Goal: Task Accomplishment & Management: Manage account settings

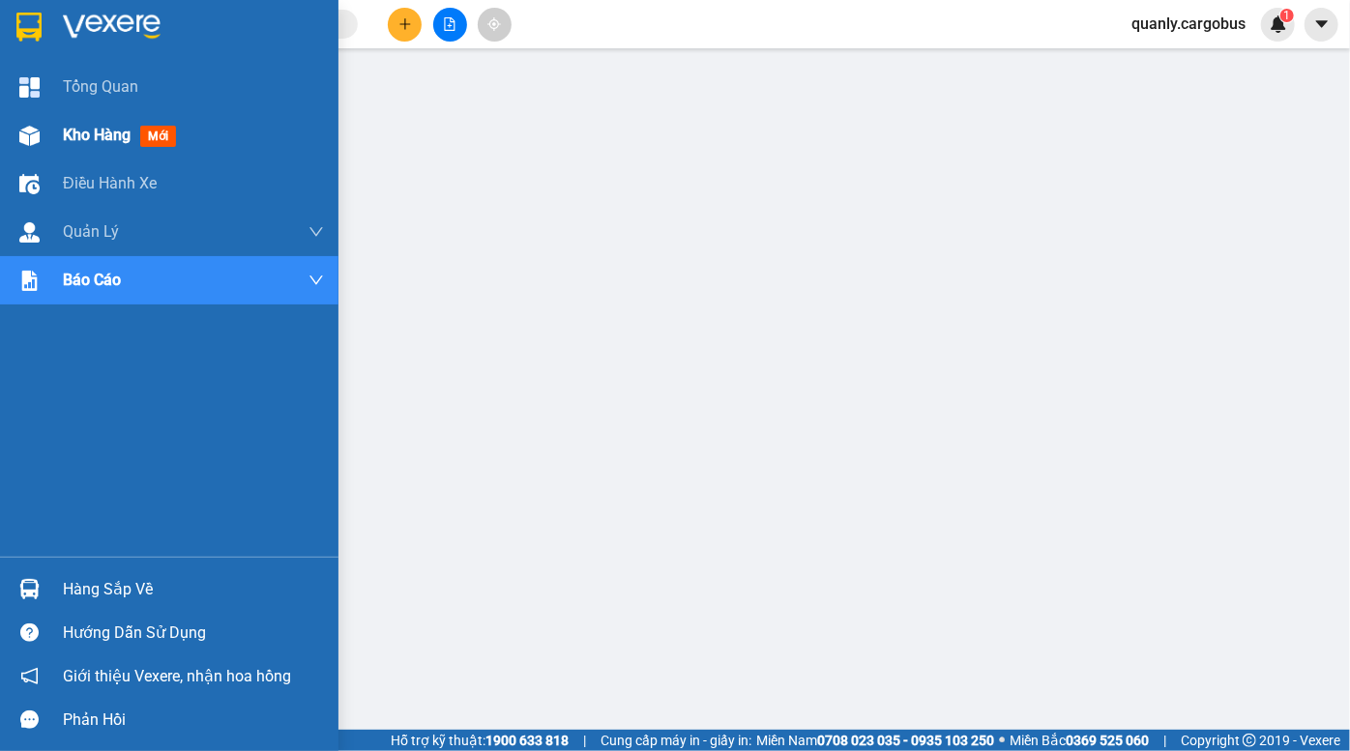
click at [44, 130] on div at bounding box center [30, 136] width 34 height 34
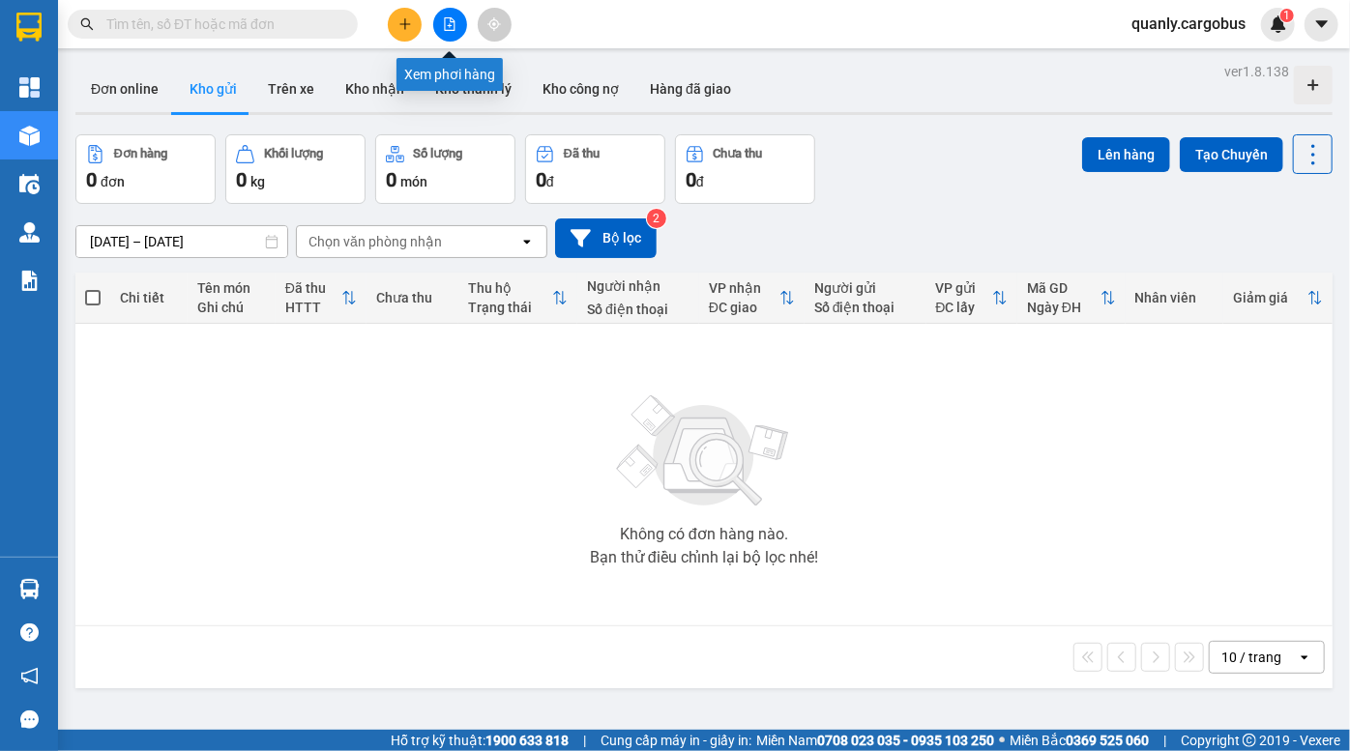
click at [445, 18] on icon "file-add" at bounding box center [450, 24] width 11 height 14
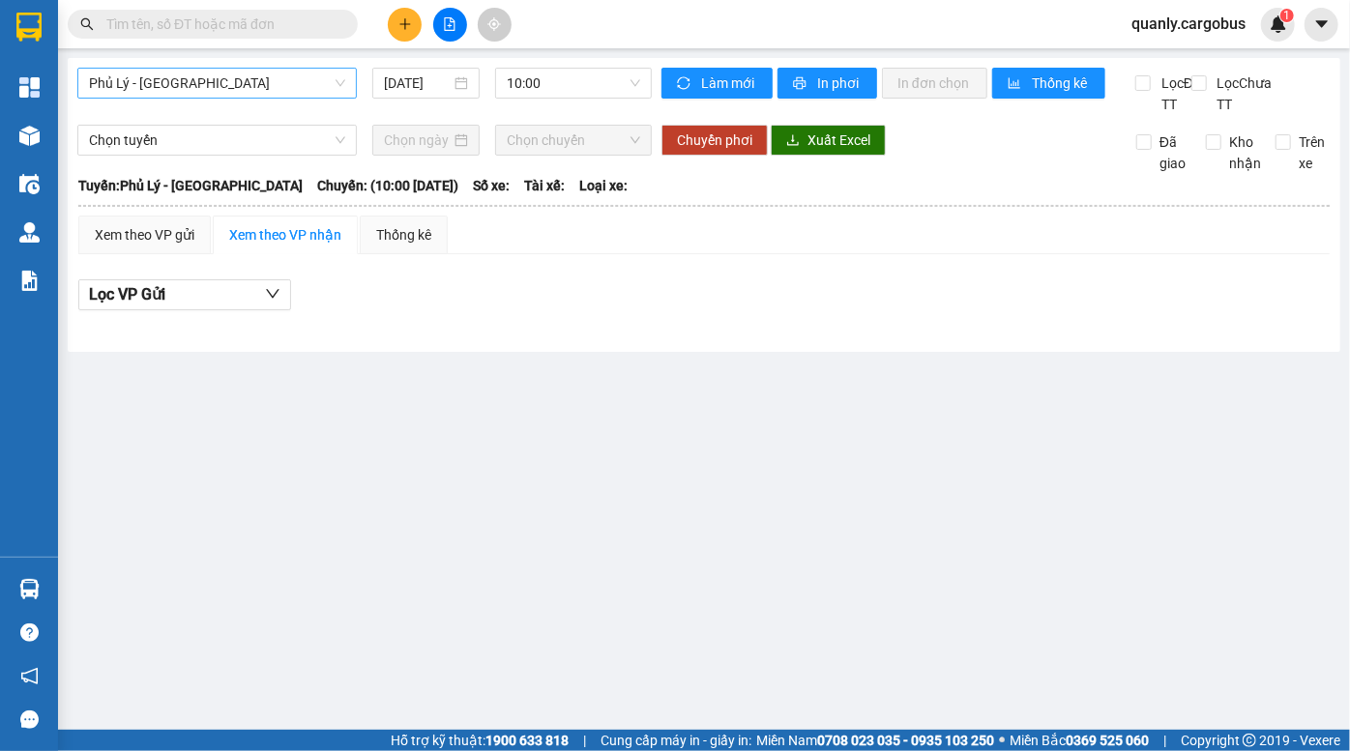
click at [227, 80] on span "Phủ Lý - [GEOGRAPHIC_DATA]" at bounding box center [217, 83] width 256 height 29
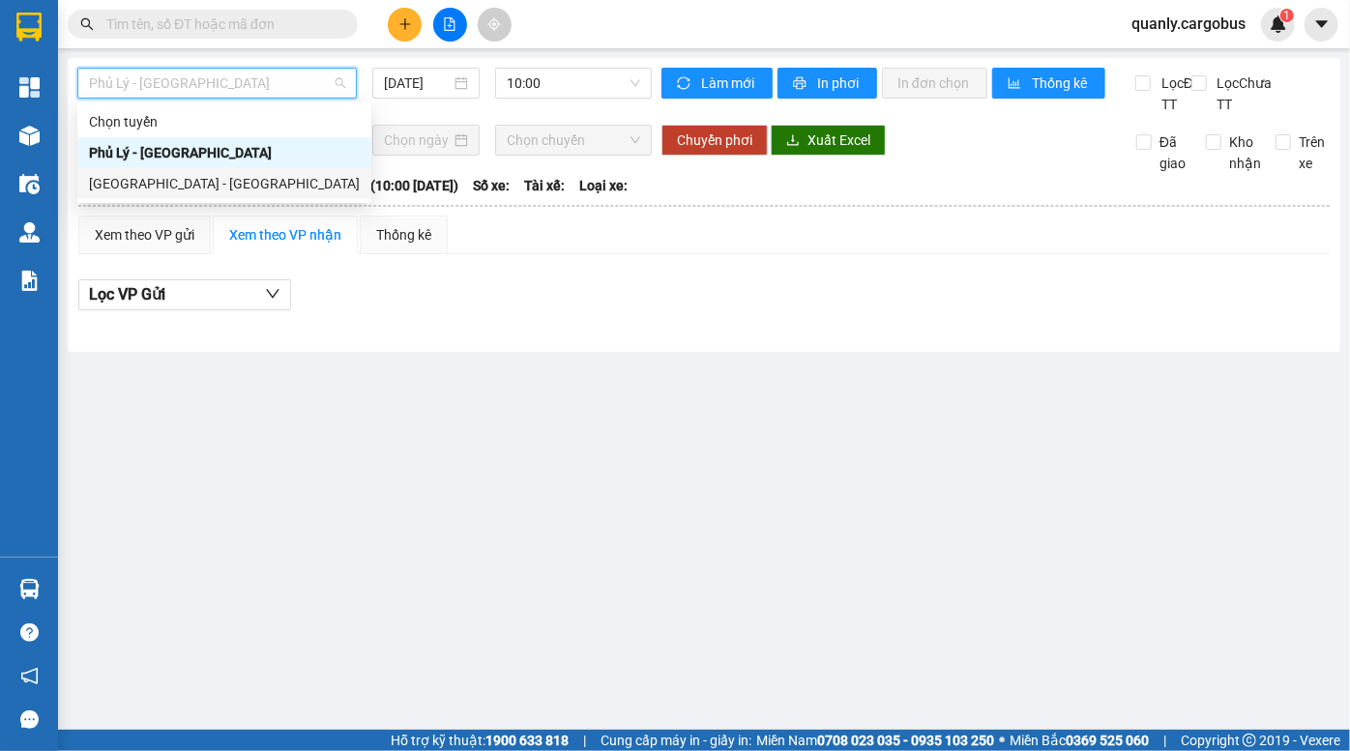
click at [198, 183] on div "[GEOGRAPHIC_DATA] - [GEOGRAPHIC_DATA]" at bounding box center [224, 183] width 271 height 21
type input "[DATE]"
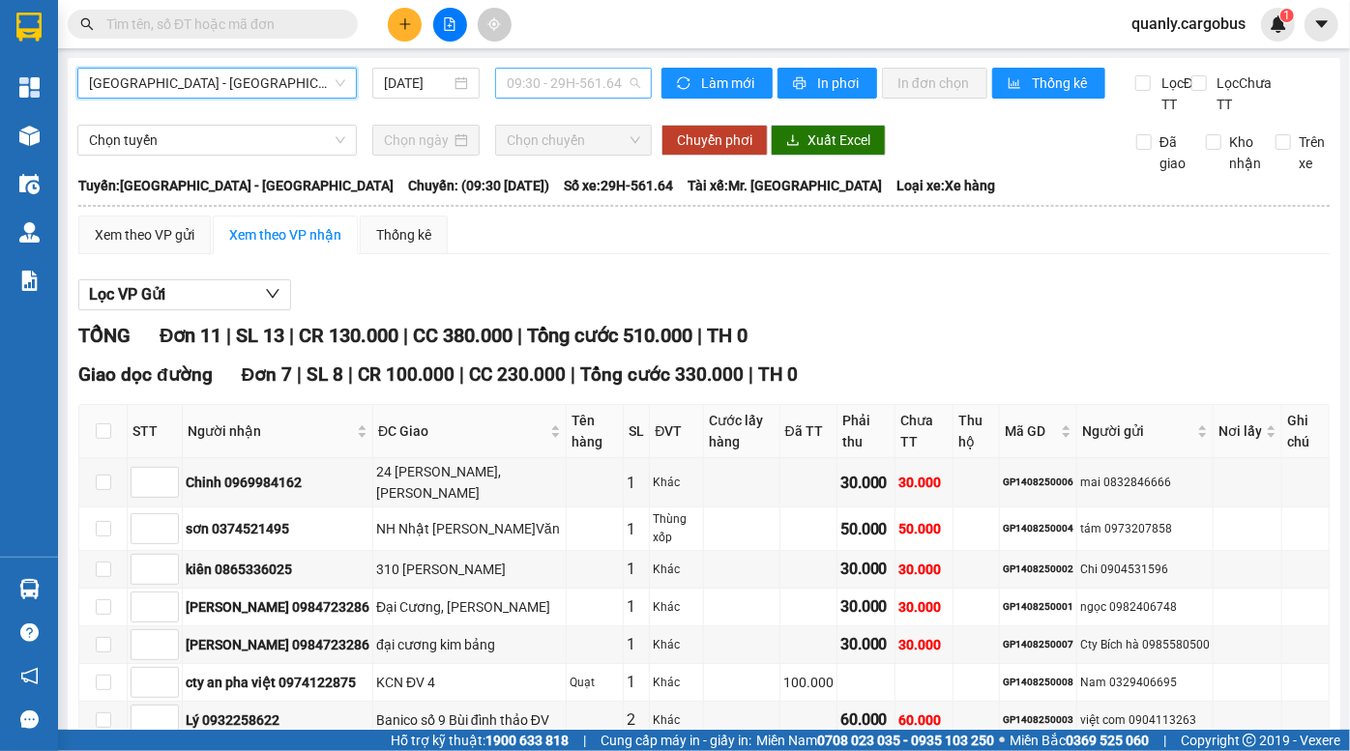
click at [554, 80] on span "09:30 - 29H-561.64" at bounding box center [573, 83] width 133 height 29
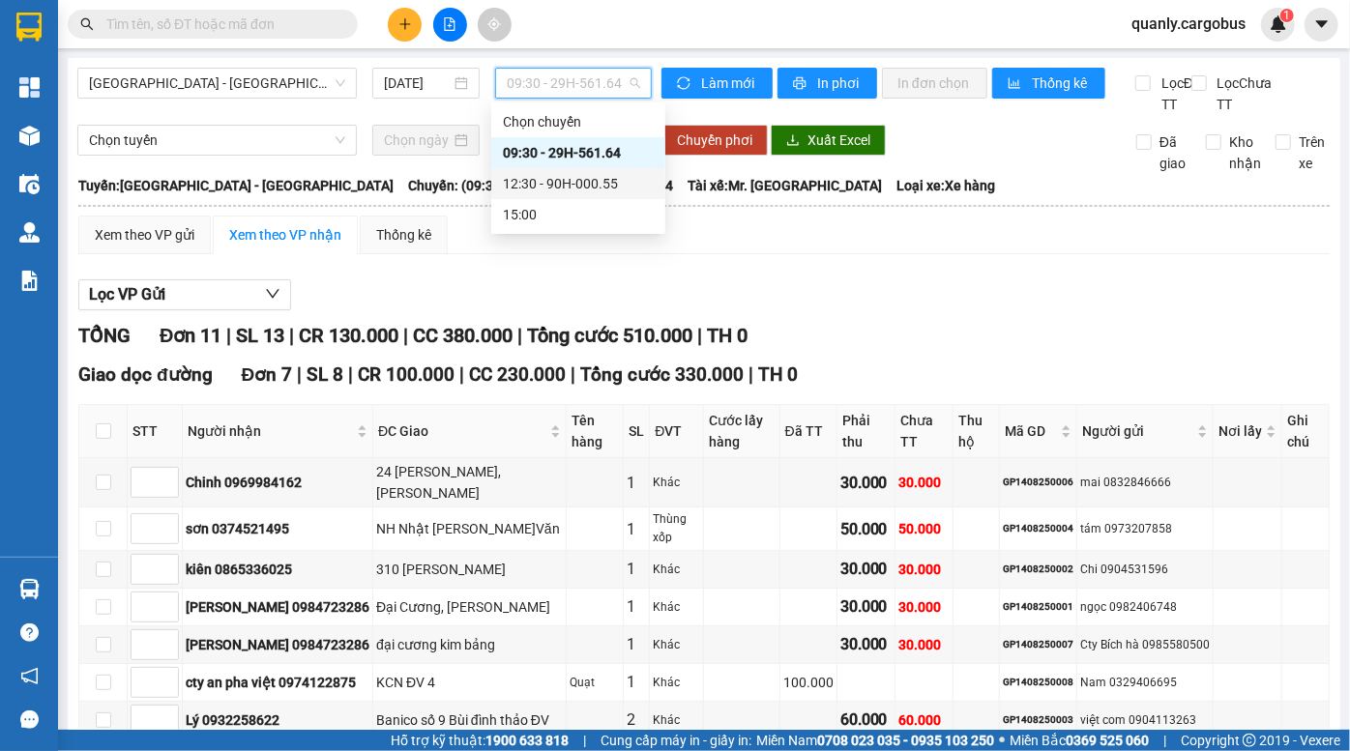
click at [578, 183] on div "12:30 - 90H-000.55" at bounding box center [578, 183] width 151 height 21
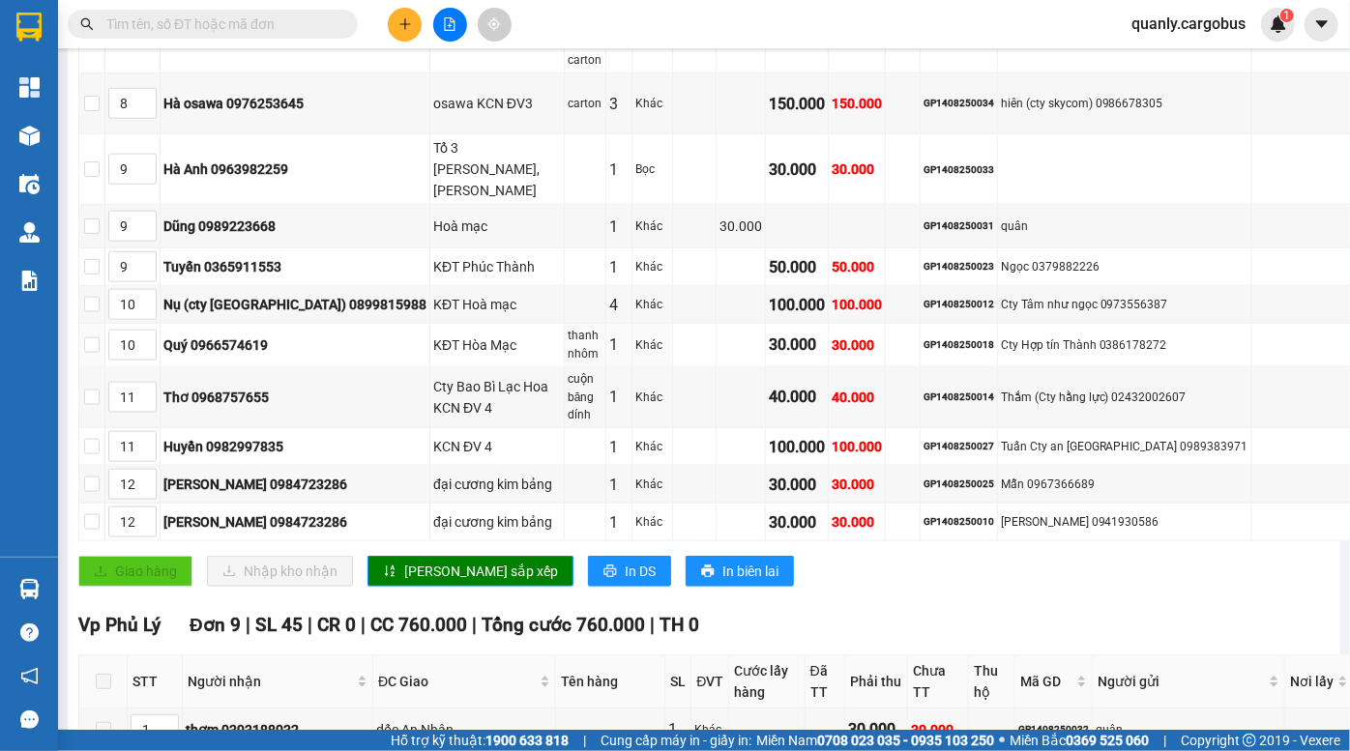
scroll to position [1230, 0]
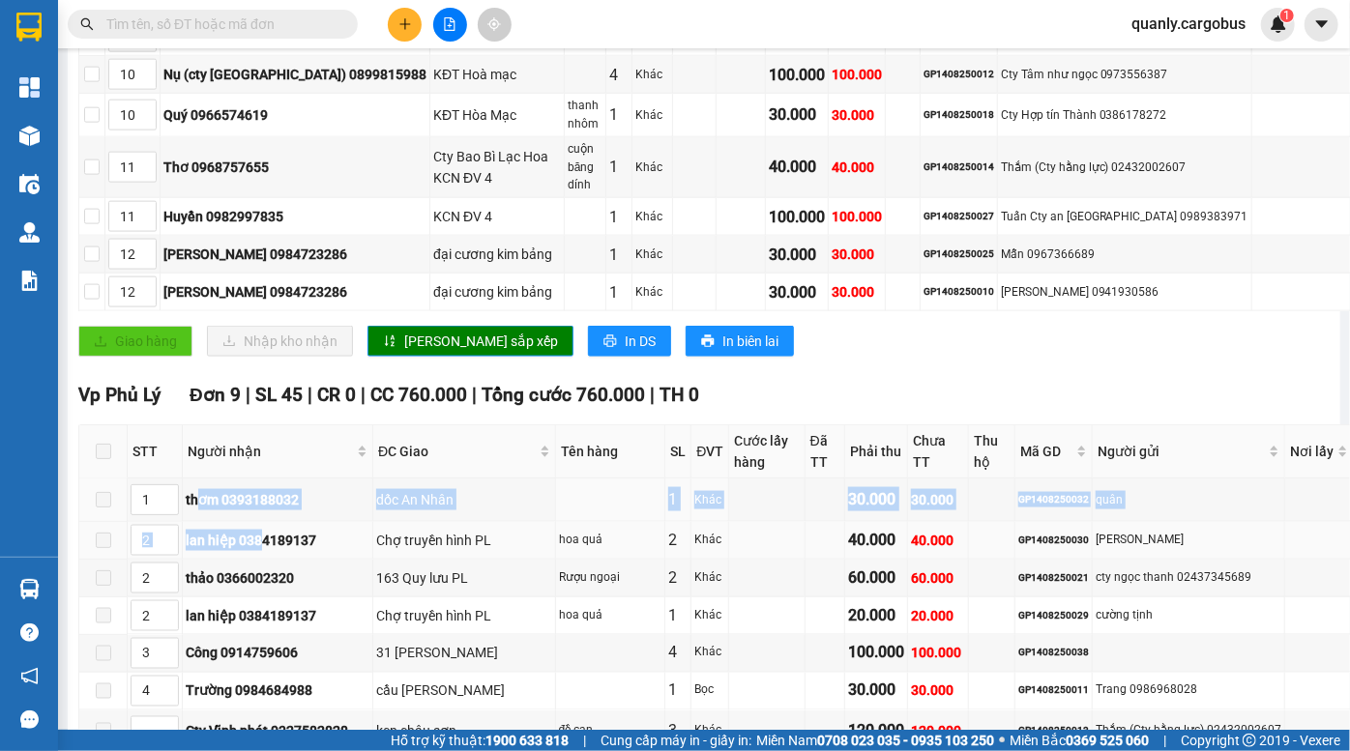
drag, startPoint x: 200, startPoint y: 348, endPoint x: 262, endPoint y: 432, distance: 104.4
click at [261, 479] on tbody "1 thơm 0393188032 dốc An Nhân 1 Khác 30.000 30.000 GP1408250032 quân Ck H 11h07…" at bounding box center [749, 660] width 1341 height 362
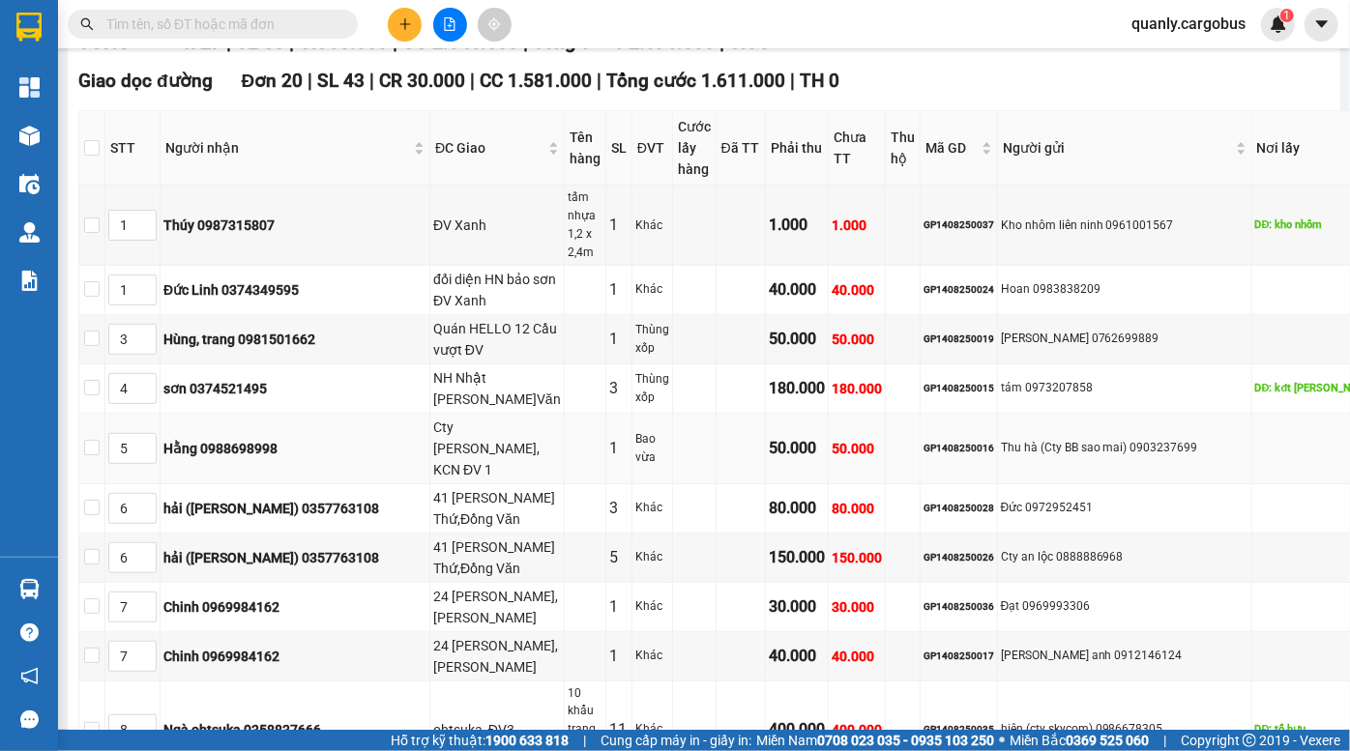
scroll to position [293, 0]
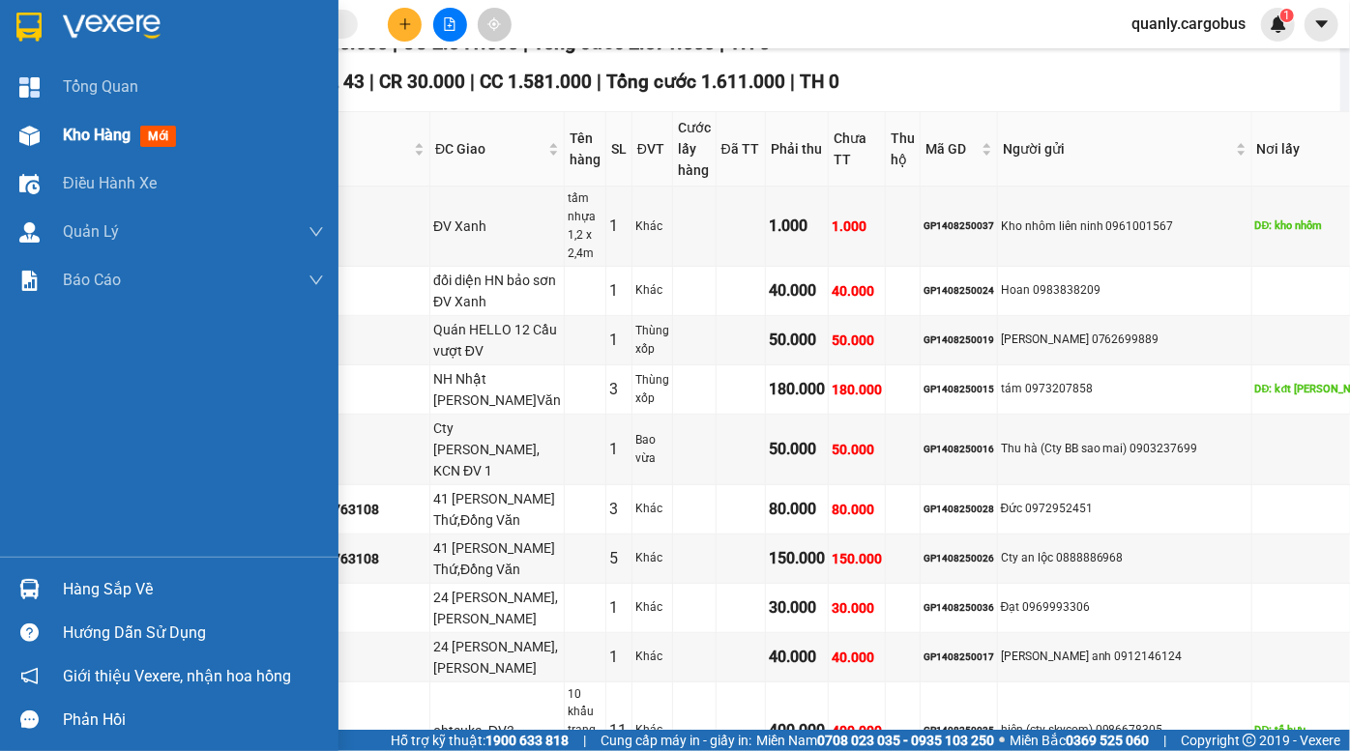
click at [50, 125] on div "Kho hàng mới" at bounding box center [169, 135] width 338 height 48
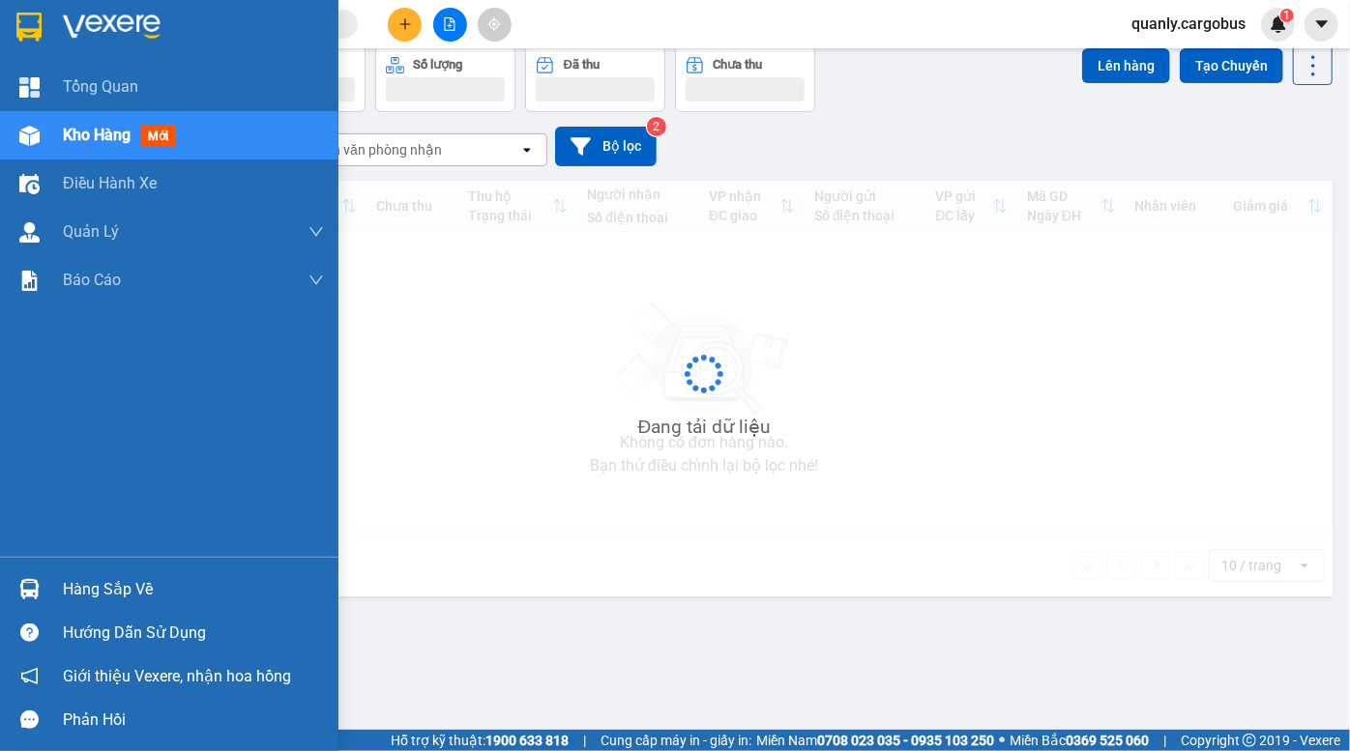
scroll to position [88, 0]
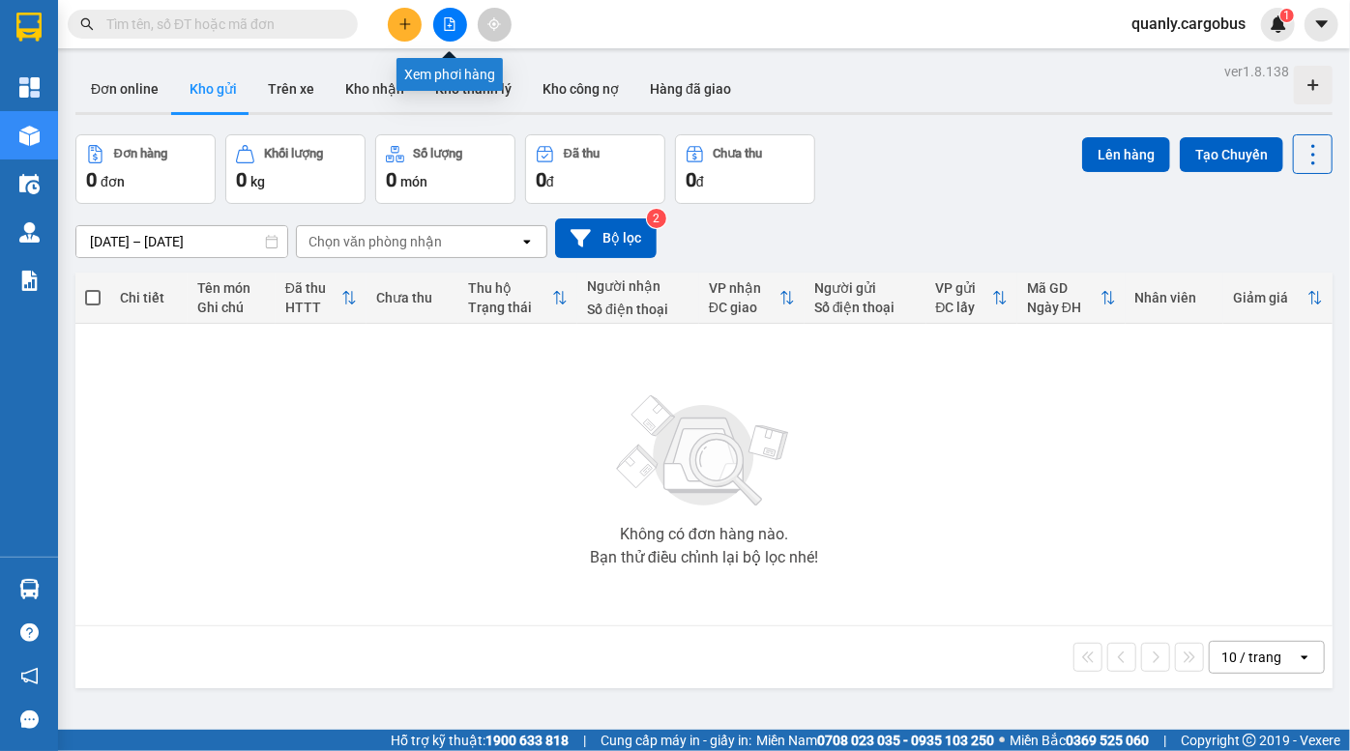
click at [446, 17] on icon "file-add" at bounding box center [450, 24] width 11 height 14
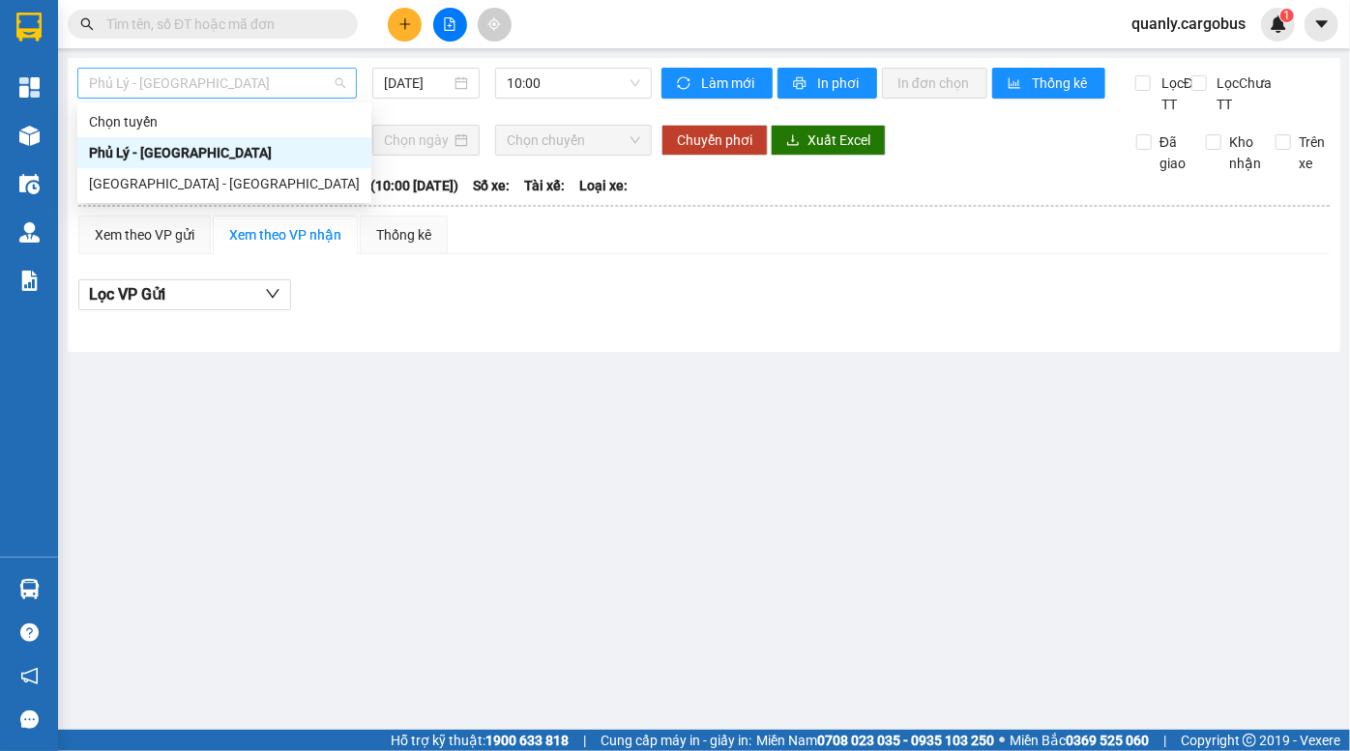
drag, startPoint x: 259, startPoint y: 80, endPoint x: 247, endPoint y: 127, distance: 48.1
click at [259, 84] on span "Phủ Lý - [GEOGRAPHIC_DATA]" at bounding box center [217, 83] width 256 height 29
drag, startPoint x: 232, startPoint y: 172, endPoint x: 245, endPoint y: 177, distance: 13.5
click at [232, 174] on div "[GEOGRAPHIC_DATA] - [GEOGRAPHIC_DATA]" at bounding box center [224, 183] width 271 height 21
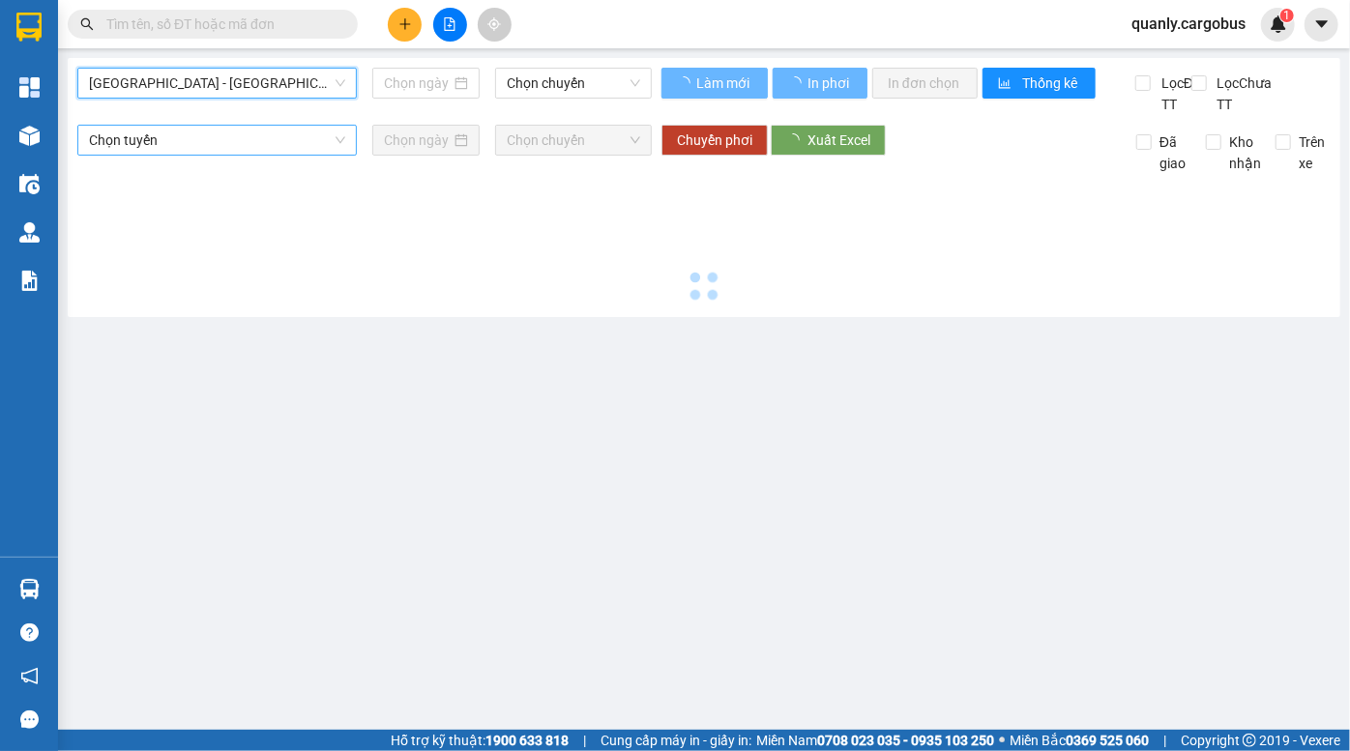
type input "[DATE]"
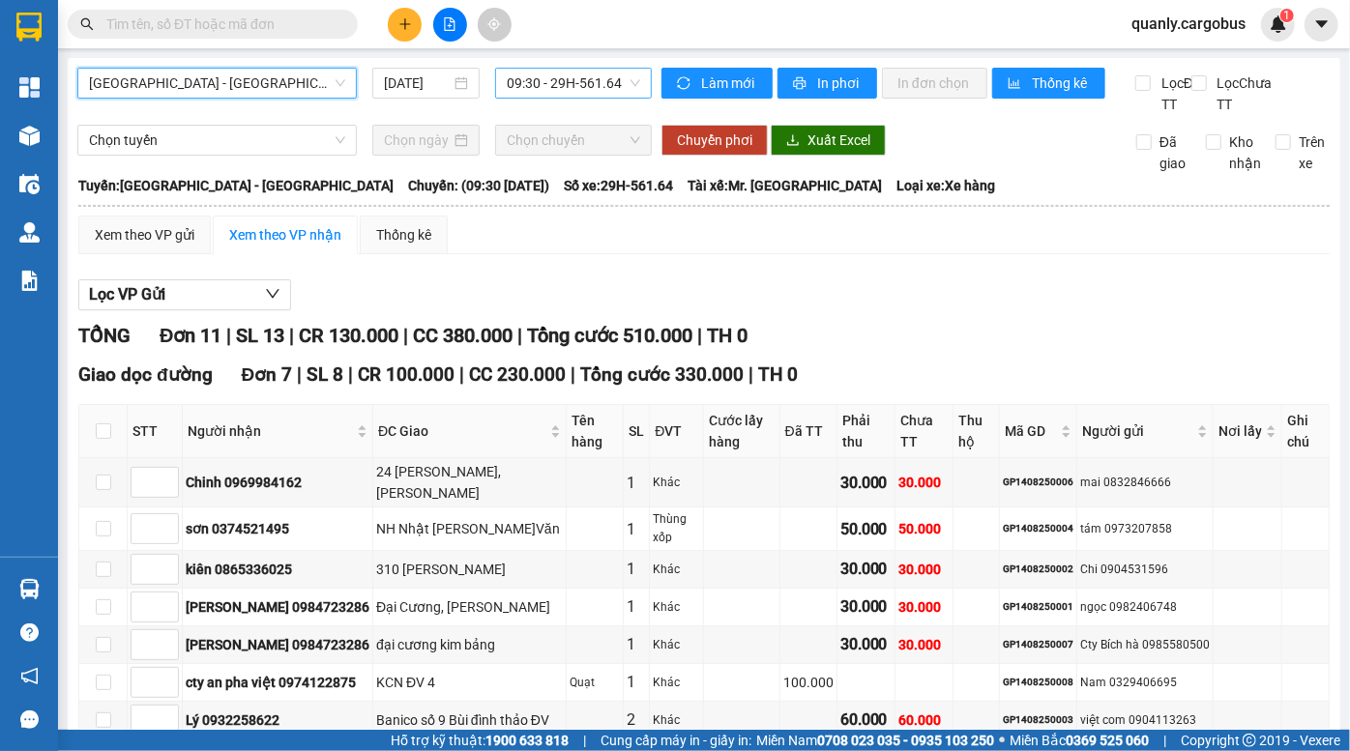
click at [538, 82] on span "09:30 - 29H-561.64" at bounding box center [573, 83] width 133 height 29
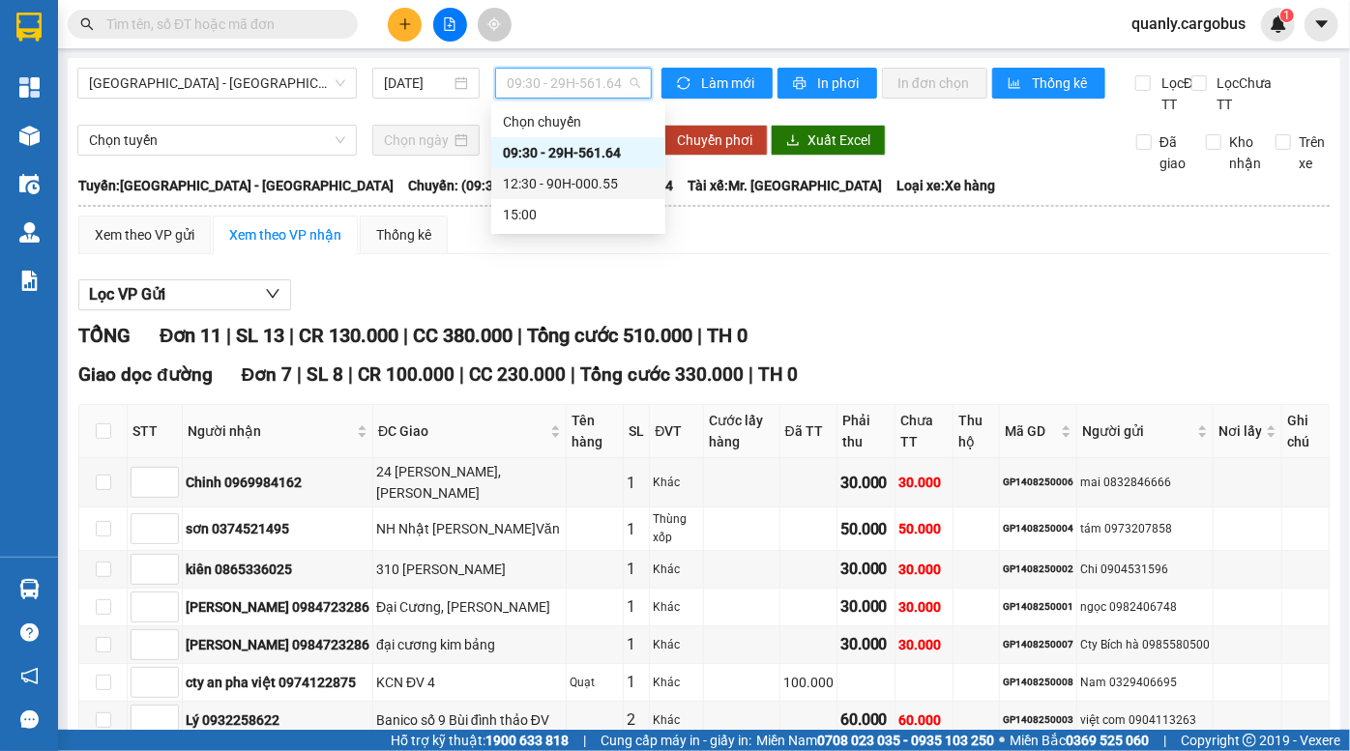
click at [557, 182] on div "12:30 - 90H-000.55" at bounding box center [578, 183] width 151 height 21
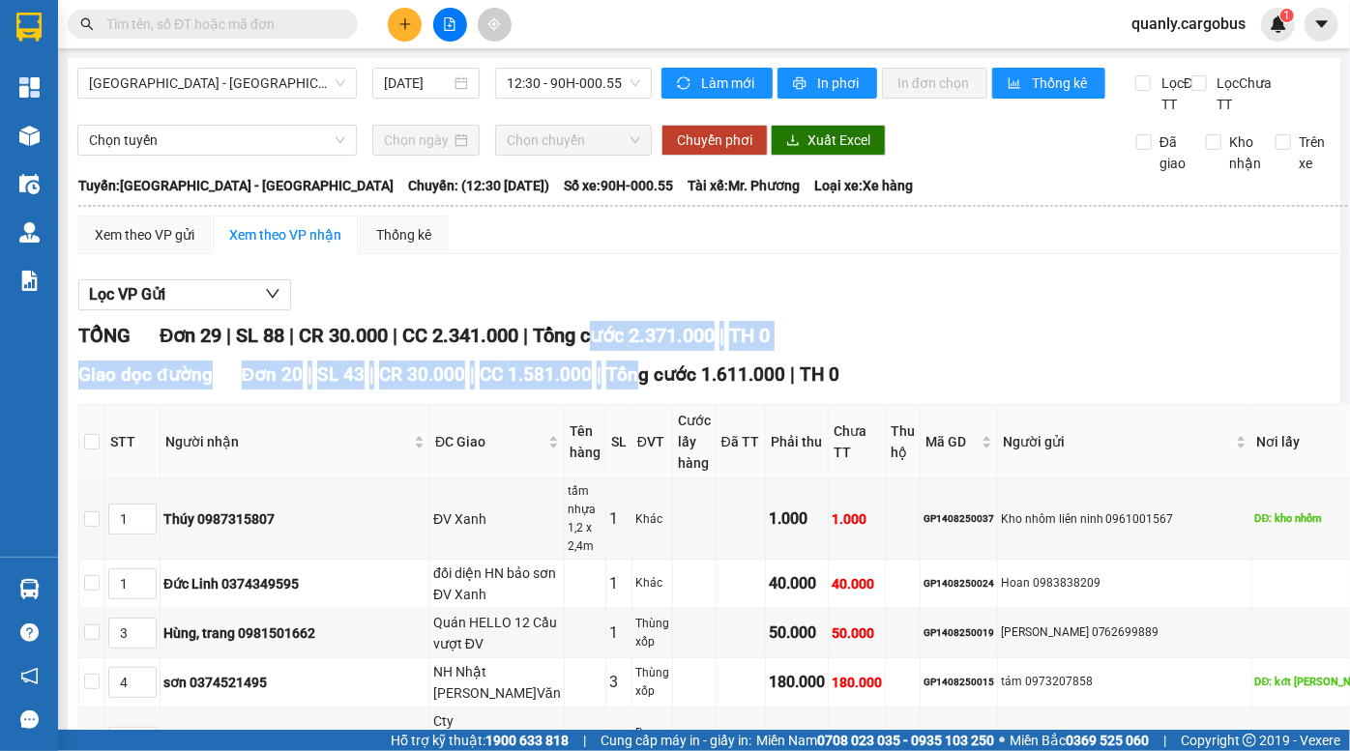
drag, startPoint x: 629, startPoint y: 379, endPoint x: 634, endPoint y: 345, distance: 34.3
click at [558, 75] on span "12:30 - 90H-000.55" at bounding box center [573, 83] width 133 height 29
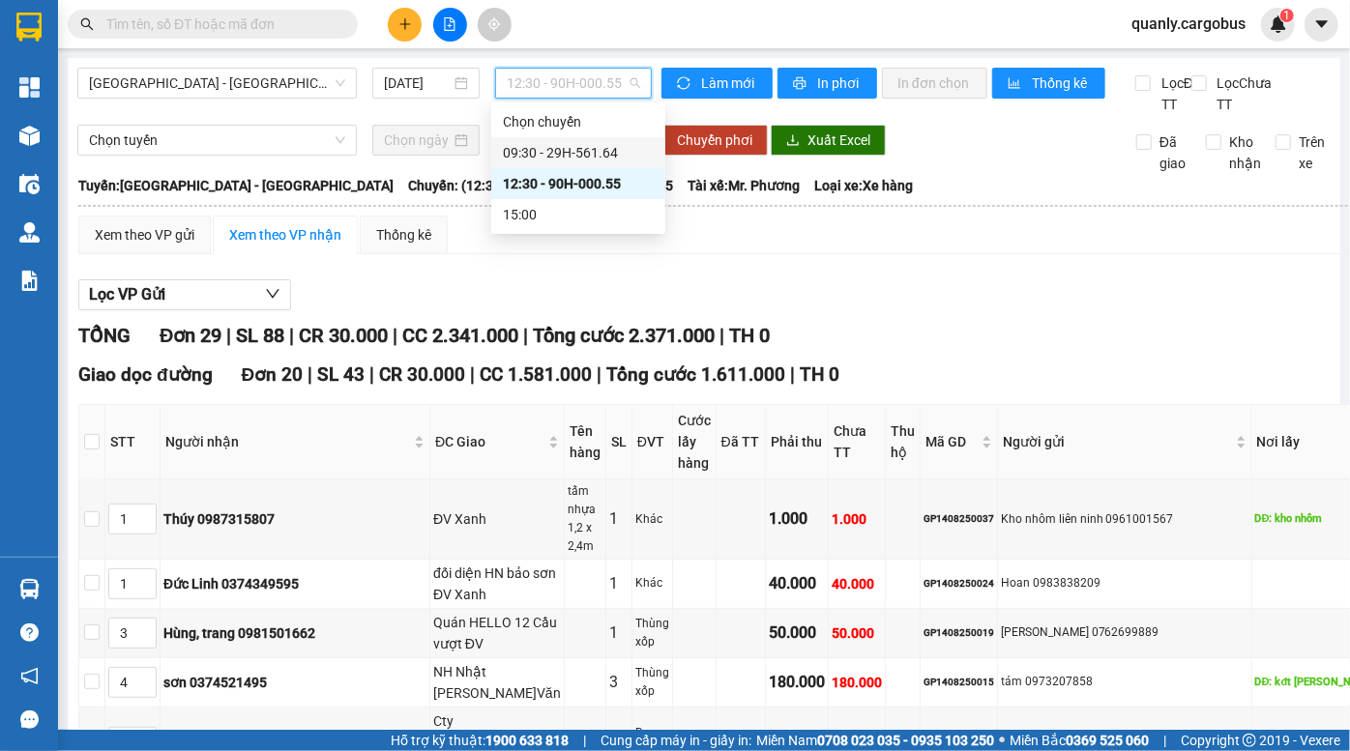
click at [561, 163] on div "09:30 - 29H-561.64" at bounding box center [578, 152] width 174 height 31
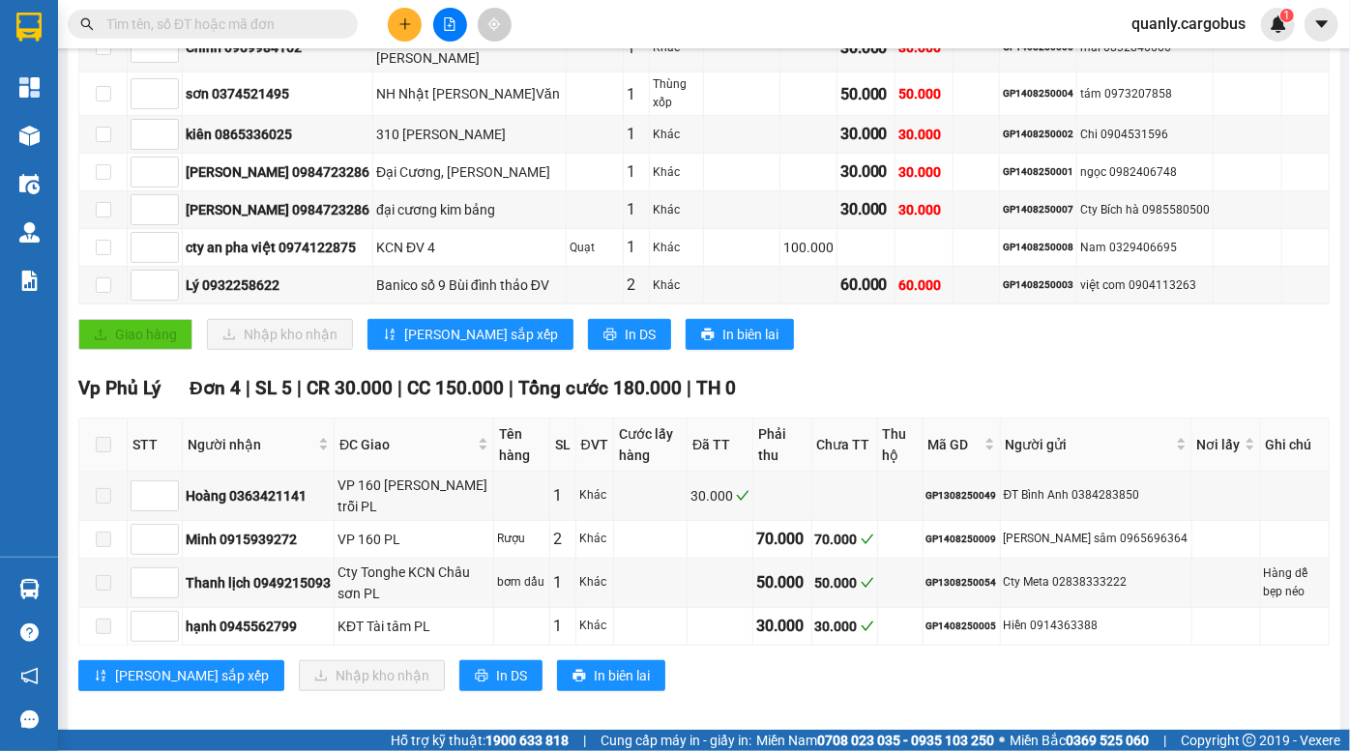
scroll to position [439, 0]
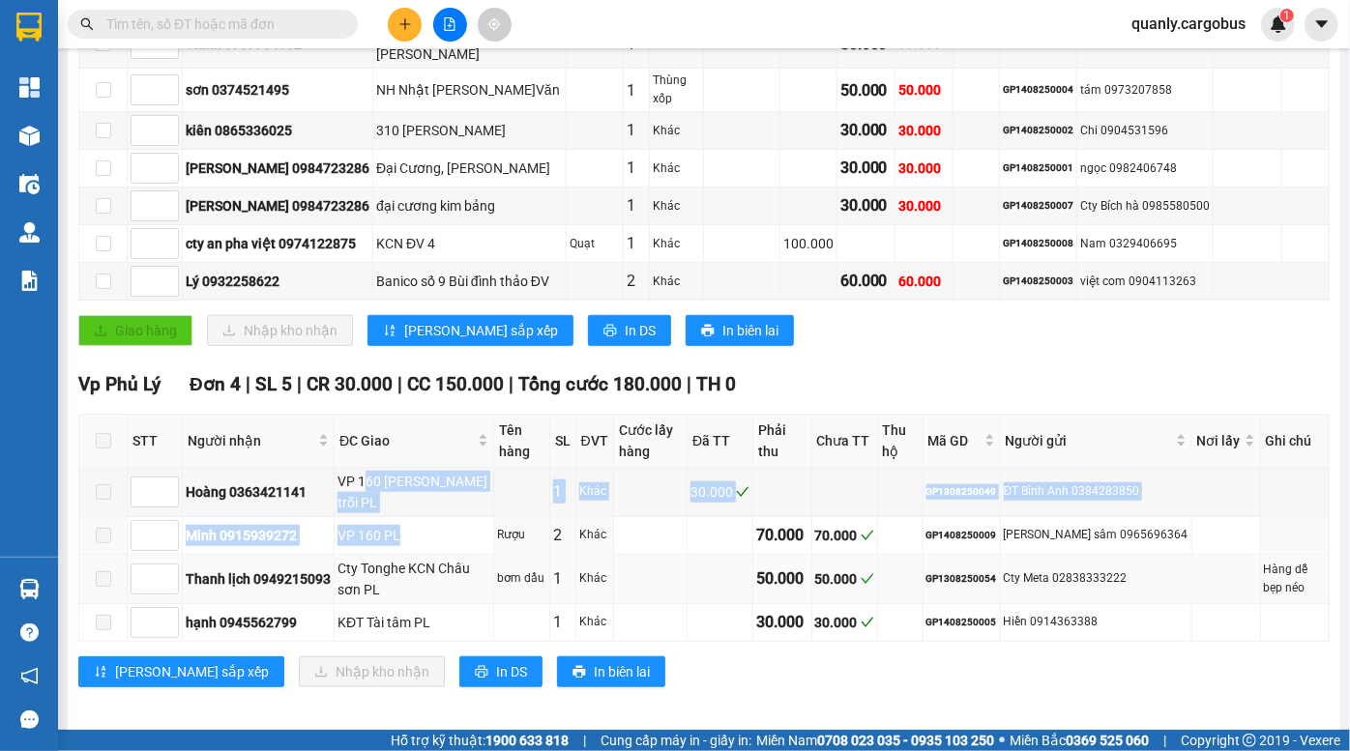
drag, startPoint x: 387, startPoint y: 533, endPoint x: 422, endPoint y: 561, distance: 44.7
click at [414, 559] on tbody "Hoàng 0363421141 VP 160 nguyễn v trỗi PL 1 Khác 30.000 GP1308250049 ĐT Bình Anh…" at bounding box center [704, 555] width 1250 height 174
click at [444, 555] on td "VP 160 PL" at bounding box center [415, 536] width 160 height 38
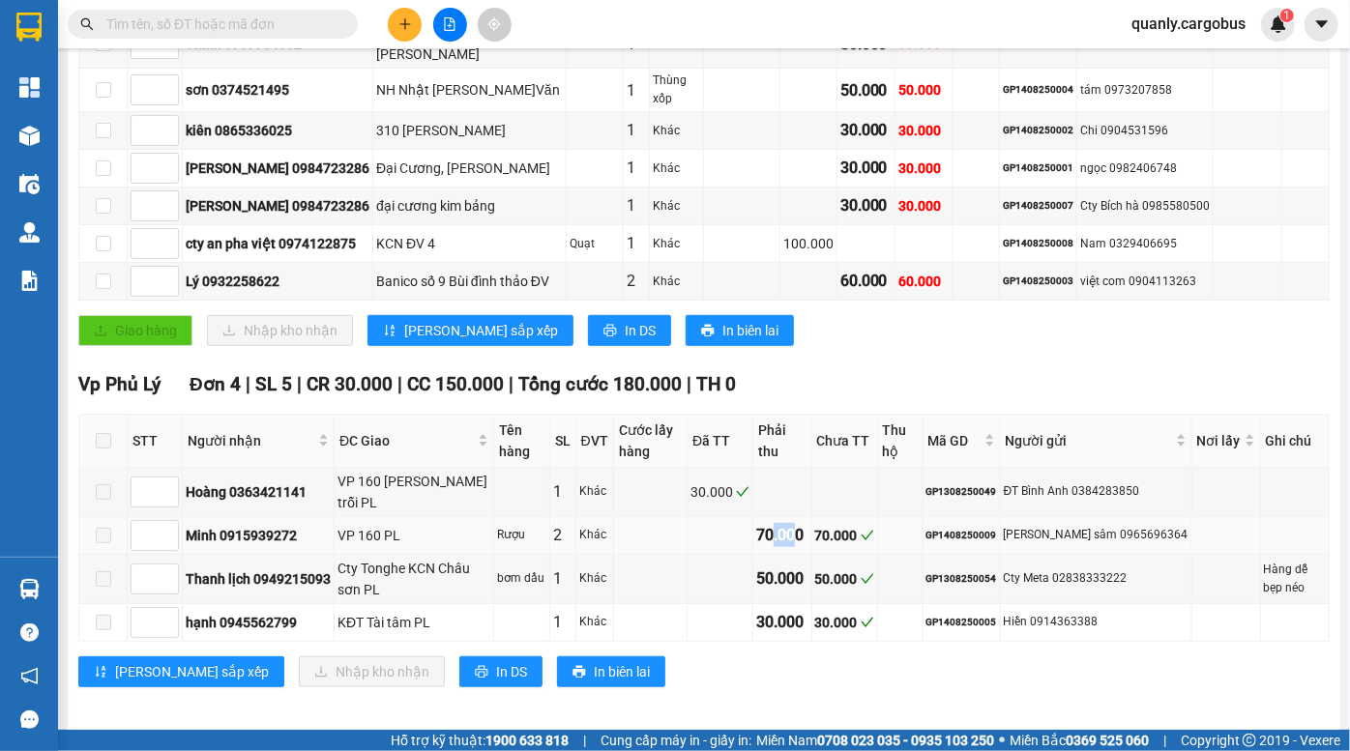
drag, startPoint x: 795, startPoint y: 543, endPoint x: 818, endPoint y: 543, distance: 23.2
click at [807, 543] on div "70.000" at bounding box center [781, 535] width 51 height 24
drag, startPoint x: 974, startPoint y: 548, endPoint x: 1031, endPoint y: 553, distance: 57.3
click at [1031, 553] on tr "Minh 0915939272 VP 160 PL Rượu 2 Khác 70.000 70.000 GP1408250009 Quang sâm 0965…" at bounding box center [704, 536] width 1250 height 38
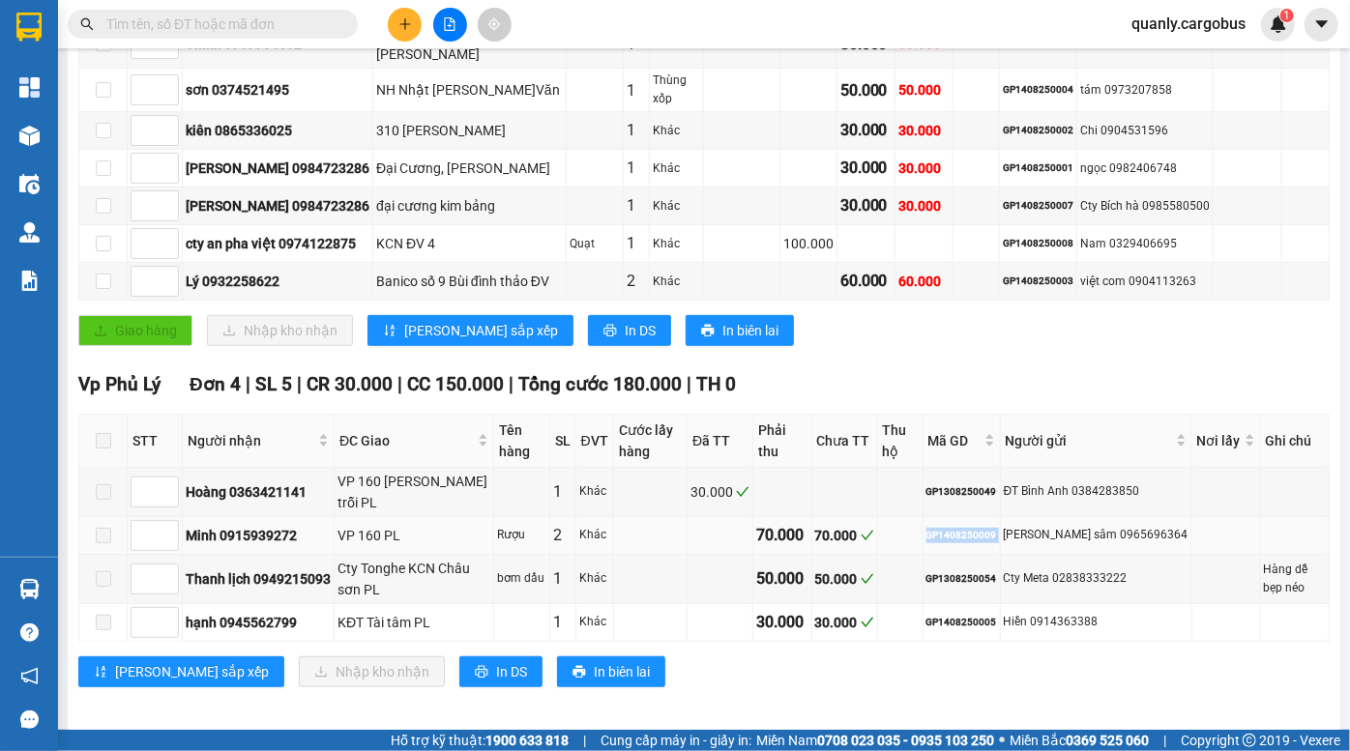
drag, startPoint x: 1030, startPoint y: 553, endPoint x: 924, endPoint y: 553, distance: 106.4
click at [1028, 553] on td "Quang sâm 0965696364" at bounding box center [1096, 536] width 191 height 38
drag, startPoint x: 336, startPoint y: 544, endPoint x: 1094, endPoint y: 532, distance: 758.3
click at [1094, 532] on tr "Minh 0915939272 VP 160 PL Rượu 2 Khác 70.000 70.000 GP1408250009 Quang sâm 0965…" at bounding box center [704, 536] width 1250 height 38
click at [807, 580] on div "50.000" at bounding box center [781, 579] width 51 height 24
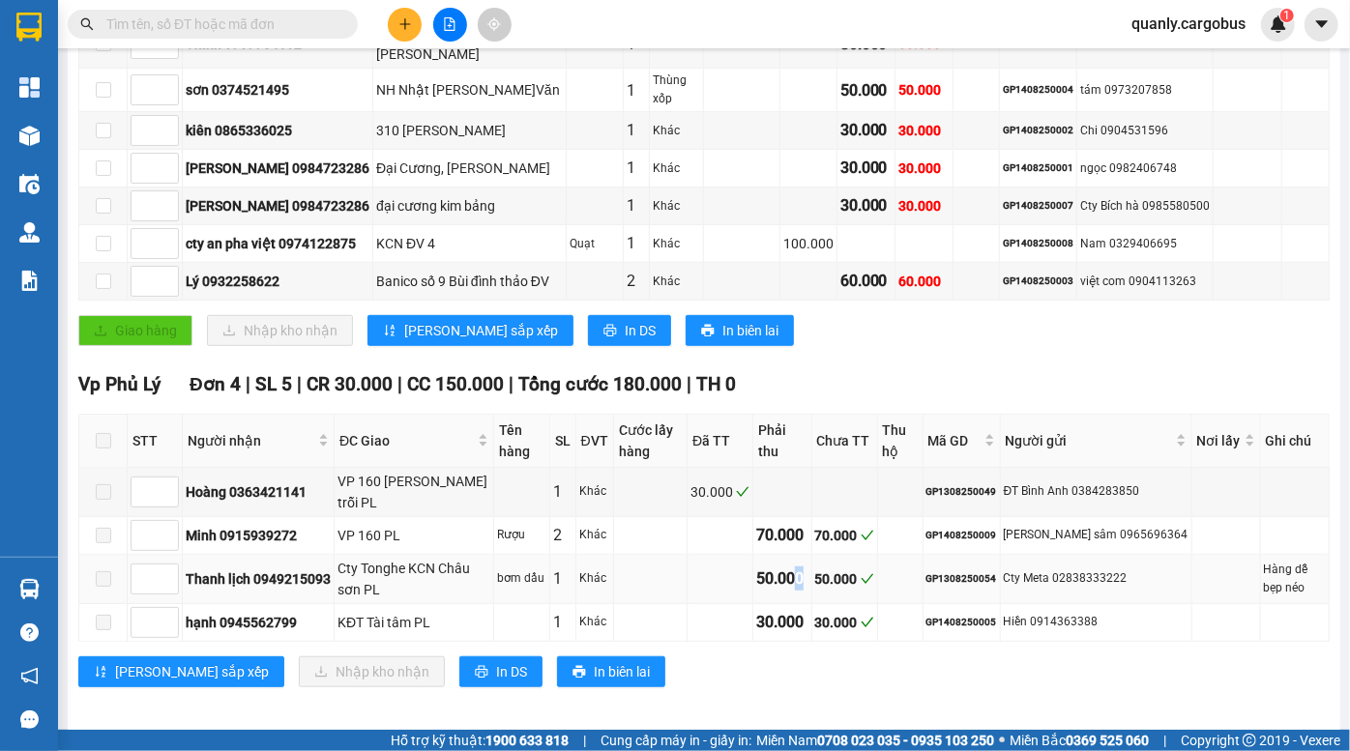
drag, startPoint x: 812, startPoint y: 581, endPoint x: 837, endPoint y: 605, distance: 34.9
click at [837, 604] on tr "Thanh lịch 0949215093 Cty Tonghe KCN Châu sơn PL bơm dầu 1 Khác 50.000 50.000 G…" at bounding box center [704, 579] width 1250 height 49
click at [836, 604] on td "50.000" at bounding box center [845, 579] width 66 height 49
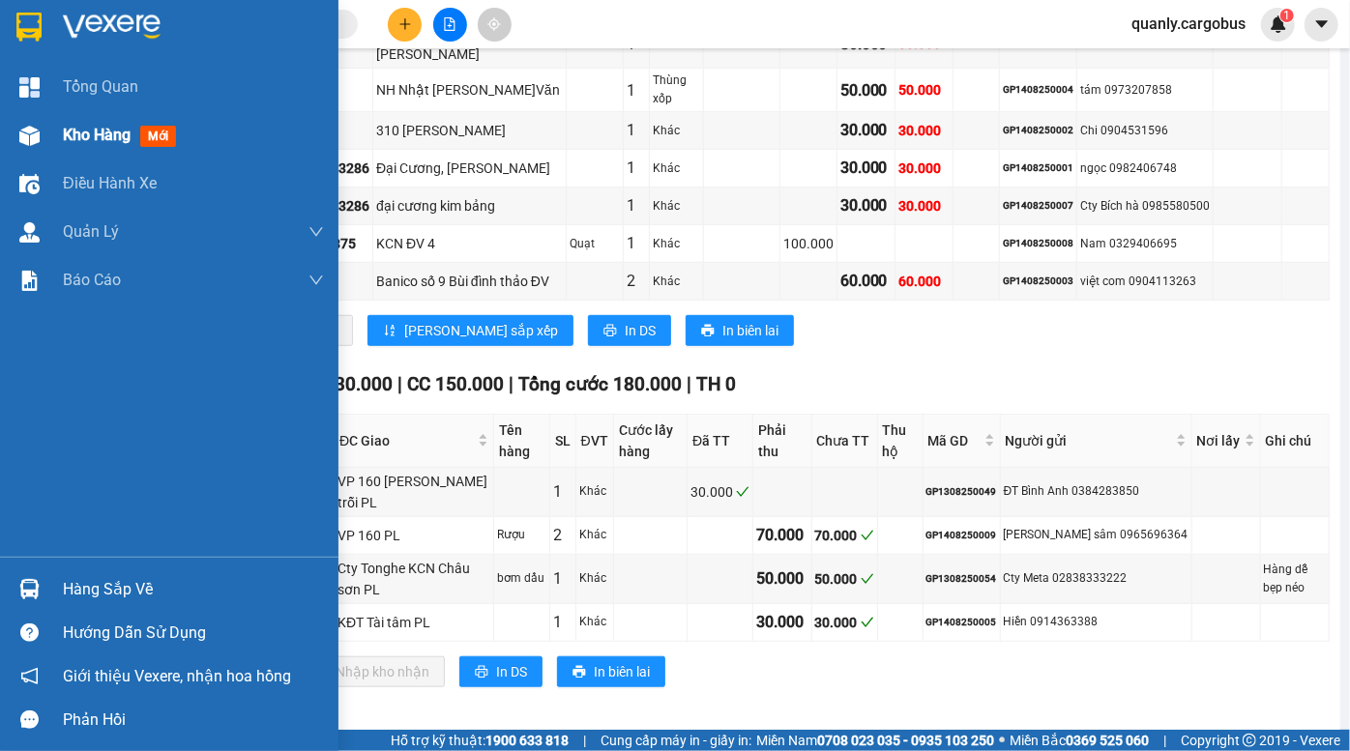
click at [32, 151] on div at bounding box center [30, 136] width 34 height 34
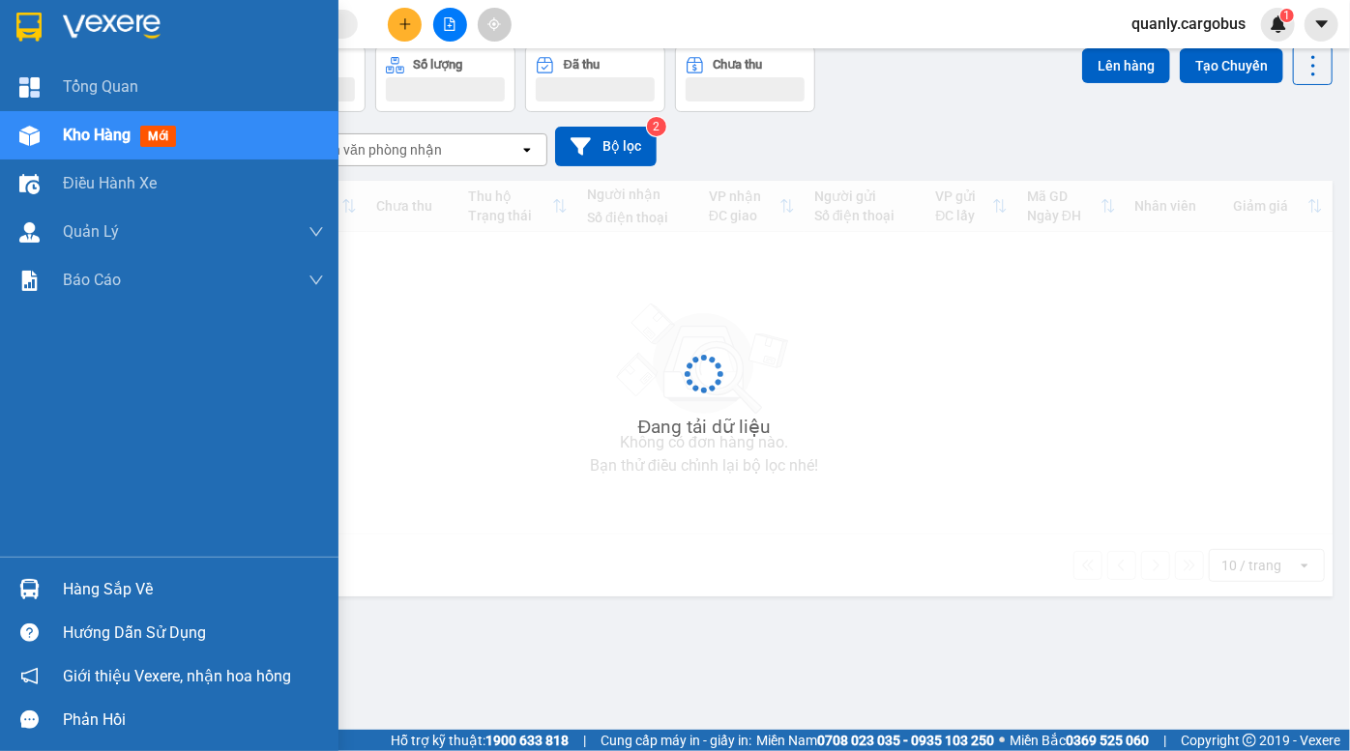
scroll to position [88, 0]
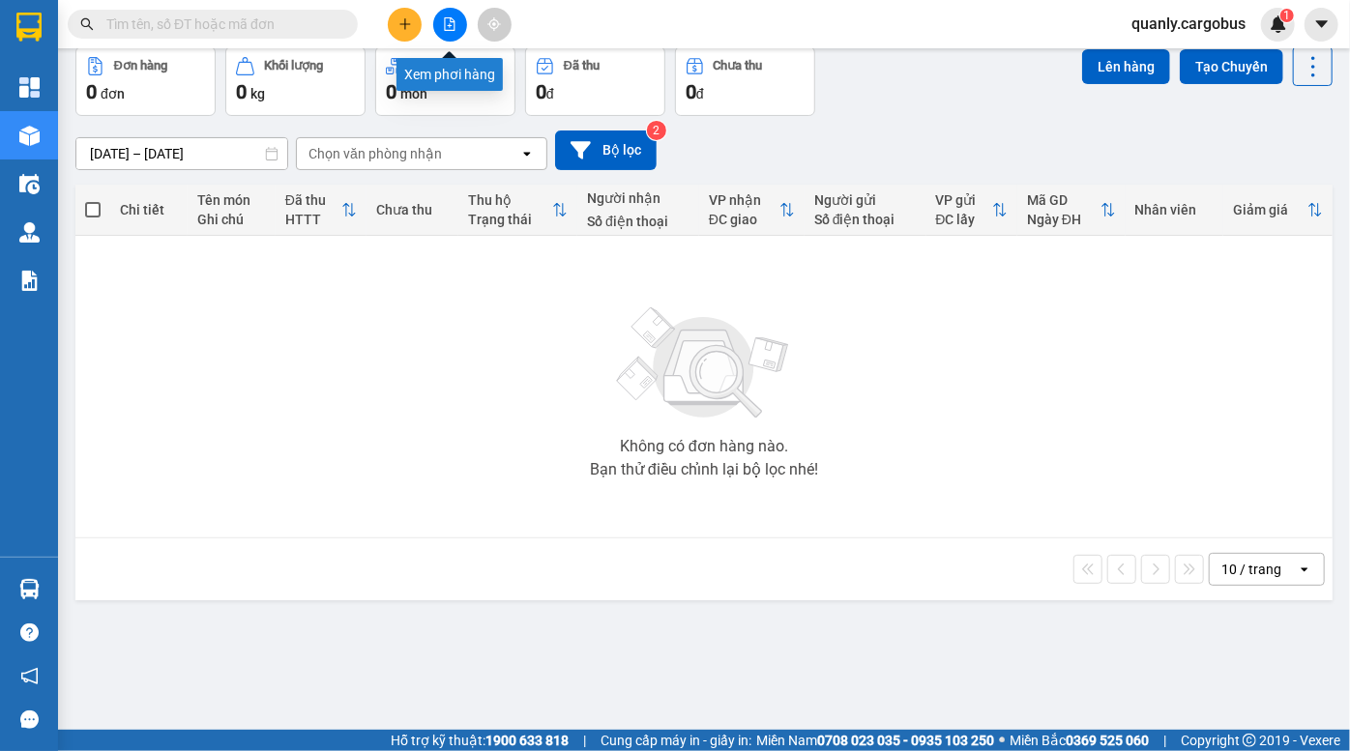
click at [460, 31] on button at bounding box center [450, 25] width 34 height 34
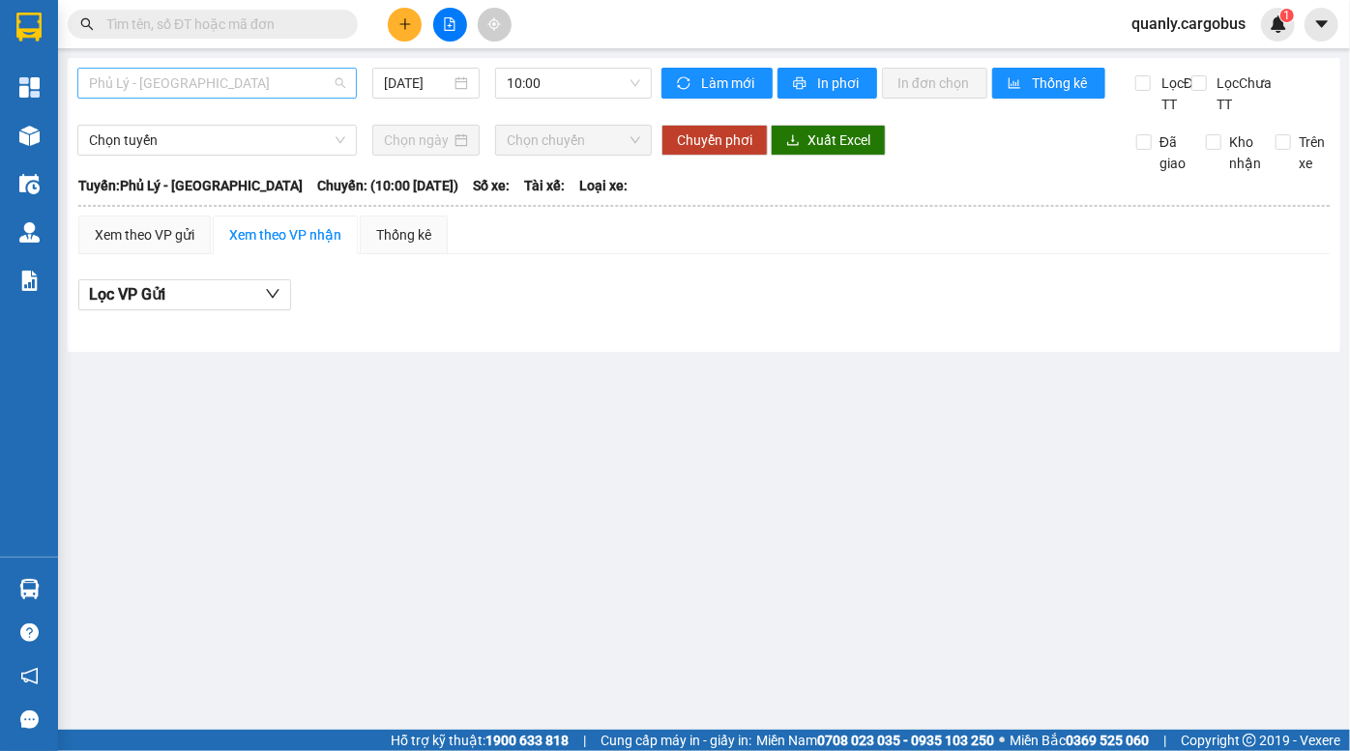
click at [207, 90] on span "Phủ Lý - [GEOGRAPHIC_DATA]" at bounding box center [217, 83] width 256 height 29
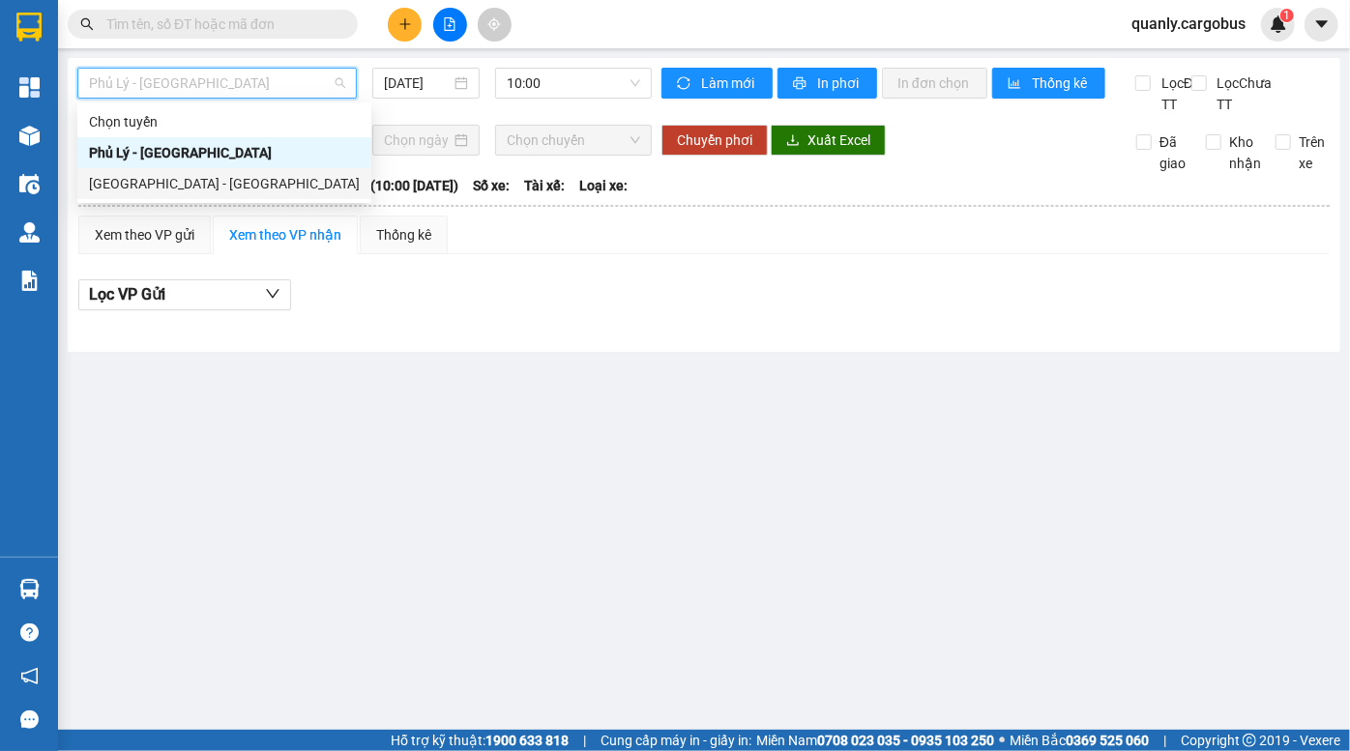
click at [183, 177] on div "[GEOGRAPHIC_DATA] - [GEOGRAPHIC_DATA]" at bounding box center [224, 183] width 271 height 21
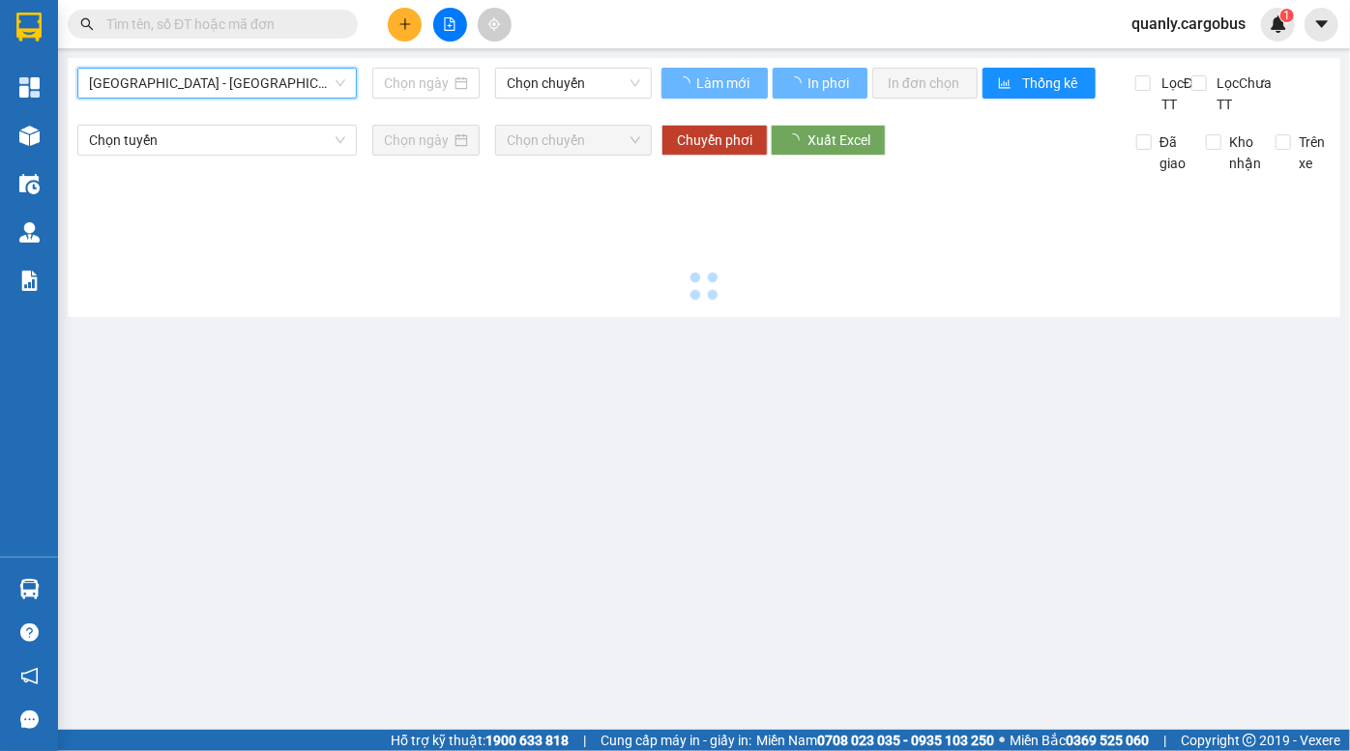
type input "[DATE]"
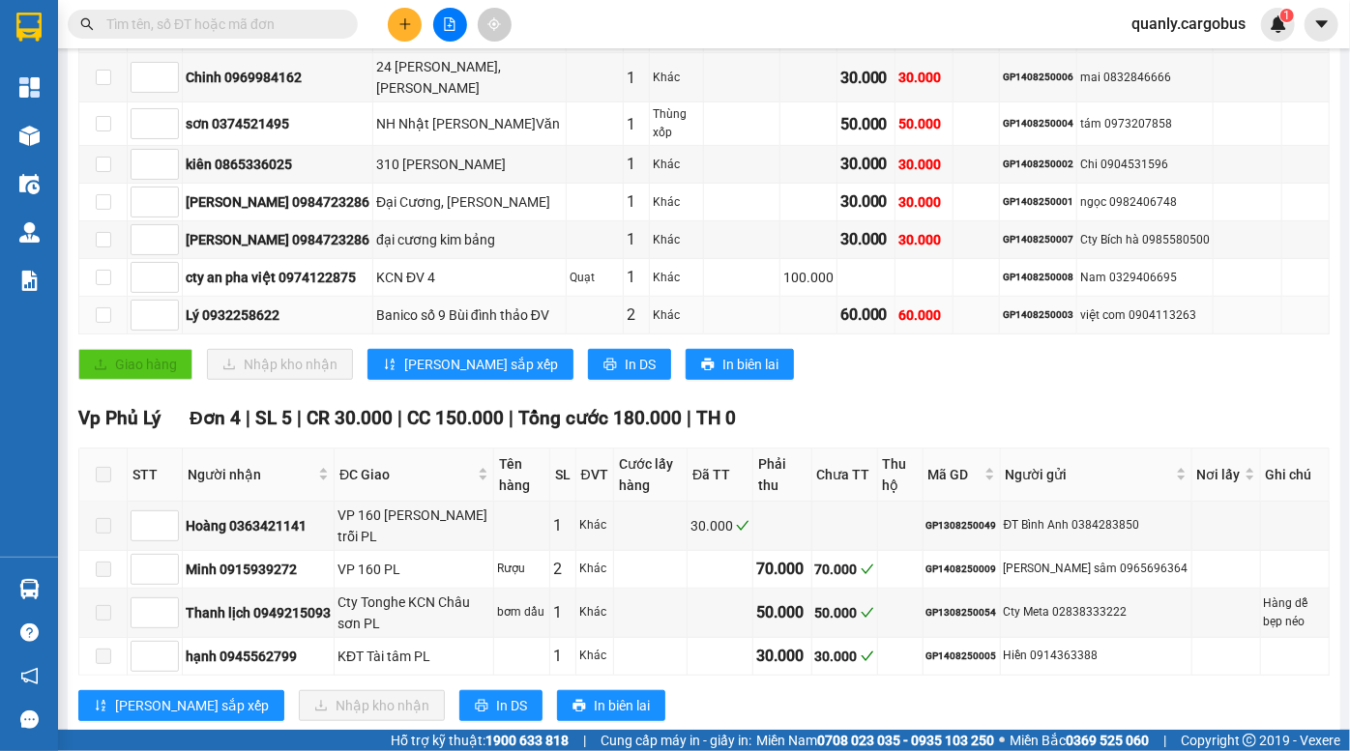
scroll to position [455, 0]
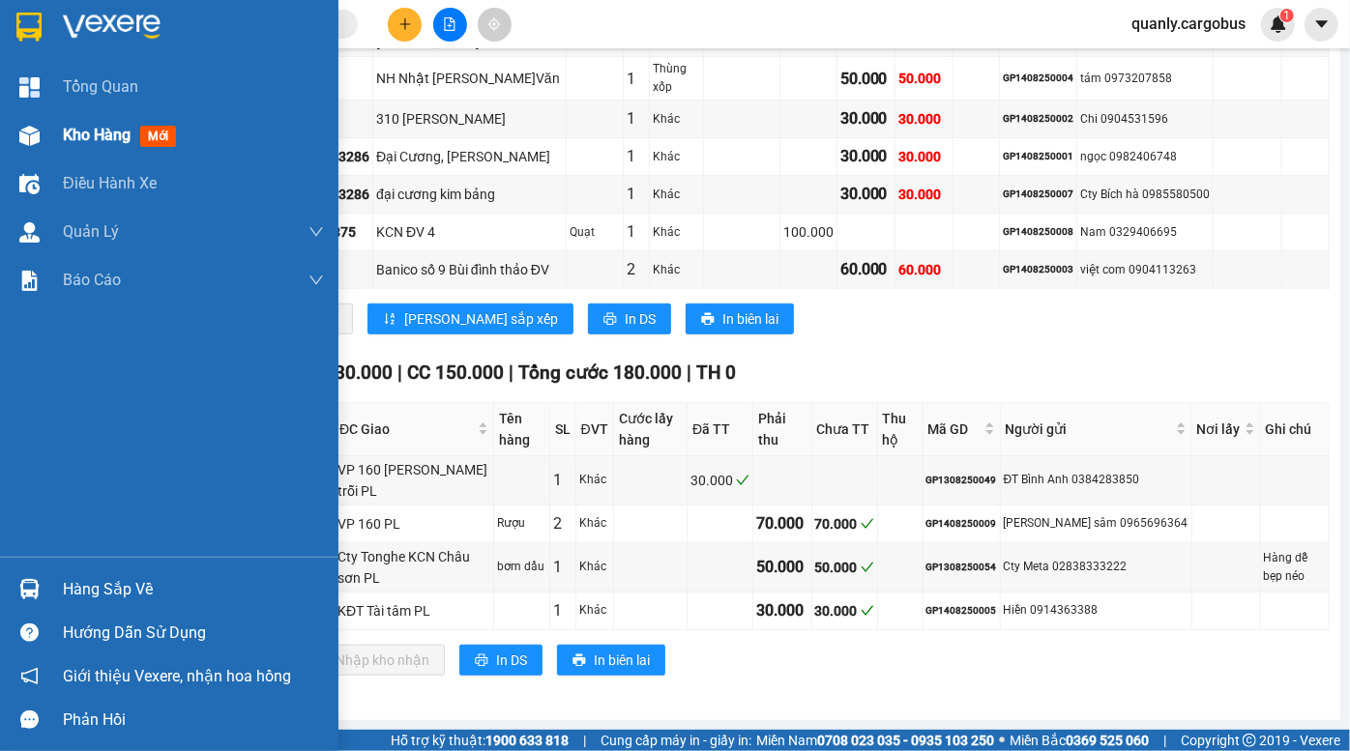
click at [68, 128] on span "Kho hàng" at bounding box center [97, 135] width 68 height 18
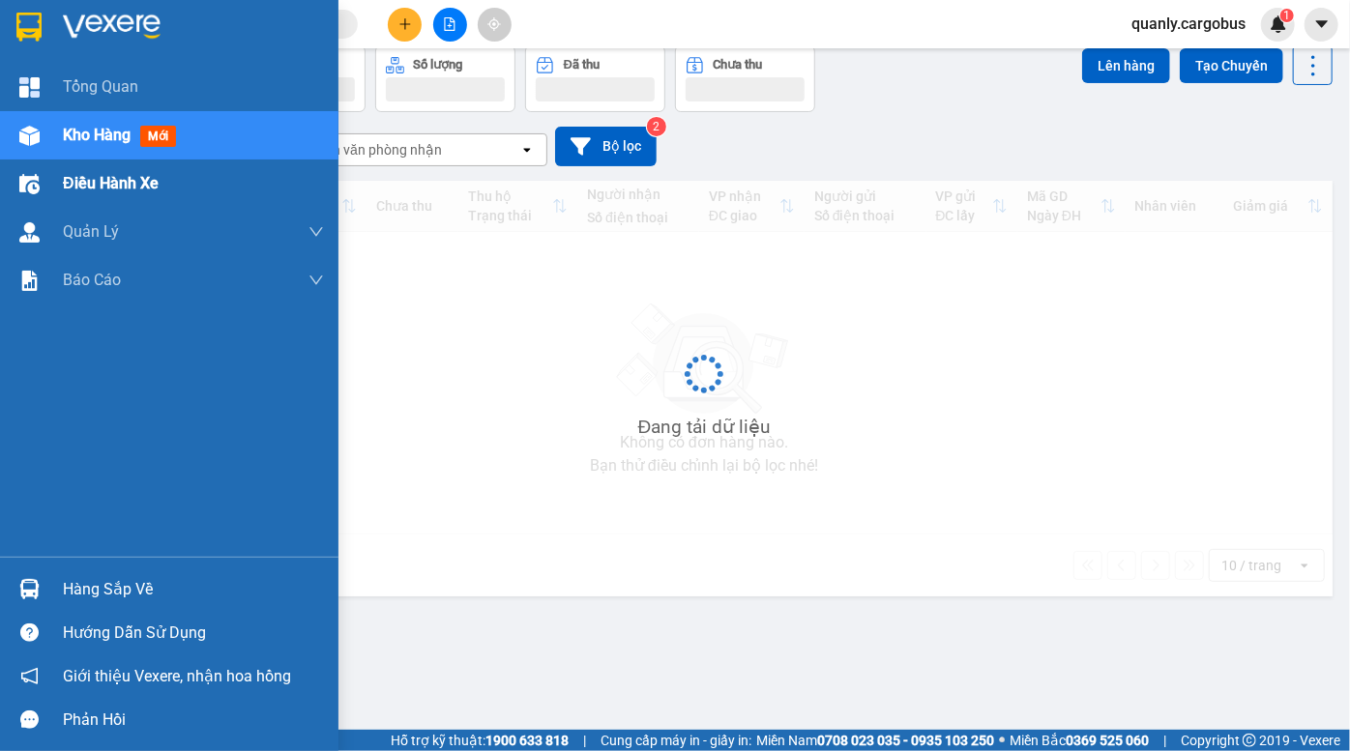
scroll to position [88, 0]
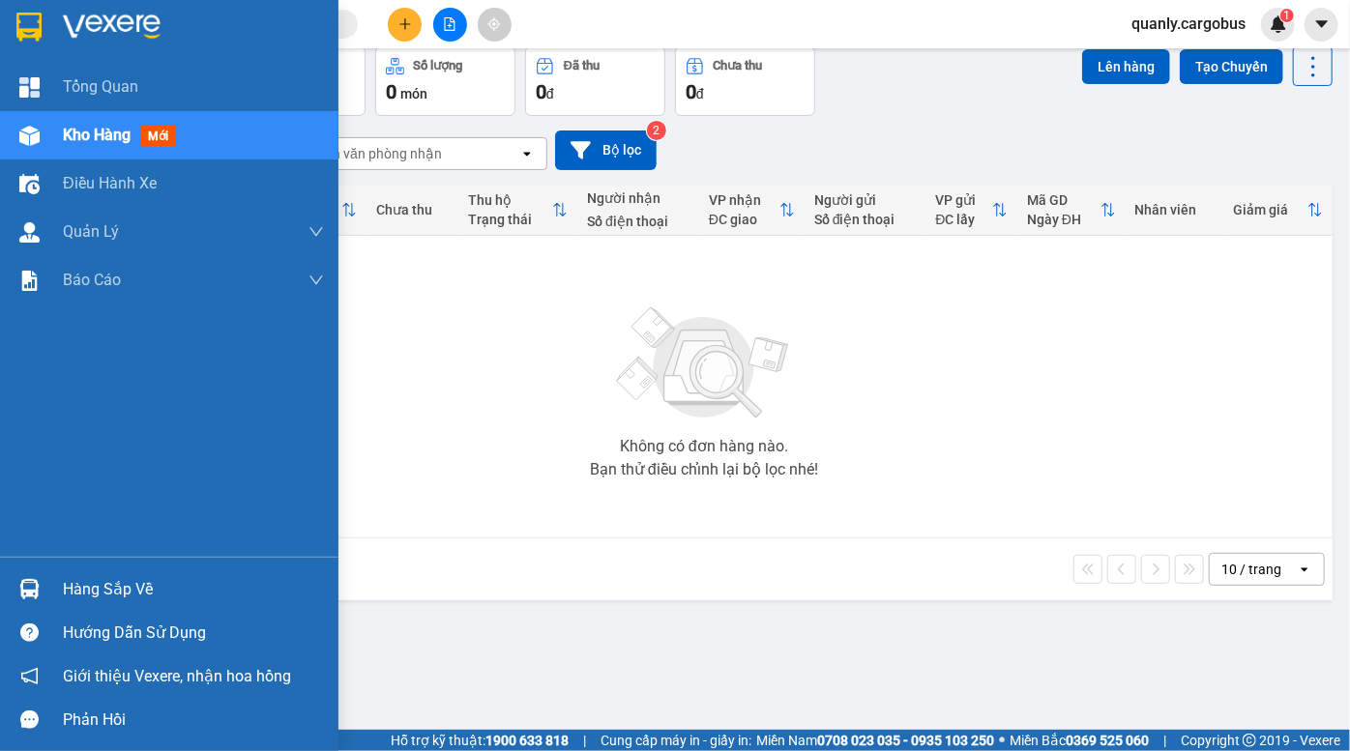
click at [57, 131] on div "Kho hàng mới" at bounding box center [169, 135] width 338 height 48
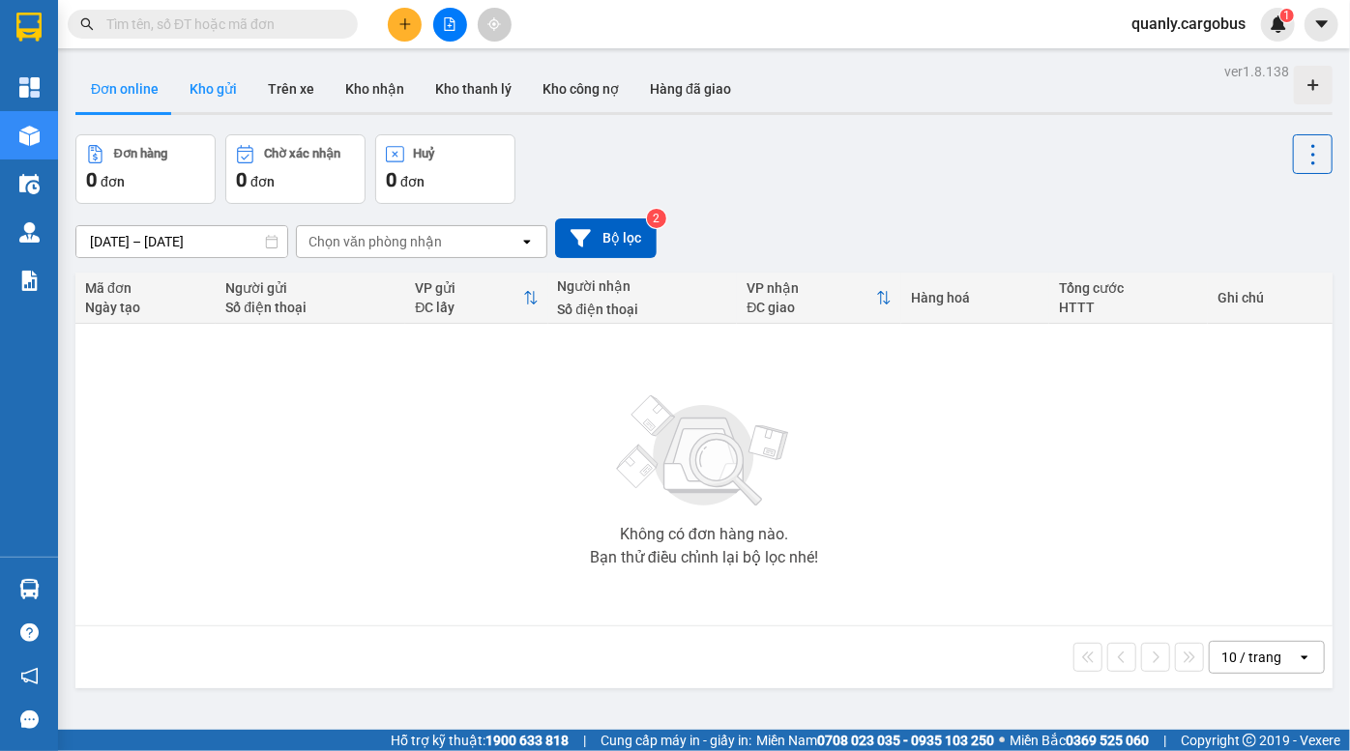
click at [206, 84] on button "Kho gửi" at bounding box center [213, 89] width 78 height 46
type input "[DATE] – [DATE]"
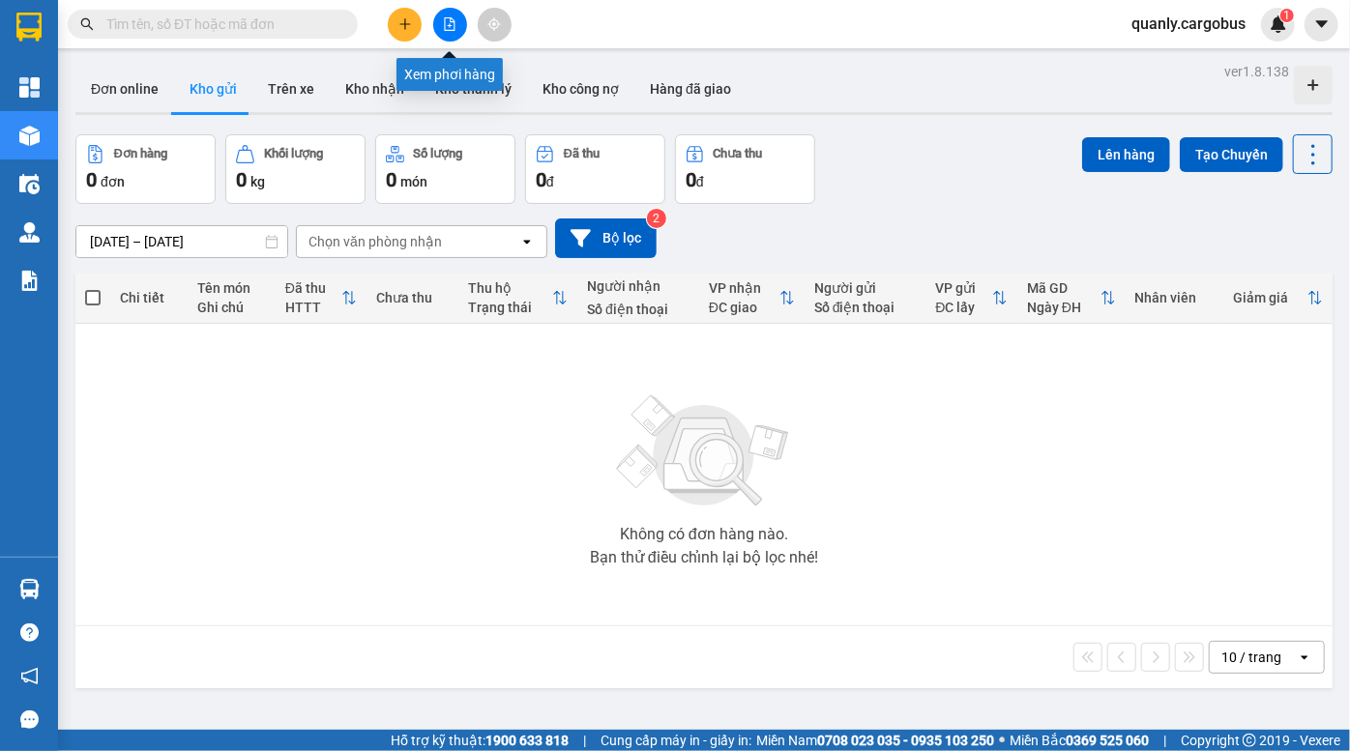
click at [461, 16] on button at bounding box center [450, 25] width 34 height 34
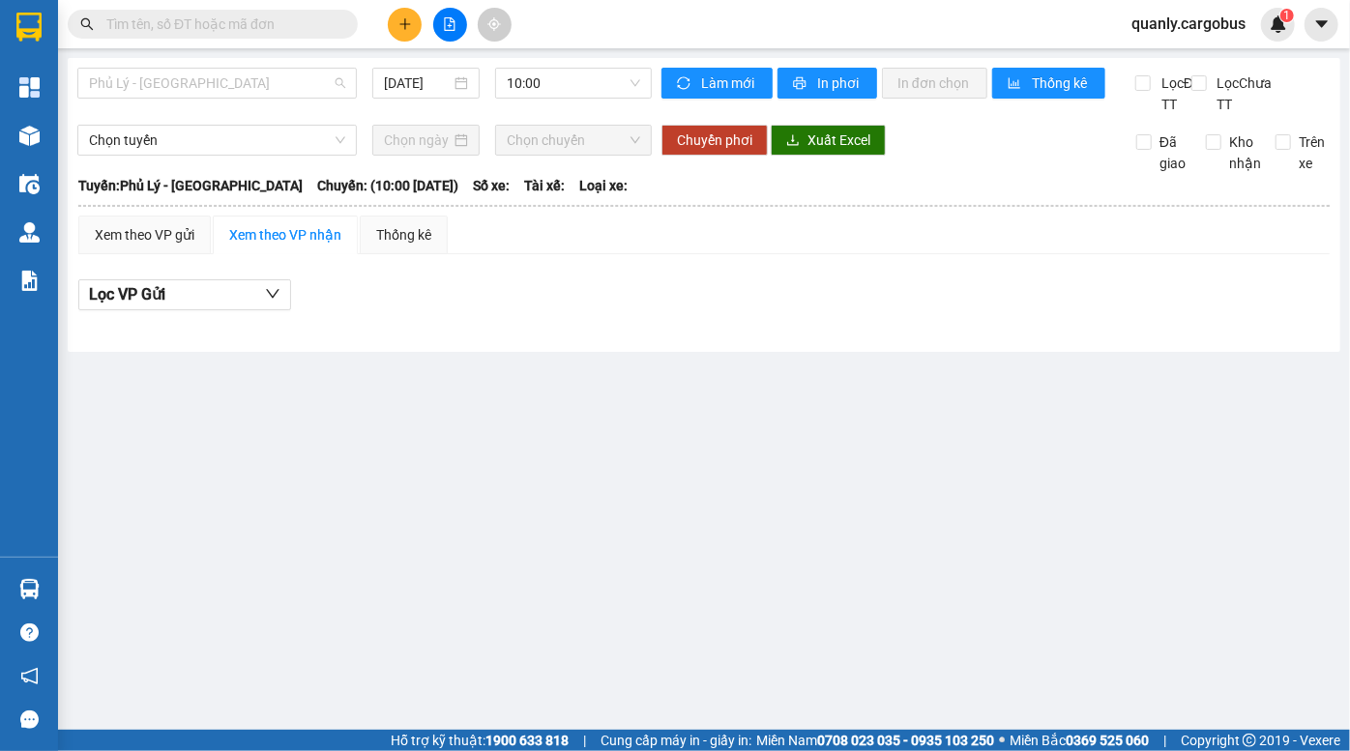
drag, startPoint x: 249, startPoint y: 73, endPoint x: 241, endPoint y: 114, distance: 42.5
click at [249, 82] on span "Phủ Lý - [GEOGRAPHIC_DATA]" at bounding box center [217, 83] width 256 height 29
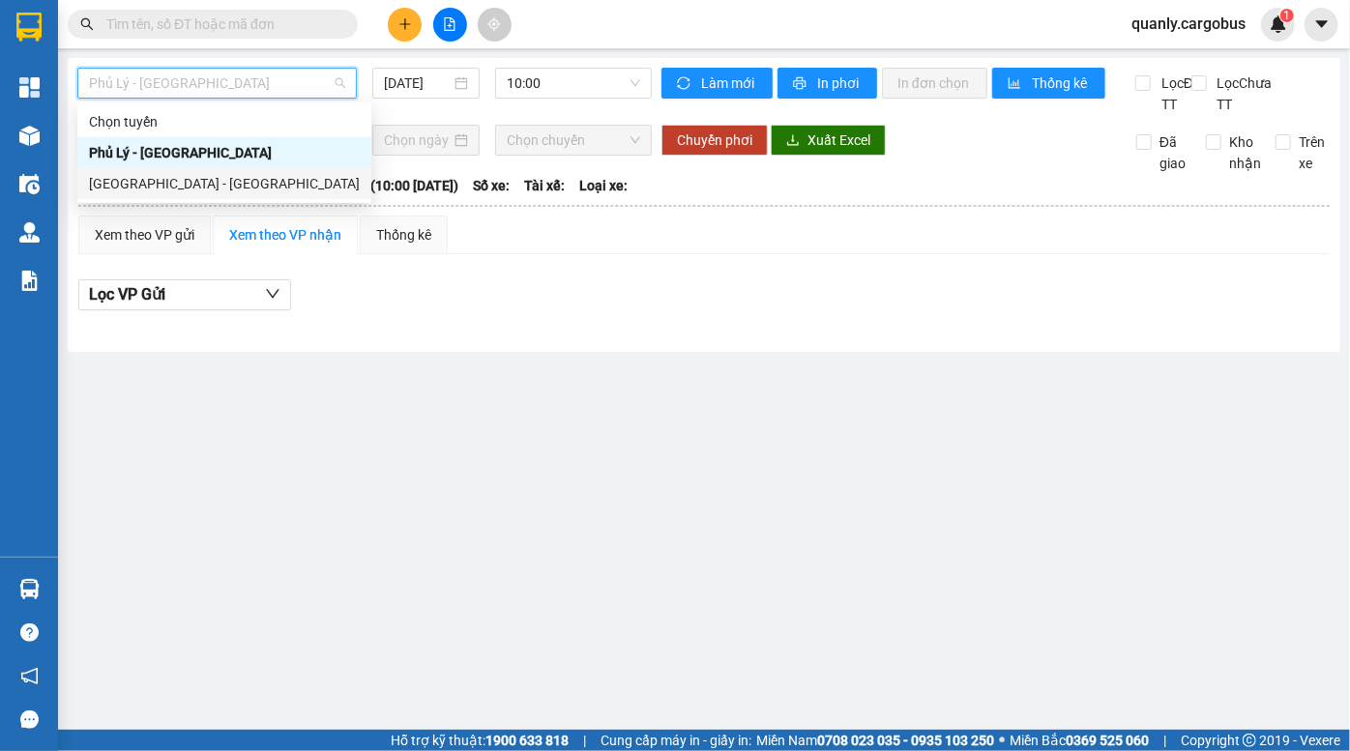
click at [220, 182] on div "Hà Nội - Phủ Lý" at bounding box center [224, 183] width 271 height 21
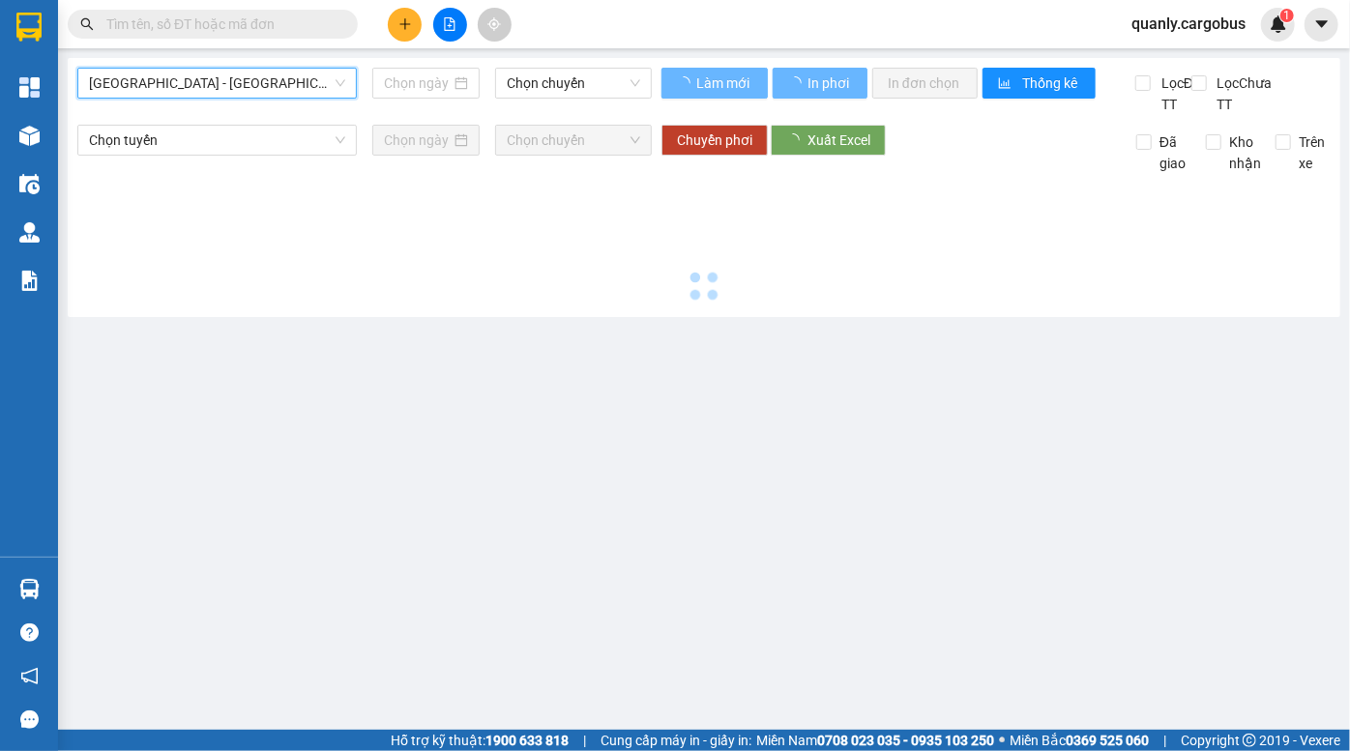
type input "14/08/2025"
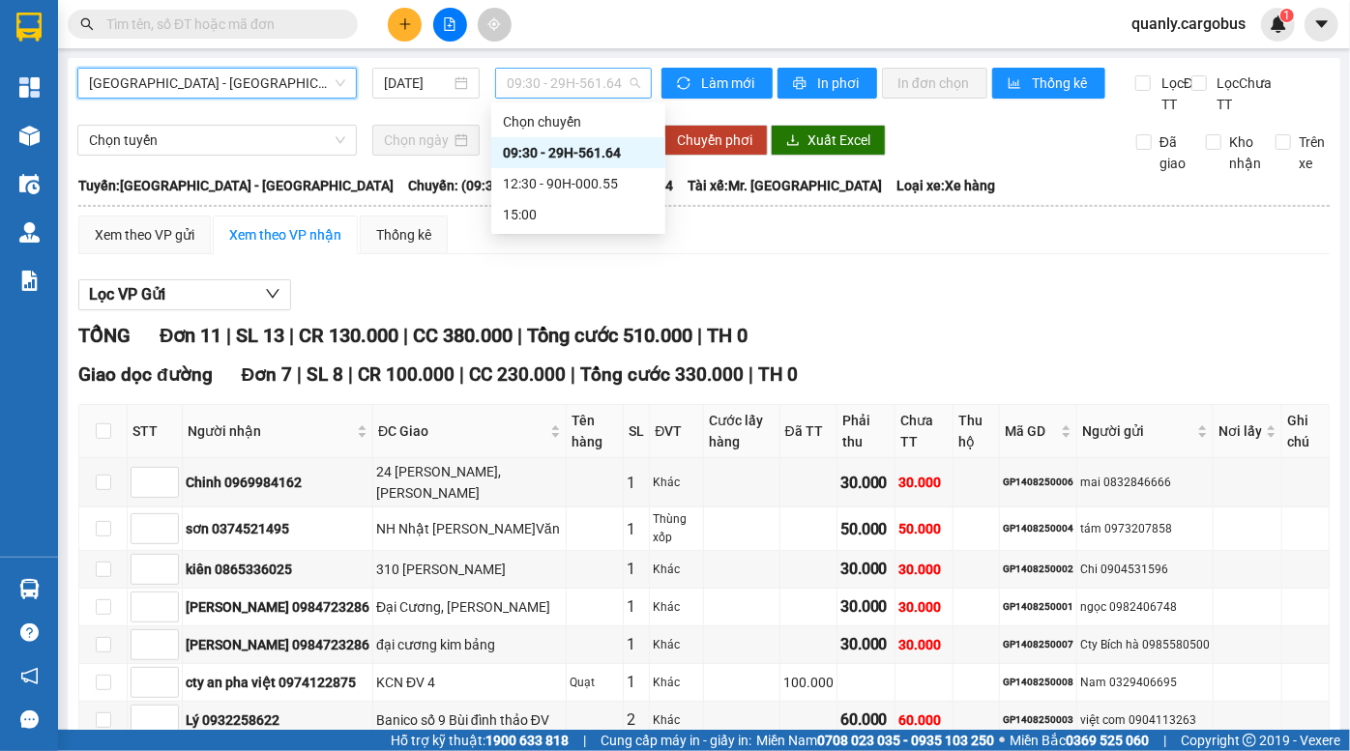
click at [588, 75] on span "09:30 - 29H-561.64" at bounding box center [573, 83] width 133 height 29
click at [586, 184] on div "12:30 - 90H-000.55" at bounding box center [578, 183] width 151 height 21
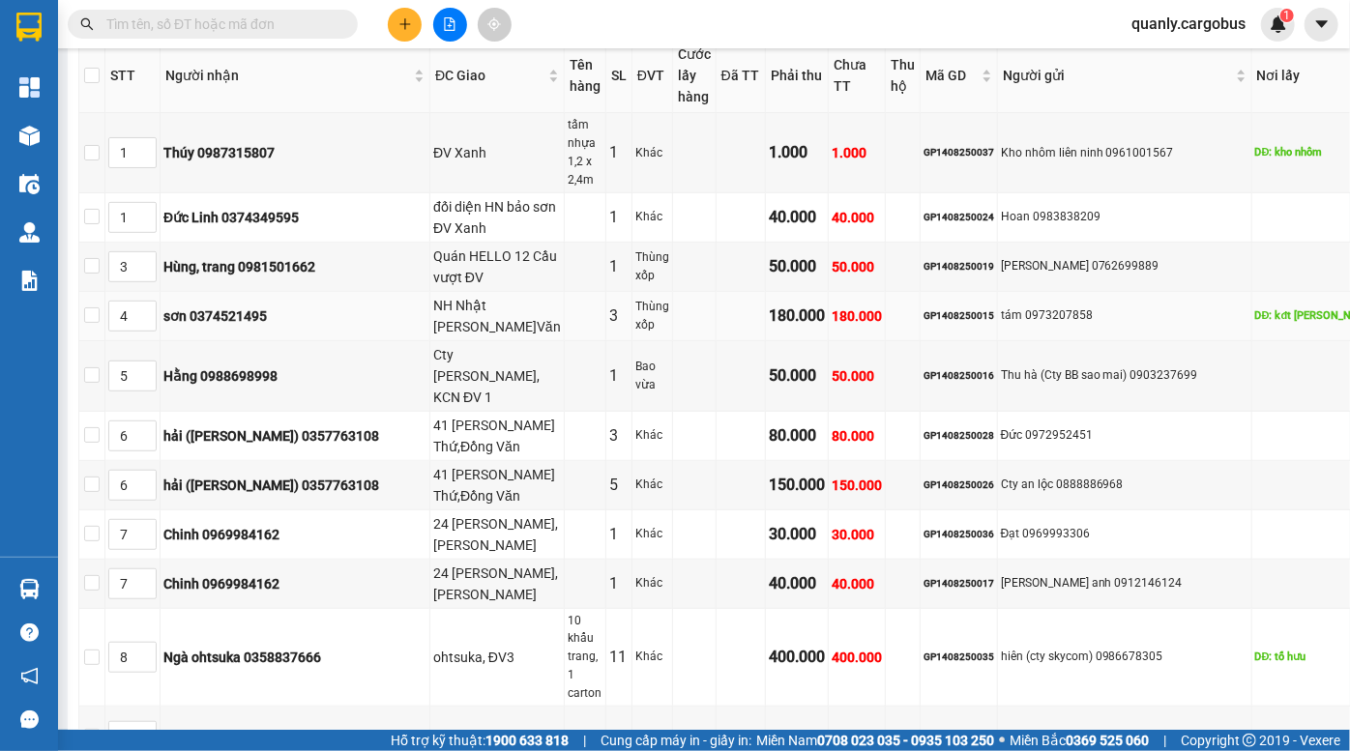
scroll to position [263, 0]
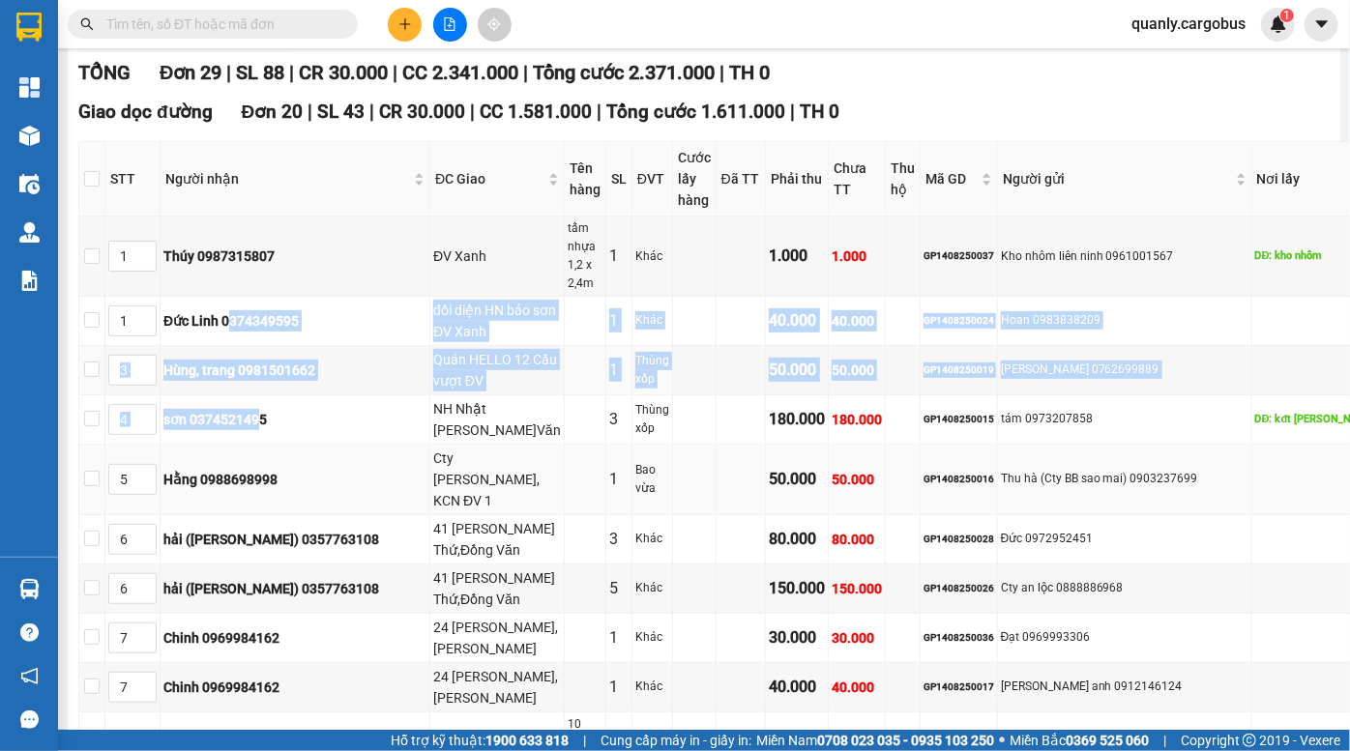
drag, startPoint x: 249, startPoint y: 271, endPoint x: 285, endPoint y: 406, distance: 140.0
click at [281, 396] on tbody "1 Thúy 0987315807 ĐV Xanh tấm nhựa 1,2 x 2,4m 1 Khác 1.000 1.000 GP1408250037 K…" at bounding box center [749, 748] width 1341 height 1062
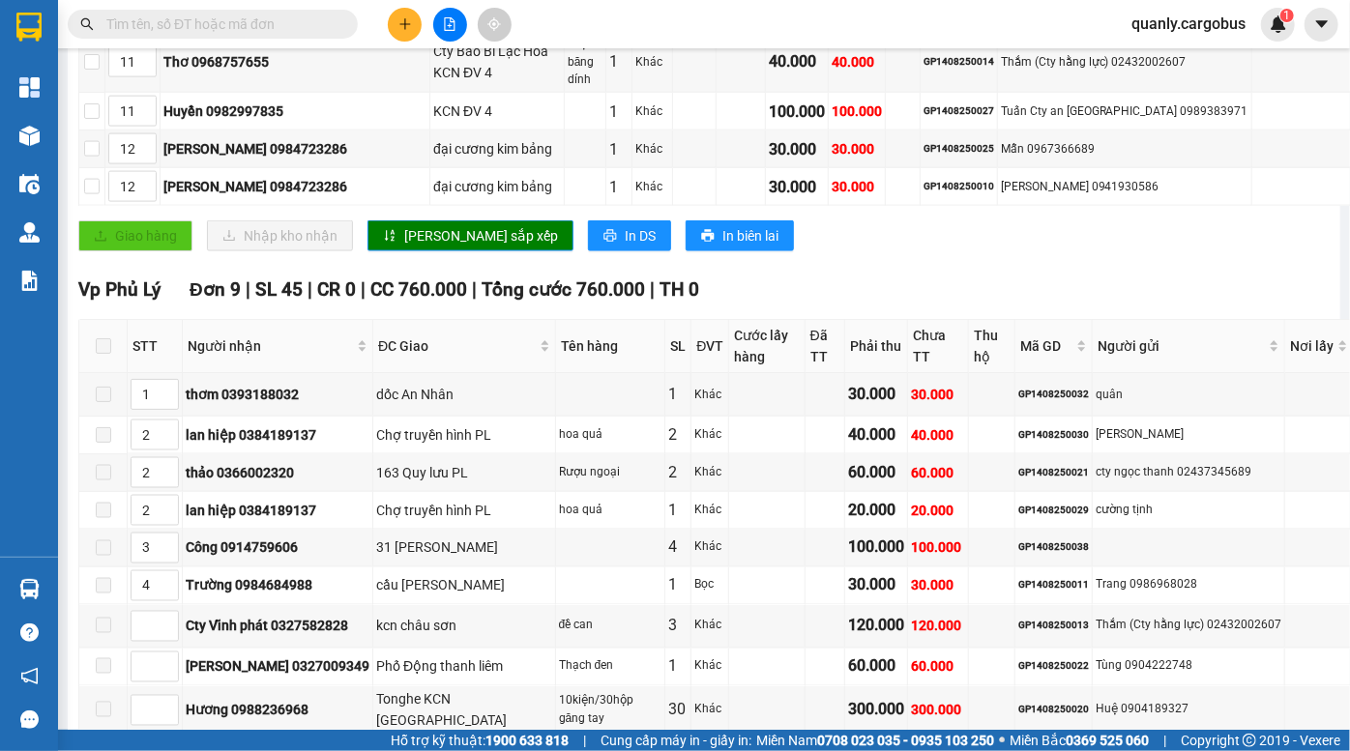
scroll to position [1348, 0]
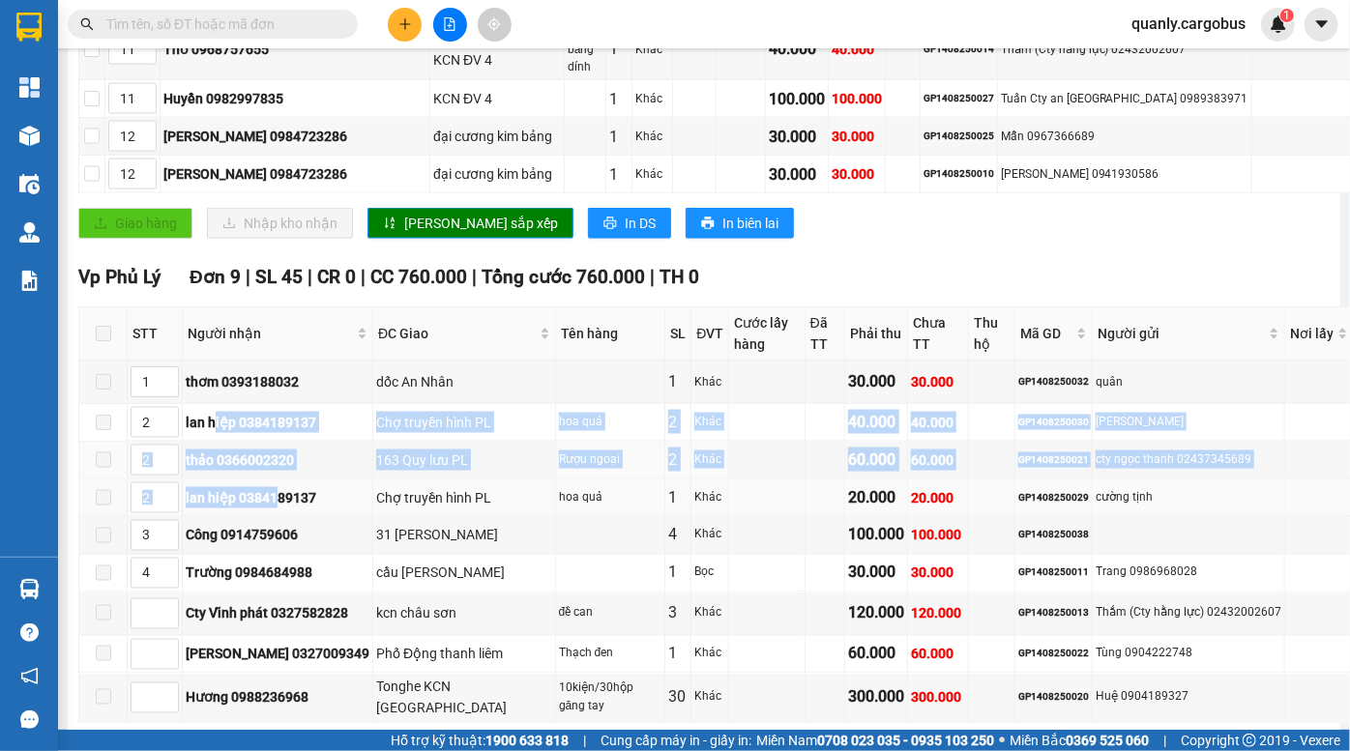
drag, startPoint x: 217, startPoint y: 267, endPoint x: 276, endPoint y: 400, distance: 145.9
click at [276, 400] on tbody "1 thơm 0393188032 dốc An Nhân 1 Khác 30.000 30.000 GP1408250032 quân Ck H 11h07…" at bounding box center [749, 542] width 1341 height 362
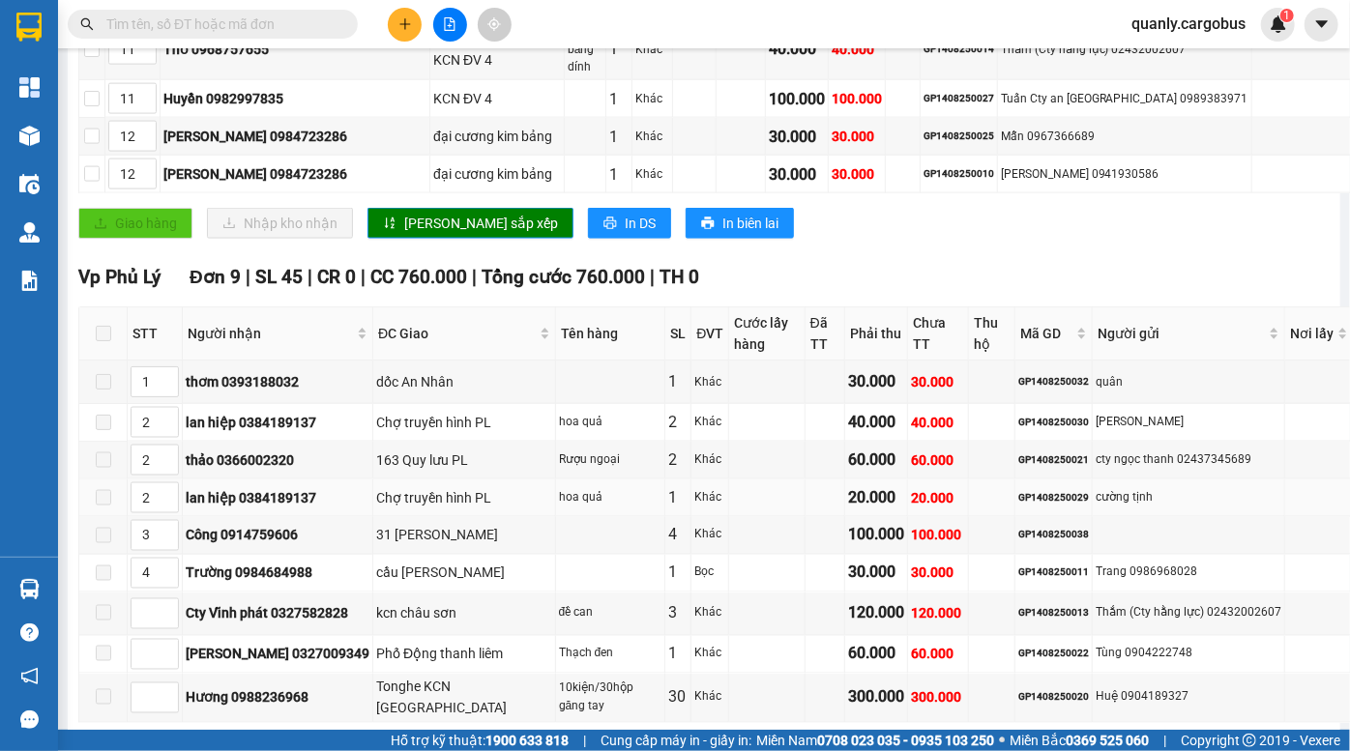
click at [691, 480] on td "Khác" at bounding box center [710, 499] width 38 height 38
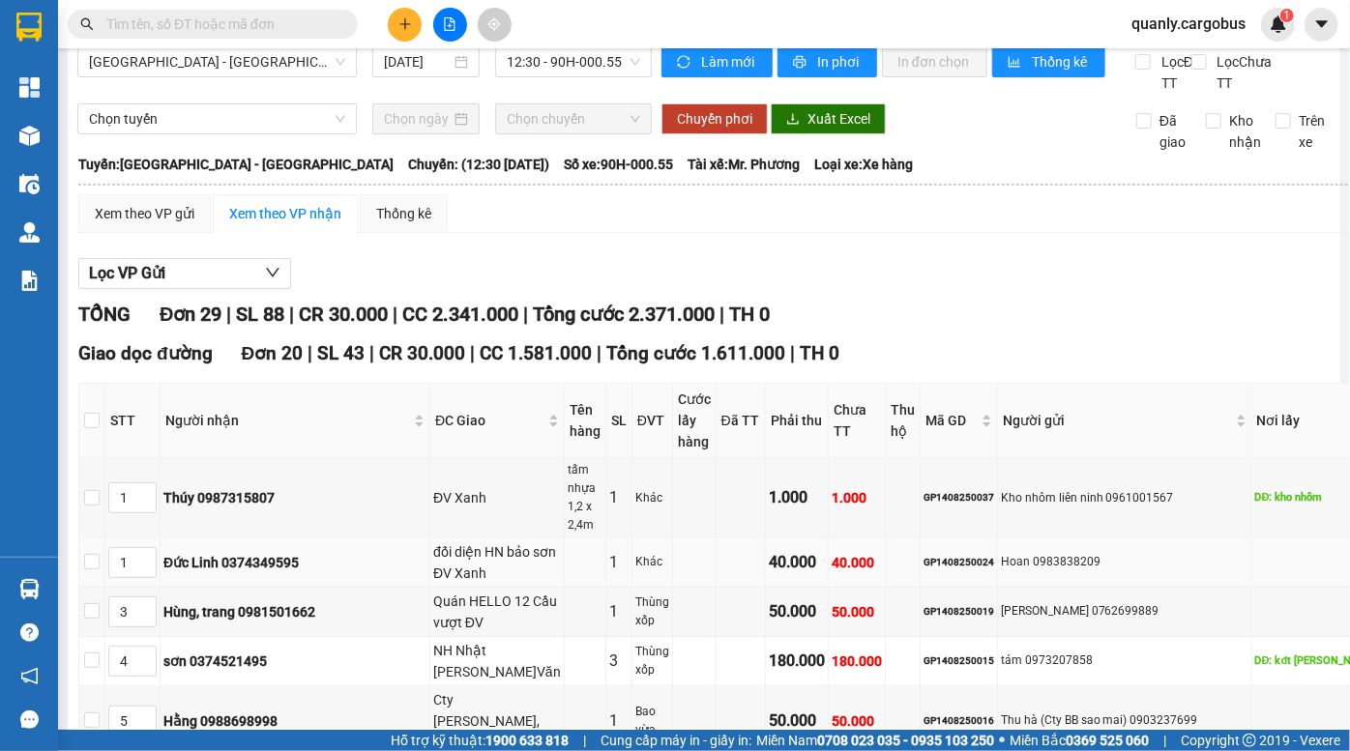
scroll to position [0, 0]
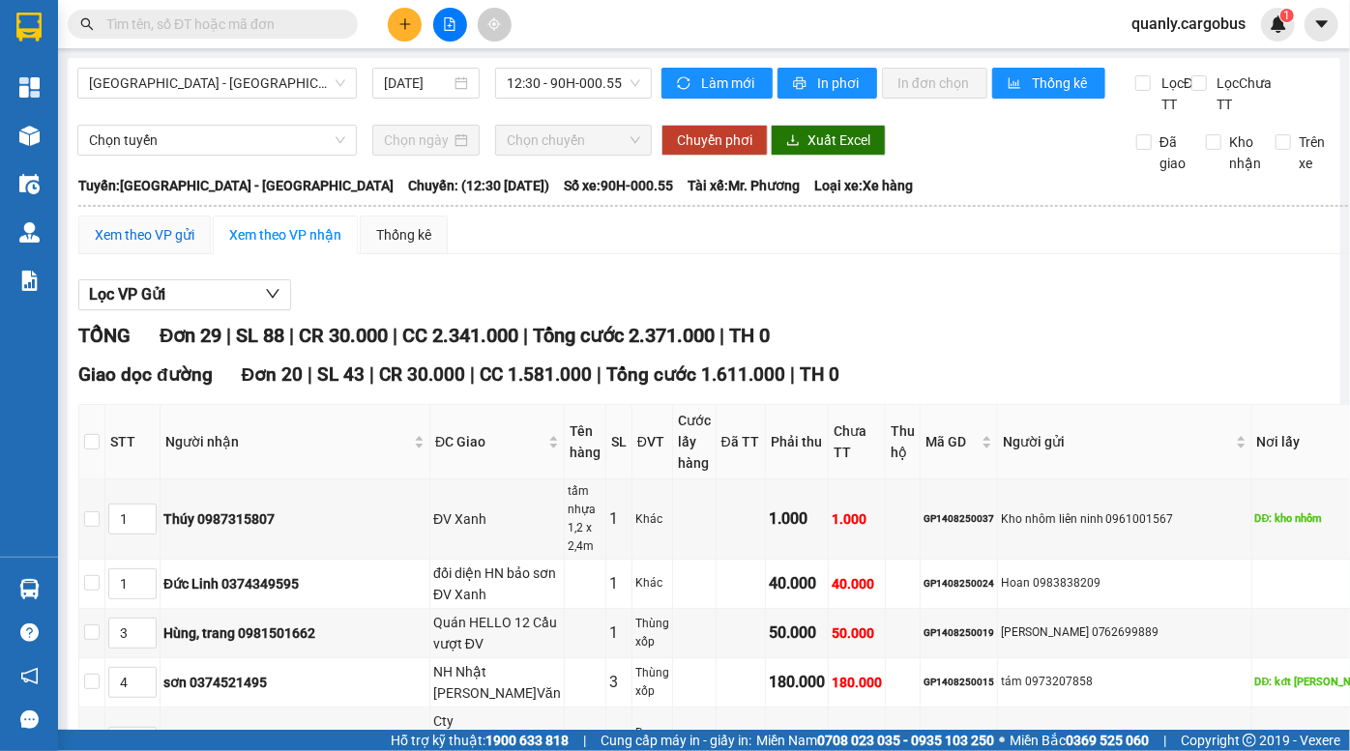
click at [148, 246] on div "Xem theo VP gửi" at bounding box center [145, 234] width 100 height 21
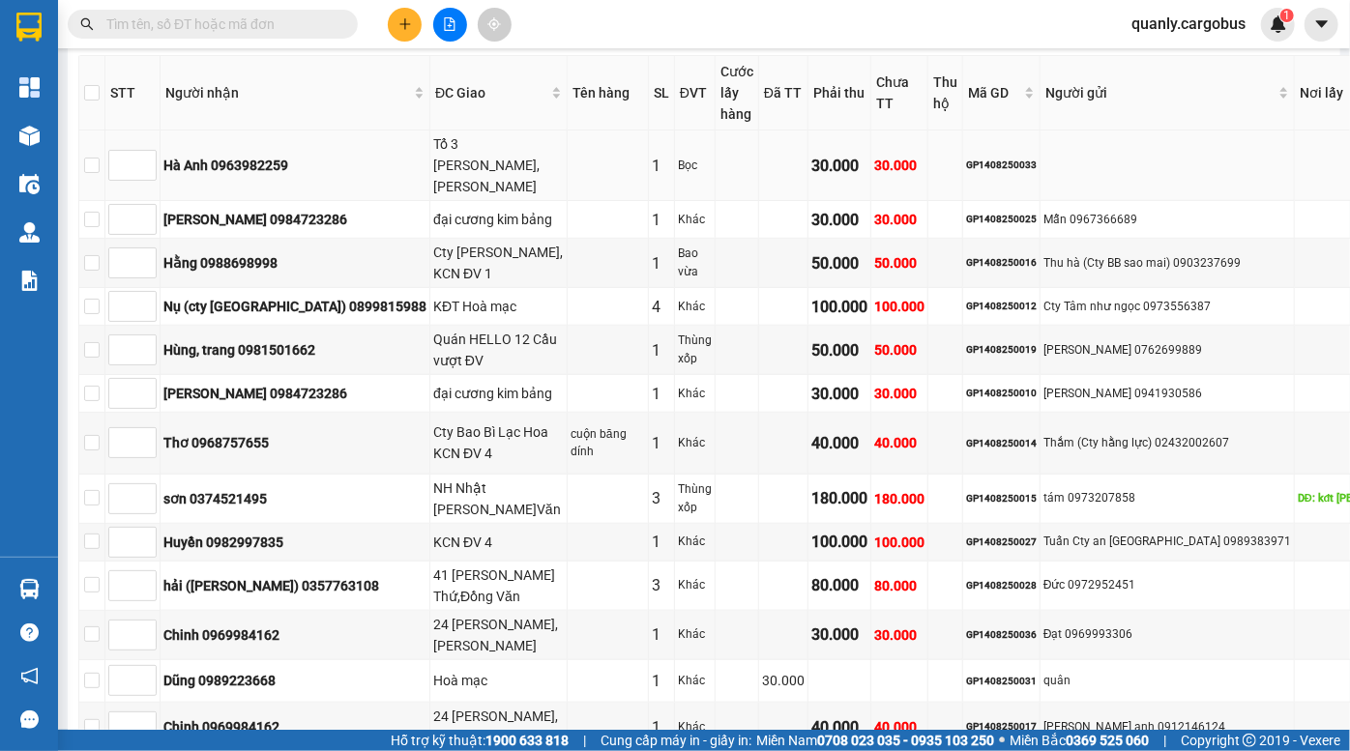
scroll to position [615, 0]
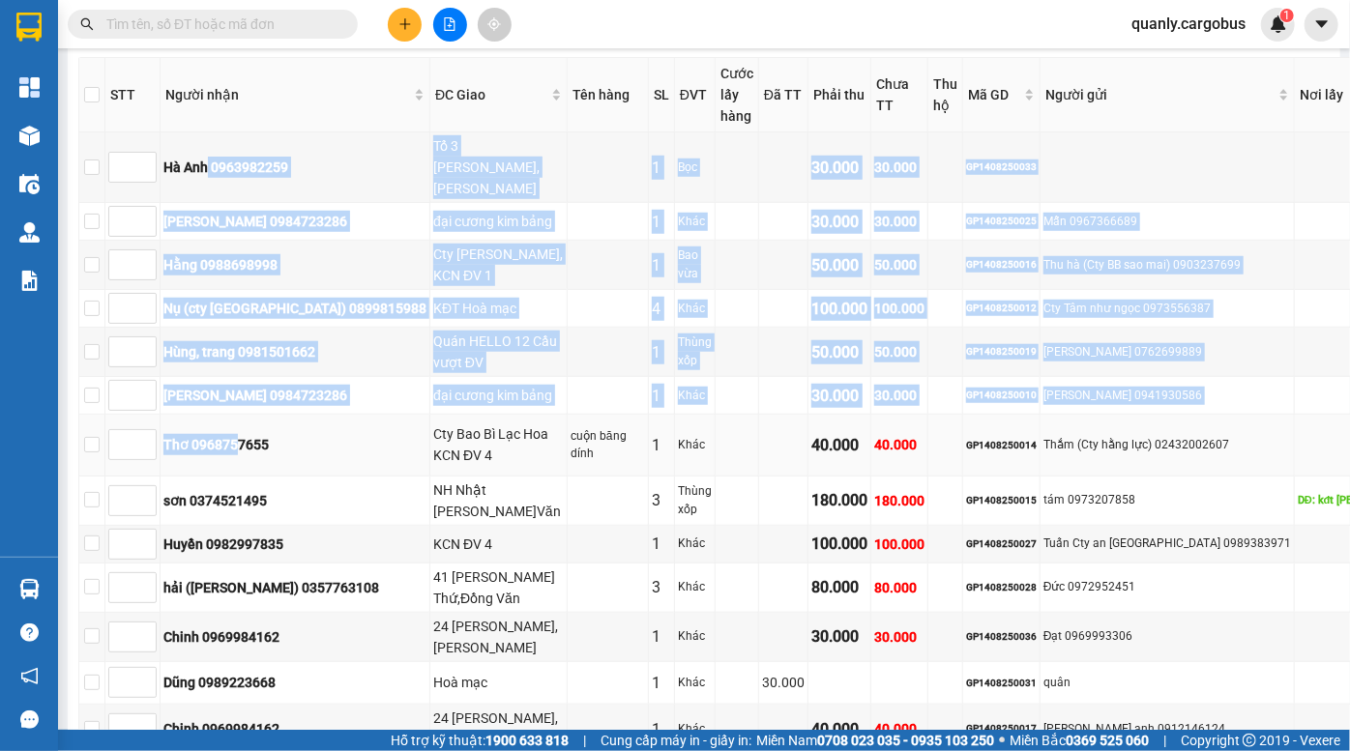
drag, startPoint x: 229, startPoint y: 210, endPoint x: 261, endPoint y: 523, distance: 314.9
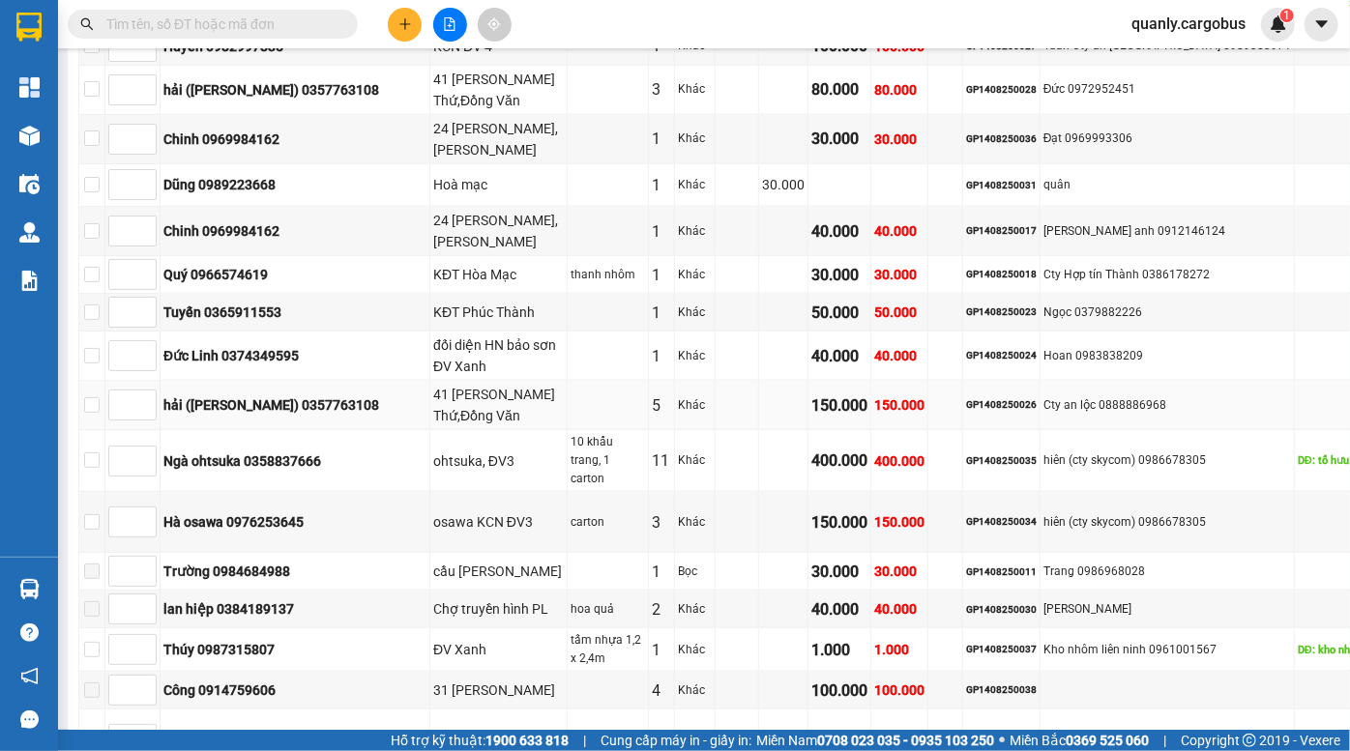
scroll to position [1142, 0]
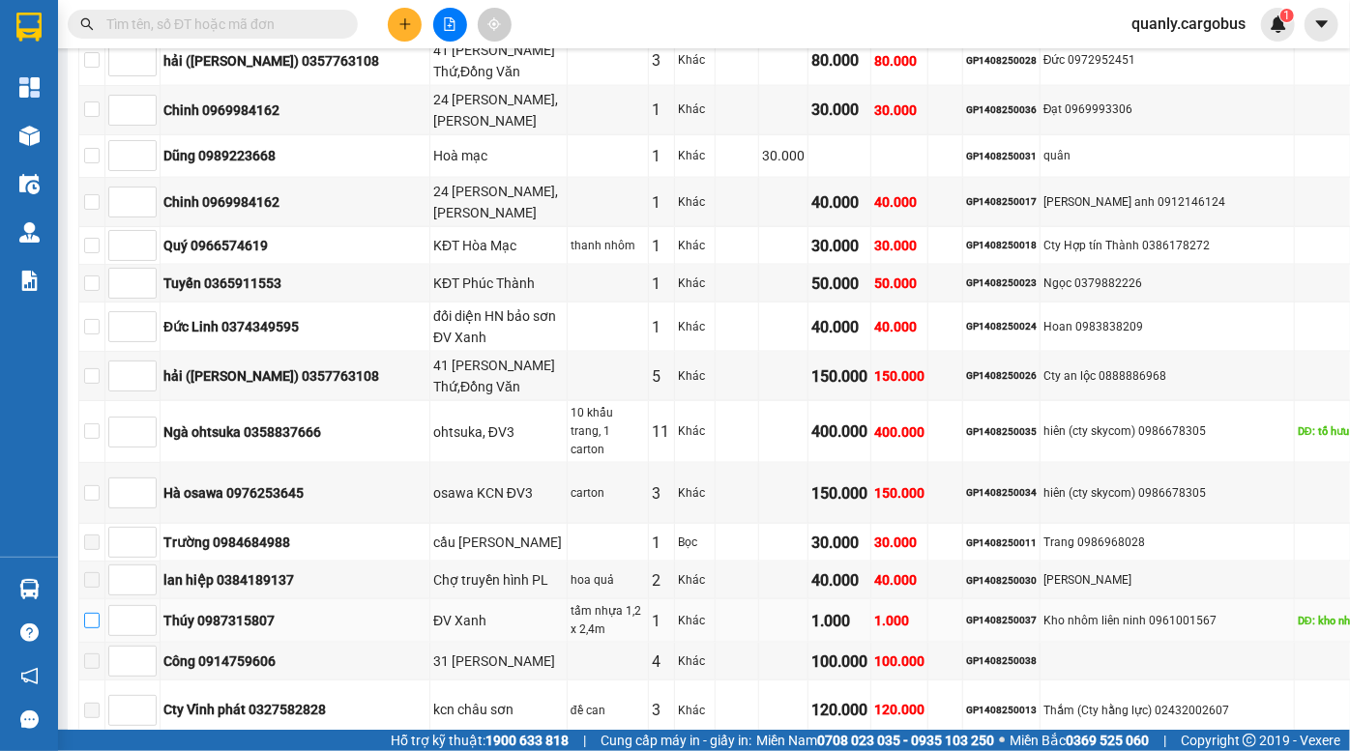
click at [100, 629] on input "checkbox" at bounding box center [91, 620] width 15 height 15
checkbox input "true"
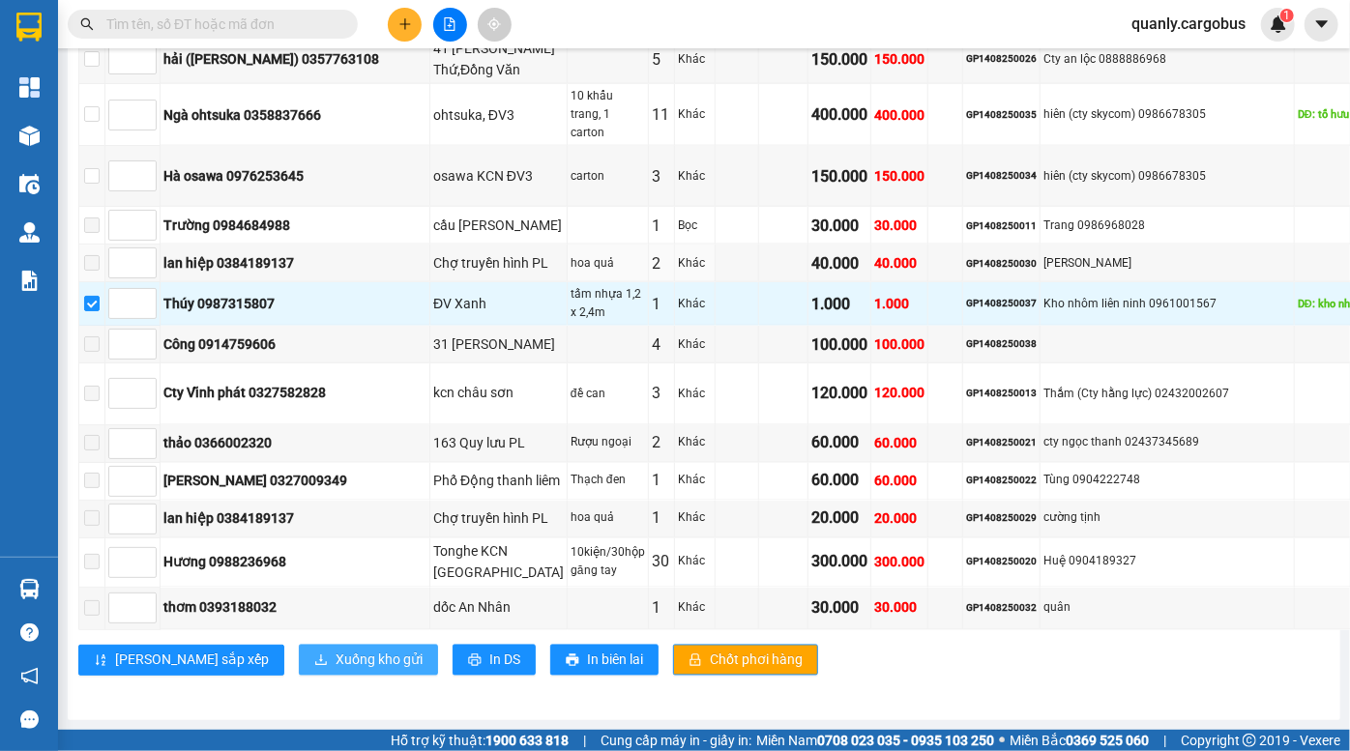
scroll to position [1522, 0]
click at [336, 659] on span "Xuống kho gửi" at bounding box center [379, 660] width 87 height 21
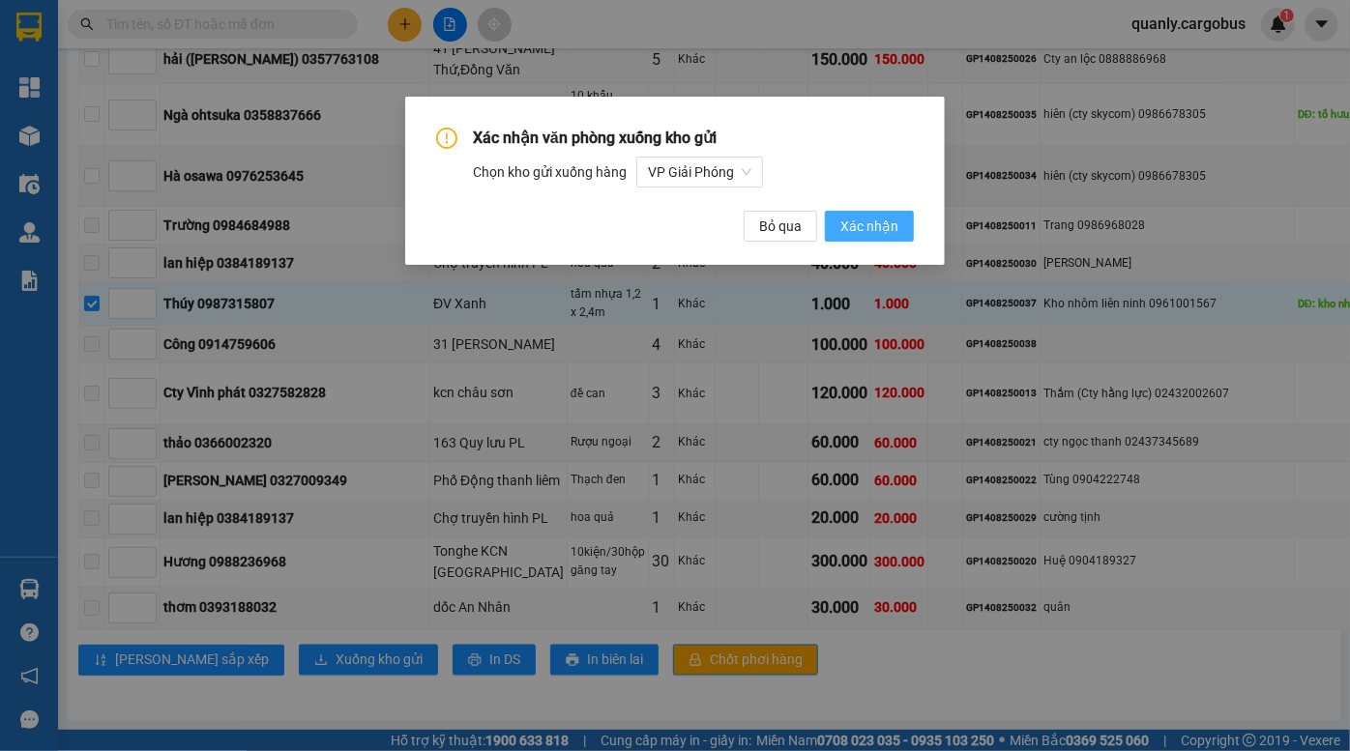
click at [876, 229] on span "Xác nhận" at bounding box center [869, 226] width 58 height 21
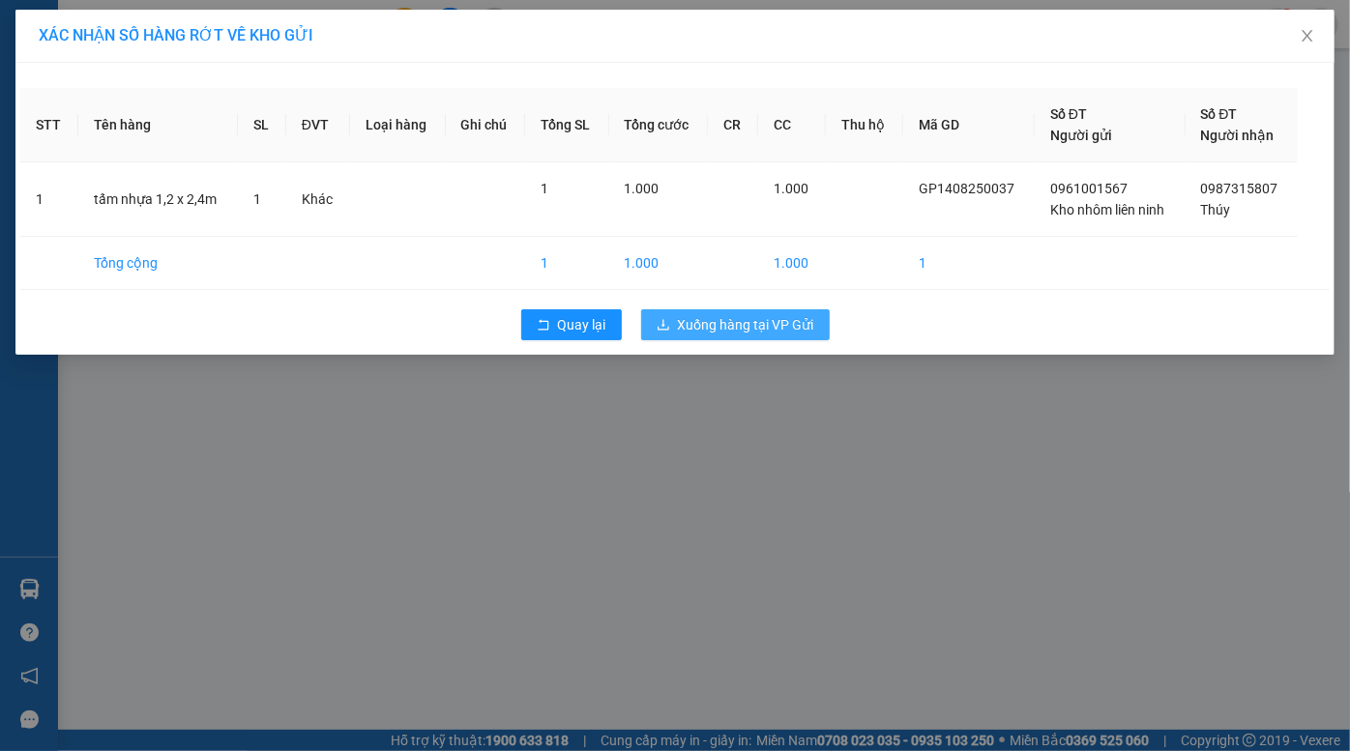
click at [746, 334] on span "Xuống hàng tại VP Gửi" at bounding box center [746, 324] width 136 height 21
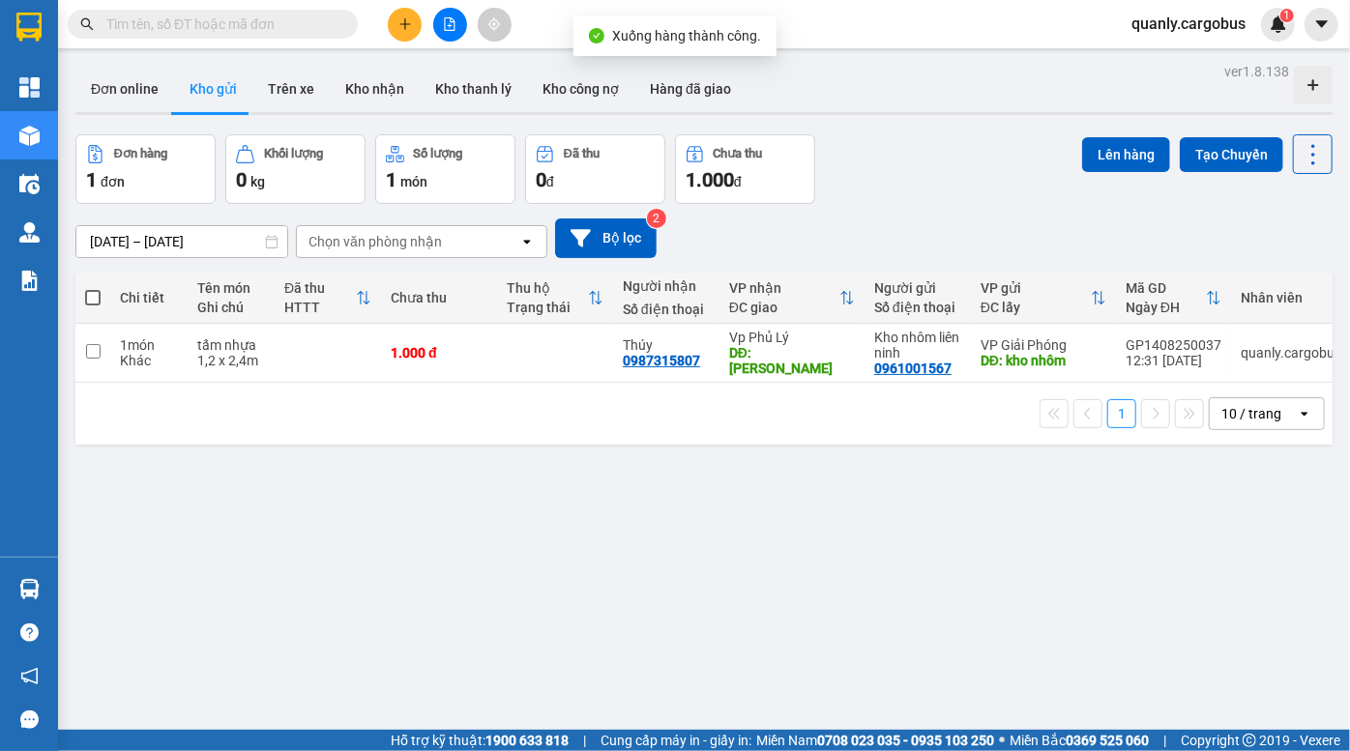
click at [997, 152] on div "Đơn hàng 1 đơn Khối lượng 0 kg Số lượng 1 món Đã thu 0 đ Chưa thu 1.000 đ Lên h…" at bounding box center [703, 169] width 1257 height 70
click at [1028, 130] on div "ver 1.8.138 Đơn online Kho gửi Trên xe Kho nhận Kho thanh lý Kho công nợ Hàng đ…" at bounding box center [704, 433] width 1273 height 751
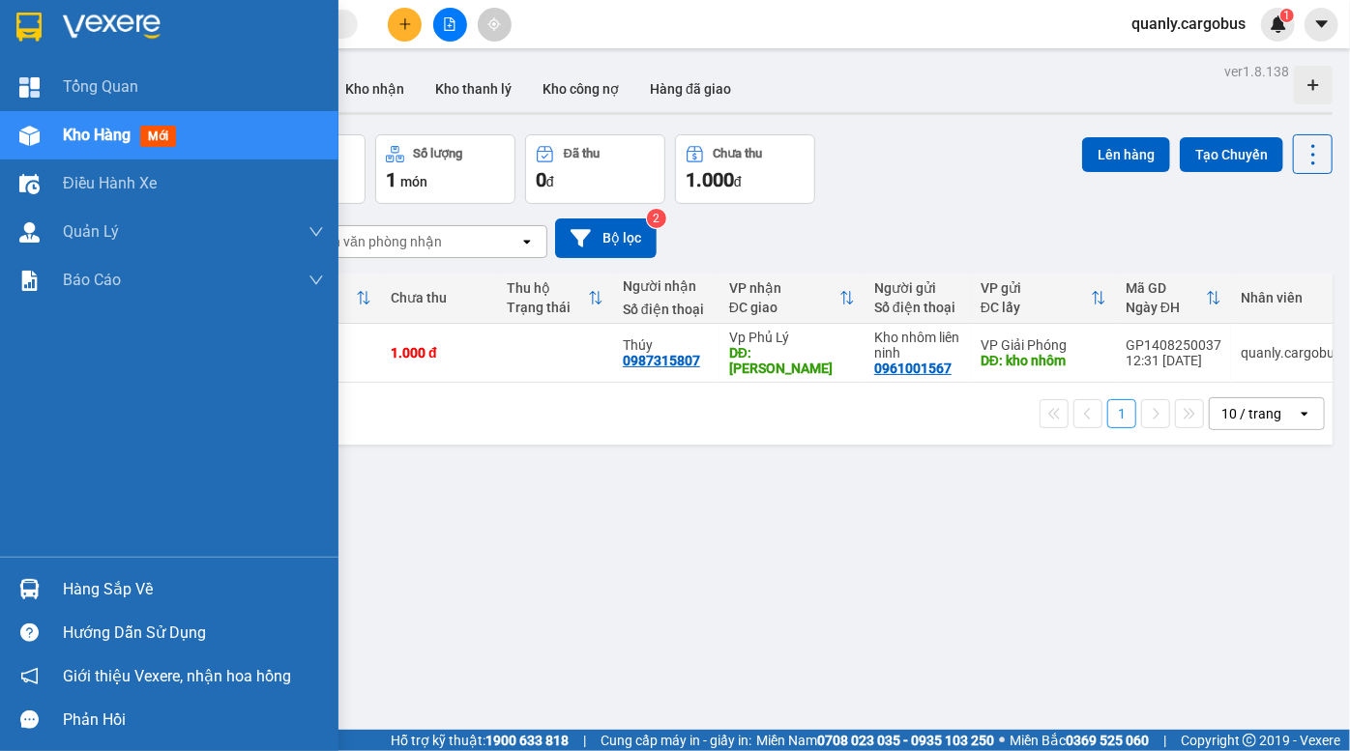
click at [57, 128] on div "Kho hàng mới" at bounding box center [169, 135] width 338 height 48
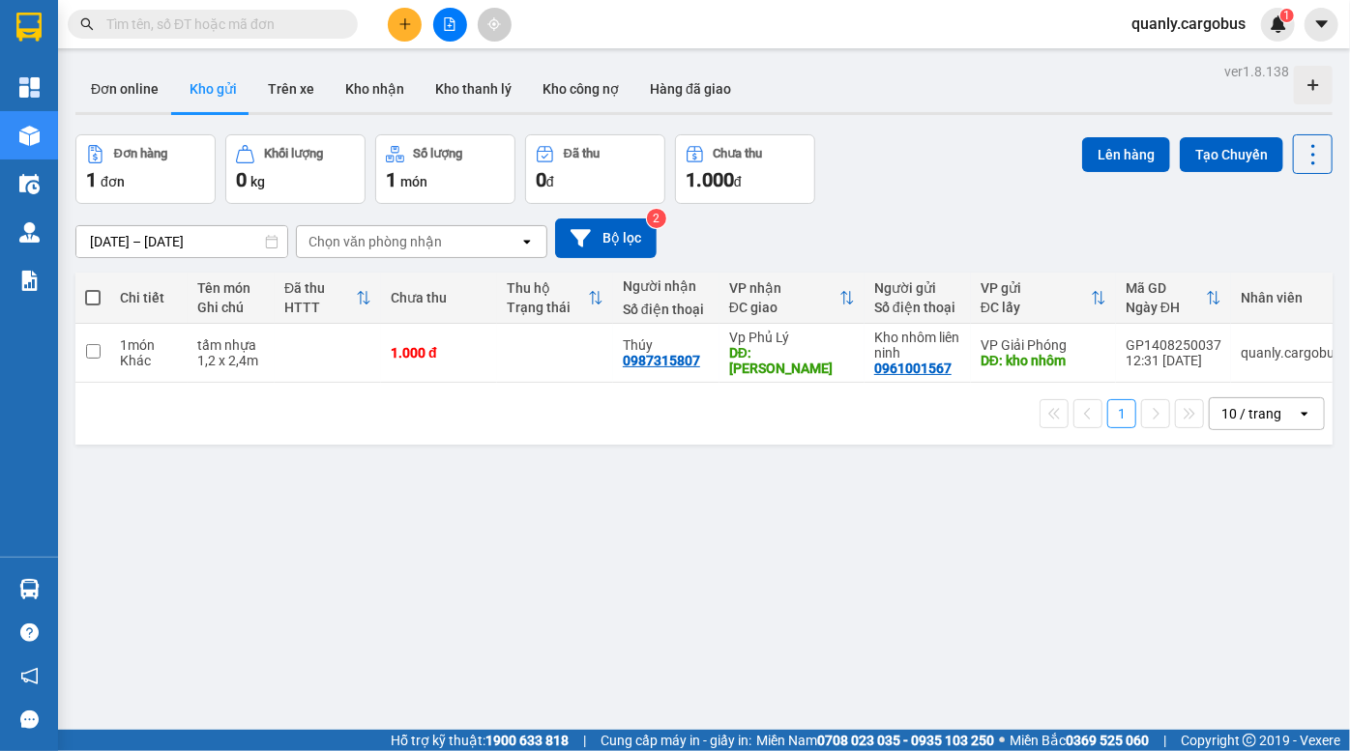
click at [966, 193] on div "Đơn hàng 1 đơn Khối lượng 0 kg Số lượng 1 món Đã thu 0 đ Chưa thu 1.000 đ Lên h…" at bounding box center [703, 169] width 1257 height 70
drag, startPoint x: 900, startPoint y: 184, endPoint x: 746, endPoint y: 114, distance: 169.7
click at [900, 184] on div "Đơn hàng 1 đơn Khối lượng 0 kg Số lượng 1 món Đã thu 0 đ Chưa thu 1.000 đ Lên h…" at bounding box center [703, 169] width 1257 height 70
drag, startPoint x: 892, startPoint y: 144, endPoint x: 583, endPoint y: 29, distance: 329.3
click at [881, 140] on div "Đơn hàng 1 đơn Khối lượng 0 kg Số lượng 1 món Đã thu 0 đ Chưa thu 1.000 đ Lên h…" at bounding box center [703, 169] width 1257 height 70
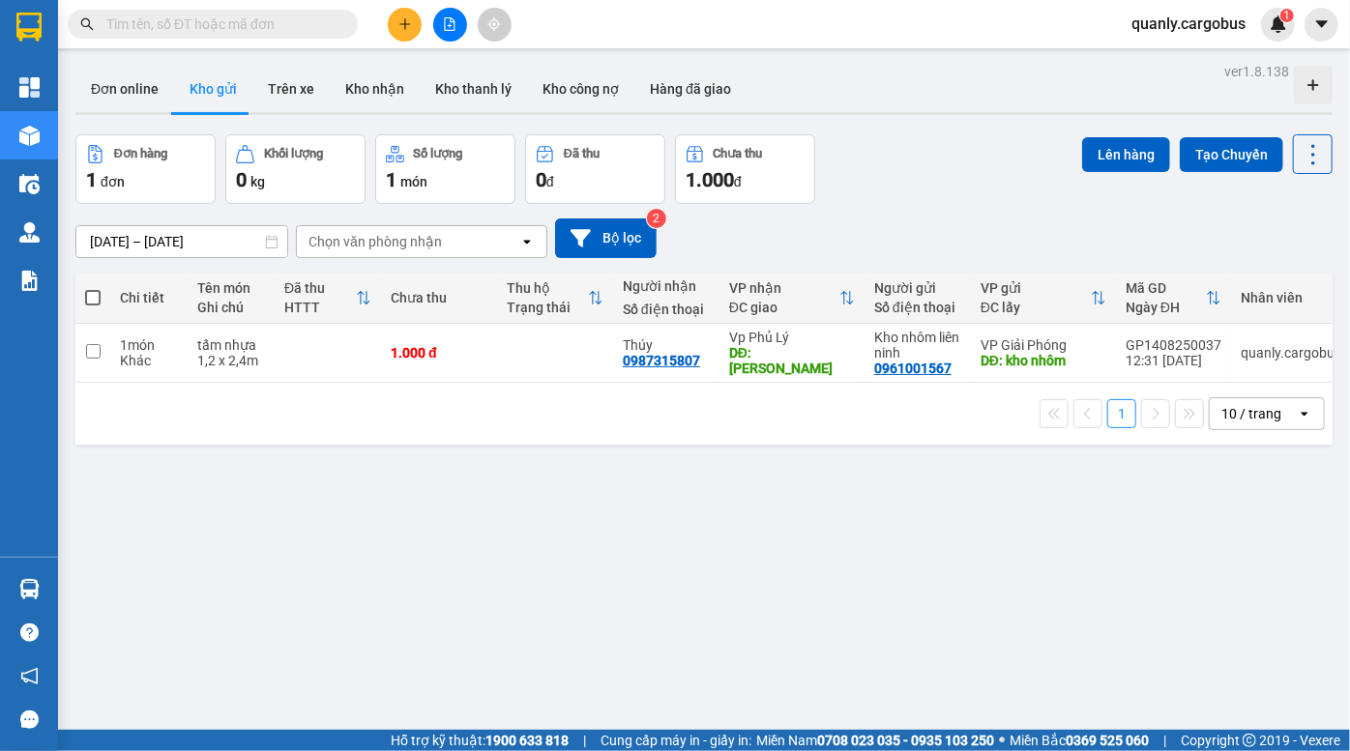
drag, startPoint x: 860, startPoint y: 87, endPoint x: 544, endPoint y: 2, distance: 326.5
click at [859, 87] on div "Đơn online Kho gửi Trên xe Kho nhận Kho thanh lý Kho công nợ Hàng đã giao" at bounding box center [703, 91] width 1257 height 51
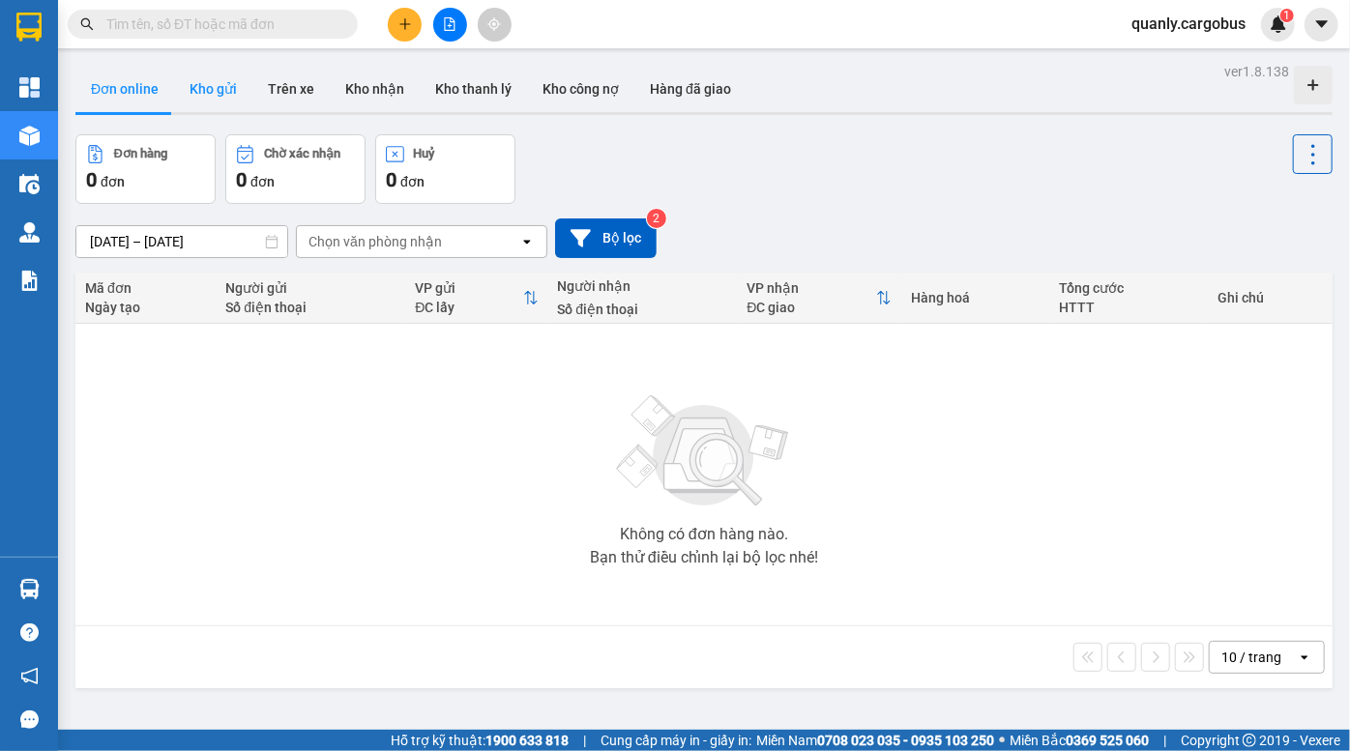
drag, startPoint x: 212, startPoint y: 62, endPoint x: 212, endPoint y: 73, distance: 10.6
click at [212, 62] on div "ver 1.8.138 Đơn online Kho gửi Trên xe Kho nhận Kho thanh lý Kho công nợ Hàng đ…" at bounding box center [704, 433] width 1273 height 751
click at [212, 74] on button "Kho gửi" at bounding box center [213, 89] width 78 height 46
type input "[DATE] – [DATE]"
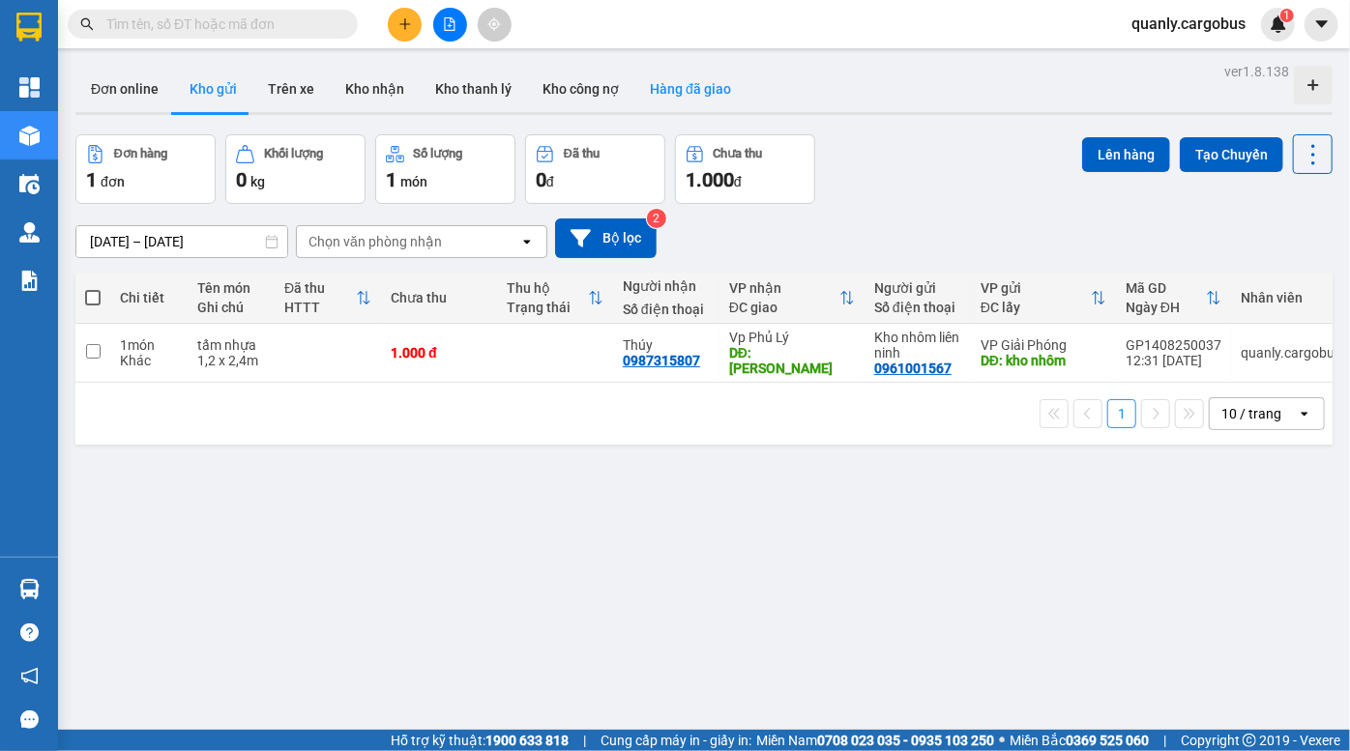
drag, startPoint x: 922, startPoint y: 164, endPoint x: 677, endPoint y: 68, distance: 263.1
click at [877, 141] on div "Đơn hàng 1 đơn Khối lượng 0 kg Số lượng 1 món Đã thu 0 đ Chưa thu 1.000 đ Lên h…" at bounding box center [703, 169] width 1257 height 70
click at [889, 169] on div "Đơn hàng 1 đơn Khối lượng 0 kg Số lượng 1 món Đã thu 0 đ Chưa thu 1.000 đ Lên h…" at bounding box center [703, 169] width 1257 height 70
click at [398, 27] on icon "plus" at bounding box center [405, 24] width 14 height 14
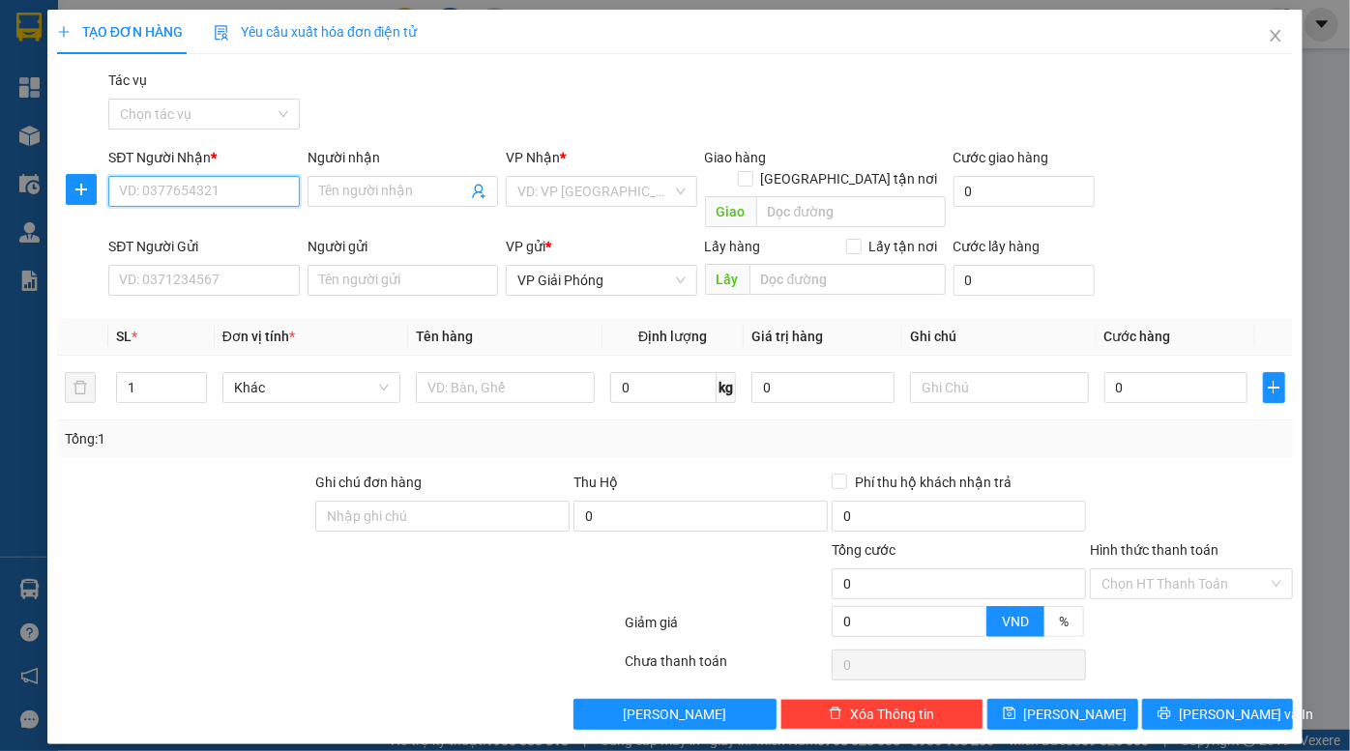
click at [211, 185] on input "SĐT Người Nhận *" at bounding box center [203, 191] width 191 height 31
paste input "0868052046"
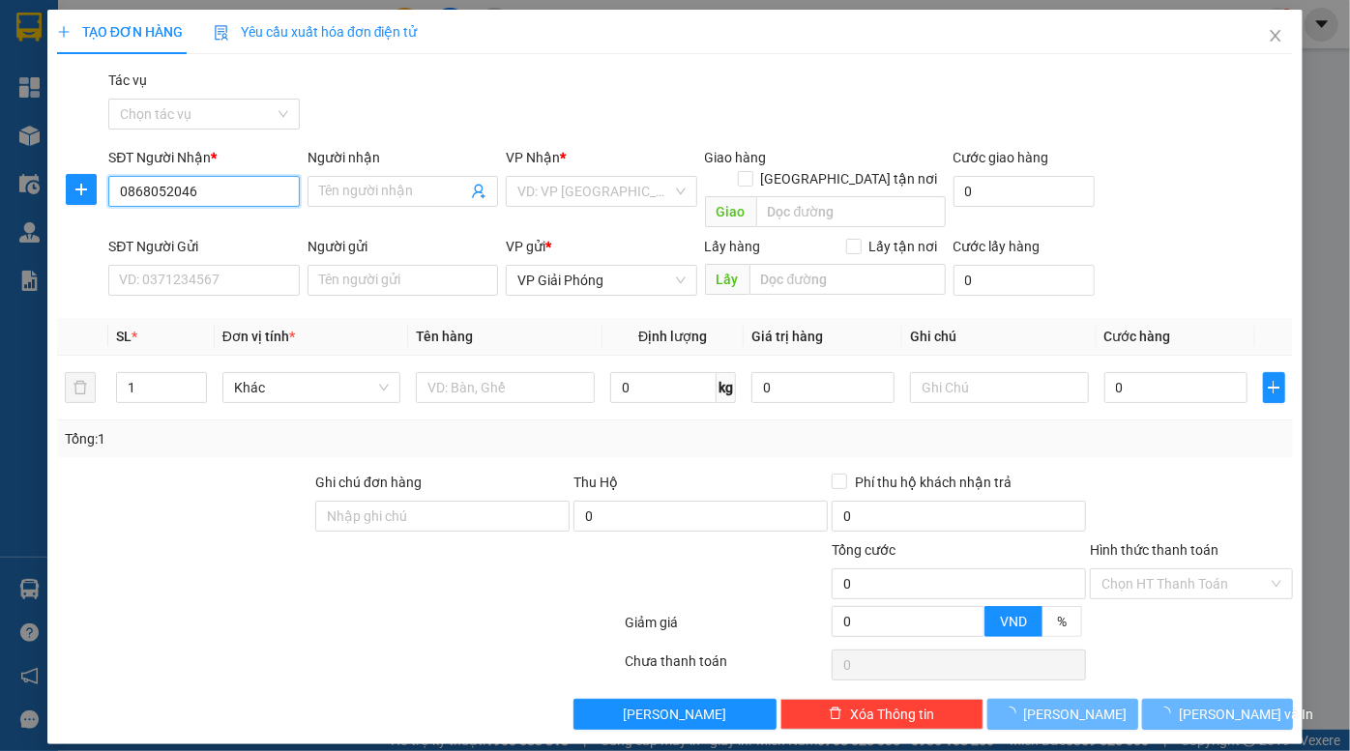
click at [205, 189] on input "0868052046" at bounding box center [203, 191] width 191 height 31
click at [175, 192] on input "0868052046" at bounding box center [203, 191] width 191 height 31
click at [137, 196] on input "0868052046" at bounding box center [203, 191] width 191 height 31
drag, startPoint x: 115, startPoint y: 191, endPoint x: 126, endPoint y: 194, distance: 11.3
click at [126, 194] on input "0868052046" at bounding box center [203, 191] width 191 height 31
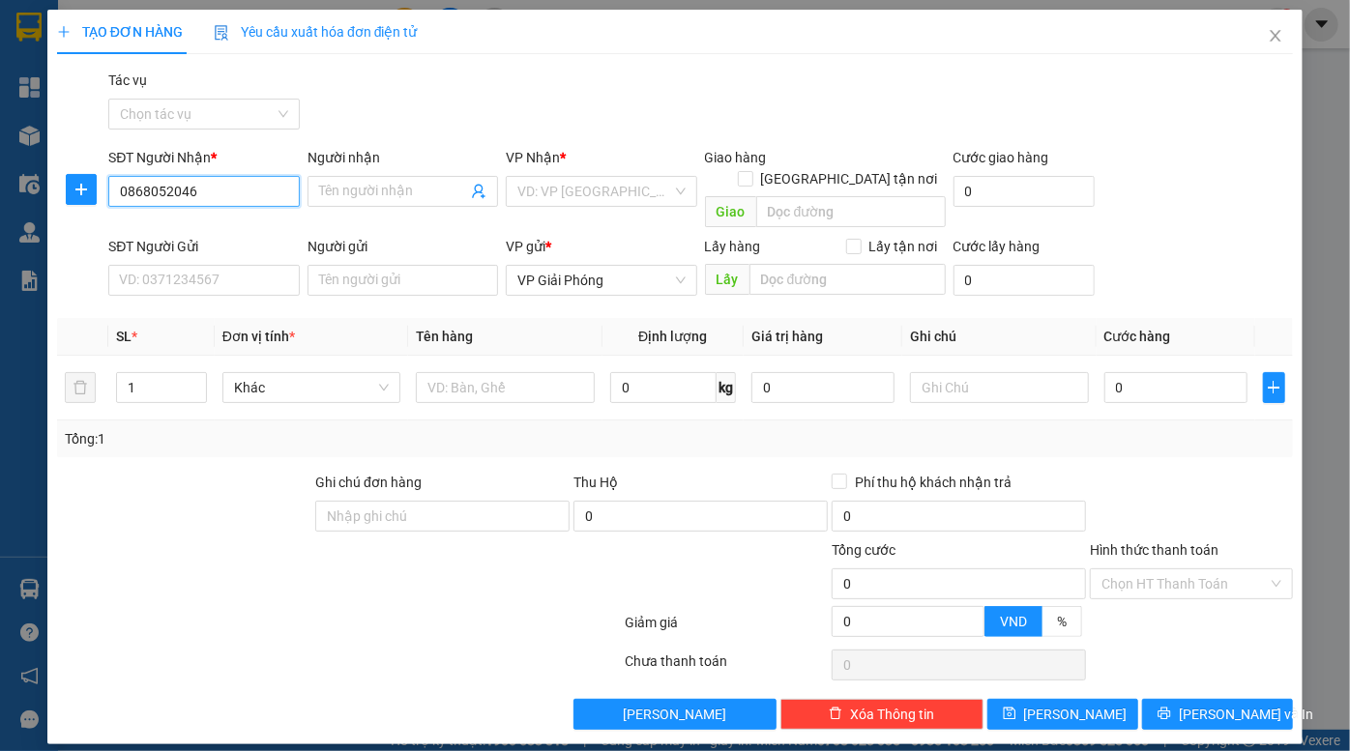
click at [196, 195] on input "0868052046" at bounding box center [203, 191] width 191 height 31
type input "0868052046"
click at [352, 187] on input "Người nhận" at bounding box center [393, 191] width 148 height 21
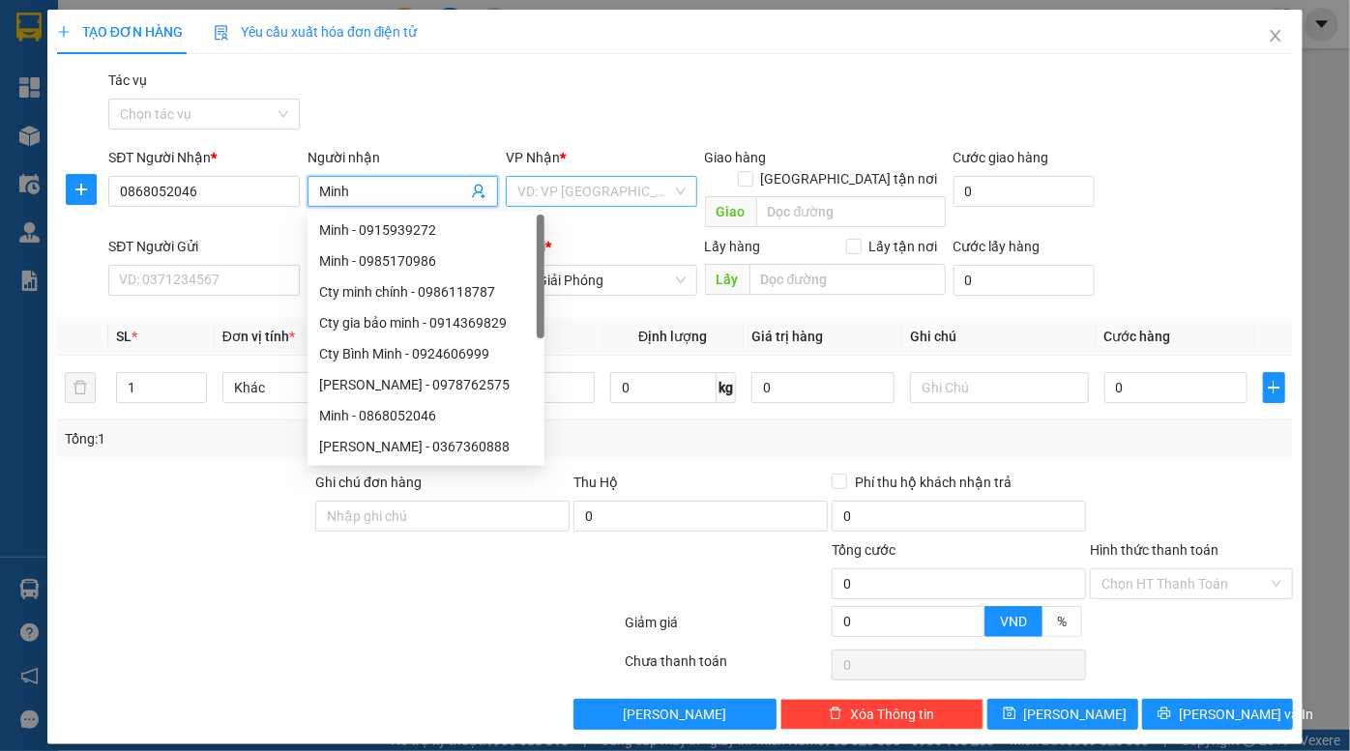
type input "Minh"
click at [615, 199] on input "search" at bounding box center [594, 191] width 154 height 29
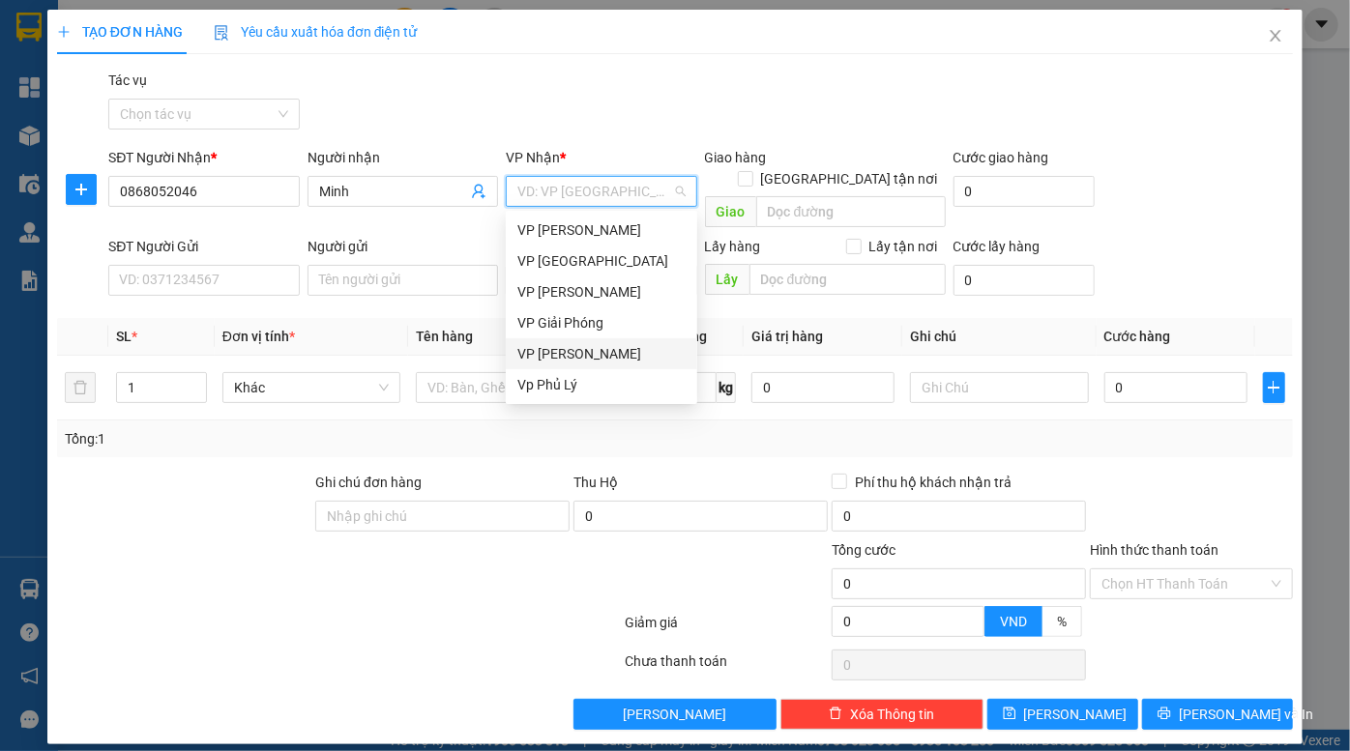
click at [591, 354] on div "VP [PERSON_NAME]" at bounding box center [601, 353] width 168 height 21
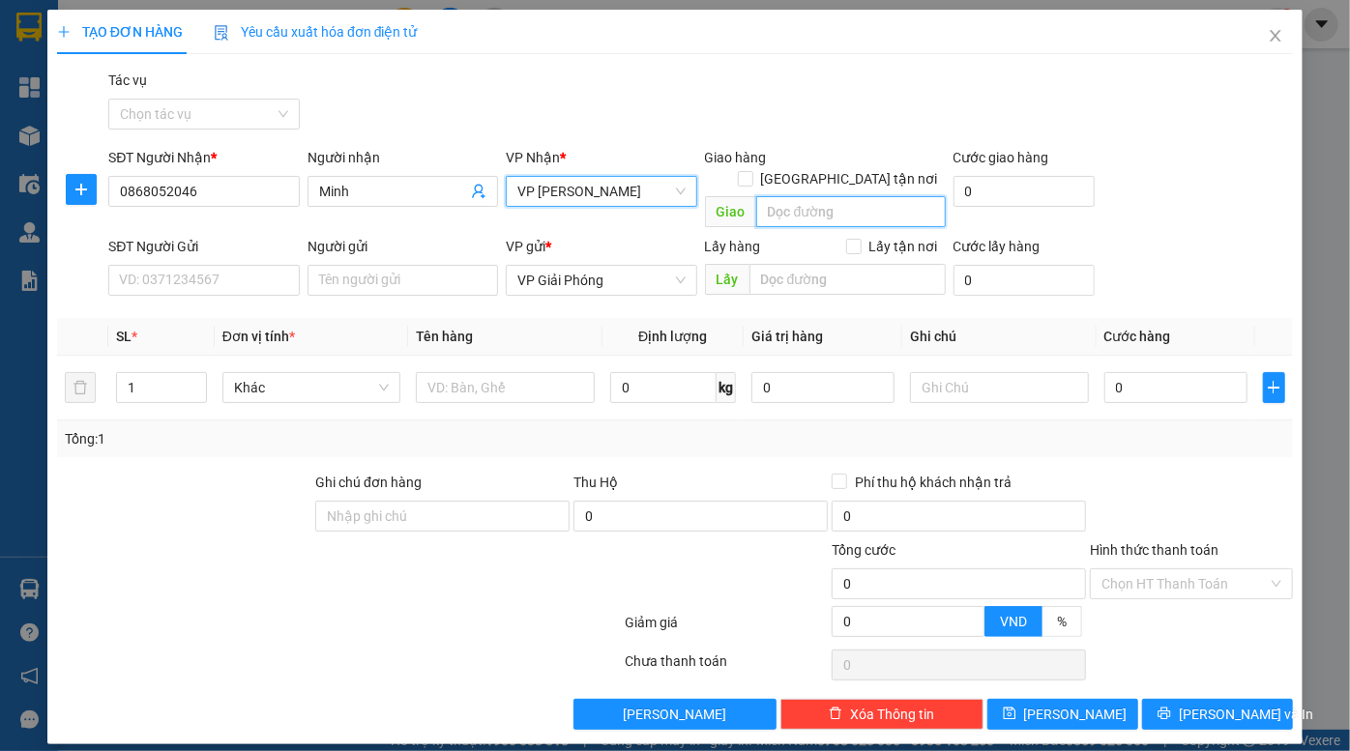
click at [851, 198] on input "search" at bounding box center [851, 211] width 190 height 31
click at [810, 196] on input "search" at bounding box center [851, 211] width 190 height 31
paste input "Khu BT1, Khu nhà ở [GEOGRAPHIC_DATA]"
type input "Khu BT1, Khu nhà ở [GEOGRAPHIC_DATA]"
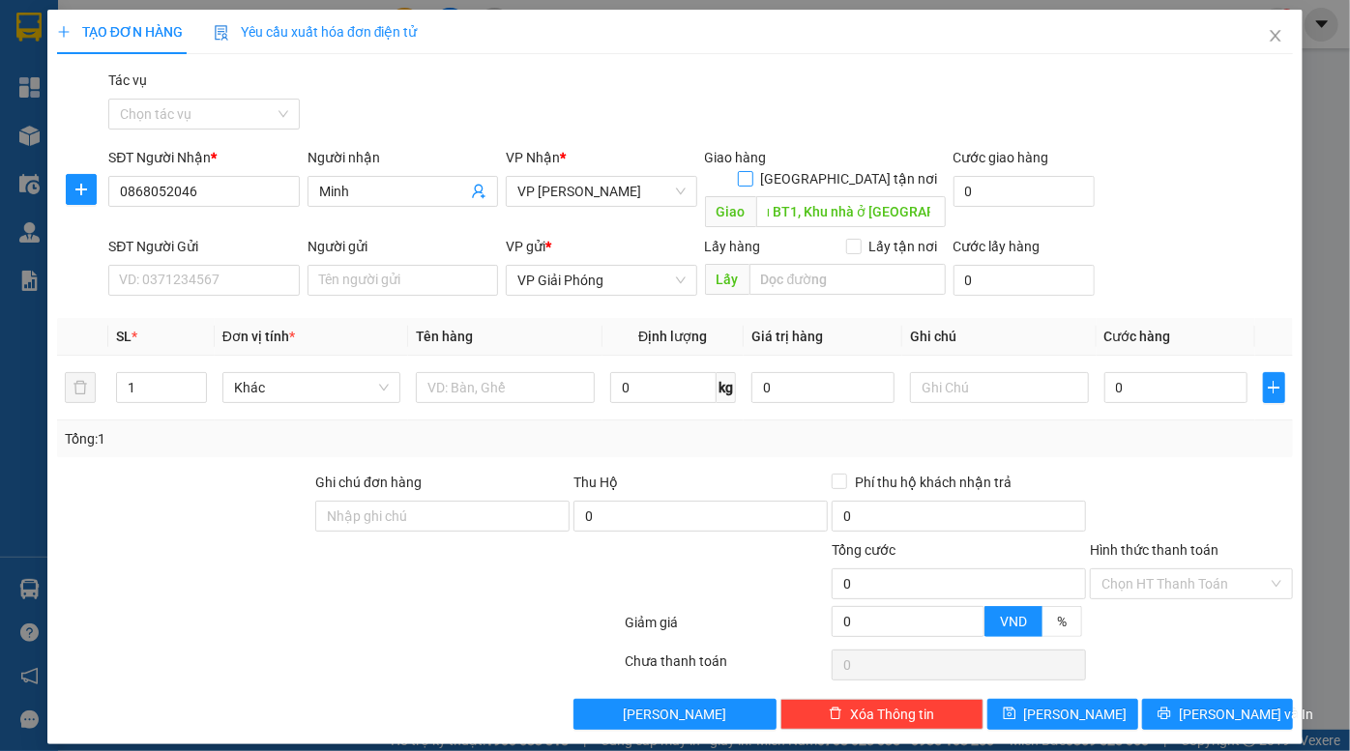
scroll to position [0, 0]
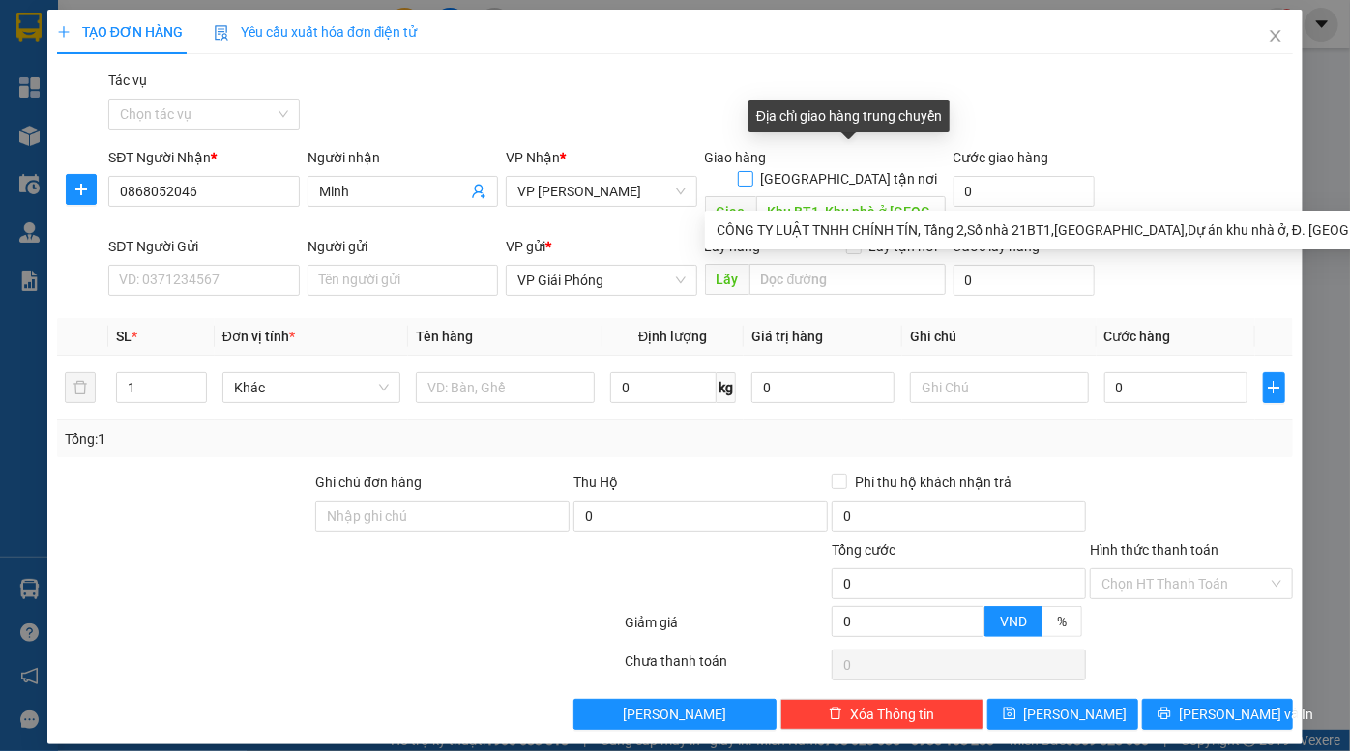
click at [751, 171] on input "[GEOGRAPHIC_DATA] tận nơi" at bounding box center [745, 178] width 14 height 14
checkbox input "true"
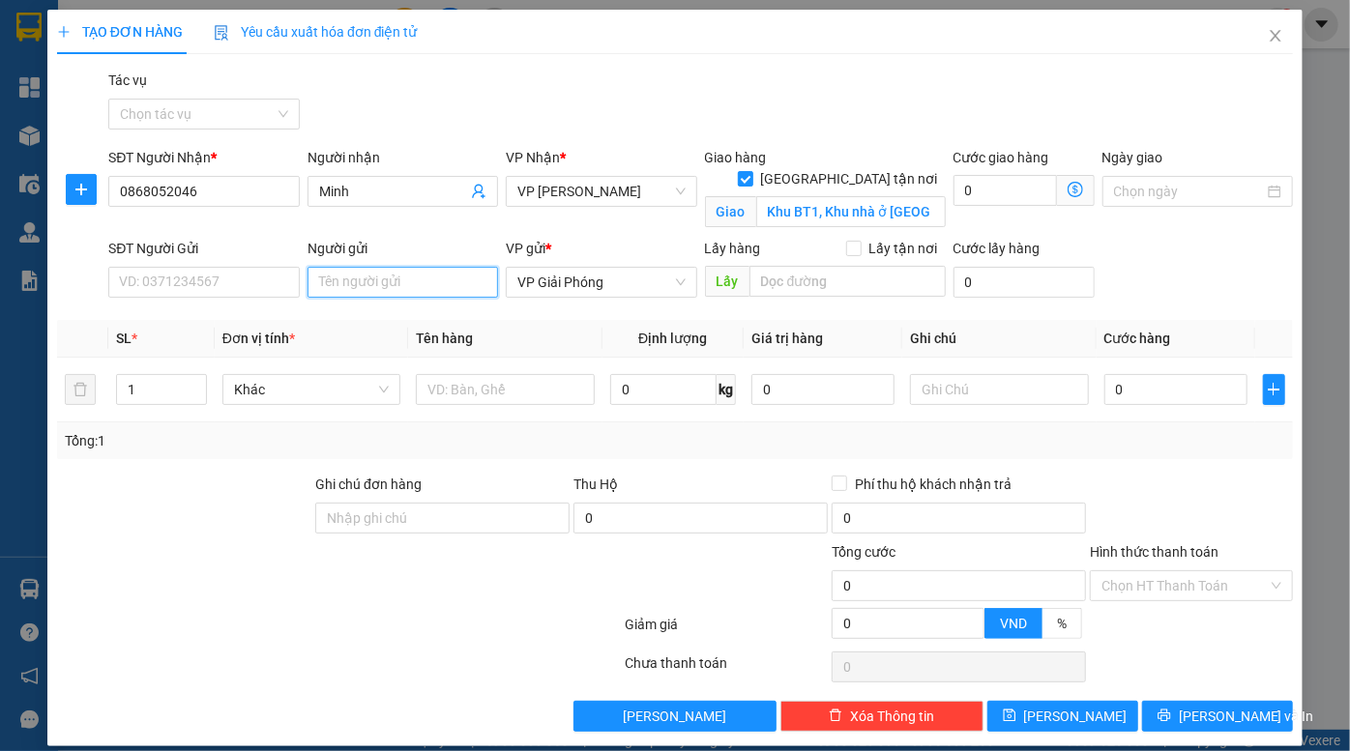
click at [371, 281] on input "Người gửi" at bounding box center [403, 282] width 191 height 31
click at [635, 288] on span "VP Giải Phóng" at bounding box center [600, 282] width 167 height 29
type input "[PERSON_NAME]"
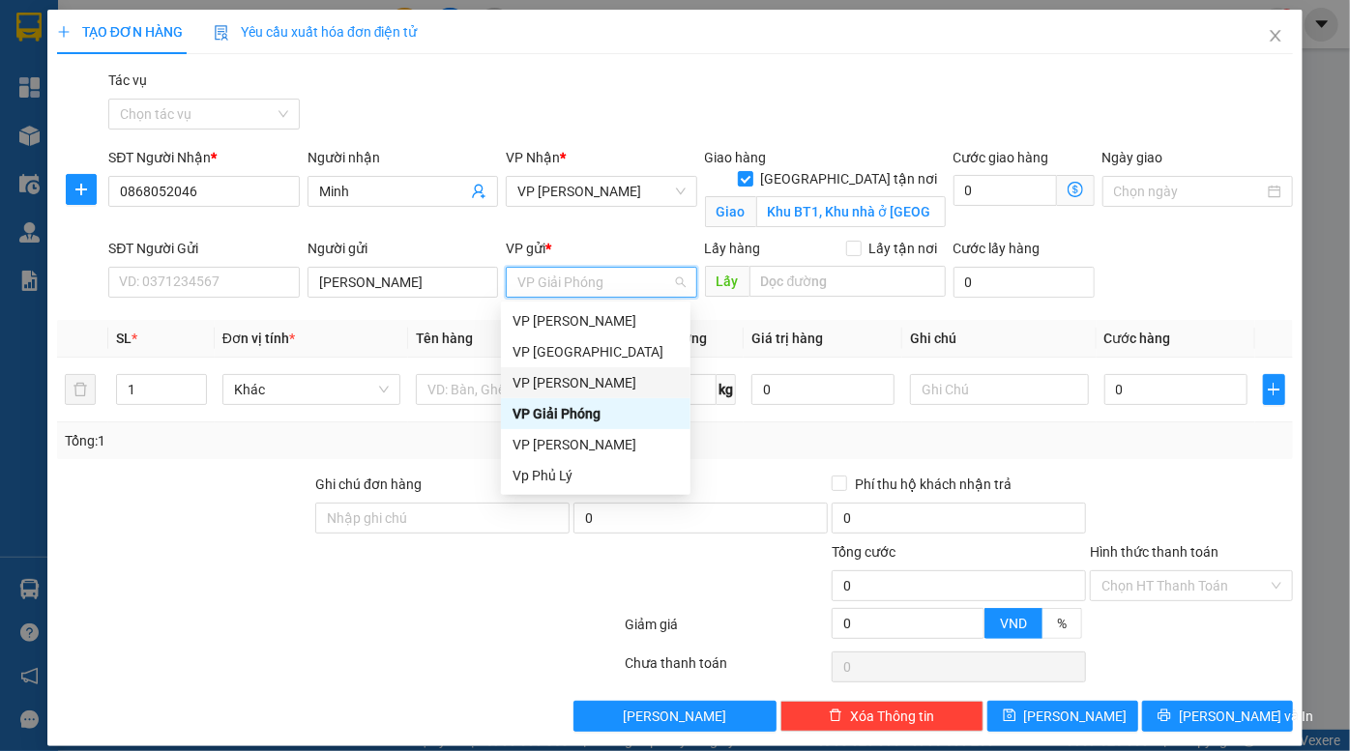
click at [590, 381] on div "VP [PERSON_NAME]" at bounding box center [596, 382] width 166 height 21
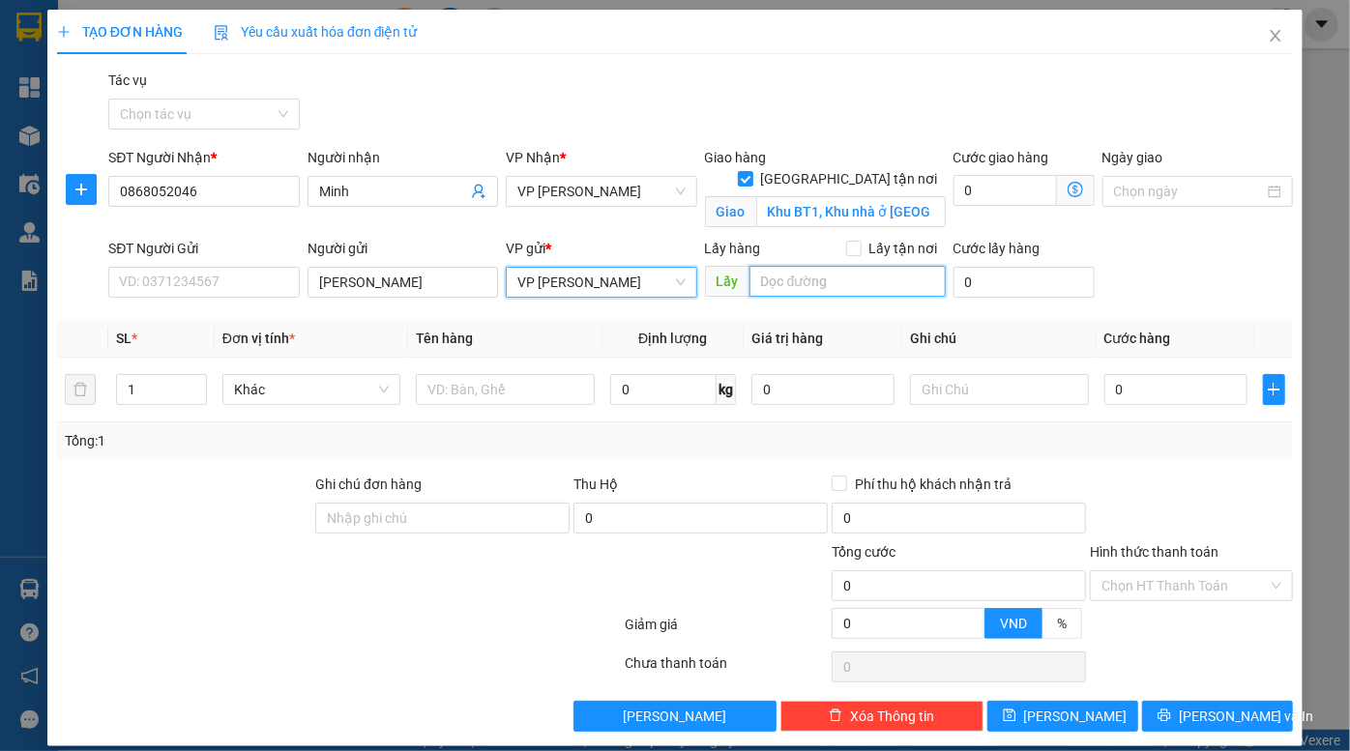
click at [817, 286] on input "search" at bounding box center [847, 281] width 196 height 31
type input "D"
type input "ĐV 4"
click at [1182, 263] on div "SĐT Người Gửi VD: 0371234567 Người gửi [PERSON_NAME] VP gửi * VP Đồng Văn Lấy h…" at bounding box center [700, 272] width 1192 height 68
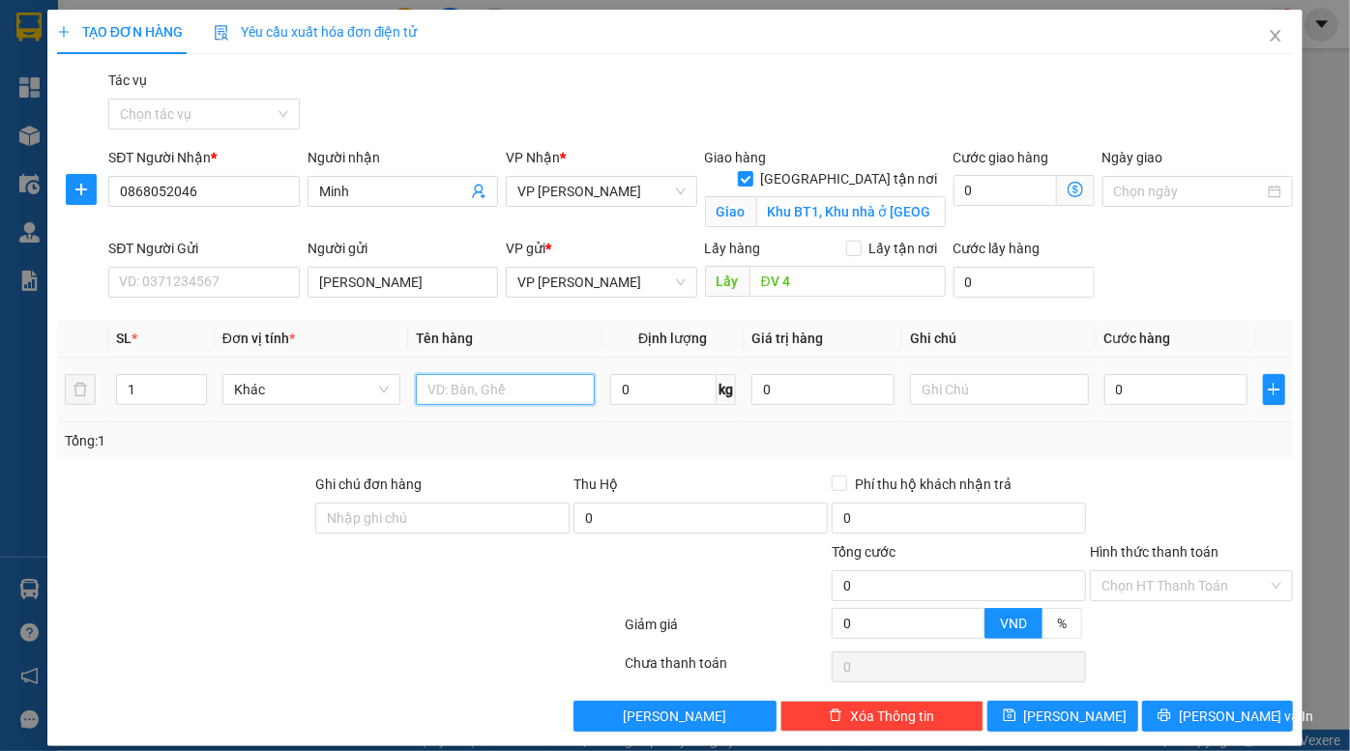
click at [496, 393] on input "text" at bounding box center [505, 389] width 179 height 31
type input "kiện PCCC"
click at [1132, 380] on input "0" at bounding box center [1175, 389] width 143 height 31
type input "7"
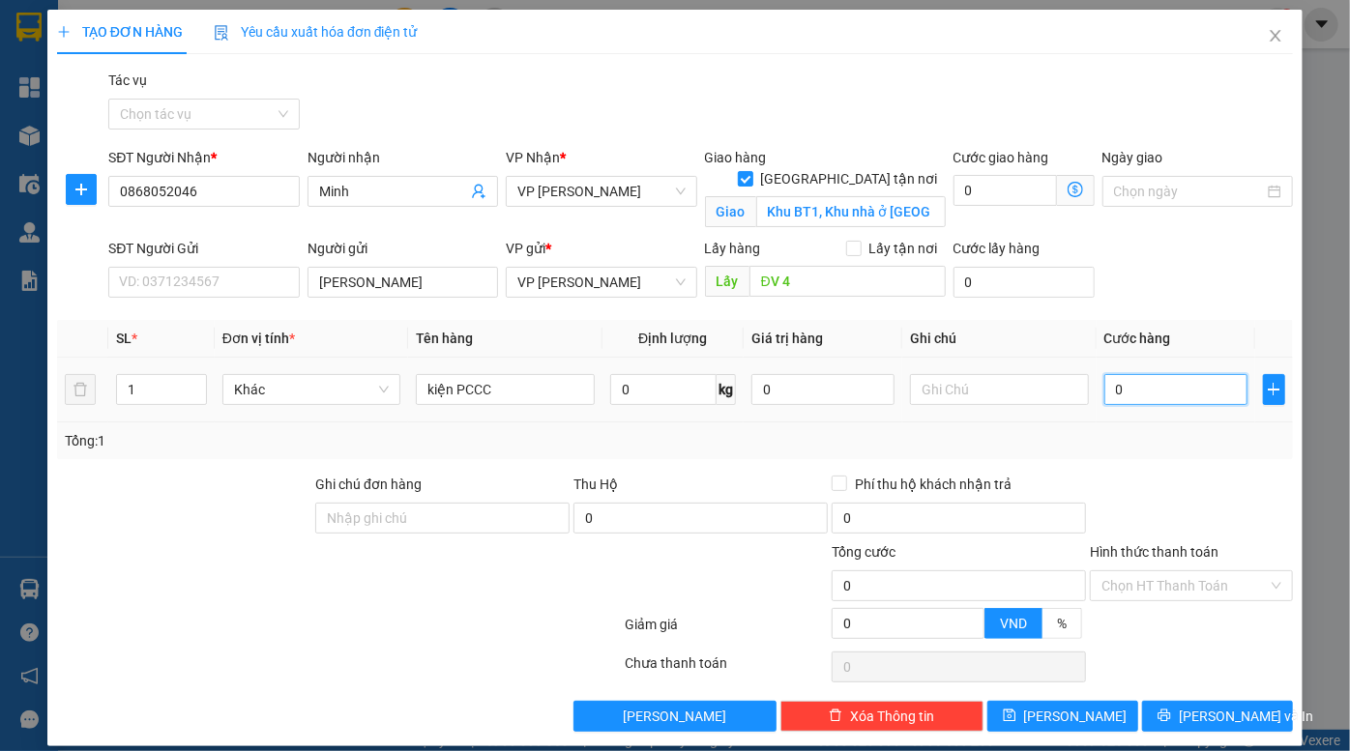
type input "7"
type input "70"
type input "700"
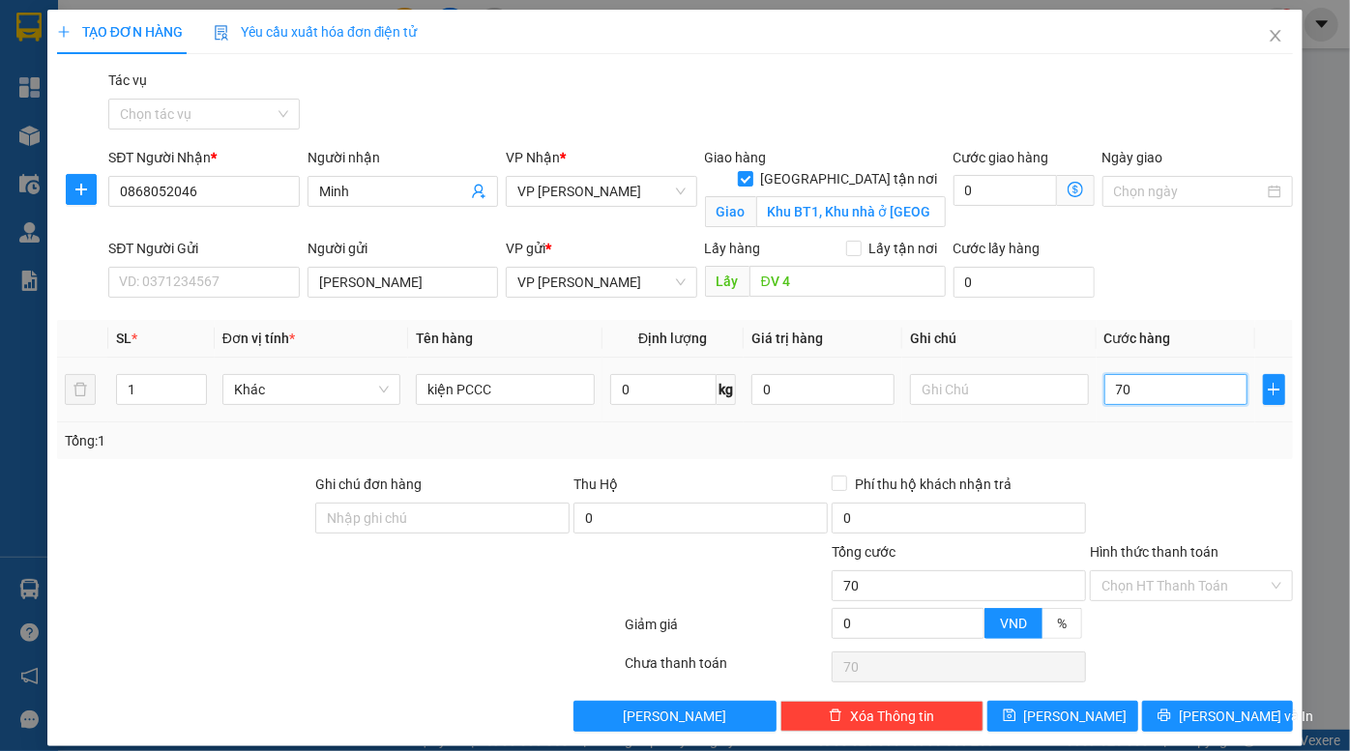
type input "700"
type input "7.000"
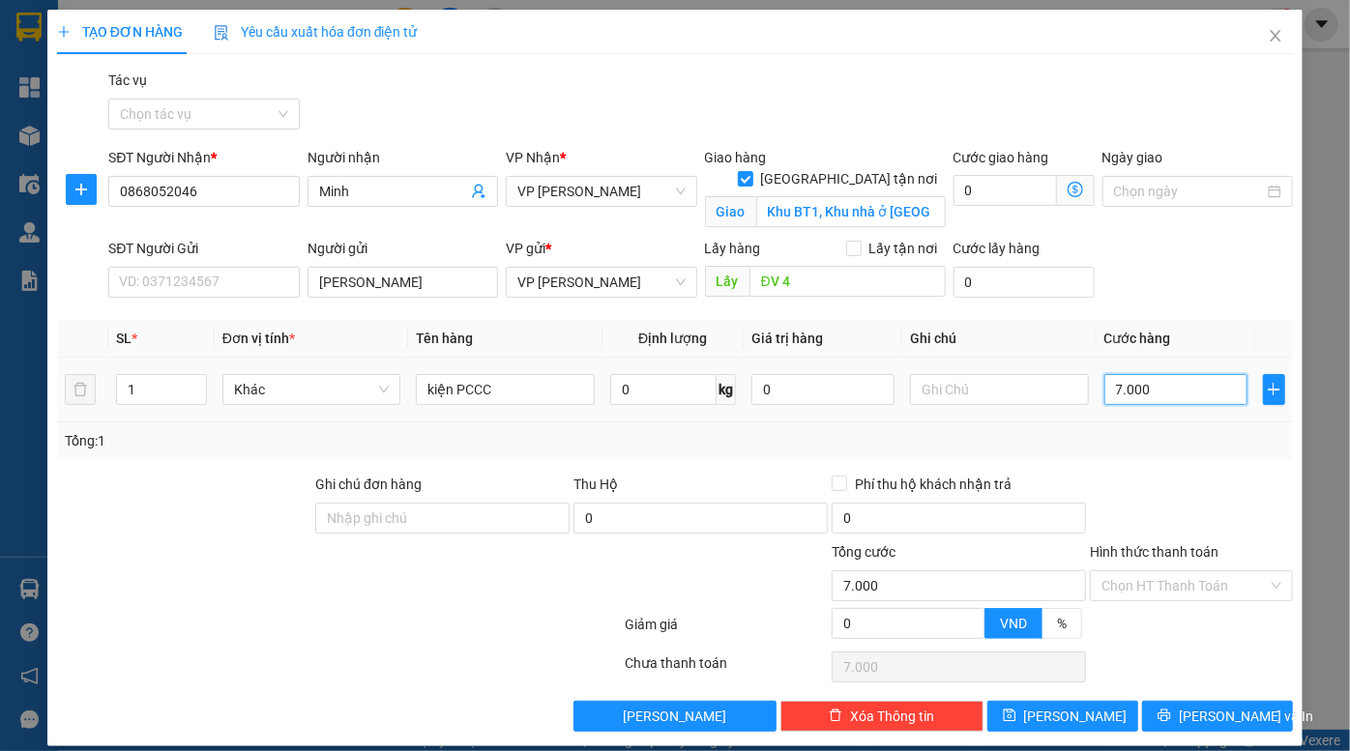
type input "70.000"
type input "700.000"
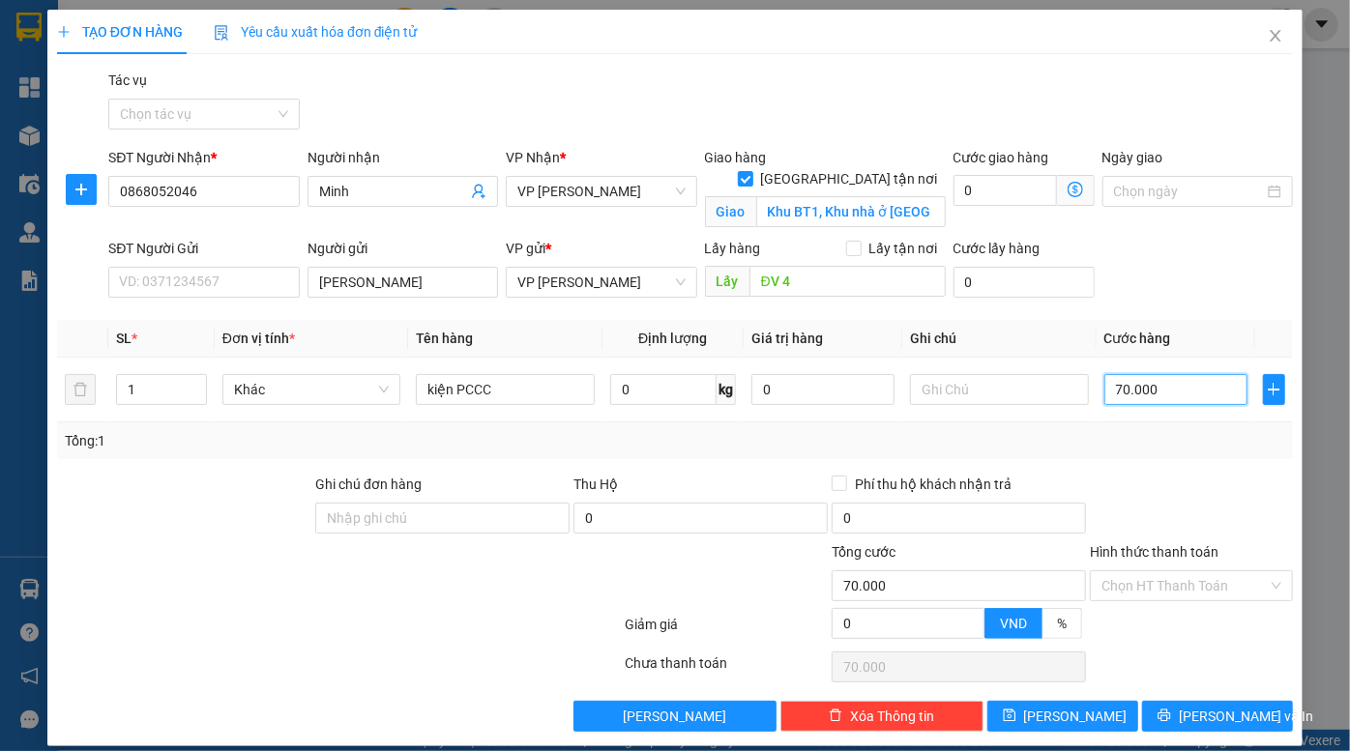
type input "700.000"
click at [1081, 713] on button "[PERSON_NAME]" at bounding box center [1062, 716] width 151 height 31
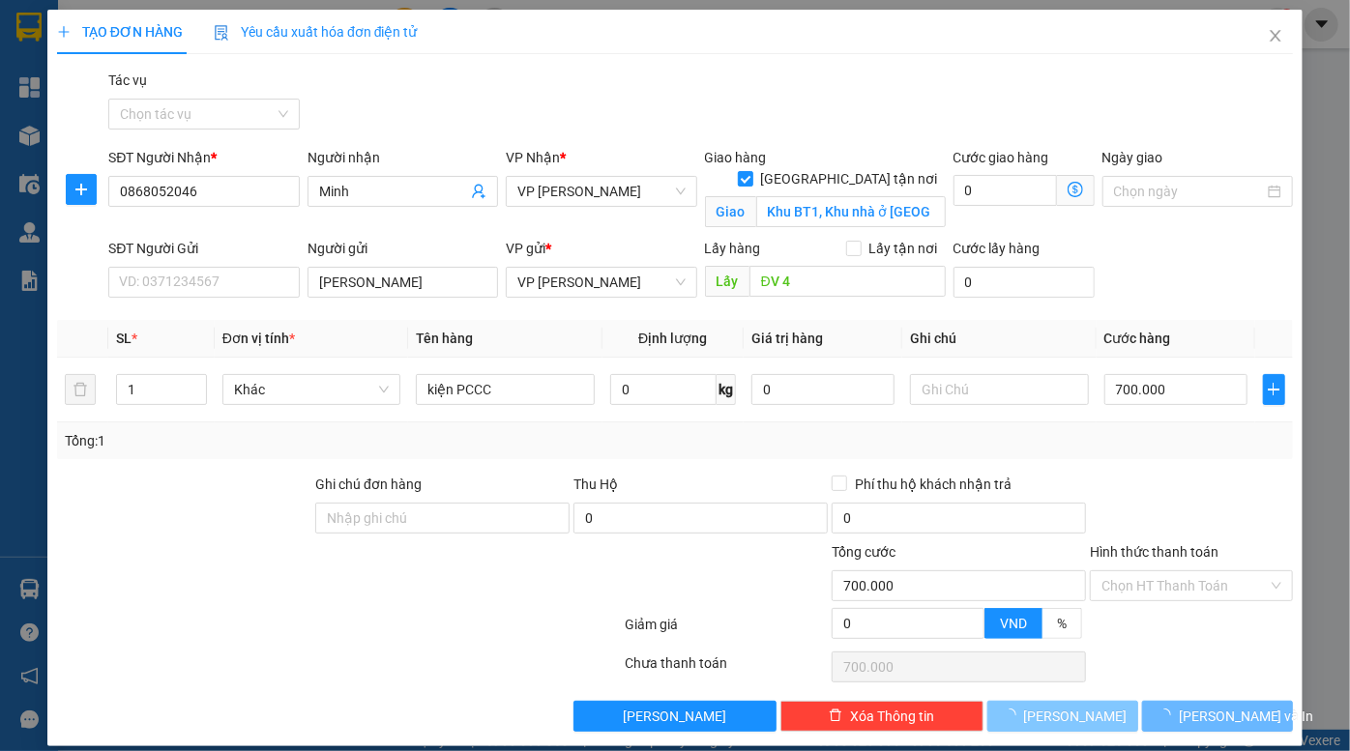
checkbox input "false"
type input "0"
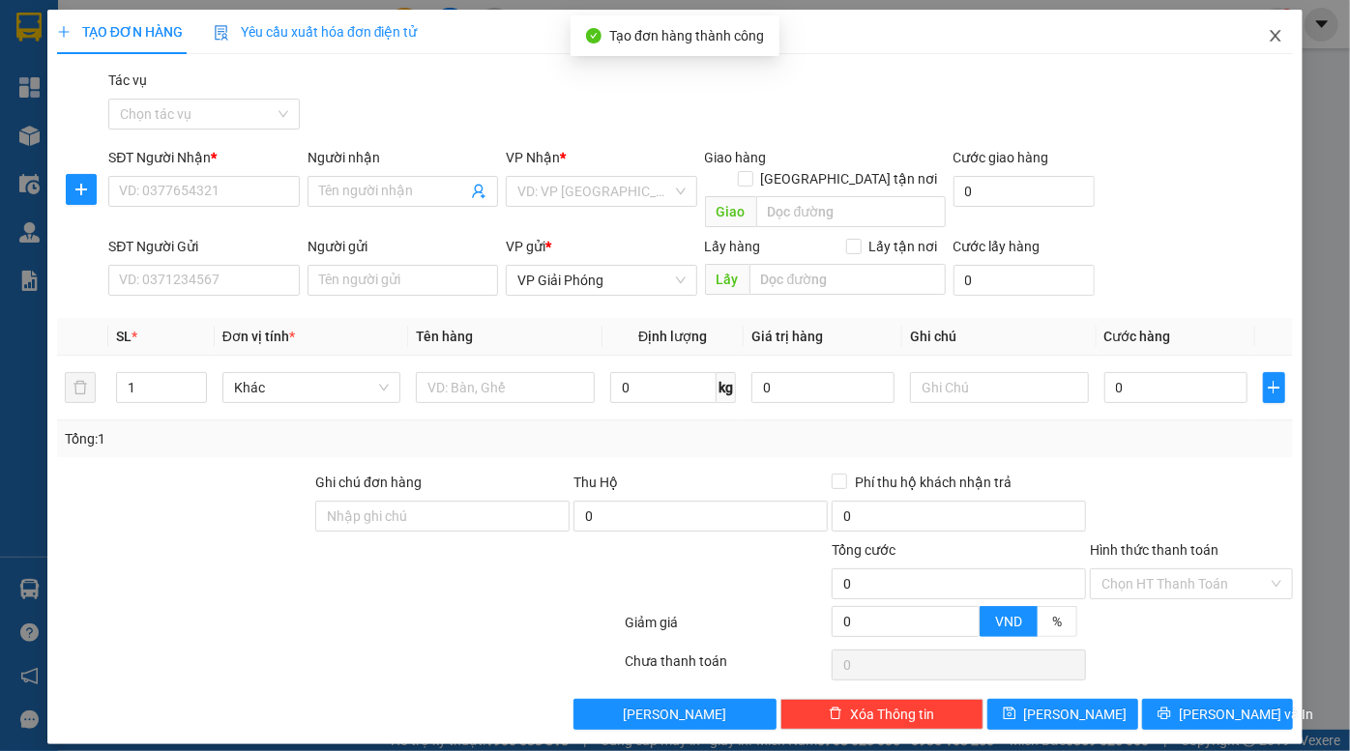
click at [1279, 39] on icon "close" at bounding box center [1275, 35] width 15 height 15
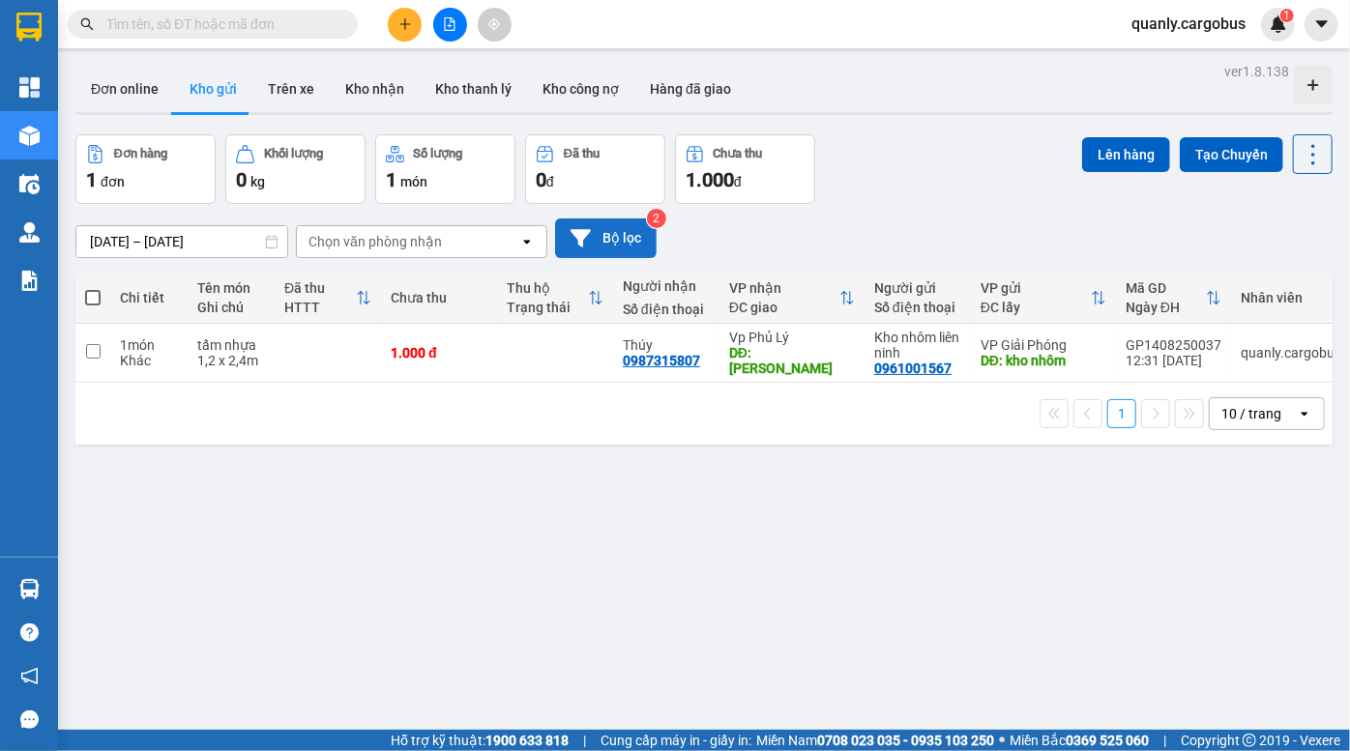
click at [614, 237] on button "Bộ lọc" at bounding box center [606, 239] width 102 height 40
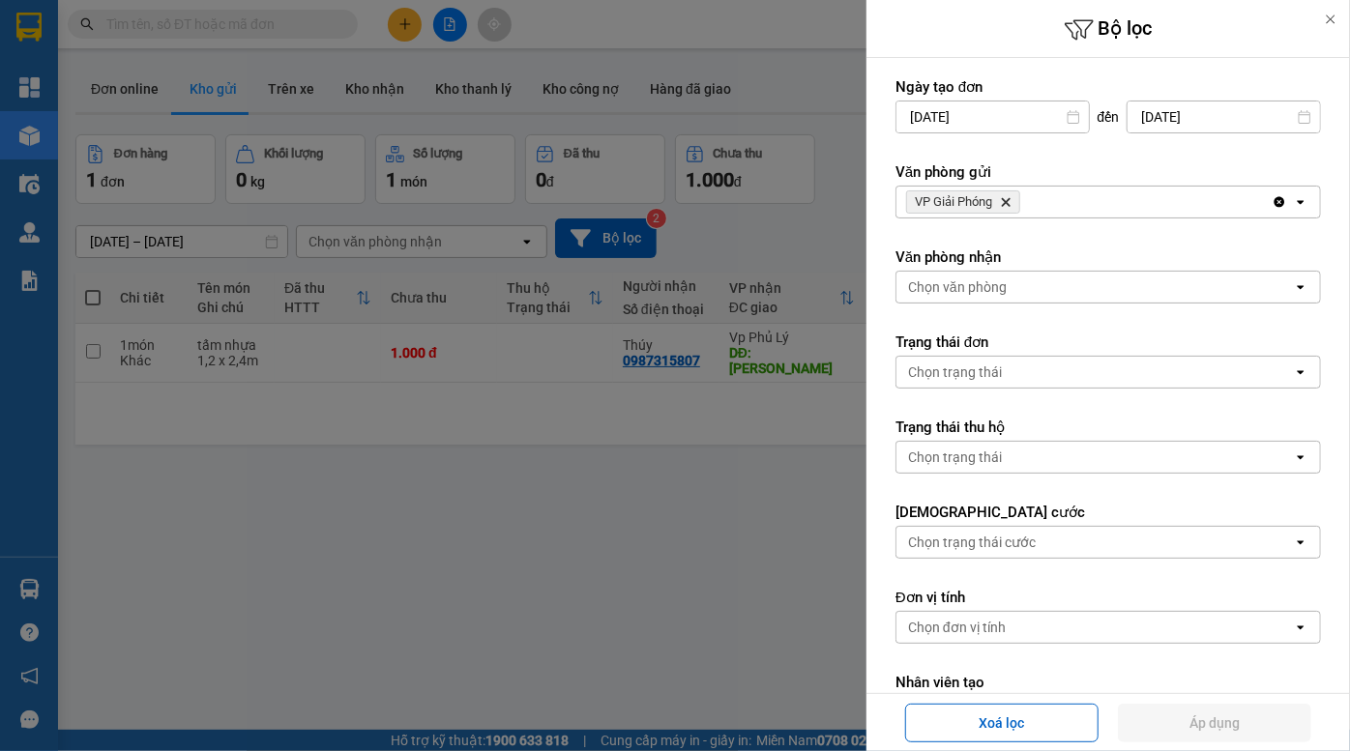
click at [1068, 203] on div "VP Giải Phóng Delete" at bounding box center [1083, 202] width 375 height 31
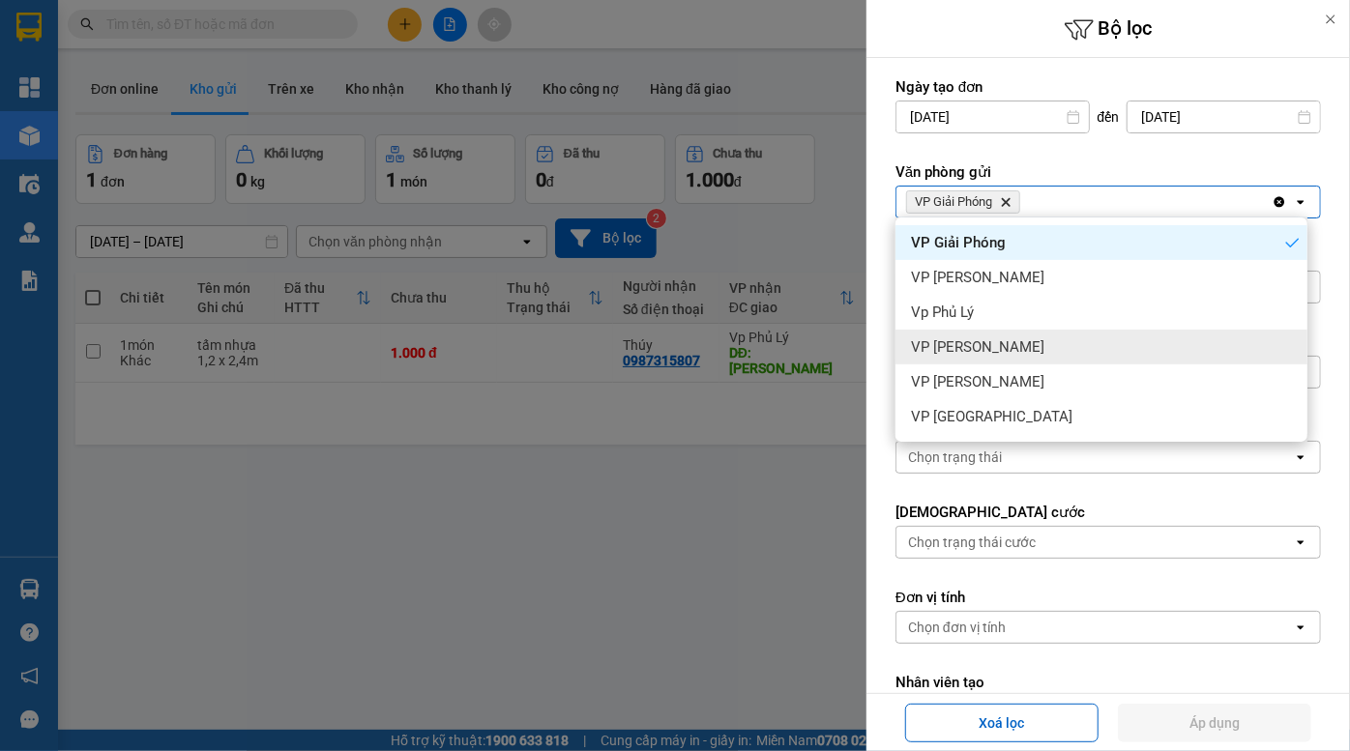
click at [1005, 351] on div "VP [PERSON_NAME]" at bounding box center [1101, 347] width 412 height 35
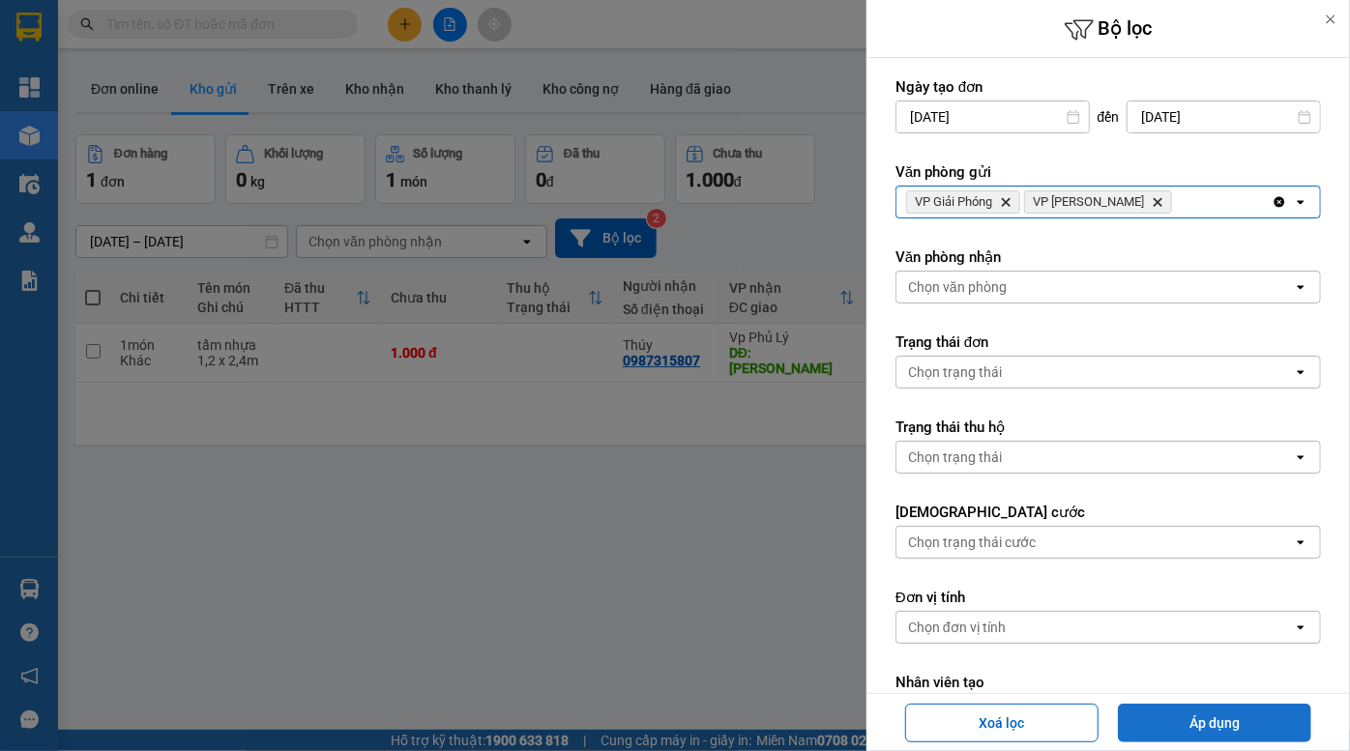
click at [1213, 723] on button "Áp dụng" at bounding box center [1214, 723] width 193 height 39
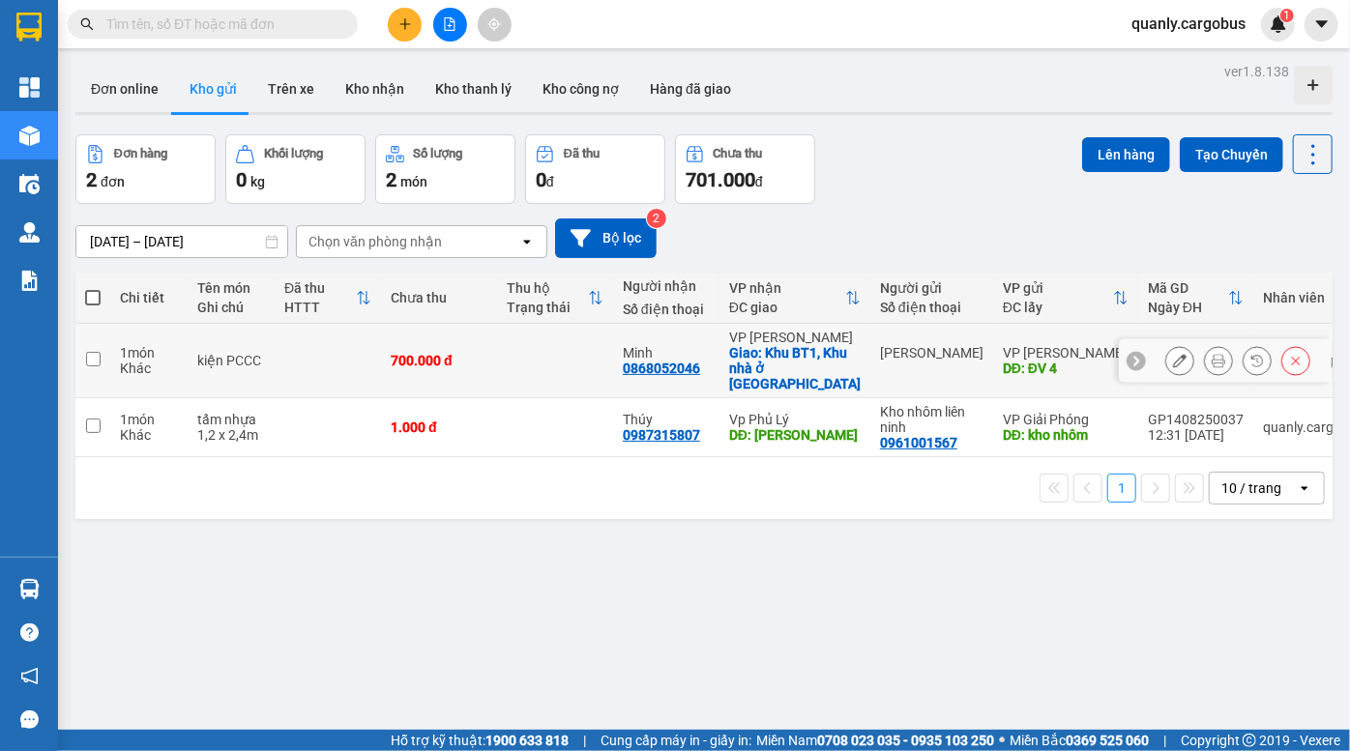
click at [718, 364] on td "Minh 0868052046" at bounding box center [666, 361] width 106 height 74
checkbox input "true"
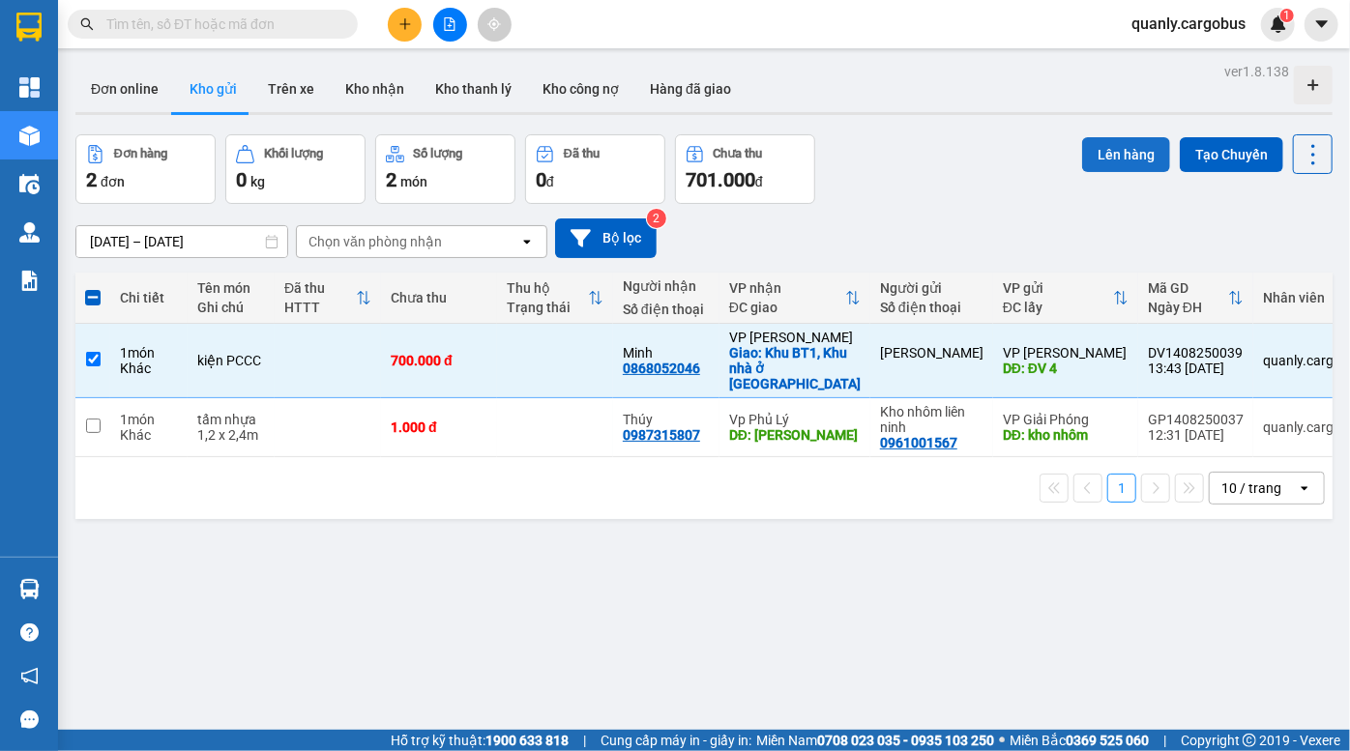
click at [1112, 162] on button "Lên hàng" at bounding box center [1126, 154] width 88 height 35
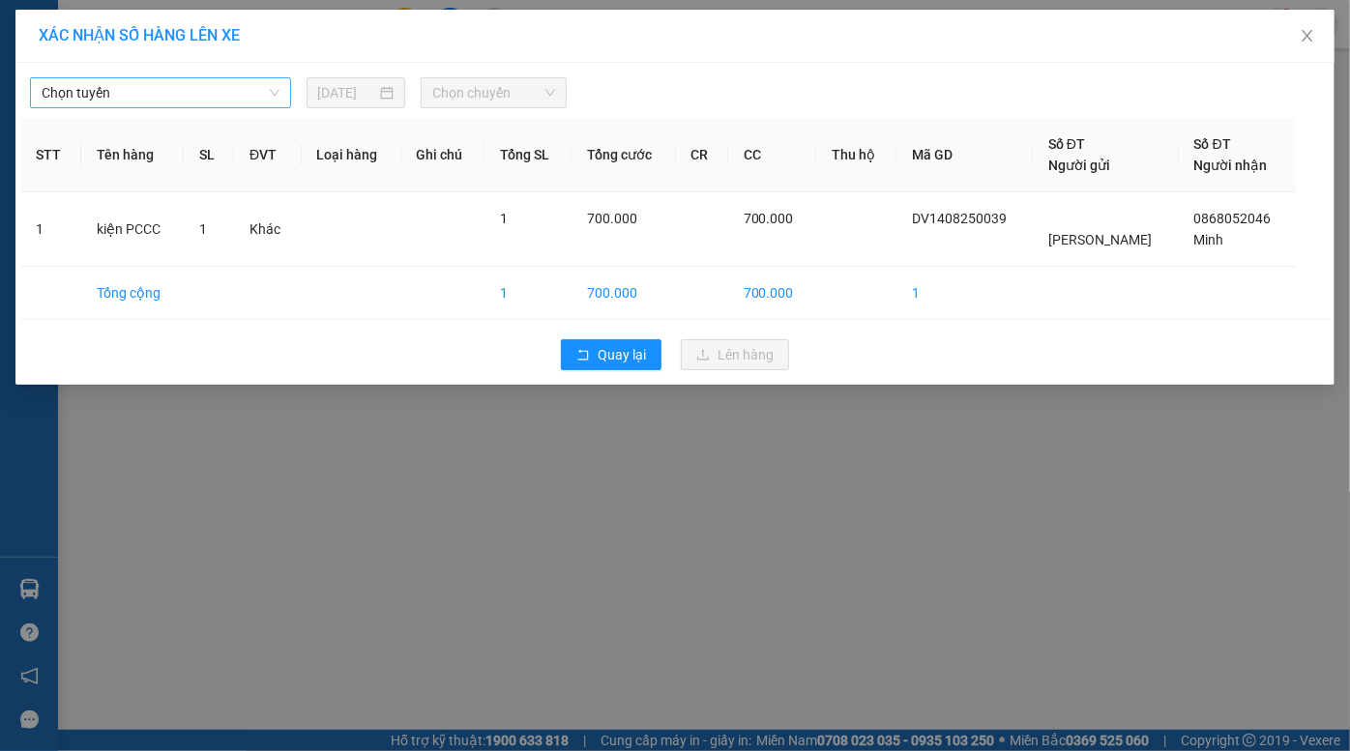
click at [140, 78] on span "Chọn tuyến" at bounding box center [161, 92] width 238 height 29
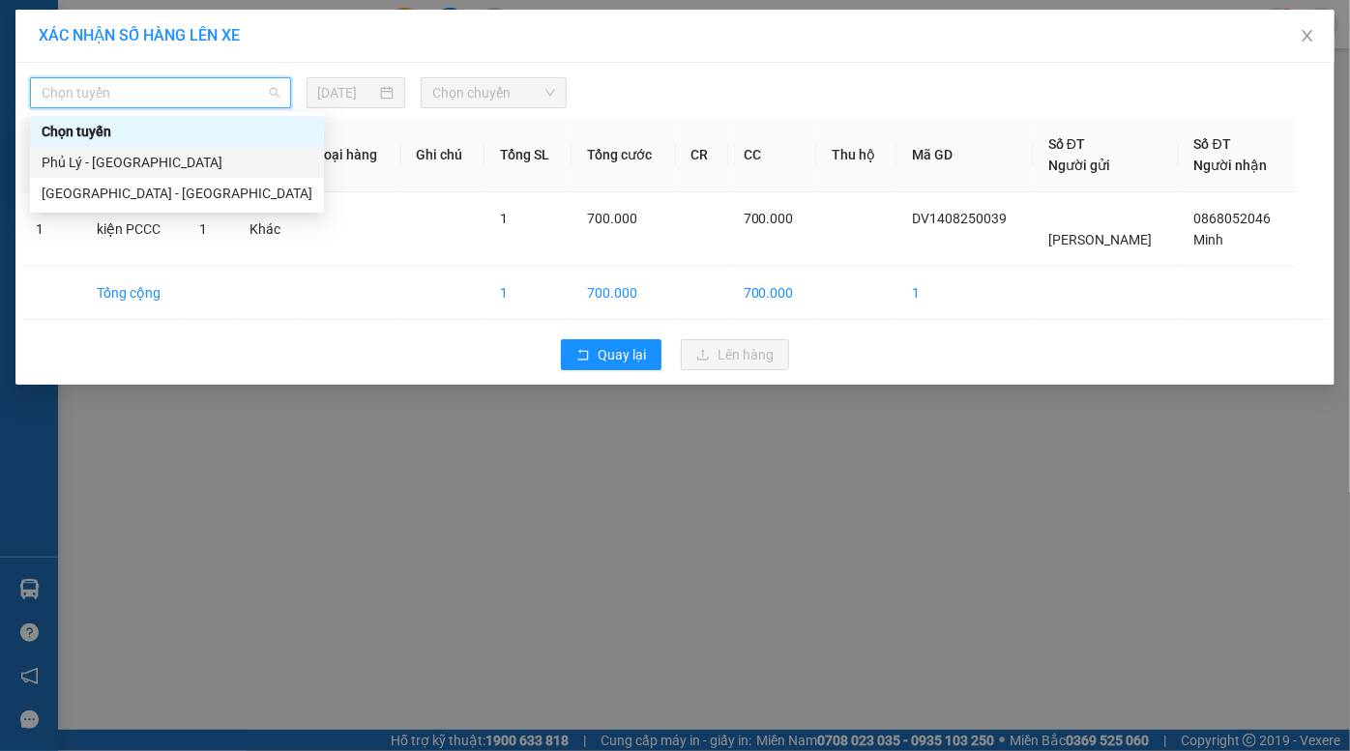
click at [130, 166] on div "Phủ Lý - Hà Nội" at bounding box center [177, 162] width 271 height 21
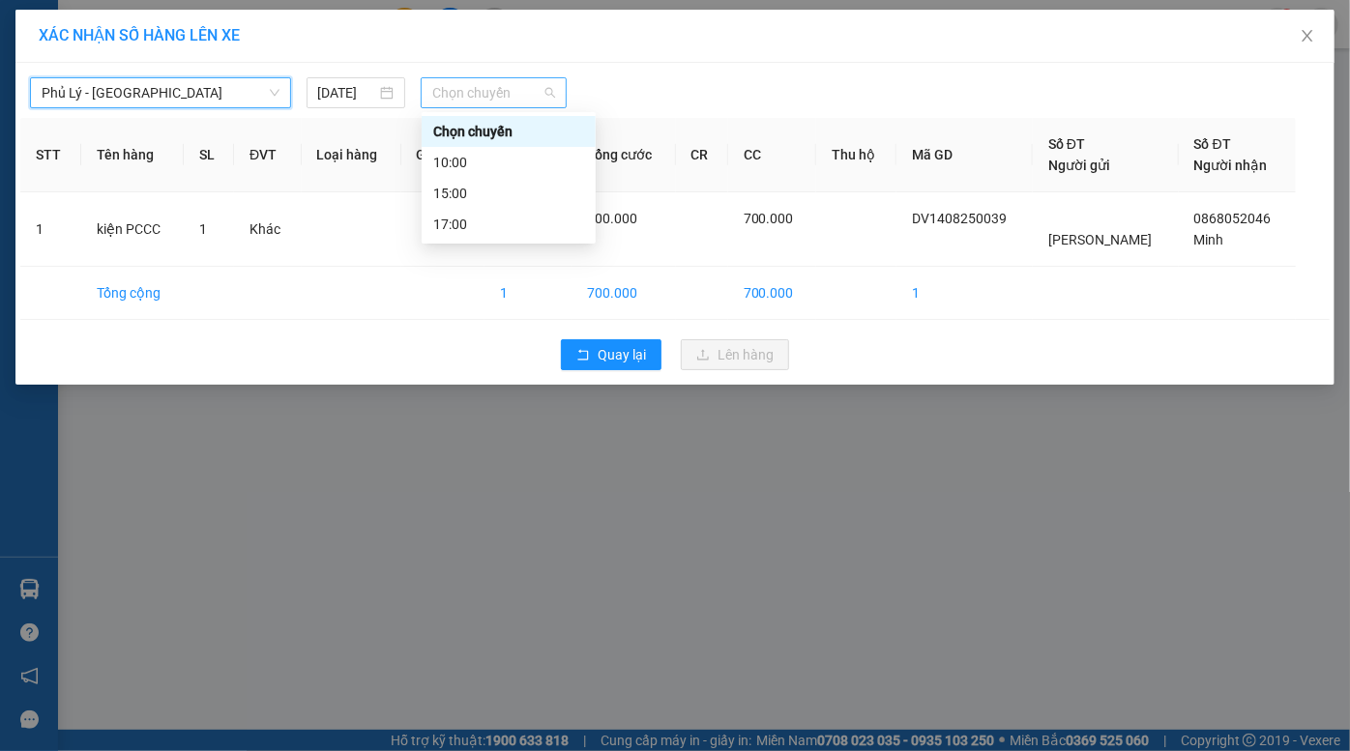
click at [461, 96] on span "Chọn chuyến" at bounding box center [493, 92] width 123 height 29
click at [504, 161] on div "10:00" at bounding box center [508, 162] width 151 height 21
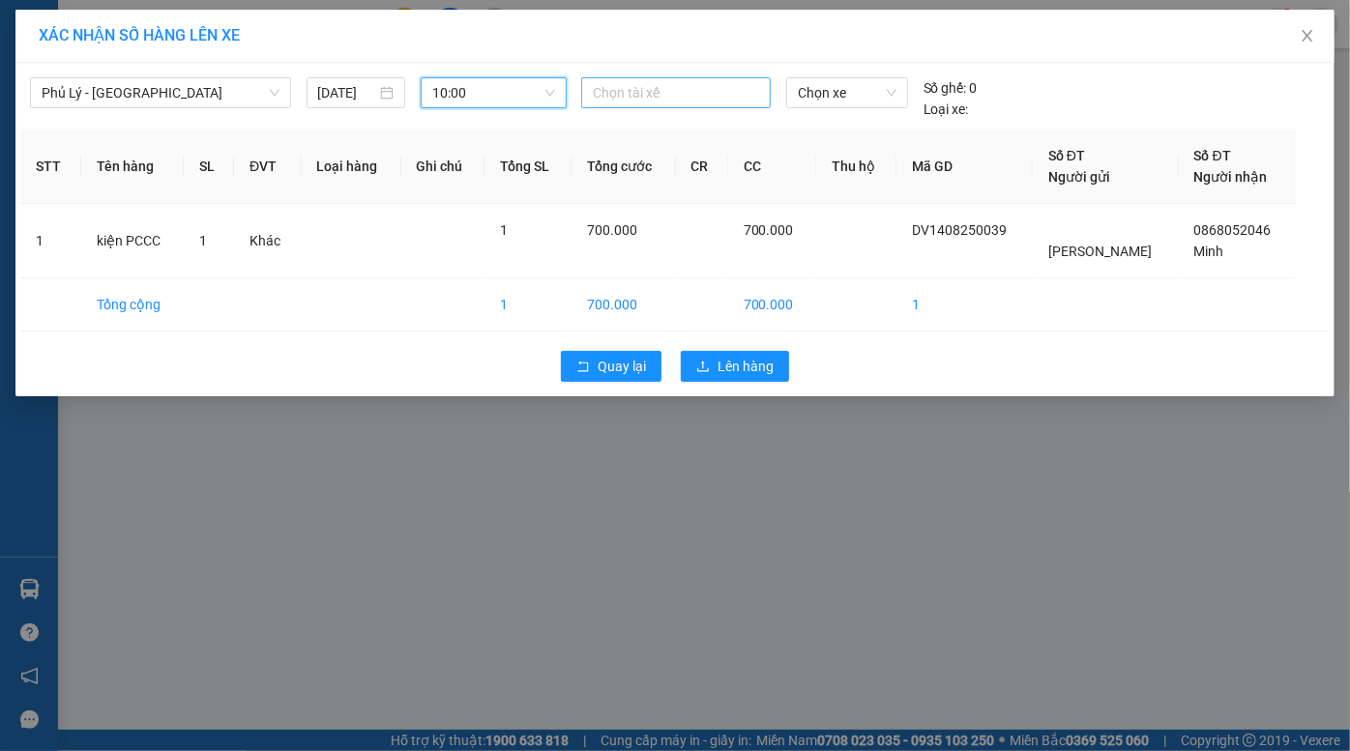
click at [684, 93] on div at bounding box center [676, 92] width 180 height 23
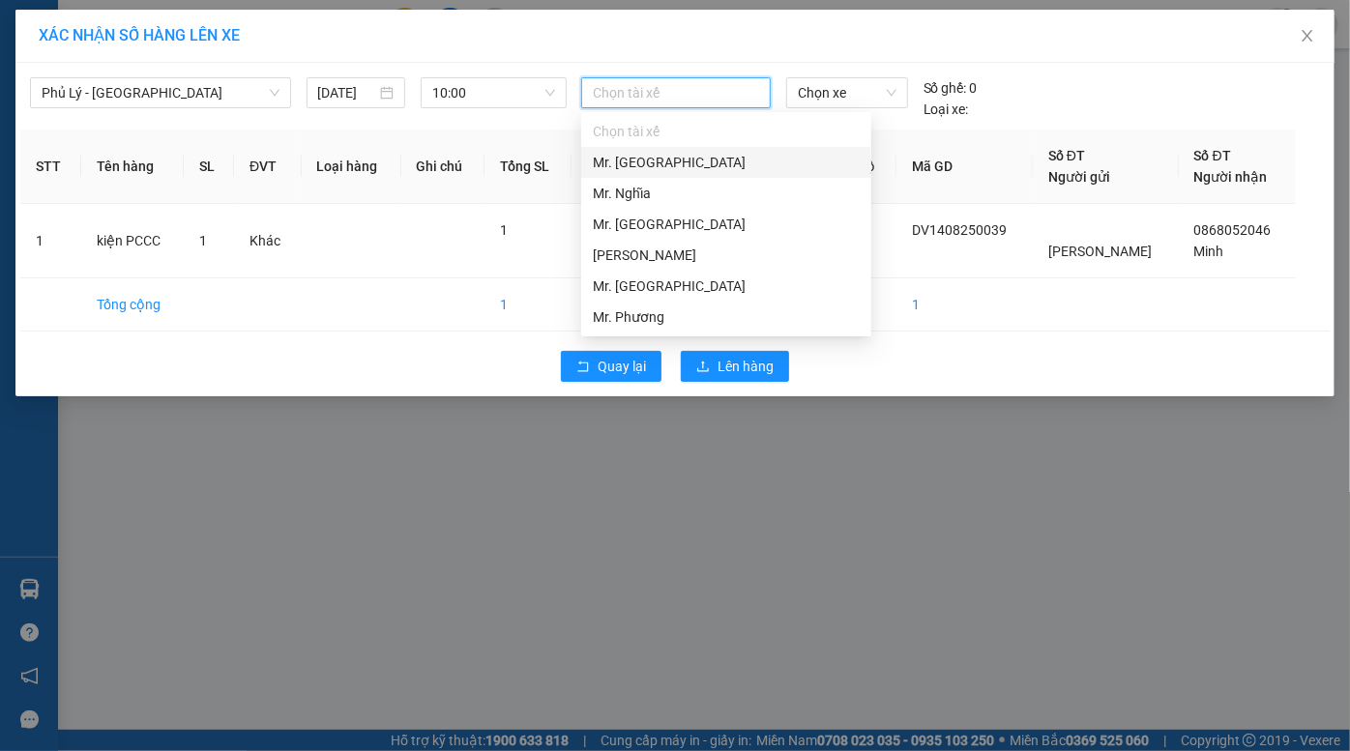
click at [702, 162] on div "Mr. Cường" at bounding box center [726, 162] width 267 height 21
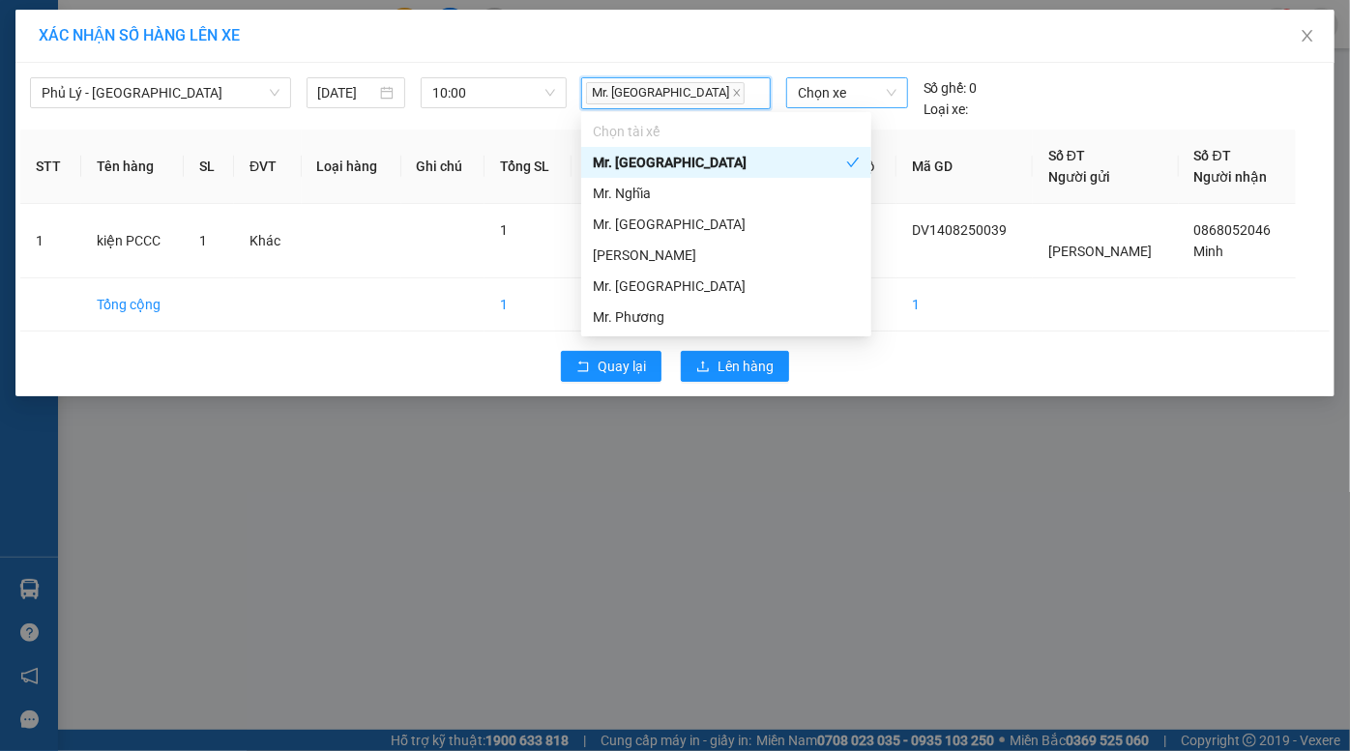
click at [828, 92] on span "Chọn xe" at bounding box center [847, 92] width 99 height 29
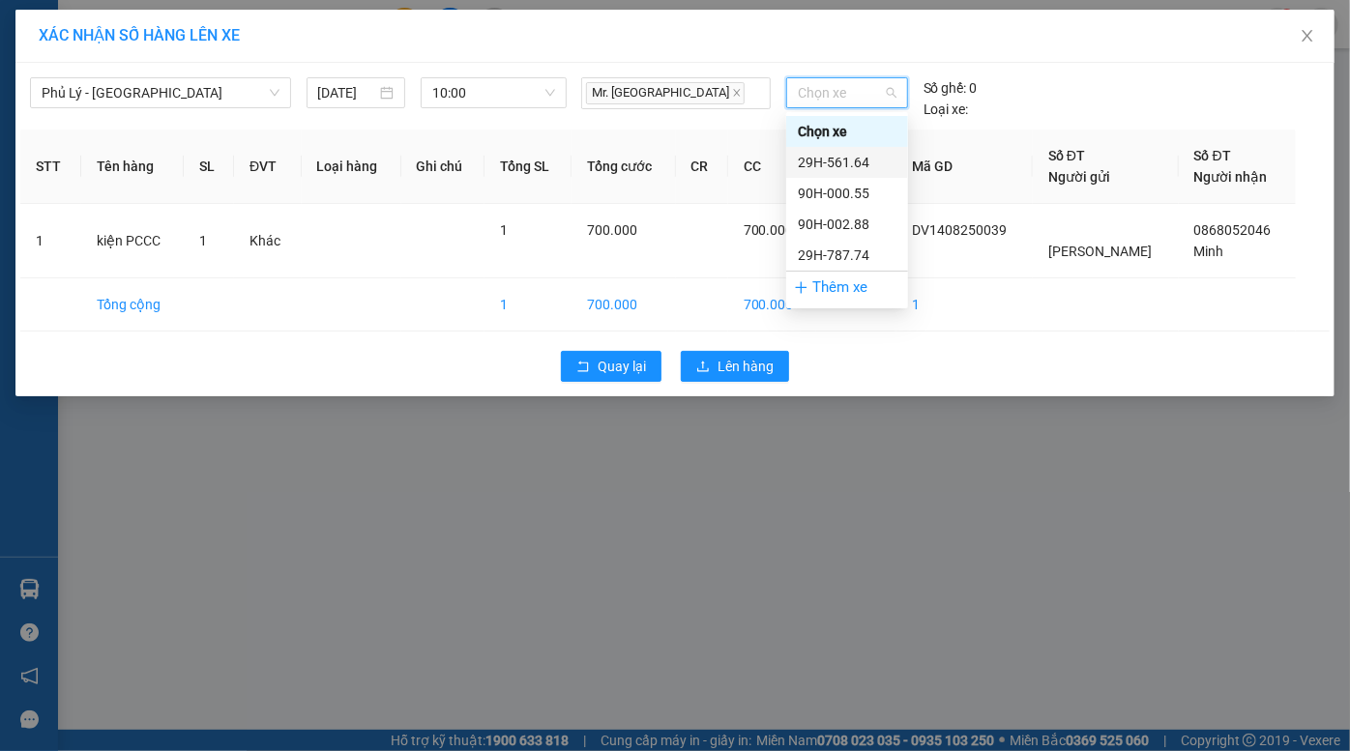
click at [845, 164] on div "29H-561.64" at bounding box center [847, 162] width 99 height 21
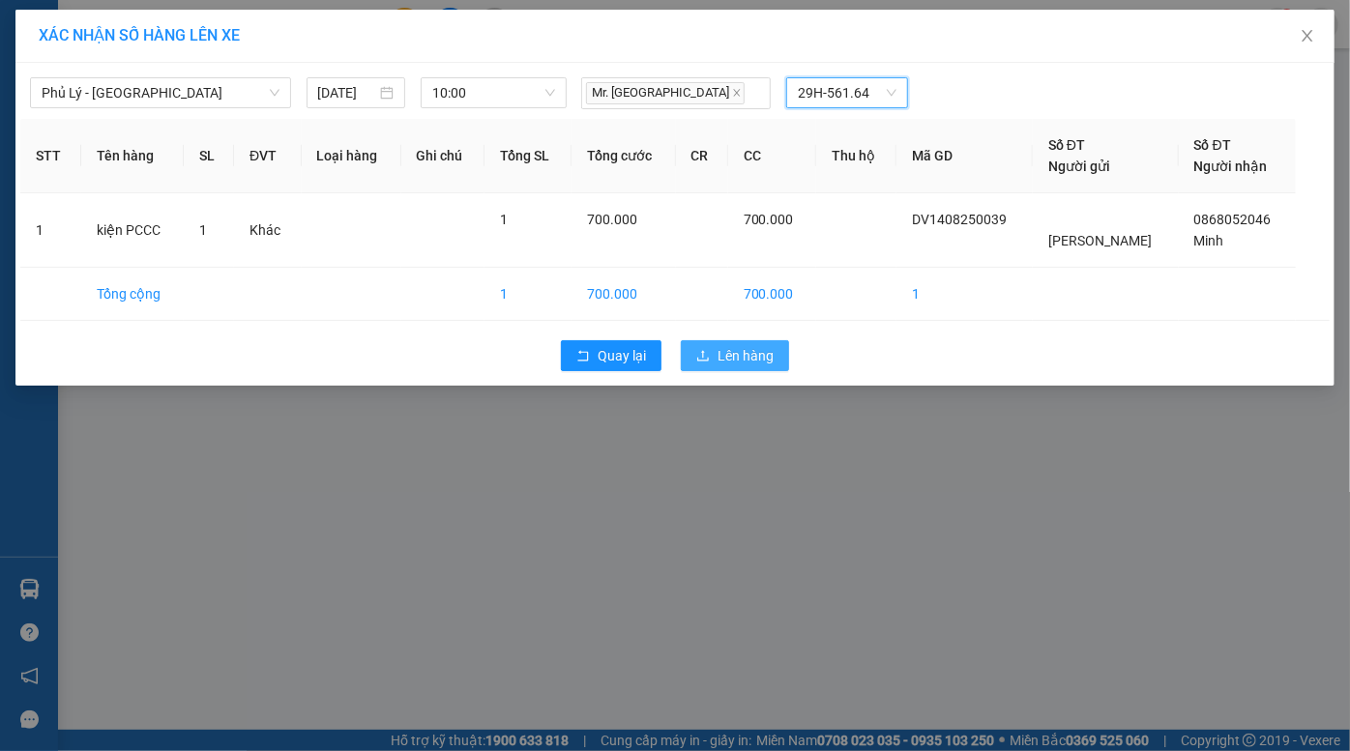
click at [743, 350] on span "Lên hàng" at bounding box center [746, 355] width 56 height 21
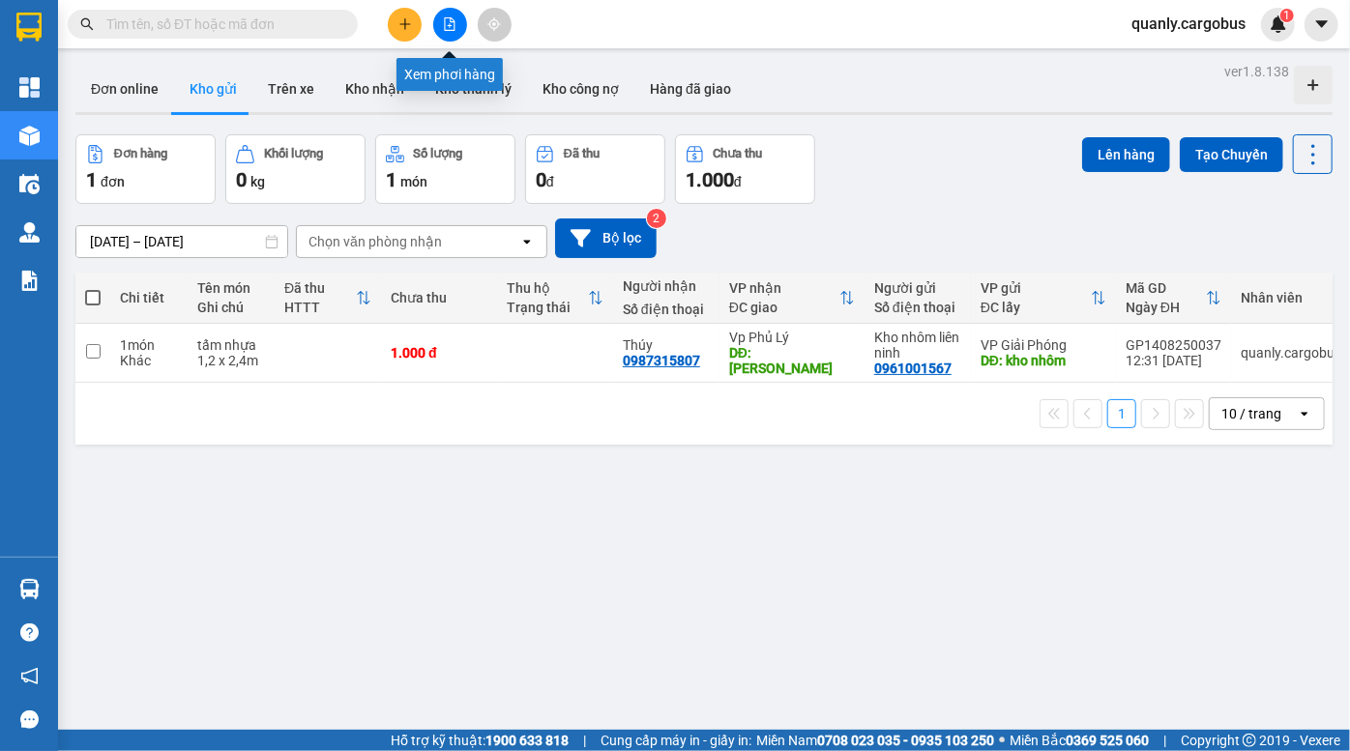
click at [449, 28] on icon "file-add" at bounding box center [450, 24] width 14 height 14
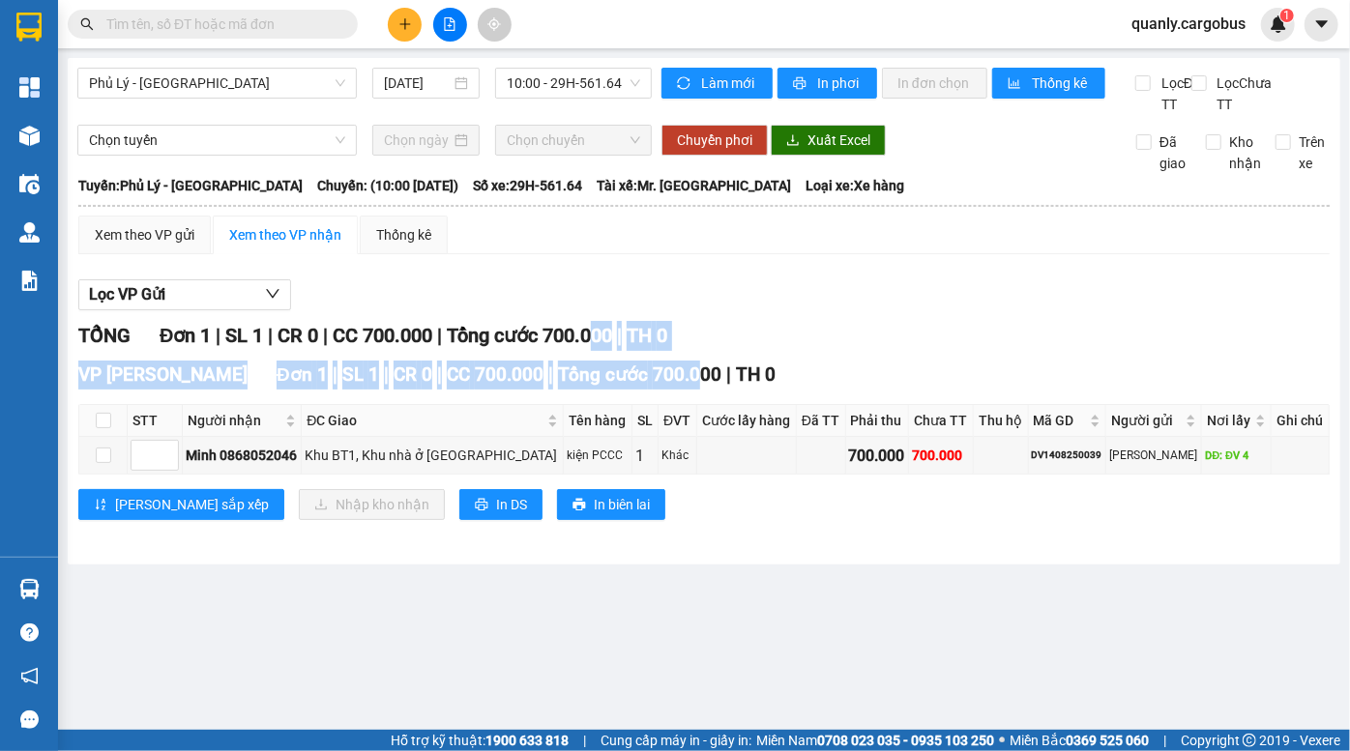
drag, startPoint x: 608, startPoint y: 338, endPoint x: 622, endPoint y: 396, distance: 59.6
click at [622, 396] on div "Lọc VP Gửi TỔNG Đơn 1 | SL 1 | CR 0 | CC 700.000 | Tổng cước 700.000 | TH 0 VP…" at bounding box center [703, 407] width 1251 height 275
click at [622, 386] on span "Tổng cước 700.000" at bounding box center [639, 375] width 163 height 22
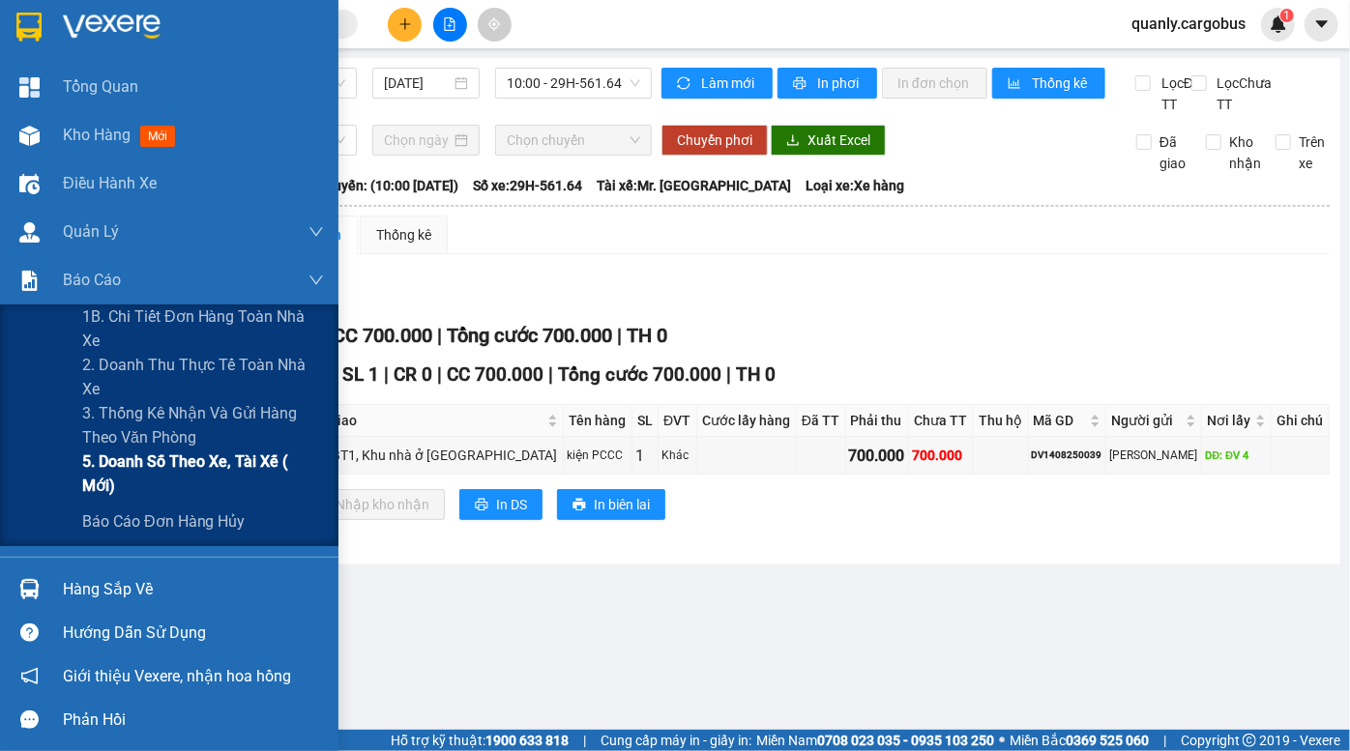
click at [209, 467] on span "5. Doanh số theo xe, tài xế ( mới)" at bounding box center [203, 474] width 242 height 48
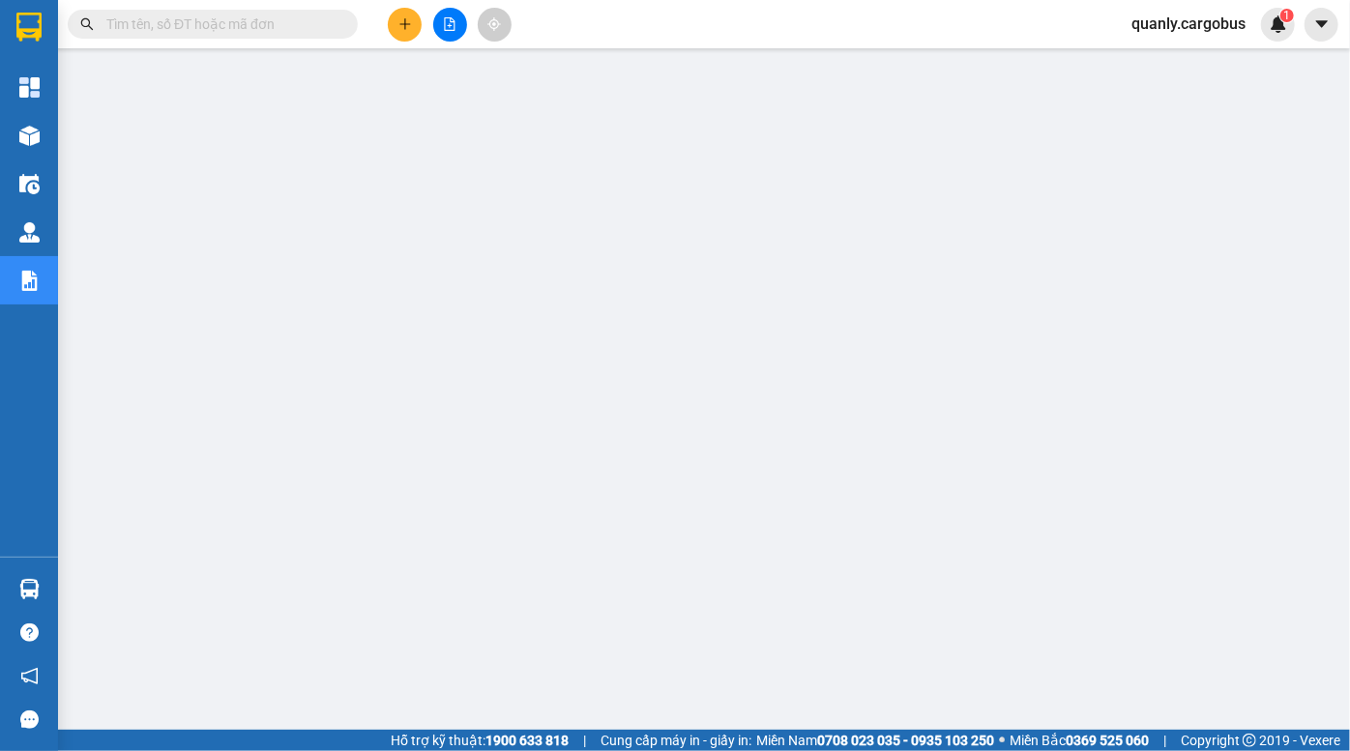
click at [445, 31] on button at bounding box center [450, 25] width 34 height 34
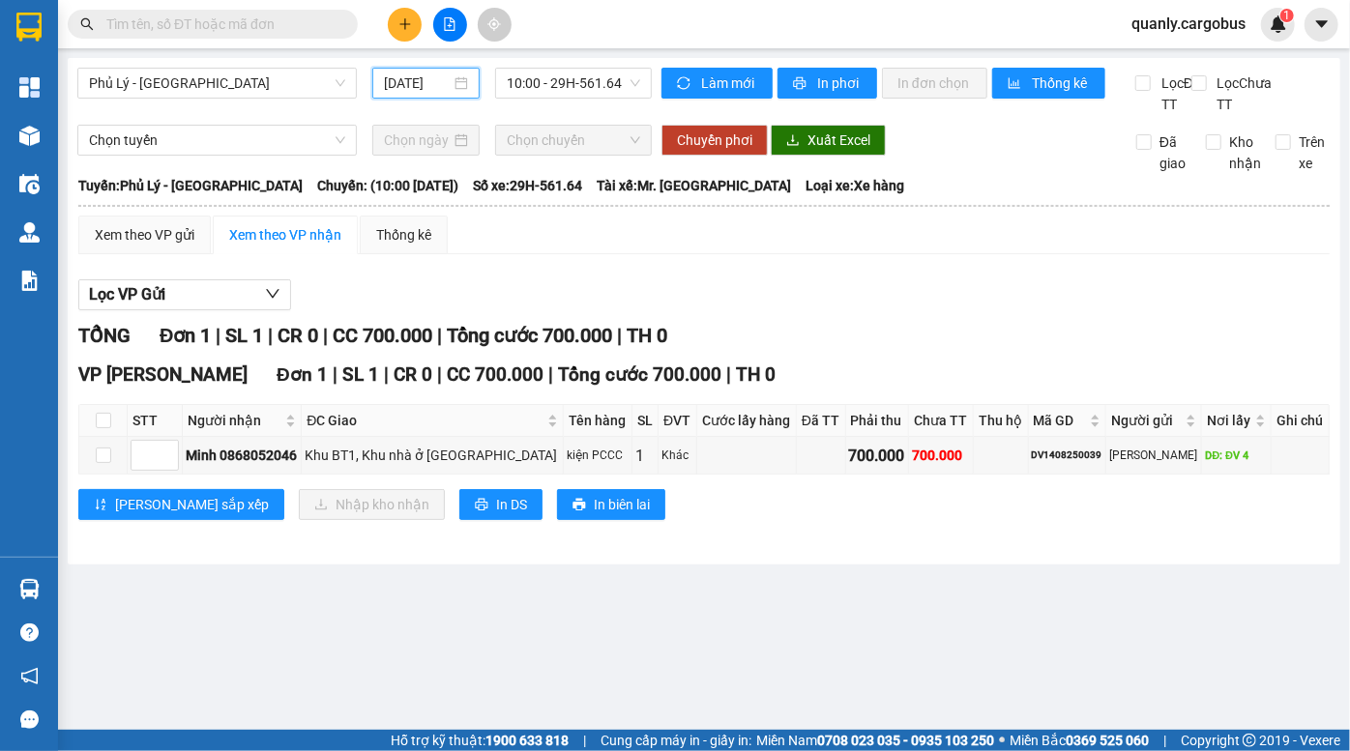
click at [403, 77] on input "14/08/2025" at bounding box center [417, 83] width 67 height 21
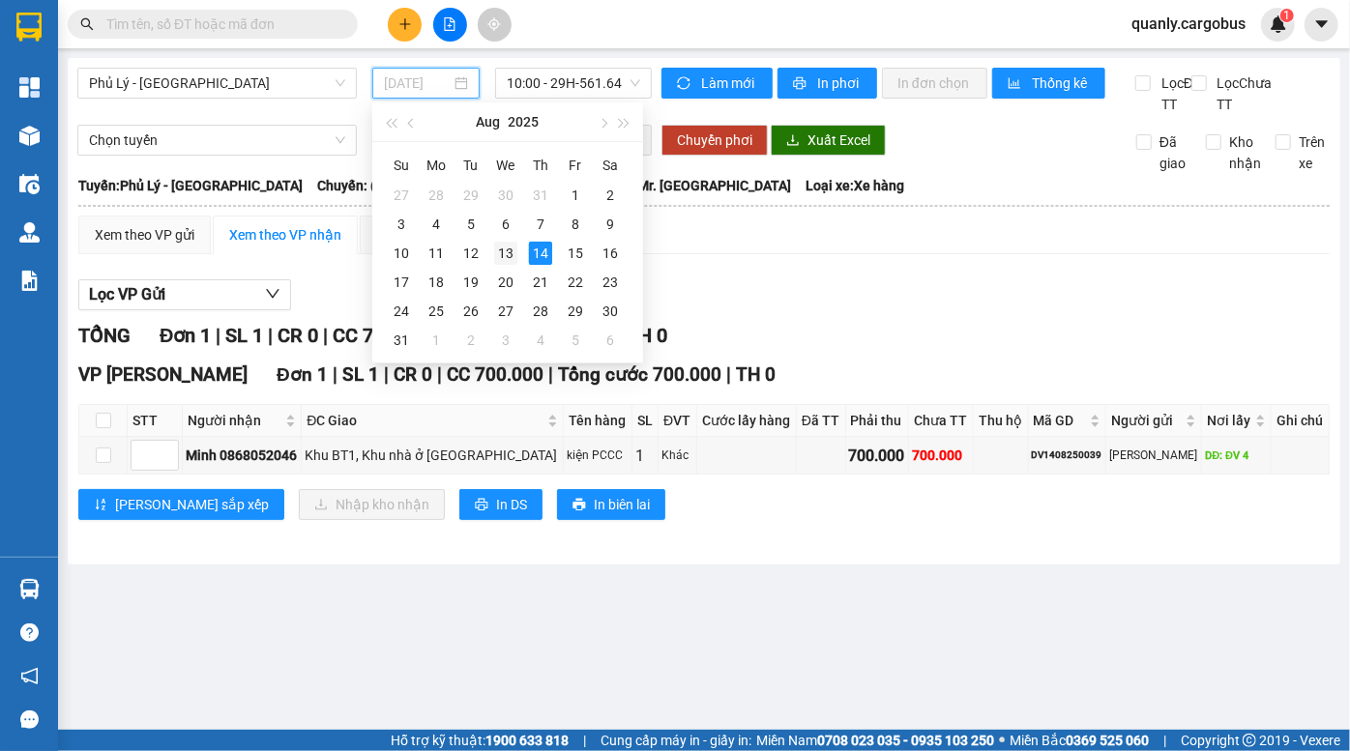
click at [509, 250] on div "13" at bounding box center [505, 253] width 23 height 23
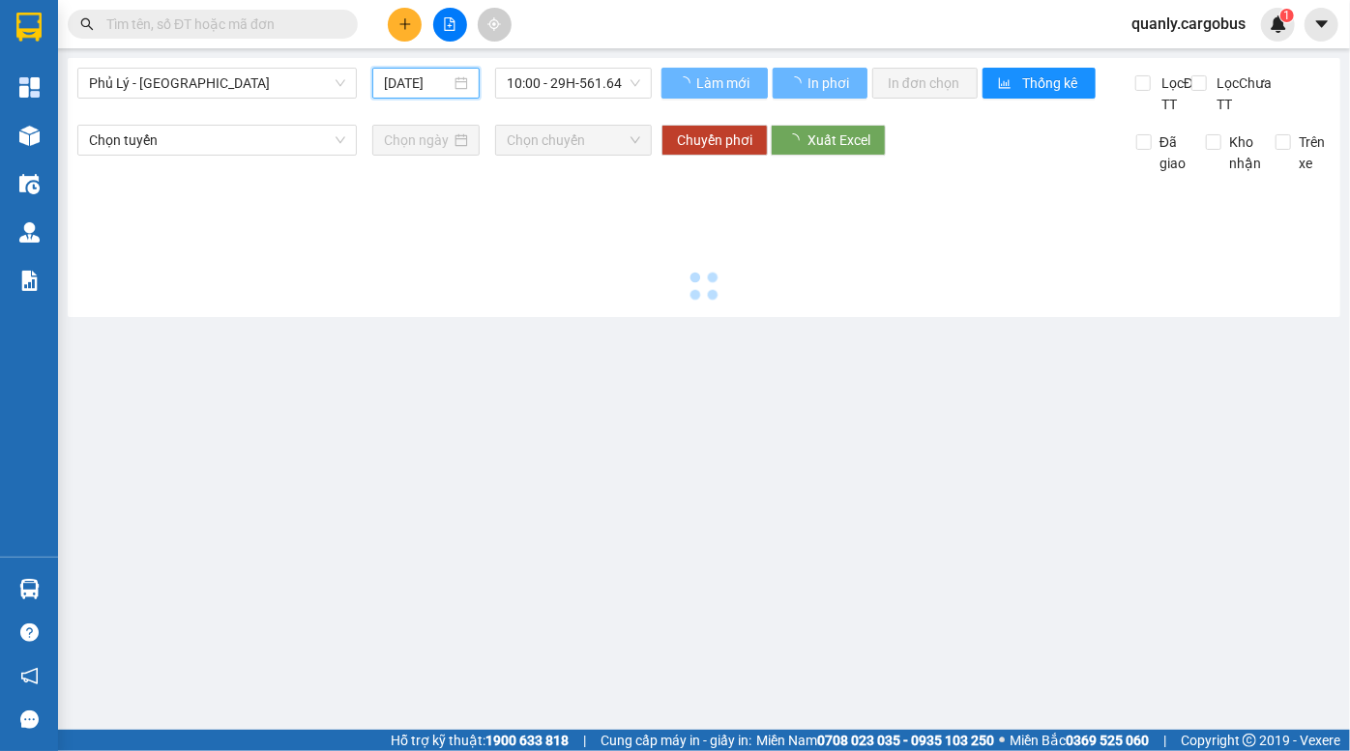
type input "13/08/2025"
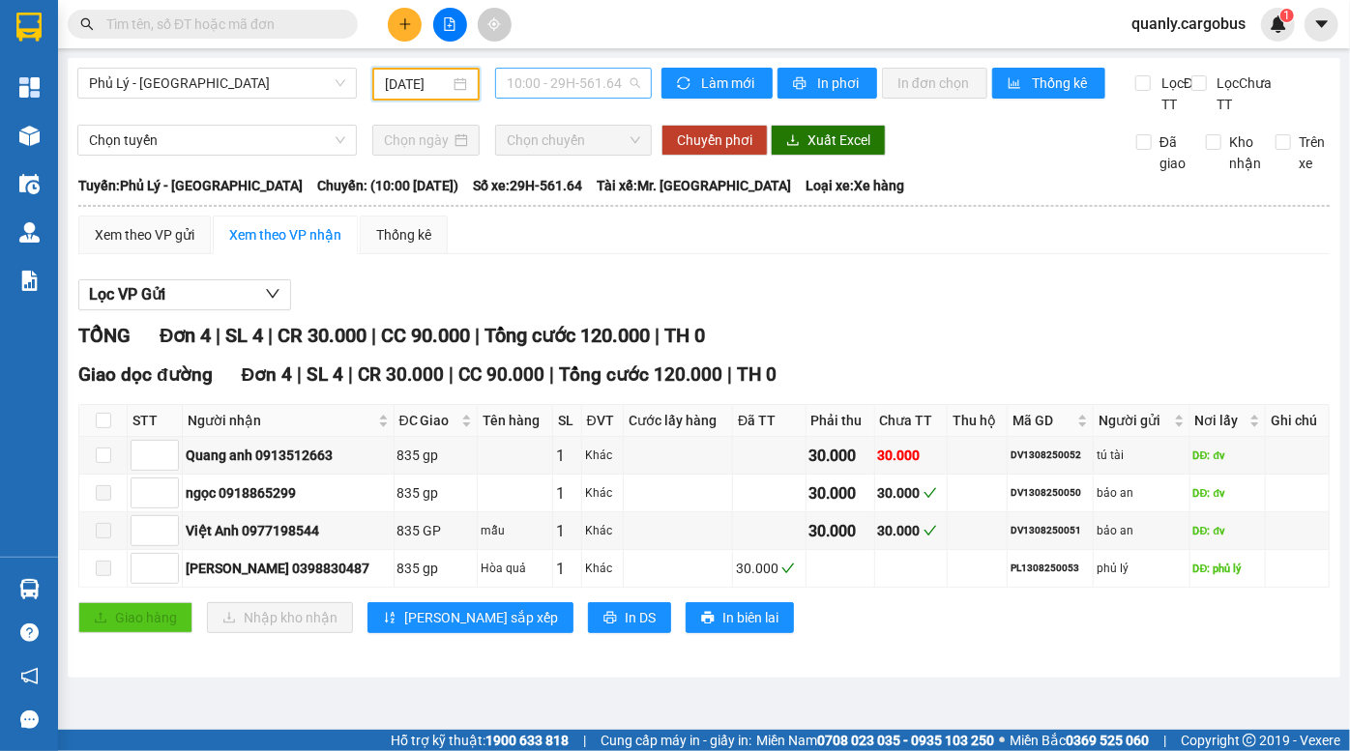
click at [554, 87] on span "10:00 - 29H-561.64" at bounding box center [573, 83] width 133 height 29
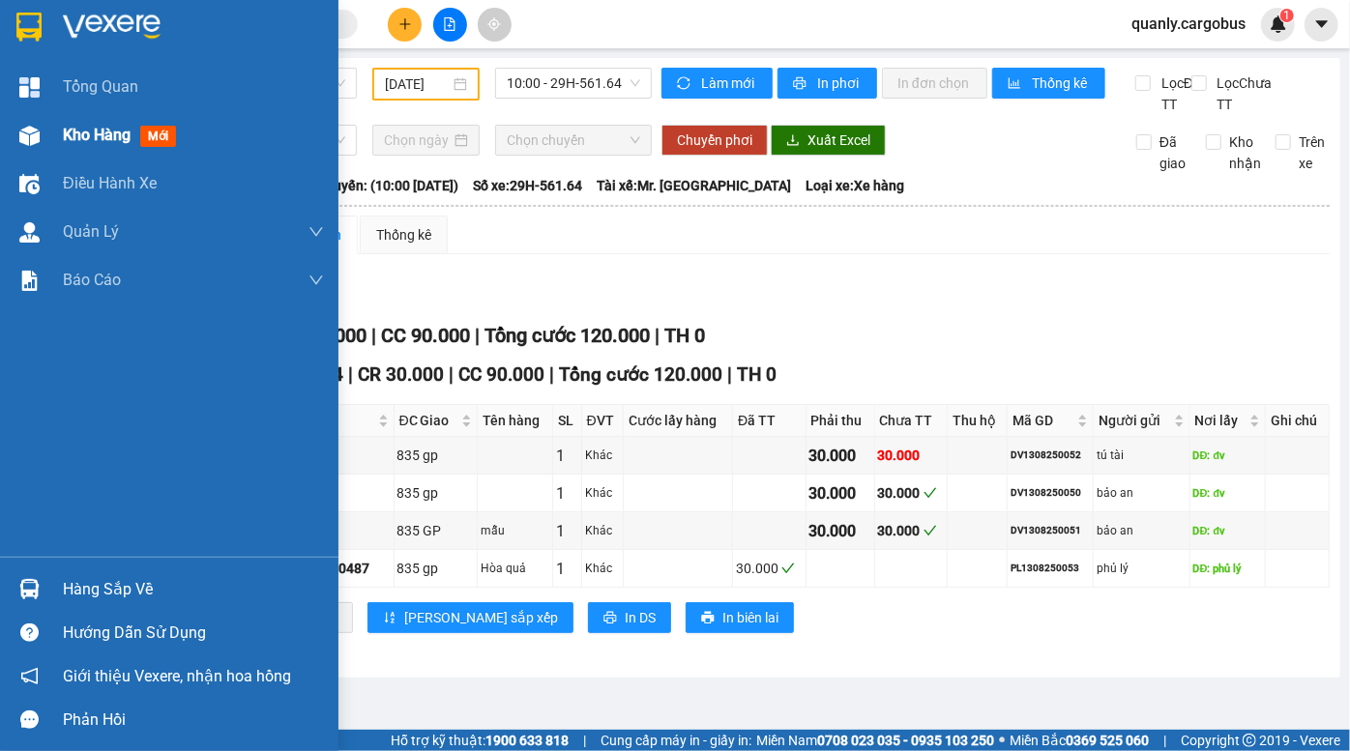
click at [39, 145] on div at bounding box center [30, 136] width 34 height 34
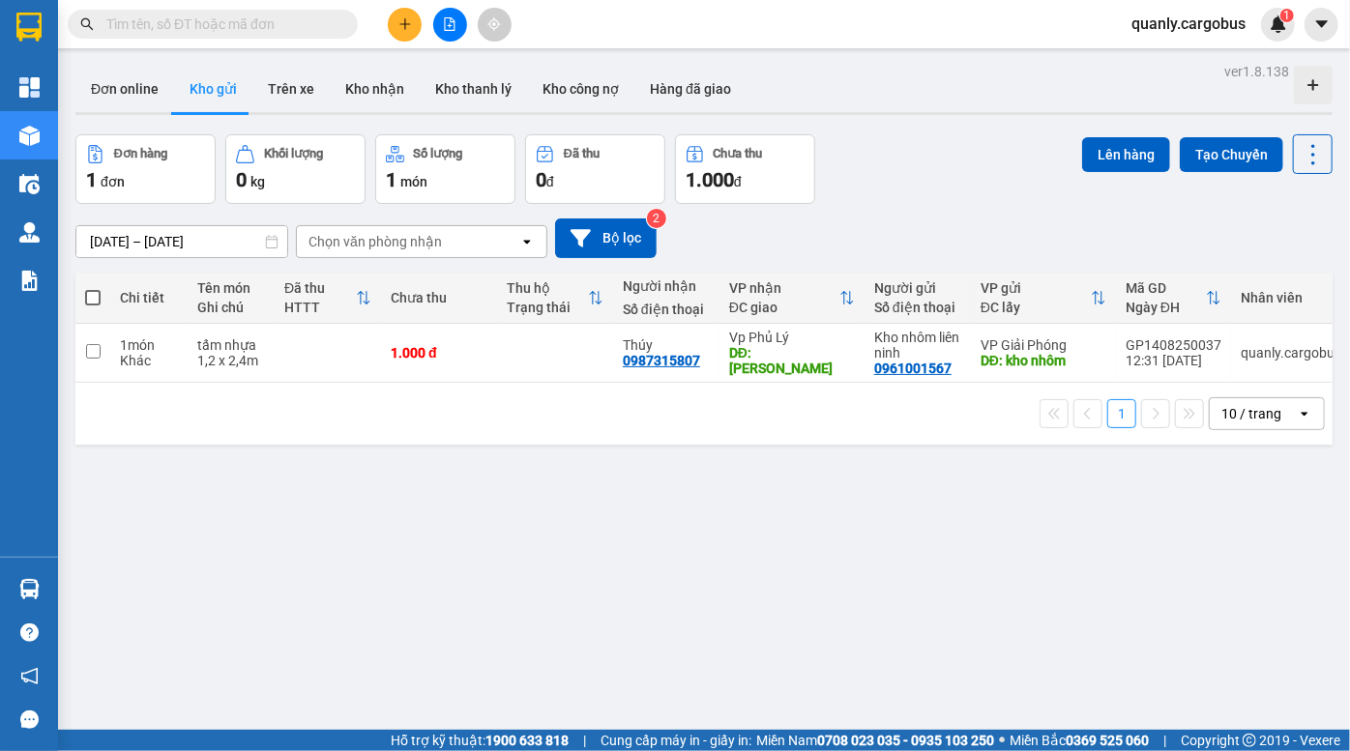
click at [970, 212] on div "12/08/2025 – 14/08/2025 Press the down arrow key to interact with the calendar …" at bounding box center [703, 238] width 1257 height 69
click at [731, 464] on div "ver 1.8.138 Đơn online Kho gửi Trên xe Kho nhận Kho thanh lý Kho công nợ Hàng đ…" at bounding box center [704, 433] width 1273 height 751
click at [783, 97] on div "Đơn online Kho gửi Trên xe Kho nhận Kho thanh lý Kho công nợ Hàng đã giao" at bounding box center [703, 91] width 1257 height 51
click at [901, 120] on div "ver 1.8.138 Đơn online Kho gửi Trên xe Kho nhận Kho thanh lý Kho công nợ Hàng đ…" at bounding box center [704, 433] width 1273 height 751
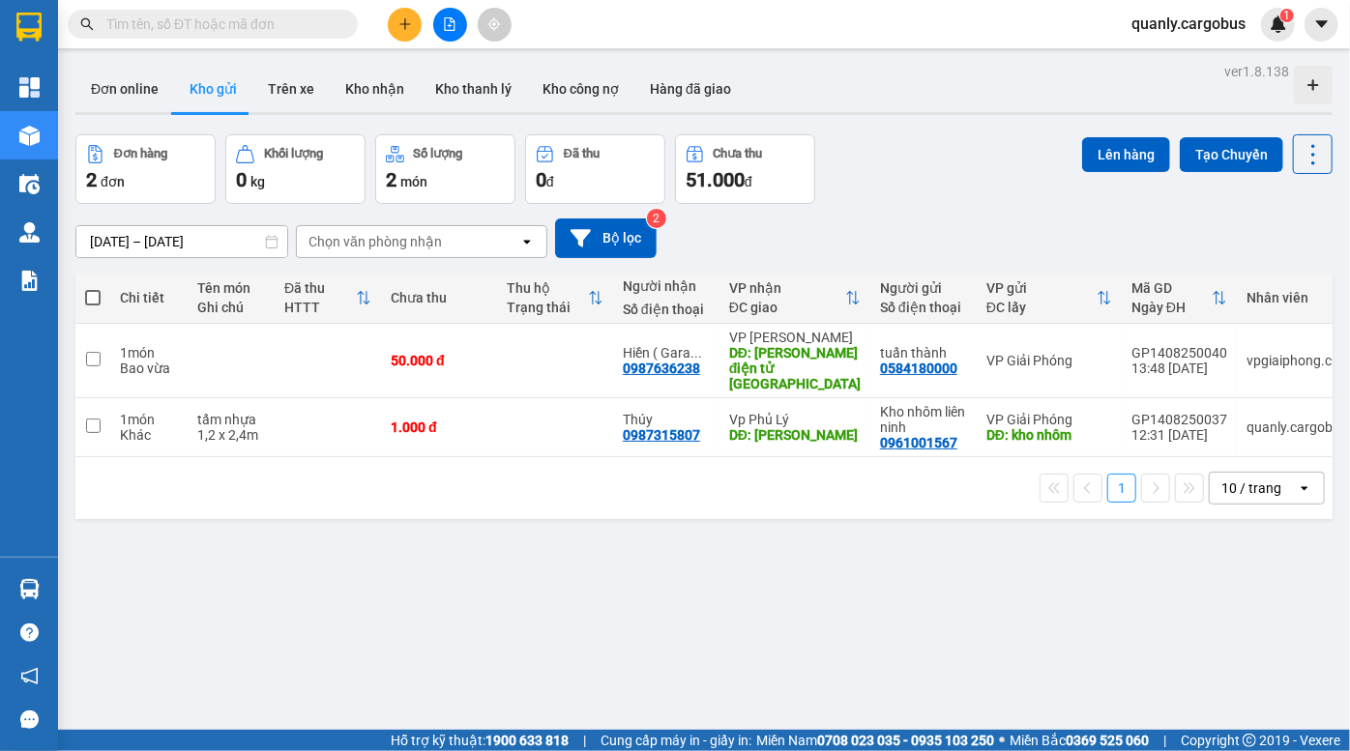
click at [917, 202] on div "Đơn hàng 2 đơn Khối lượng 0 kg Số lượng 2 món Đã thu 0 đ Chưa thu 51.000 đ Lên …" at bounding box center [703, 169] width 1257 height 70
click at [948, 204] on div "[DATE] – [DATE] Press the down arrow key to interact with the calendar and sele…" at bounding box center [703, 238] width 1257 height 69
click at [953, 108] on div "Đơn online Kho gửi Trên xe Kho nhận Kho thanh lý Kho công nợ Hàng đã giao" at bounding box center [703, 91] width 1257 height 51
click at [927, 107] on div "Đơn online Kho gửi Trên xe Kho nhận Kho thanh lý Kho công nợ Hàng đã giao" at bounding box center [703, 91] width 1257 height 51
click at [906, 166] on div "Đơn hàng 2 đơn Khối lượng 0 kg Số lượng 2 món Đã thu 0 đ Chưa thu 51.000 đ Lên …" at bounding box center [703, 169] width 1257 height 70
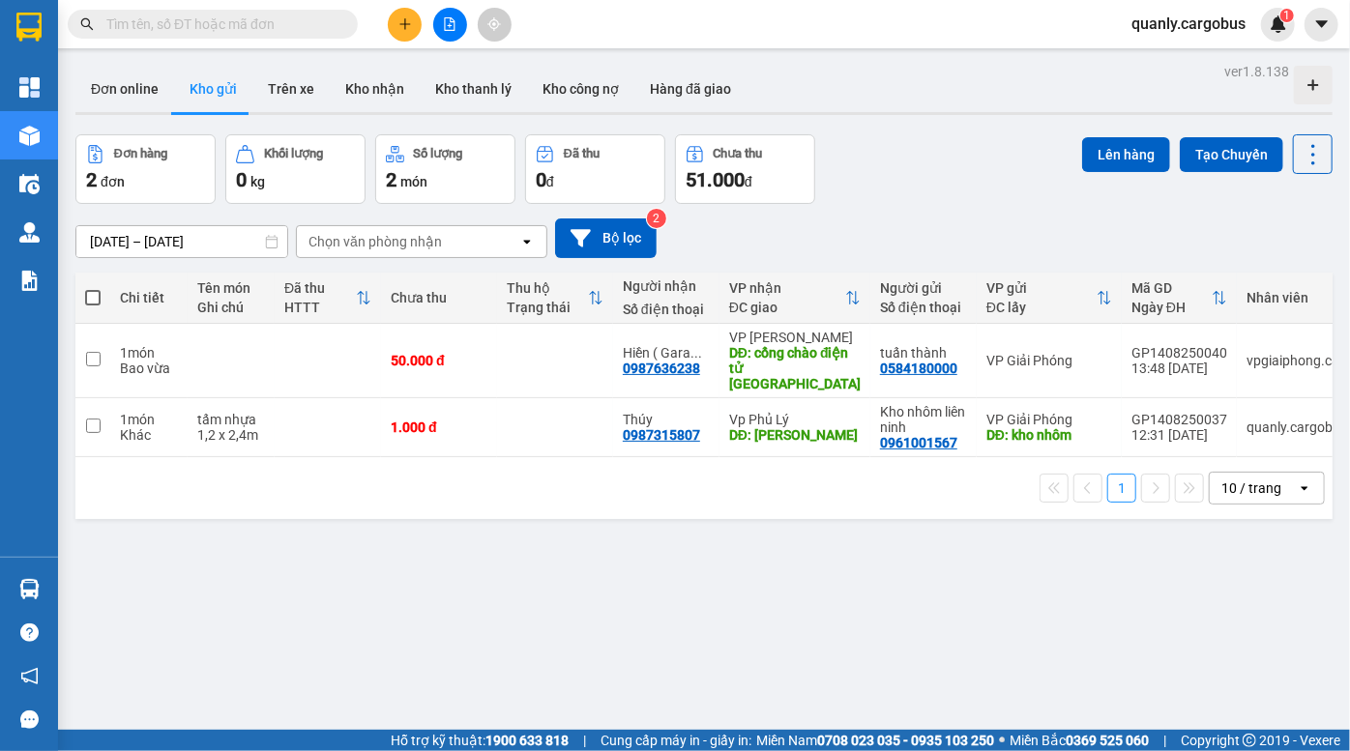
drag, startPoint x: 928, startPoint y: 155, endPoint x: 596, endPoint y: 9, distance: 363.3
click at [928, 154] on div "Đơn hàng 2 đơn Khối lượng 0 kg Số lượng 2 món Đã thu 0 đ Chưa thu 51.000 đ Lên …" at bounding box center [703, 169] width 1257 height 70
click at [885, 146] on div "Đơn hàng 2 đơn Khối lượng 0 kg Số lượng 2 món Đã thu 0 đ Chưa thu 51.000 đ Lên …" at bounding box center [703, 169] width 1257 height 70
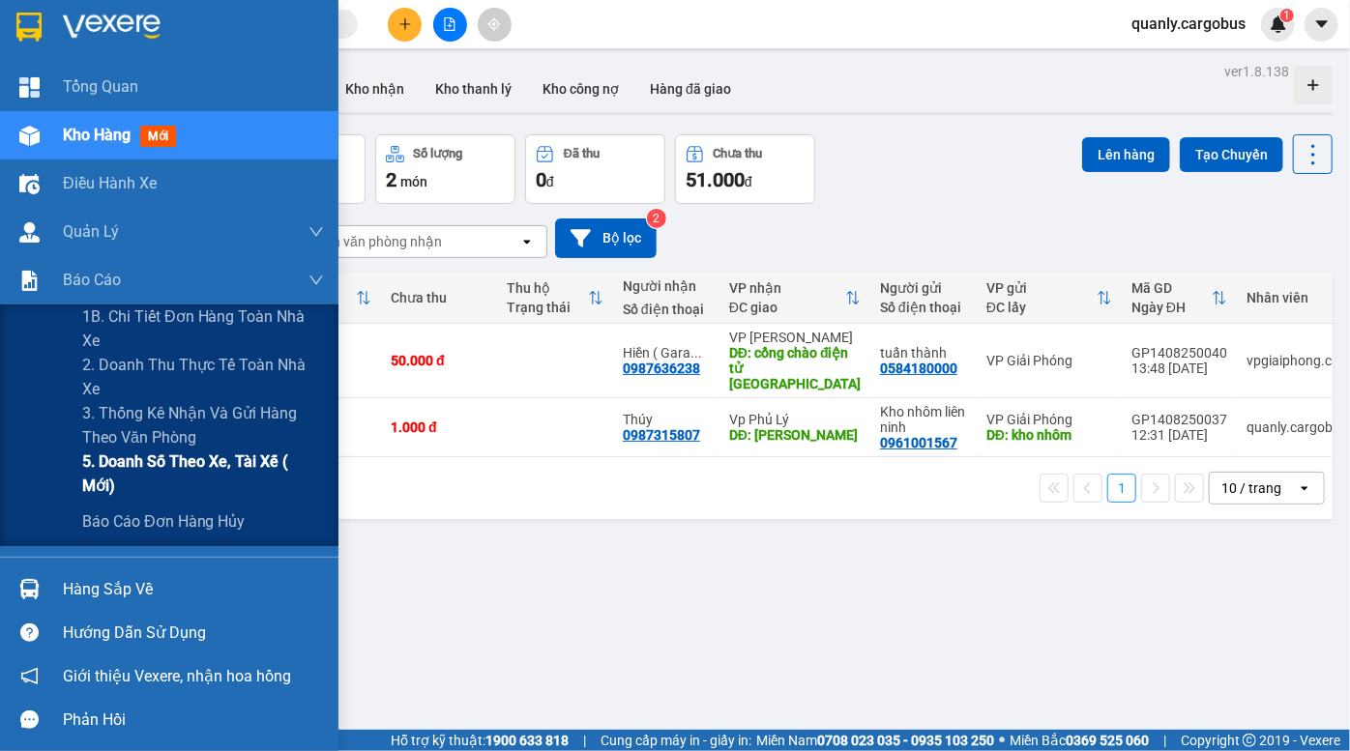
click at [223, 470] on span "5. Doanh số theo xe, tài xế ( mới)" at bounding box center [203, 474] width 242 height 48
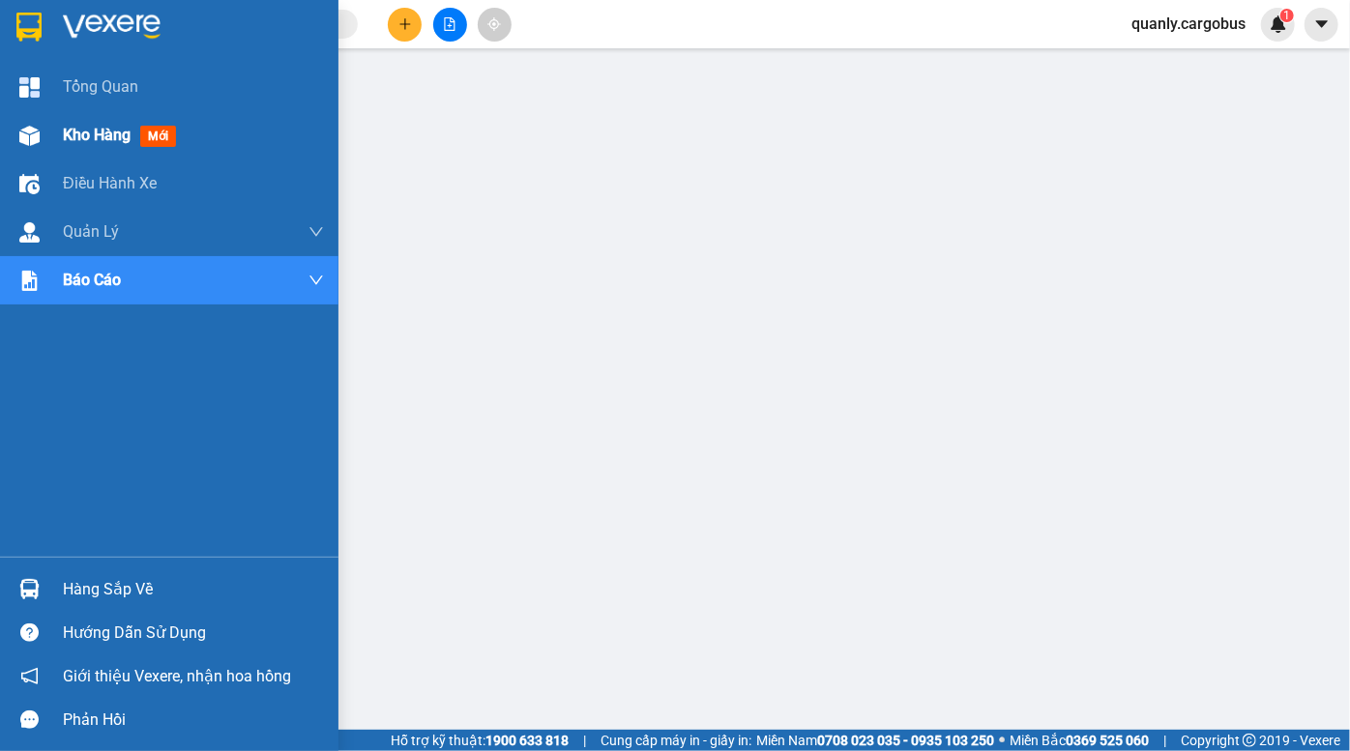
click at [68, 133] on span "Kho hàng" at bounding box center [97, 135] width 68 height 18
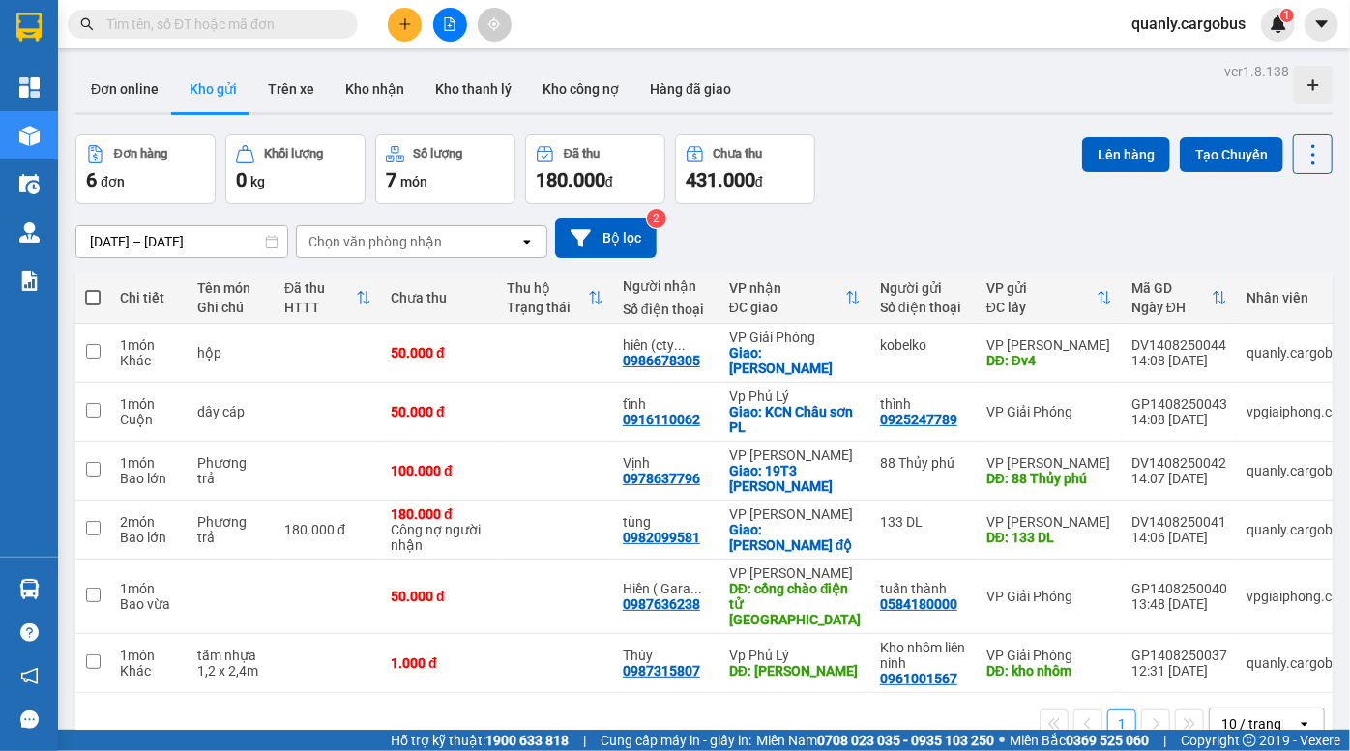
click at [69, 341] on div "ver 1.8.138 Đơn online Kho gửi Trên xe Kho nhận Kho thanh lý Kho công nợ Hàng đ…" at bounding box center [704, 433] width 1273 height 751
drag, startPoint x: 90, startPoint y: 348, endPoint x: 92, endPoint y: 367, distance: 19.4
click at [89, 348] on input "checkbox" at bounding box center [93, 351] width 15 height 15
checkbox input "true"
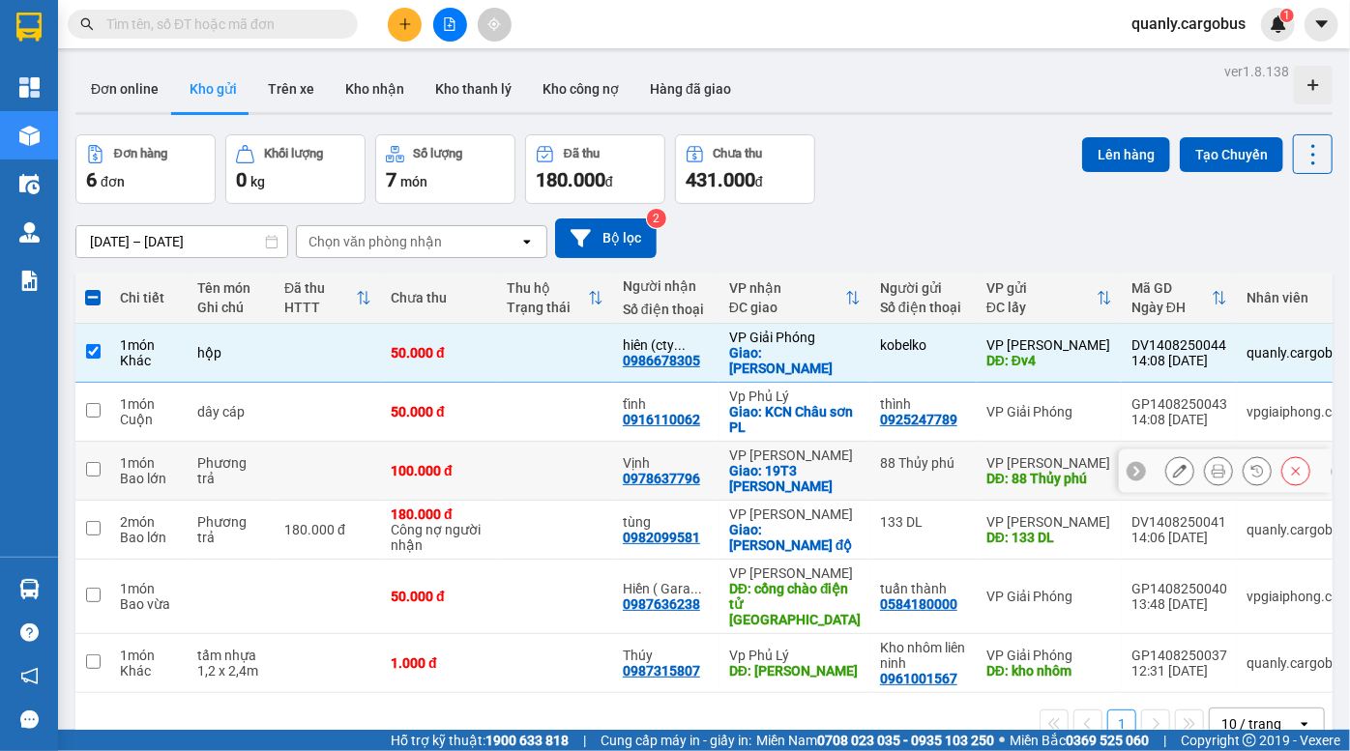
click at [101, 457] on td at bounding box center [92, 471] width 35 height 59
checkbox input "true"
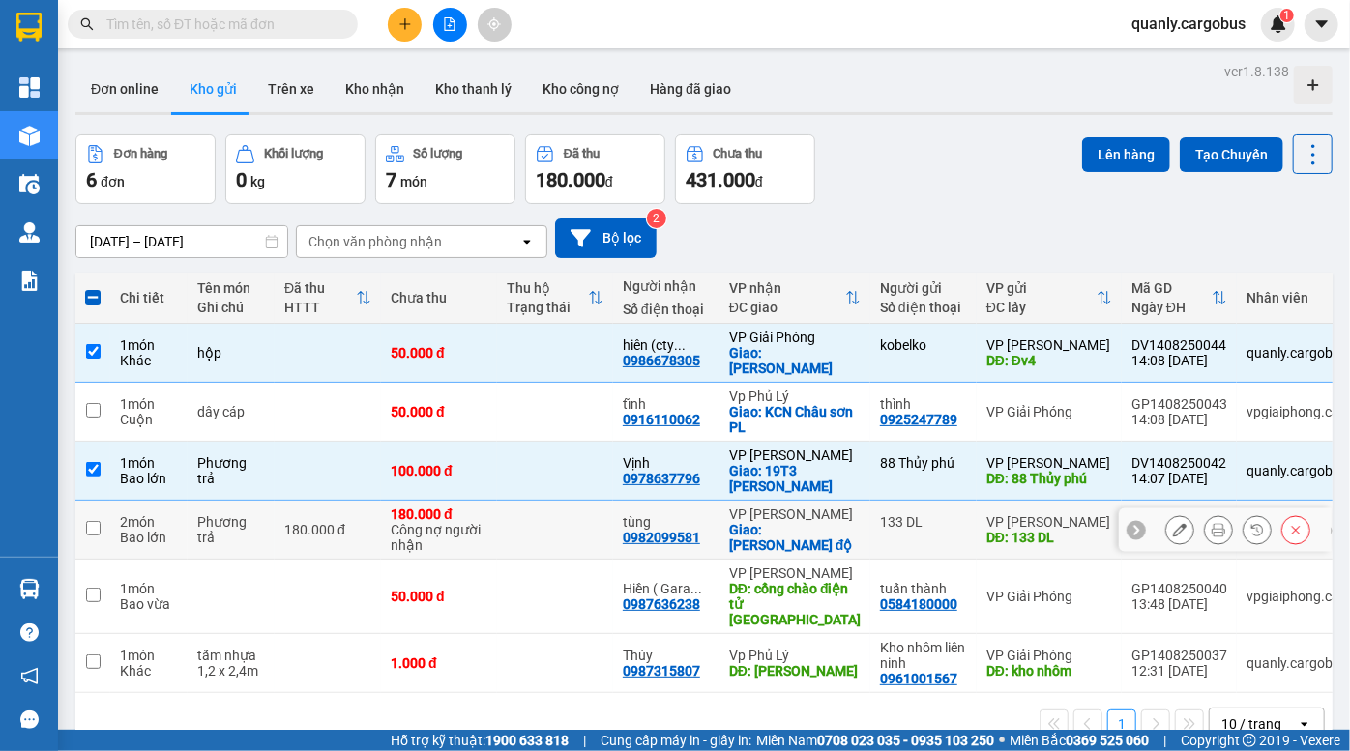
click at [88, 521] on input "checkbox" at bounding box center [93, 528] width 15 height 15
checkbox input "true"
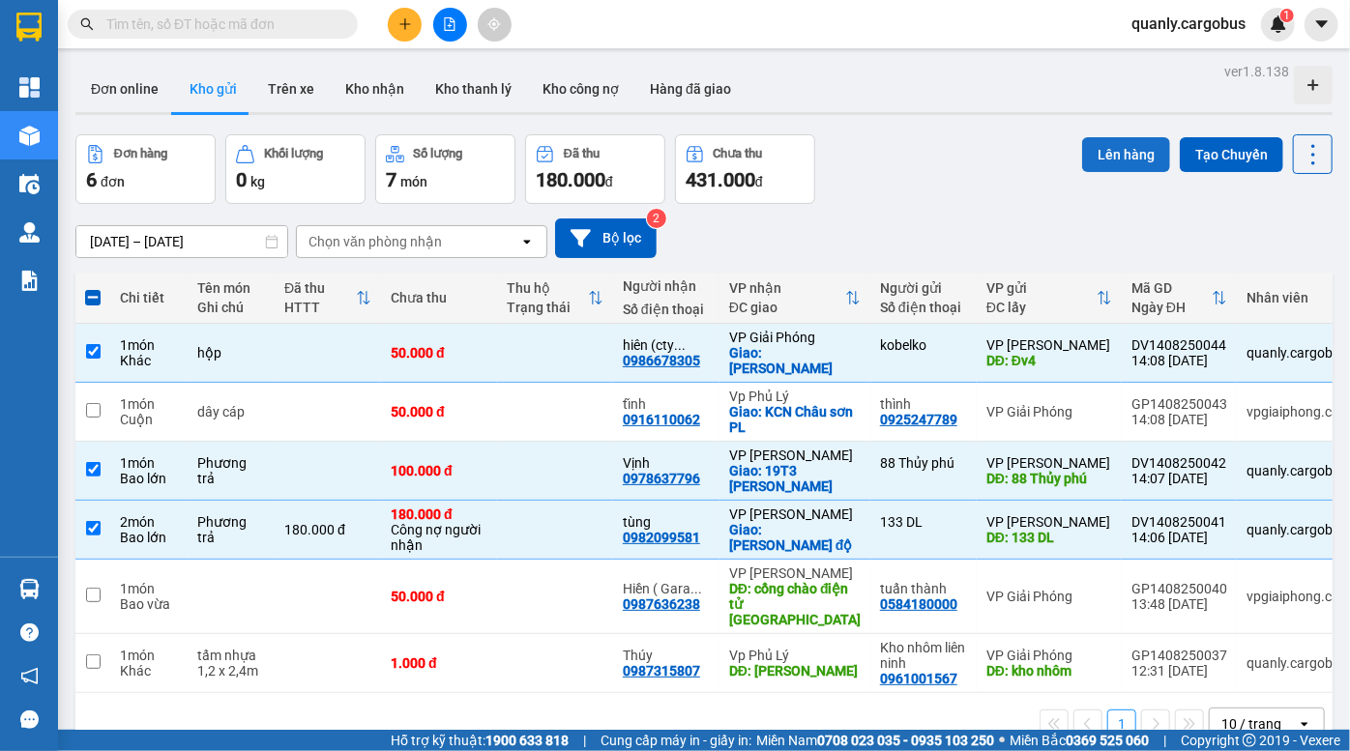
click at [1106, 155] on button "Lên hàng" at bounding box center [1126, 154] width 88 height 35
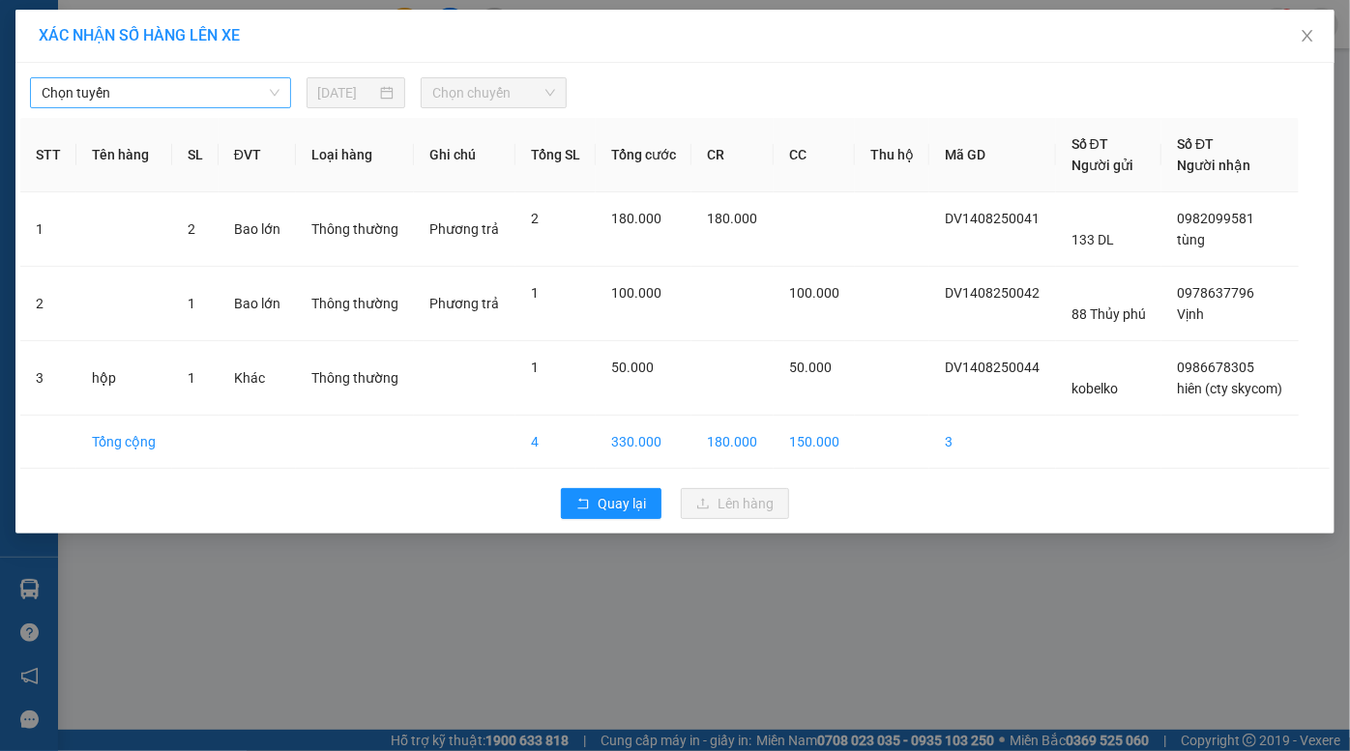
click at [210, 103] on span "Chọn tuyến" at bounding box center [161, 92] width 238 height 29
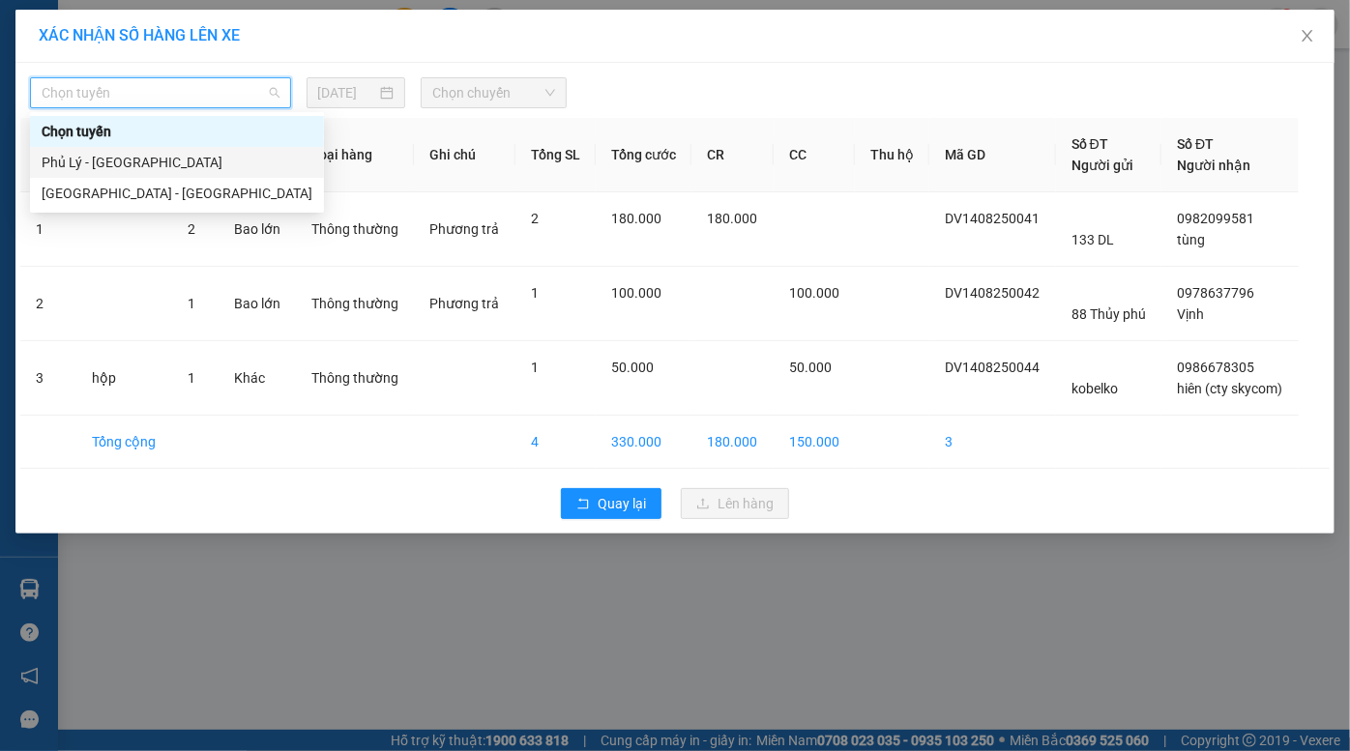
click at [129, 169] on div "Phủ Lý - Hà Nội" at bounding box center [177, 162] width 271 height 21
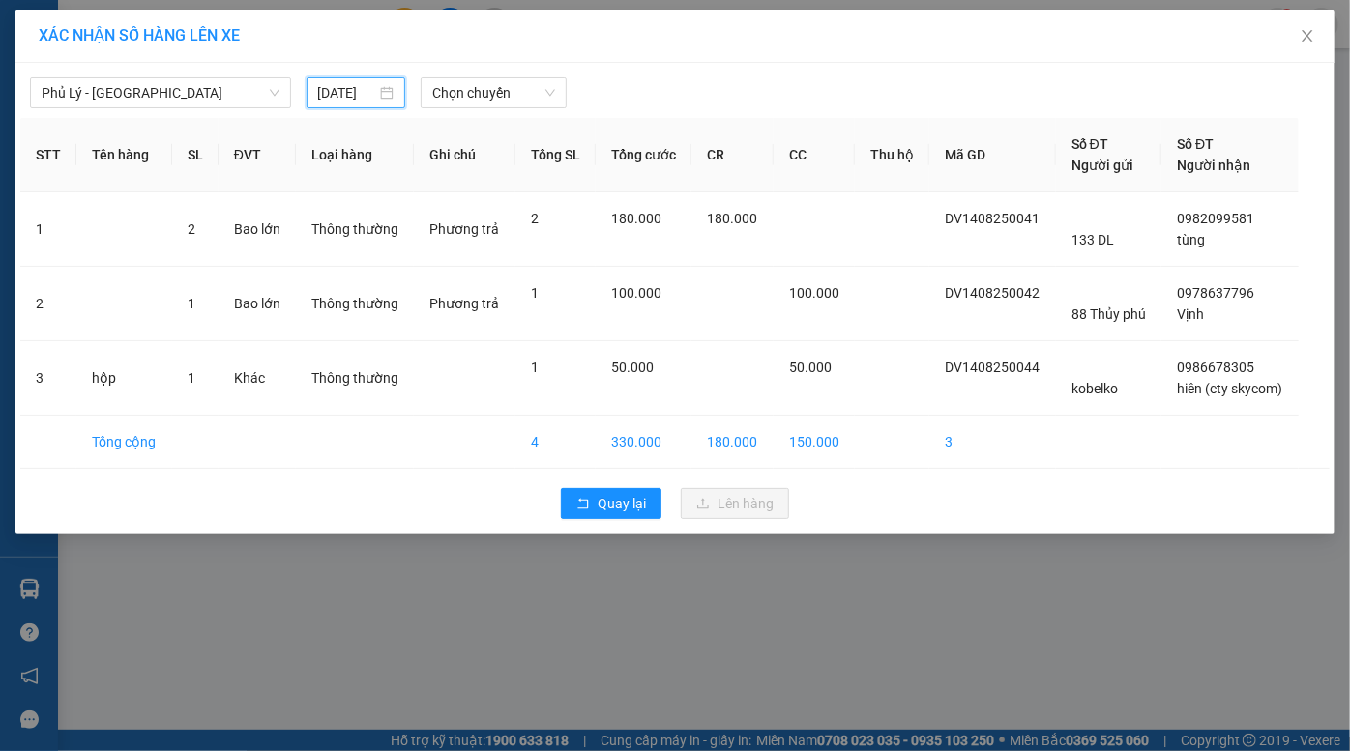
click at [368, 88] on input "14/08/2025" at bounding box center [347, 92] width 59 height 21
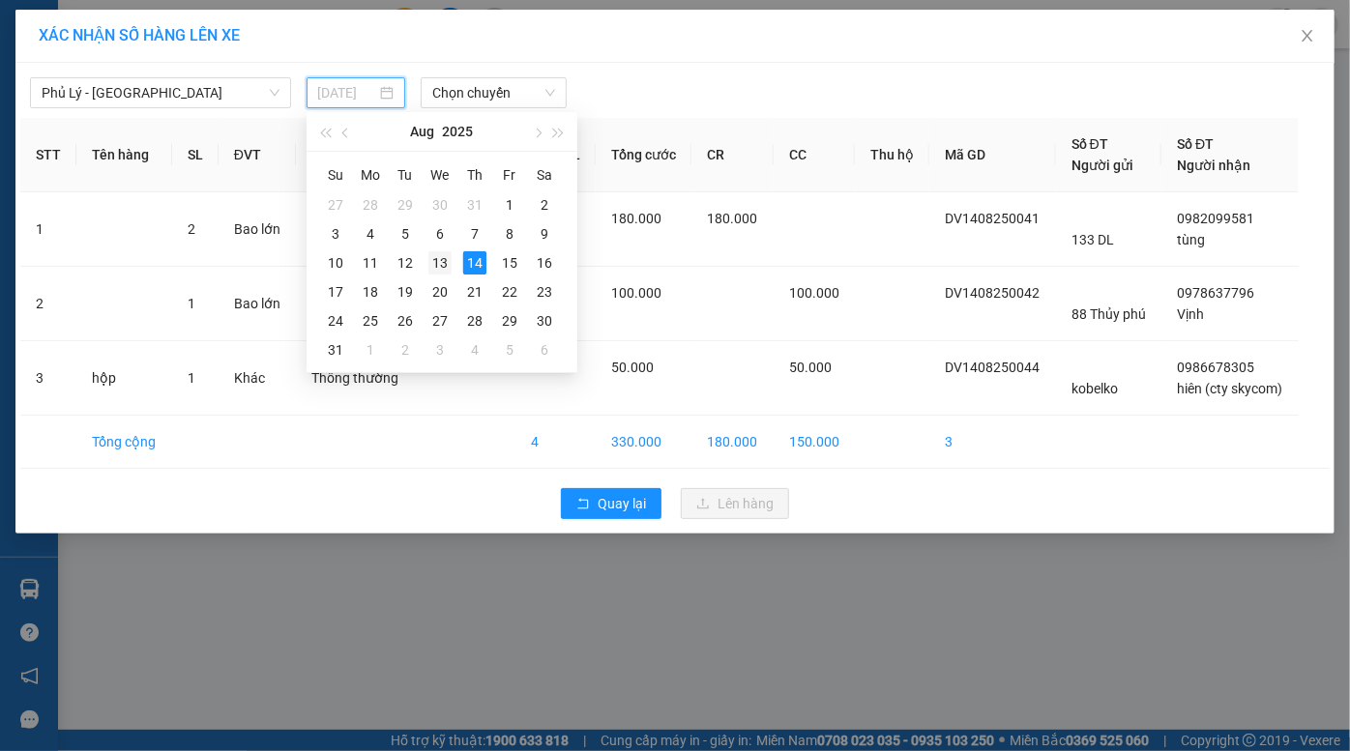
click at [434, 263] on div "13" at bounding box center [439, 262] width 23 height 23
type input "13/08/2025"
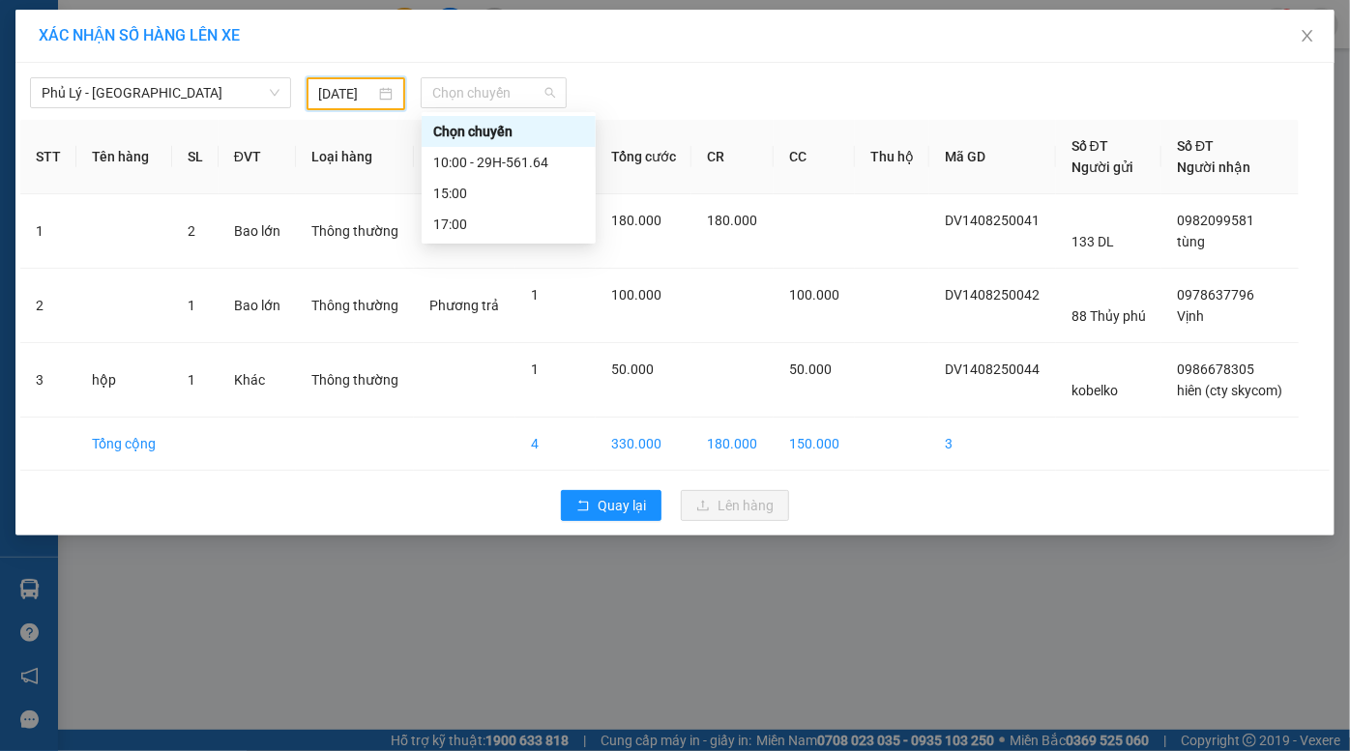
drag, startPoint x: 486, startPoint y: 79, endPoint x: 499, endPoint y: 143, distance: 65.1
click at [486, 86] on span "Chọn chuyến" at bounding box center [493, 92] width 123 height 29
click at [513, 192] on div "15:00" at bounding box center [508, 193] width 151 height 21
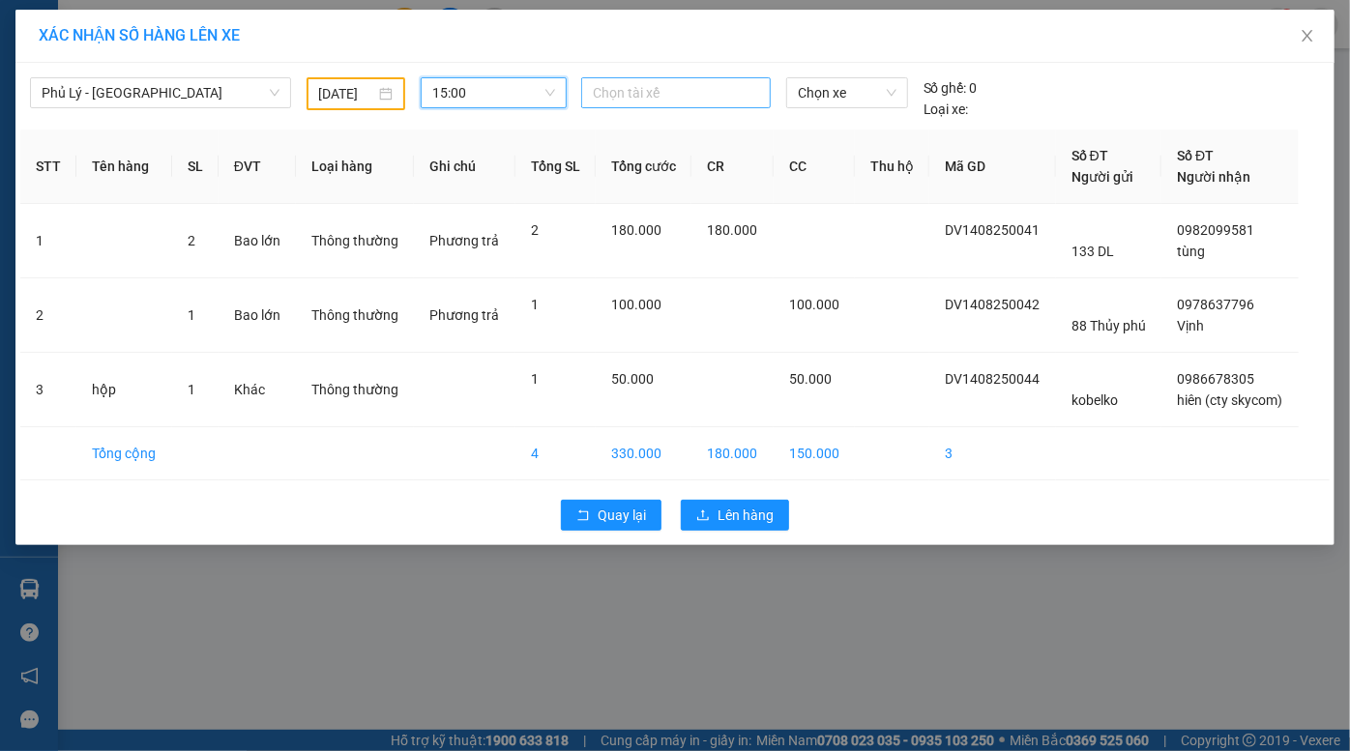
click at [637, 97] on div at bounding box center [676, 92] width 180 height 23
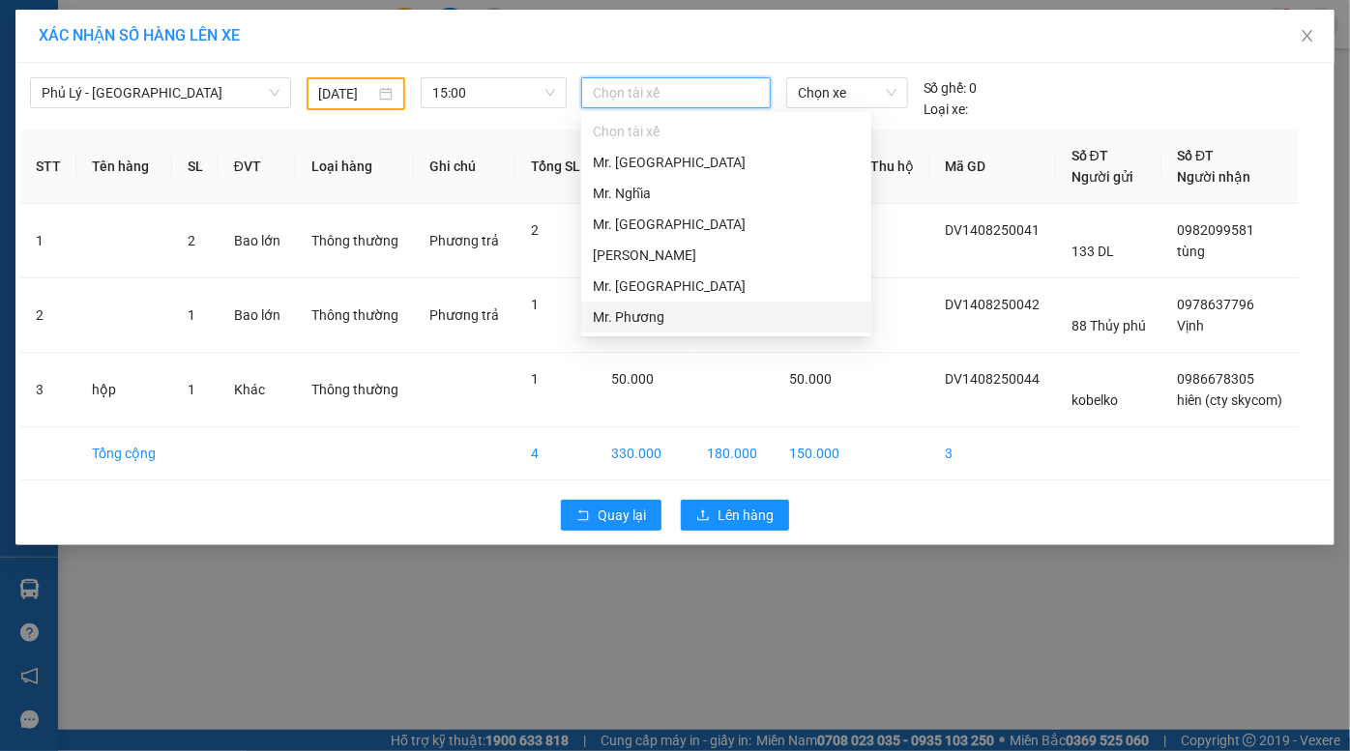
click at [658, 319] on div "Mr. Phương" at bounding box center [726, 317] width 267 height 21
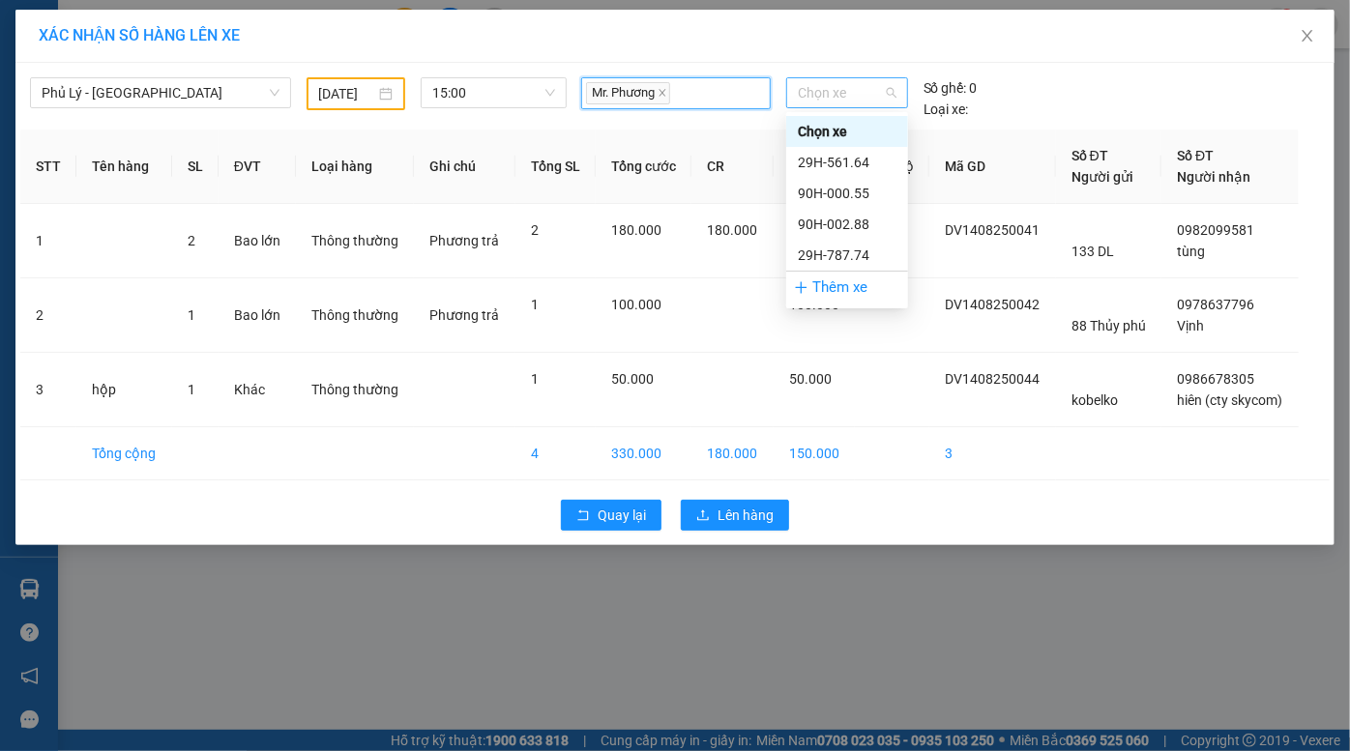
click at [836, 96] on span "Chọn xe" at bounding box center [847, 92] width 99 height 29
click at [867, 200] on div "90H-000.55" at bounding box center [847, 193] width 99 height 21
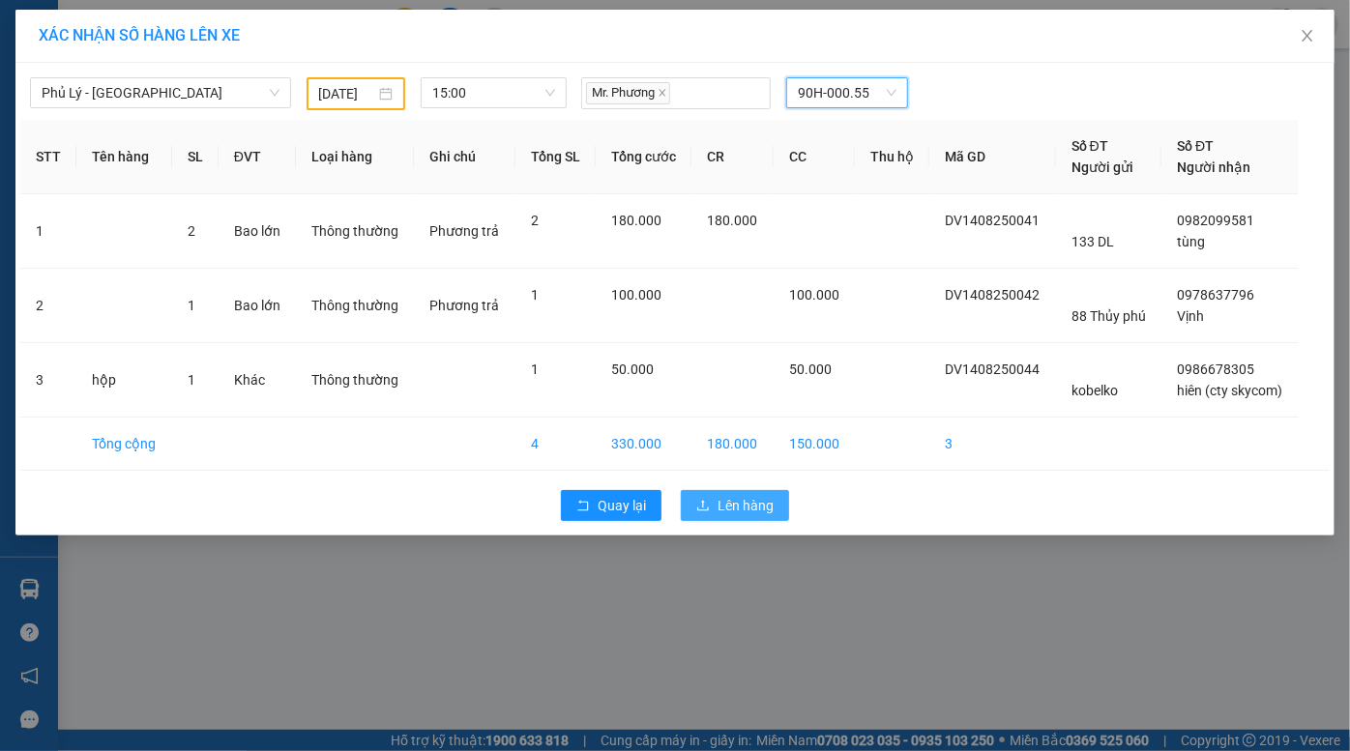
click at [736, 503] on span "Lên hàng" at bounding box center [746, 505] width 56 height 21
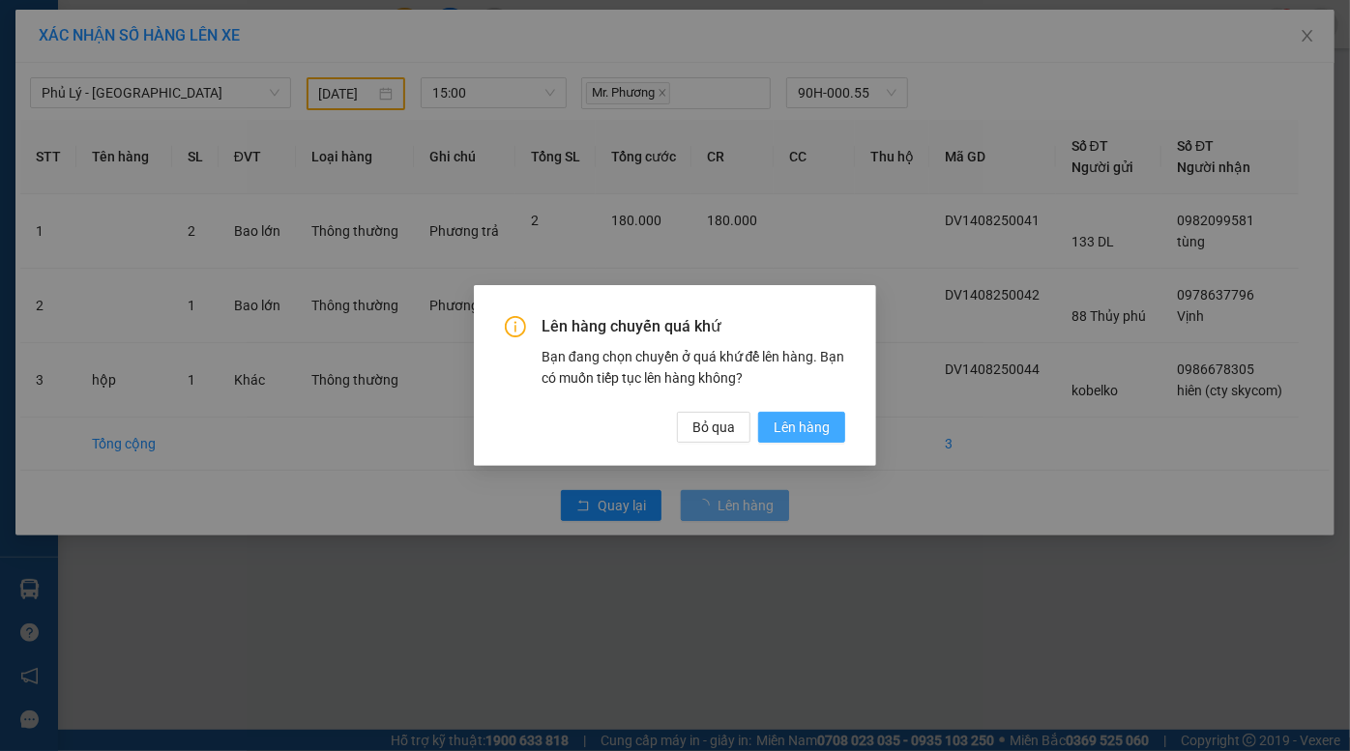
click at [803, 423] on span "Lên hàng" at bounding box center [802, 427] width 56 height 21
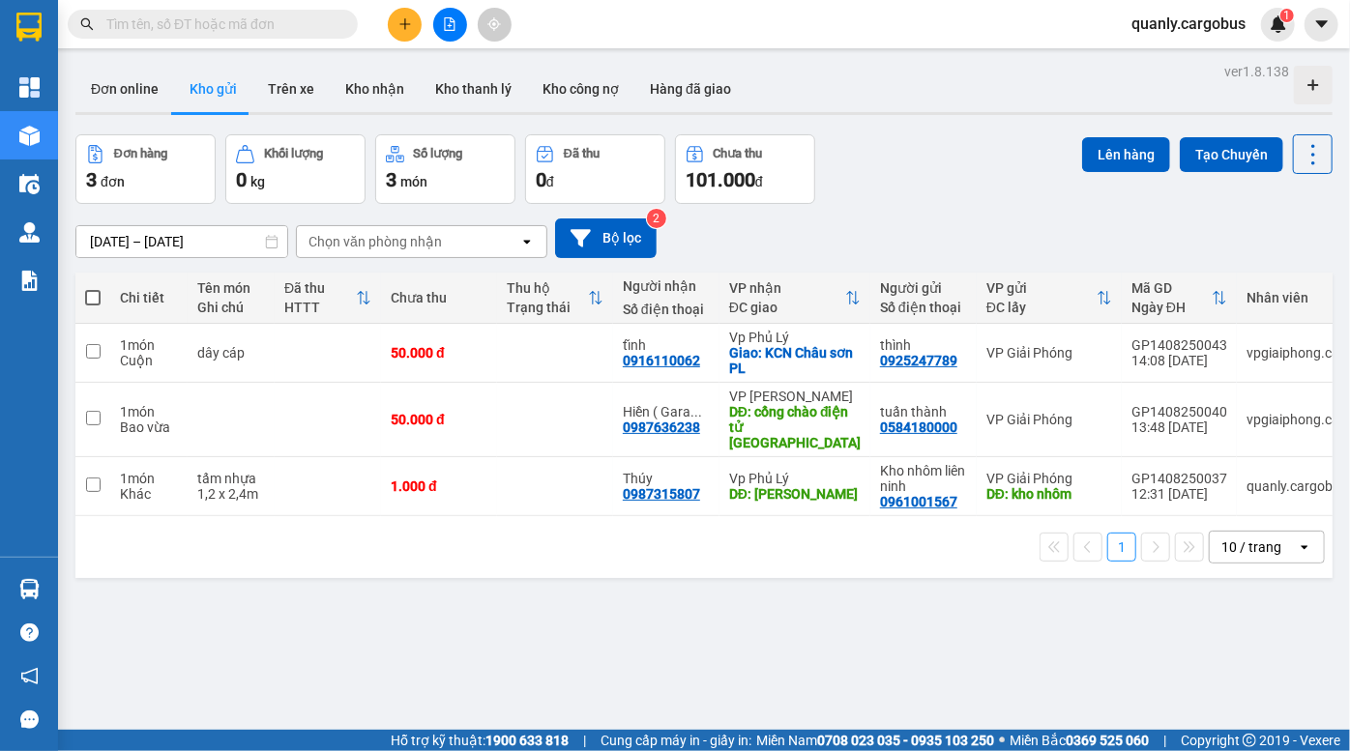
click at [891, 238] on div "[DATE] – [DATE] Press the down arrow key to interact with the calendar and sele…" at bounding box center [703, 239] width 1257 height 40
click at [590, 229] on button "Bộ lọc" at bounding box center [606, 239] width 102 height 40
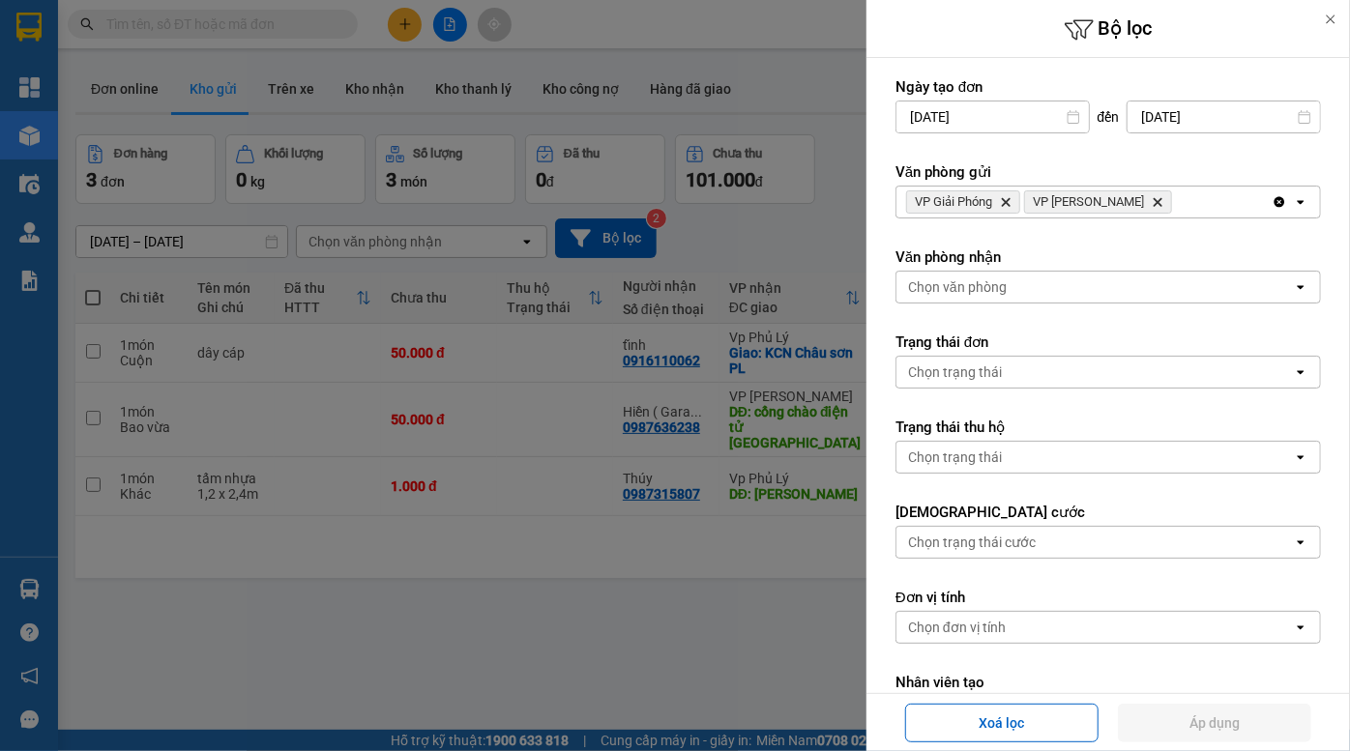
click at [1173, 194] on div "VP Giải Phóng Delete VP Đồng Văn Delete" at bounding box center [1083, 202] width 375 height 31
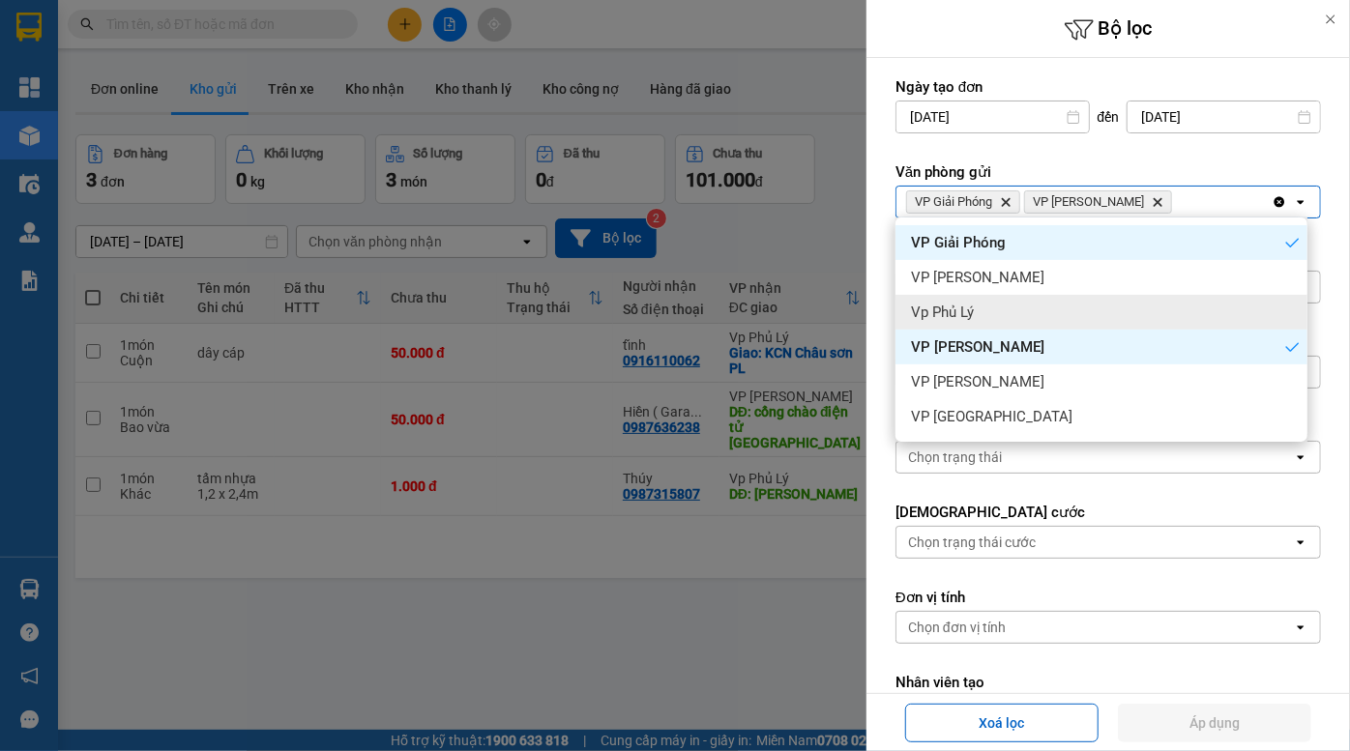
drag, startPoint x: 1021, startPoint y: 301, endPoint x: 1160, endPoint y: 521, distance: 260.8
click at [1022, 305] on div "Vp Phủ Lý" at bounding box center [1101, 312] width 412 height 35
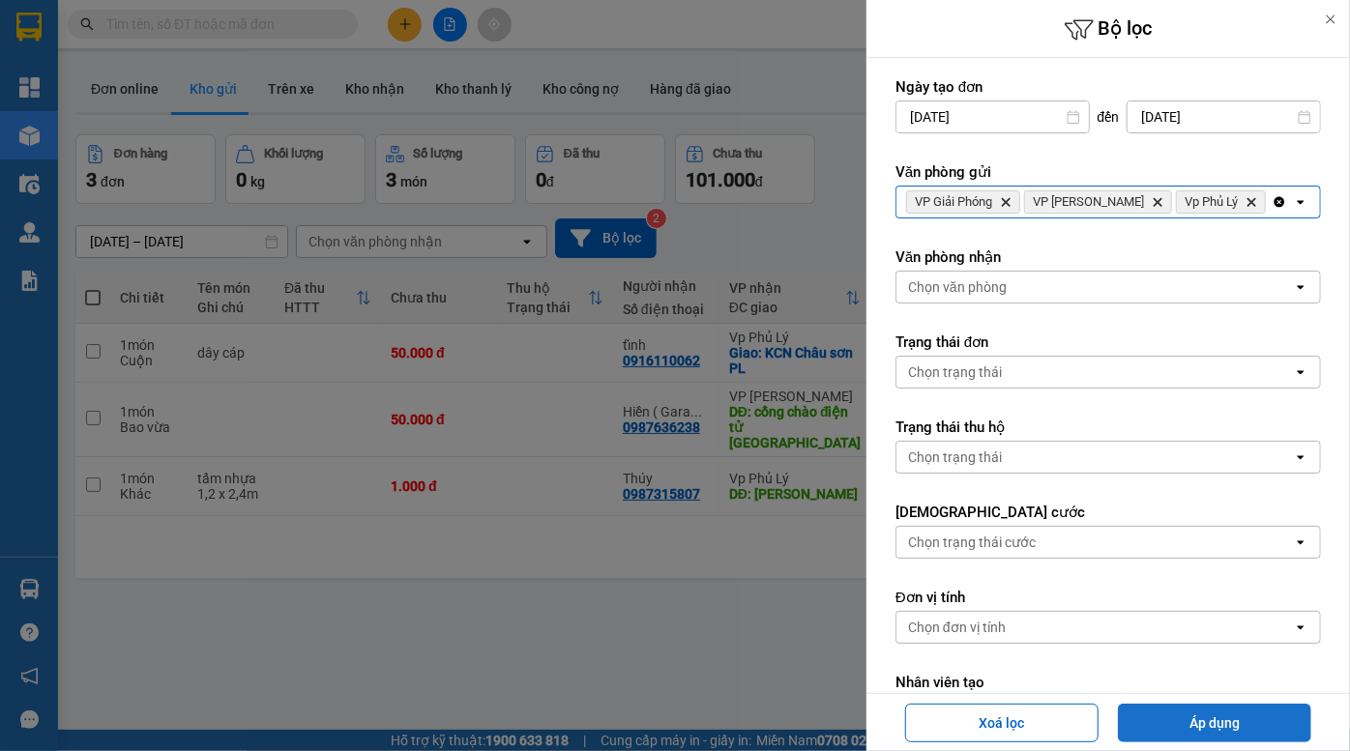
drag, startPoint x: 1221, startPoint y: 726, endPoint x: 1199, endPoint y: 716, distance: 24.7
click at [1220, 726] on button "Áp dụng" at bounding box center [1214, 723] width 193 height 39
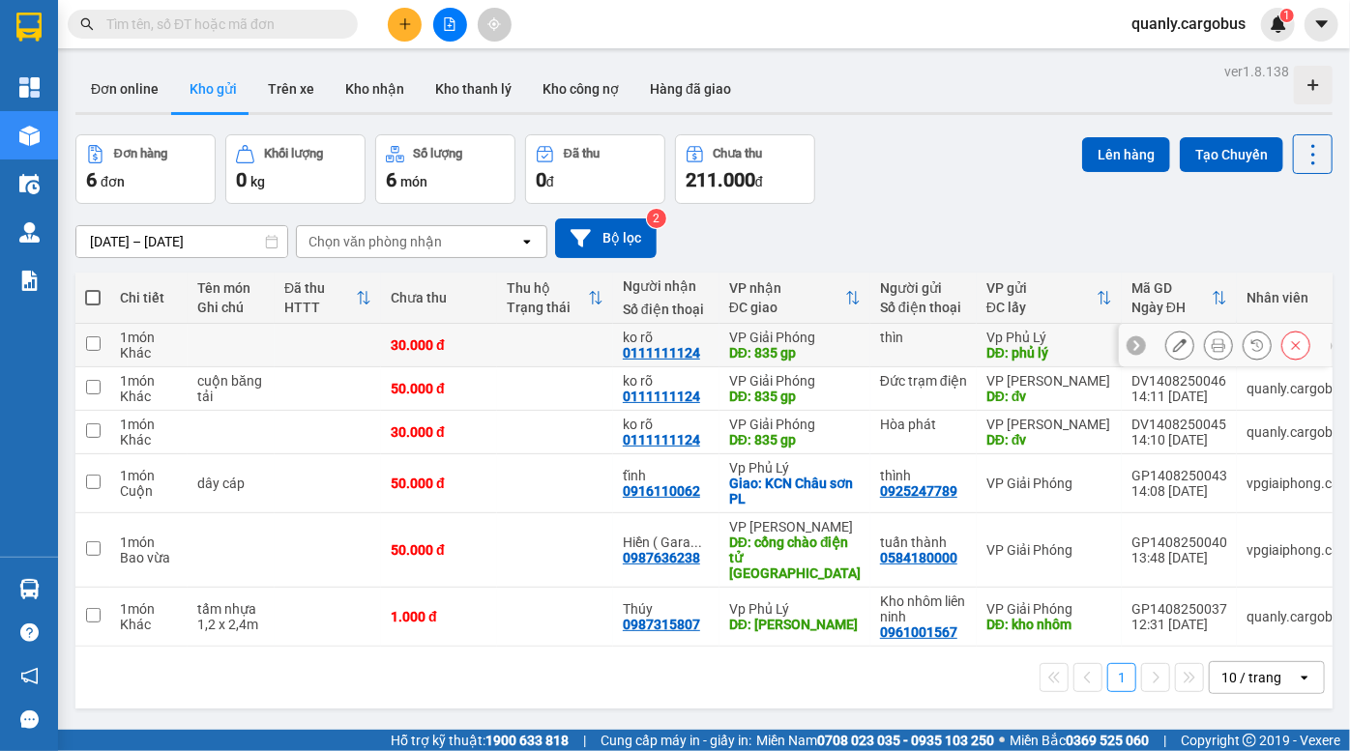
click at [97, 339] on input "checkbox" at bounding box center [93, 344] width 15 height 15
checkbox input "true"
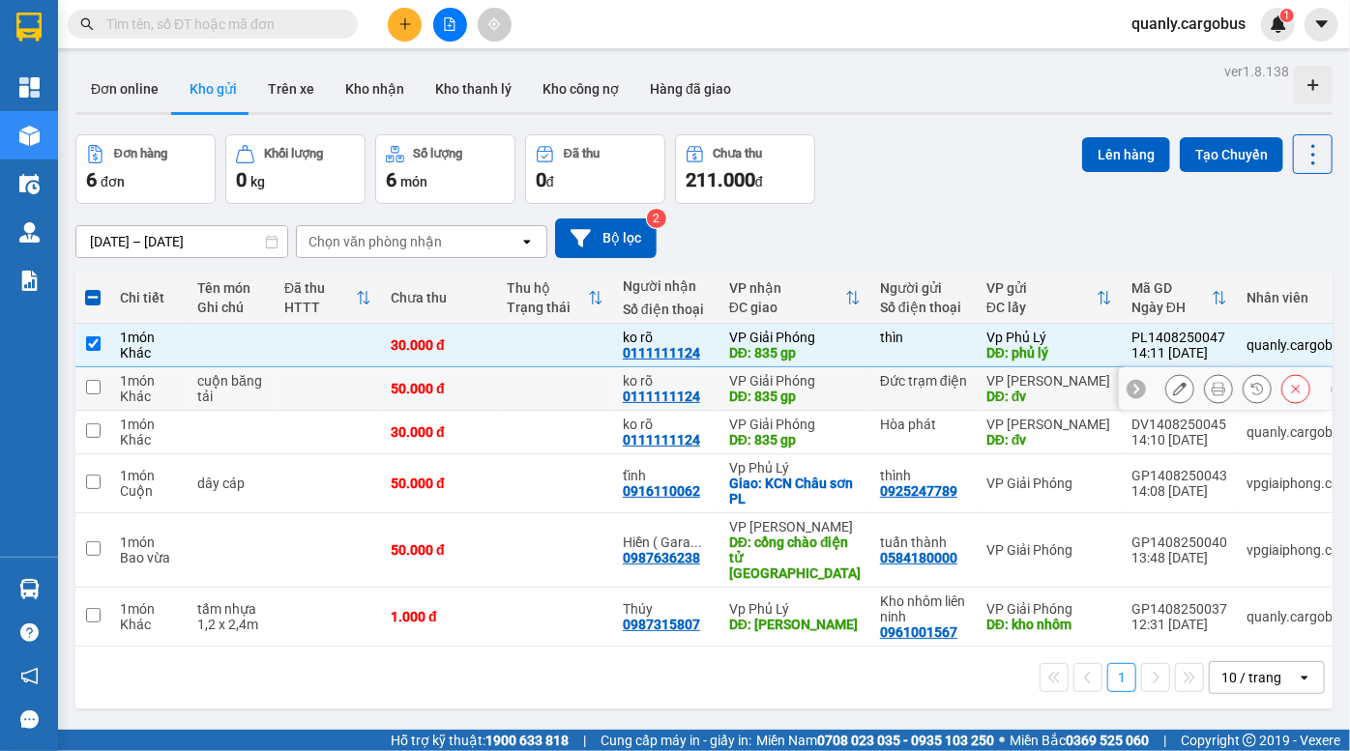
click at [92, 388] on input "checkbox" at bounding box center [93, 387] width 15 height 15
checkbox input "true"
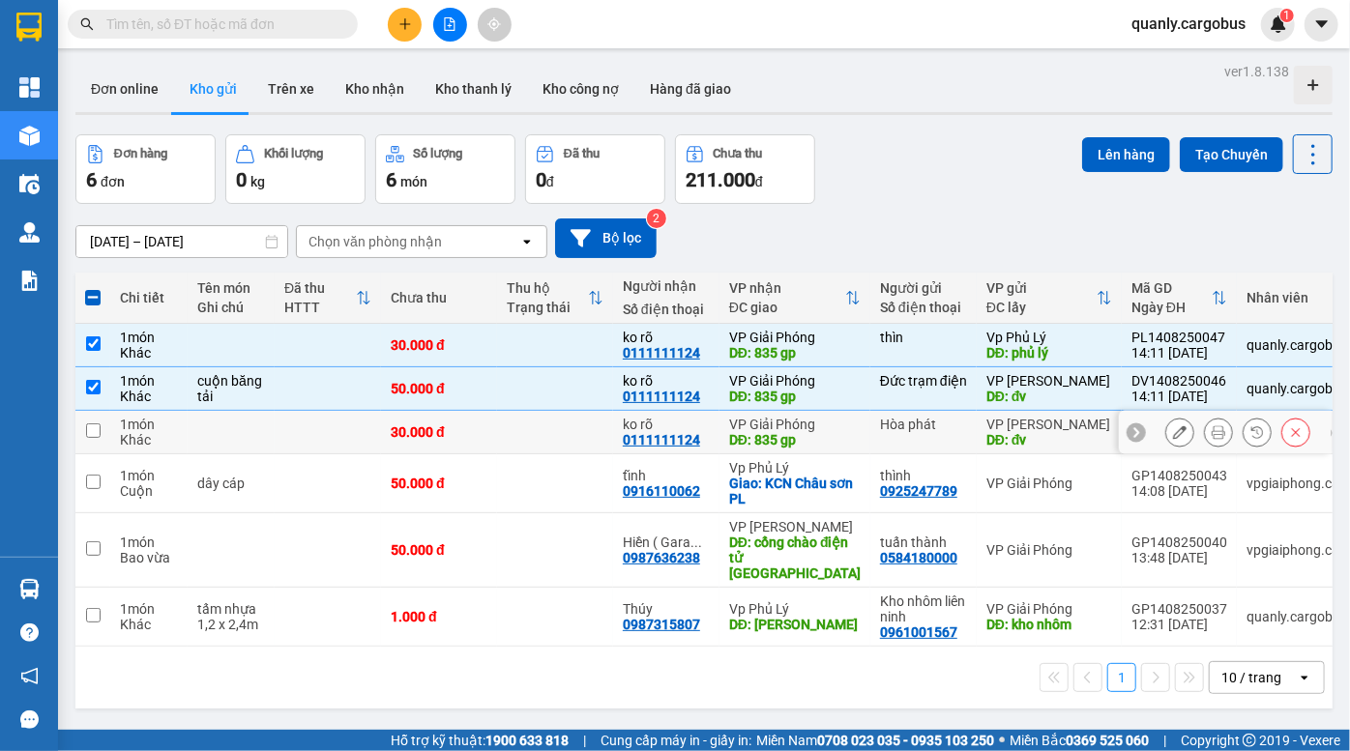
click at [97, 436] on input "checkbox" at bounding box center [93, 431] width 15 height 15
checkbox input "true"
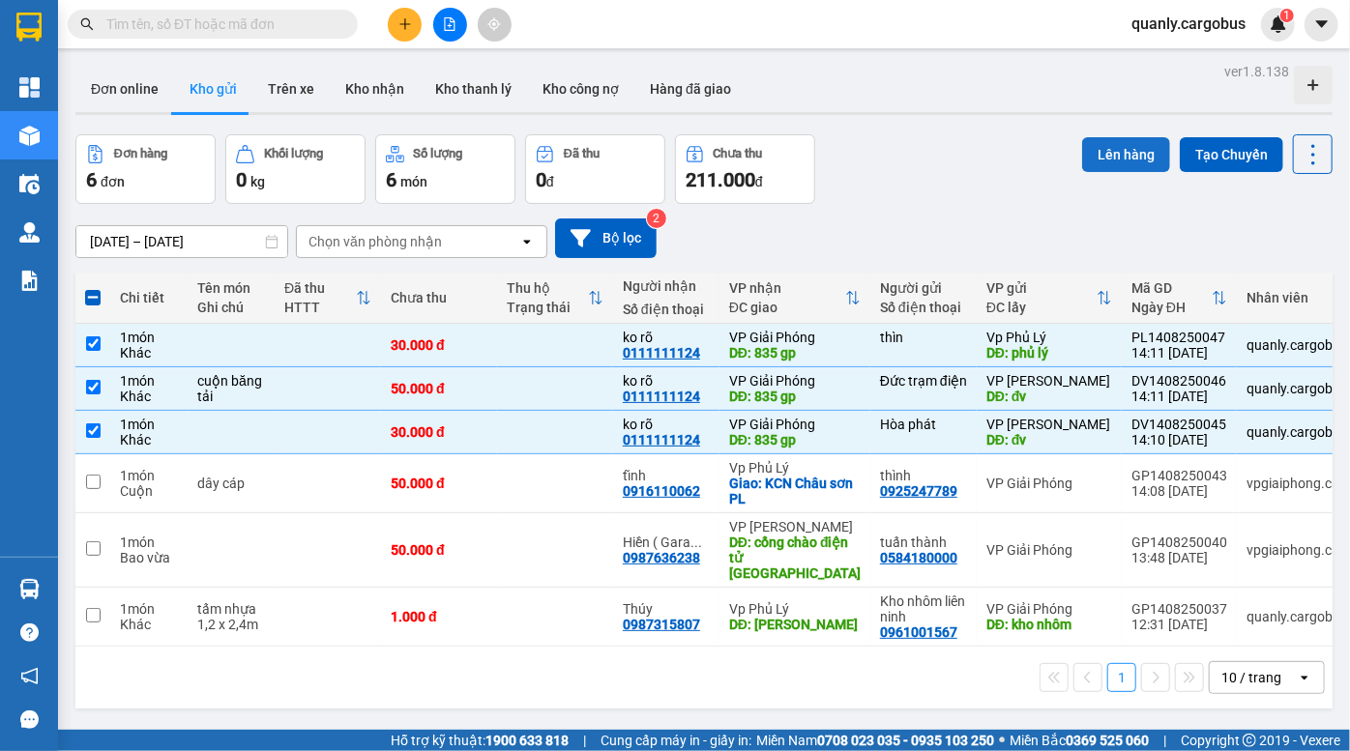
click at [1106, 162] on button "Lên hàng" at bounding box center [1126, 154] width 88 height 35
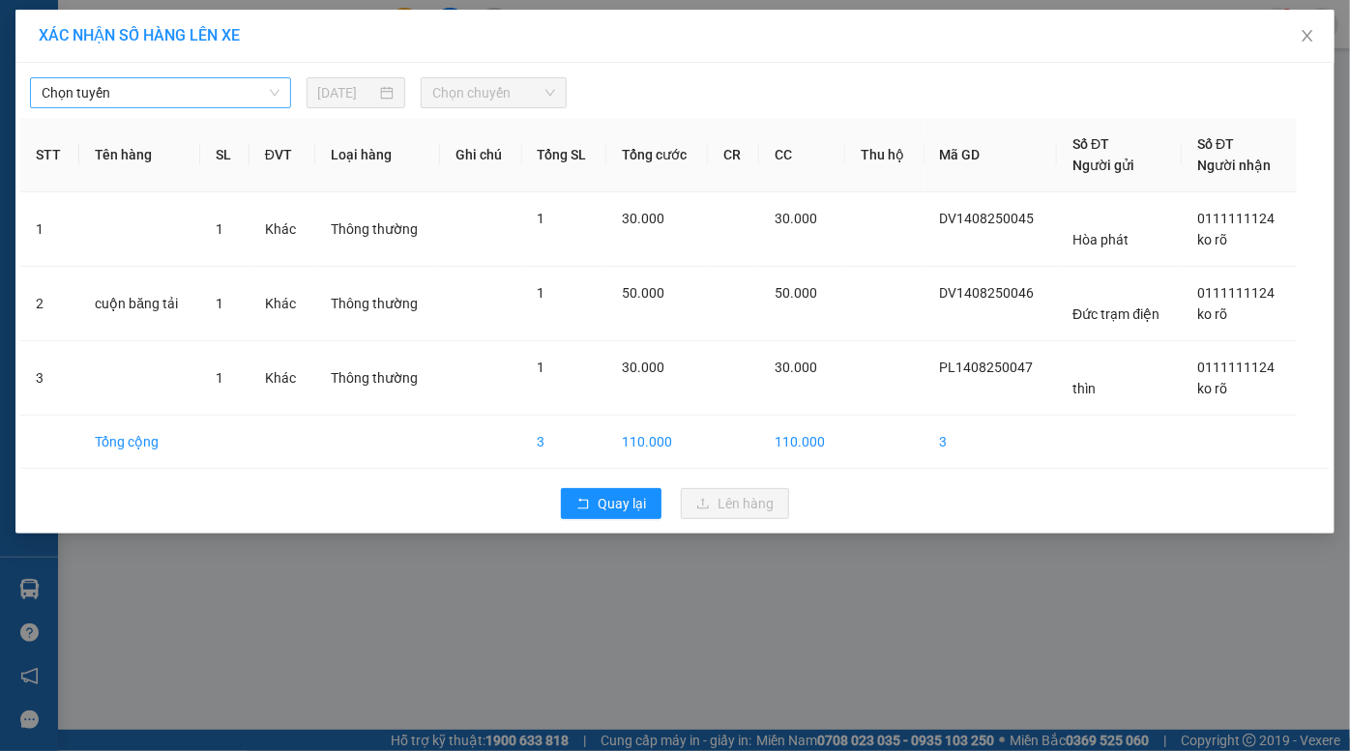
click at [169, 96] on span "Chọn tuyến" at bounding box center [161, 92] width 238 height 29
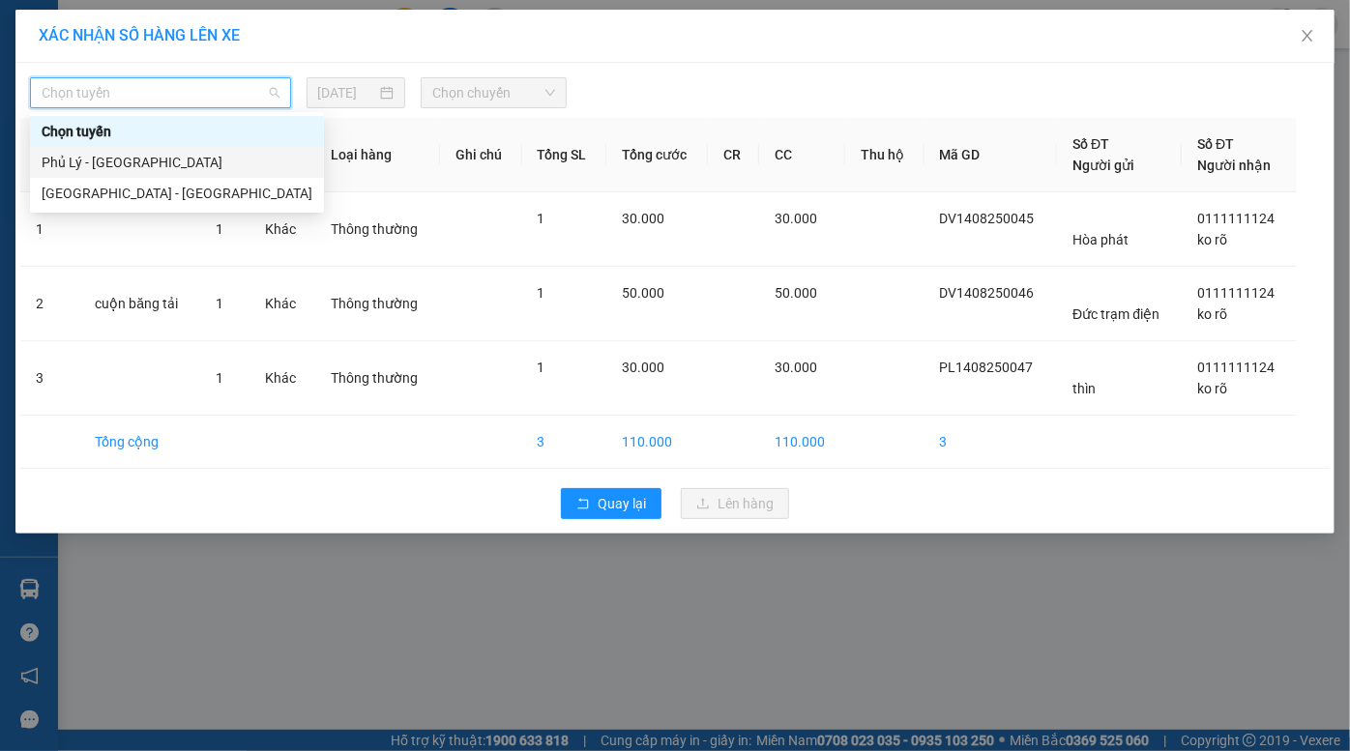
click at [163, 164] on div "Phủ Lý - [GEOGRAPHIC_DATA]" at bounding box center [177, 162] width 271 height 21
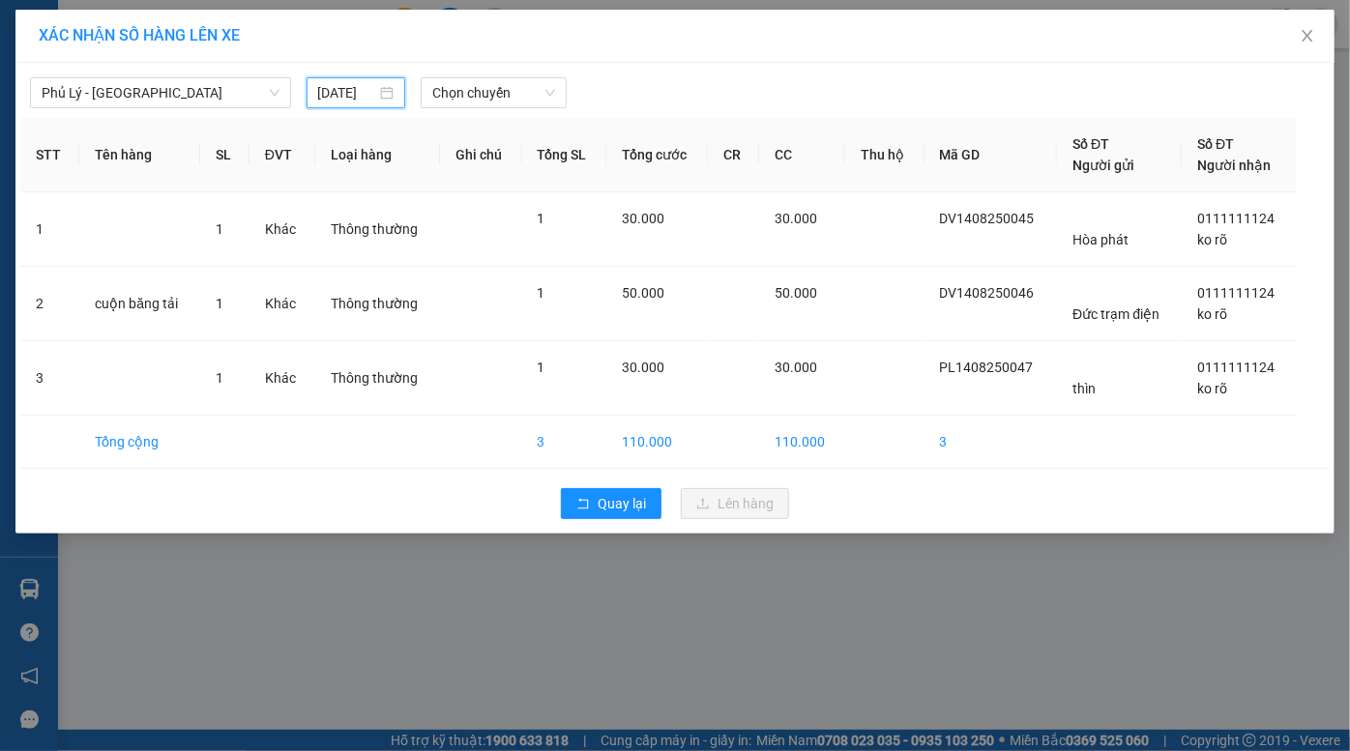
drag, startPoint x: 358, startPoint y: 92, endPoint x: 359, endPoint y: 125, distance: 32.9
click at [358, 93] on input "[DATE]" at bounding box center [347, 92] width 59 height 21
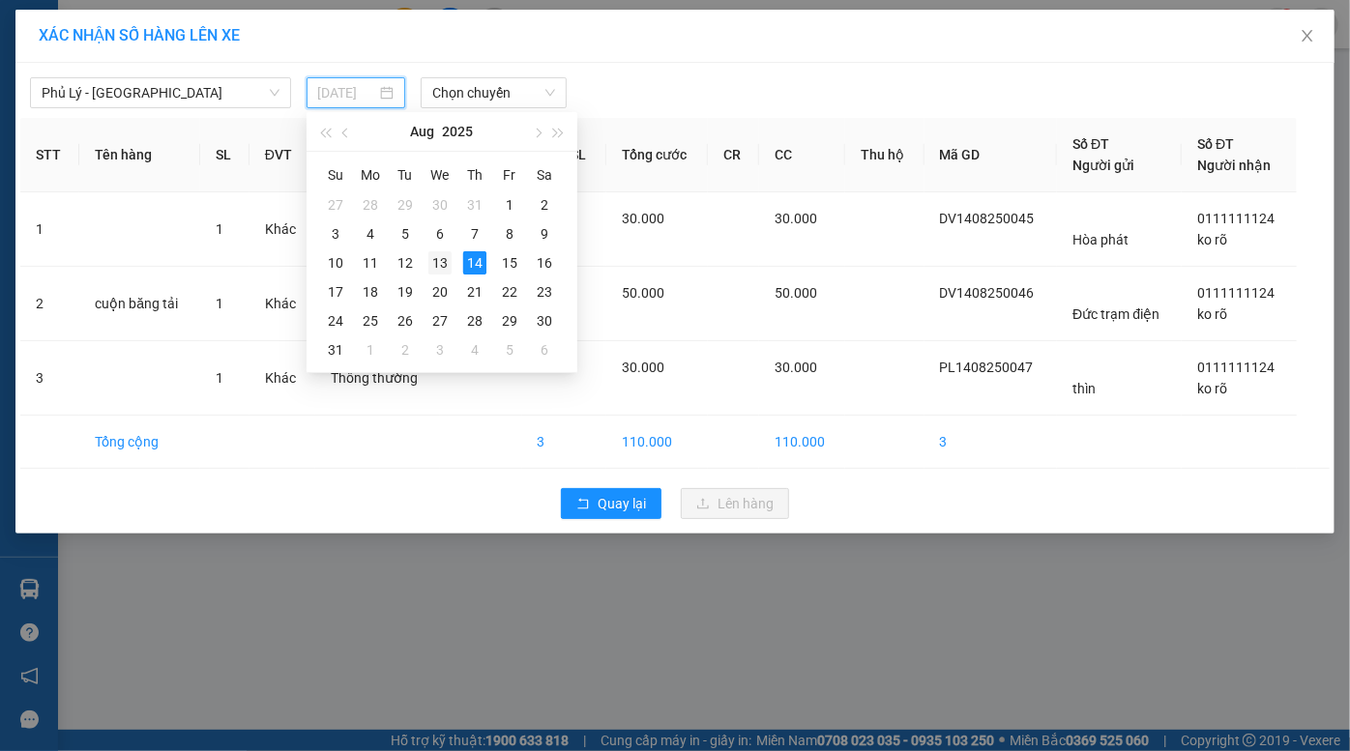
click at [443, 260] on div "13" at bounding box center [439, 262] width 23 height 23
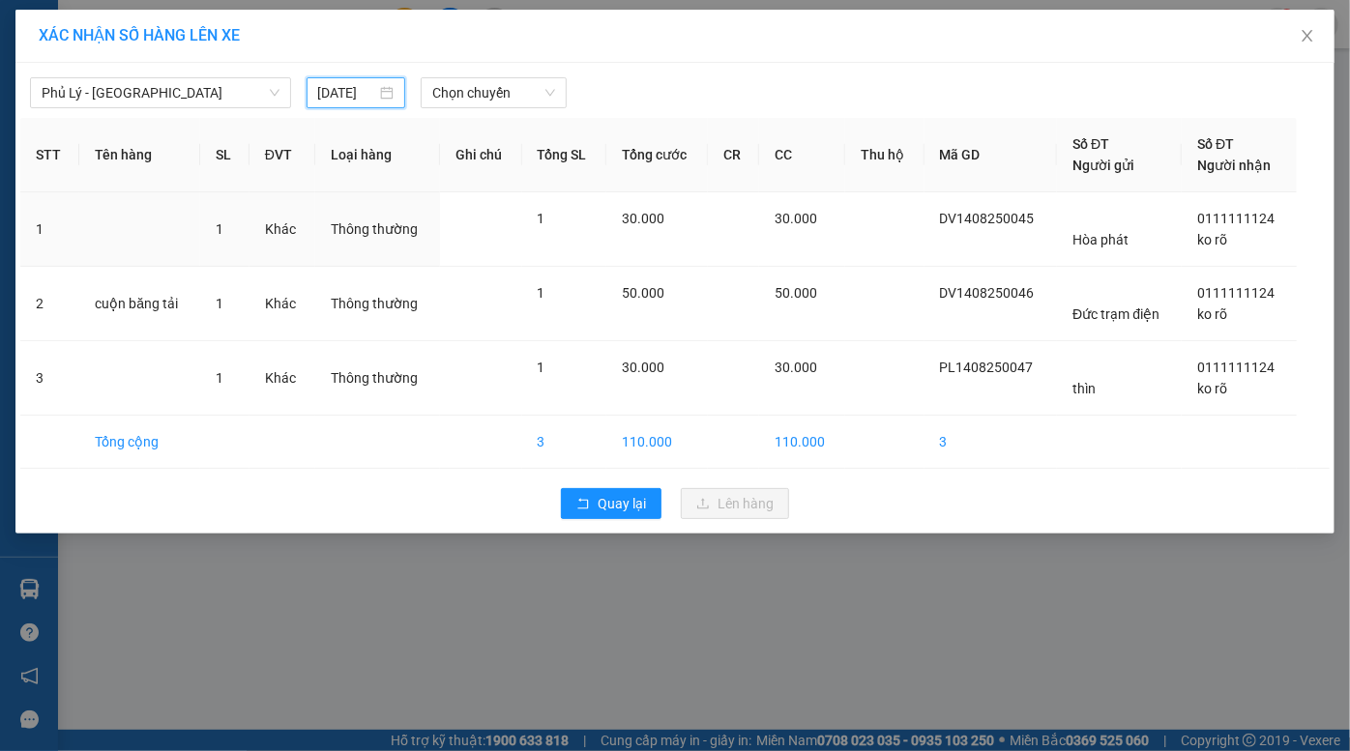
type input "[DATE]"
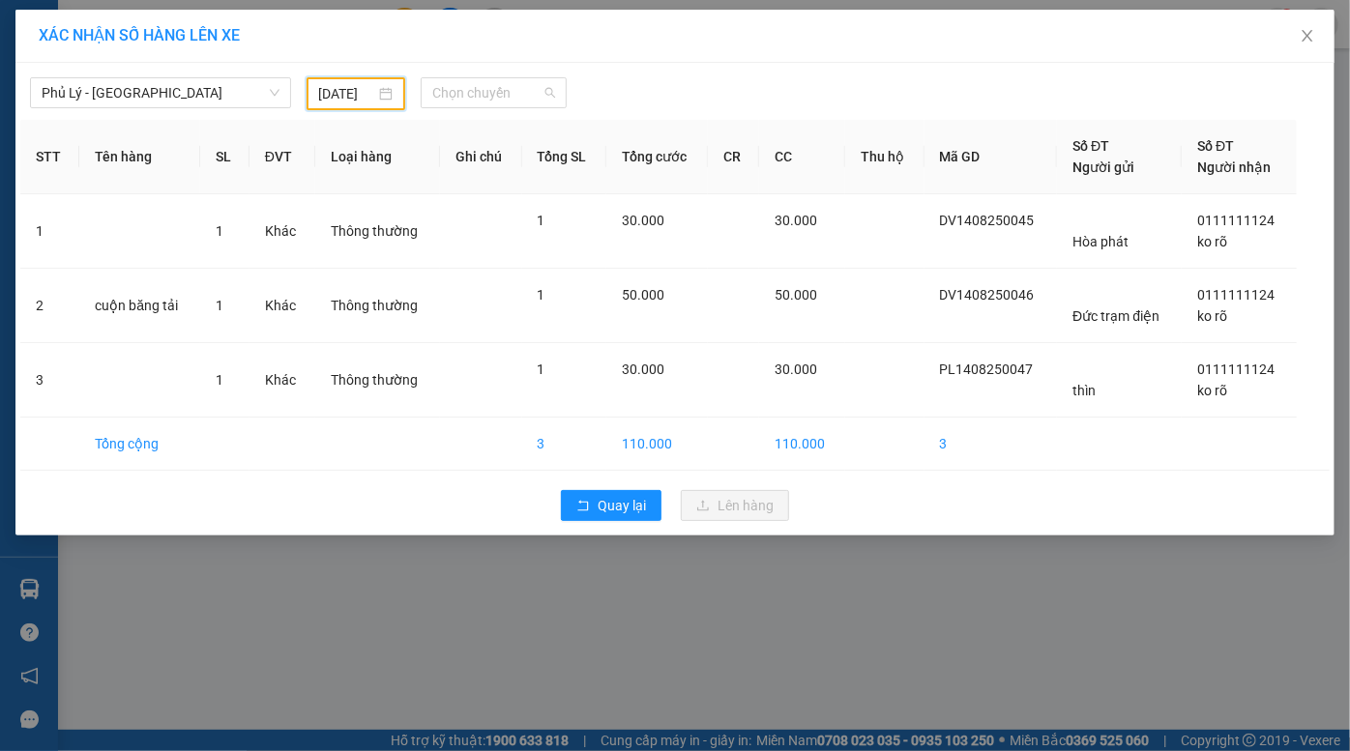
drag, startPoint x: 475, startPoint y: 84, endPoint x: 479, endPoint y: 119, distance: 35.0
click at [475, 85] on span "Chọn chuyến" at bounding box center [493, 92] width 123 height 29
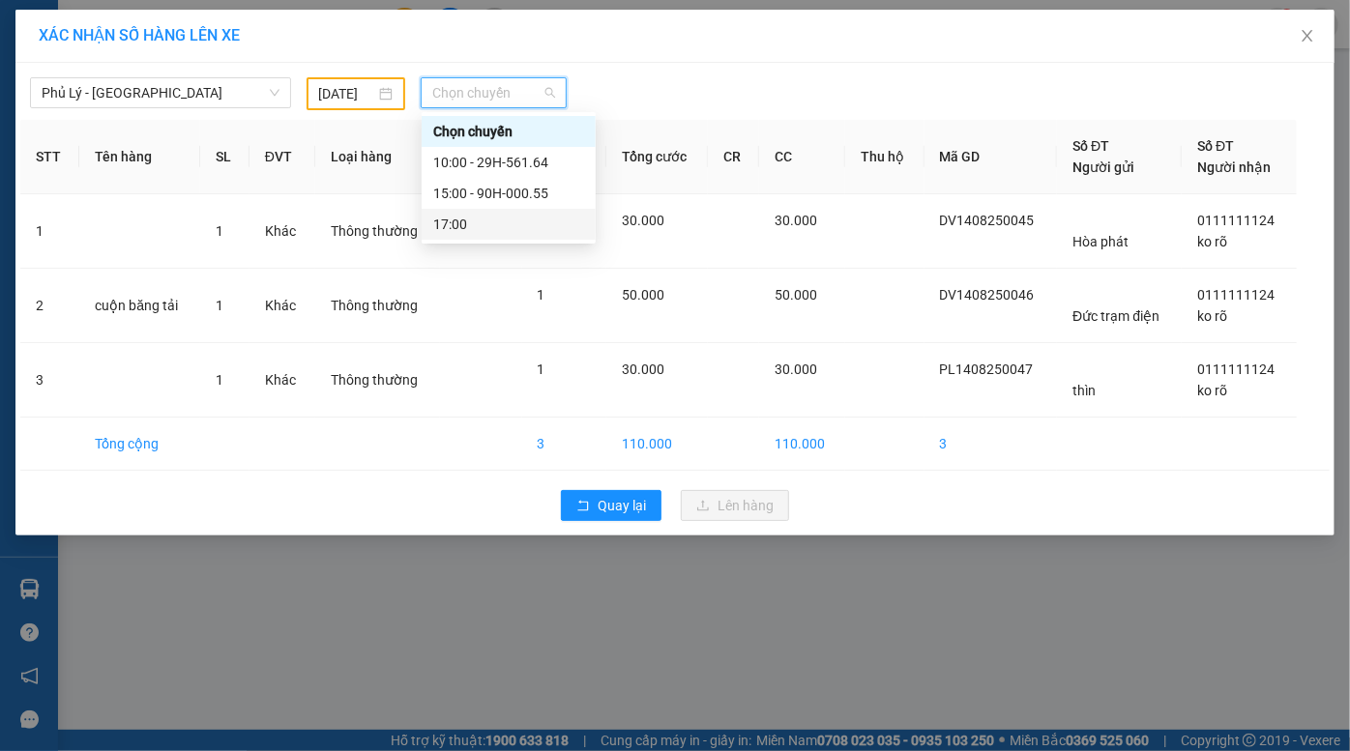
click at [503, 222] on div "17:00" at bounding box center [508, 224] width 151 height 21
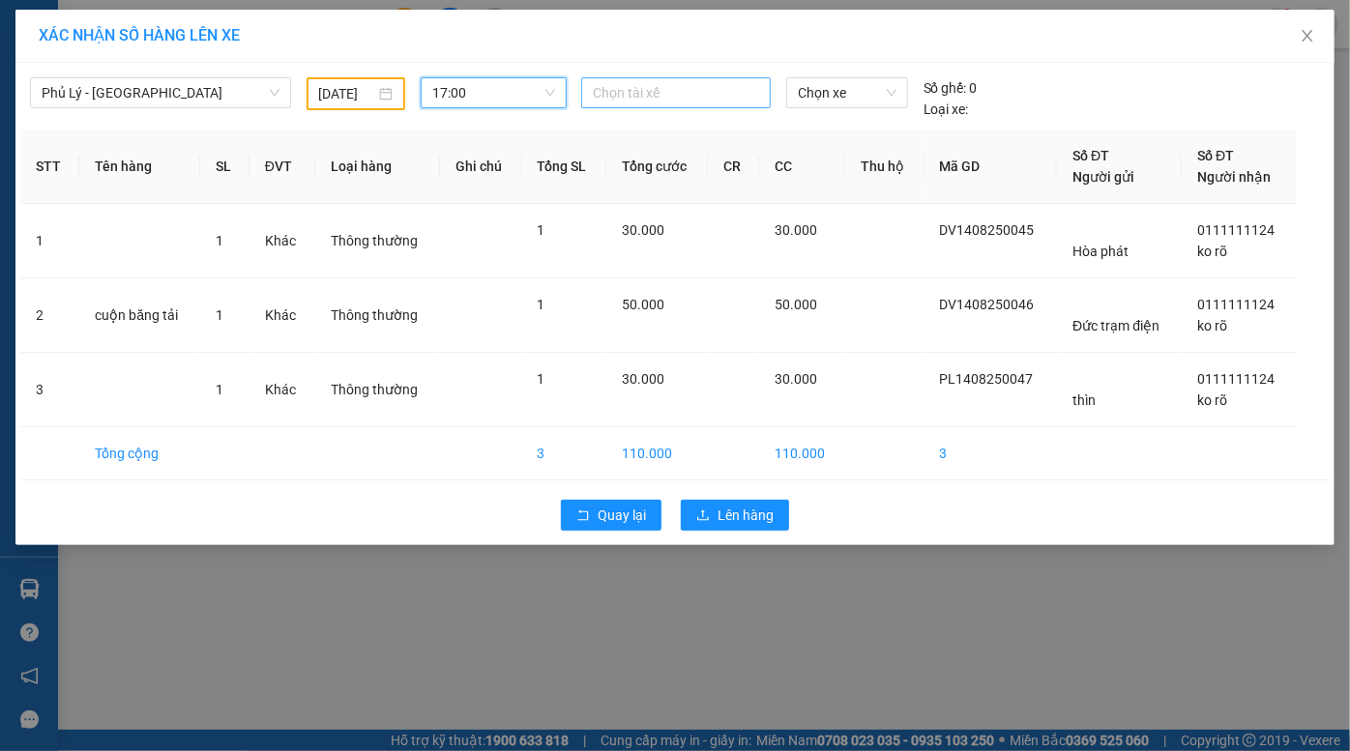
drag, startPoint x: 687, startPoint y: 76, endPoint x: 682, endPoint y: 88, distance: 12.6
click at [685, 82] on div "Chọn tài xế" at bounding box center [676, 92] width 190 height 31
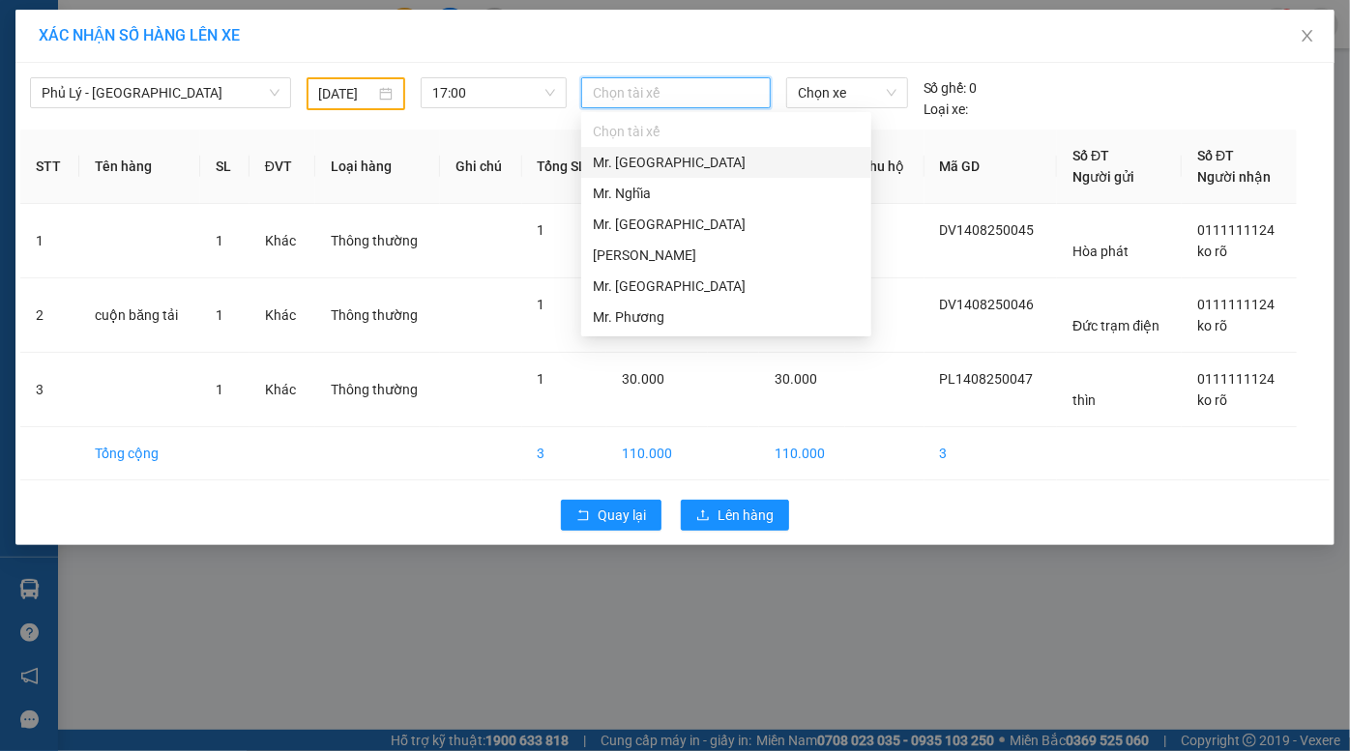
click at [670, 161] on div "Mr. [GEOGRAPHIC_DATA]" at bounding box center [726, 162] width 267 height 21
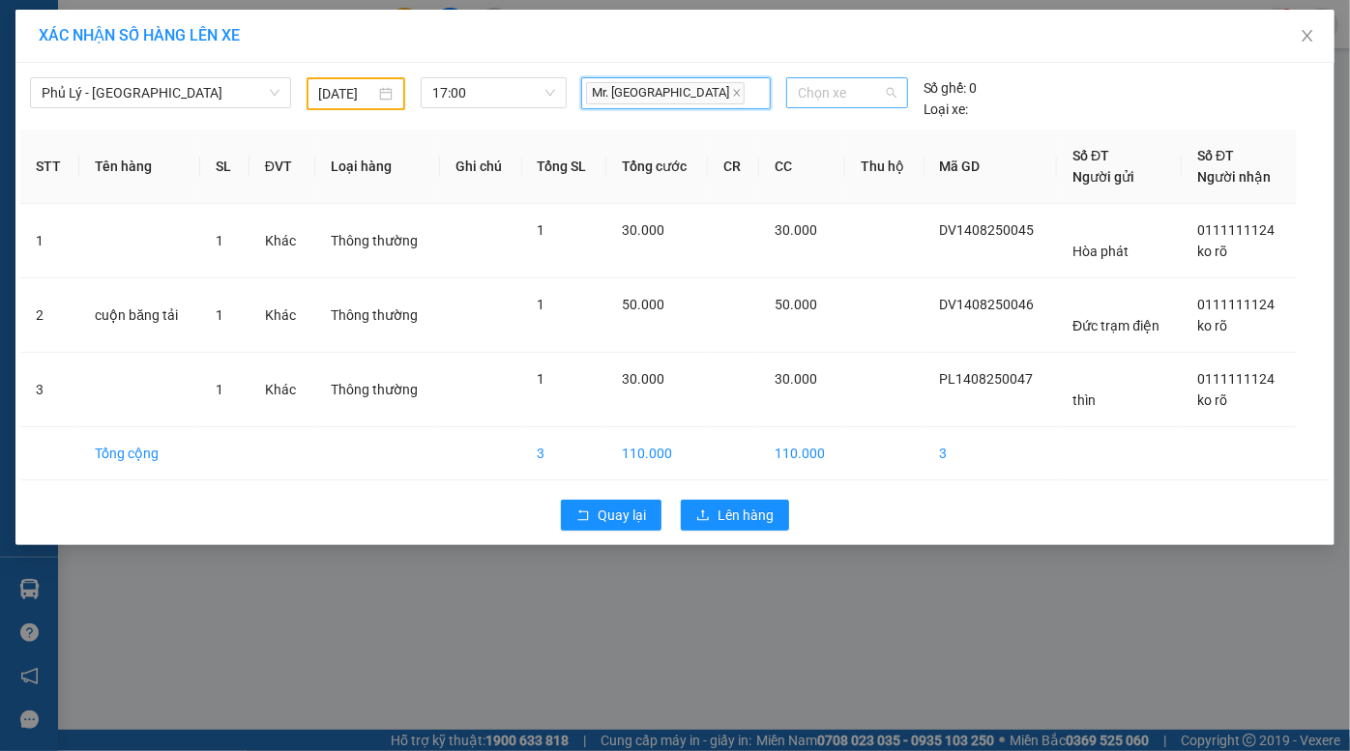
click at [833, 78] on span "Chọn xe" at bounding box center [847, 92] width 99 height 29
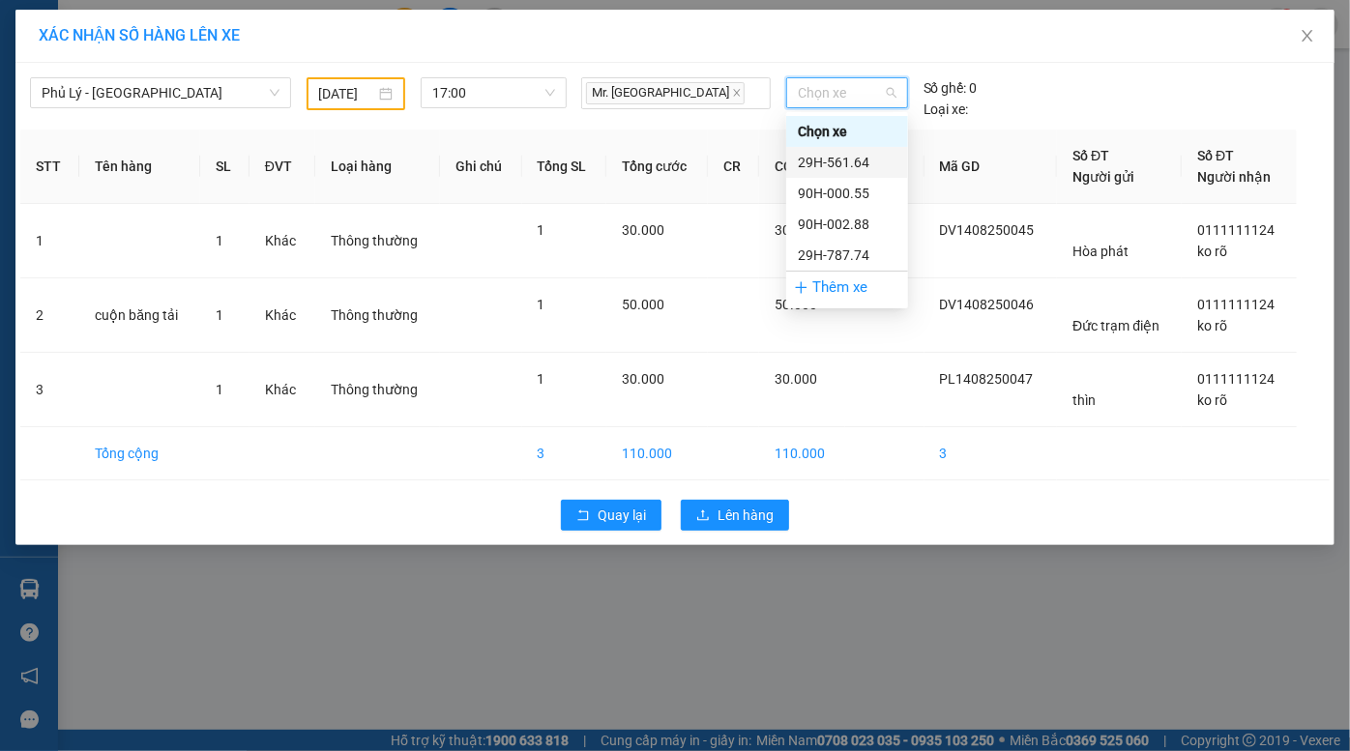
click at [845, 162] on div "29H-561.64" at bounding box center [847, 162] width 99 height 21
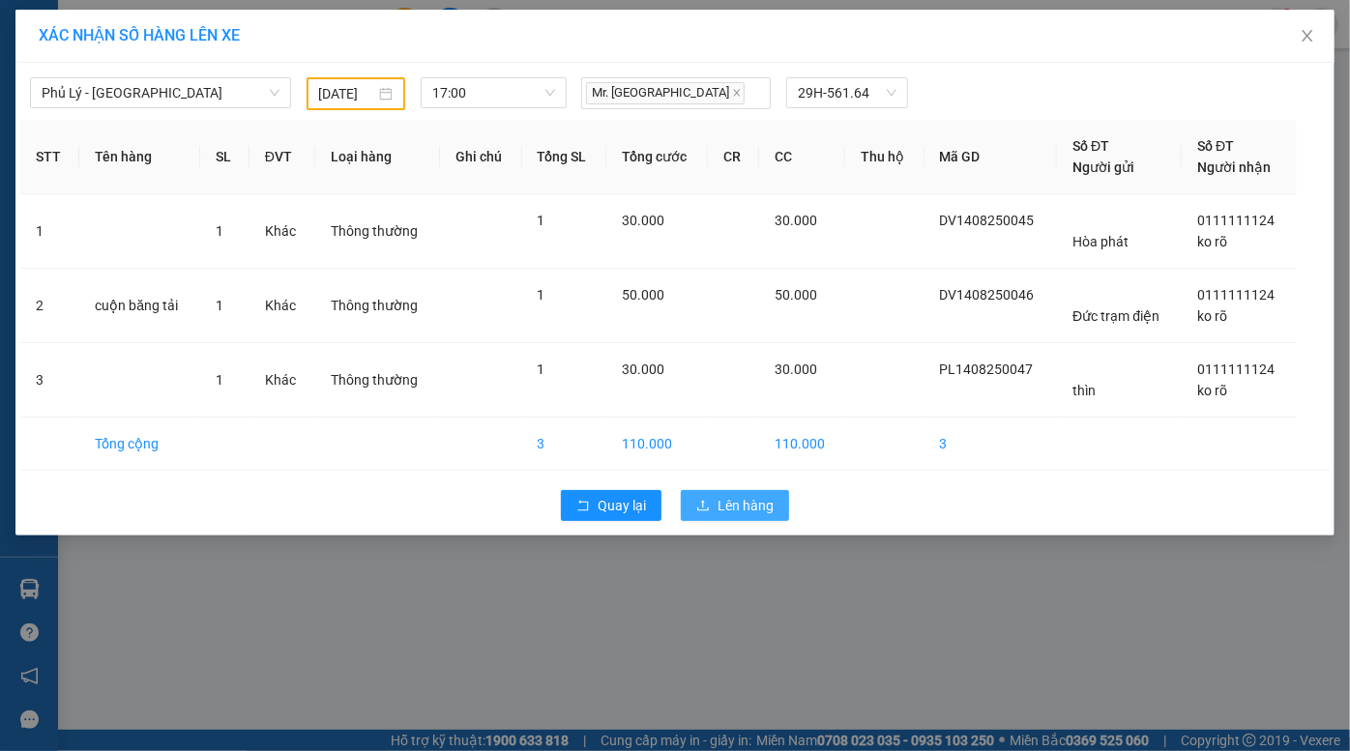
click at [760, 510] on span "Lên hàng" at bounding box center [746, 505] width 56 height 21
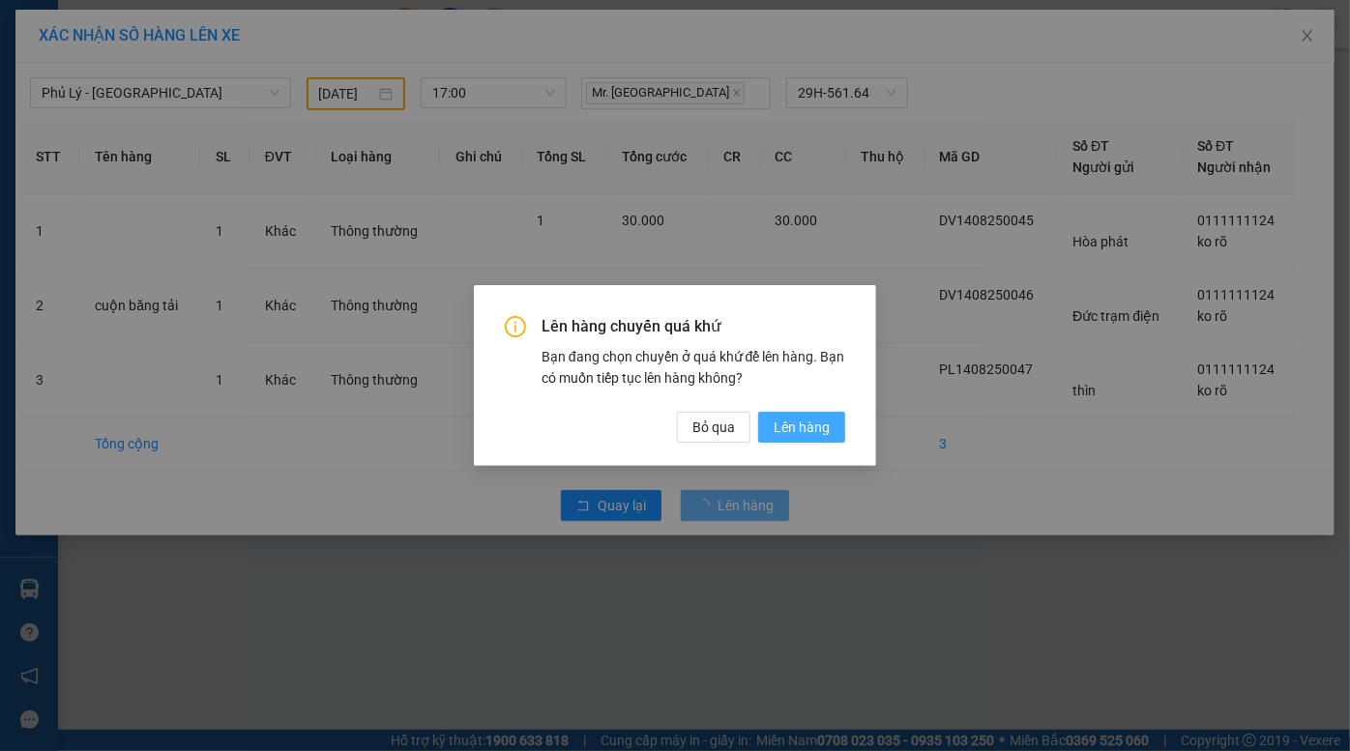
click at [823, 425] on span "Lên hàng" at bounding box center [802, 427] width 56 height 21
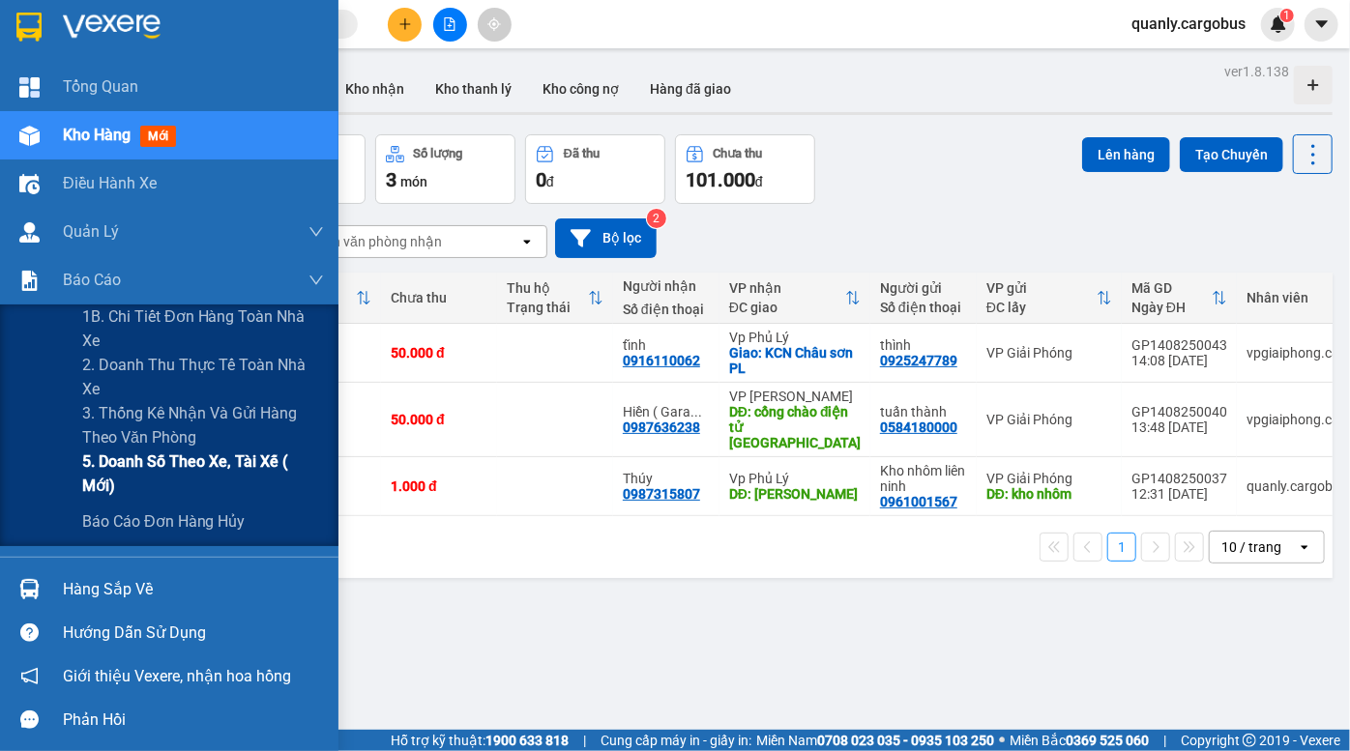
click at [208, 473] on span "5. Doanh số theo xe, tài xế ( mới)" at bounding box center [203, 474] width 242 height 48
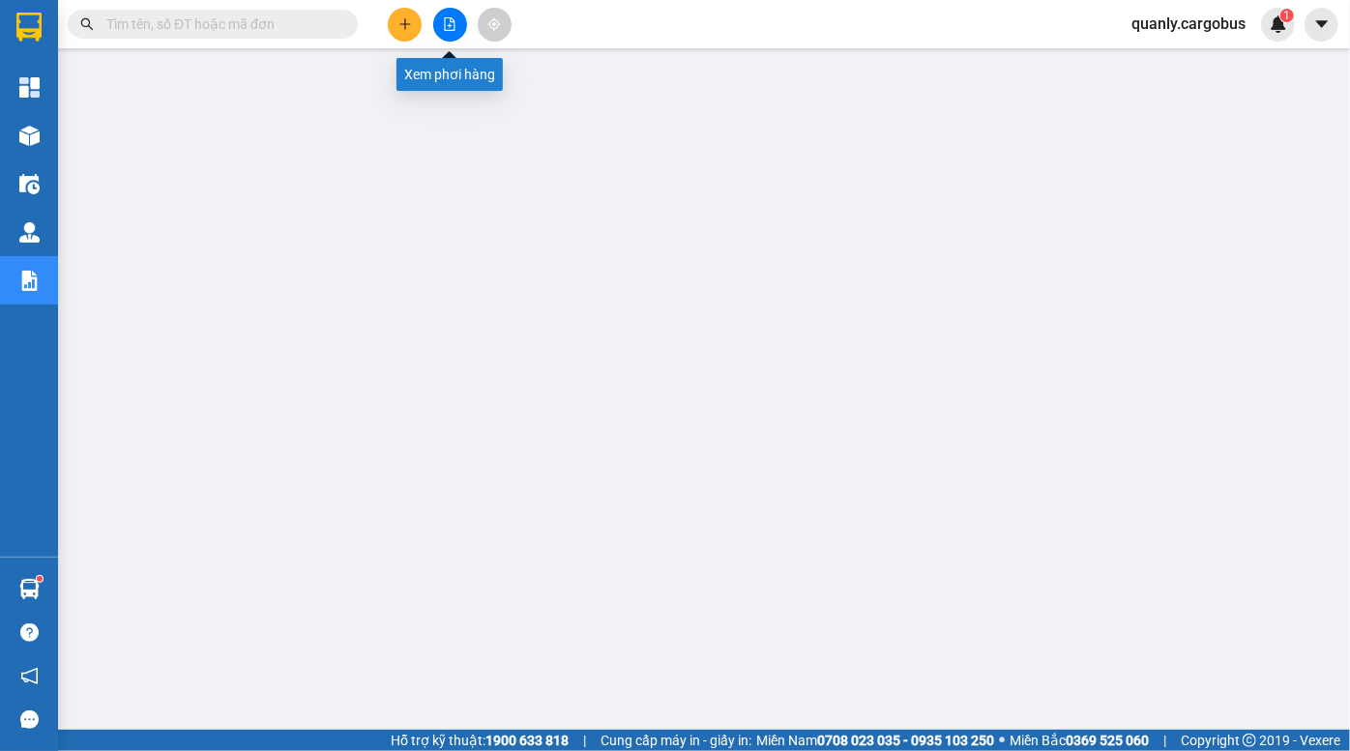
click at [456, 21] on button at bounding box center [450, 25] width 34 height 34
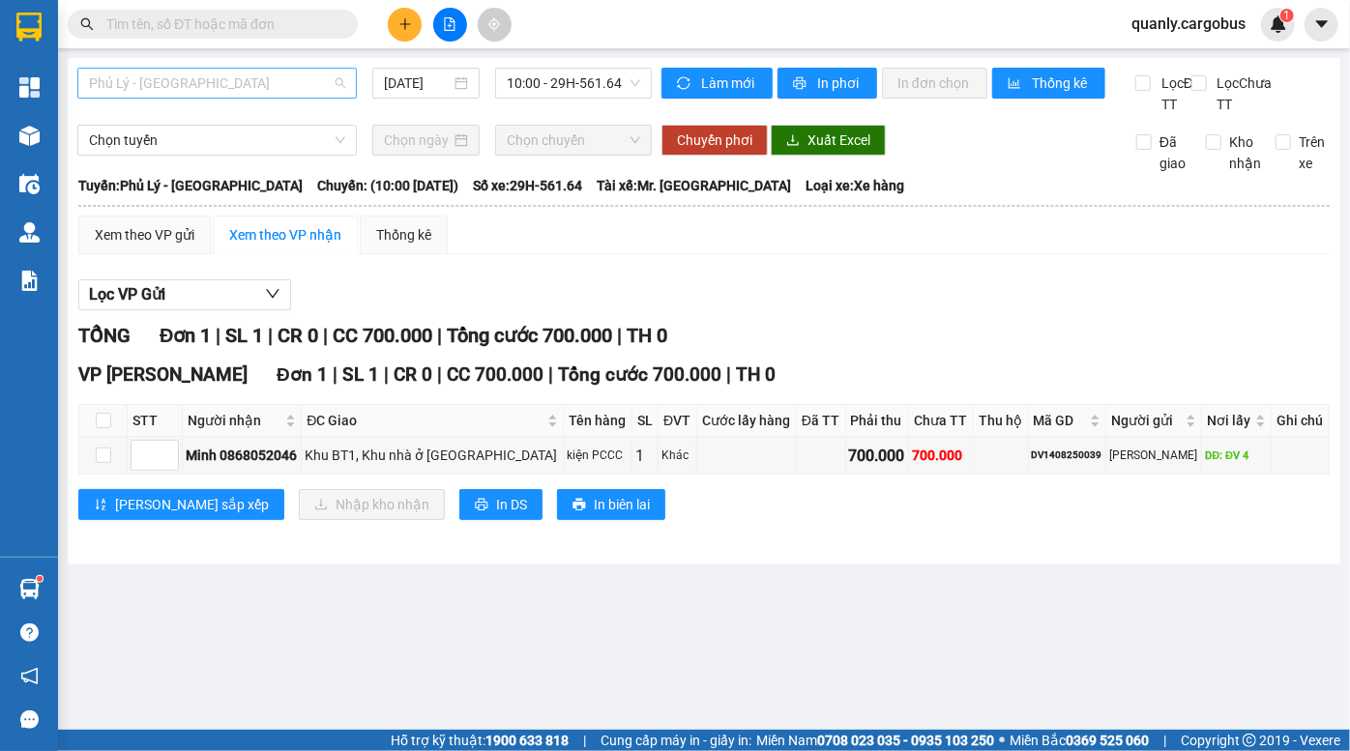
click at [228, 90] on span "Phủ Lý - Hà Nội" at bounding box center [217, 83] width 256 height 29
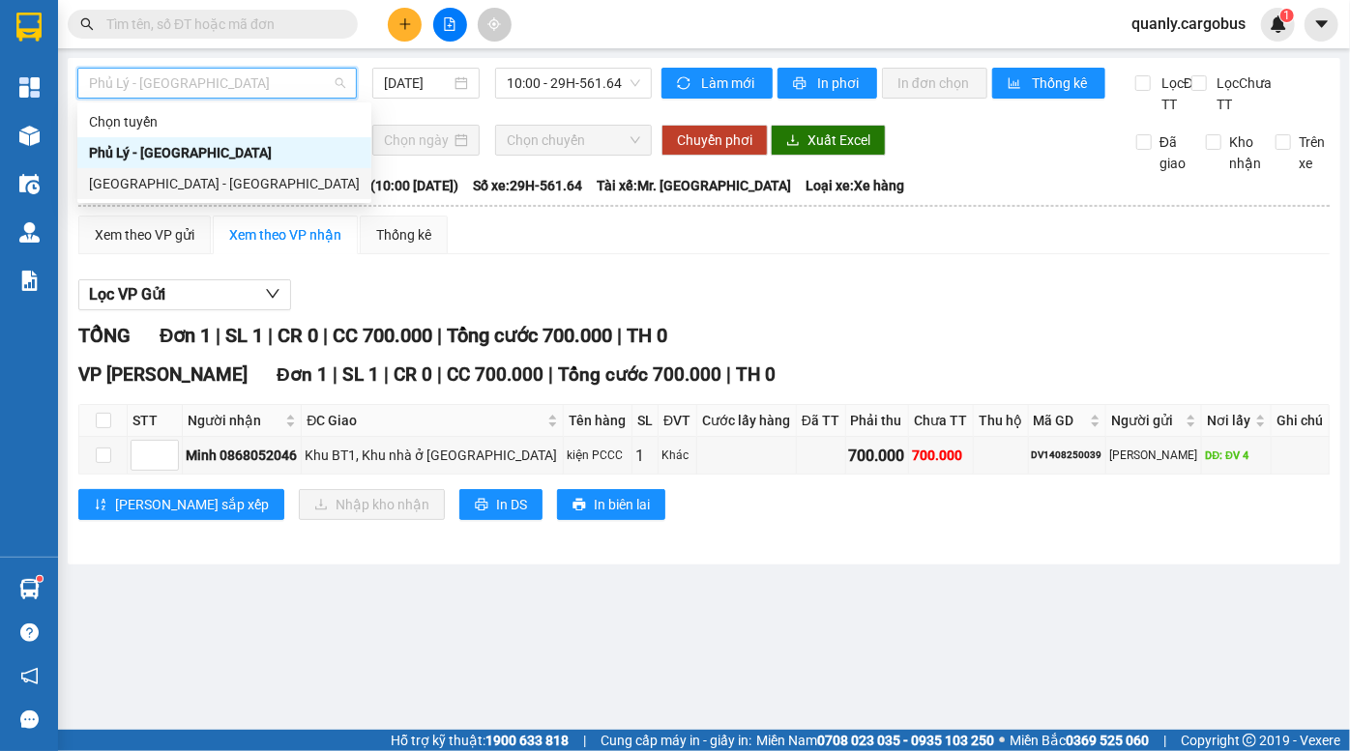
click at [203, 182] on div "Hà Nội - Phủ Lý" at bounding box center [224, 183] width 271 height 21
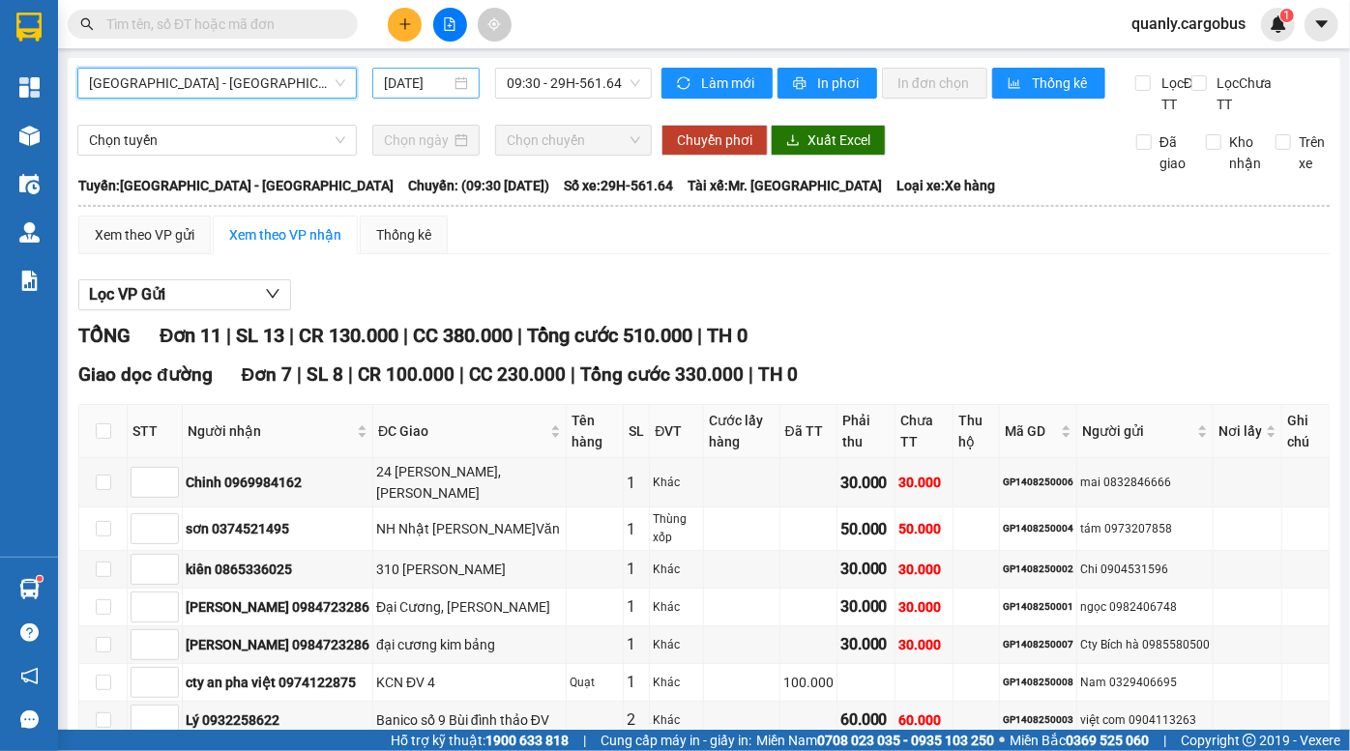
click at [386, 89] on input "14/08/2025" at bounding box center [417, 83] width 67 height 21
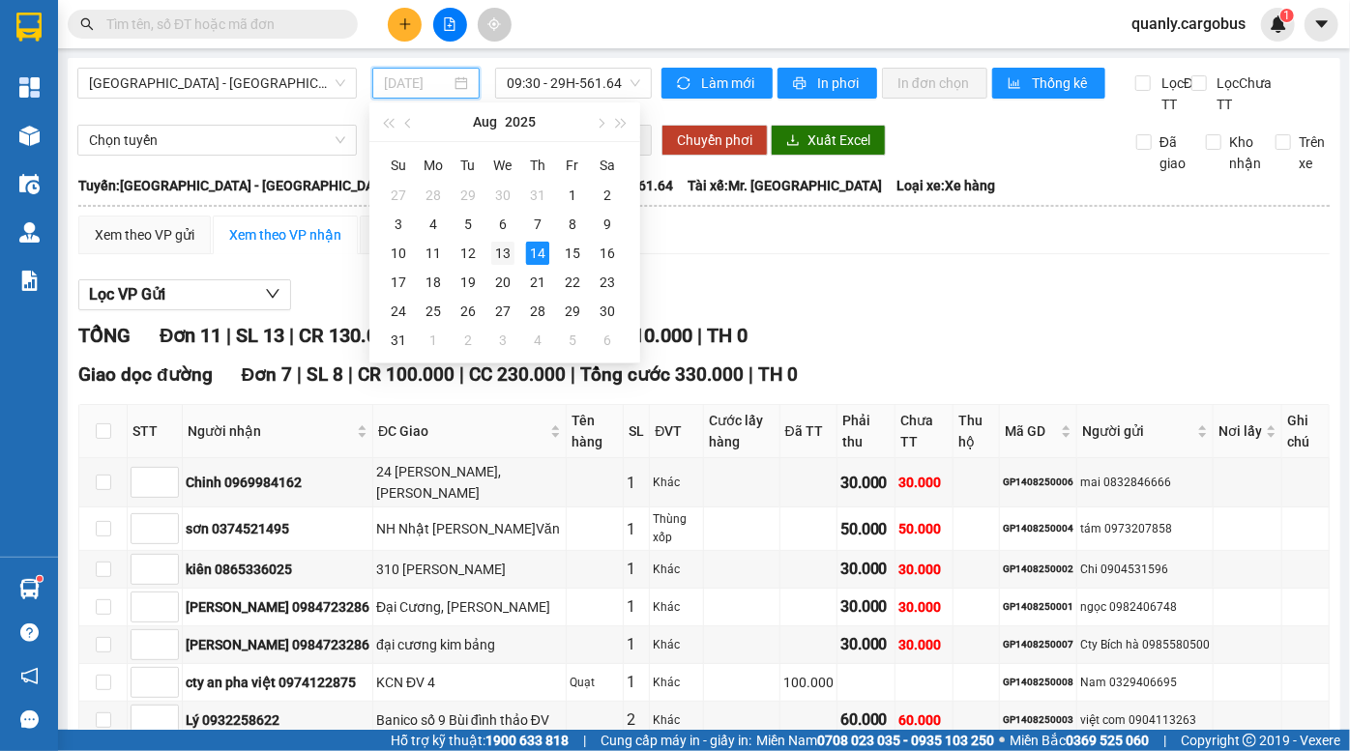
click at [508, 250] on div "13" at bounding box center [502, 253] width 23 height 23
type input "13/08/2025"
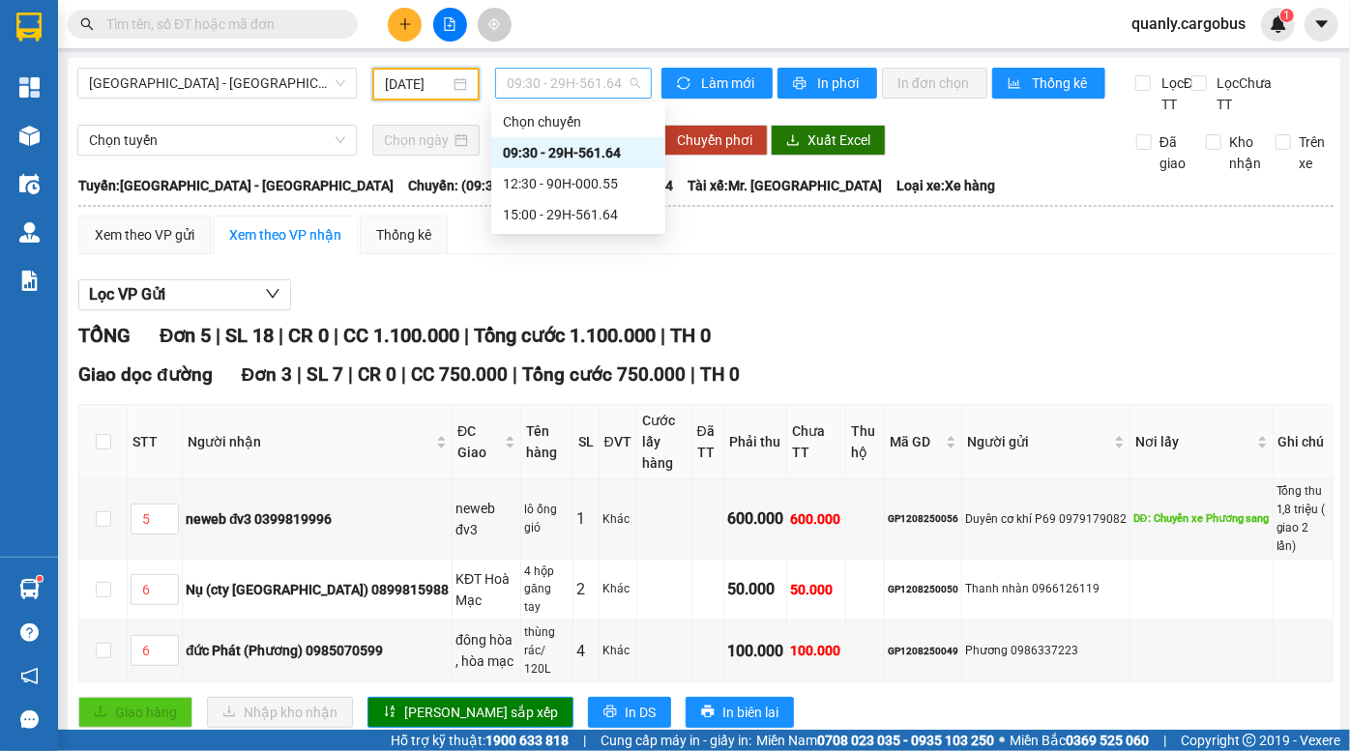
click at [571, 84] on span "09:30 - 29H-561.64" at bounding box center [573, 83] width 133 height 29
click at [578, 183] on div "12:30 - 90H-000.55" at bounding box center [578, 183] width 151 height 21
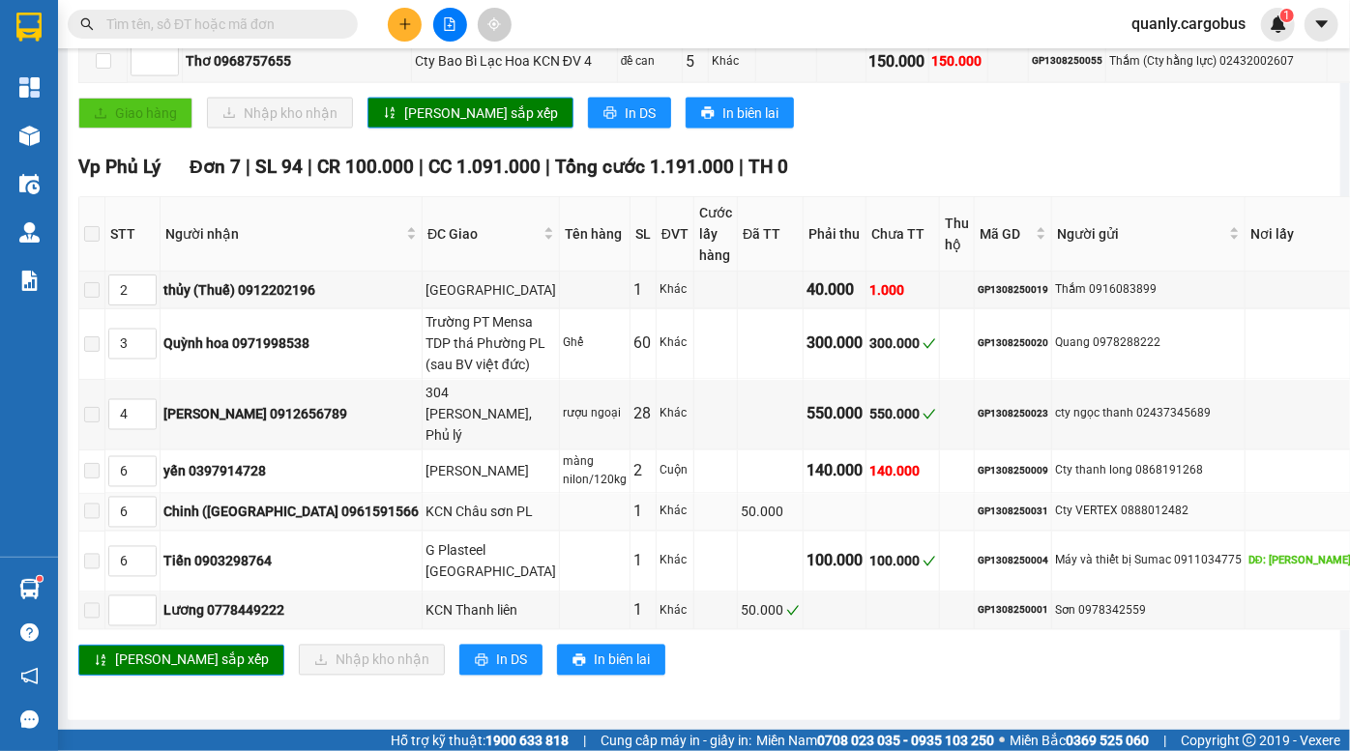
scroll to position [2079, 0]
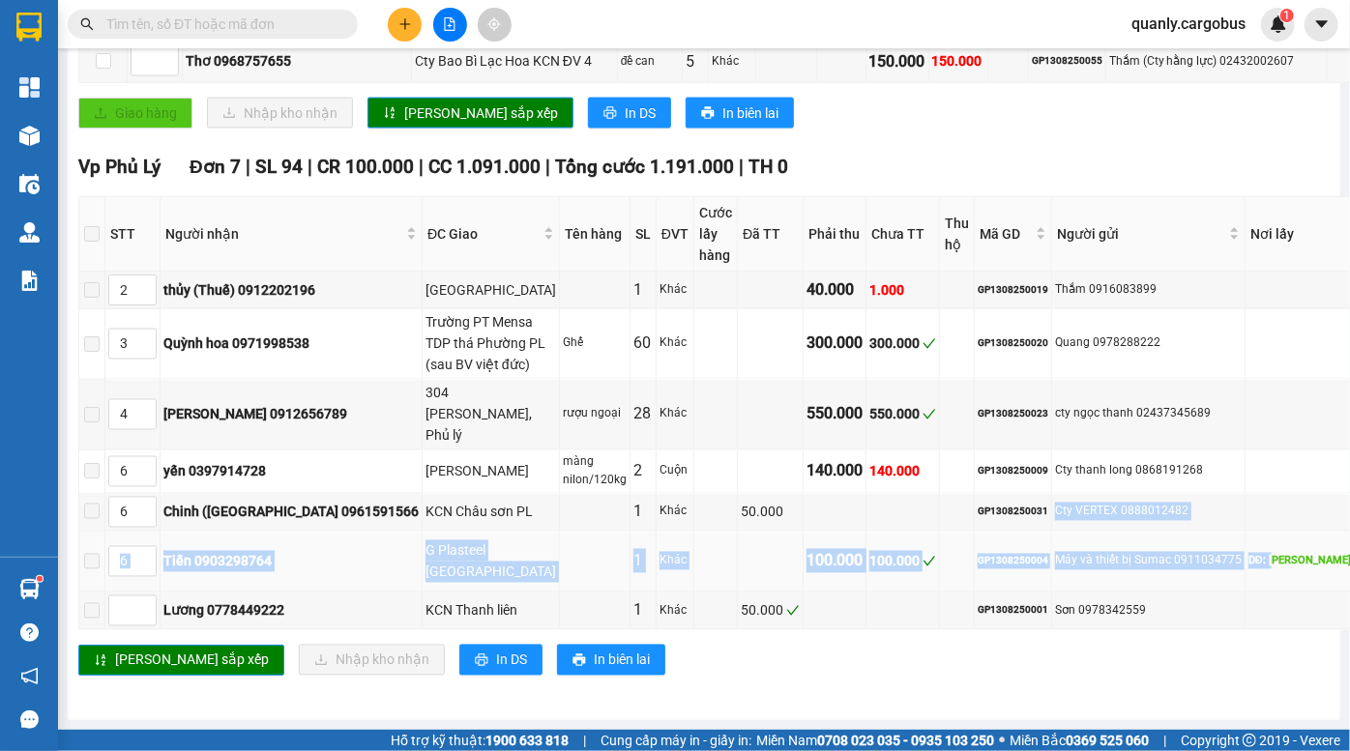
drag, startPoint x: 899, startPoint y: 411, endPoint x: 1123, endPoint y: 497, distance: 239.4
click at [1123, 497] on tbody "2 thủy (Thuế) 0912202196 Biên hoà PL 1 Khác 40.000 1.000 GP1308250019 Thắm 0916…" at bounding box center [796, 451] width 1435 height 359
click at [1055, 552] on div "Máy và thiết bị Sumac 0911034775" at bounding box center [1148, 561] width 187 height 18
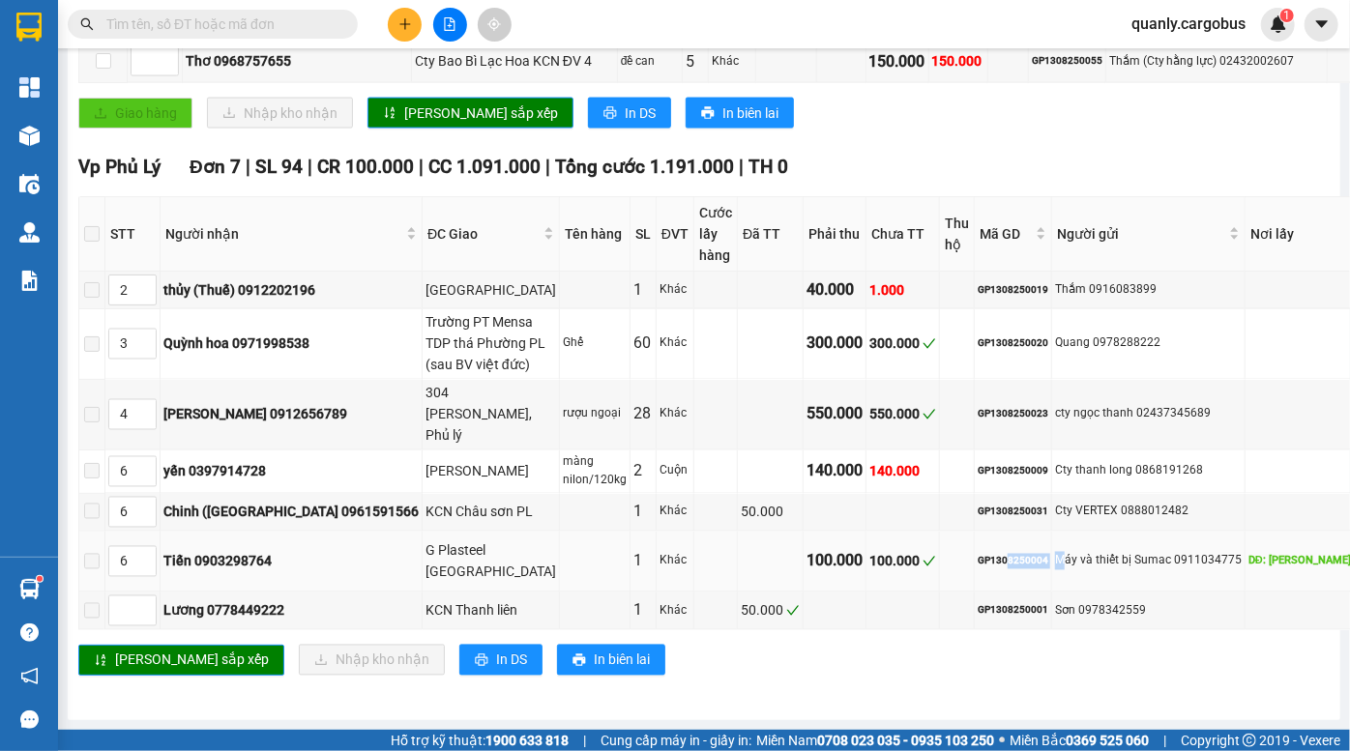
drag, startPoint x: 859, startPoint y: 493, endPoint x: 917, endPoint y: 495, distance: 58.1
click at [917, 532] on tr "6 Tiến 0903298764 G Plasteel KCN Châu Sơn 1 Khác 100.000 100.000 GP1308250004 M…" at bounding box center [796, 563] width 1435 height 62
click at [1055, 552] on div "Máy và thiết bị Sumac 0911034775" at bounding box center [1148, 561] width 187 height 18
drag, startPoint x: 850, startPoint y: 578, endPoint x: 878, endPoint y: 596, distance: 33.0
click at [975, 596] on td "GP1308250001" at bounding box center [1013, 612] width 77 height 38
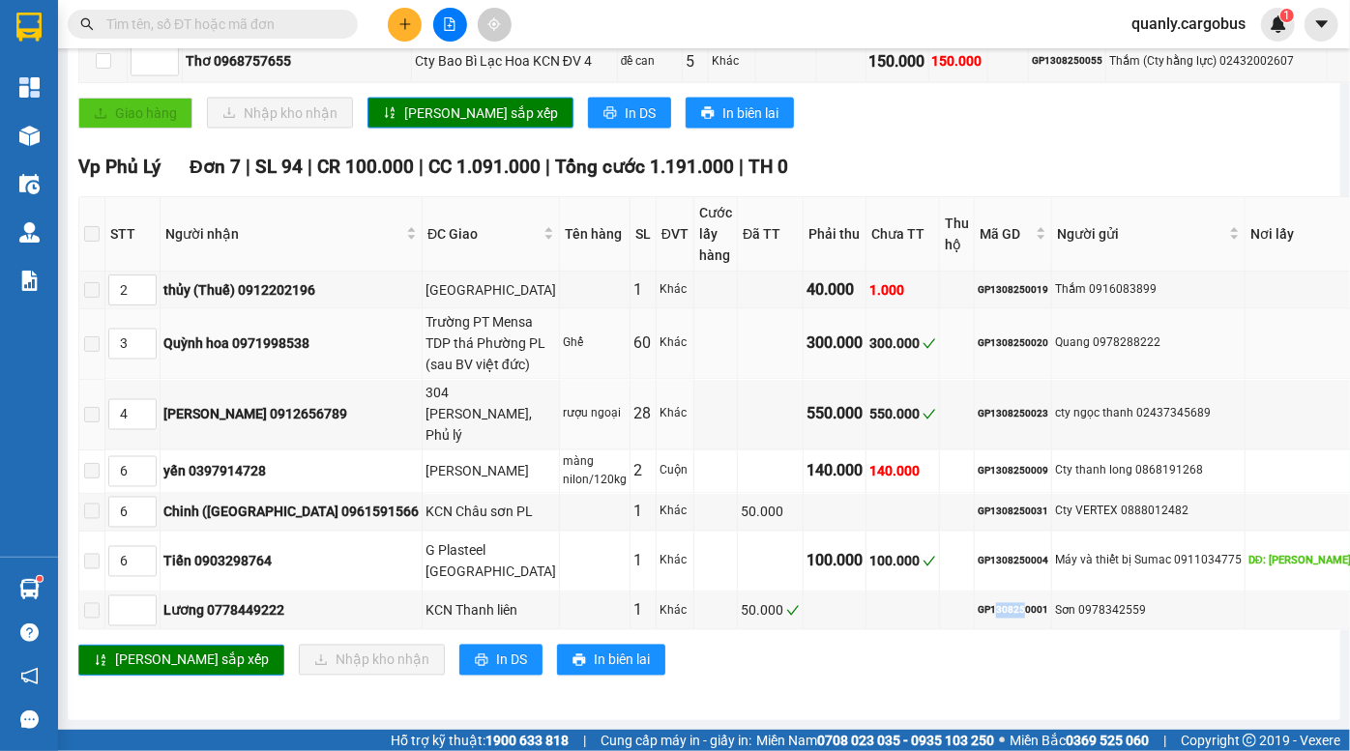
scroll to position [1815, 0]
drag, startPoint x: 688, startPoint y: 261, endPoint x: 764, endPoint y: 264, distance: 76.5
click at [764, 272] on tr "2 thủy (Thuế) 0912202196 Biên hoà PL 1 Khác 40.000 1.000 GP1308250019 Thắm 0916…" at bounding box center [796, 291] width 1435 height 38
click at [866, 272] on td "1.000" at bounding box center [902, 291] width 73 height 38
drag, startPoint x: 694, startPoint y: 251, endPoint x: 778, endPoint y: 262, distance: 83.8
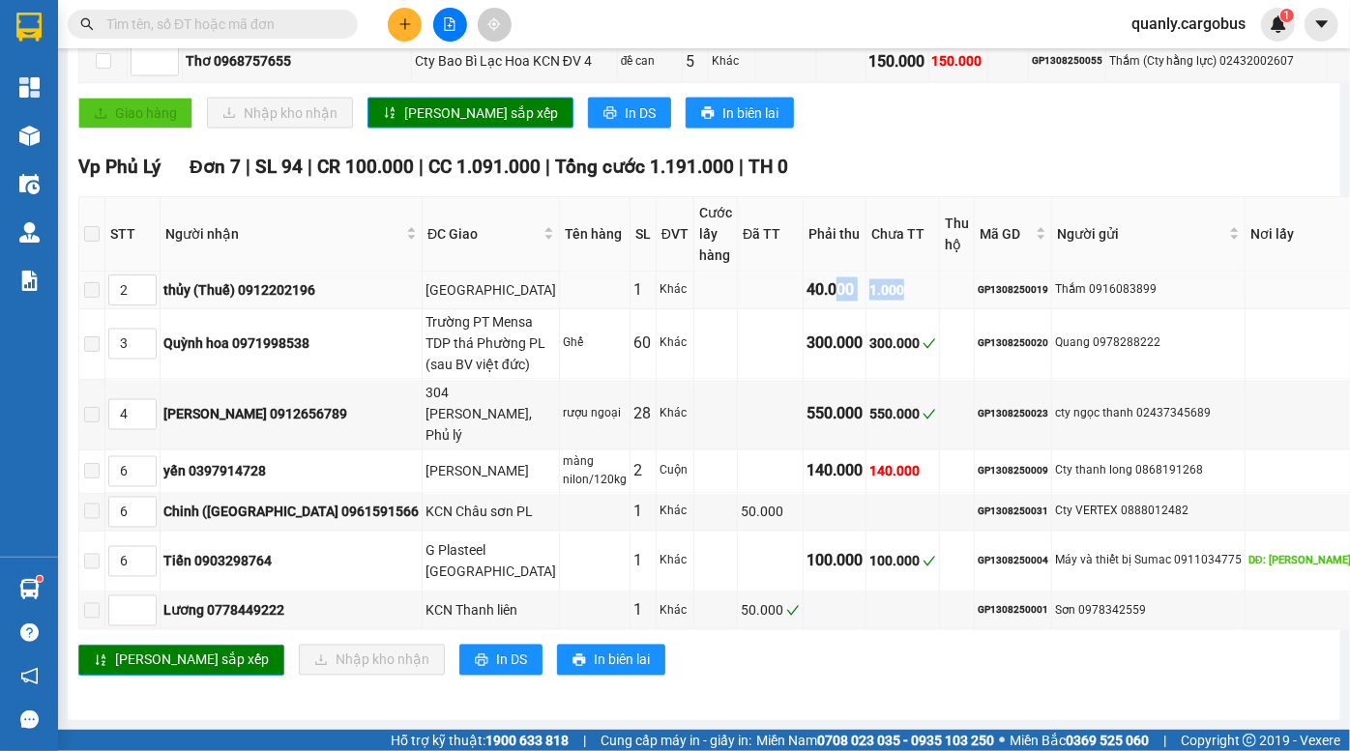
click at [774, 272] on tr "2 thủy (Thuế) 0912202196 Biên hoà PL 1 Khác 40.000 1.000 GP1308250019 Thắm 0916…" at bounding box center [796, 291] width 1435 height 38
click at [978, 282] on div "GP1308250019" at bounding box center [1013, 289] width 71 height 15
drag, startPoint x: 725, startPoint y: 250, endPoint x: 806, endPoint y: 256, distance: 80.5
click at [806, 272] on tr "2 thủy (Thuế) 0912202196 Biên hoà PL 1 Khác 40.000 1.000 GP1308250019 Thắm 0916…" at bounding box center [796, 291] width 1435 height 38
click at [940, 272] on td at bounding box center [957, 291] width 35 height 38
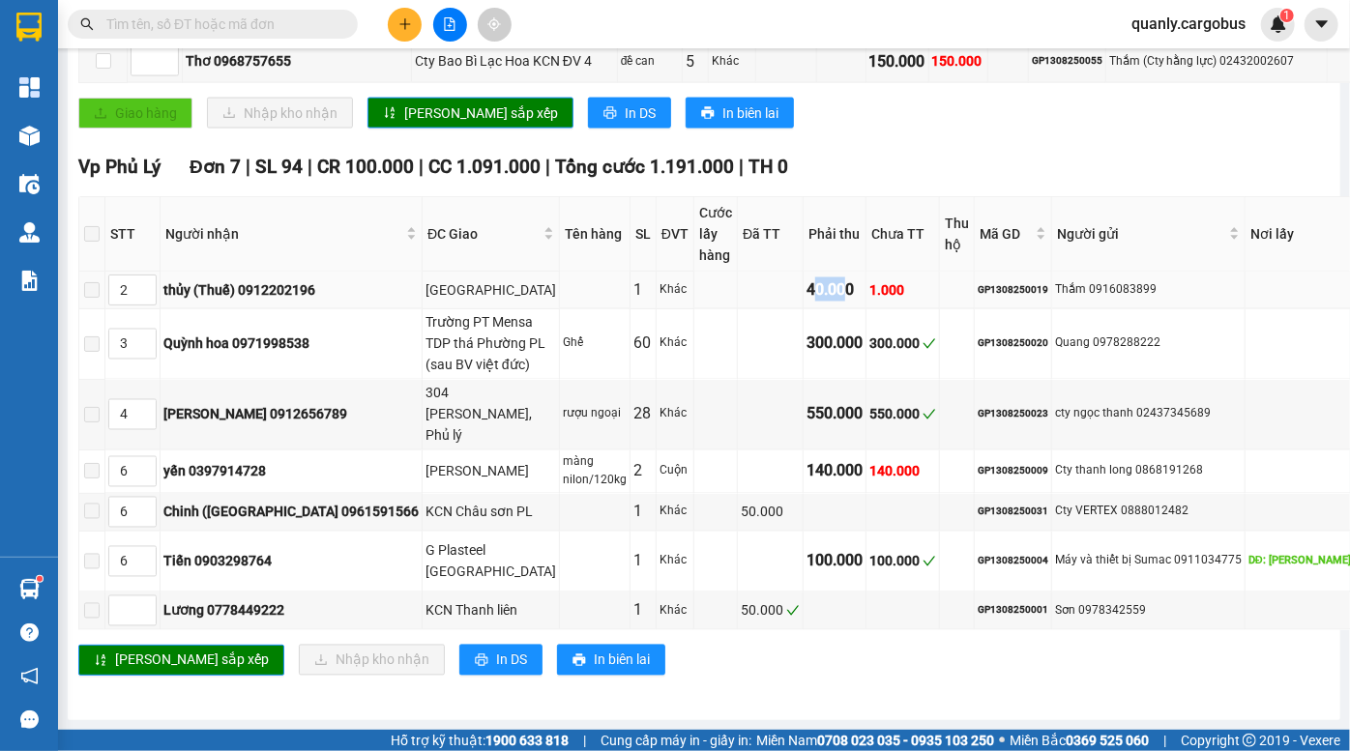
drag, startPoint x: 673, startPoint y: 248, endPoint x: 704, endPoint y: 258, distance: 32.7
click at [807, 278] on div "40.000" at bounding box center [835, 290] width 56 height 24
click at [940, 272] on td at bounding box center [957, 291] width 35 height 38
click at [978, 282] on div "GP1308250019" at bounding box center [1013, 289] width 71 height 15
click at [869, 279] on div "1.000" at bounding box center [902, 289] width 67 height 21
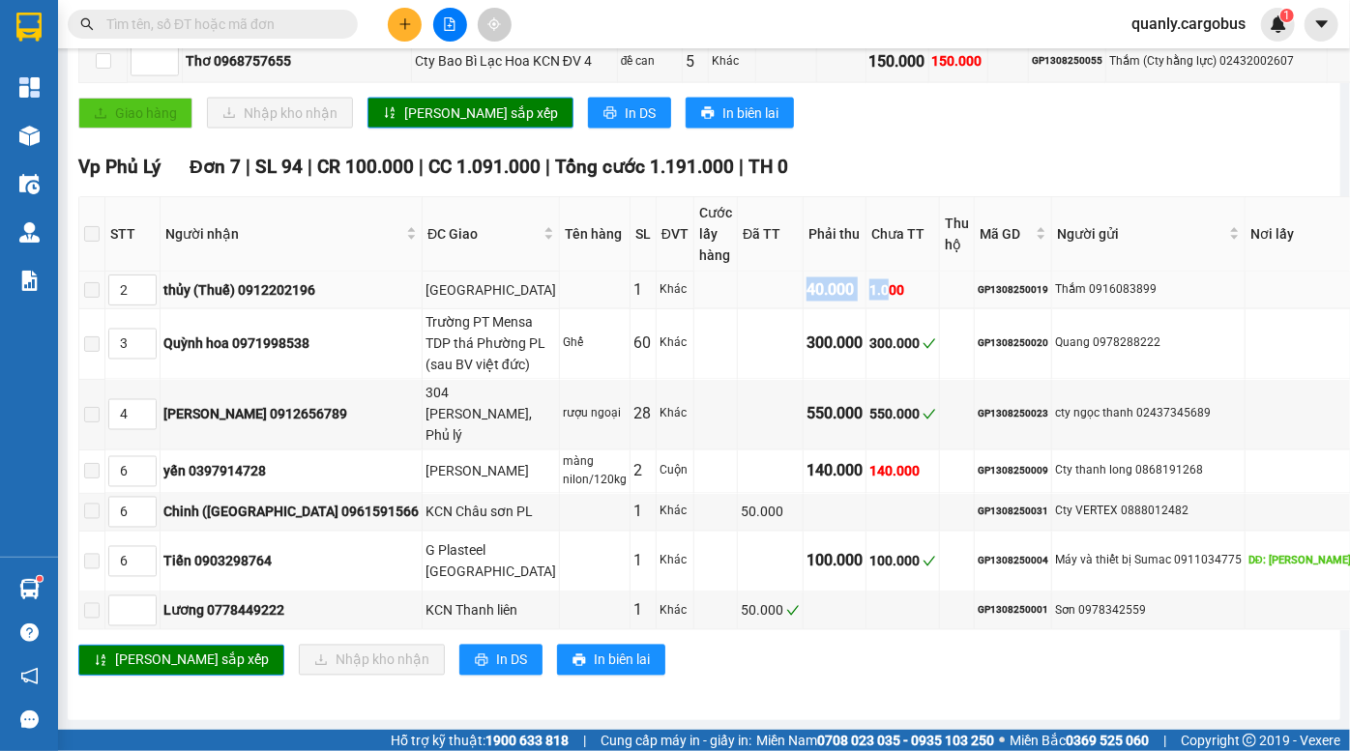
drag, startPoint x: 651, startPoint y: 253, endPoint x: 754, endPoint y: 262, distance: 103.8
click at [752, 272] on tr "2 thủy (Thuế) 0912202196 Biên hoà PL 1 Khác 40.000 1.000 GP1308250019 Thắm 0916…" at bounding box center [796, 291] width 1435 height 38
click at [869, 279] on div "1.000" at bounding box center [902, 289] width 67 height 21
click at [978, 282] on div "GP1308250019" at bounding box center [1013, 289] width 71 height 15
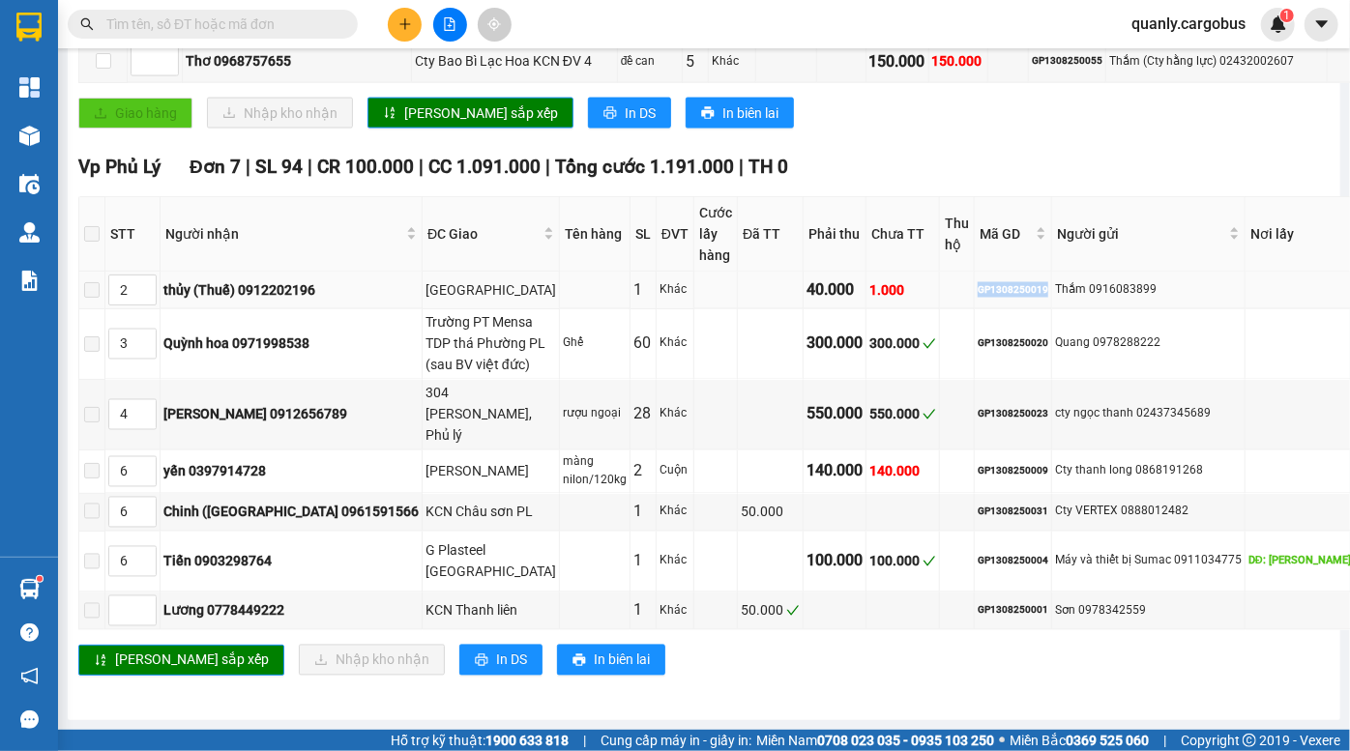
copy div "GP1308250019"
click at [258, 21] on input "text" at bounding box center [220, 24] width 228 height 21
paste input "GP1308250019"
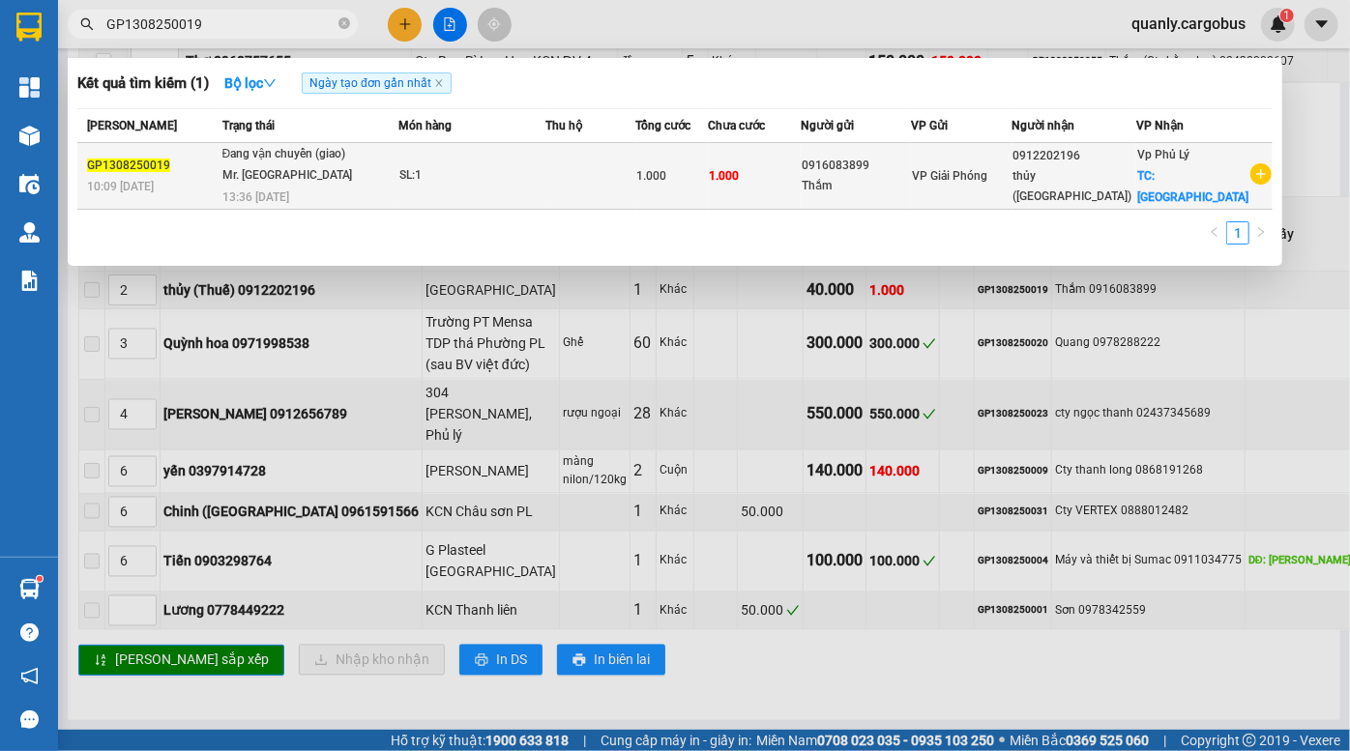
type input "GP1308250019"
click at [1086, 191] on div "thủy (Thuế)" at bounding box center [1074, 186] width 123 height 41
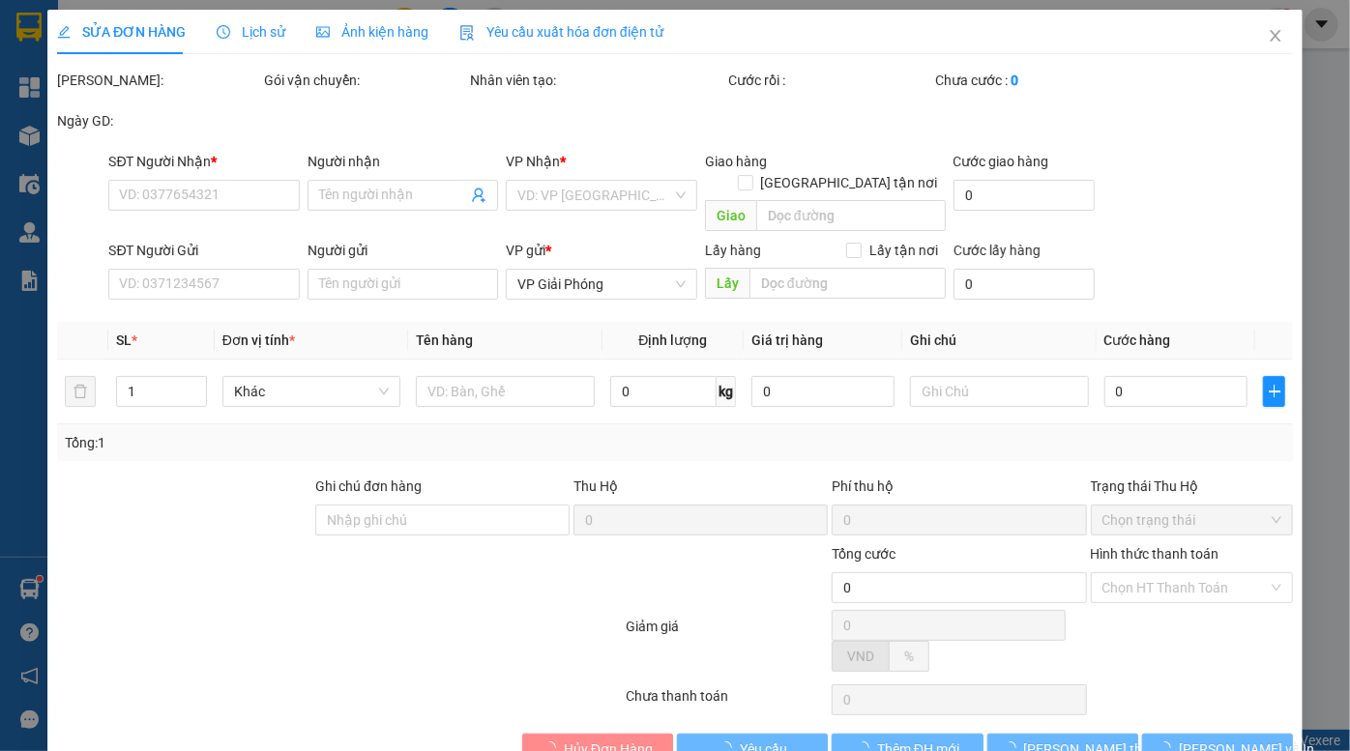
type input "0912202196"
type input "thủy (Thuế)"
checkbox input "true"
type input "Biên hoà PL"
type input "0916083899"
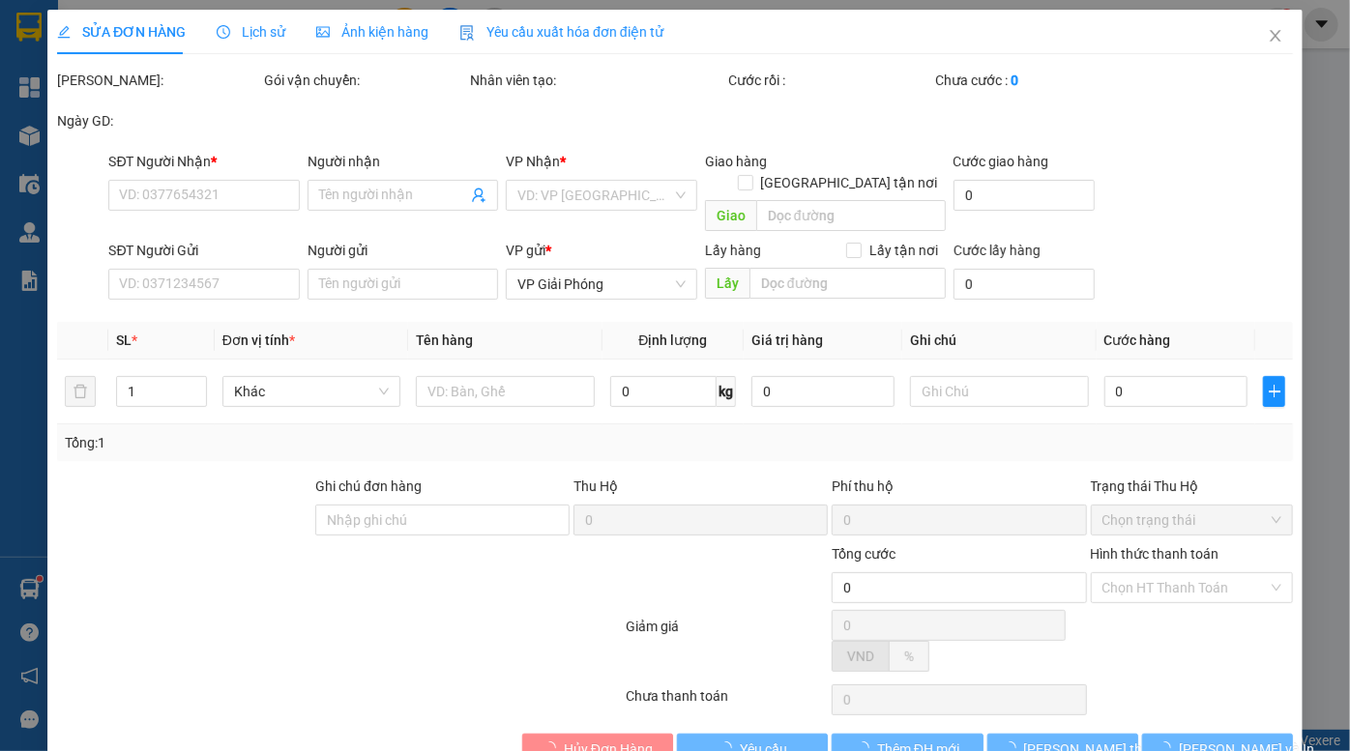
type input "Thắm"
type input "1.000"
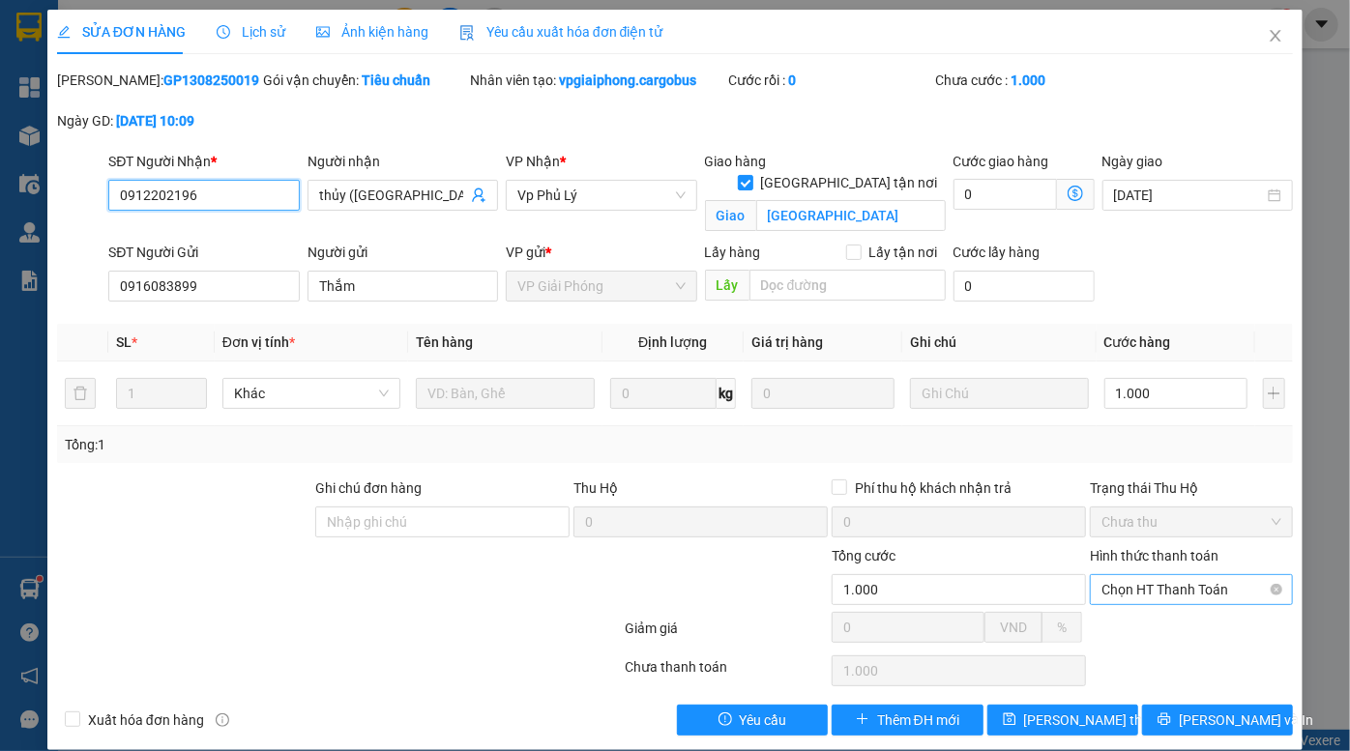
click at [1190, 590] on span "Chọn HT Thanh Toán" at bounding box center [1191, 589] width 180 height 29
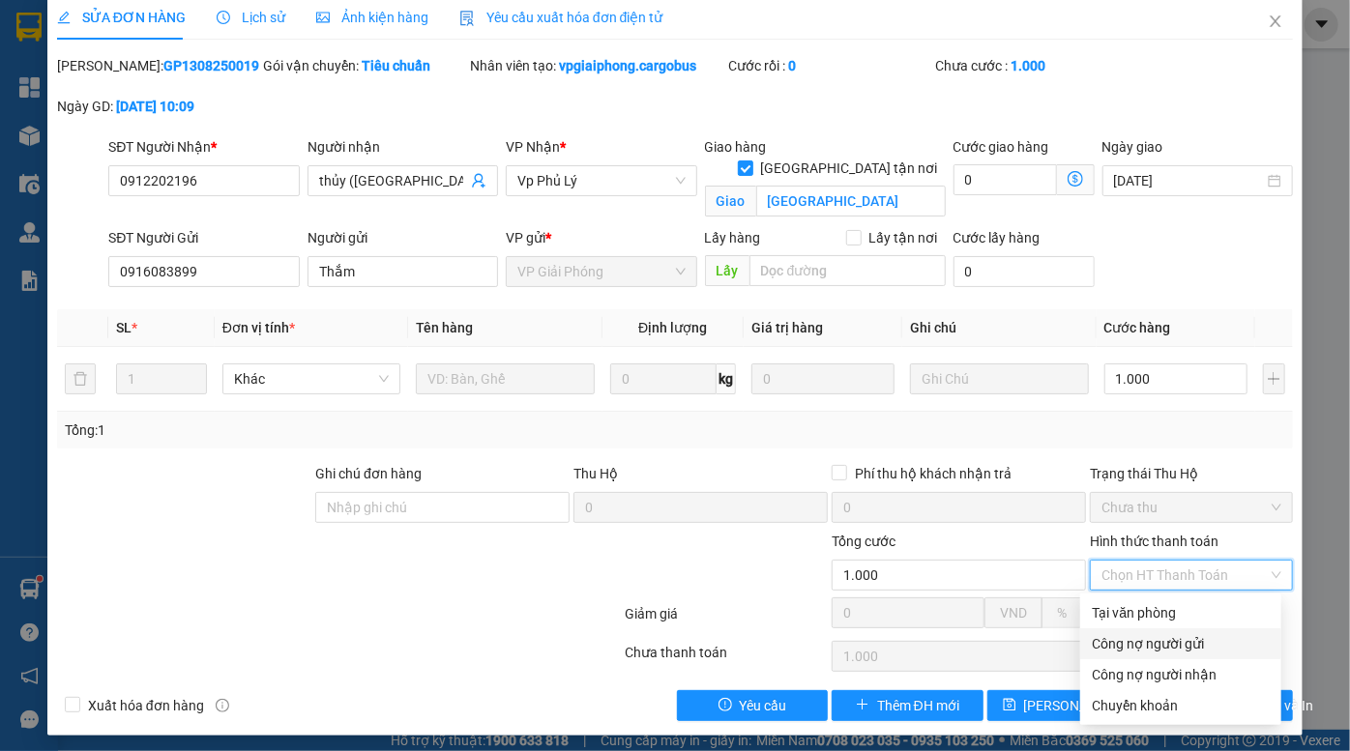
scroll to position [20, 0]
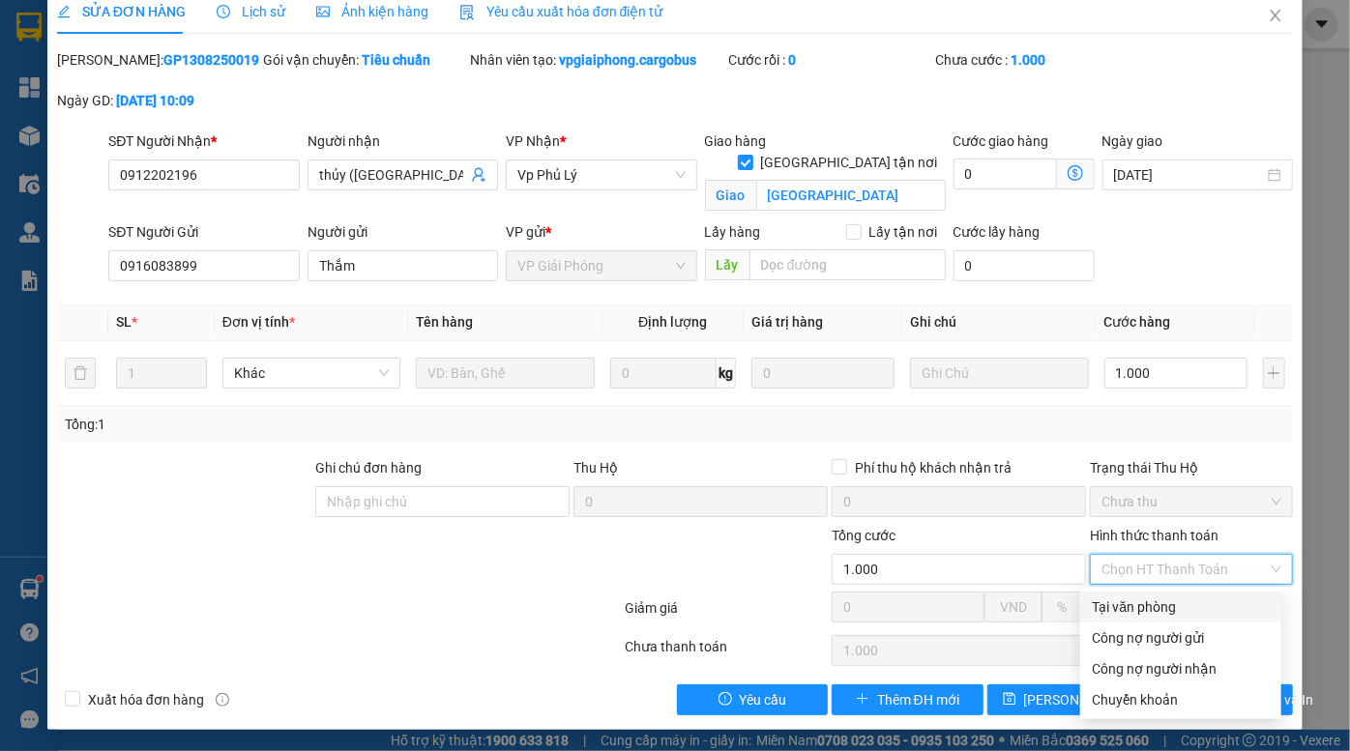
click at [1189, 273] on div "SĐT Người Gửi 0916083899 Người gửi Thắm VP gửi * VP Giải Phóng Lấy hàng Lấy tận…" at bounding box center [700, 255] width 1192 height 68
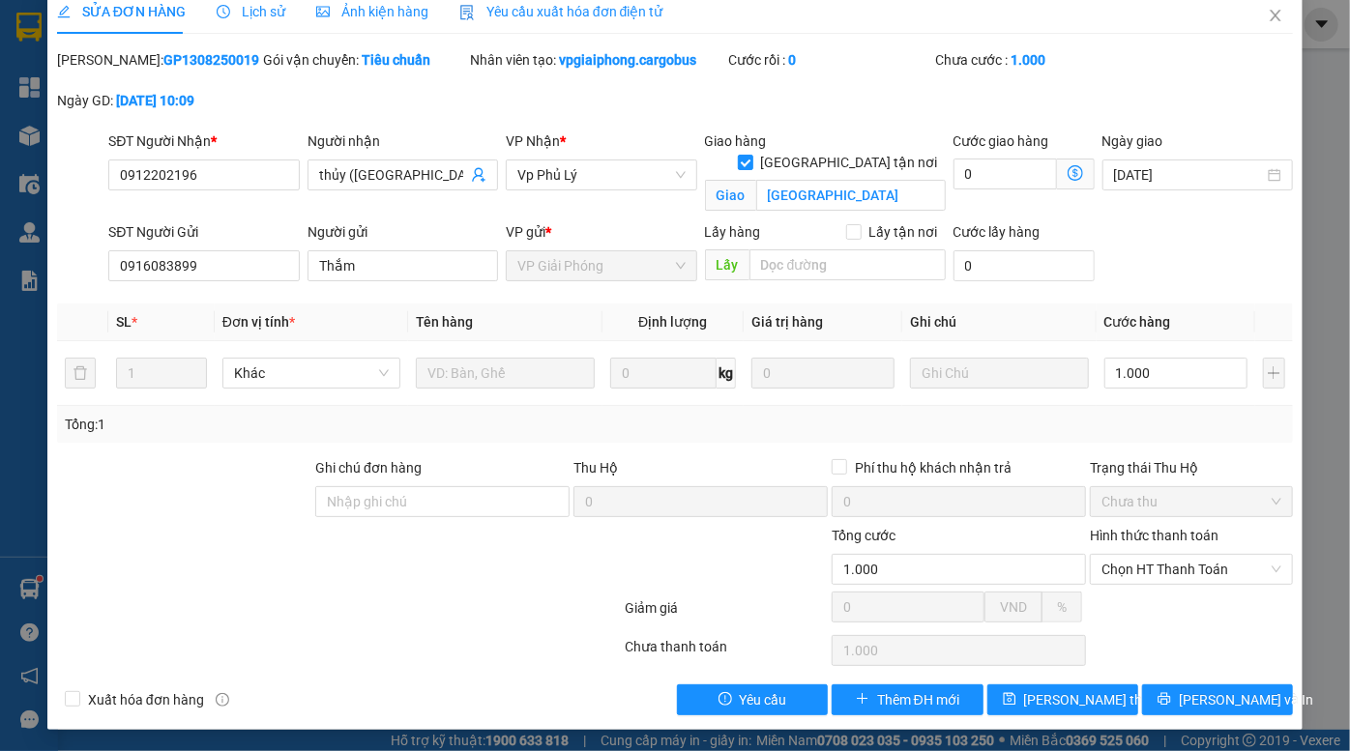
scroll to position [0, 0]
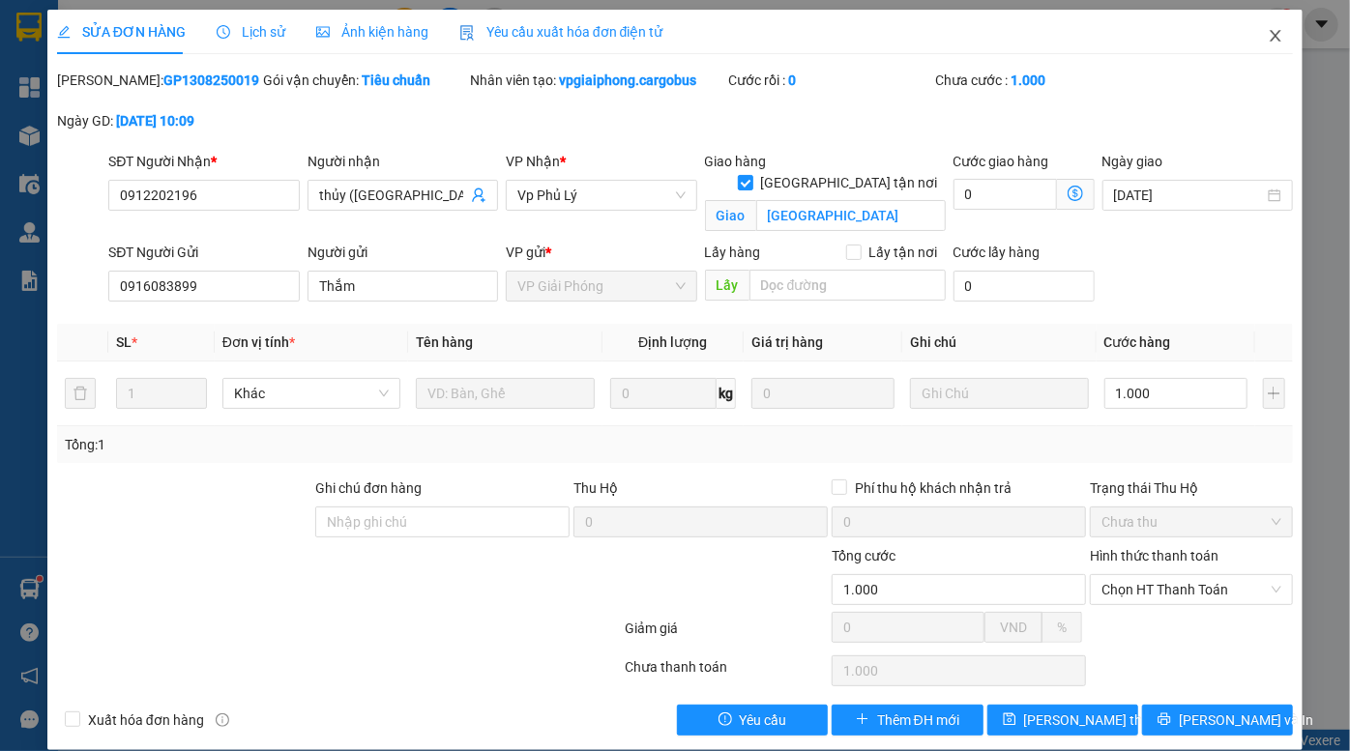
click at [1268, 35] on icon "close" at bounding box center [1275, 35] width 15 height 15
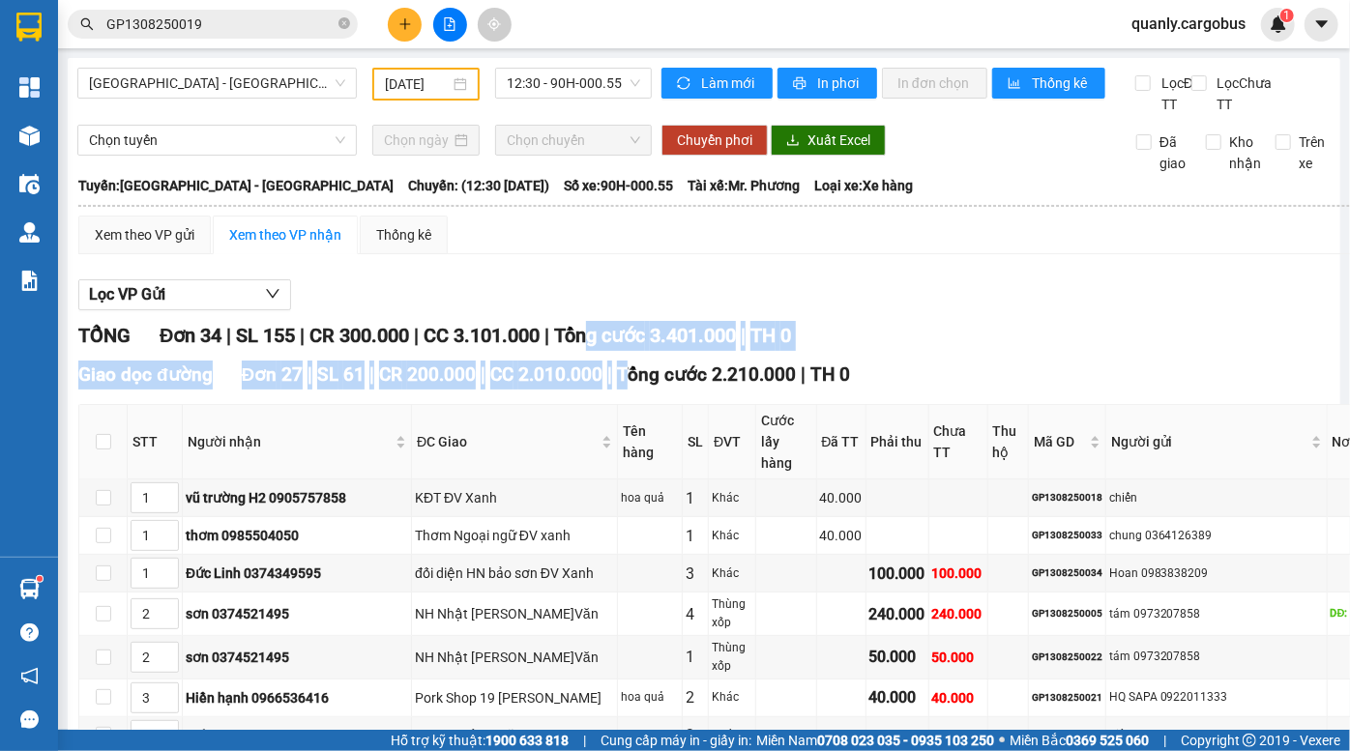
drag, startPoint x: 602, startPoint y: 367, endPoint x: 628, endPoint y: 406, distance: 46.7
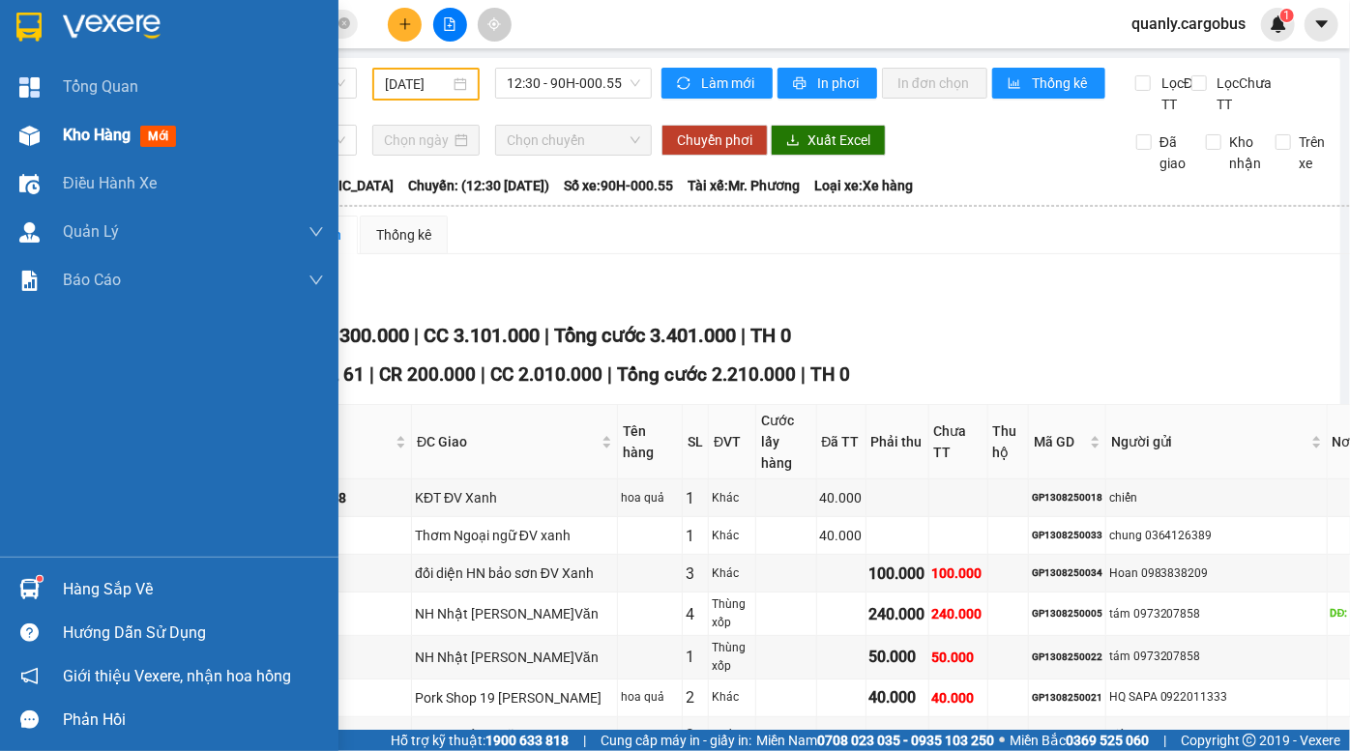
click at [22, 146] on div at bounding box center [30, 136] width 34 height 34
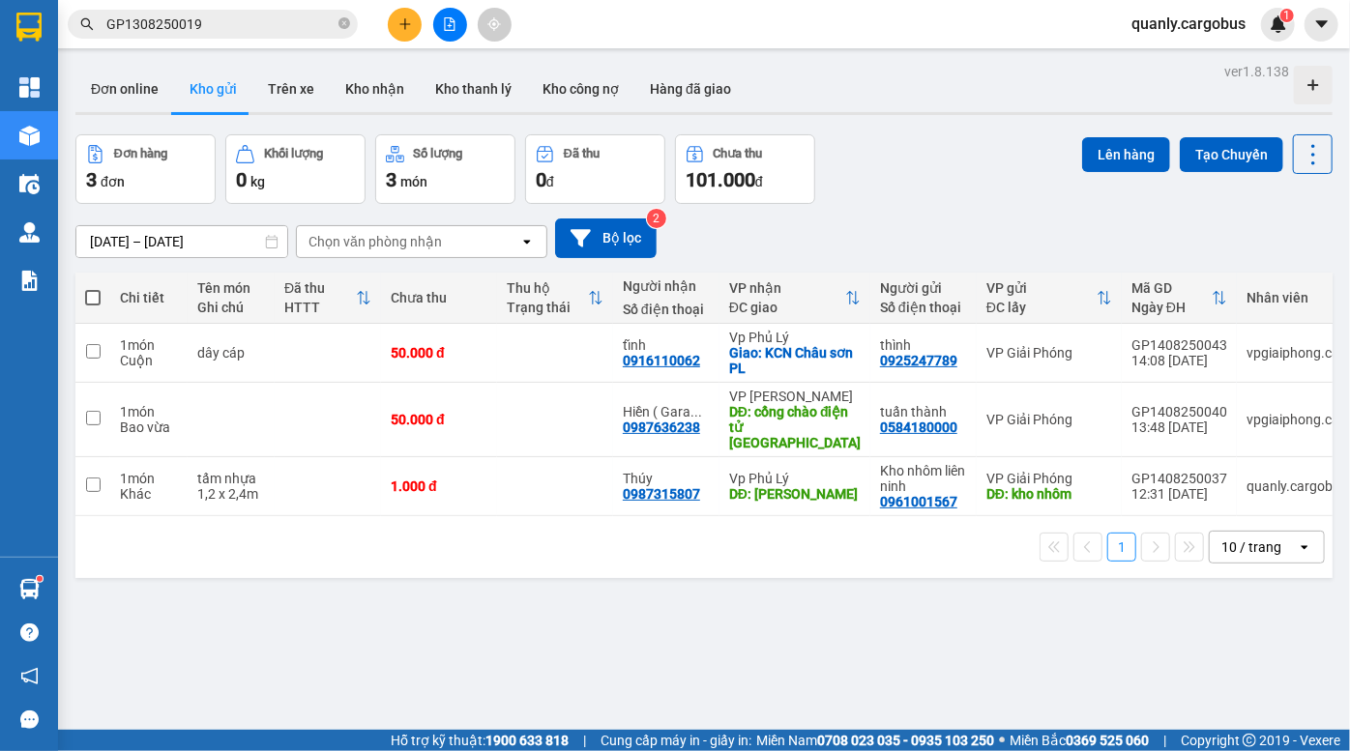
click at [1031, 184] on div "Đơn hàng 3 đơn Khối lượng 0 kg Số lượng 3 món Đã thu 0 đ Chưa thu 101.000 đ Lên…" at bounding box center [703, 169] width 1257 height 70
click at [449, 19] on icon "file-add" at bounding box center [450, 24] width 14 height 14
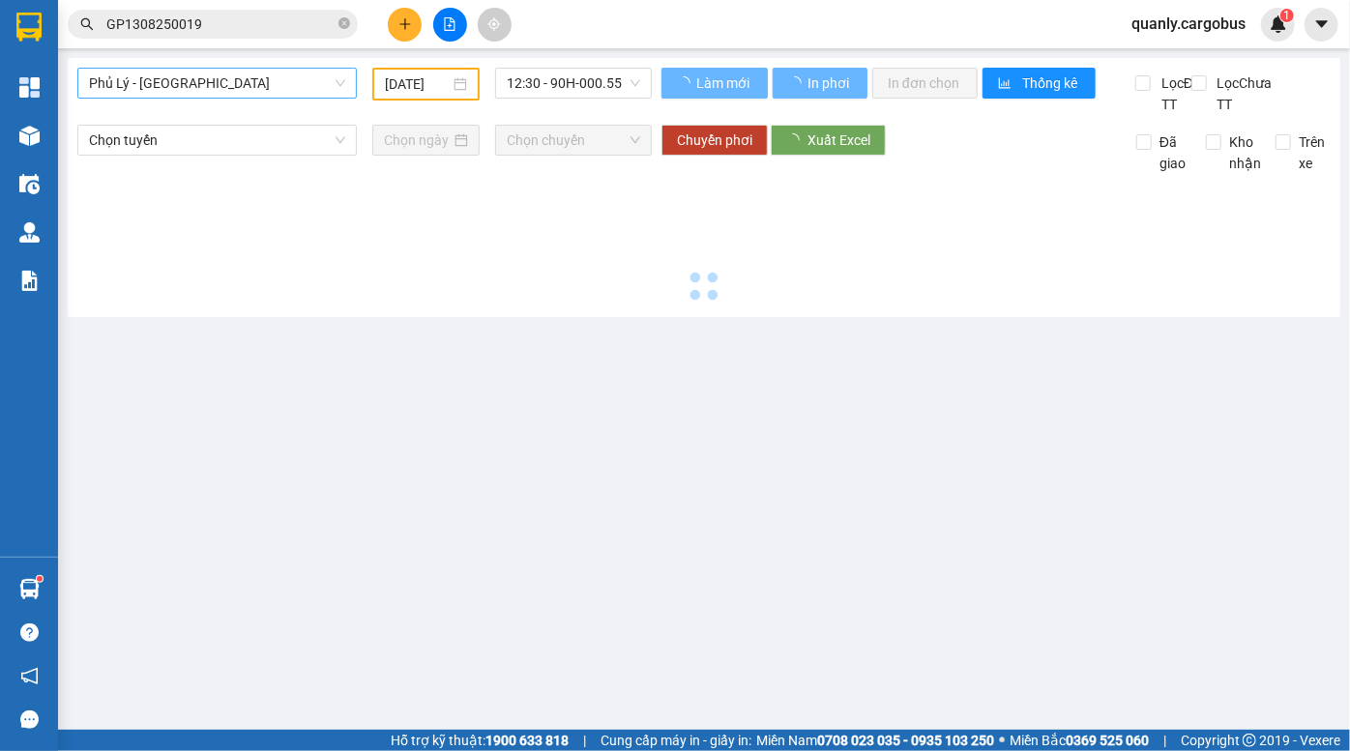
click at [172, 87] on span "Phủ Lý - Hà Nội" at bounding box center [217, 83] width 256 height 29
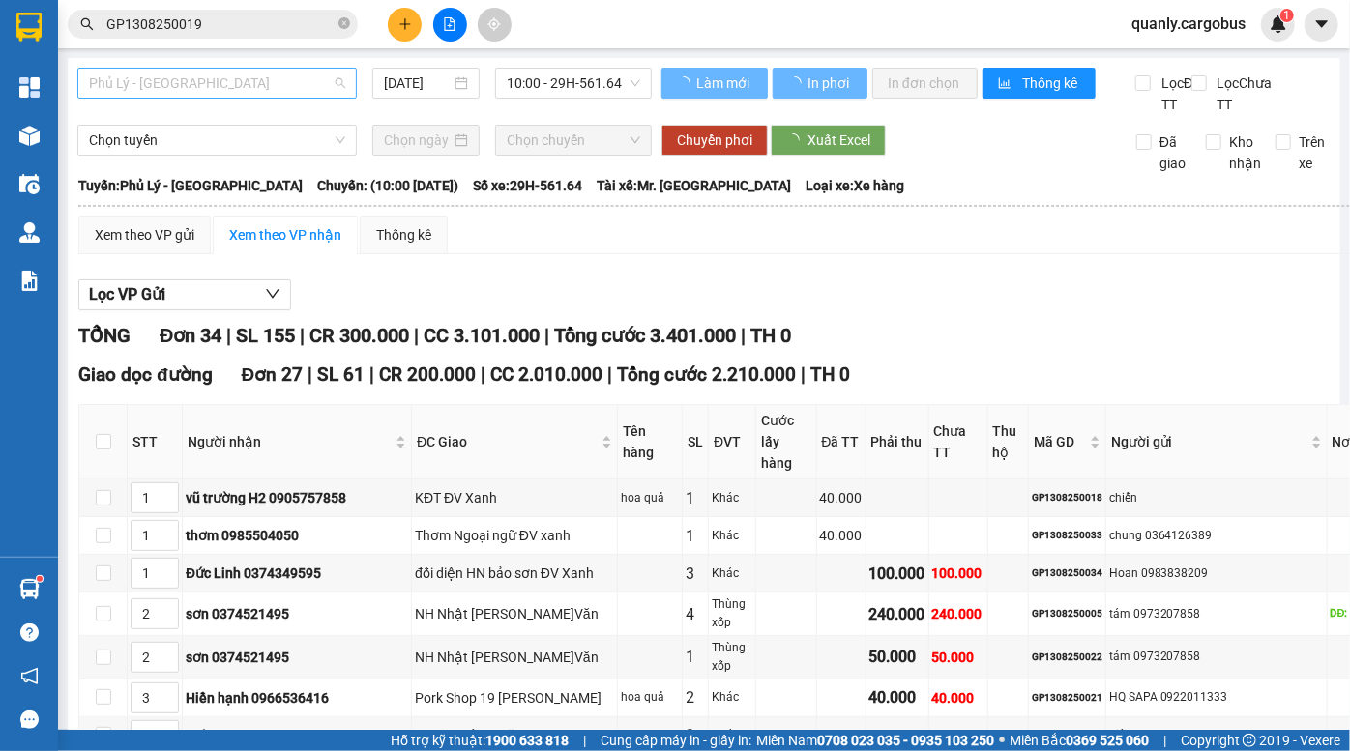
type input "14/08/2025"
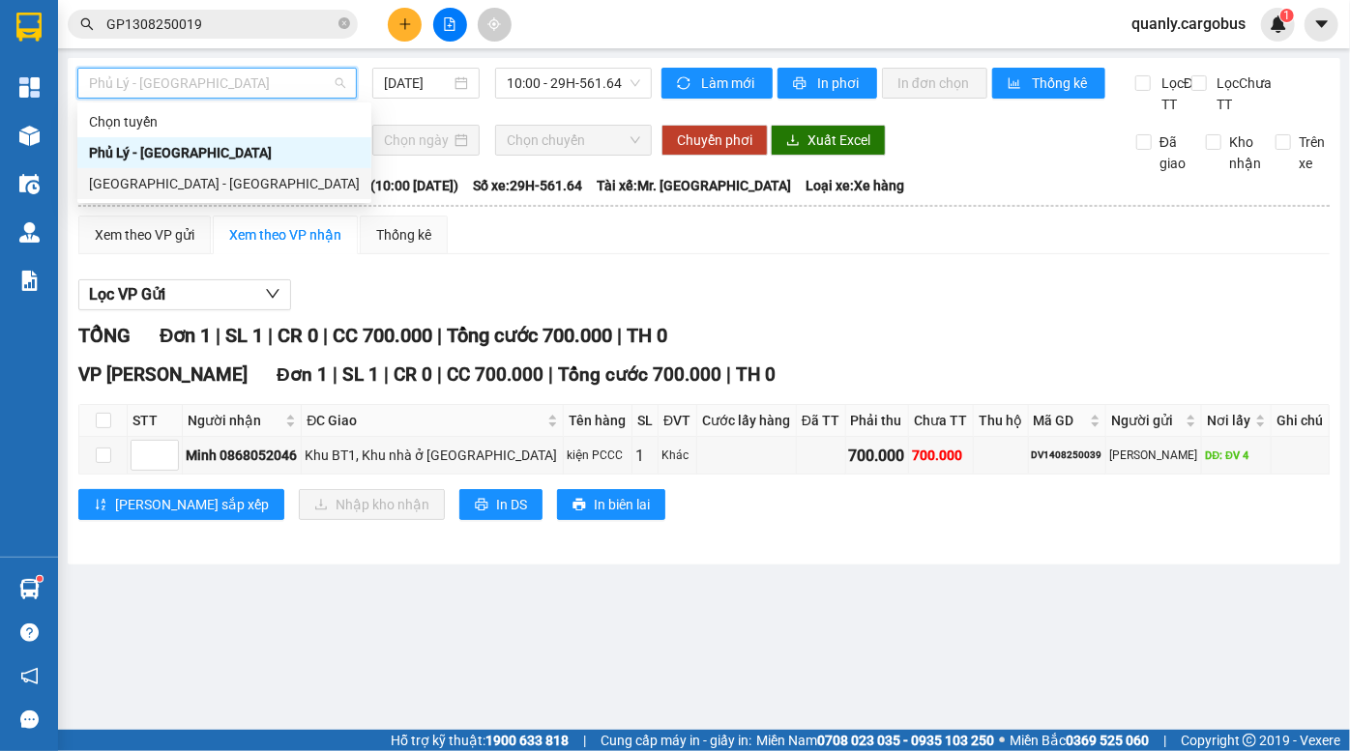
click at [174, 181] on div "Hà Nội - Phủ Lý" at bounding box center [224, 183] width 271 height 21
type input "14/08/2025"
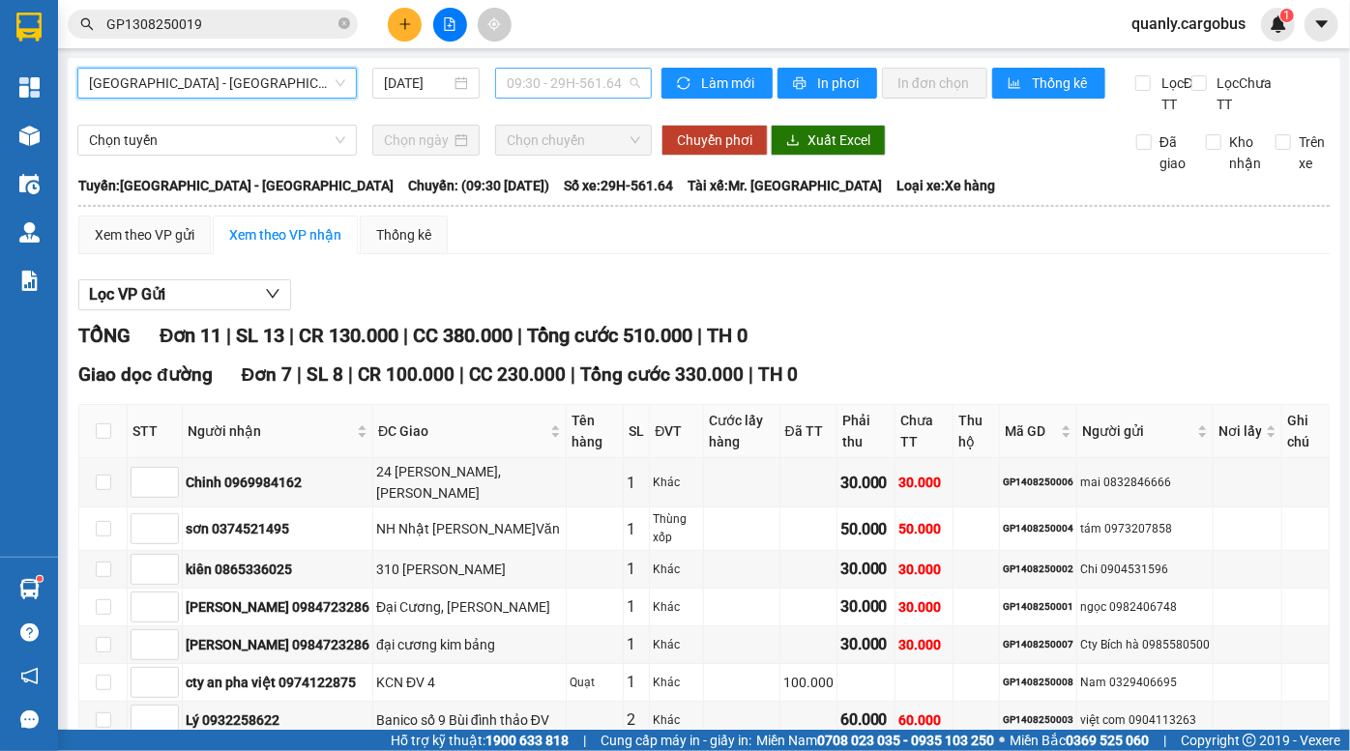
click at [579, 80] on span "09:30 - 29H-561.64" at bounding box center [573, 83] width 133 height 29
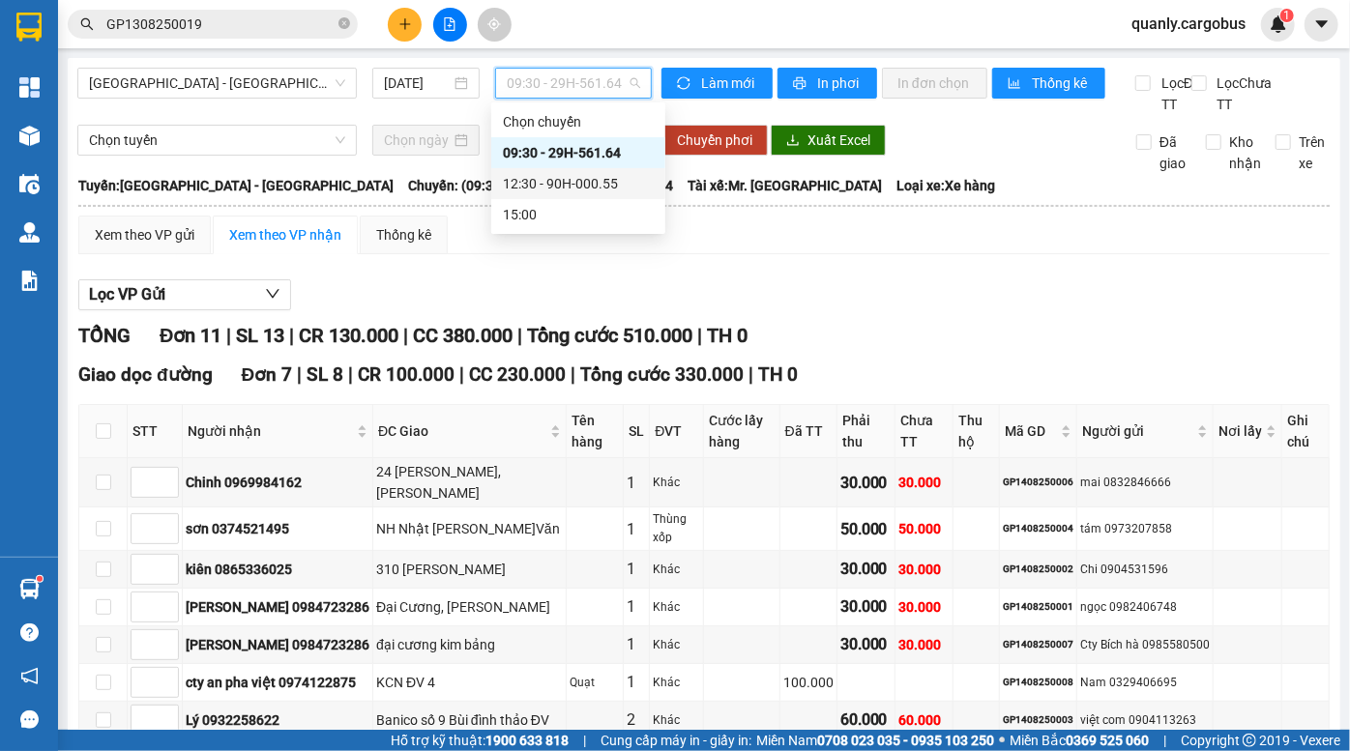
click at [576, 186] on div "12:30 - 90H-000.55" at bounding box center [578, 183] width 151 height 21
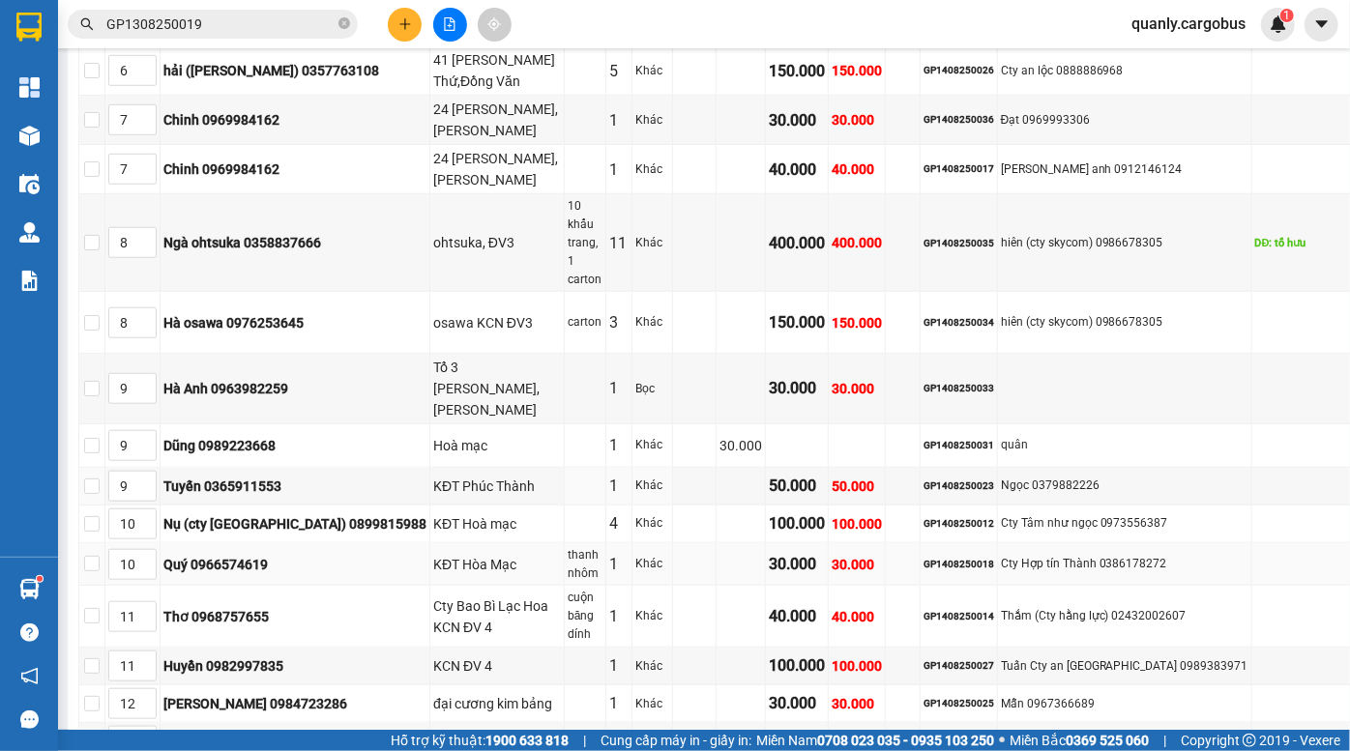
scroll to position [703, 0]
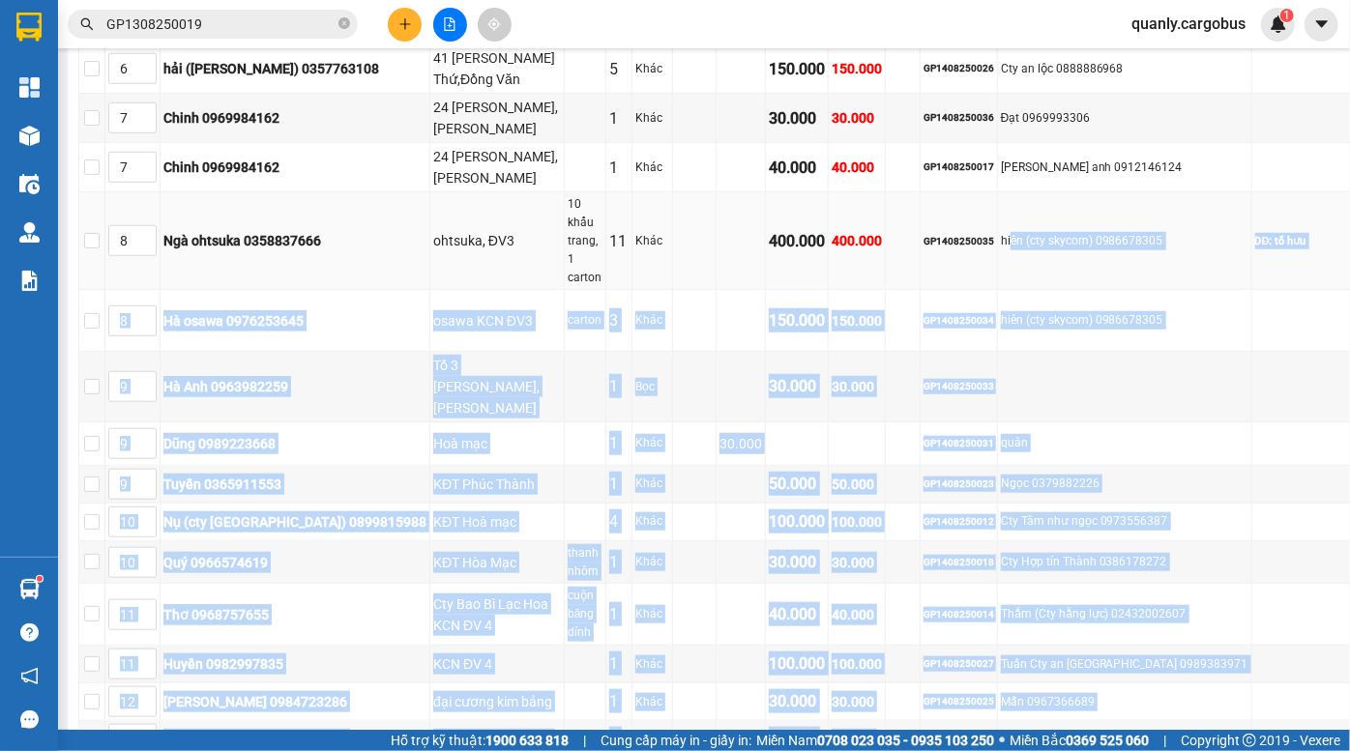
drag, startPoint x: 1042, startPoint y: 638, endPoint x: 1012, endPoint y: 210, distance: 429.4
click at [1012, 210] on tbody "1 Đức Linh 0374349595 đối diện HN bảo sơn ĐV Xanh 1 Khác 40.000 40.000 GP140825…" at bounding box center [749, 268] width 1341 height 983
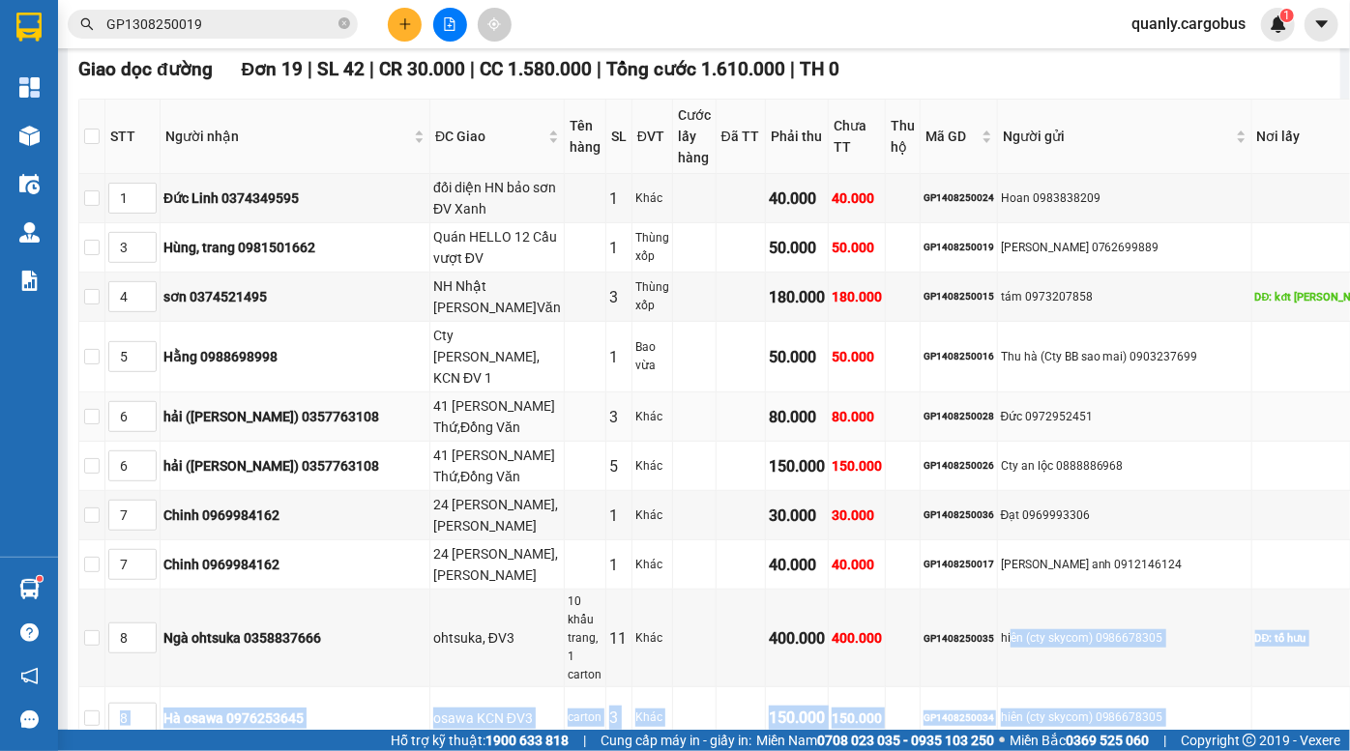
scroll to position [263, 0]
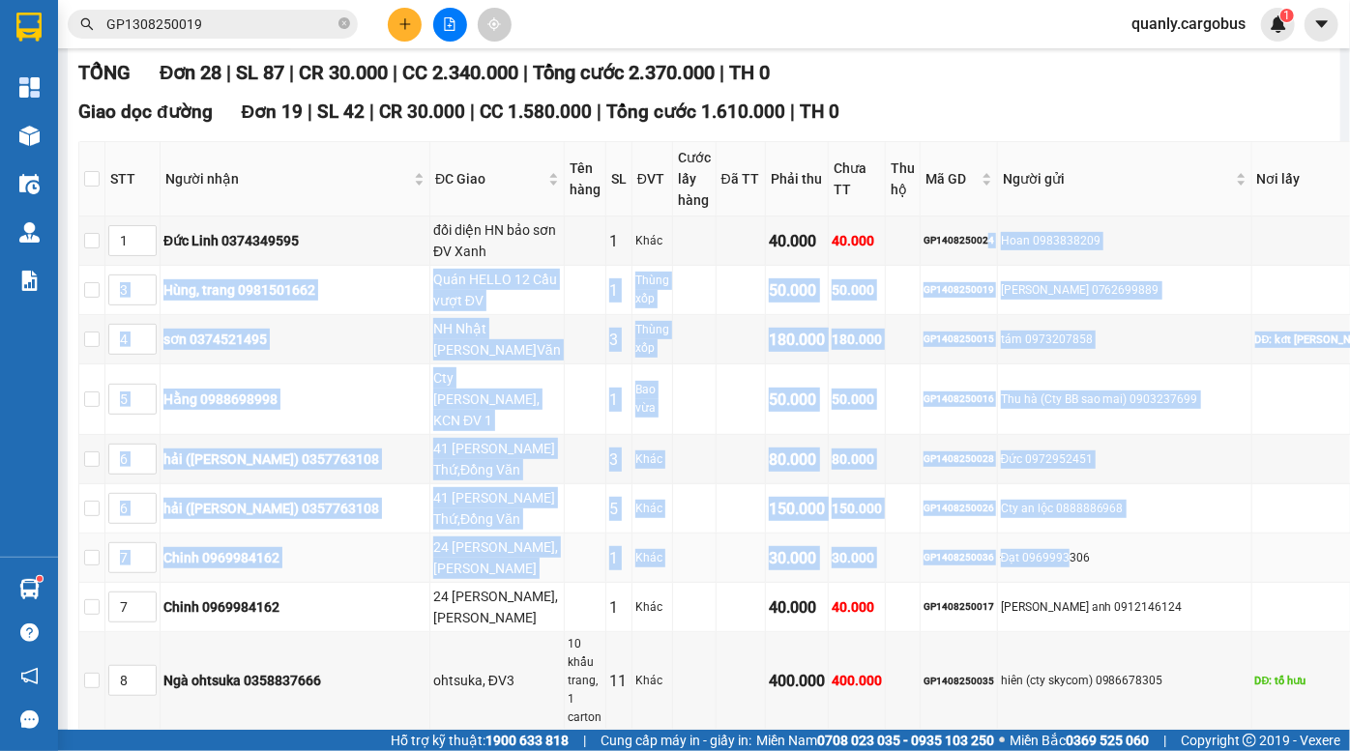
drag, startPoint x: 989, startPoint y: 237, endPoint x: 1065, endPoint y: 534, distance: 306.3
click at [1065, 534] on tbody "1 Đức Linh 0374349595 đối diện HN bảo sơn ĐV Xanh 1 Khác 40.000 40.000 GP140825…" at bounding box center [749, 708] width 1341 height 983
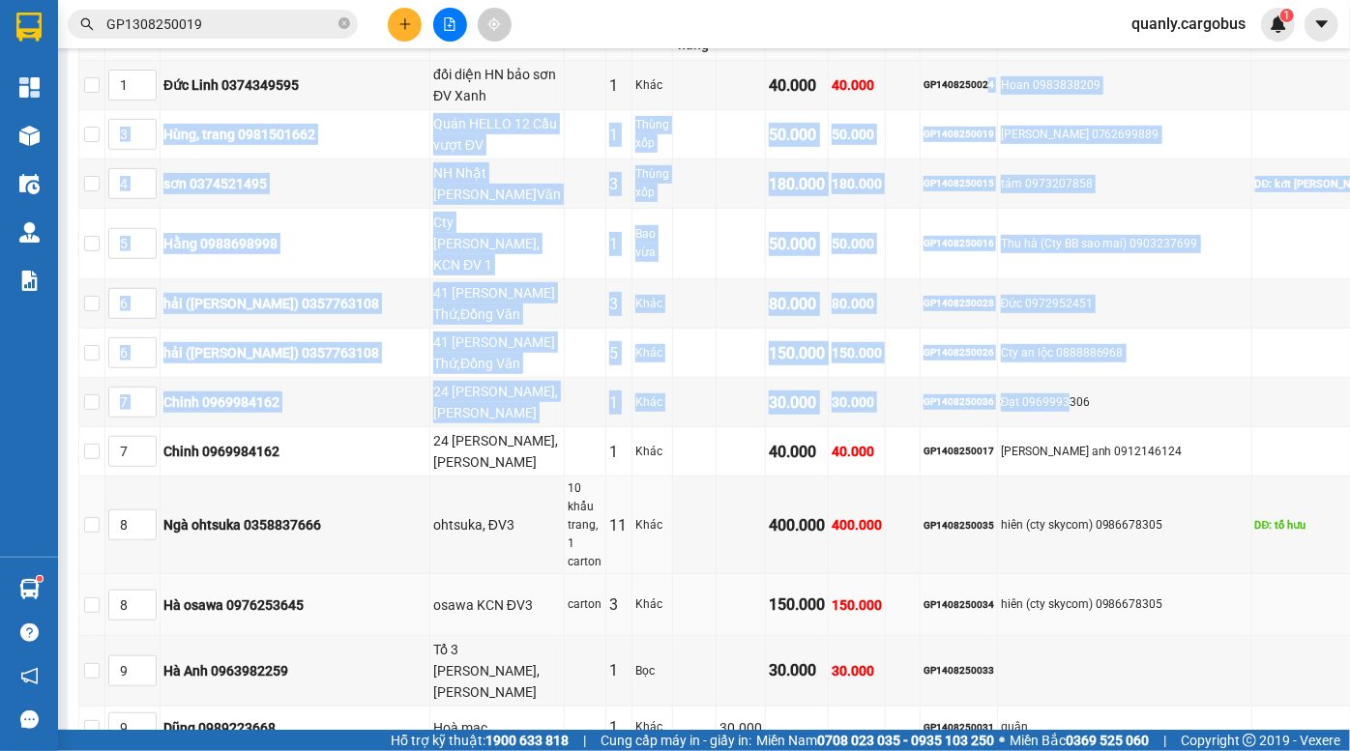
scroll to position [439, 0]
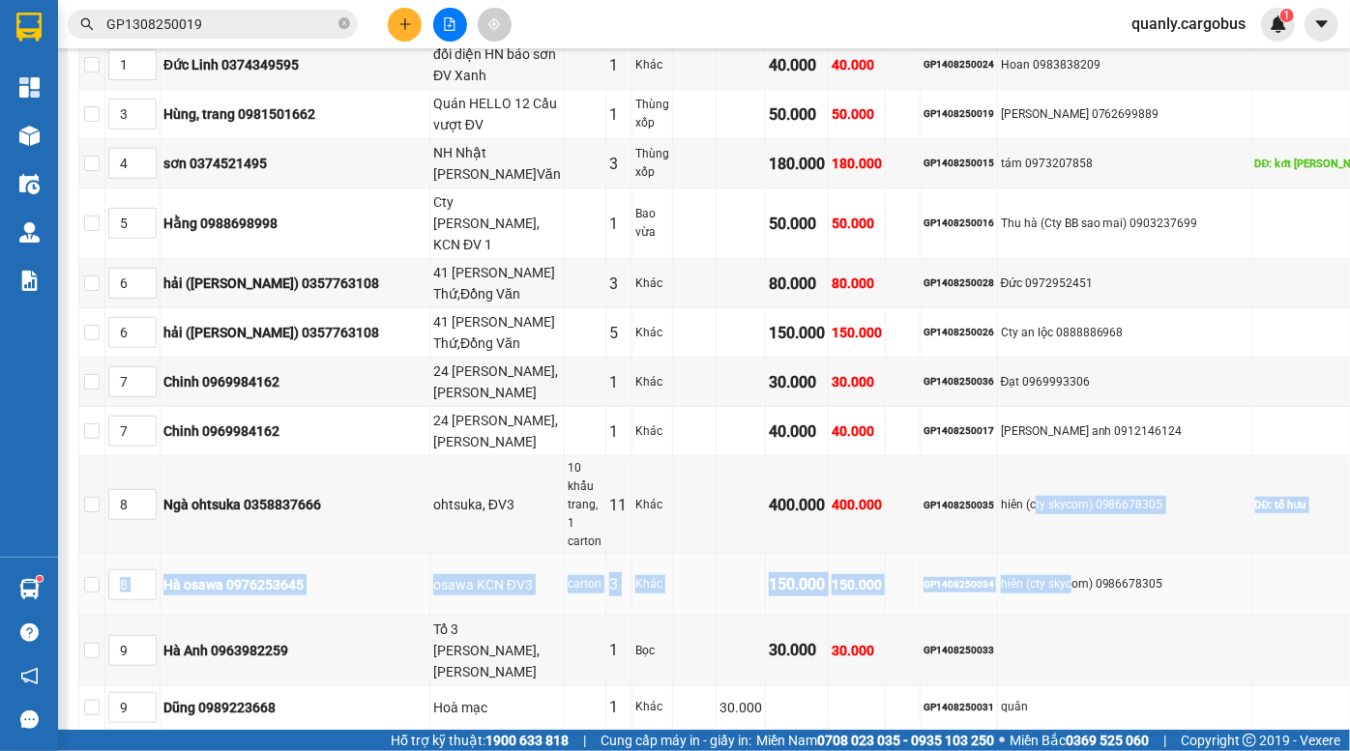
drag, startPoint x: 1033, startPoint y: 454, endPoint x: 1066, endPoint y: 527, distance: 80.5
click at [1066, 527] on tbody "1 Đức Linh 0374349595 đối diện HN bảo sơn ĐV Xanh 1 Khác 40.000 40.000 GP140825…" at bounding box center [749, 532] width 1341 height 983
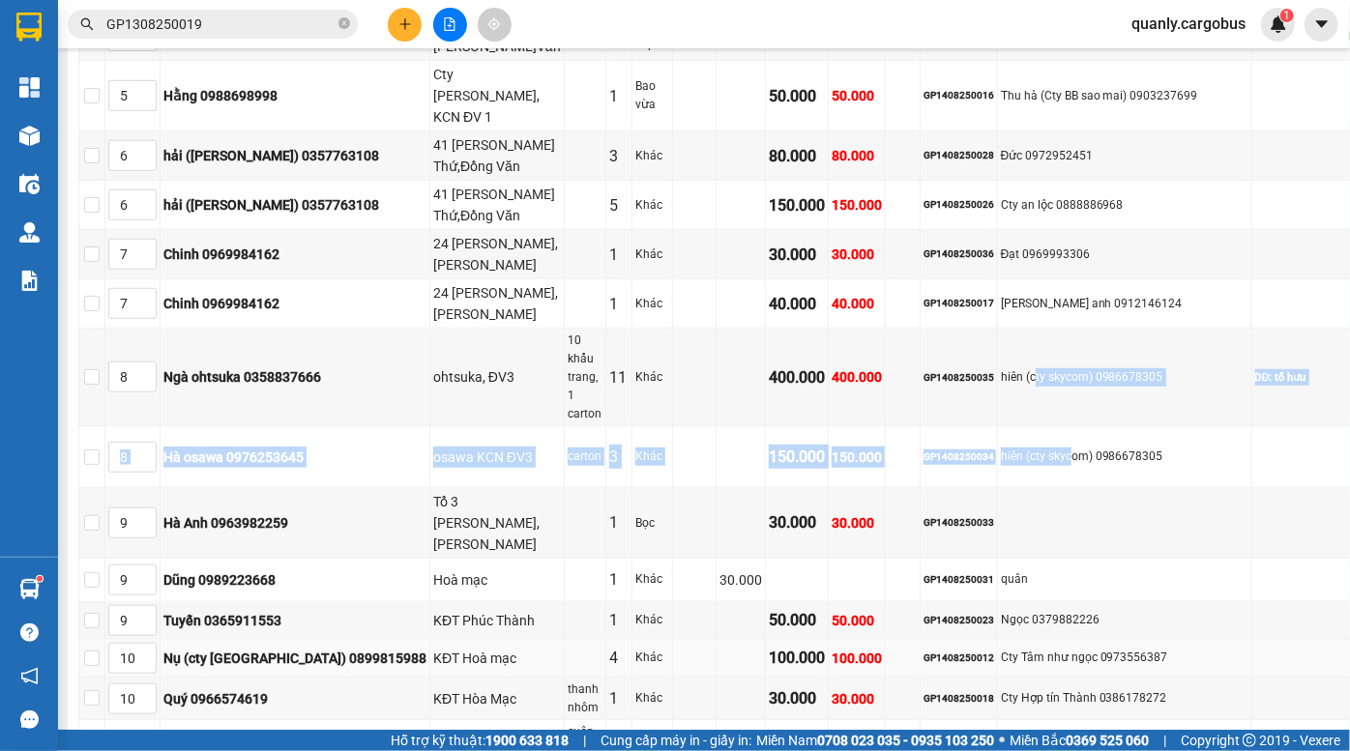
scroll to position [615, 0]
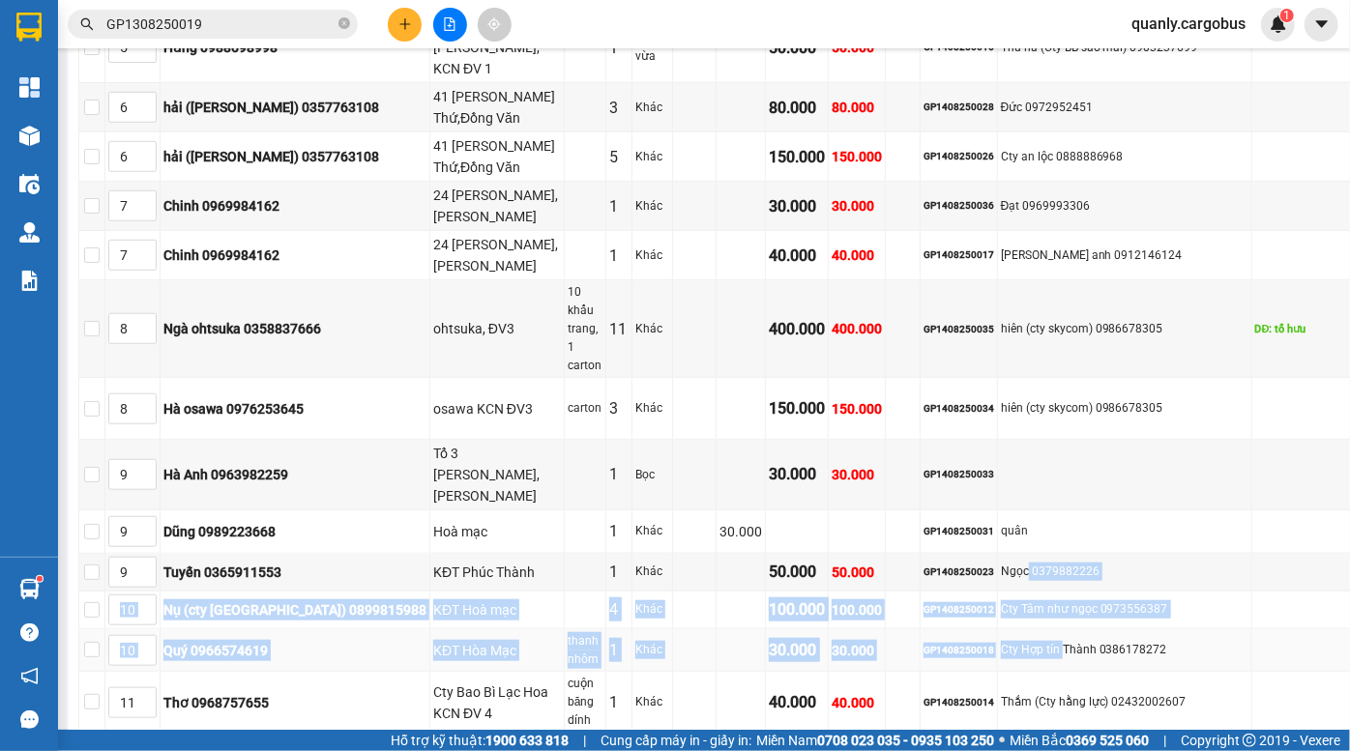
drag, startPoint x: 1028, startPoint y: 457, endPoint x: 1060, endPoint y: 541, distance: 89.1
click at [1060, 541] on tbody "1 Đức Linh 0374349595 đối diện HN bảo sơn ĐV Xanh 1 Khác 40.000 40.000 GP140825…" at bounding box center [749, 356] width 1341 height 983
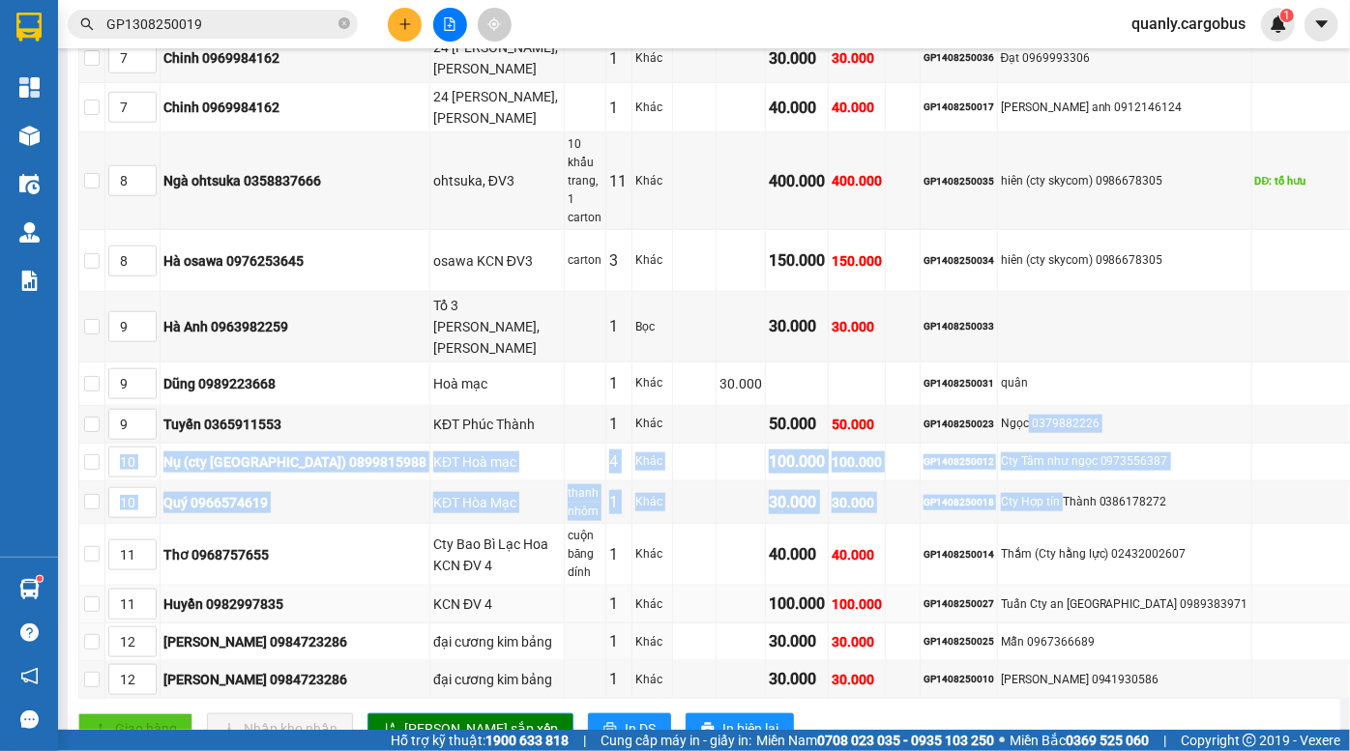
scroll to position [791, 0]
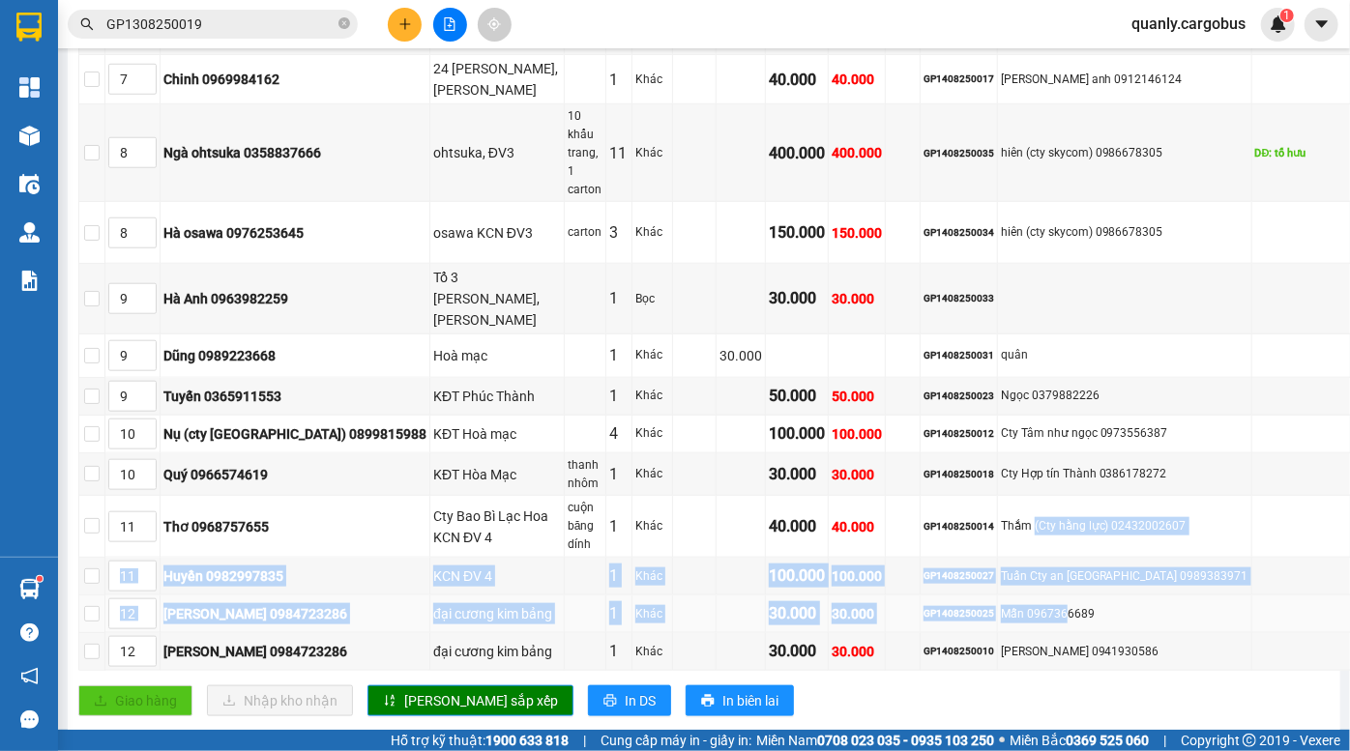
drag, startPoint x: 1031, startPoint y: 407, endPoint x: 1065, endPoint y: 501, distance: 99.7
click at [1065, 501] on tbody "1 Đức Linh 0374349595 đối diện HN bảo sơn ĐV Xanh 1 Khác 40.000 40.000 GP140825…" at bounding box center [749, 180] width 1341 height 983
click at [1066, 568] on div "Tuấn Cty an Phú Quý 0989383971" at bounding box center [1125, 577] width 248 height 18
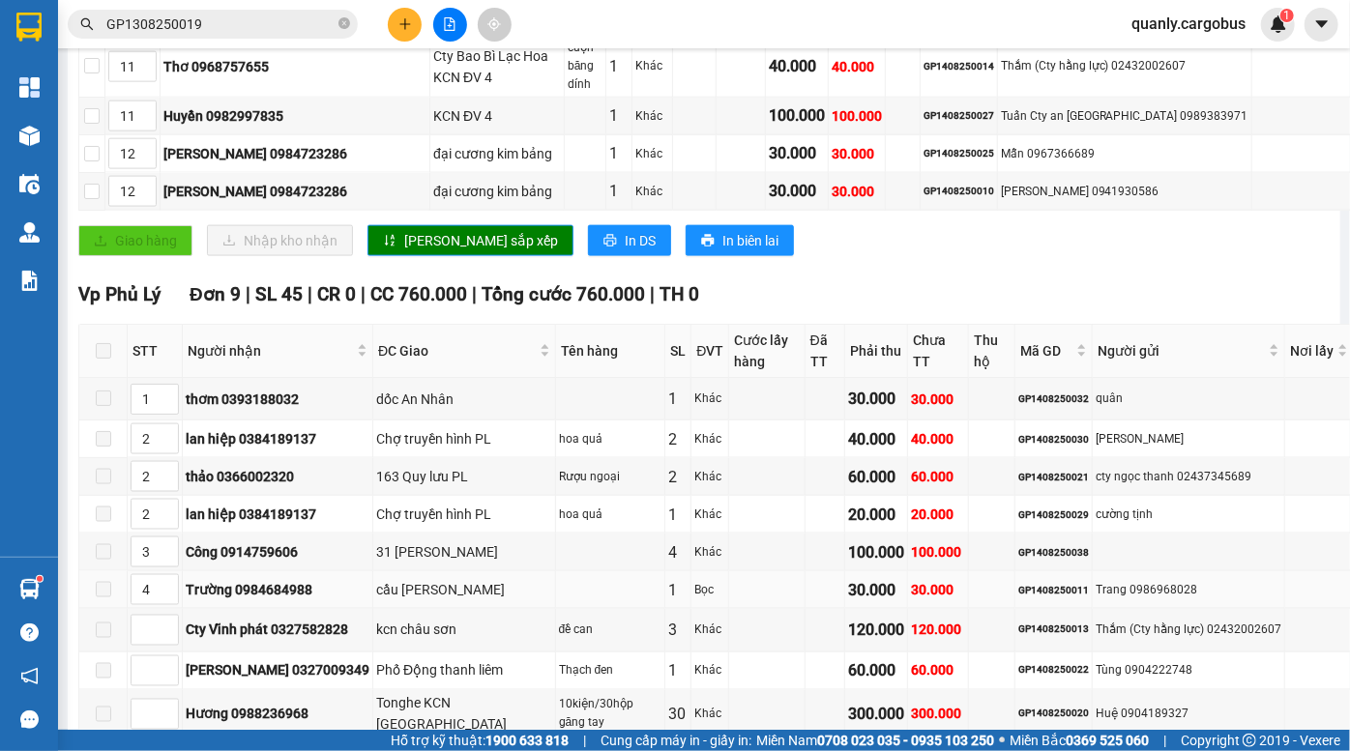
scroll to position [1306, 0]
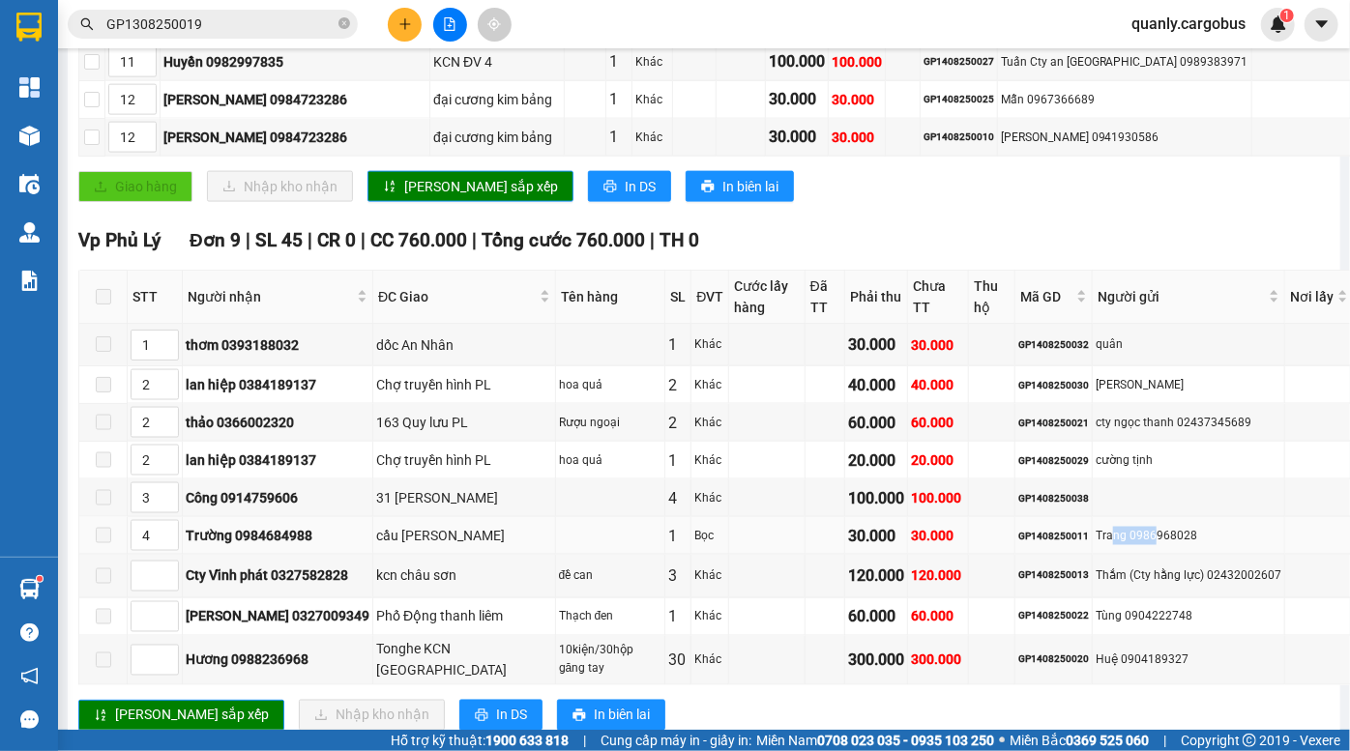
drag, startPoint x: 1015, startPoint y: 473, endPoint x: 1060, endPoint y: 473, distance: 44.5
click at [1096, 527] on div "Trang 0986968028" at bounding box center [1189, 536] width 186 height 18
click at [729, 555] on td at bounding box center [766, 577] width 75 height 44
drag, startPoint x: 971, startPoint y: 463, endPoint x: 1021, endPoint y: 467, distance: 50.4
click at [1021, 517] on tr "4 Trường 0984684988 cầu Lê chân PL 1 Bọc 30.000 30.000 GP1408250011 Trang 09869…" at bounding box center [749, 536] width 1341 height 38
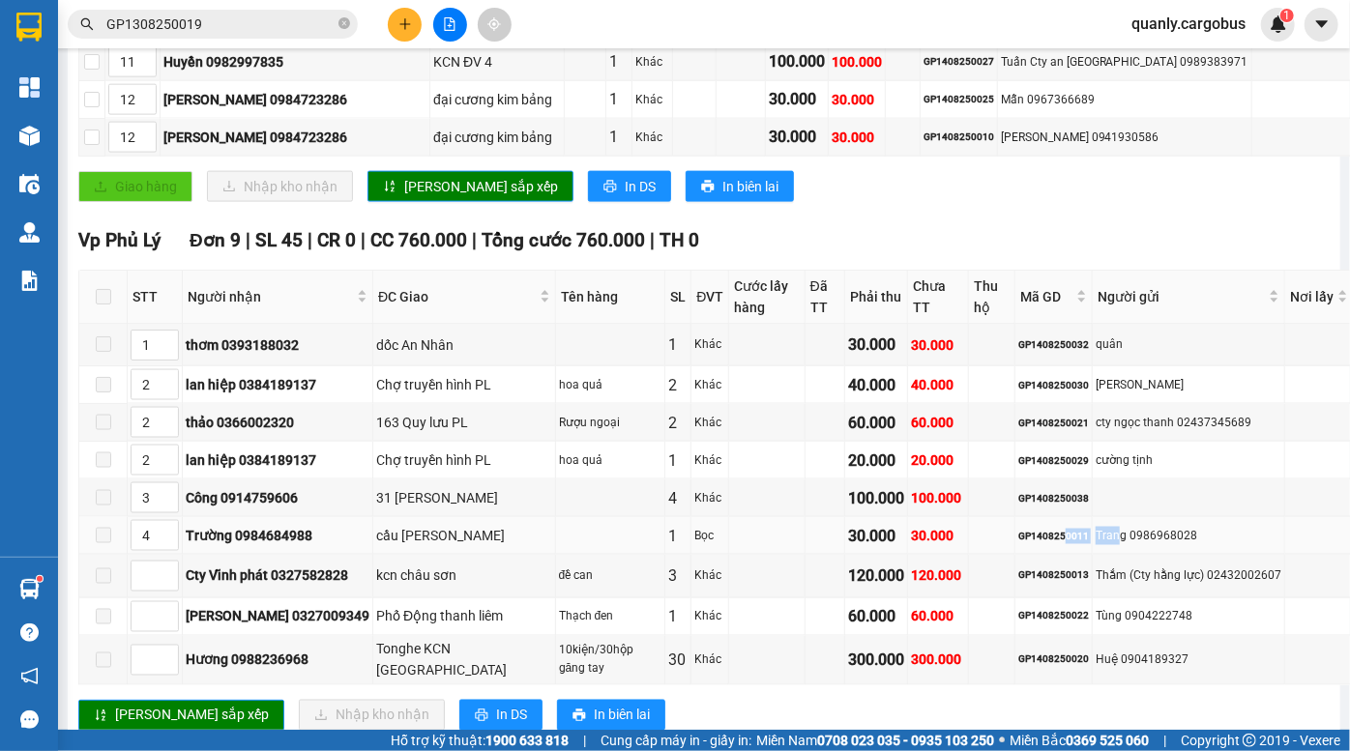
click at [1096, 527] on div "Trang 0986968028" at bounding box center [1189, 536] width 186 height 18
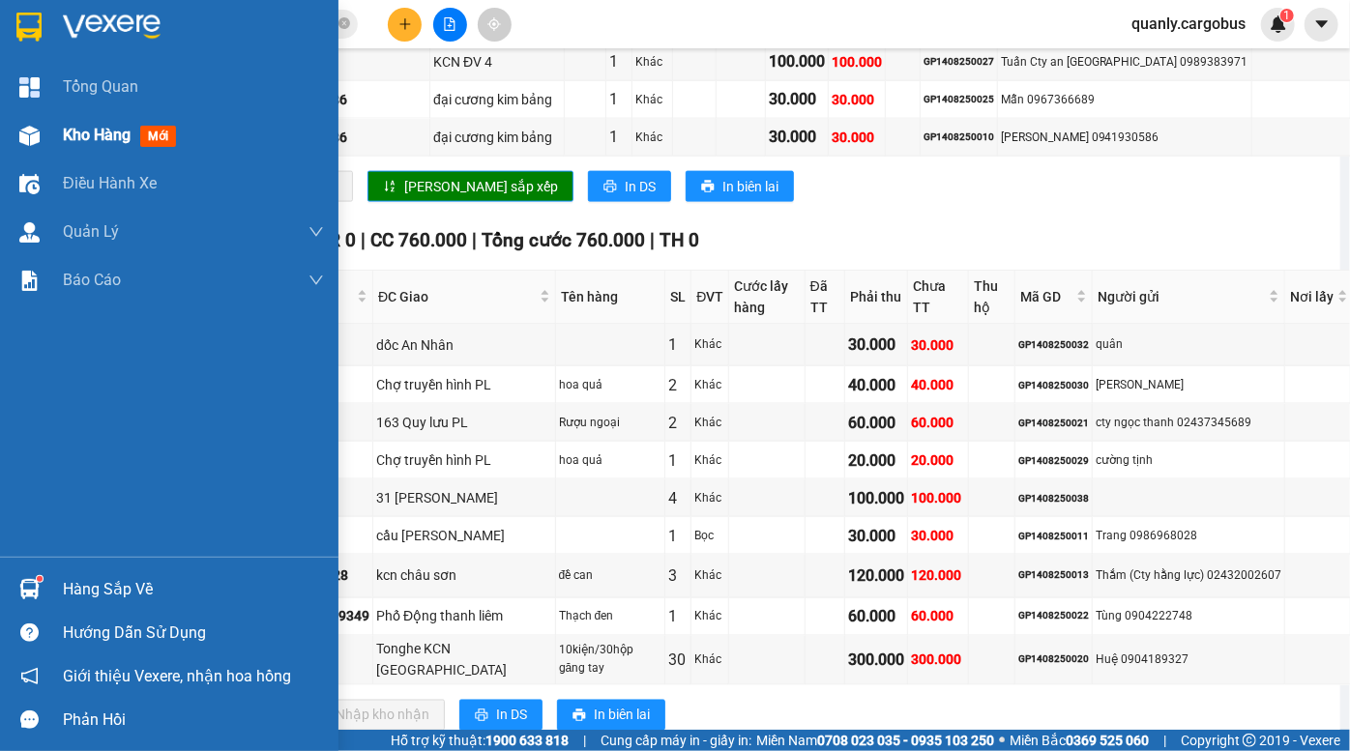
click at [85, 132] on span "Kho hàng" at bounding box center [97, 135] width 68 height 18
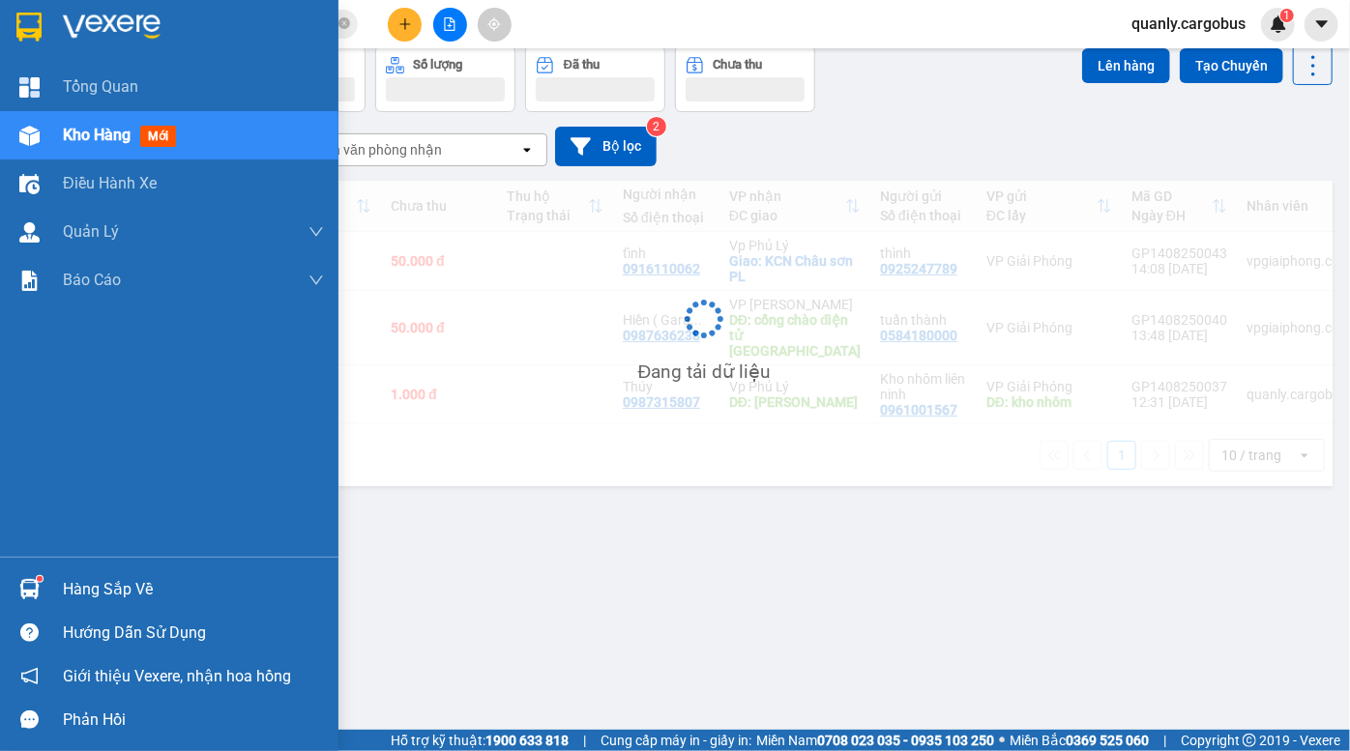
scroll to position [88, 0]
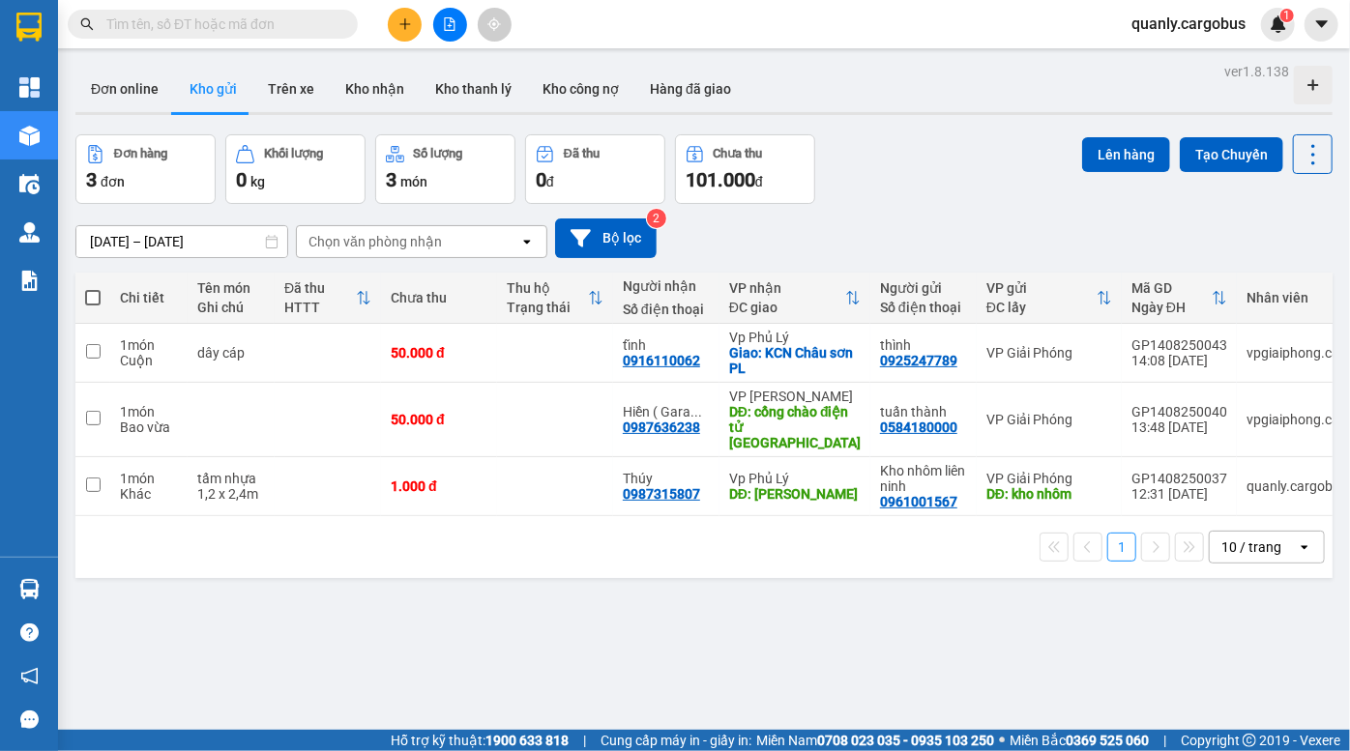
click at [933, 122] on div "ver 1.8.138 Đơn online Kho gửi Trên xe Kho nhận Kho thanh lý Kho công nợ Hàng đ…" at bounding box center [704, 433] width 1273 height 751
click at [884, 214] on div "[DATE] – [DATE] Press the down arrow key to interact with the calendar and sele…" at bounding box center [703, 238] width 1257 height 69
click at [940, 150] on div "Đơn hàng 3 đơn Khối lượng 0 kg Số lượng 3 món Đã thu 0 đ Chưa thu 101.000 đ Lên…" at bounding box center [703, 169] width 1257 height 70
click at [927, 117] on div "ver 1.8.138 Đơn online Kho gửi Trên xe Kho nhận Kho thanh lý Kho công nợ Hàng đ…" at bounding box center [704, 433] width 1273 height 751
click at [975, 108] on div "Đơn online Kho gửi Trên xe Kho nhận Kho thanh lý Kho công nợ Hàng đã giao" at bounding box center [703, 91] width 1257 height 51
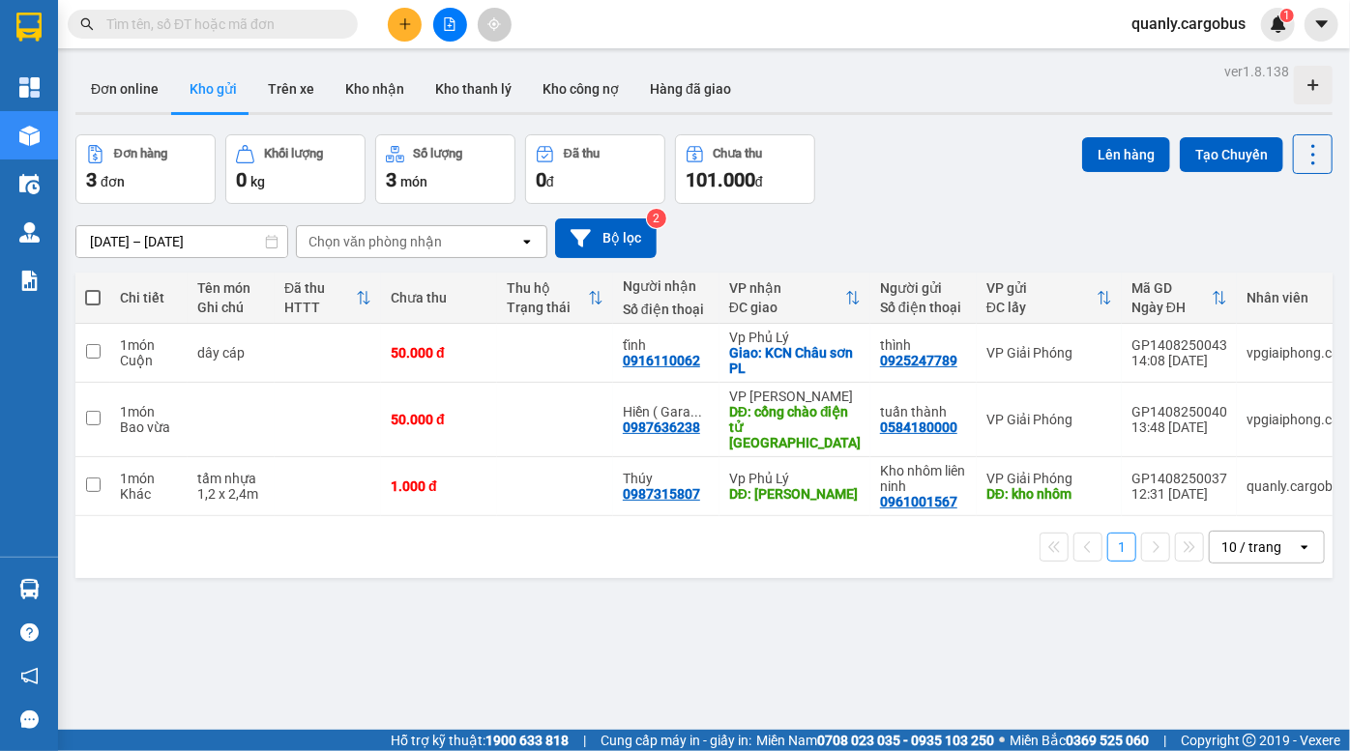
click at [921, 197] on div "Đơn hàng 3 đơn Khối lượng 0 kg Số lượng 3 món Đã thu 0 đ Chưa thu 101.000 đ Lên…" at bounding box center [703, 169] width 1257 height 70
click at [882, 187] on div "Đơn hàng 3 đơn Khối lượng 0 kg Số lượng 3 món Đã thu 0 đ Chưa thu 101.000 đ Lên…" at bounding box center [703, 169] width 1257 height 70
click at [998, 176] on div "Đơn hàng 3 đơn Khối lượng 0 kg Số lượng 3 món Đã thu 0 đ Chưa thu 101.000 đ Lên…" at bounding box center [703, 169] width 1257 height 70
click at [939, 124] on div "ver 1.8.138 Đơn online Kho gửi Trên xe Kho nhận Kho thanh lý Kho công nợ Hàng đ…" at bounding box center [704, 433] width 1273 height 751
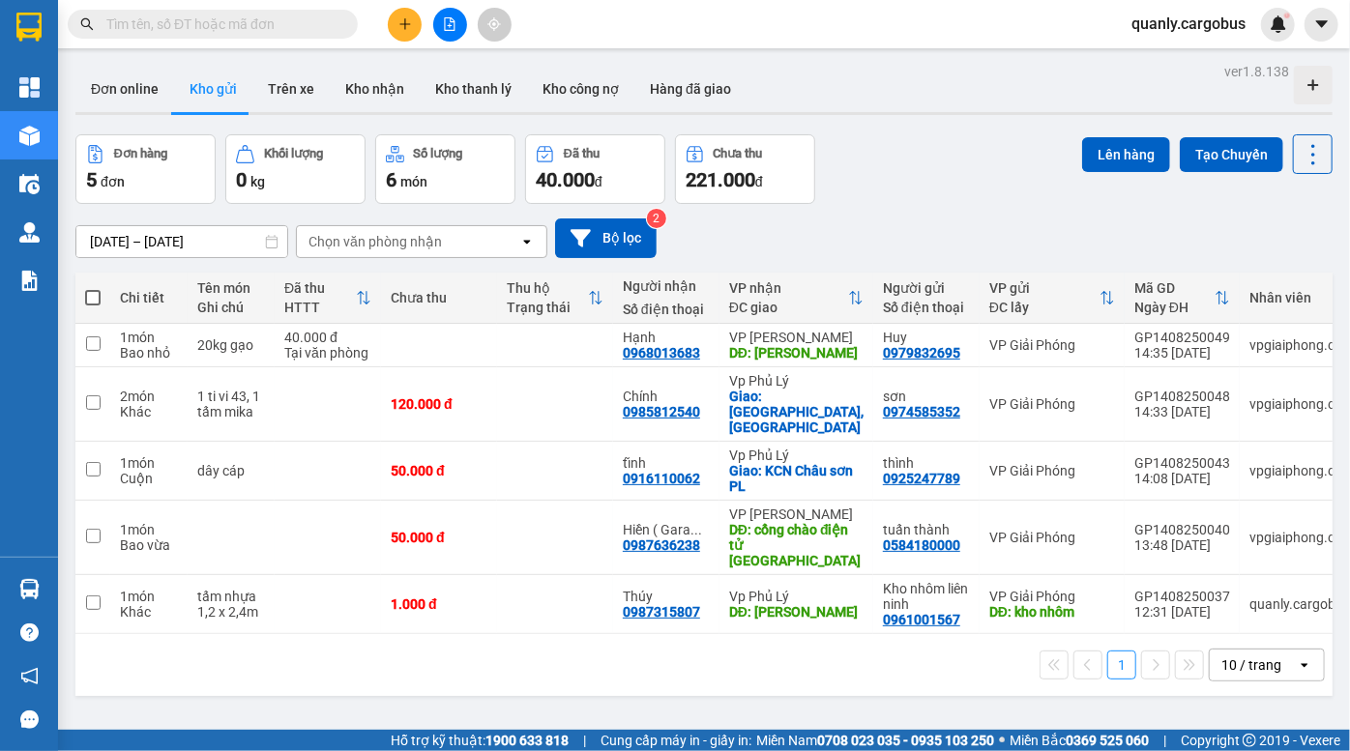
click at [987, 167] on div "Đơn hàng 5 đơn Khối lượng 0 kg Số lượng 6 món Đã thu 40.000 đ Chưa thu 221.000 …" at bounding box center [703, 169] width 1257 height 70
drag, startPoint x: 916, startPoint y: 179, endPoint x: 576, endPoint y: 34, distance: 369.1
click at [916, 178] on div "Đơn hàng 5 đơn Khối lượng 0 kg Số lượng 6 món Đã thu 40.000 đ Chưa thu 221.000 …" at bounding box center [703, 169] width 1257 height 70
click at [913, 169] on div "Đơn hàng 5 đơn Khối lượng 0 kg Số lượng 6 món Đã thu 40.000 đ Chưa thu 221.000 …" at bounding box center [703, 169] width 1257 height 70
click at [905, 203] on div "Đơn hàng 5 đơn Khối lượng 0 kg Số lượng 6 món Đã thu 40.000 đ Chưa thu 221.000 …" at bounding box center [703, 169] width 1257 height 70
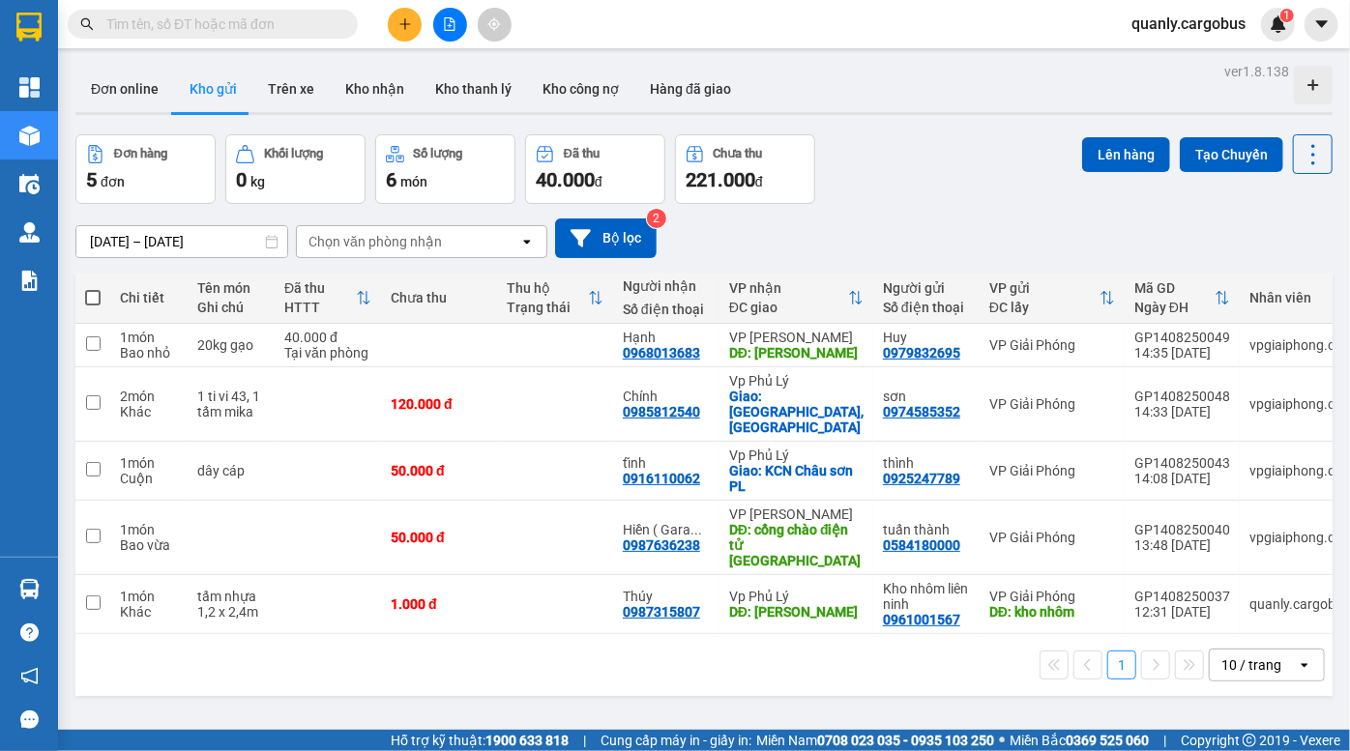
click at [966, 155] on div "Đơn hàng 5 đơn Khối lượng 0 kg Số lượng 6 món Đã thu 40.000 đ Chưa thu 221.000 …" at bounding box center [703, 169] width 1257 height 70
click at [919, 199] on div "Đơn hàng 5 đơn Khối lượng 0 kg Số lượng 6 món Đã thu 40.000 đ Chưa thu 221.000 …" at bounding box center [703, 169] width 1257 height 70
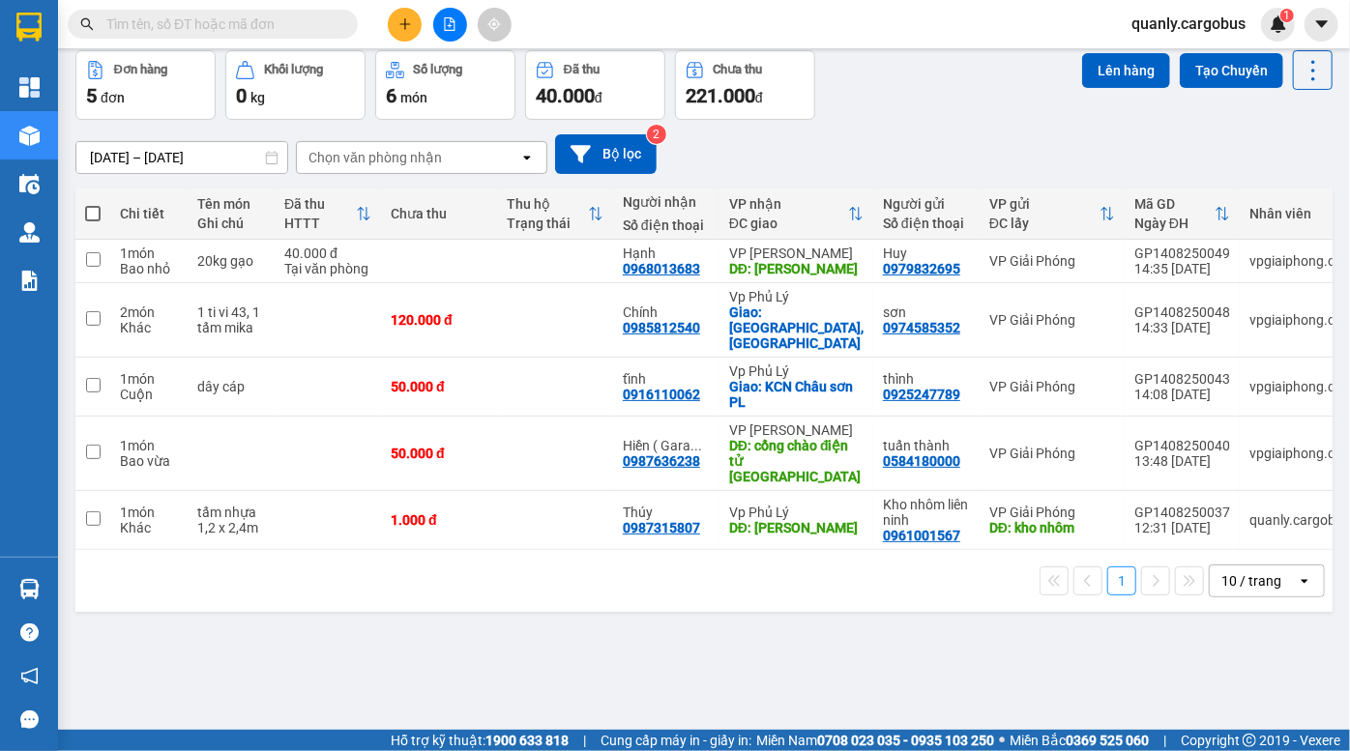
scroll to position [88, 0]
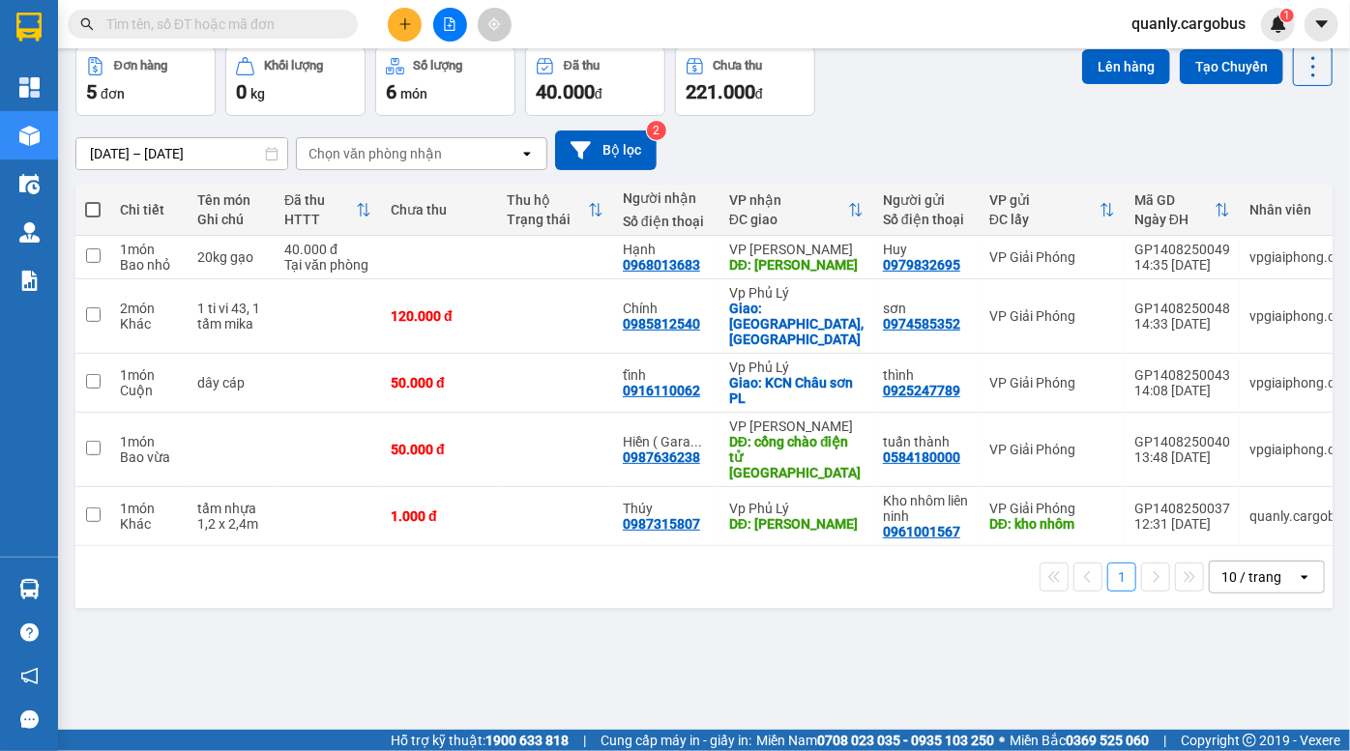
drag, startPoint x: 947, startPoint y: 142, endPoint x: 565, endPoint y: 3, distance: 406.6
click at [937, 132] on div "[DATE] – [DATE] Press the down arrow key to interact with the calendar and sele…" at bounding box center [703, 151] width 1257 height 40
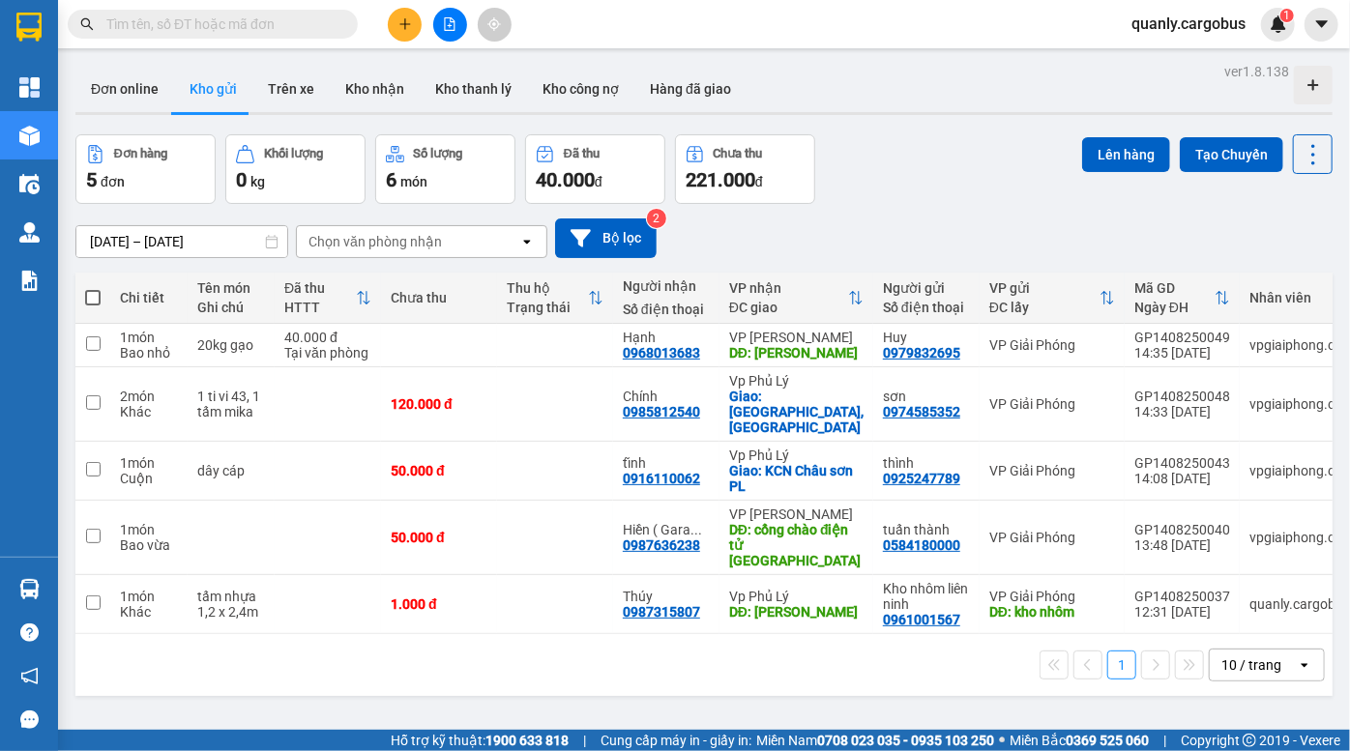
click at [985, 220] on div "[DATE] – [DATE] Press the down arrow key to interact with the calendar and sele…" at bounding box center [703, 239] width 1257 height 40
click at [1250, 352] on icon at bounding box center [1257, 345] width 14 height 14
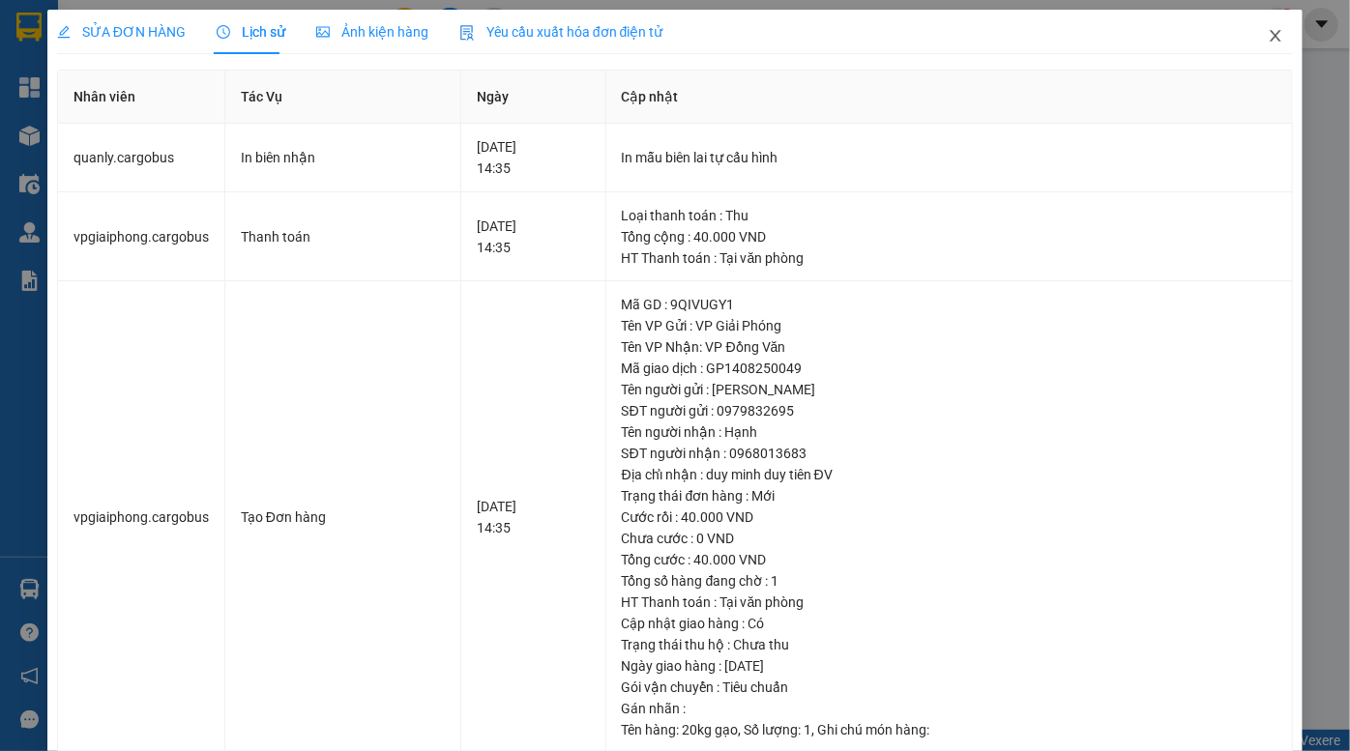
click at [1268, 37] on icon "close" at bounding box center [1275, 35] width 15 height 15
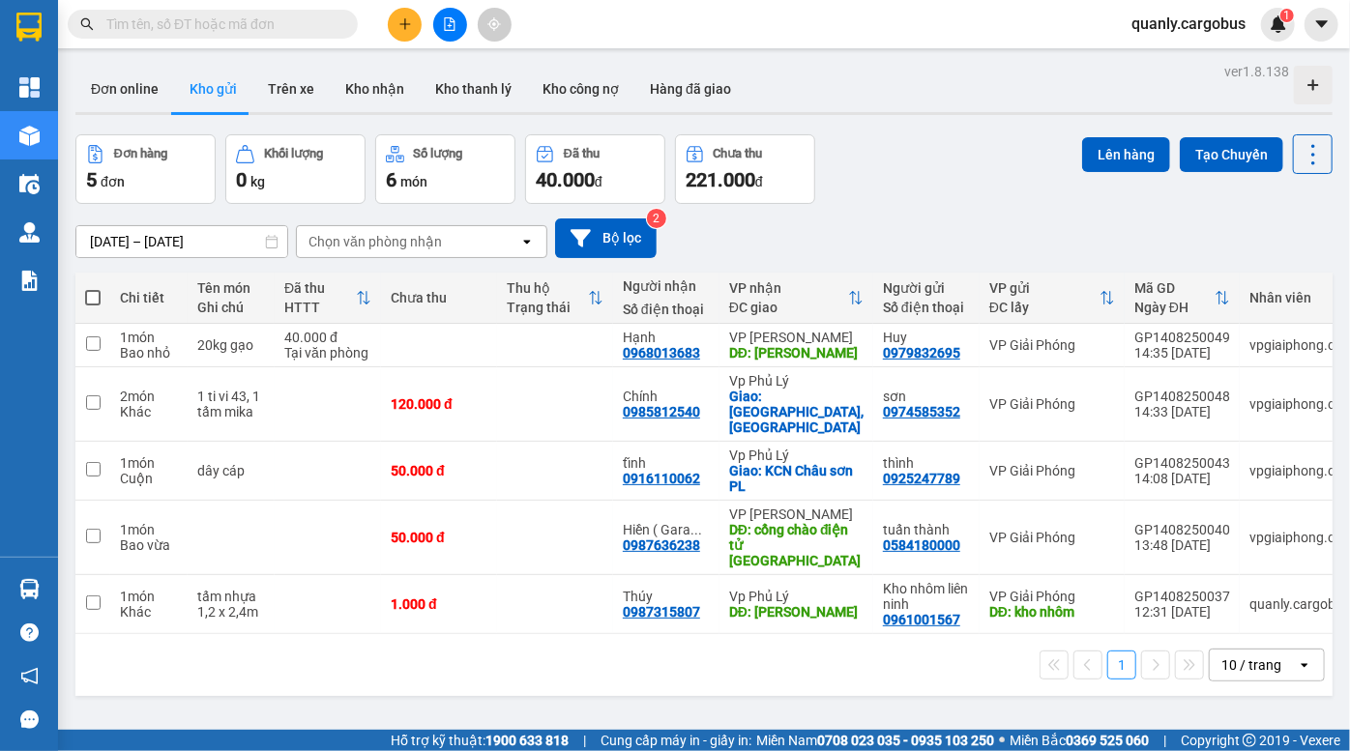
click at [100, 291] on label at bounding box center [92, 297] width 15 height 19
click at [93, 288] on input "checkbox" at bounding box center [93, 288] width 0 height 0
checkbox input "true"
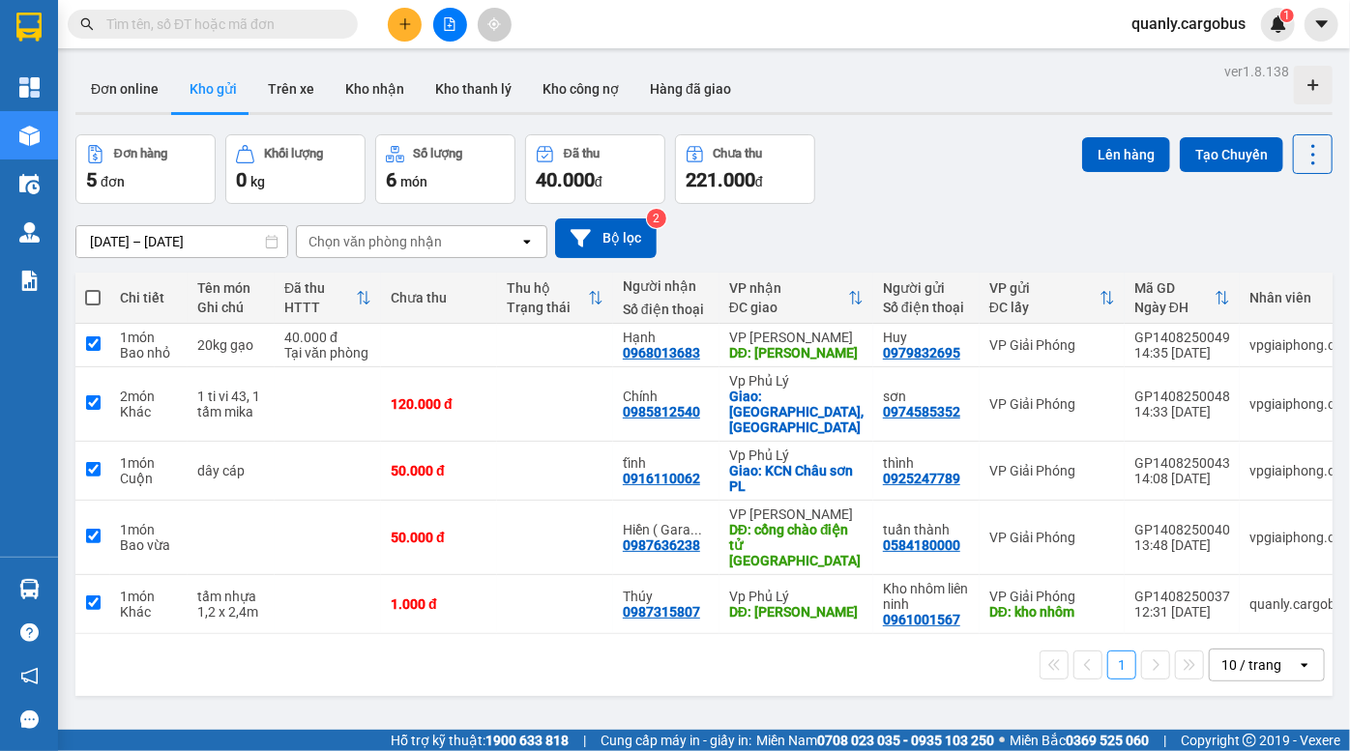
checkbox input "true"
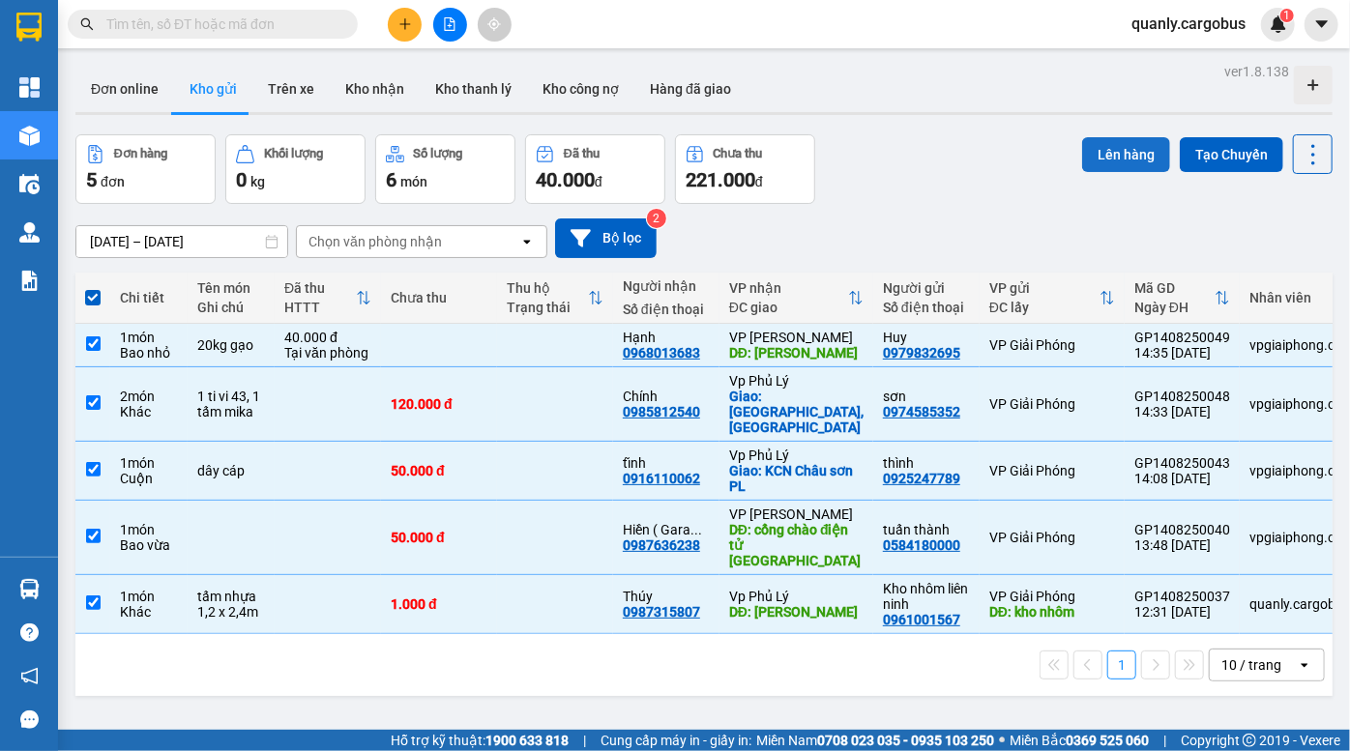
click at [1128, 145] on button "Lên hàng" at bounding box center [1126, 154] width 88 height 35
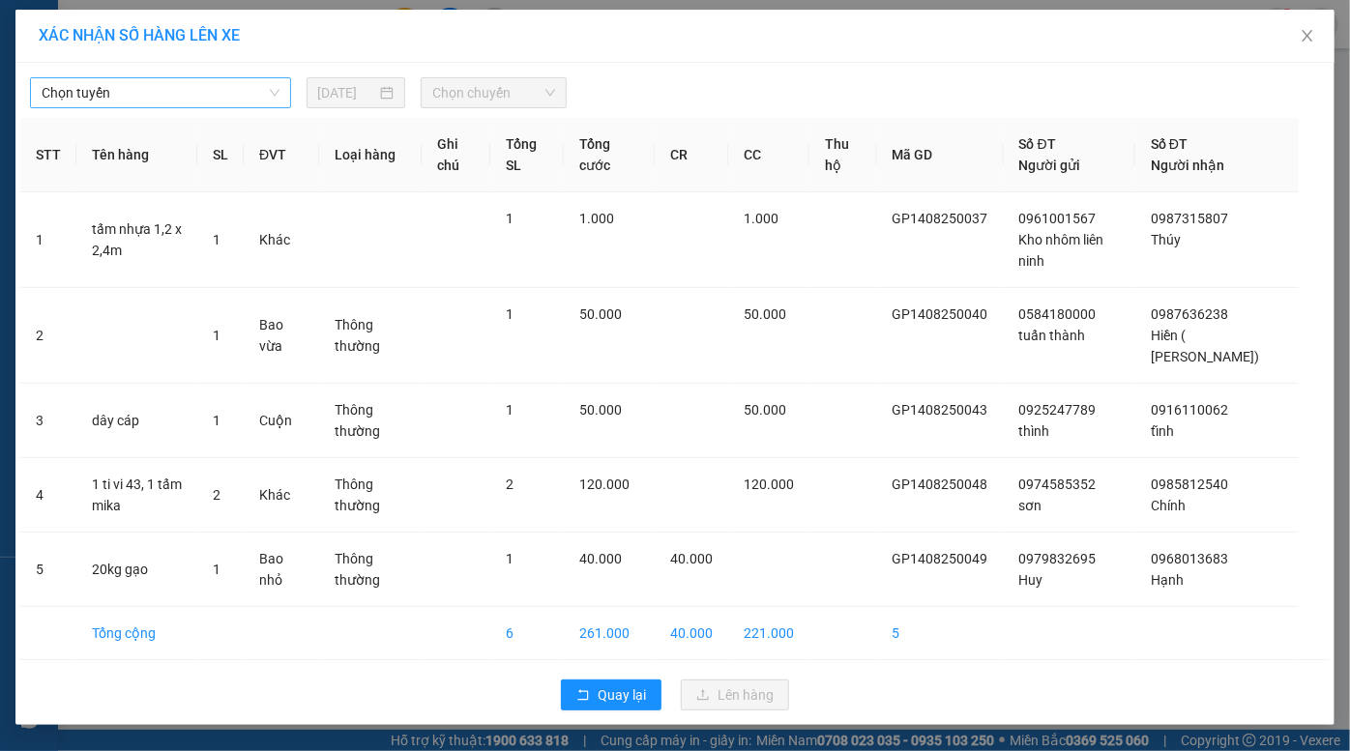
drag, startPoint x: 191, startPoint y: 93, endPoint x: 191, endPoint y: 104, distance: 11.6
click at [191, 99] on span "Chọn tuyến" at bounding box center [161, 92] width 238 height 29
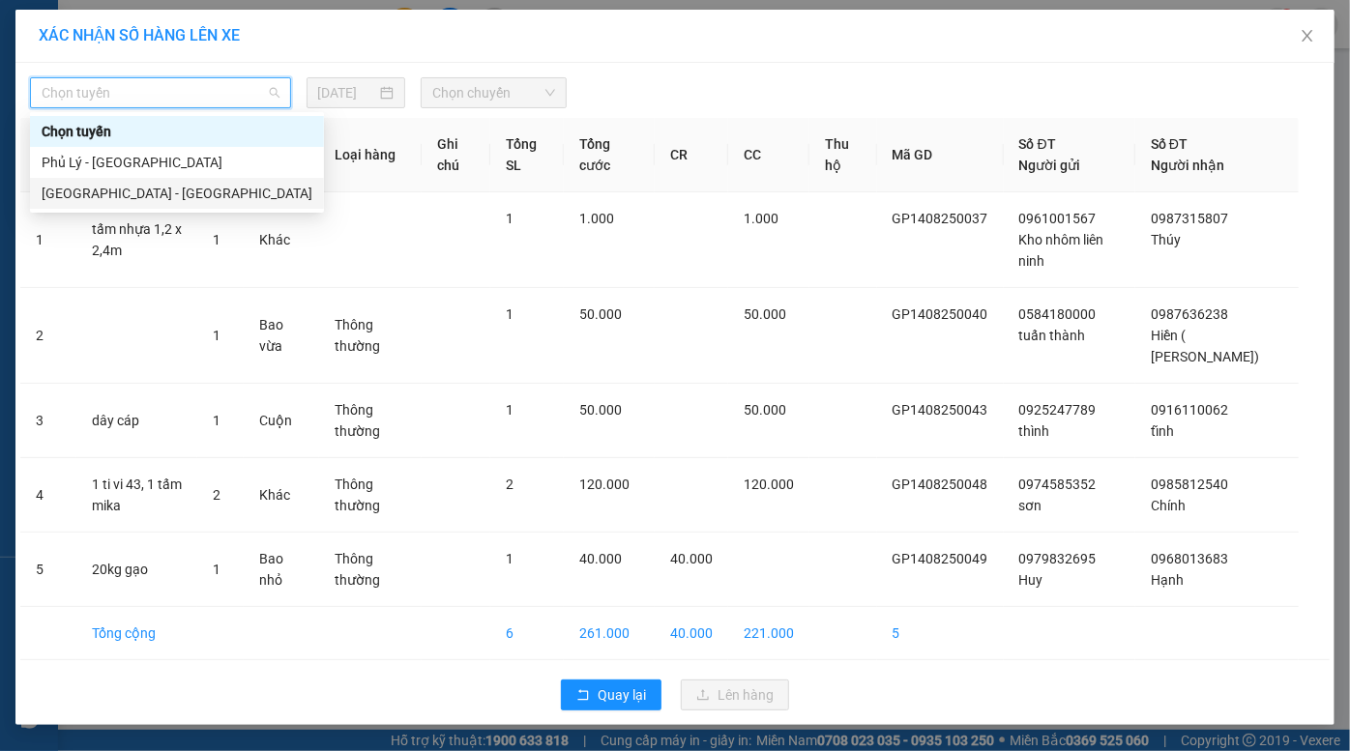
click at [156, 195] on div "[GEOGRAPHIC_DATA] - [GEOGRAPHIC_DATA]" at bounding box center [177, 193] width 271 height 21
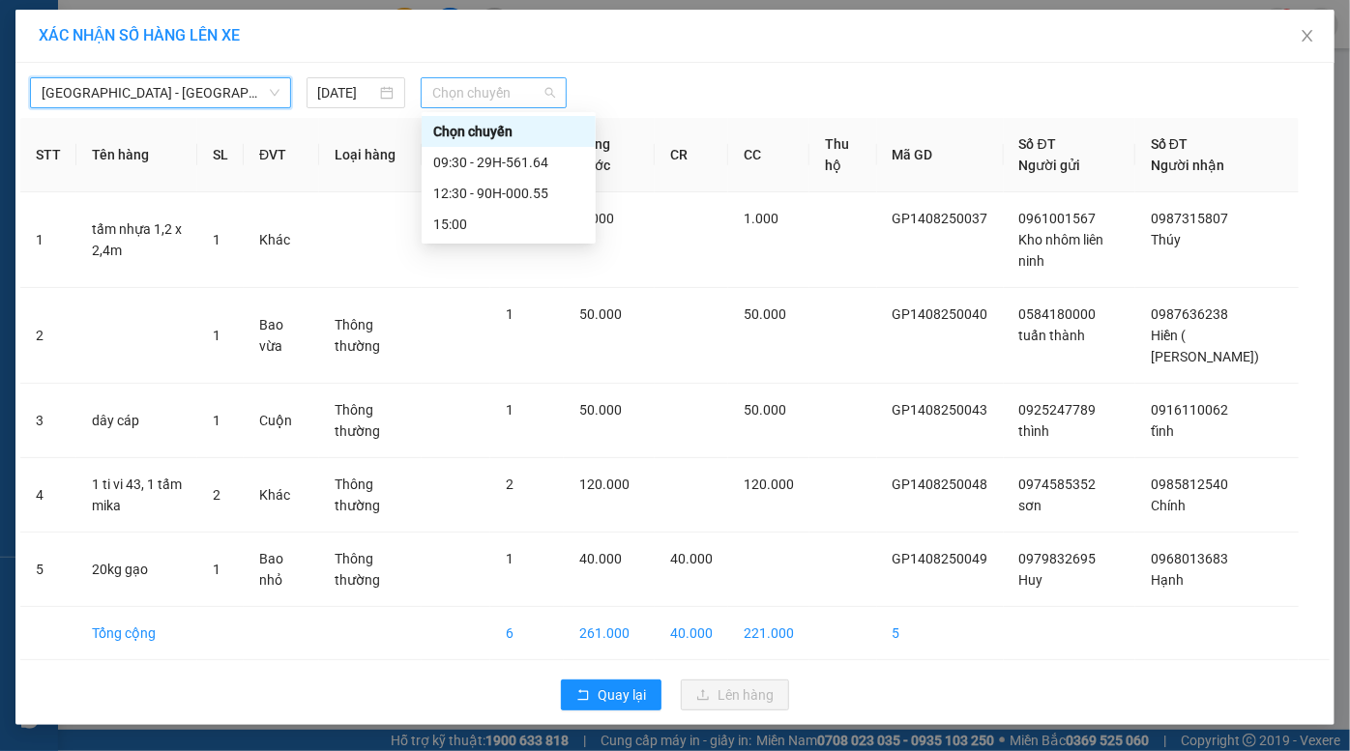
drag, startPoint x: 517, startPoint y: 87, endPoint x: 513, endPoint y: 113, distance: 26.6
click at [517, 88] on span "Chọn chuyến" at bounding box center [493, 92] width 123 height 29
click at [504, 216] on div "15:00" at bounding box center [508, 224] width 151 height 21
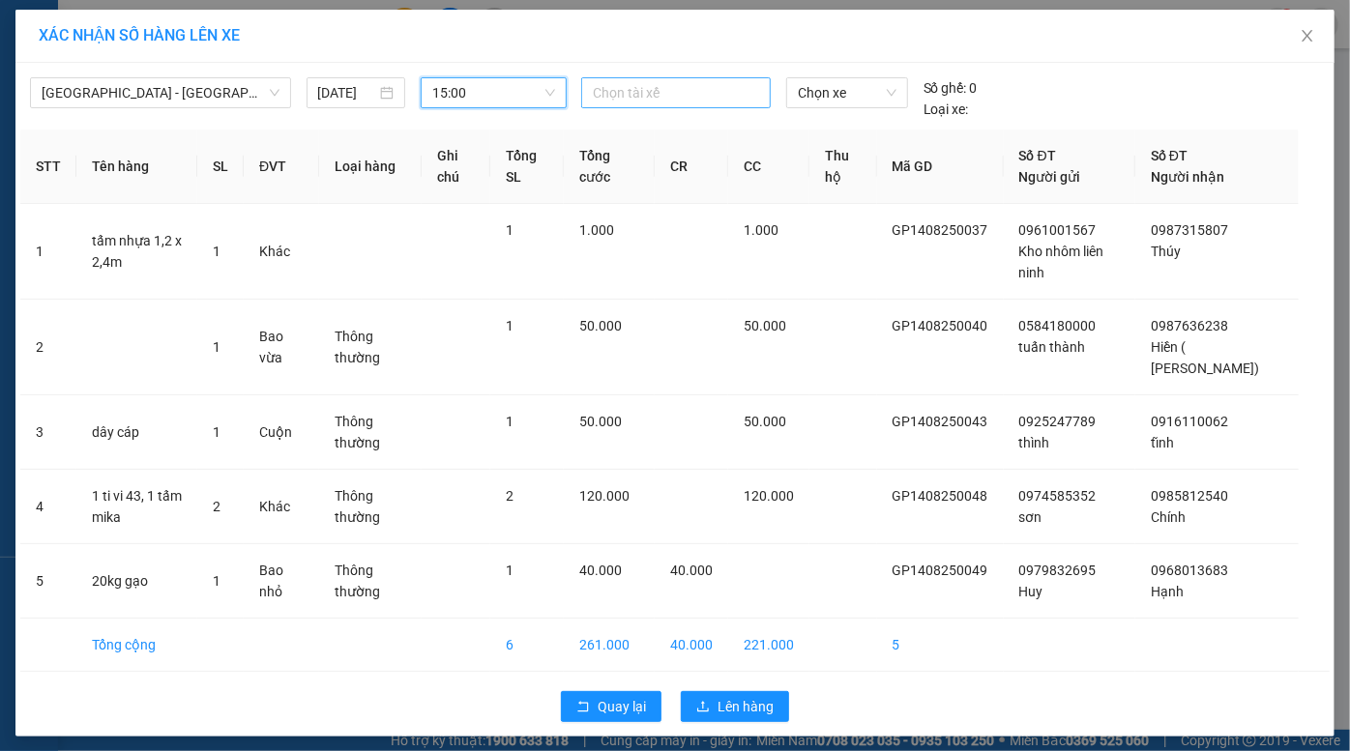
click at [698, 95] on div at bounding box center [676, 92] width 180 height 23
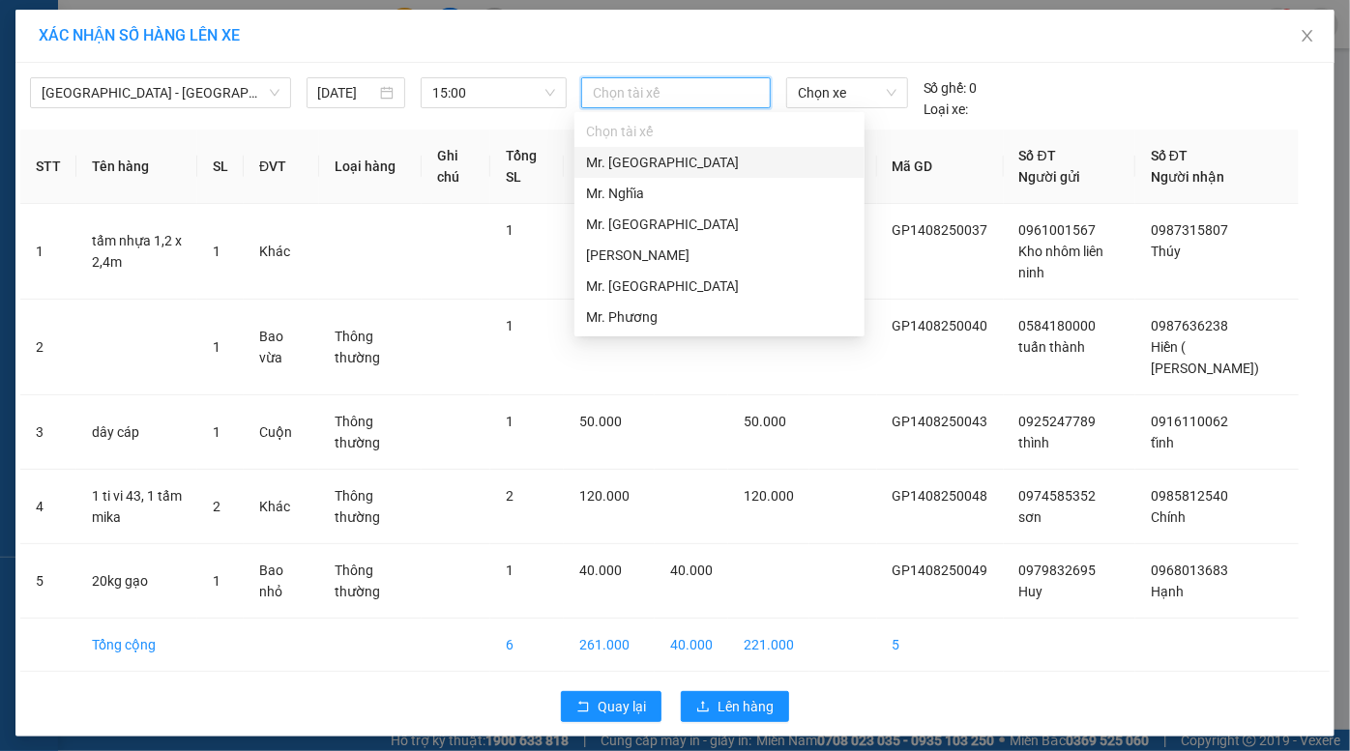
click at [678, 172] on div "Mr. [GEOGRAPHIC_DATA]" at bounding box center [719, 162] width 267 height 21
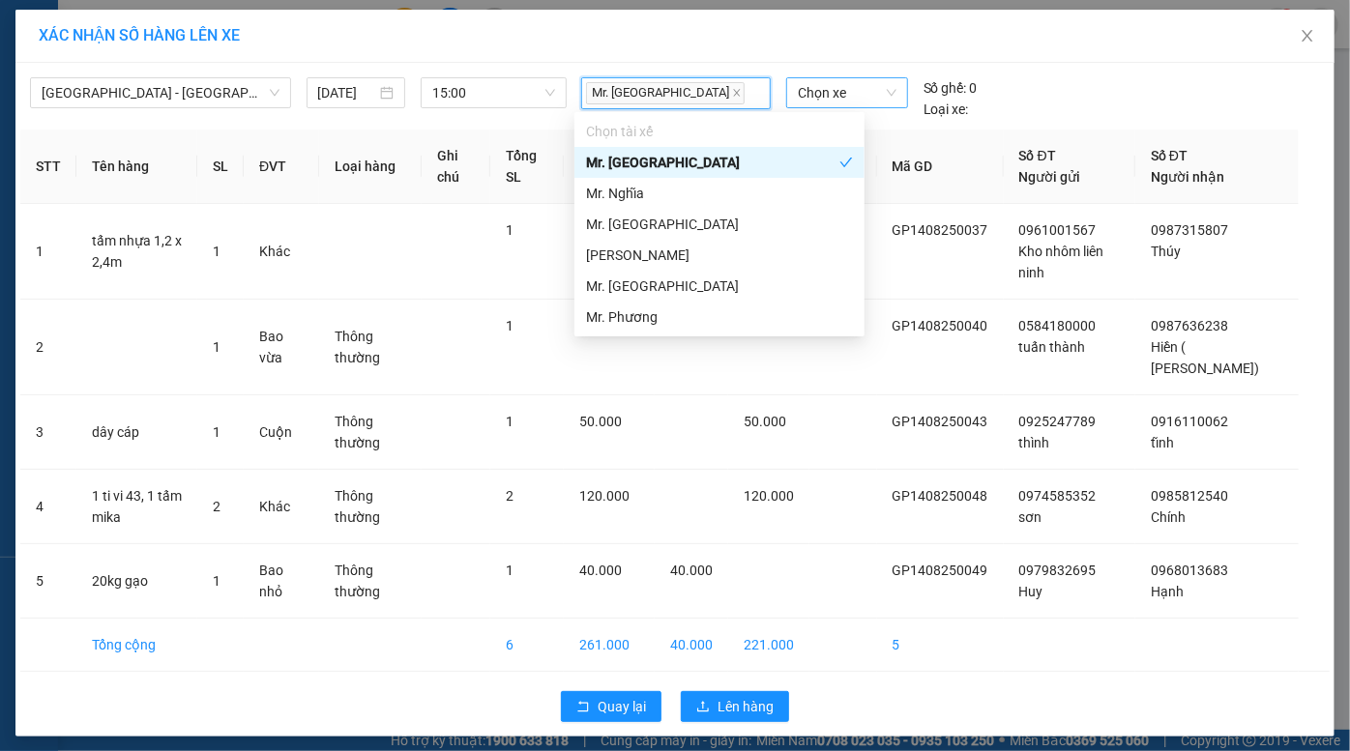
click at [814, 86] on span "Chọn xe" at bounding box center [847, 92] width 99 height 29
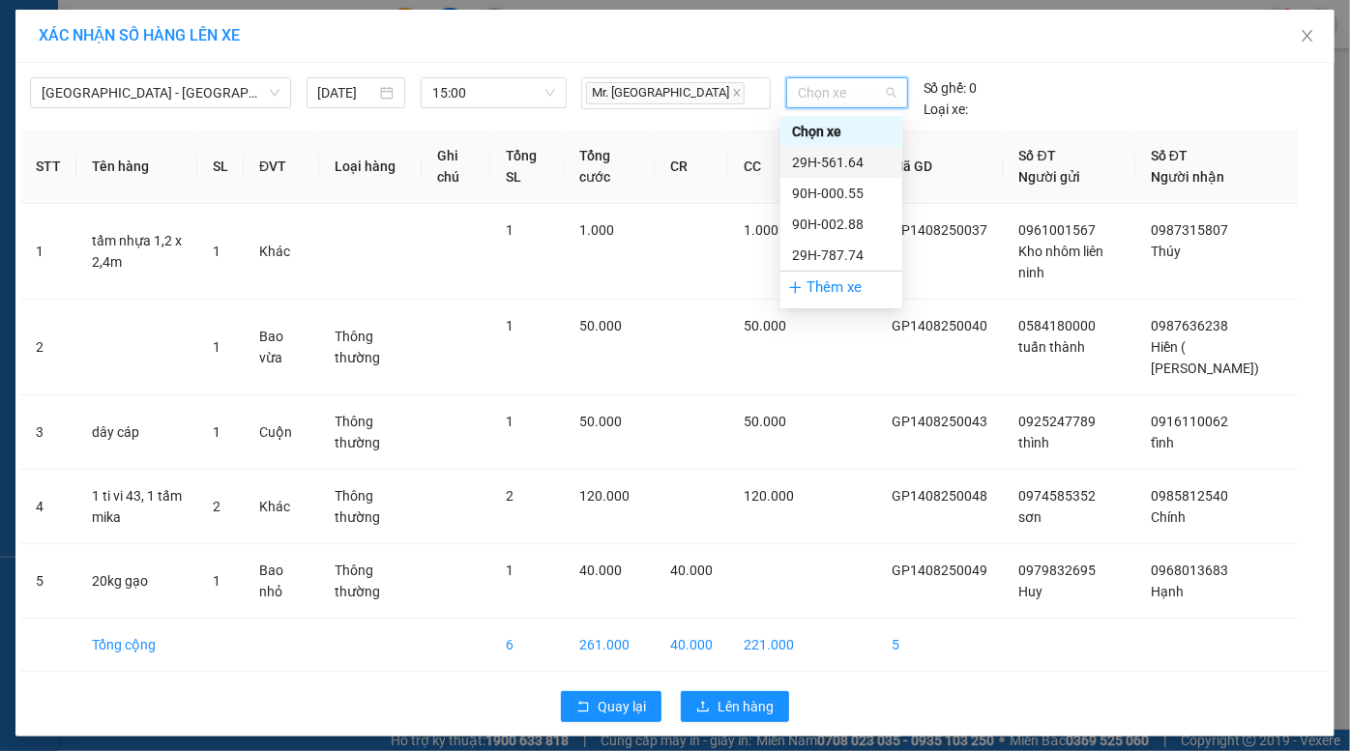
click at [827, 164] on div "29H-561.64" at bounding box center [841, 162] width 99 height 21
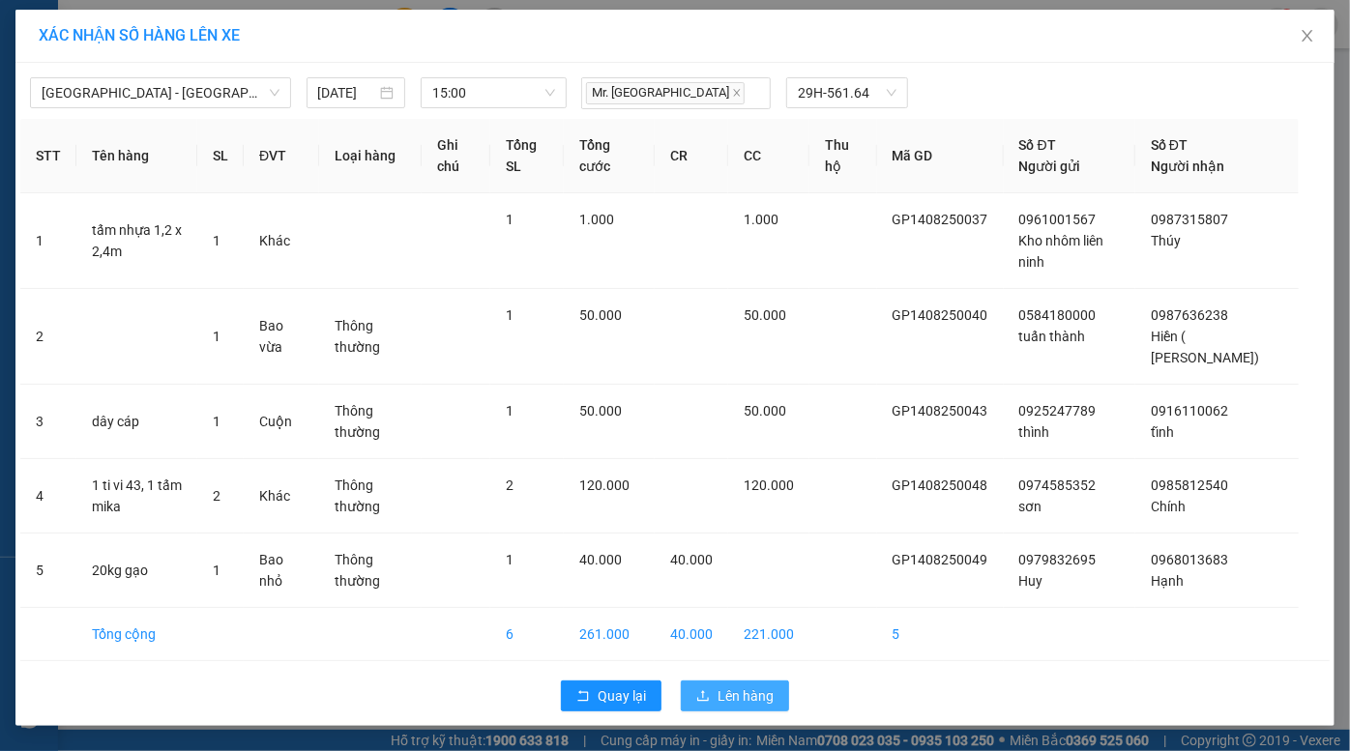
click at [739, 691] on span "Lên hàng" at bounding box center [746, 696] width 56 height 21
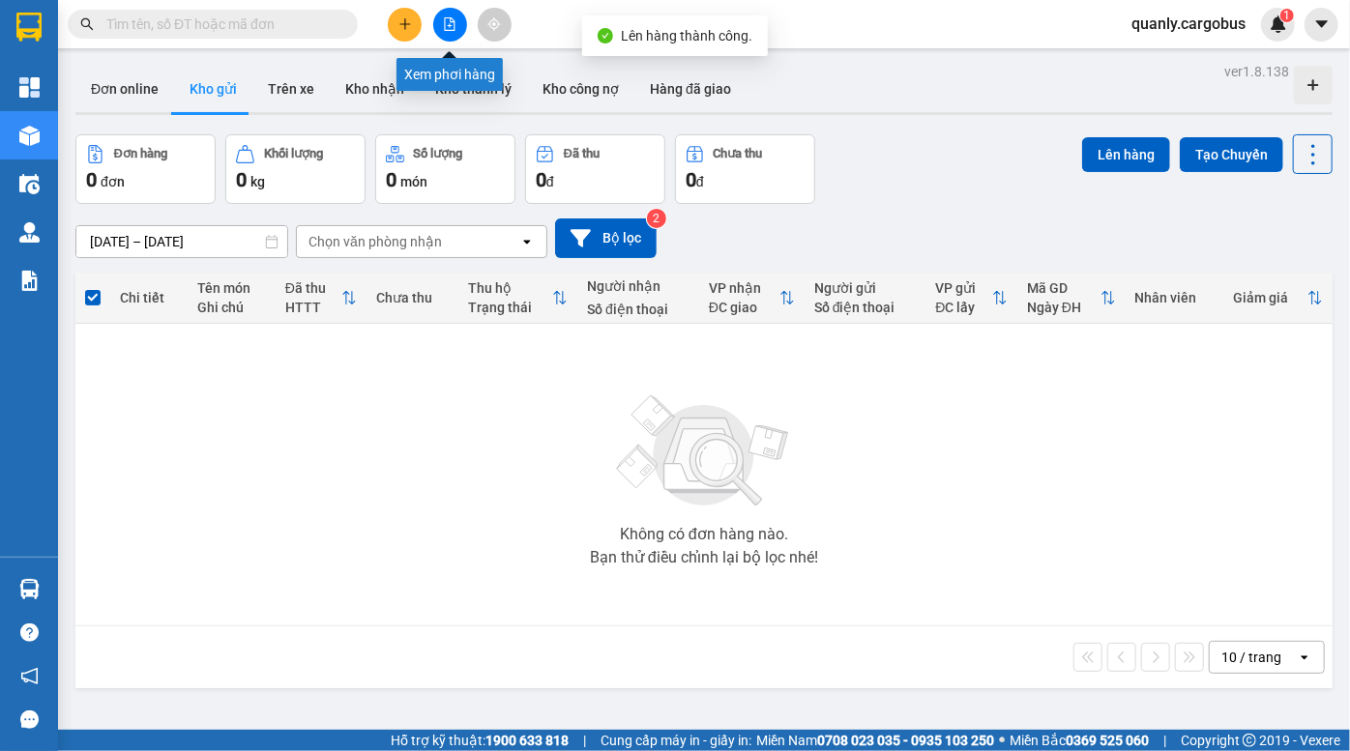
click at [446, 28] on icon "file-add" at bounding box center [450, 24] width 14 height 14
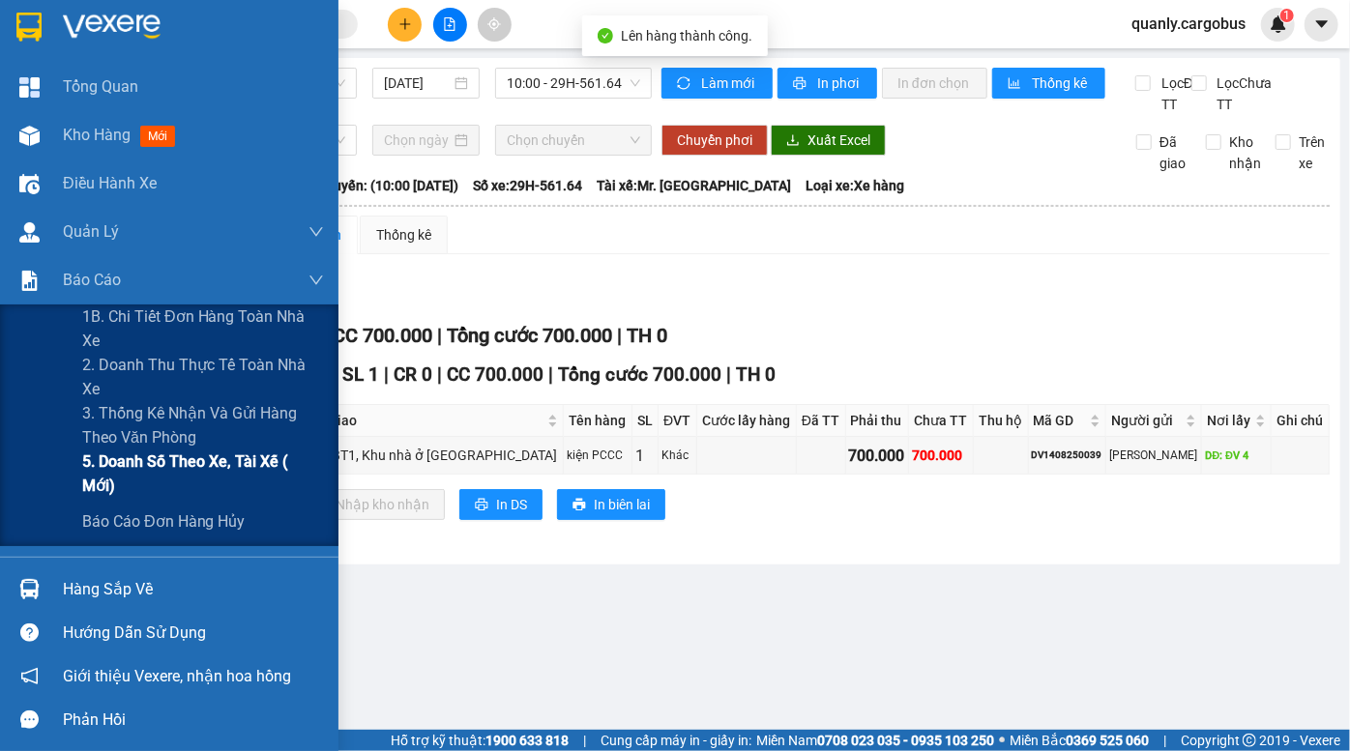
click at [167, 471] on span "5. Doanh số theo xe, tài xế ( mới)" at bounding box center [203, 474] width 242 height 48
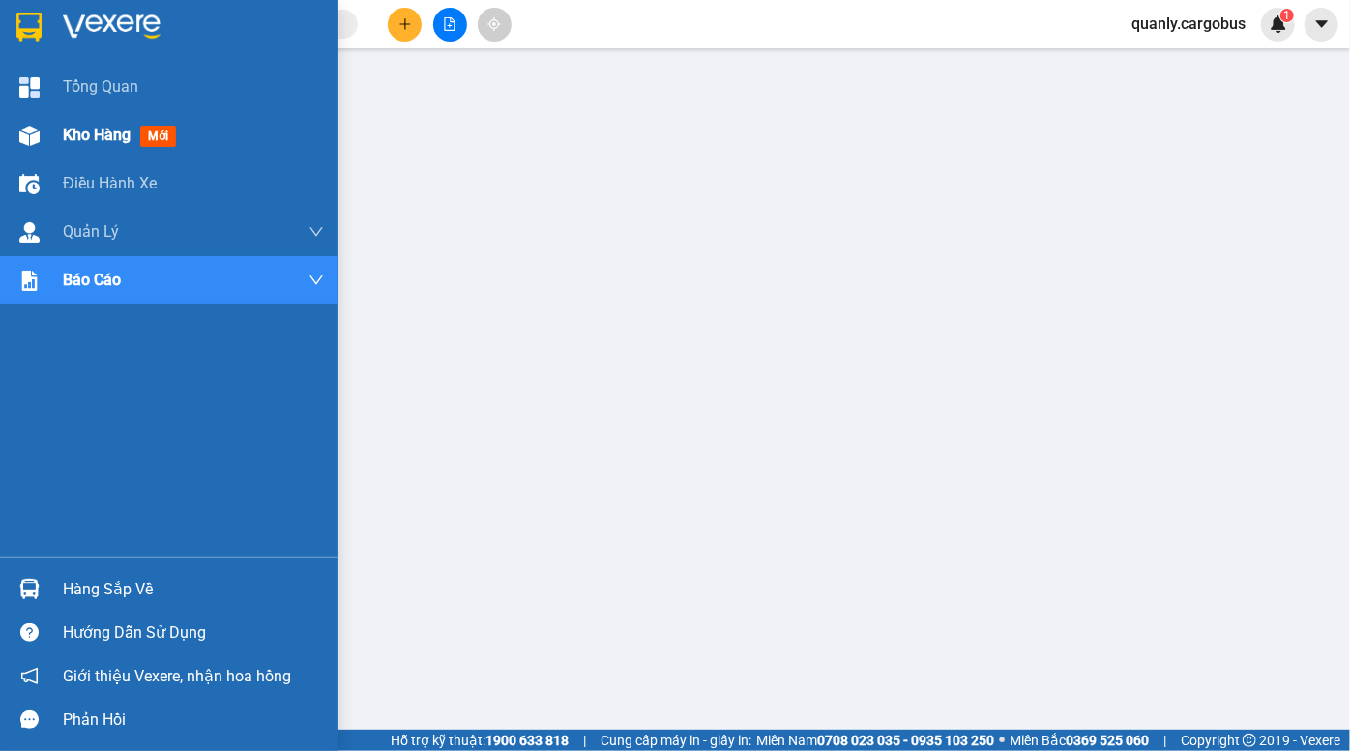
click at [41, 132] on div at bounding box center [30, 136] width 34 height 34
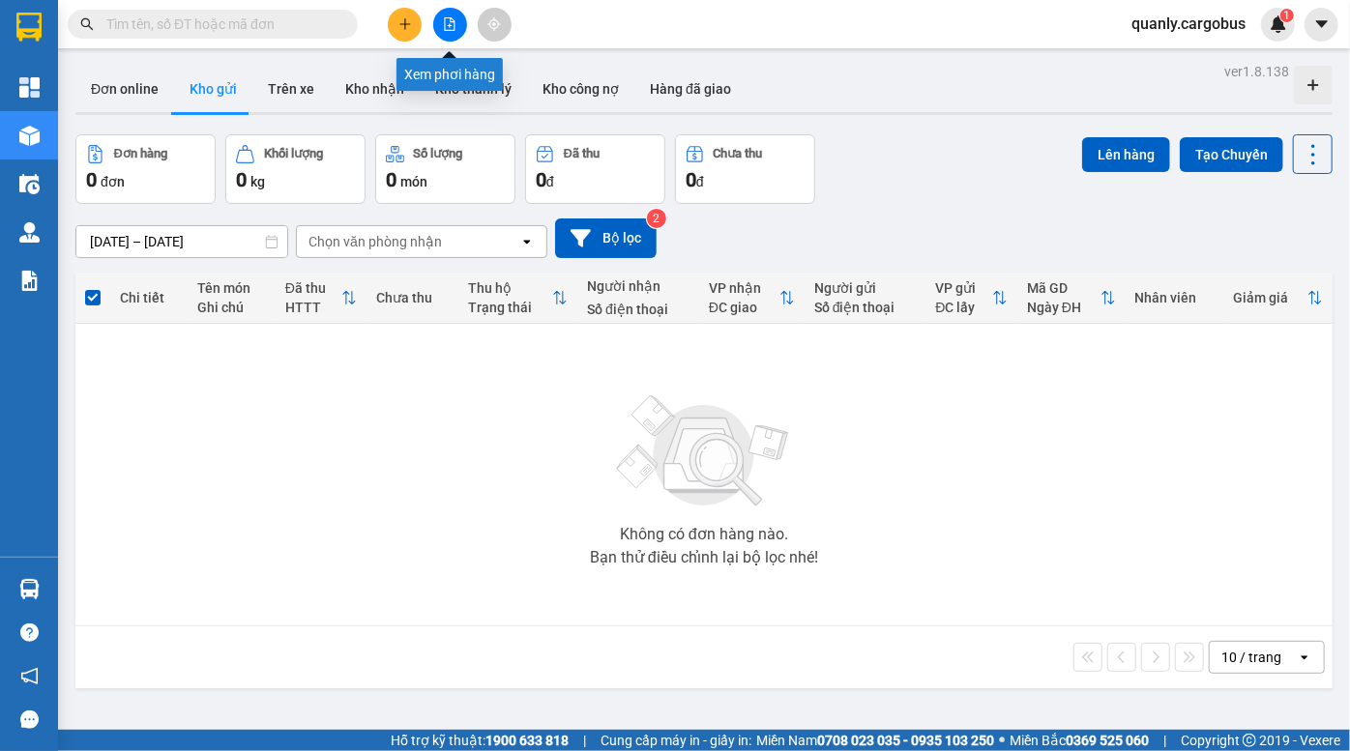
click at [450, 19] on icon "file-add" at bounding box center [450, 24] width 11 height 14
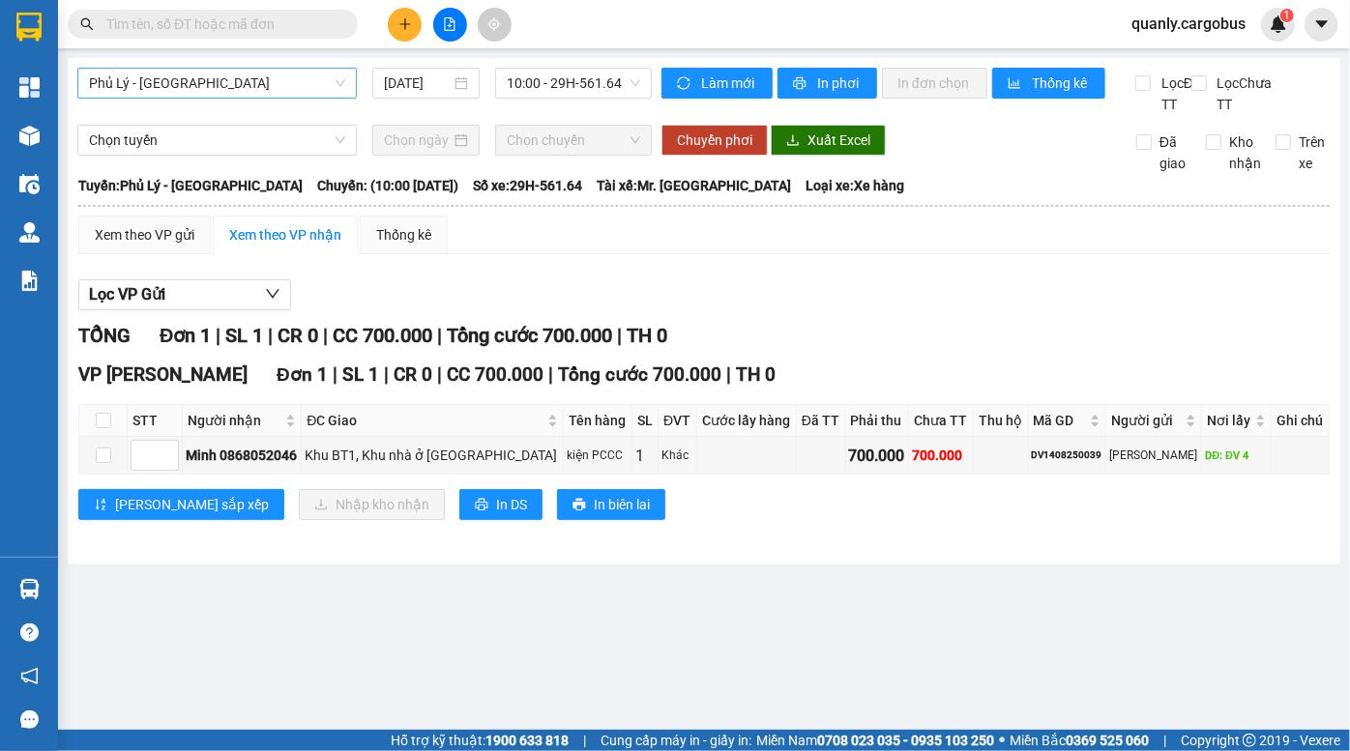
click at [197, 74] on span "Phủ Lý - [GEOGRAPHIC_DATA]" at bounding box center [217, 83] width 256 height 29
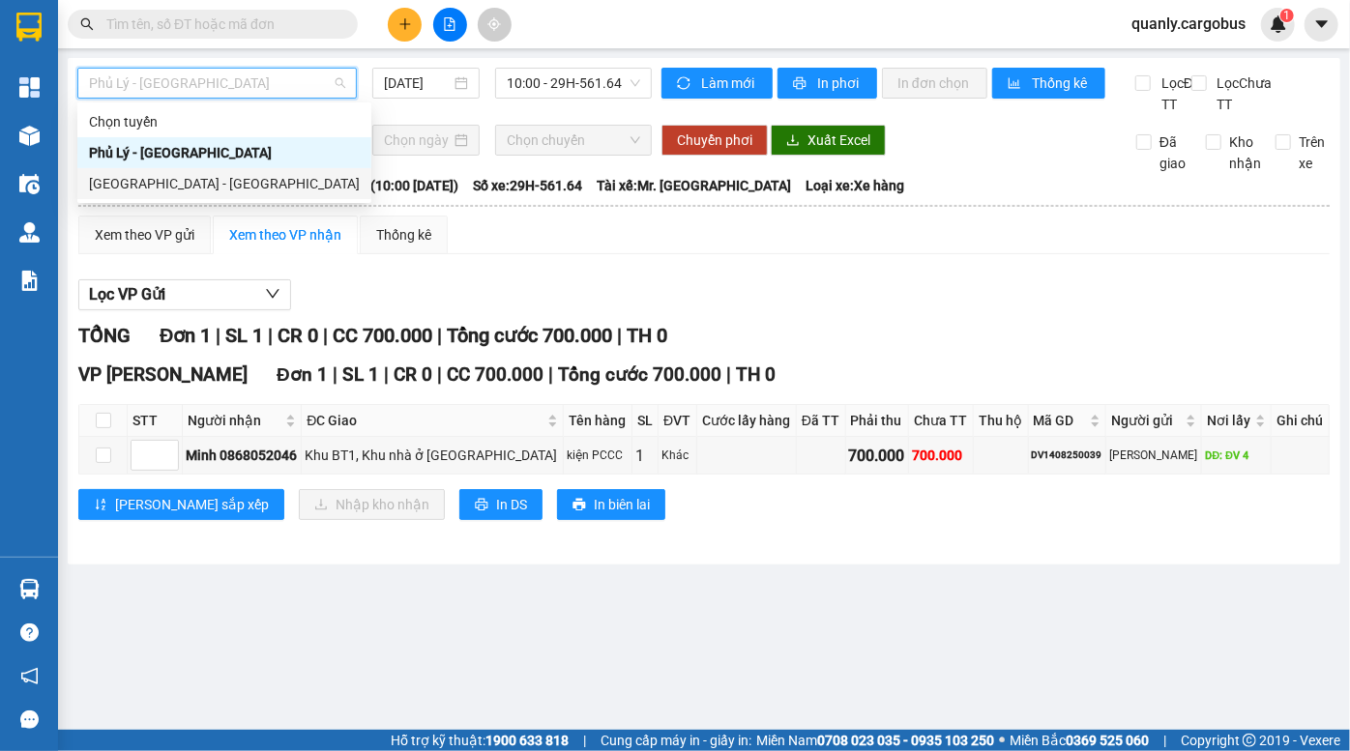
click at [174, 192] on div "[GEOGRAPHIC_DATA] - [GEOGRAPHIC_DATA]" at bounding box center [224, 183] width 271 height 21
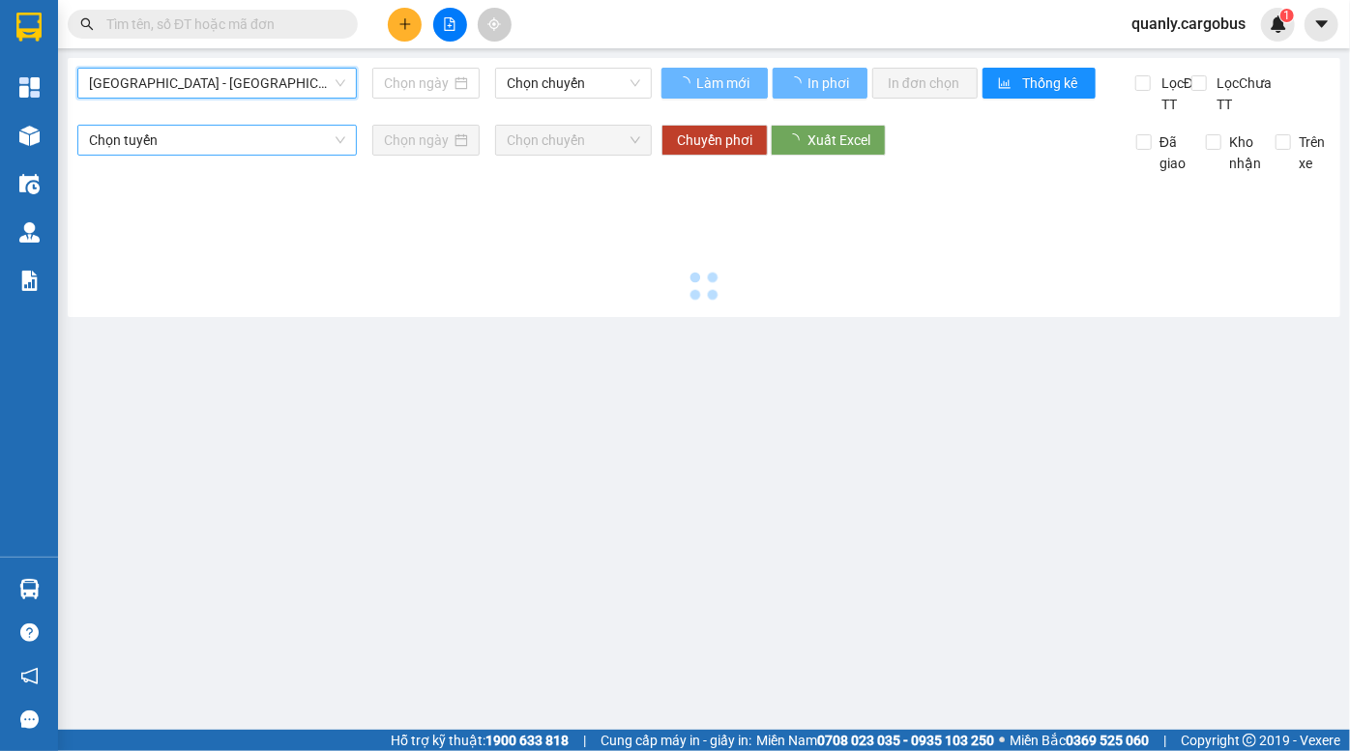
type input "[DATE]"
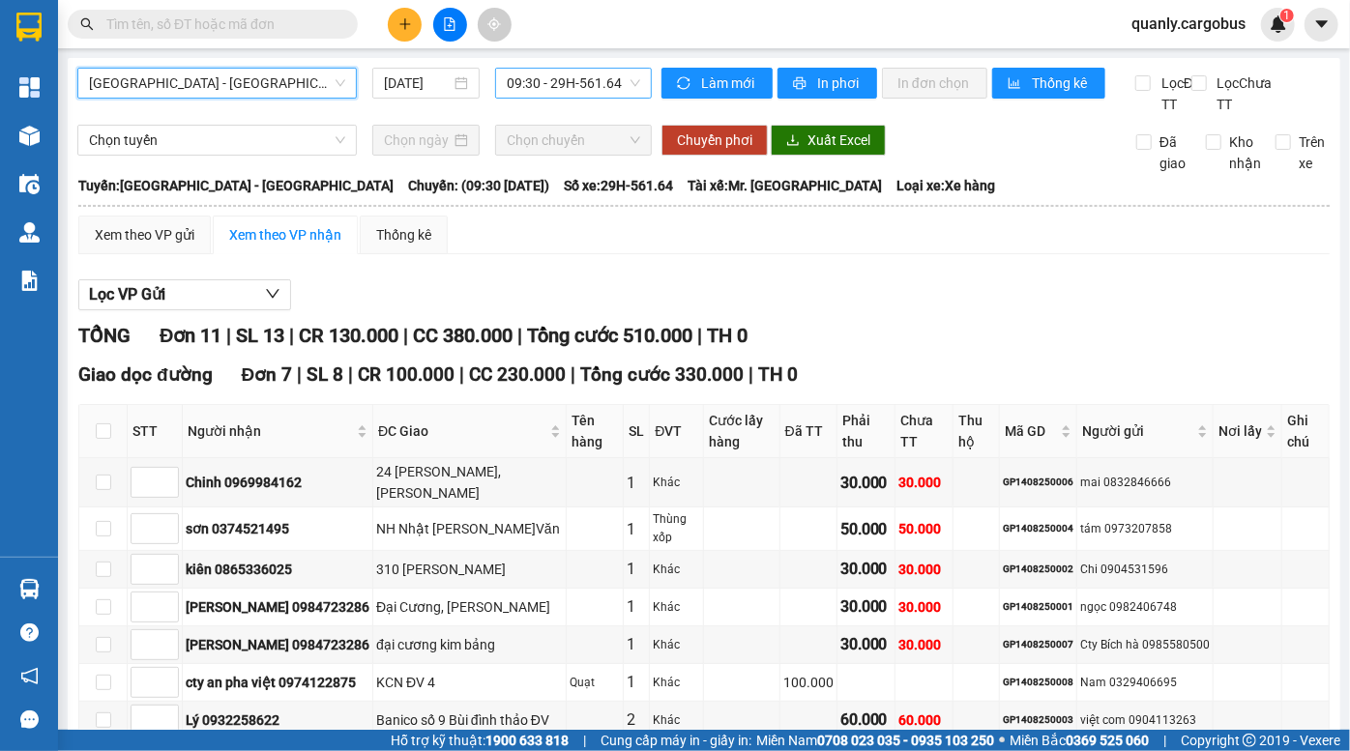
click at [573, 80] on span "09:30 - 29H-561.64" at bounding box center [573, 83] width 133 height 29
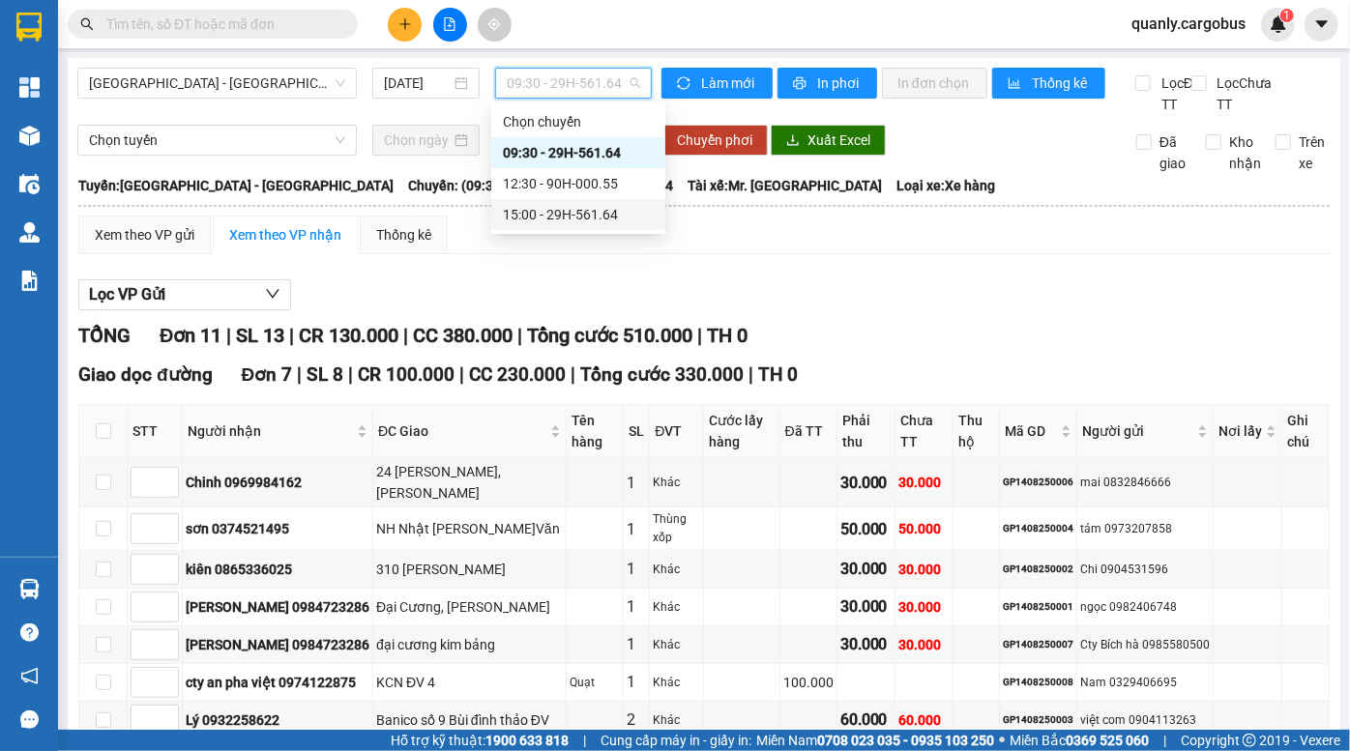
click at [587, 212] on div "15:00 - 29H-561.64" at bounding box center [578, 214] width 151 height 21
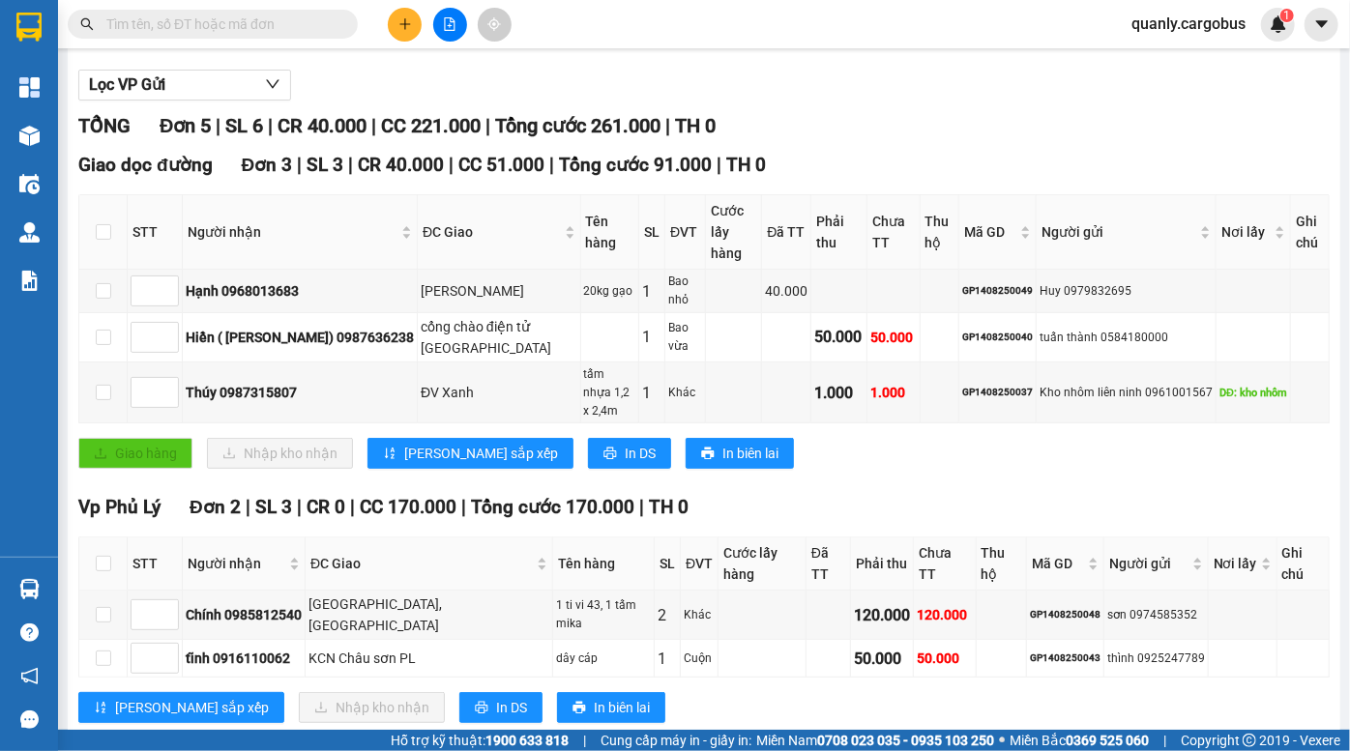
scroll to position [211, 0]
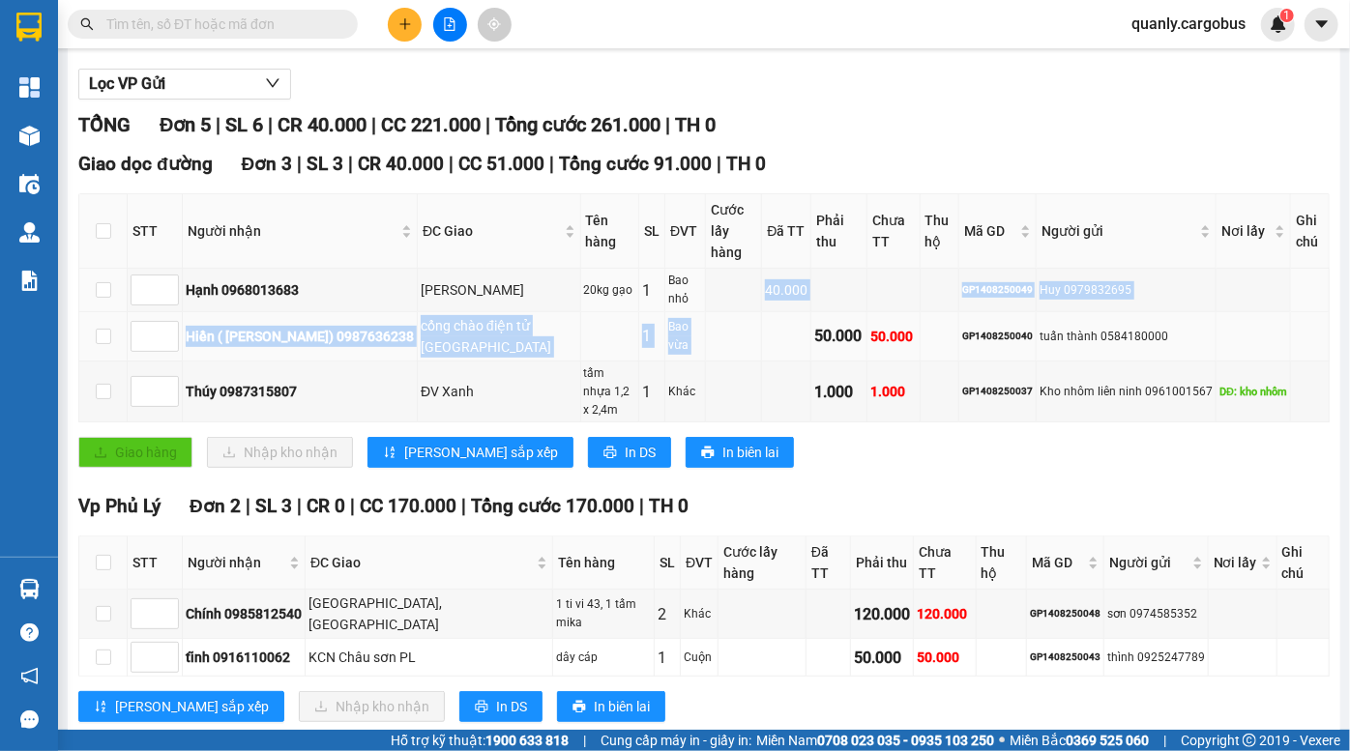
drag, startPoint x: 733, startPoint y: 291, endPoint x: 807, endPoint y: 338, distance: 88.3
click at [807, 337] on tbody "Hạnh 0968013683 duy minh duy tiên ĐV 20kg gạo 1 Bao nhỏ 40.000 GP1408250049 Huy…" at bounding box center [704, 346] width 1250 height 154
click at [814, 338] on div "50.000" at bounding box center [838, 336] width 49 height 24
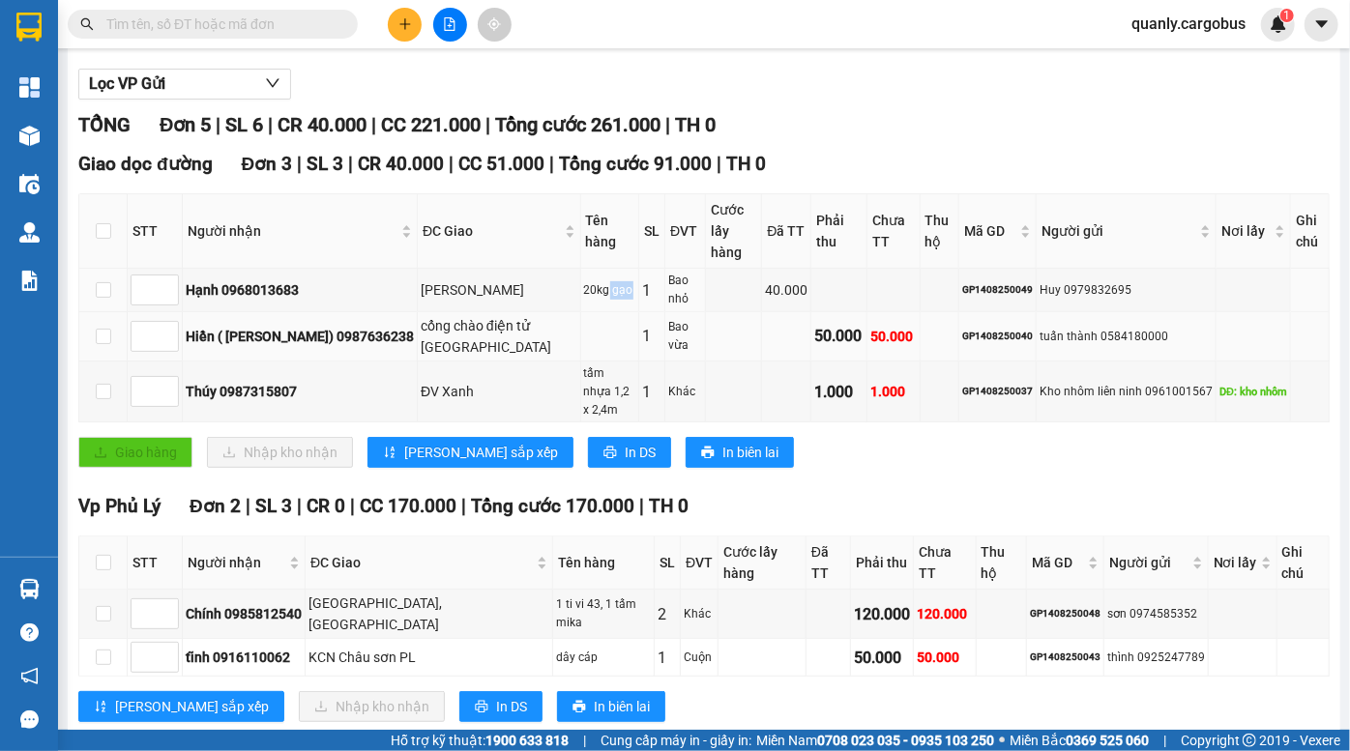
drag, startPoint x: 600, startPoint y: 313, endPoint x: 623, endPoint y: 317, distance: 23.5
click at [623, 317] on tbody "Hạnh 0968013683 duy minh duy tiên ĐV 20kg gạo 1 Bao nhỏ 40.000 GP1408250049 Huy…" at bounding box center [704, 346] width 1250 height 154
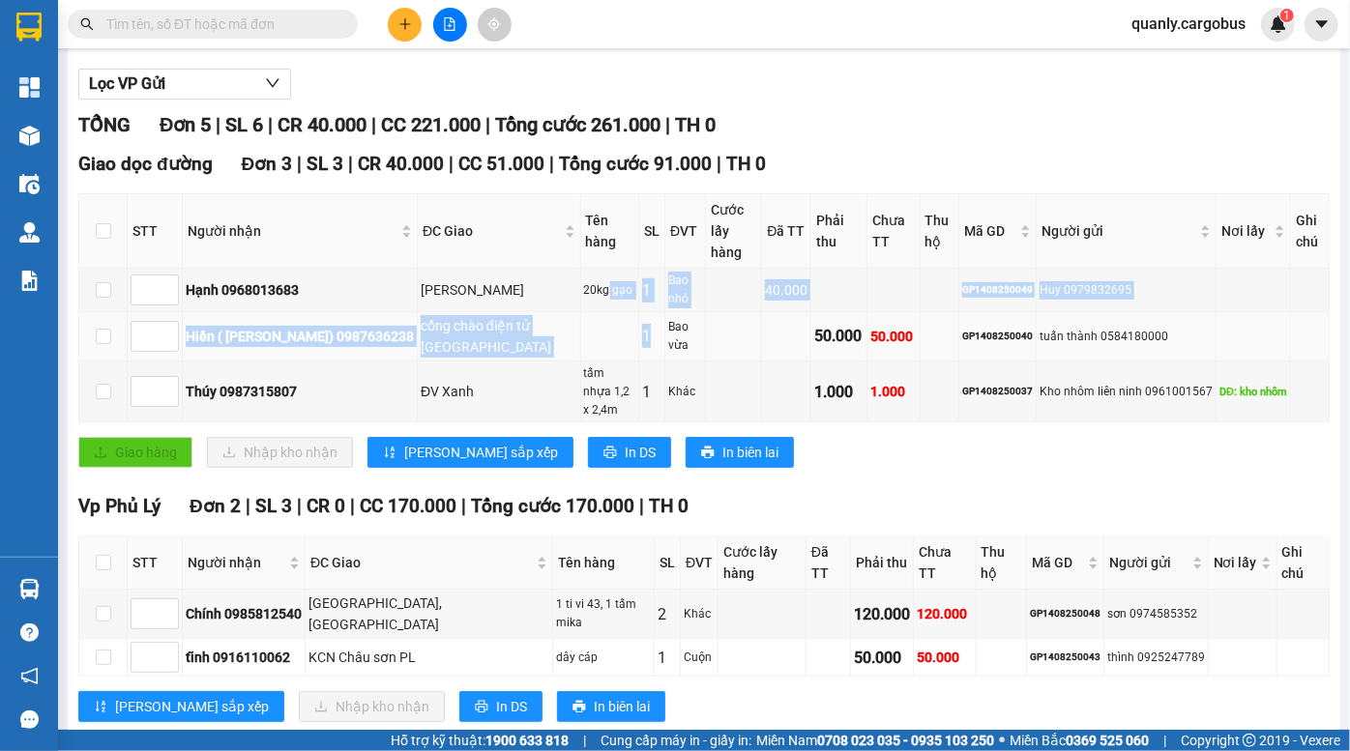
click at [639, 317] on td "1" at bounding box center [652, 336] width 26 height 49
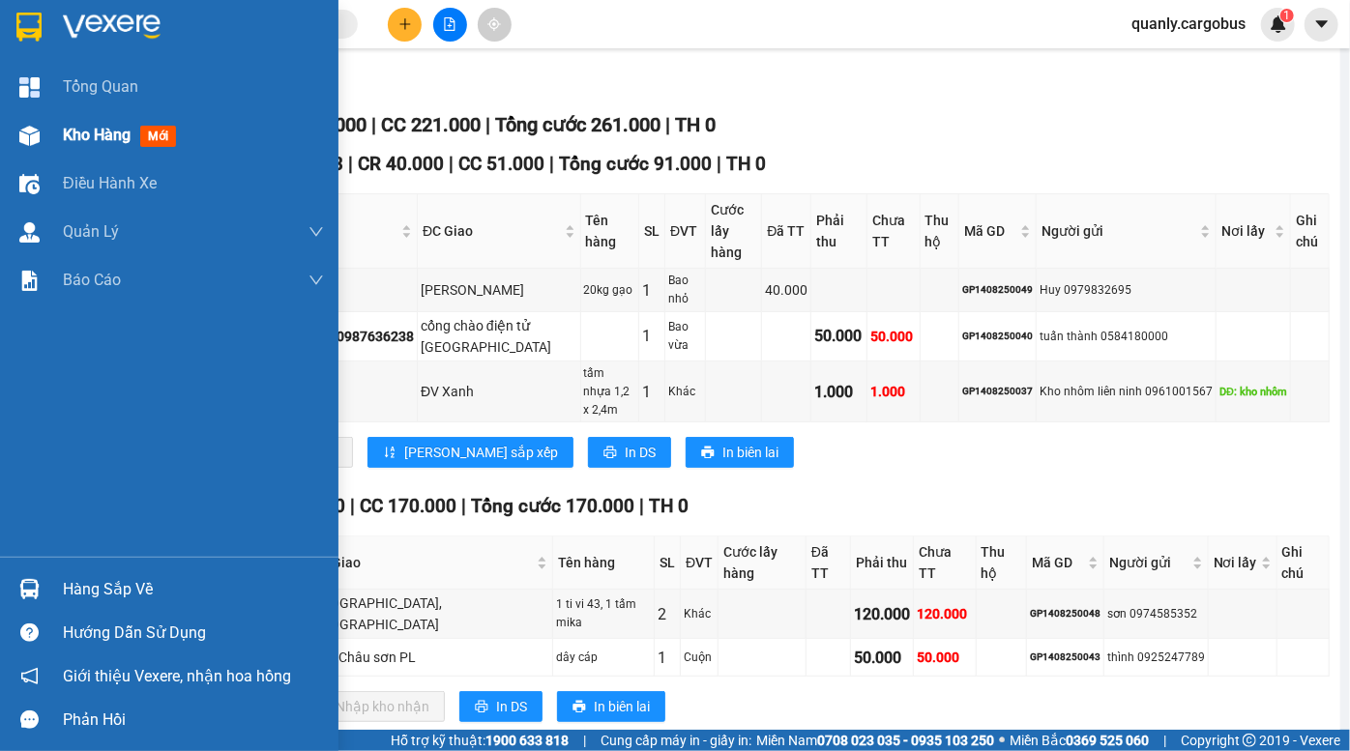
click at [63, 141] on span "Kho hàng" at bounding box center [97, 135] width 68 height 18
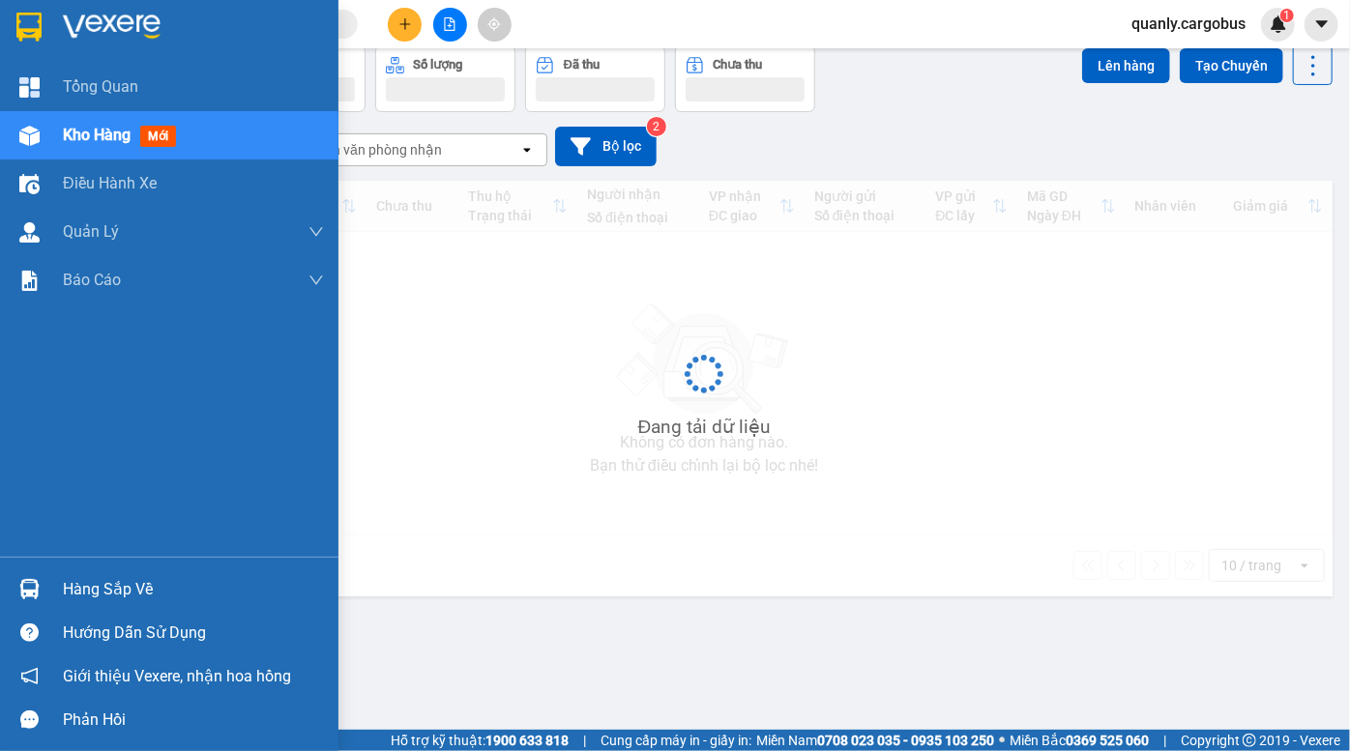
scroll to position [88, 0]
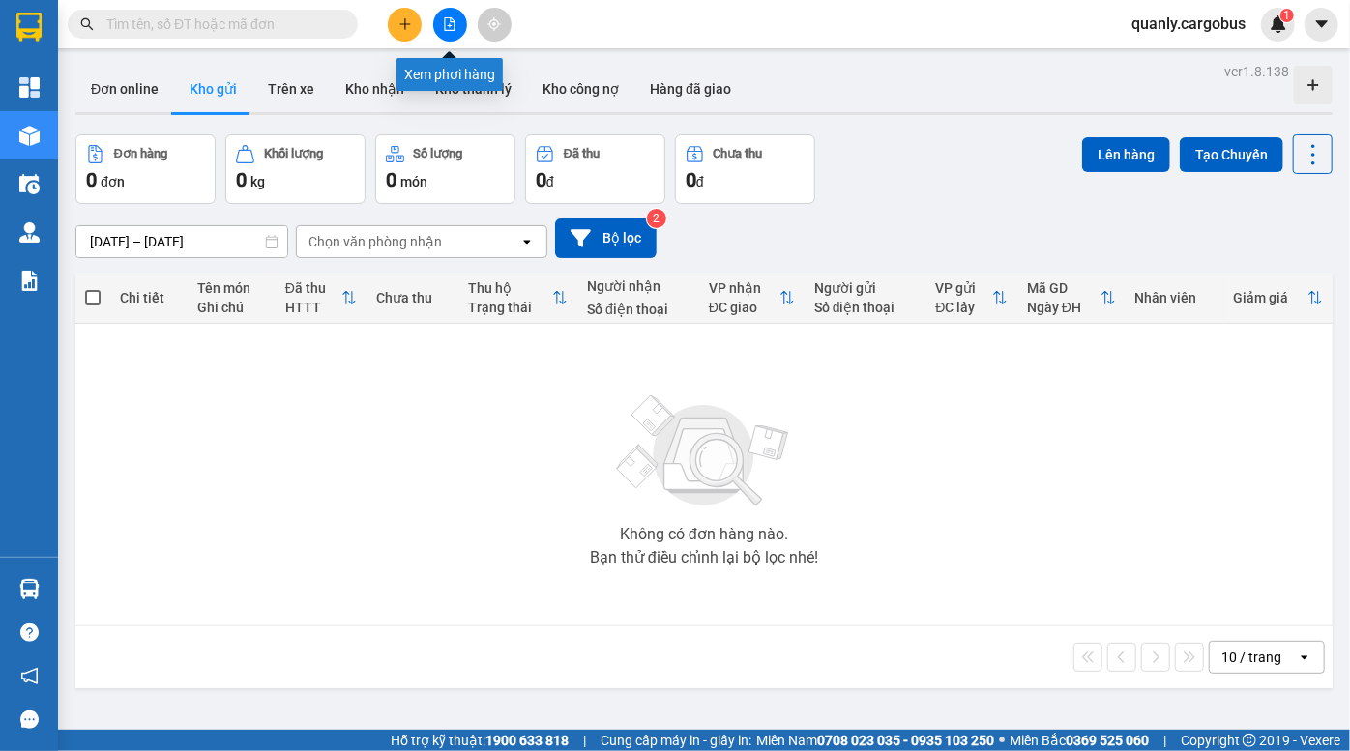
click at [443, 19] on icon "file-add" at bounding box center [450, 24] width 14 height 14
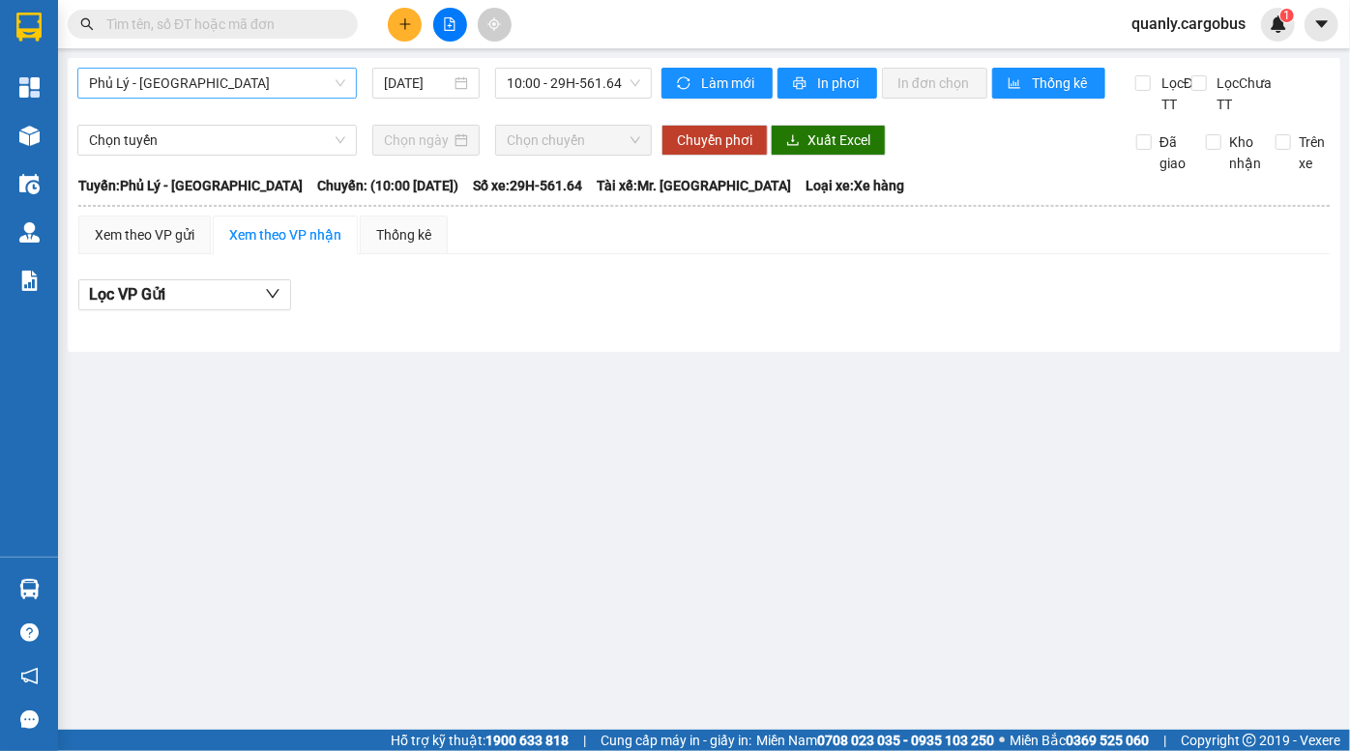
click at [233, 90] on span "Phủ Lý - [GEOGRAPHIC_DATA]" at bounding box center [217, 83] width 256 height 29
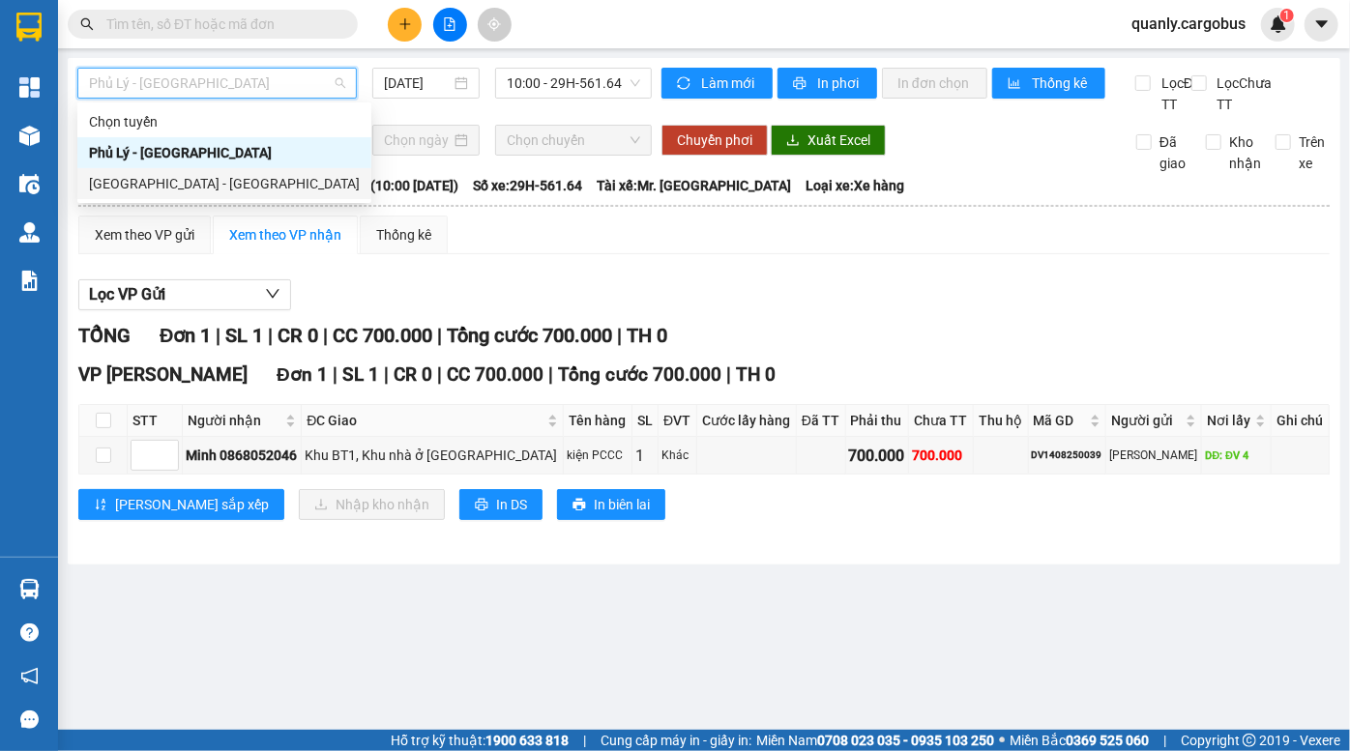
click at [204, 177] on div "[GEOGRAPHIC_DATA] - [GEOGRAPHIC_DATA]" at bounding box center [224, 183] width 271 height 21
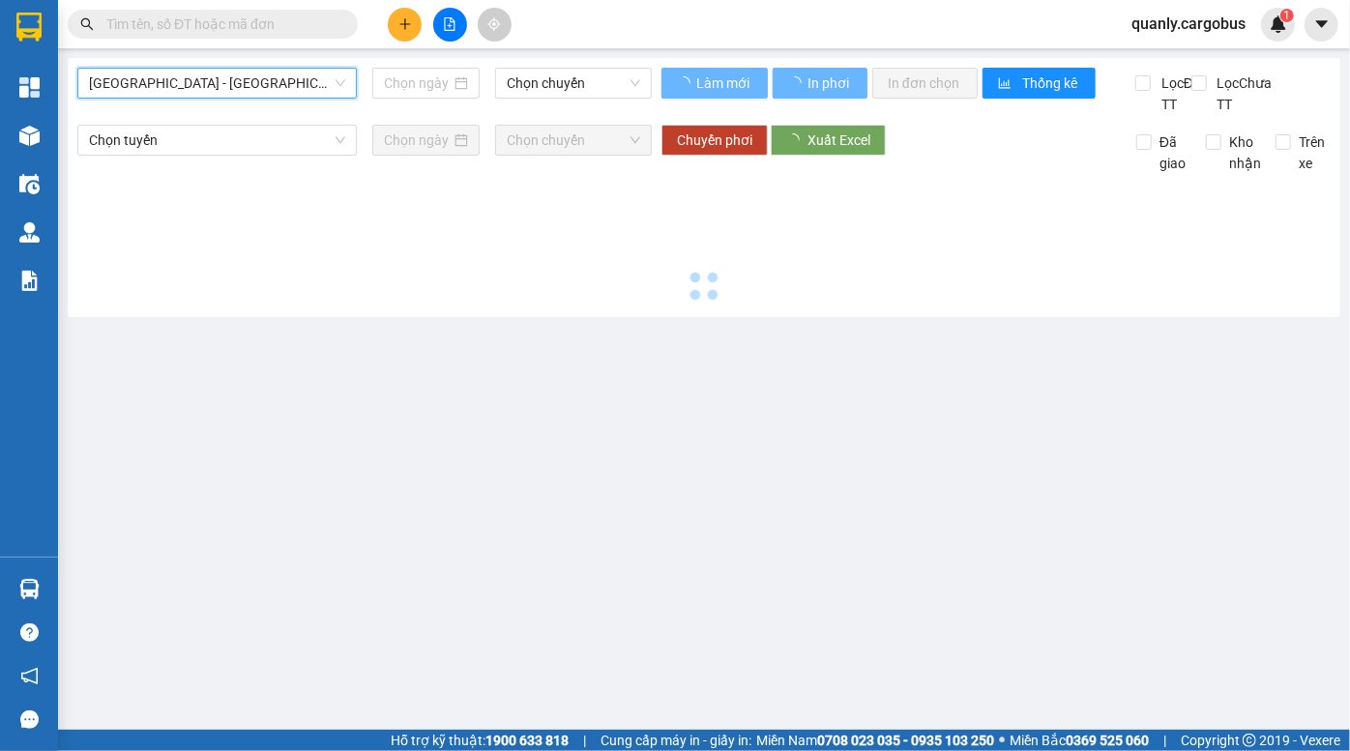
type input "[DATE]"
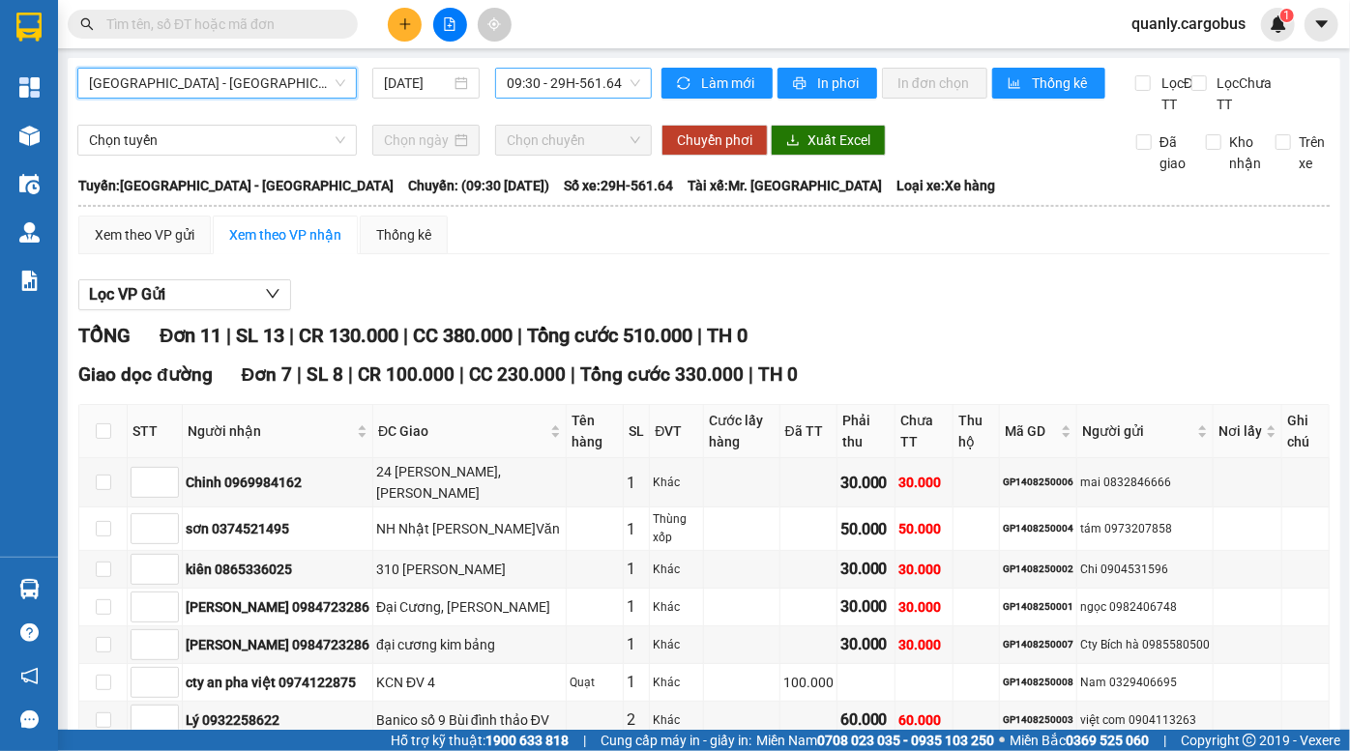
click at [547, 83] on span "09:30 - 29H-561.64" at bounding box center [573, 83] width 133 height 29
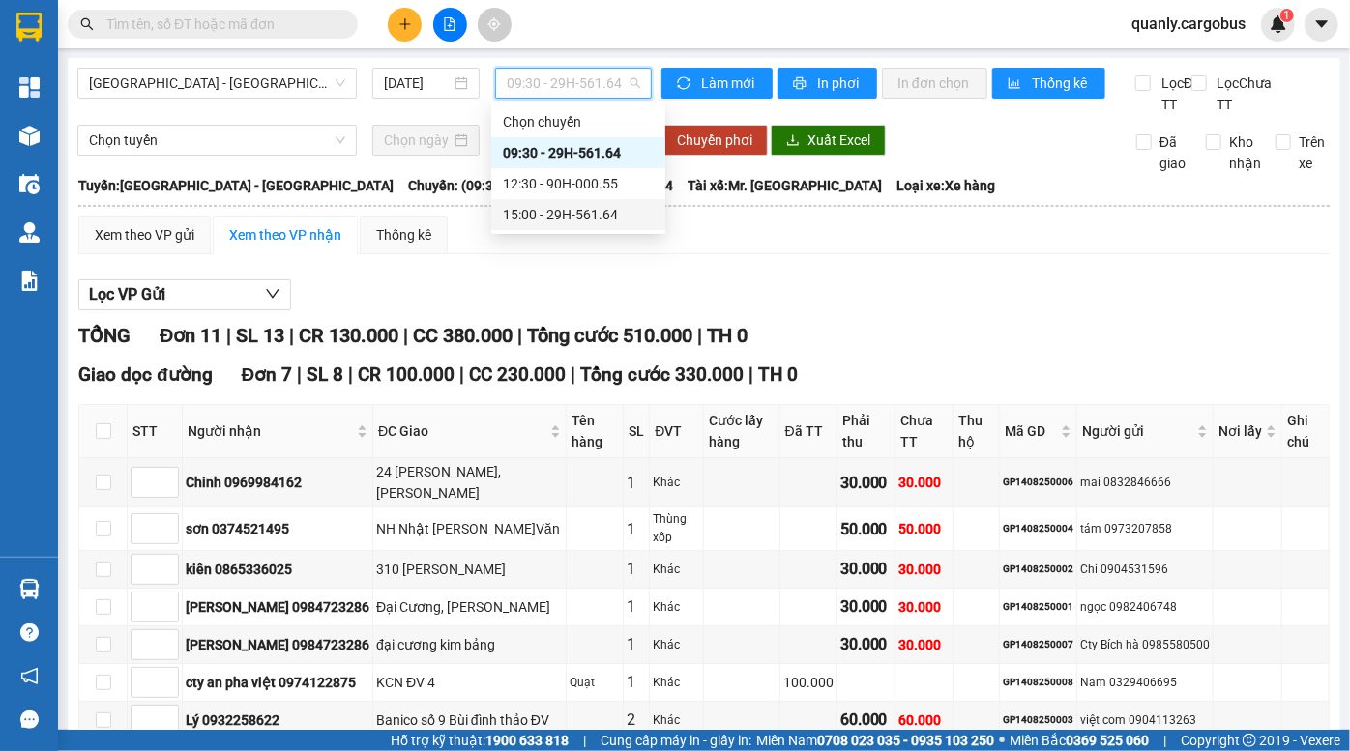
click at [553, 218] on div "15:00 - 29H-561.64" at bounding box center [578, 214] width 151 height 21
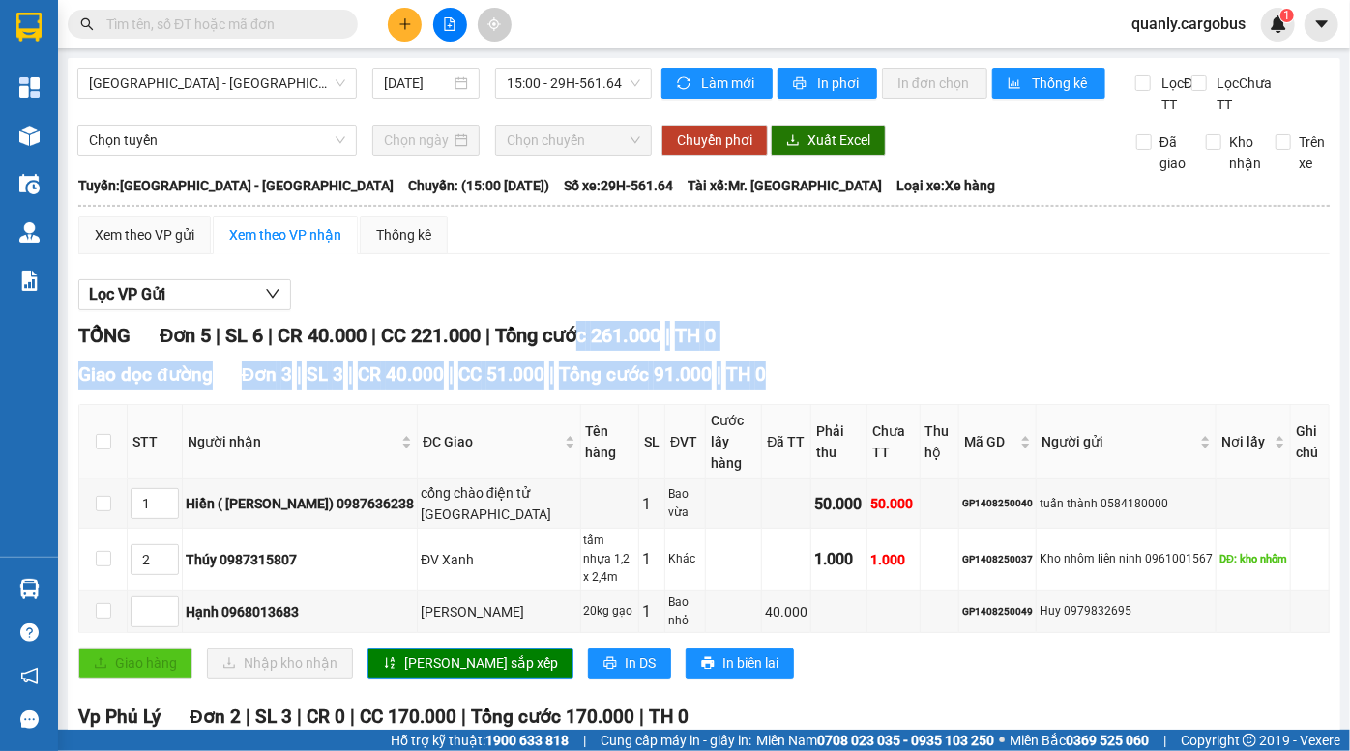
drag, startPoint x: 590, startPoint y: 367, endPoint x: 630, endPoint y: 415, distance: 62.5
click at [629, 415] on div "TỔNG Đơn 5 | SL 6 | CR 40.000 | CC 221.000 | Tổng cước 261.000 | TH 0 Giao dọc …" at bounding box center [703, 639] width 1251 height 636
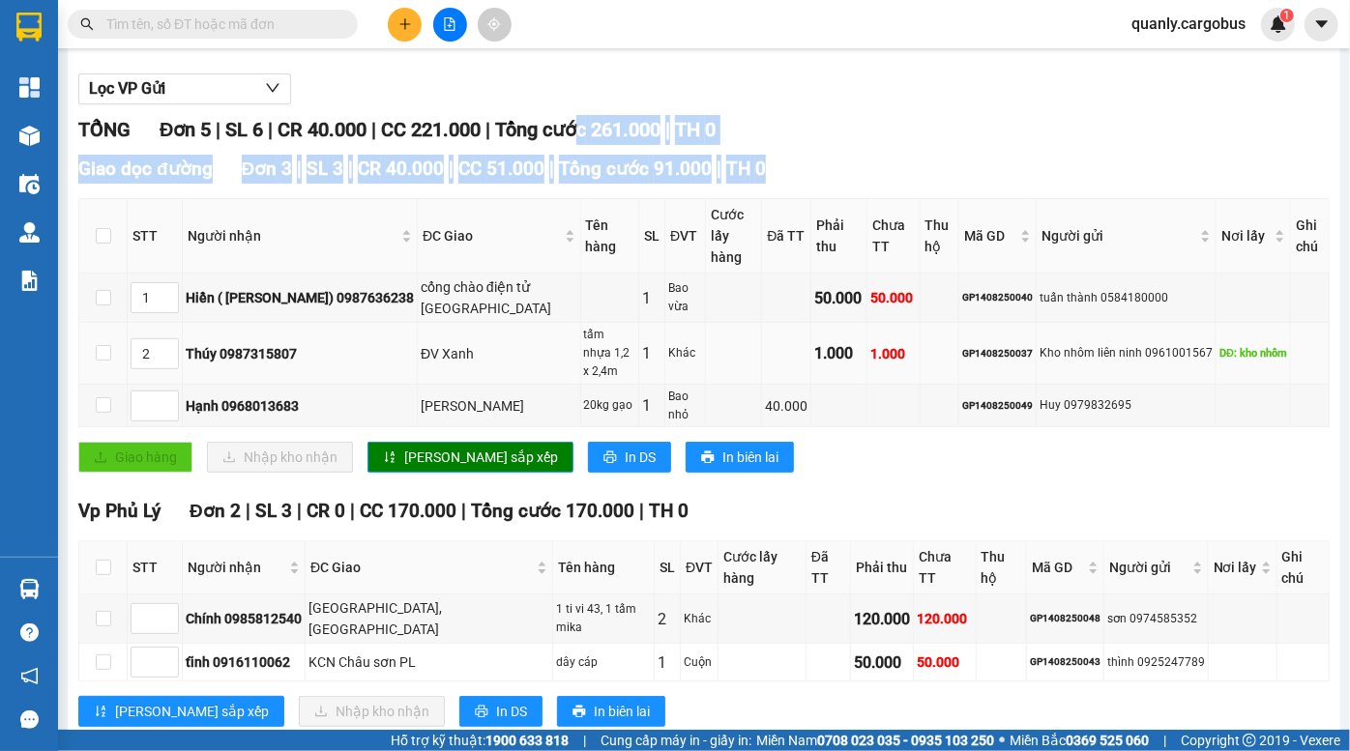
scroll to position [211, 0]
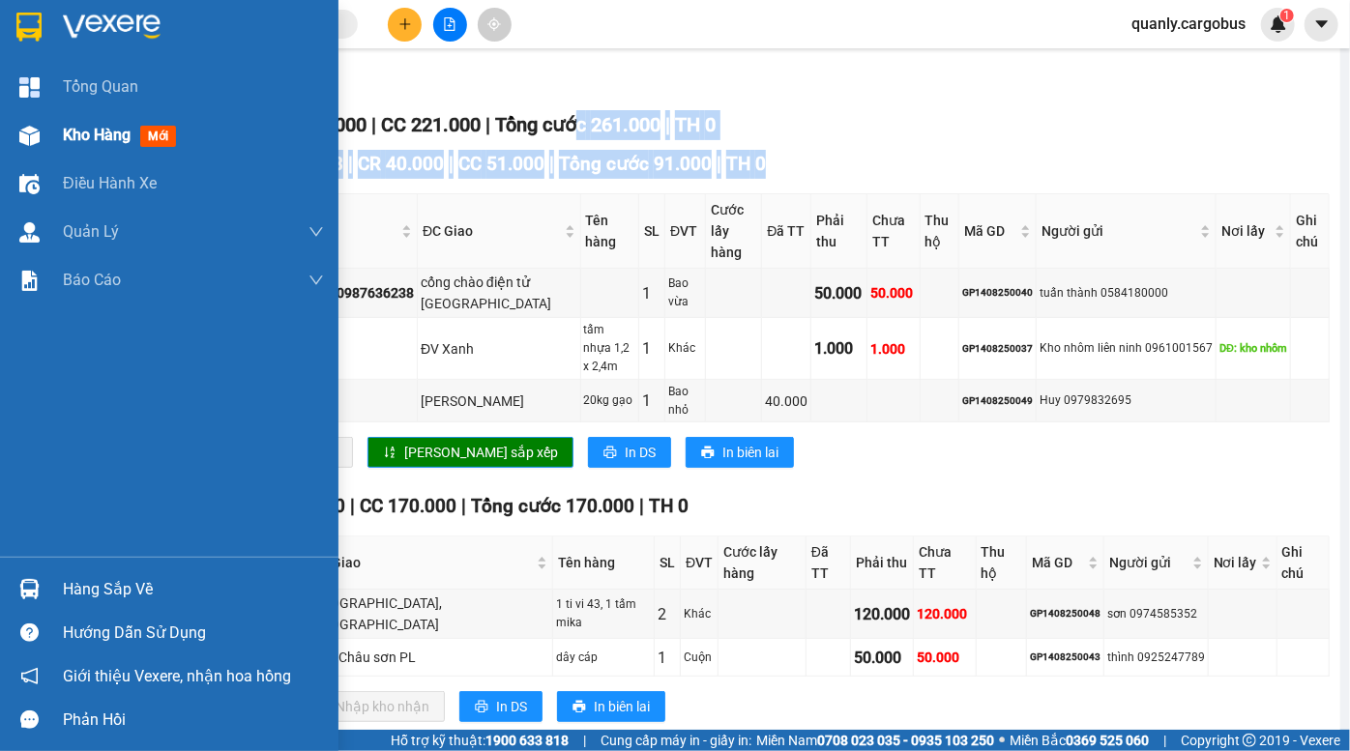
click at [32, 127] on img at bounding box center [29, 136] width 20 height 20
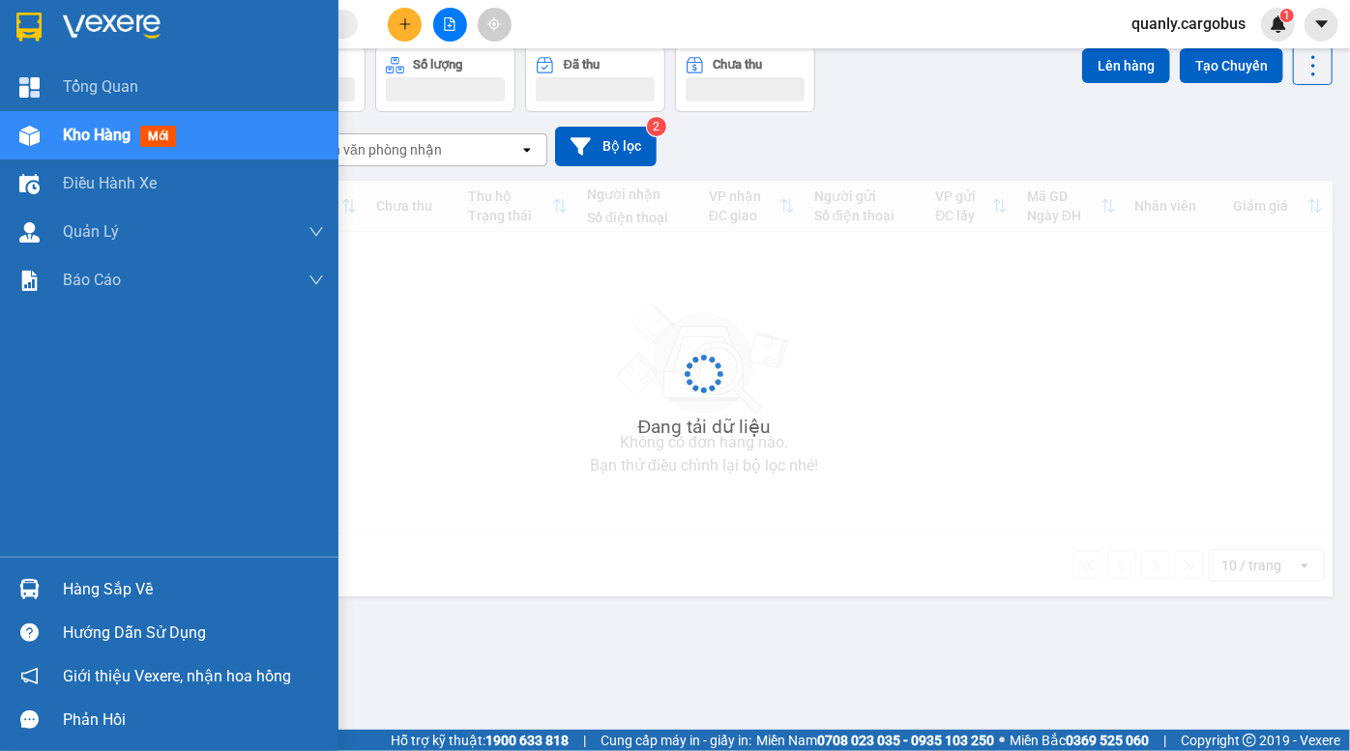
scroll to position [88, 0]
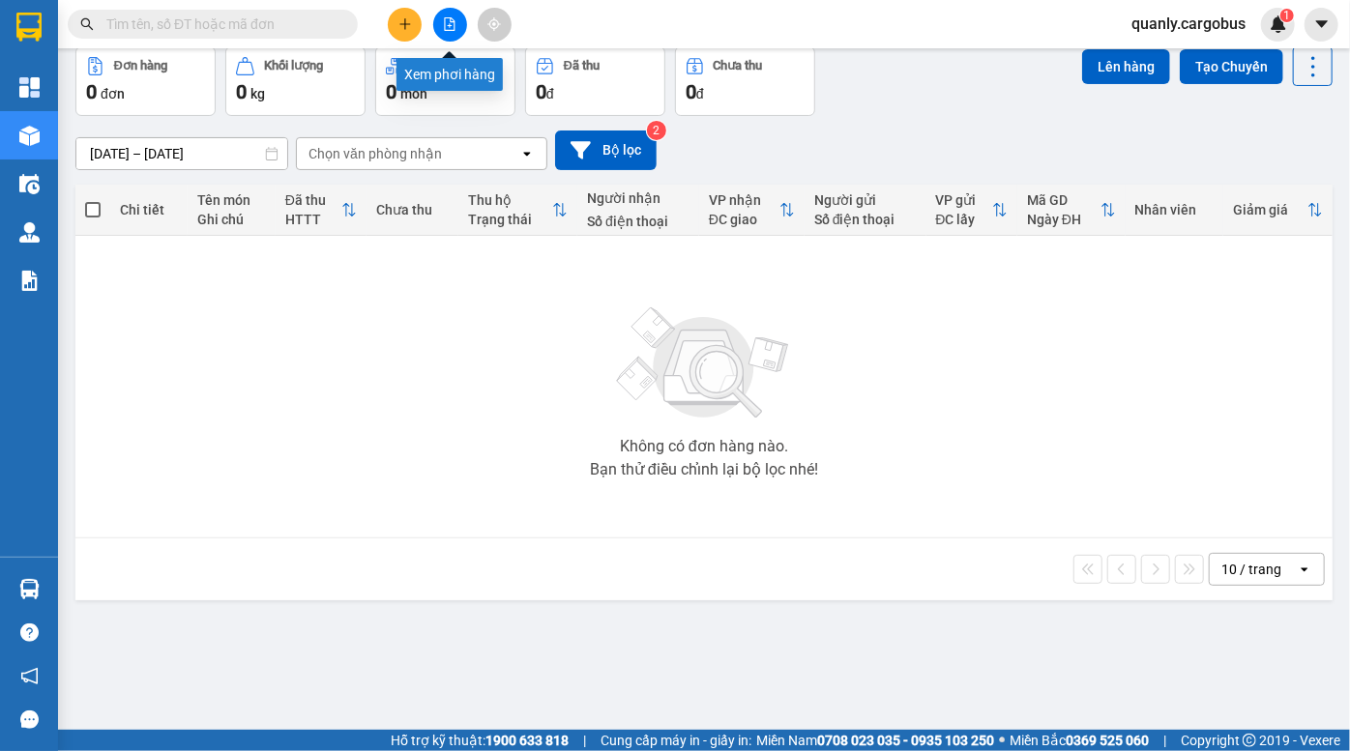
click at [445, 17] on icon "file-add" at bounding box center [450, 24] width 11 height 14
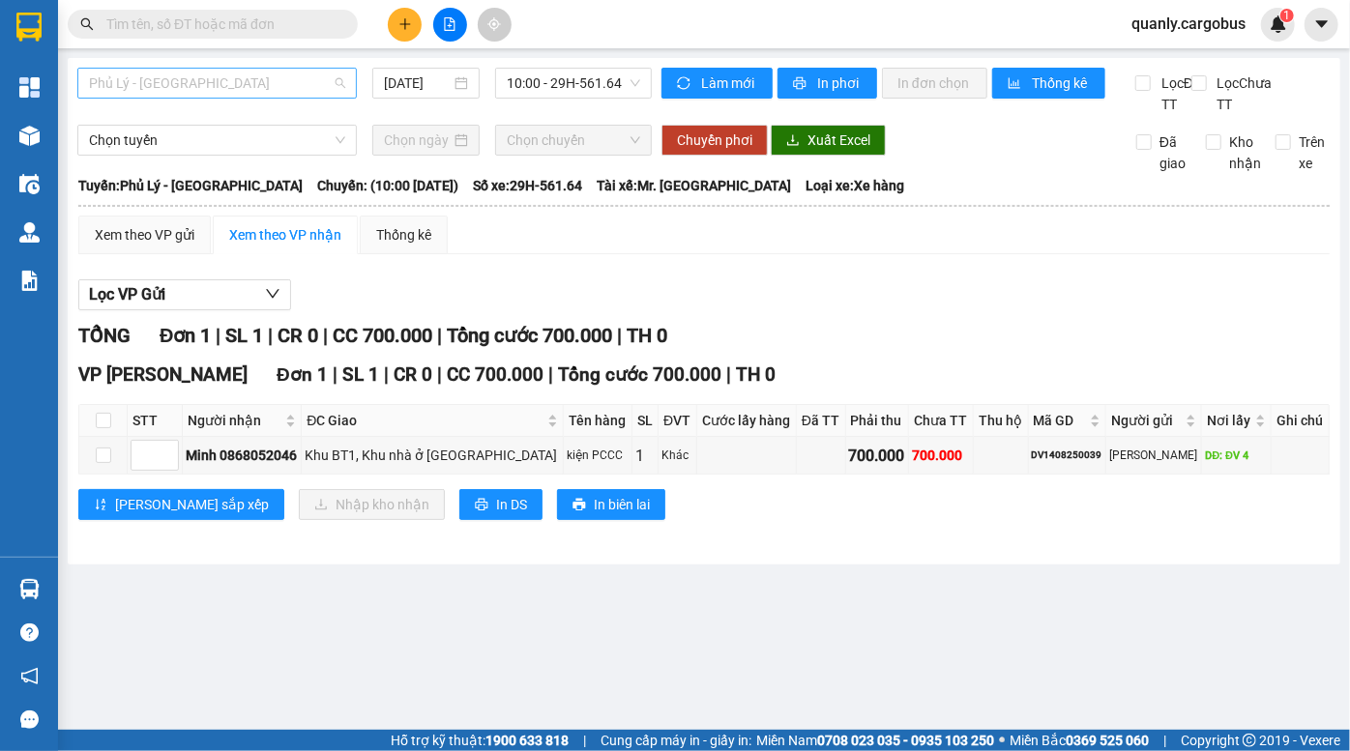
click at [248, 88] on span "Phủ Lý - [GEOGRAPHIC_DATA]" at bounding box center [217, 83] width 256 height 29
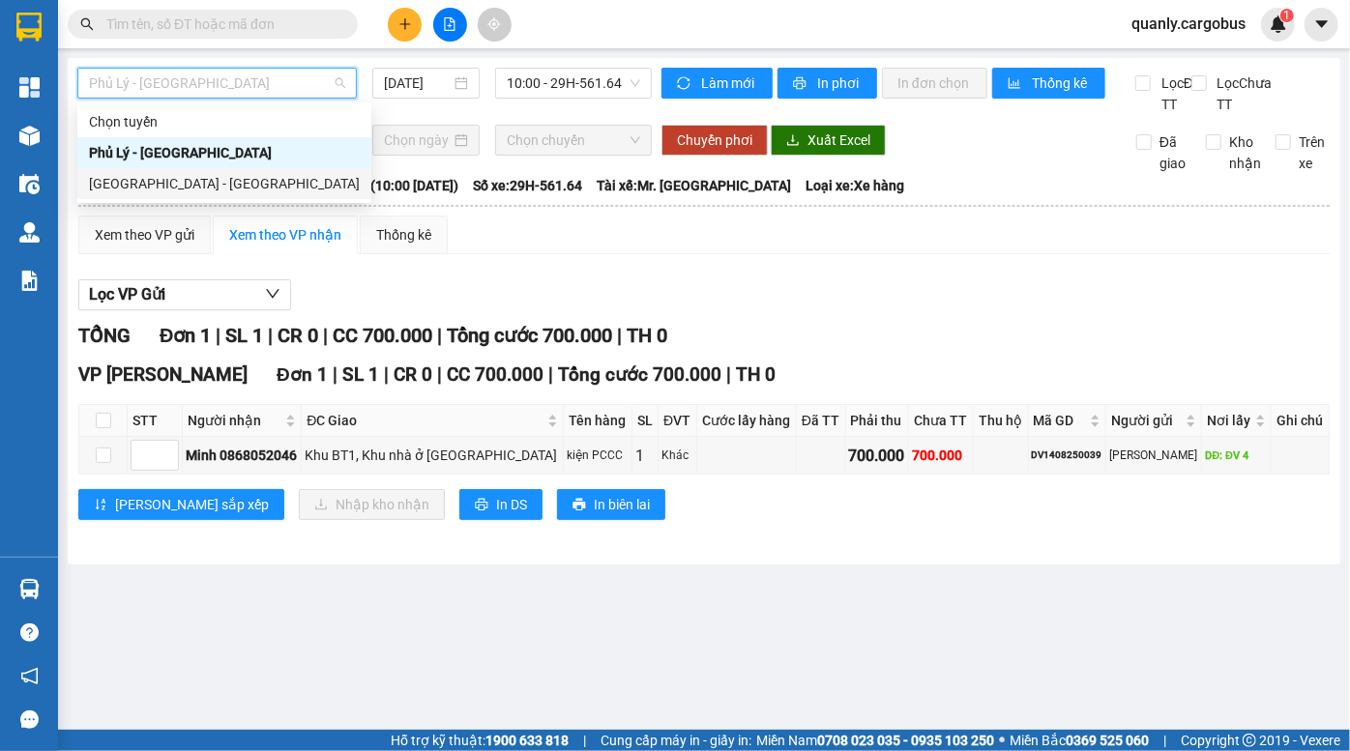
click at [204, 178] on div "[GEOGRAPHIC_DATA] - [GEOGRAPHIC_DATA]" at bounding box center [224, 183] width 271 height 21
type input "[DATE]"
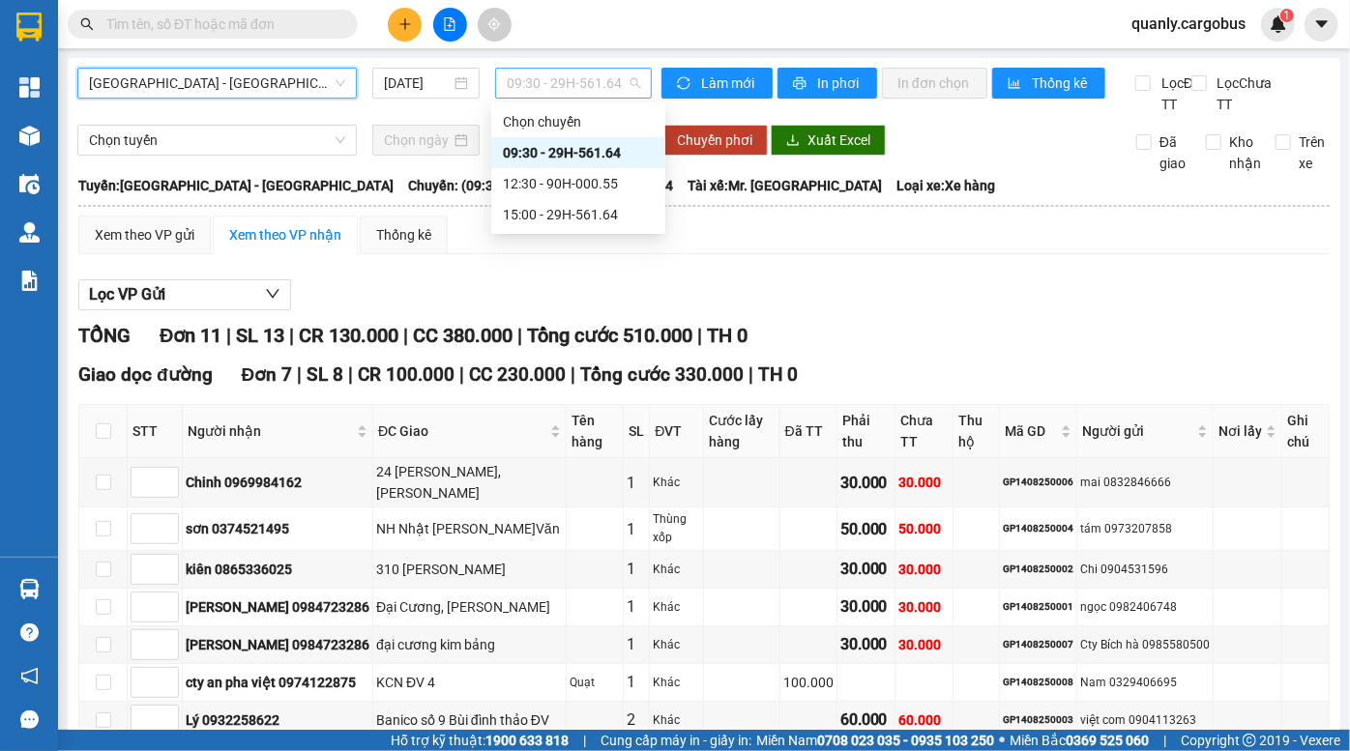
click at [575, 77] on span "09:30 - 29H-561.64" at bounding box center [573, 83] width 133 height 29
click at [566, 216] on div "15:00 - 29H-561.64" at bounding box center [578, 214] width 151 height 21
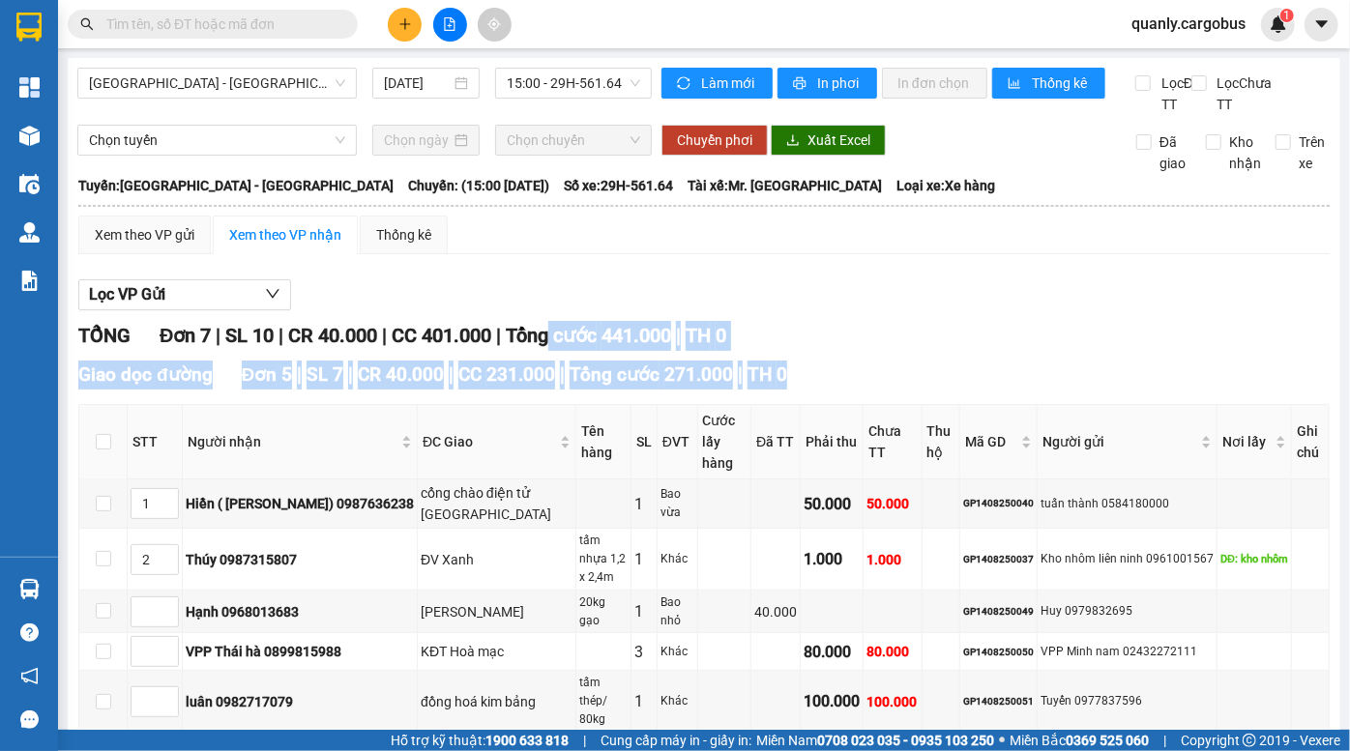
drag, startPoint x: 576, startPoint y: 377, endPoint x: 654, endPoint y: 432, distance: 95.0
click at [648, 431] on div "TỔNG Đơn 7 | SL 10 | CR 40.000 | CC 401.000 | Tổng cước 441.000 | TH 0 Giao dọc…" at bounding box center [703, 689] width 1251 height 736
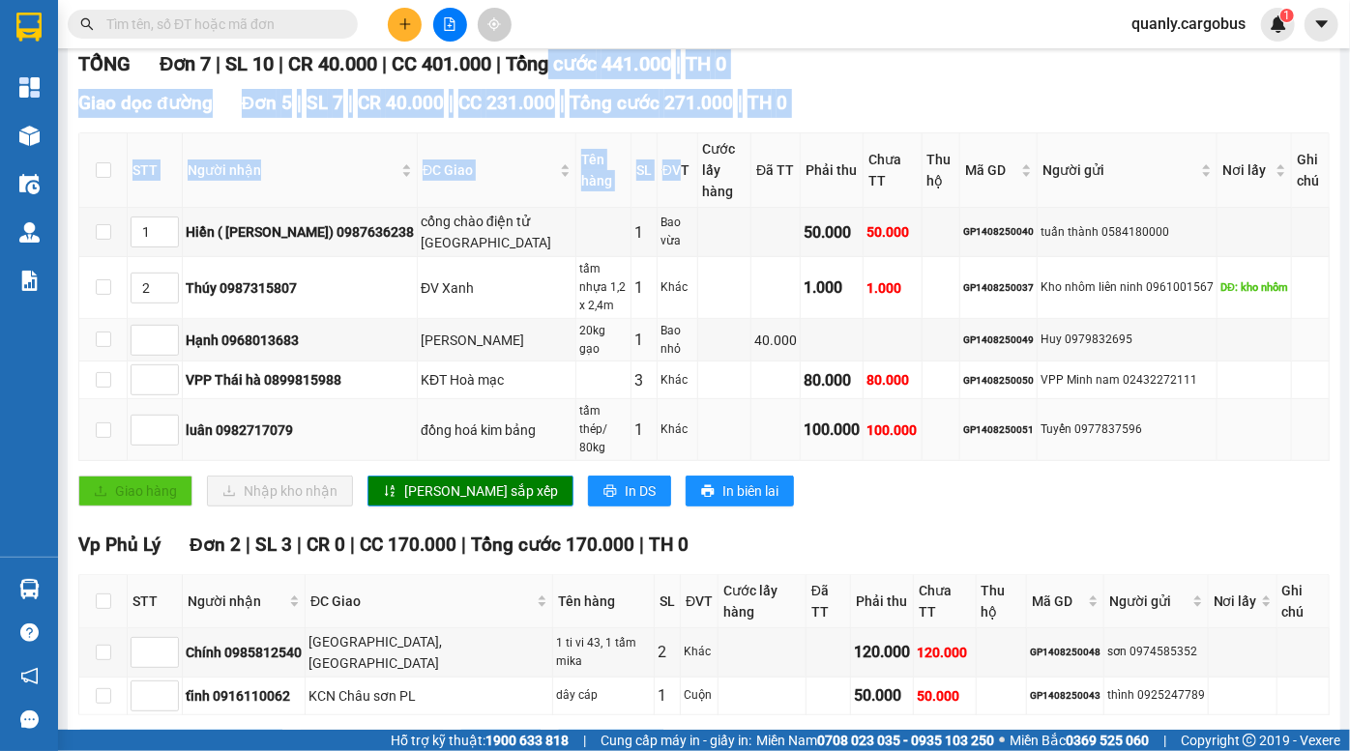
scroll to position [297, 0]
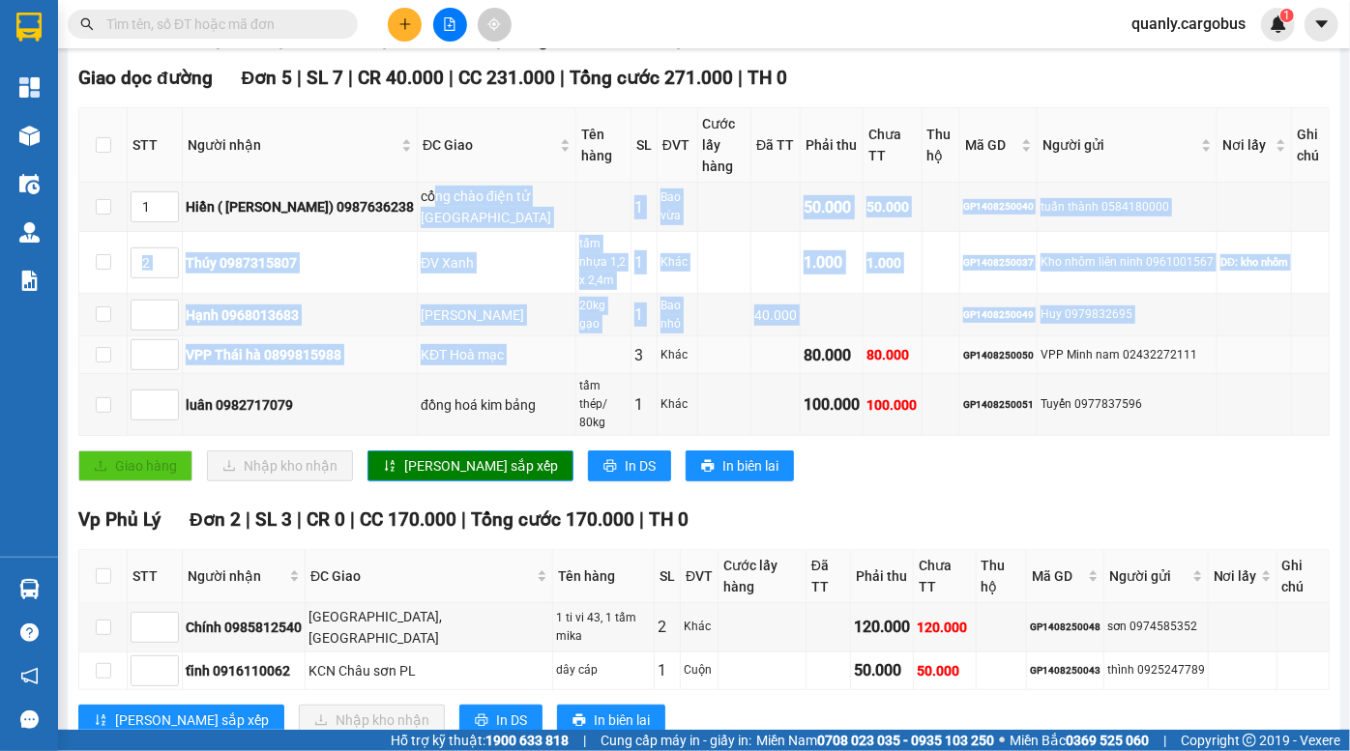
drag, startPoint x: 443, startPoint y: 202, endPoint x: 558, endPoint y: 358, distance: 193.6
click at [558, 358] on tbody "1 Hiền ( Gara Hoàng Hiền) 0987636238 cổng chào điện tử Hà Nam 1 Bao vừa 50.000 …" at bounding box center [704, 309] width 1250 height 253
click at [576, 358] on td at bounding box center [603, 356] width 55 height 38
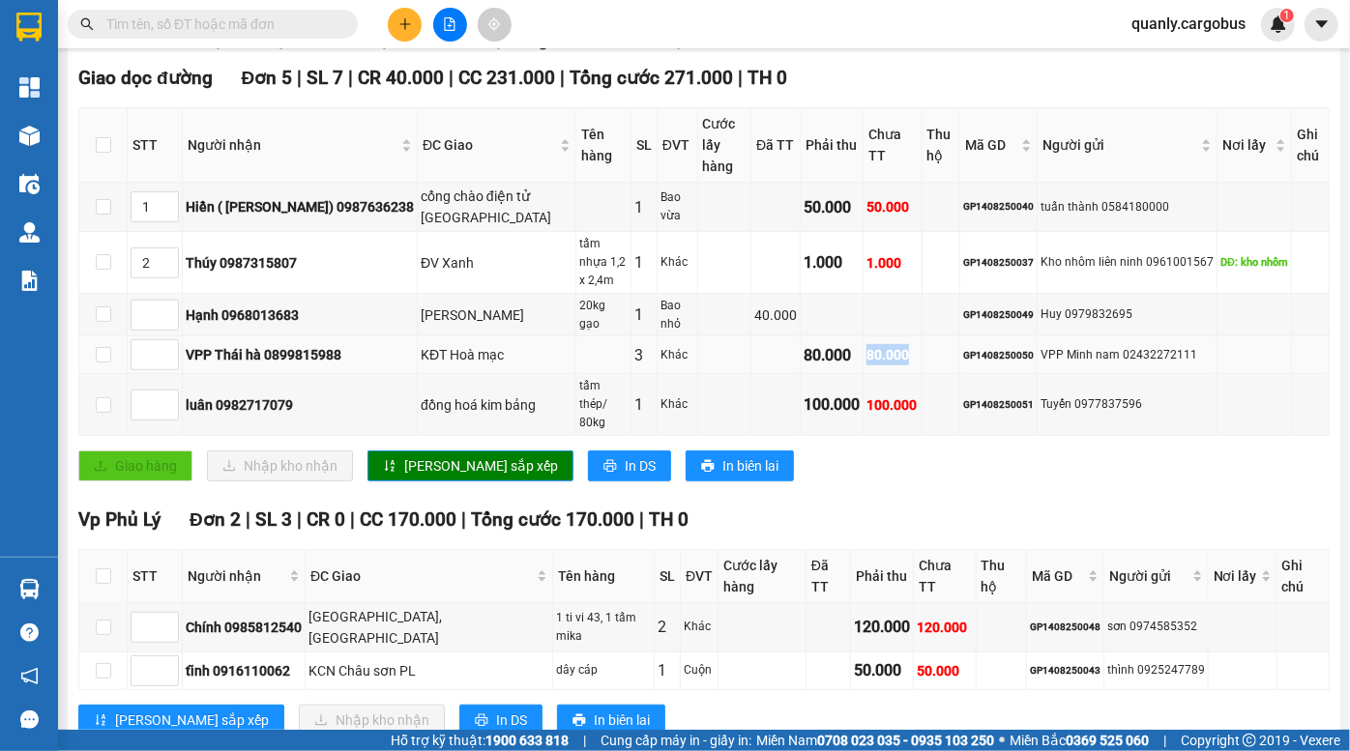
drag, startPoint x: 832, startPoint y: 340, endPoint x: 914, endPoint y: 351, distance: 82.9
click at [910, 351] on tr "VPP Thái hà 0899815988 KĐT Hoà mạc 3 Khác 80.000 80.000 GP1408250050 VPP Minh n…" at bounding box center [704, 356] width 1250 height 38
click at [923, 351] on td at bounding box center [942, 356] width 39 height 38
drag, startPoint x: 801, startPoint y: 342, endPoint x: 879, endPoint y: 347, distance: 78.5
click at [876, 347] on tr "VPP Thái hà 0899815988 KĐT Hoà mạc 3 Khác 80.000 80.000 GP1408250050 VPP Minh n…" at bounding box center [704, 356] width 1250 height 38
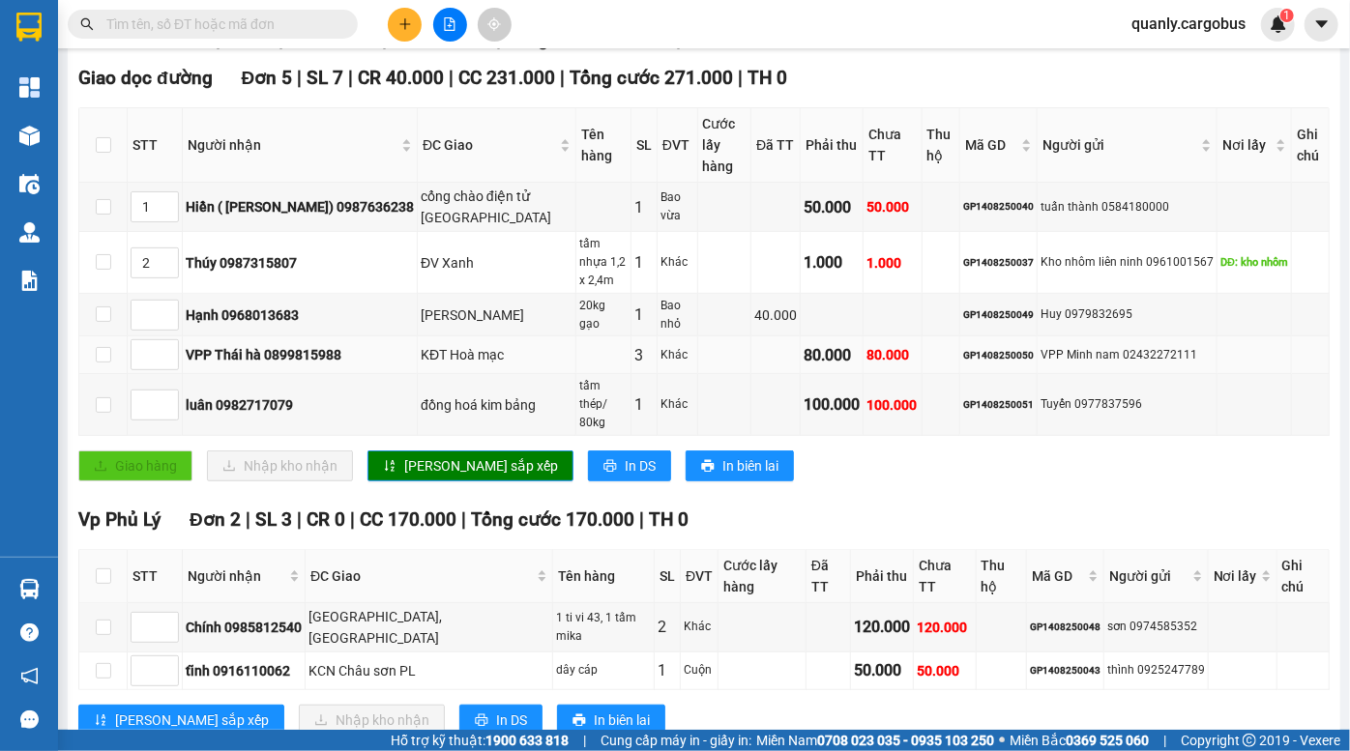
click at [889, 347] on div "80.000" at bounding box center [891, 354] width 51 height 21
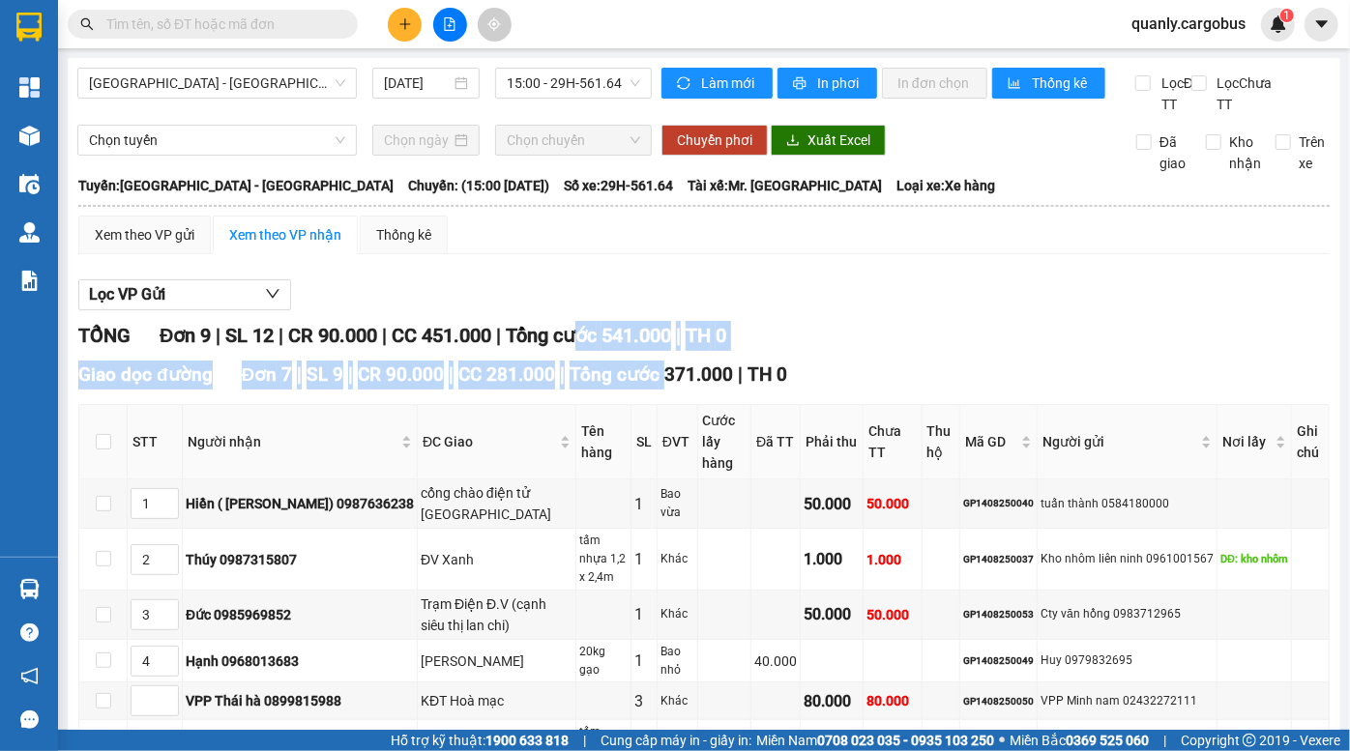
drag, startPoint x: 598, startPoint y: 368, endPoint x: 667, endPoint y: 391, distance: 73.1
click at [658, 388] on div "TỔNG Đơn 9 | SL 12 | CR 90.000 | CC 451.000 | Tổng cước 541.000 | TH 0 Giao dọc…" at bounding box center [703, 732] width 1251 height 823
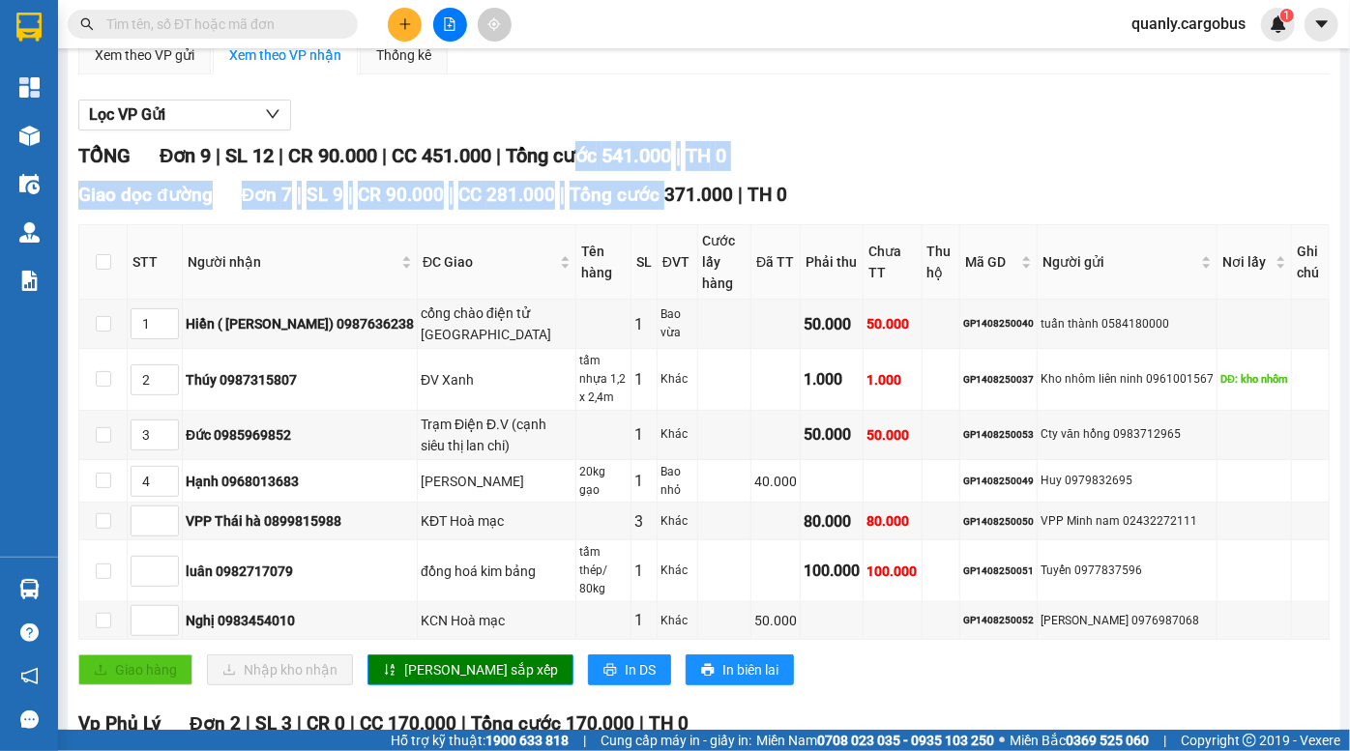
scroll to position [351, 0]
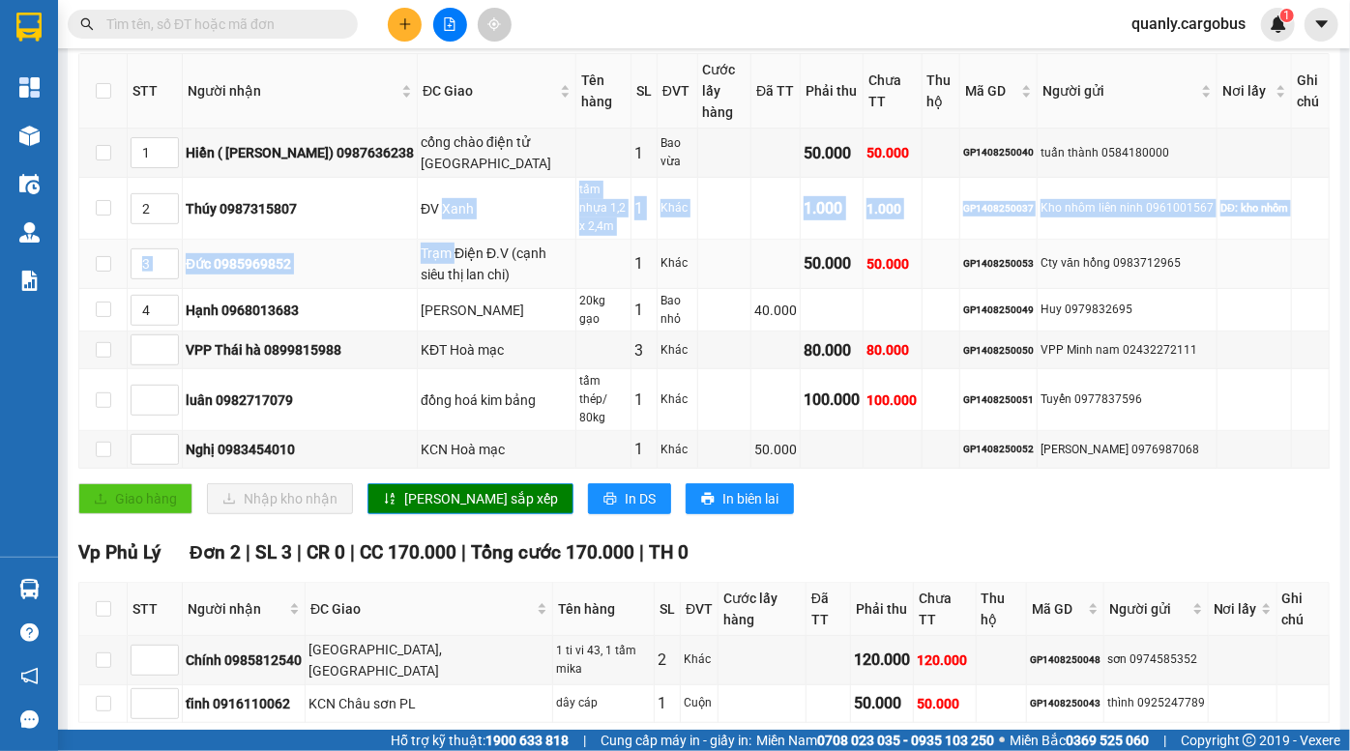
drag, startPoint x: 455, startPoint y: 191, endPoint x: 470, endPoint y: 239, distance: 49.8
click at [469, 237] on tbody "1 Hiền ( Gara Hoàng Hiền) 0987636238 cổng chào điện tử [GEOGRAPHIC_DATA] 1 Bao …" at bounding box center [704, 299] width 1250 height 340
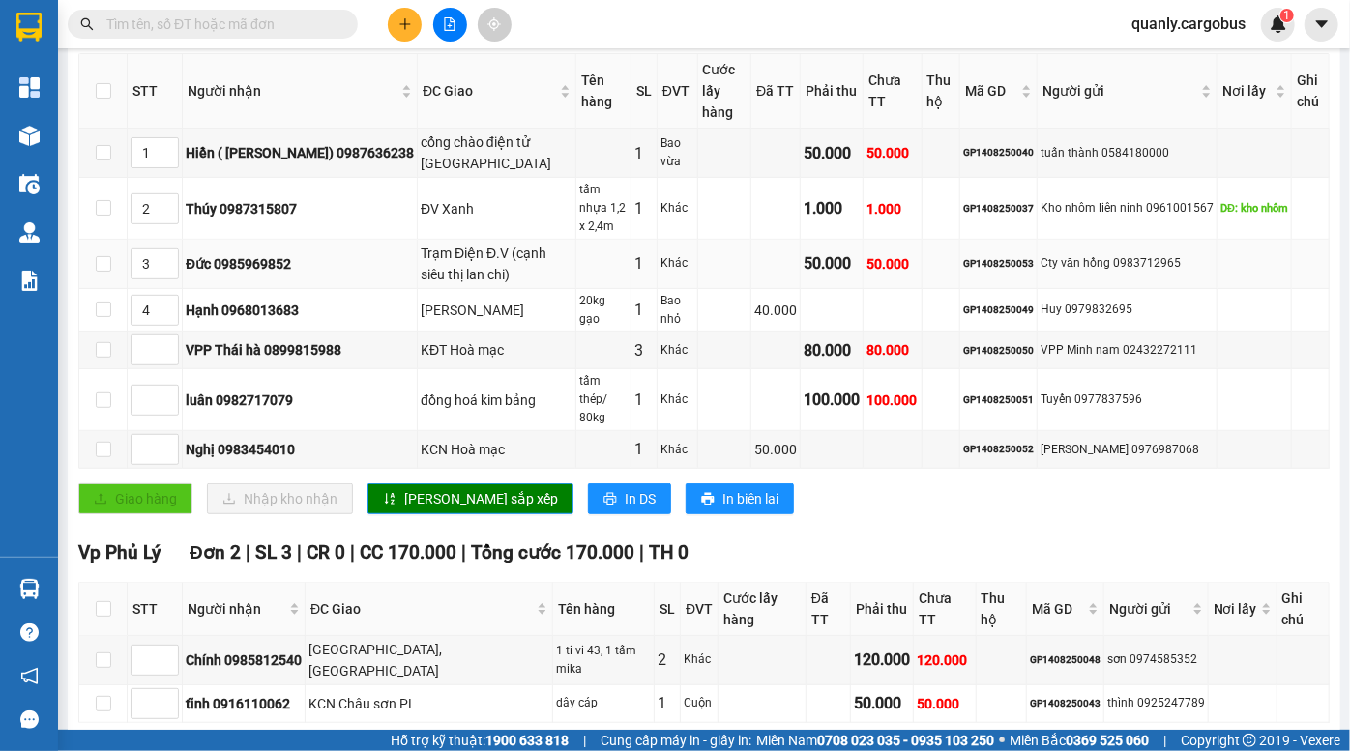
click at [508, 252] on div "Trạm Điện Đ.V (cạnh siêu thị lan chi)" at bounding box center [497, 264] width 152 height 43
click at [771, 254] on td at bounding box center [775, 264] width 49 height 49
drag, startPoint x: 438, startPoint y: 148, endPoint x: 515, endPoint y: 197, distance: 91.7
click at [513, 175] on td "cổng chào điện tử [GEOGRAPHIC_DATA]" at bounding box center [497, 153] width 159 height 49
drag, startPoint x: 466, startPoint y: 396, endPoint x: 480, endPoint y: 419, distance: 26.0
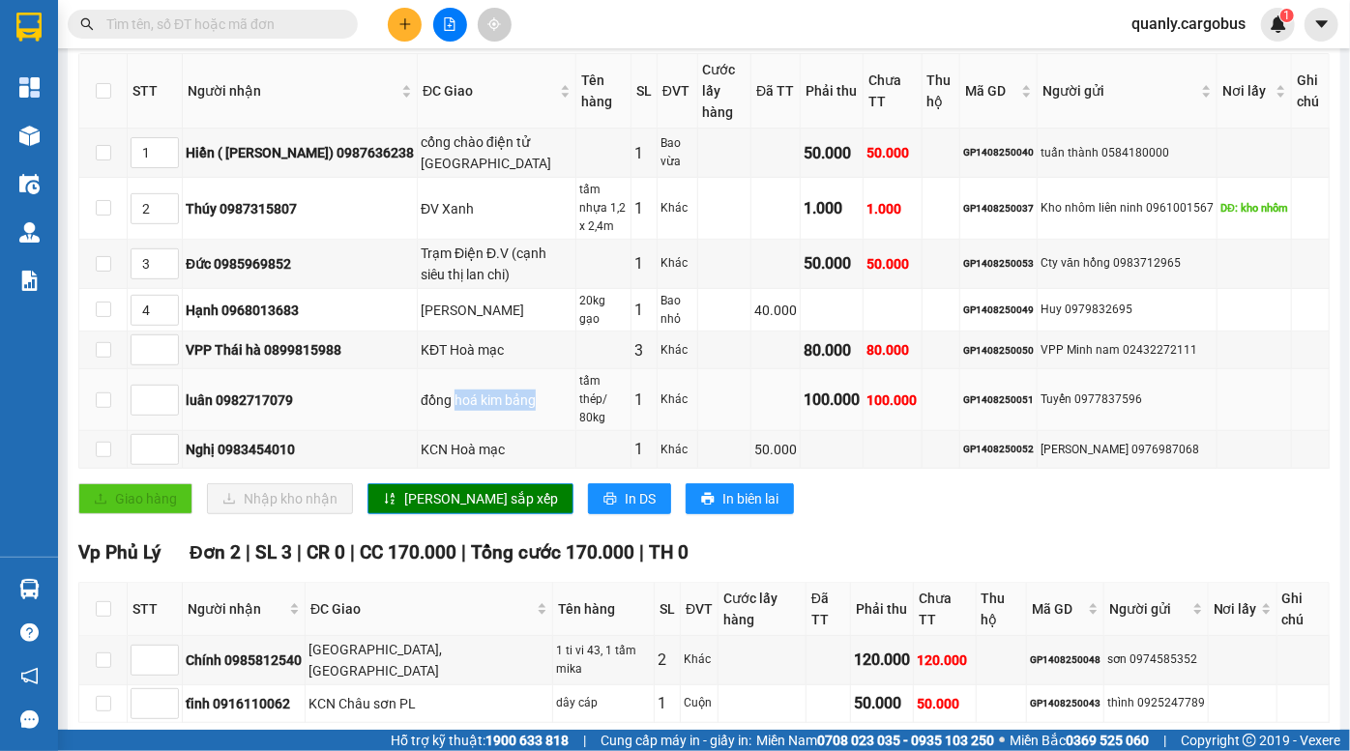
click at [480, 411] on div "đồng hoá kim bảng" at bounding box center [497, 400] width 152 height 21
drag, startPoint x: 1000, startPoint y: 444, endPoint x: 1072, endPoint y: 452, distance: 72.9
click at [1068, 451] on tr "Nghị 0983454010 KCN Hoà mạc 1 Khác 50.000 GP1408250052 Cty Lạc Hồng 0976987068" at bounding box center [704, 450] width 1250 height 38
click at [1072, 452] on div "[PERSON_NAME] 0976987068" at bounding box center [1127, 450] width 173 height 18
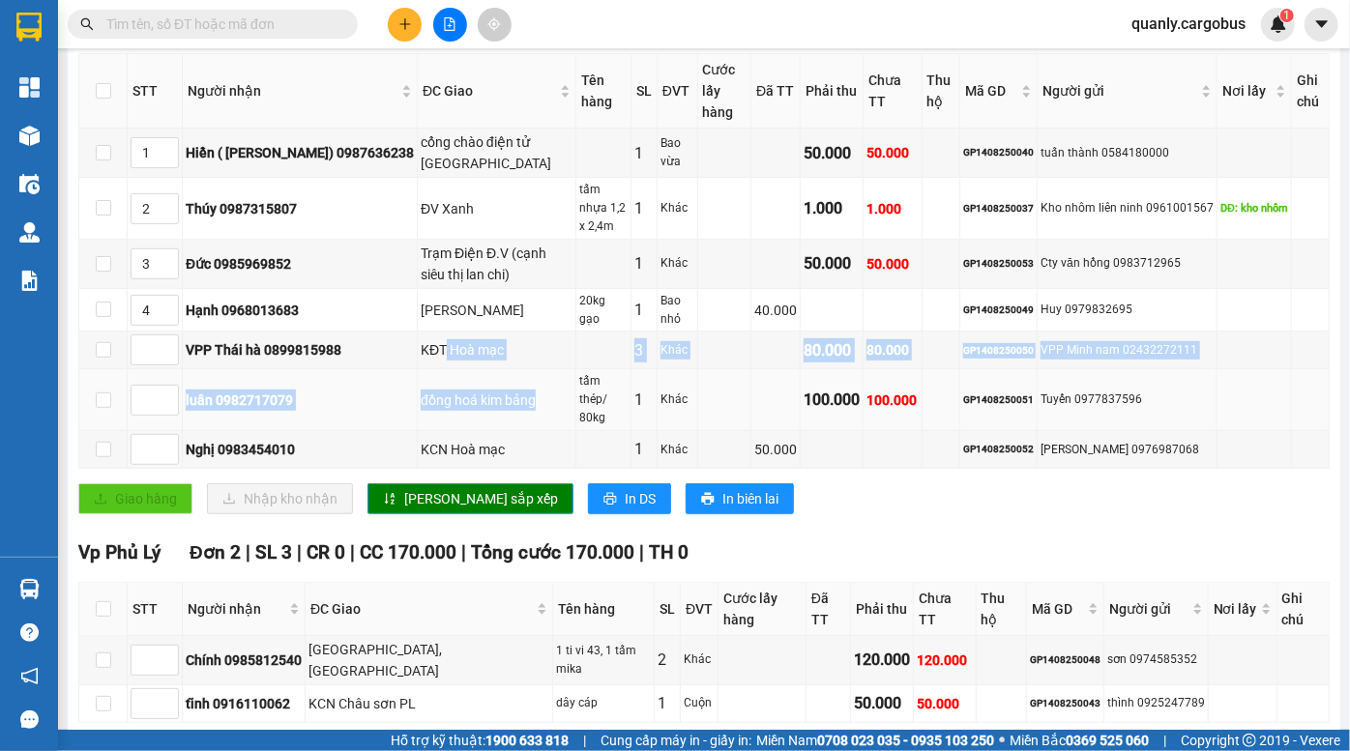
drag, startPoint x: 453, startPoint y: 358, endPoint x: 495, endPoint y: 406, distance: 64.4
click at [495, 406] on tbody "1 Hiền ( Gara Hoàng Hiền) 0987636238 cổng chào điện tử Hà Nam 1 Bao vừa 50.000 …" at bounding box center [704, 299] width 1250 height 340
click at [495, 406] on div "đồng hoá kim bảng" at bounding box center [497, 400] width 152 height 21
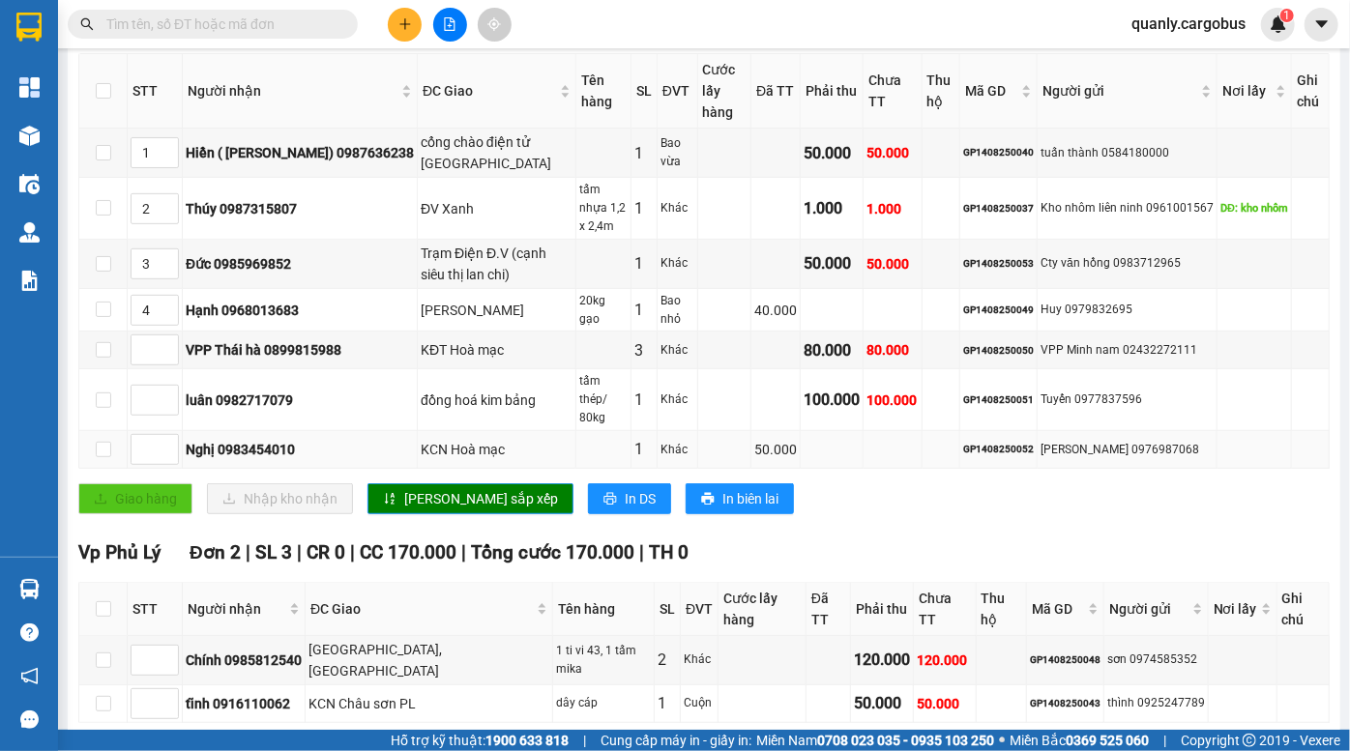
click at [991, 443] on div "GP1408250052" at bounding box center [998, 449] width 71 height 15
copy div "GP1408250052"
click at [310, 22] on input "text" at bounding box center [220, 24] width 228 height 21
paste input "GP1408250052"
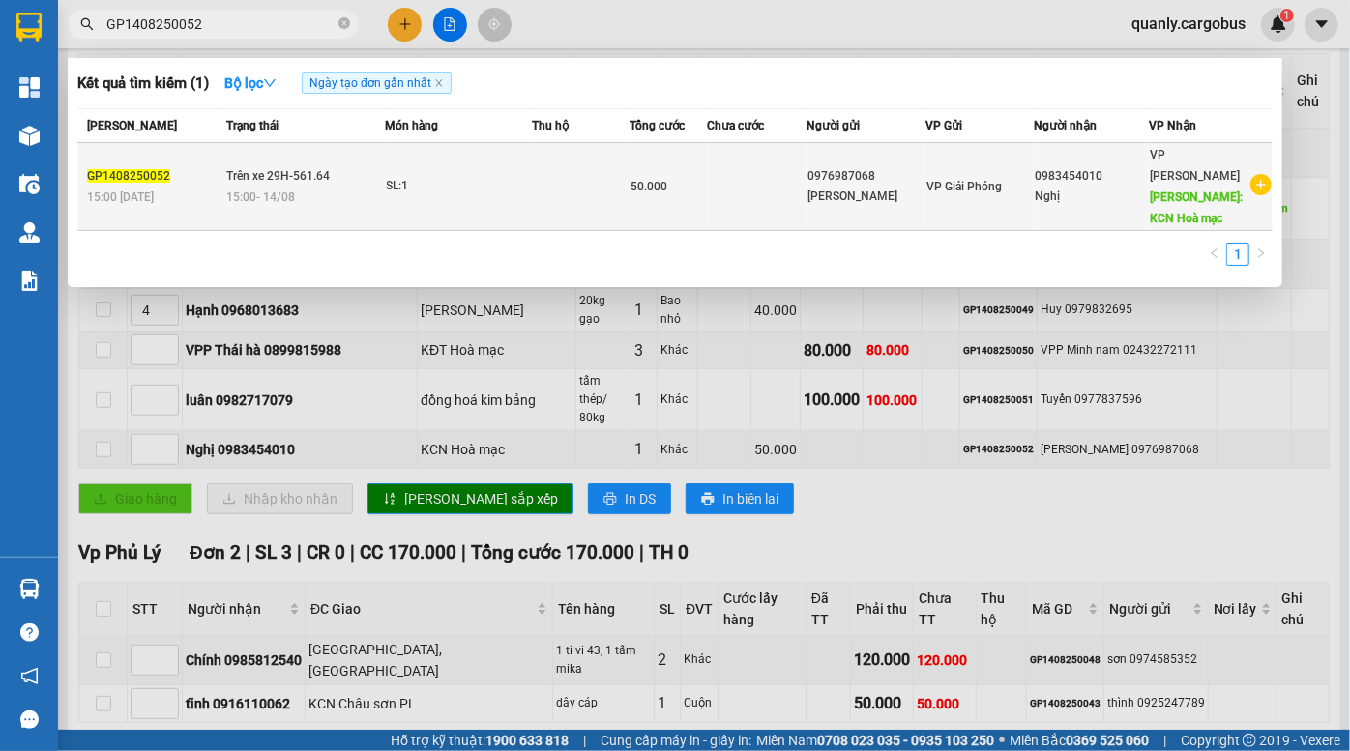
type input "GP1408250052"
click at [748, 187] on td at bounding box center [757, 187] width 99 height 88
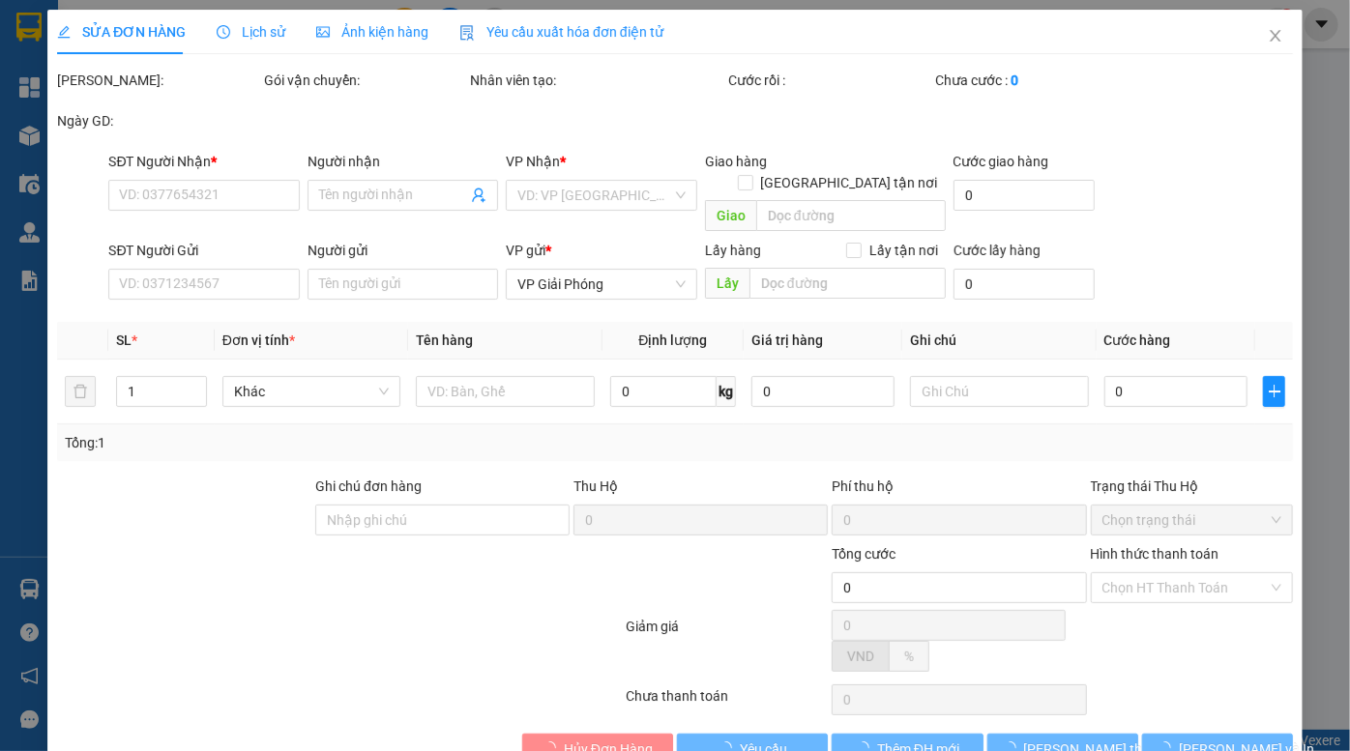
type input "0983454010"
type input "Nghị"
type input "KCN Hoà mạc"
type input "0976987068"
type input "Cty Lạc Hồng"
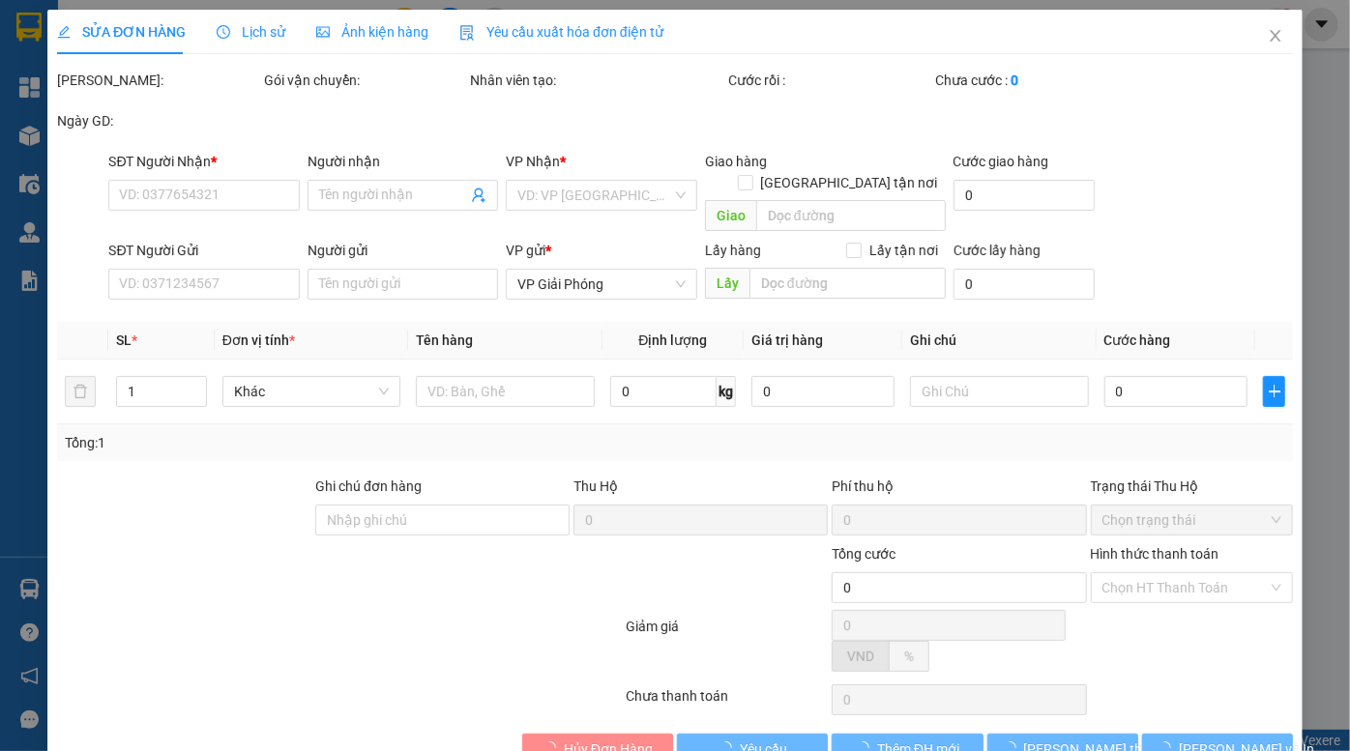
type input "50.000"
type input "0"
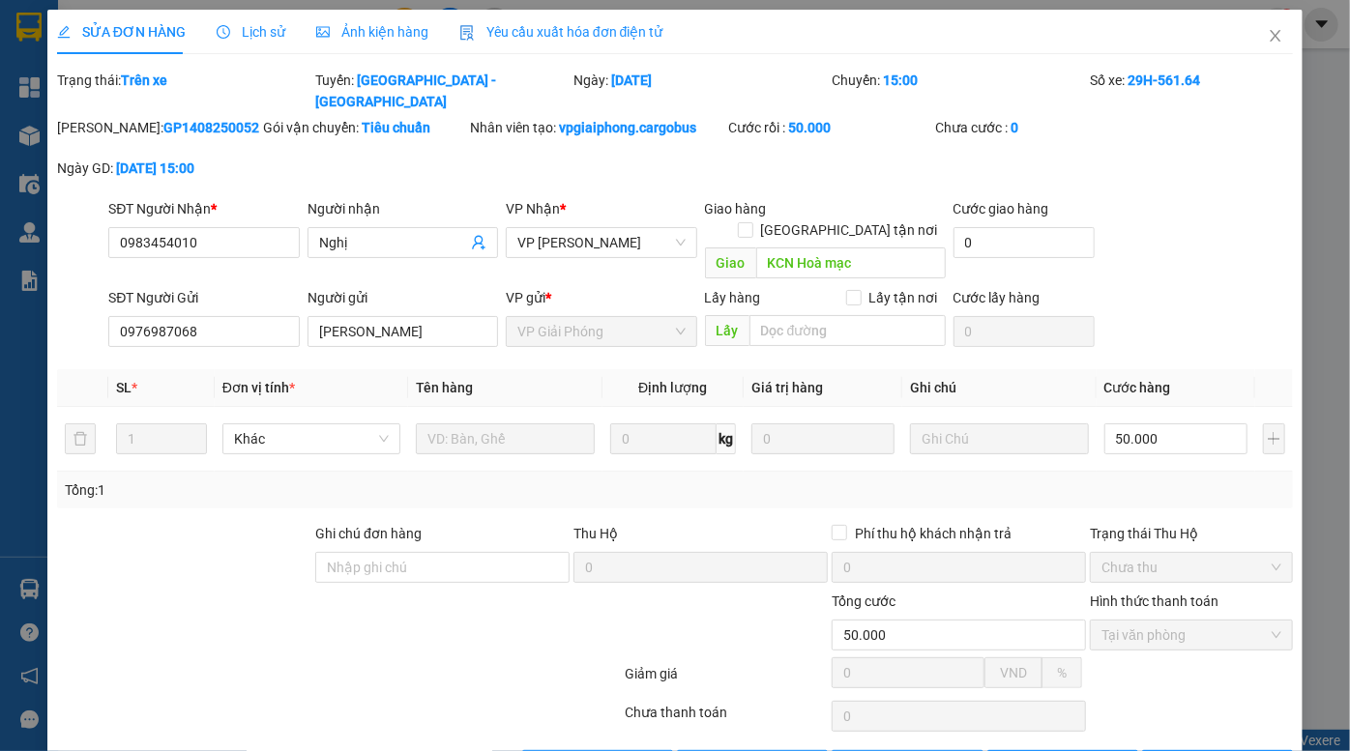
click at [399, 34] on span "Ảnh kiện hàng" at bounding box center [372, 31] width 112 height 15
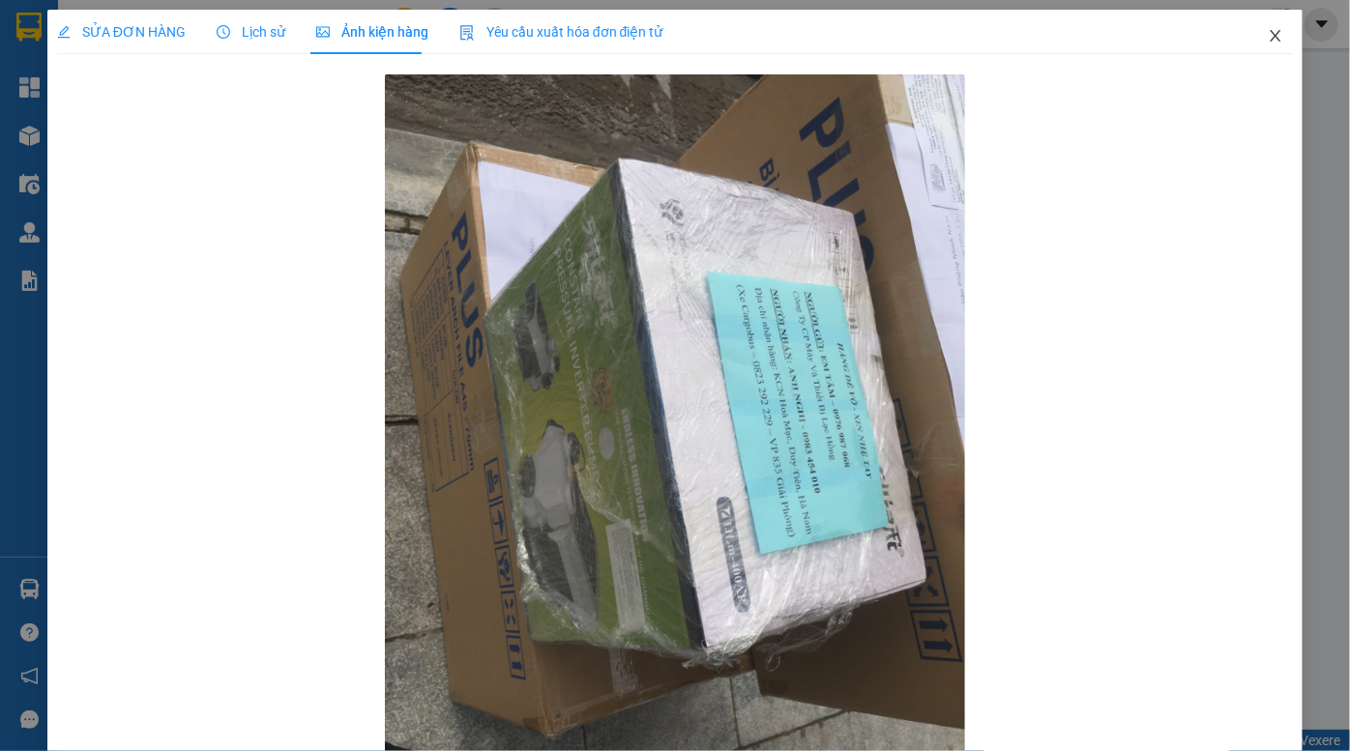
click at [1268, 37] on icon "close" at bounding box center [1275, 35] width 15 height 15
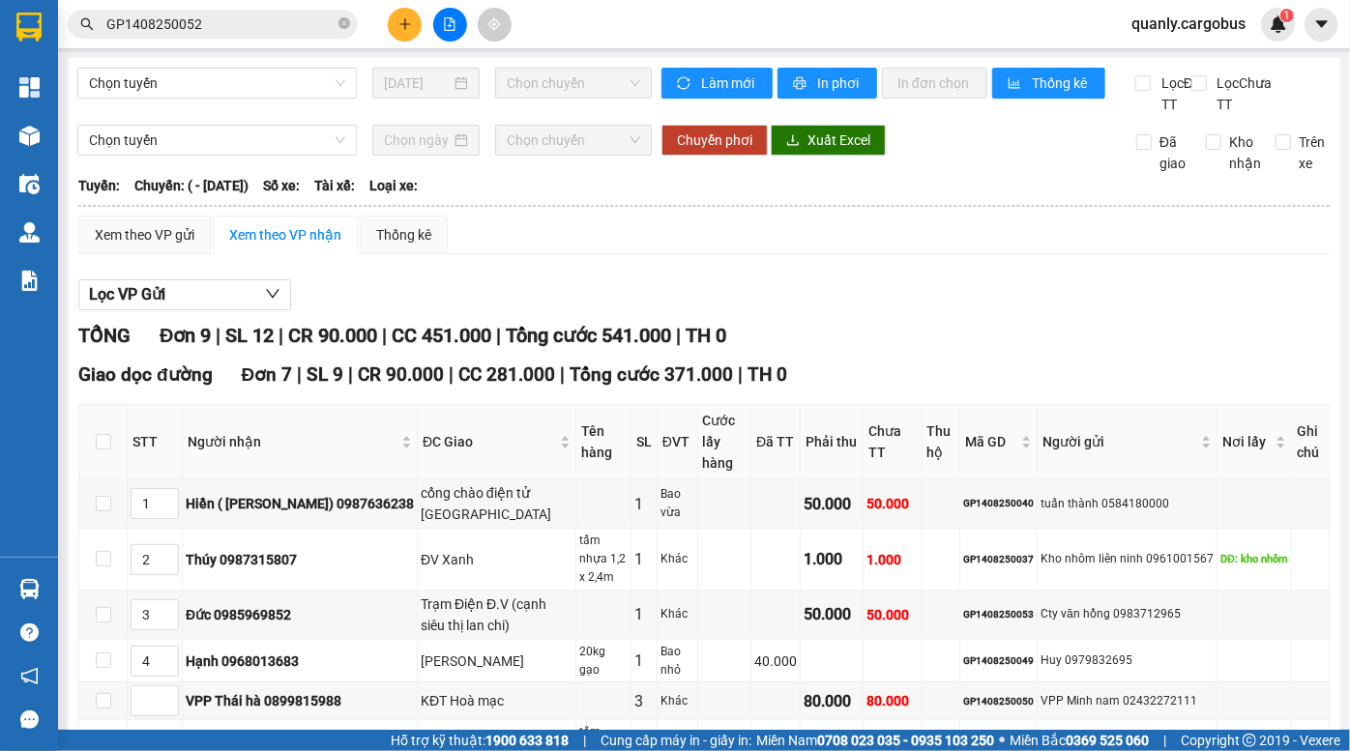
type input "5"
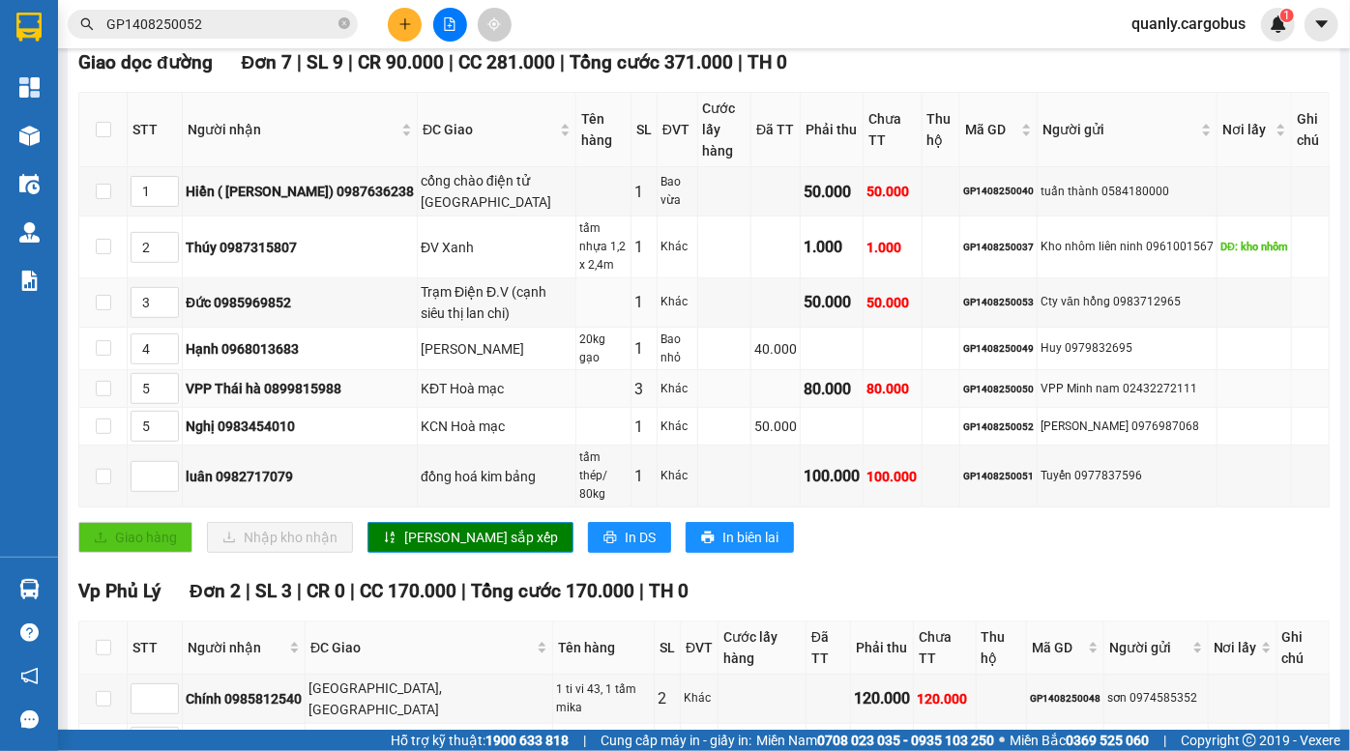
scroll to position [351, 0]
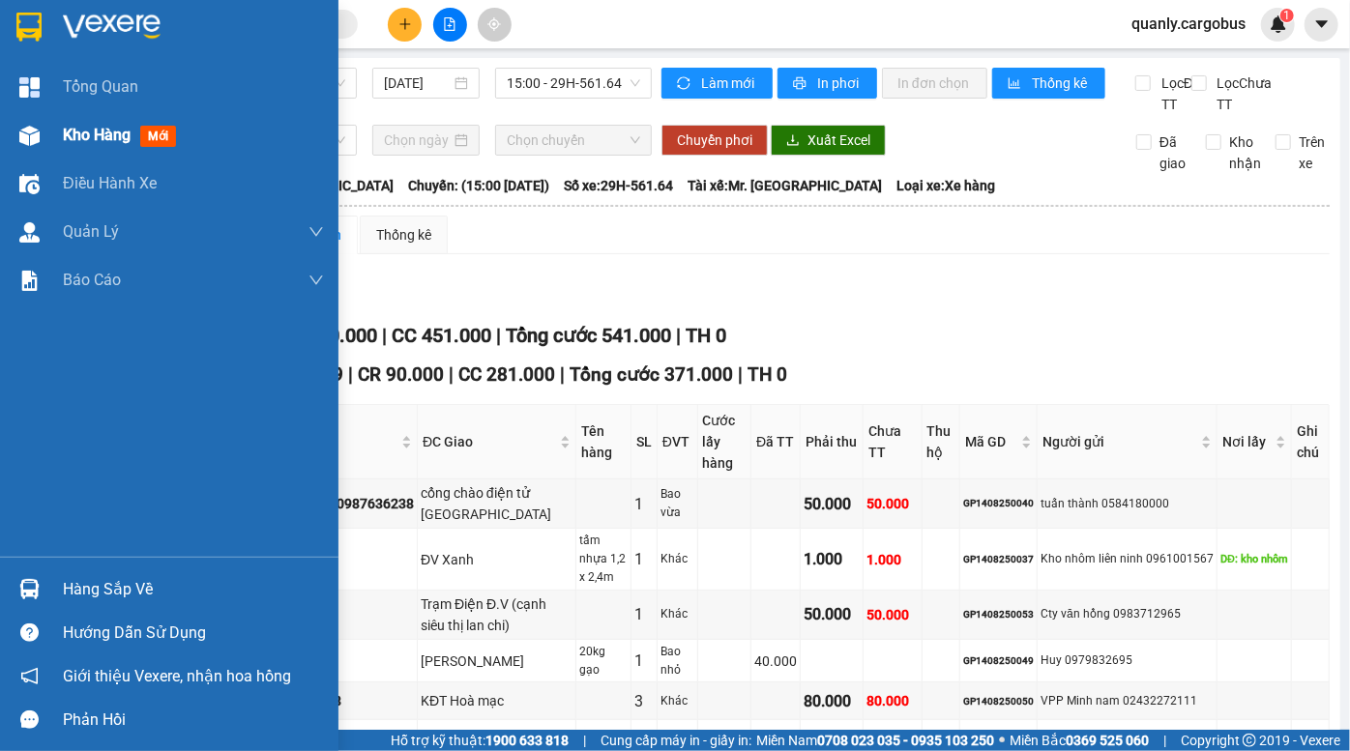
click at [60, 135] on div "Kho hàng mới" at bounding box center [169, 135] width 338 height 48
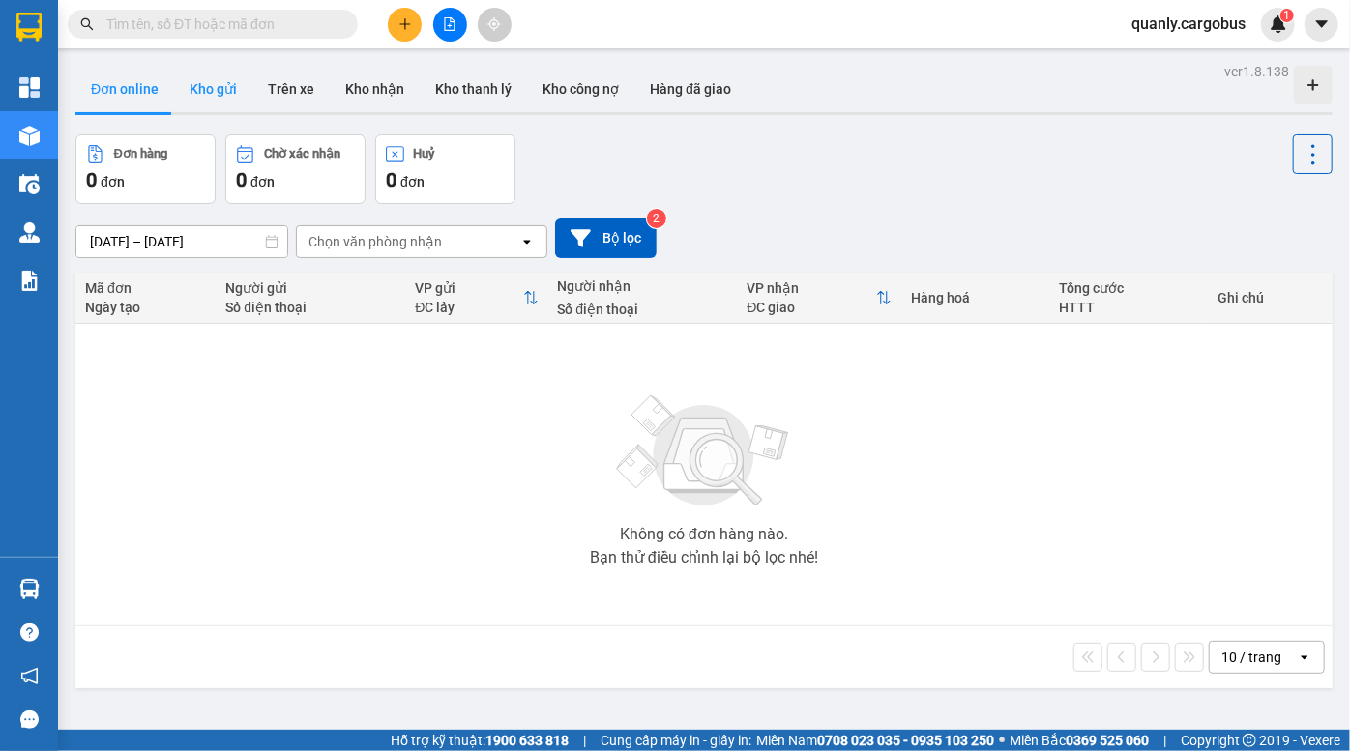
click at [210, 82] on button "Kho gửi" at bounding box center [213, 89] width 78 height 46
type input "[DATE] – [DATE]"
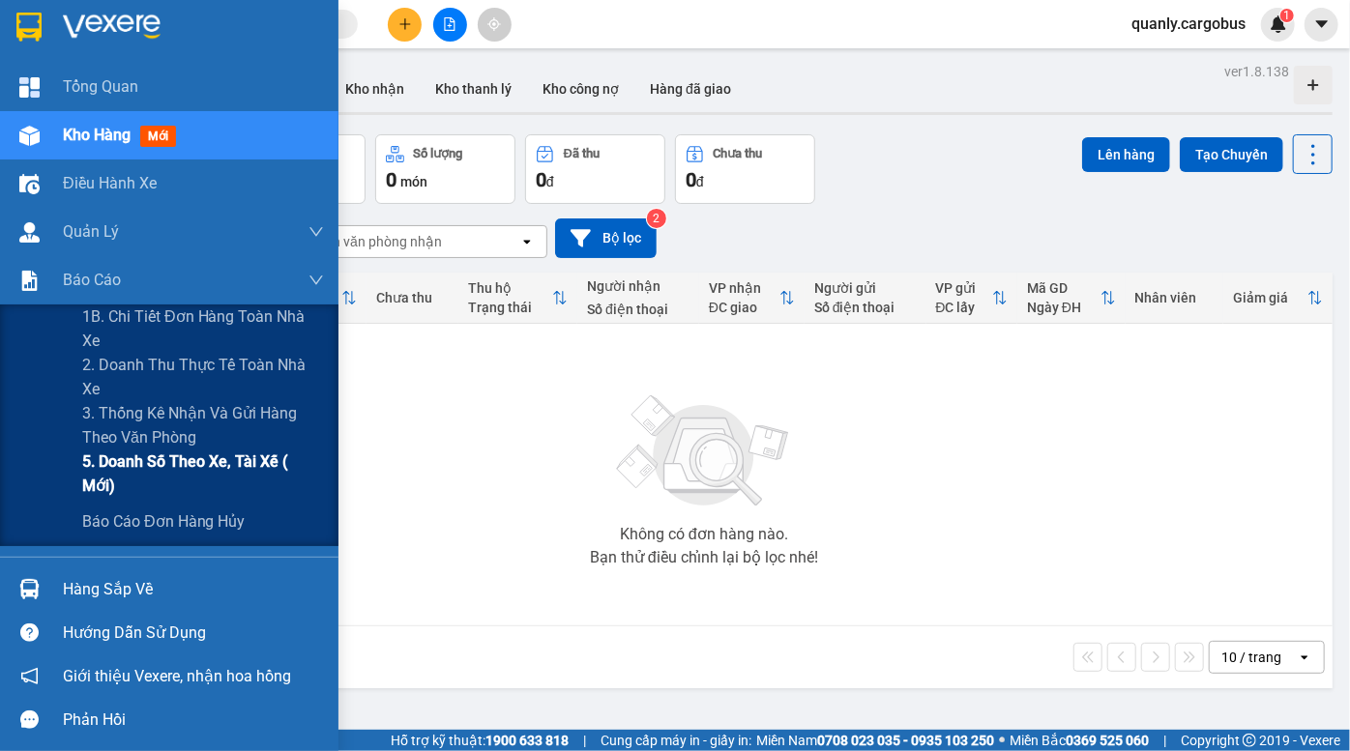
click at [184, 472] on span "5. Doanh số theo xe, tài xế ( mới)" at bounding box center [203, 474] width 242 height 48
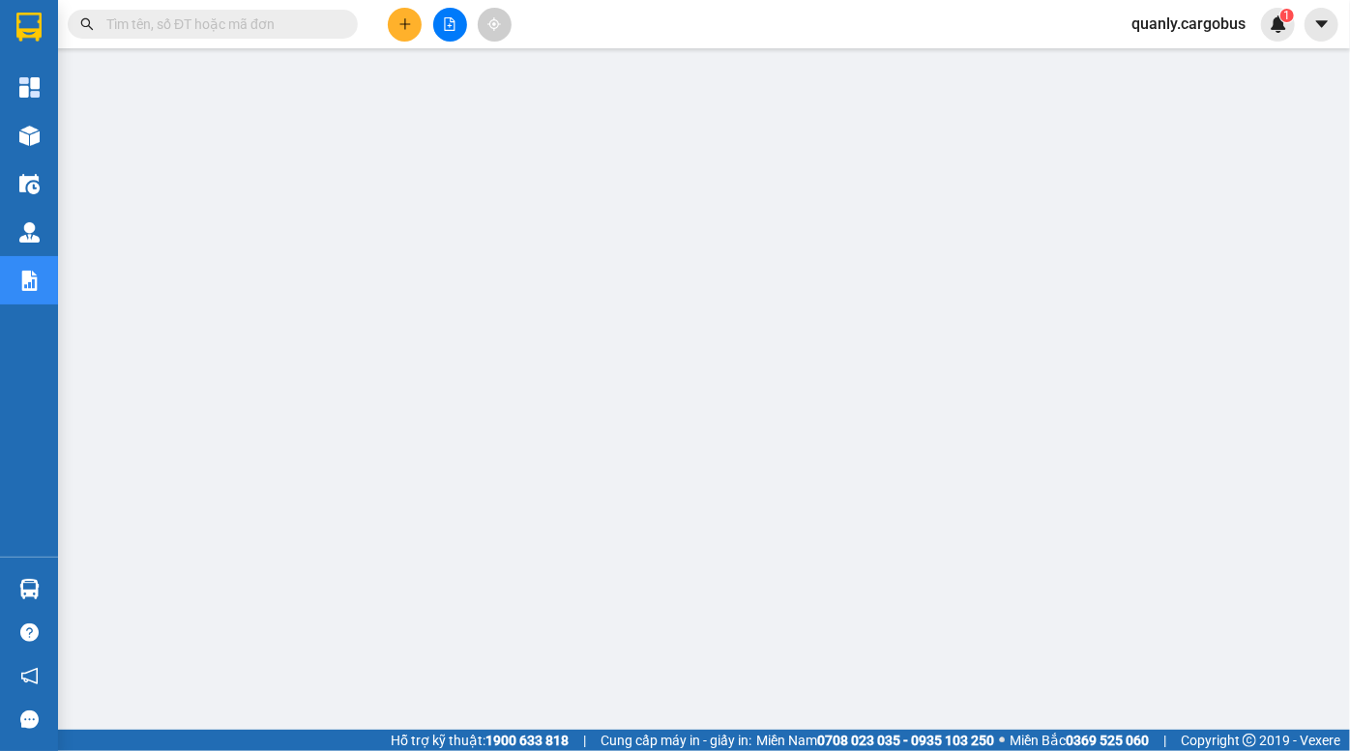
click at [454, 29] on icon "file-add" at bounding box center [450, 24] width 11 height 14
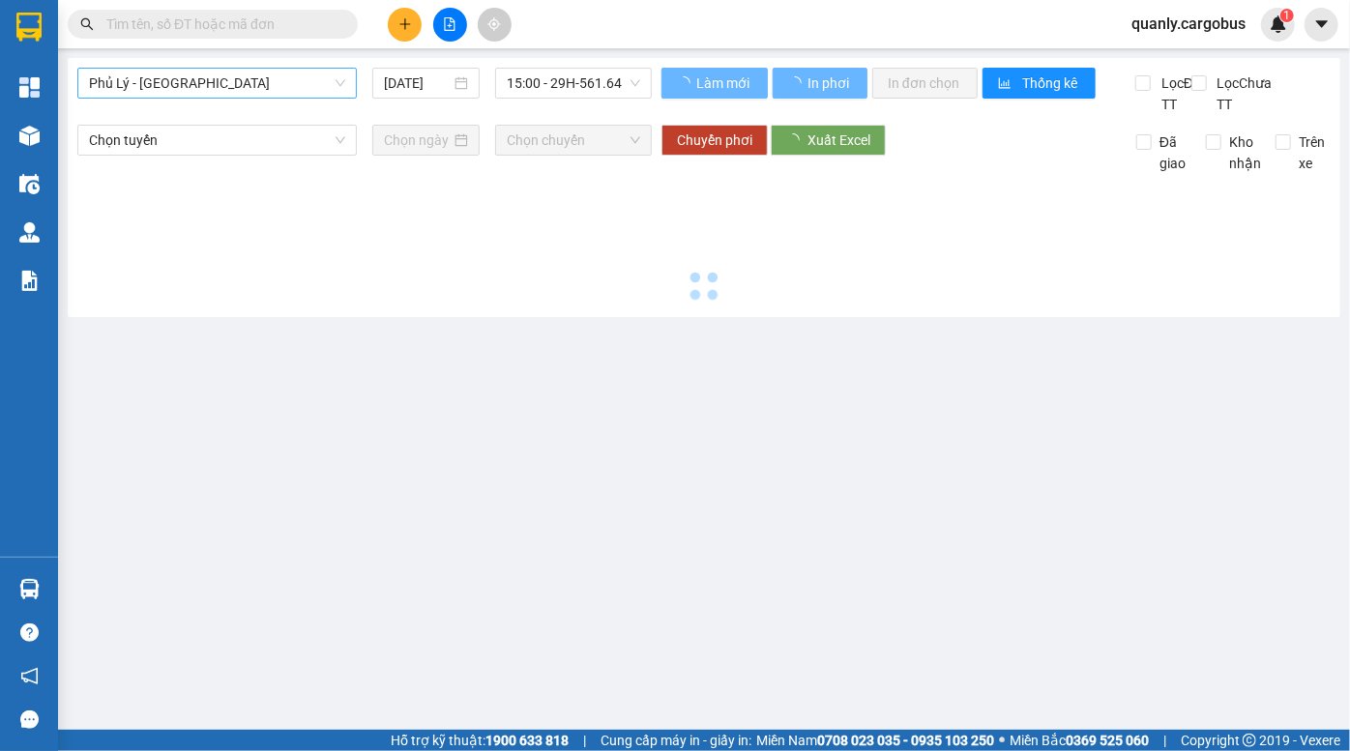
click at [230, 82] on span "Phủ Lý - [GEOGRAPHIC_DATA]" at bounding box center [217, 83] width 256 height 29
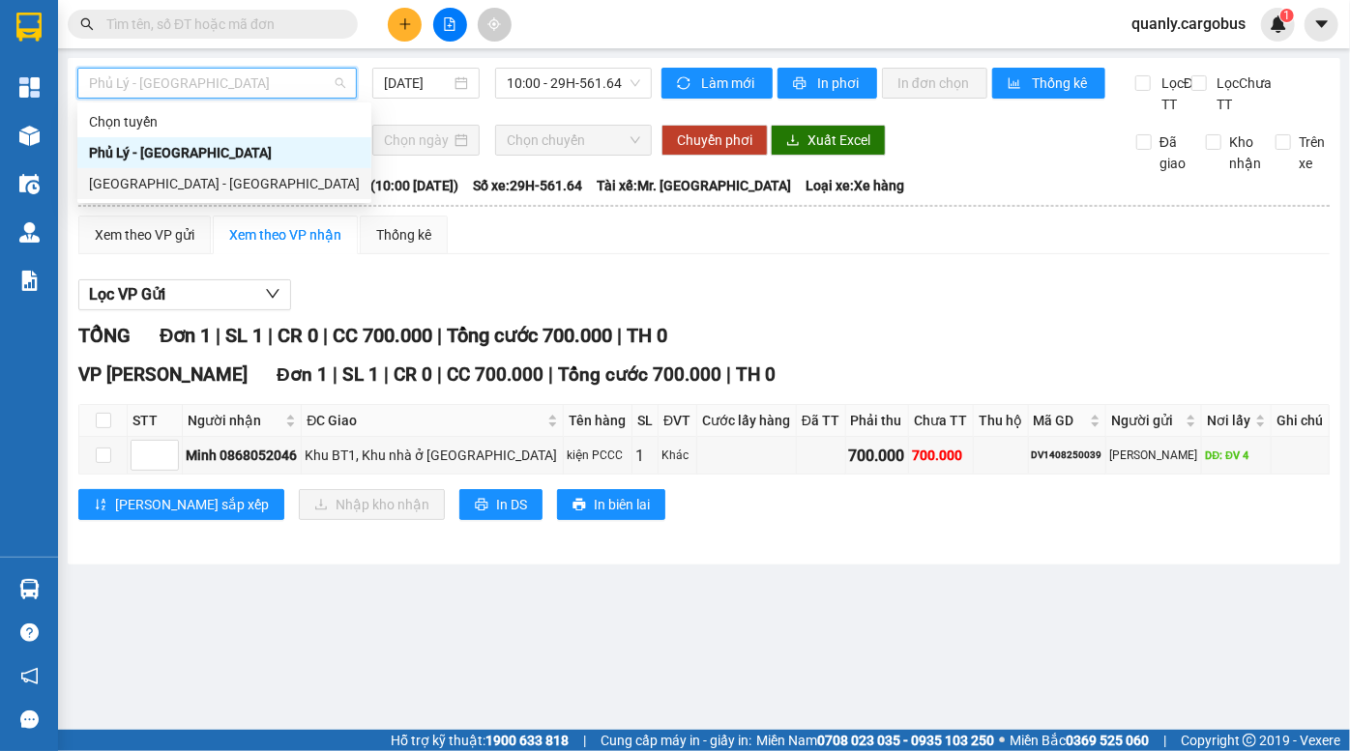
click at [174, 187] on div "[GEOGRAPHIC_DATA] - [GEOGRAPHIC_DATA]" at bounding box center [224, 183] width 271 height 21
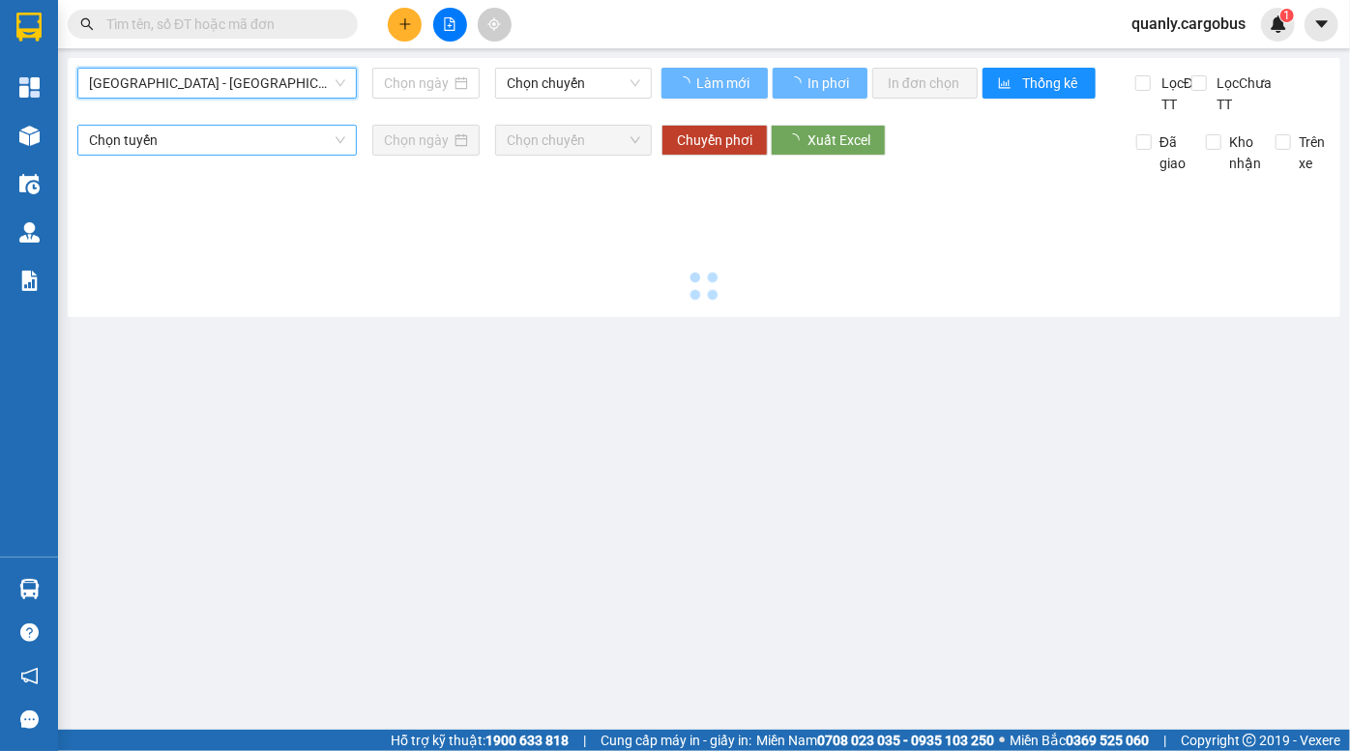
type input "[DATE]"
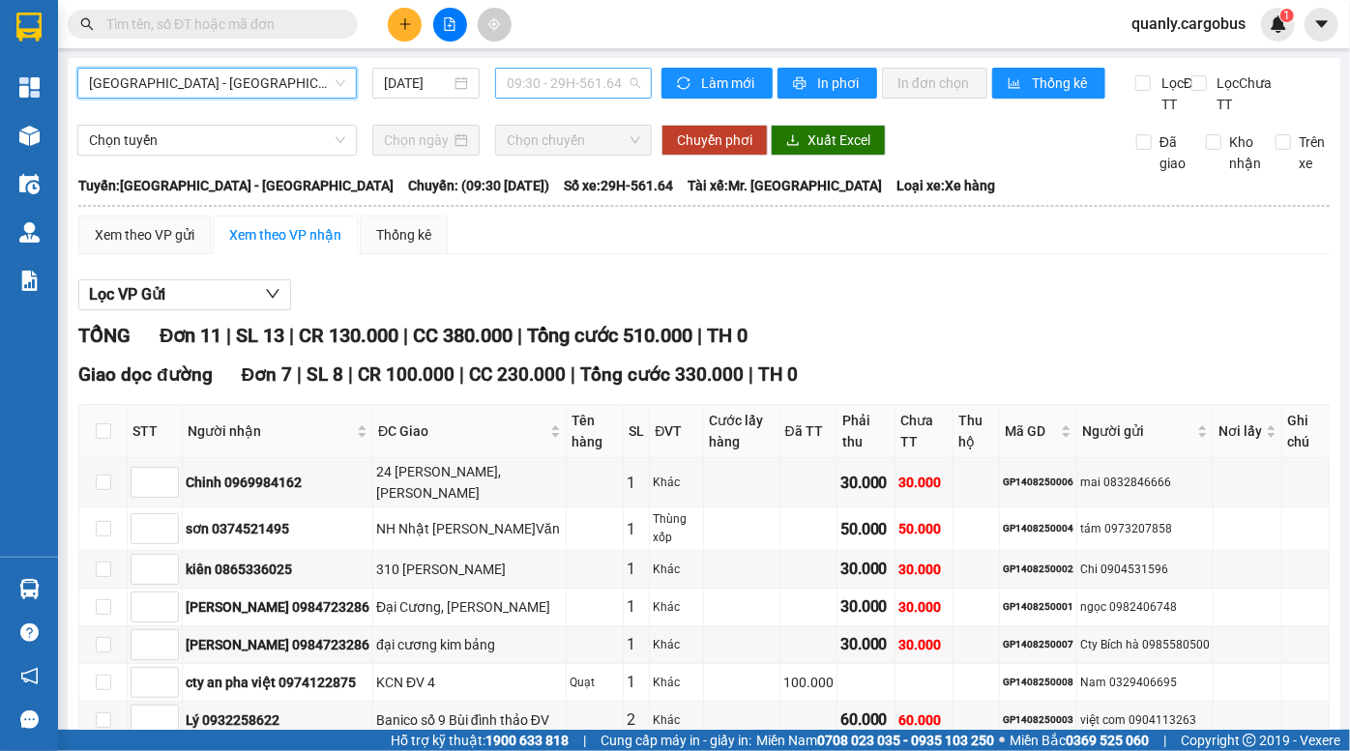
click at [543, 87] on span "09:30 - 29H-561.64" at bounding box center [573, 83] width 133 height 29
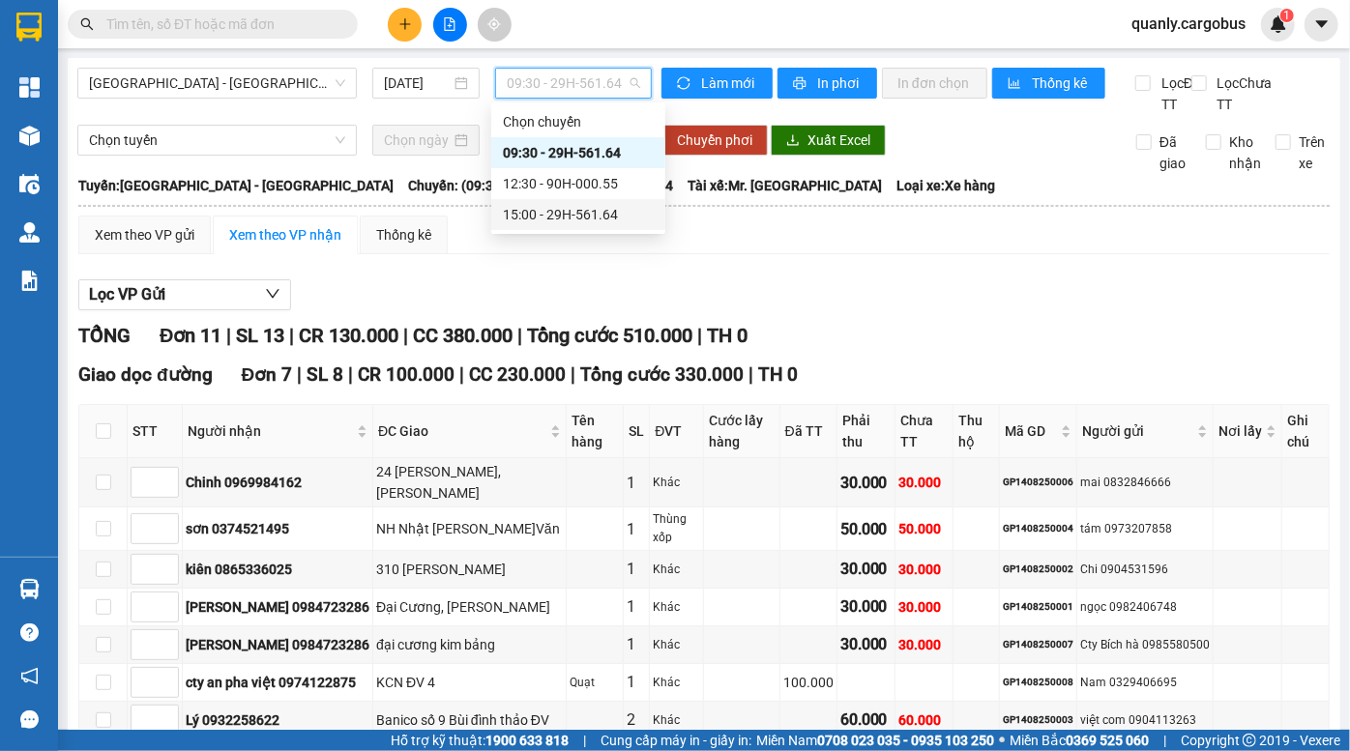
click at [581, 212] on div "15:00 - 29H-561.64" at bounding box center [578, 214] width 151 height 21
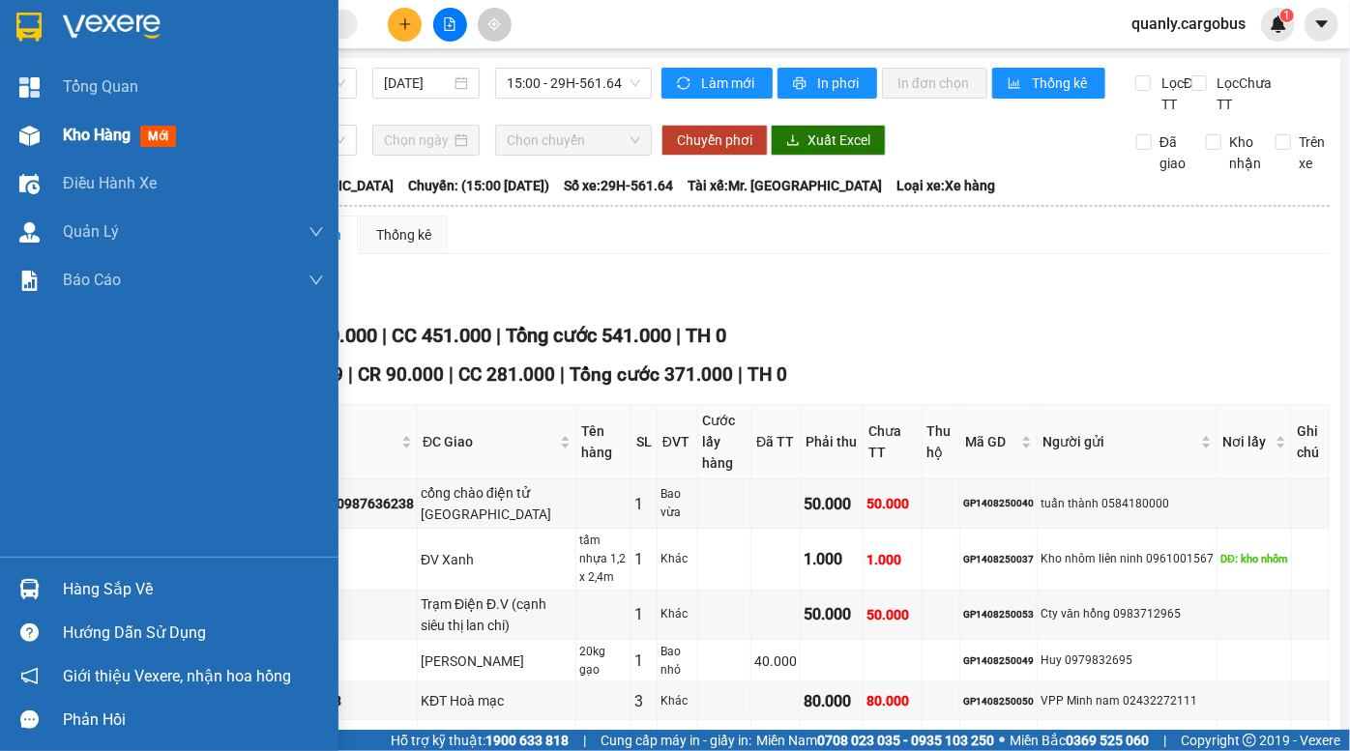
click at [34, 132] on img at bounding box center [29, 136] width 20 height 20
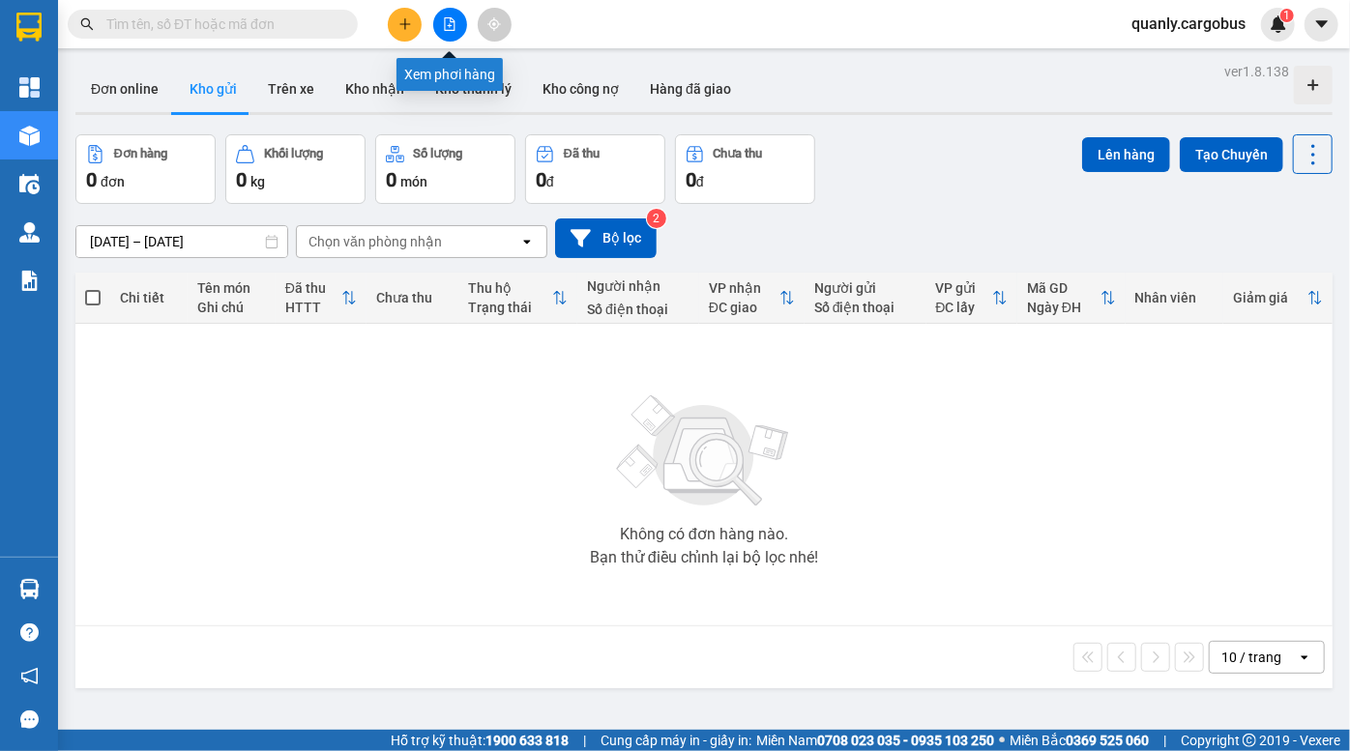
click at [448, 25] on icon "file-add" at bounding box center [450, 24] width 11 height 14
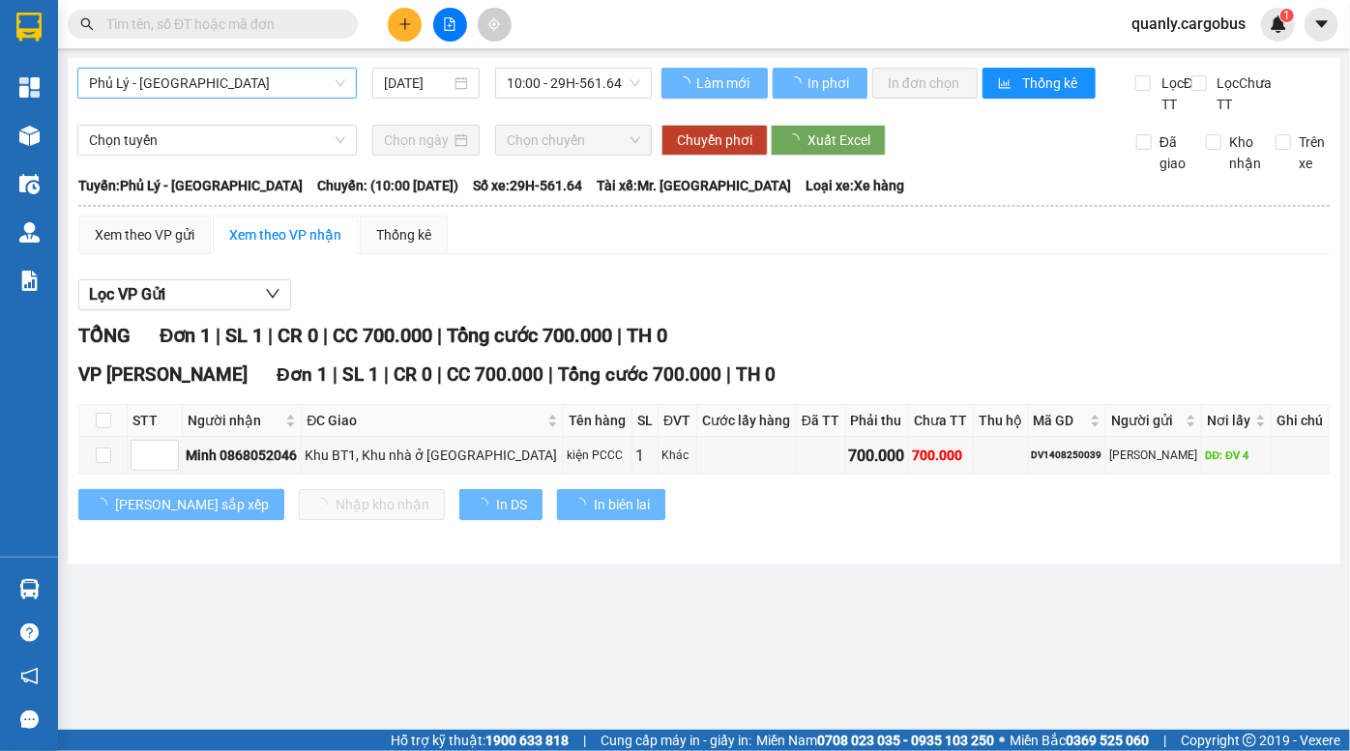
click at [160, 82] on span "Phủ Lý - Hà Nội" at bounding box center [217, 83] width 256 height 29
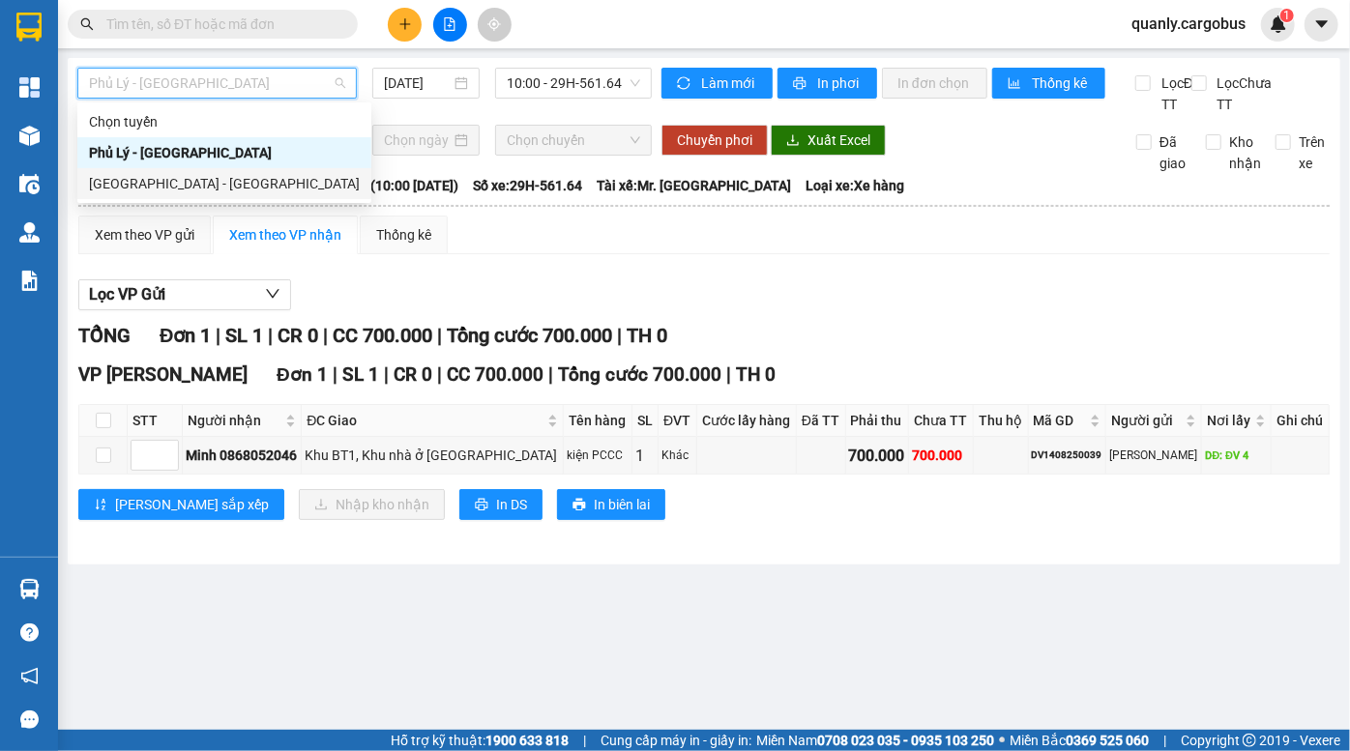
click at [156, 182] on div "Hà Nội - Phủ Lý" at bounding box center [224, 183] width 271 height 21
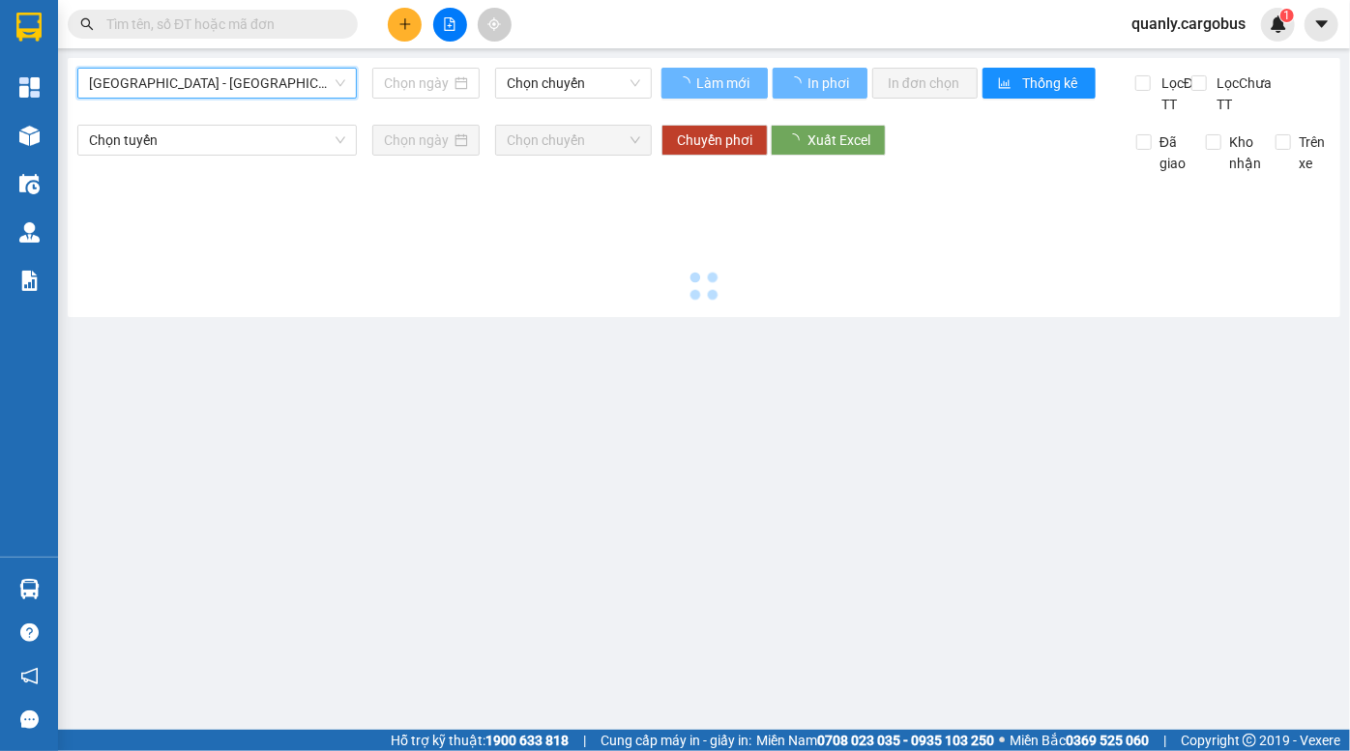
type input "14/08/2025"
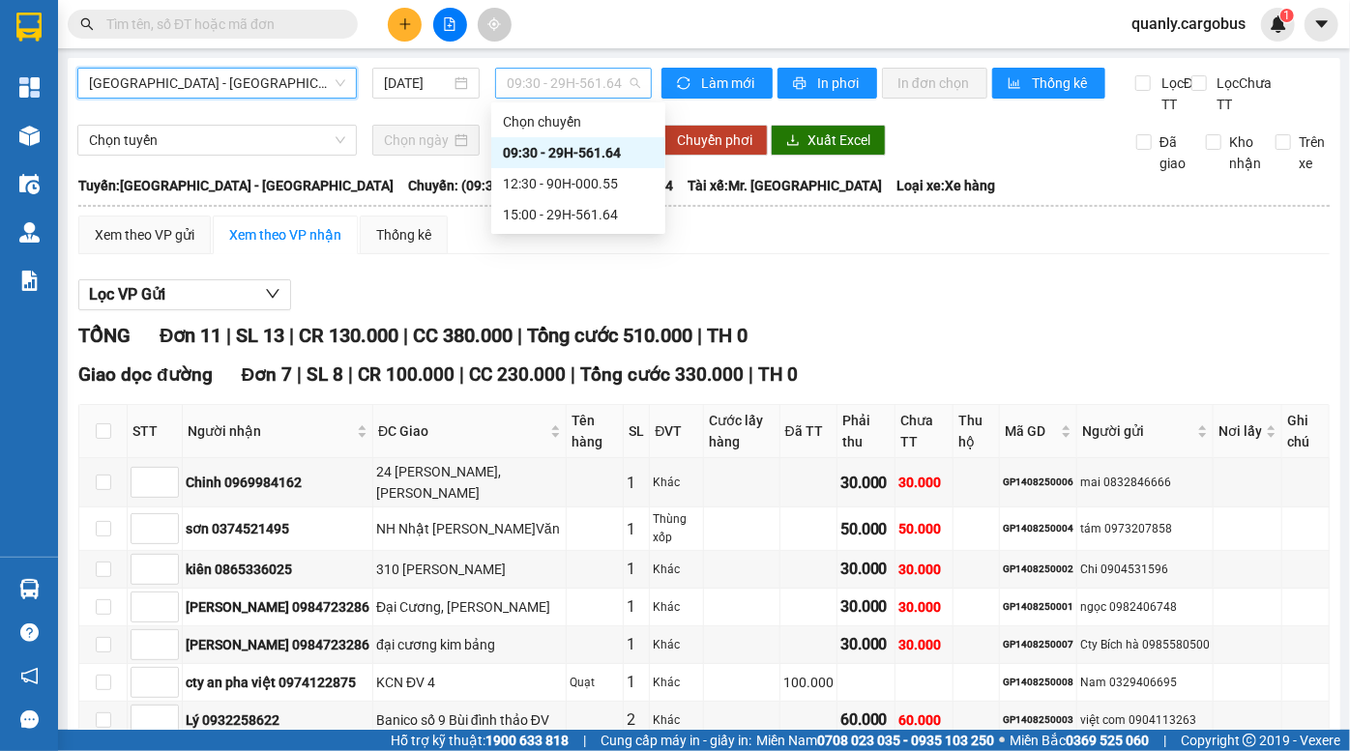
click at [564, 86] on span "09:30 - 29H-561.64" at bounding box center [573, 83] width 133 height 29
click at [546, 216] on div "15:00 - 29H-561.64" at bounding box center [578, 214] width 151 height 21
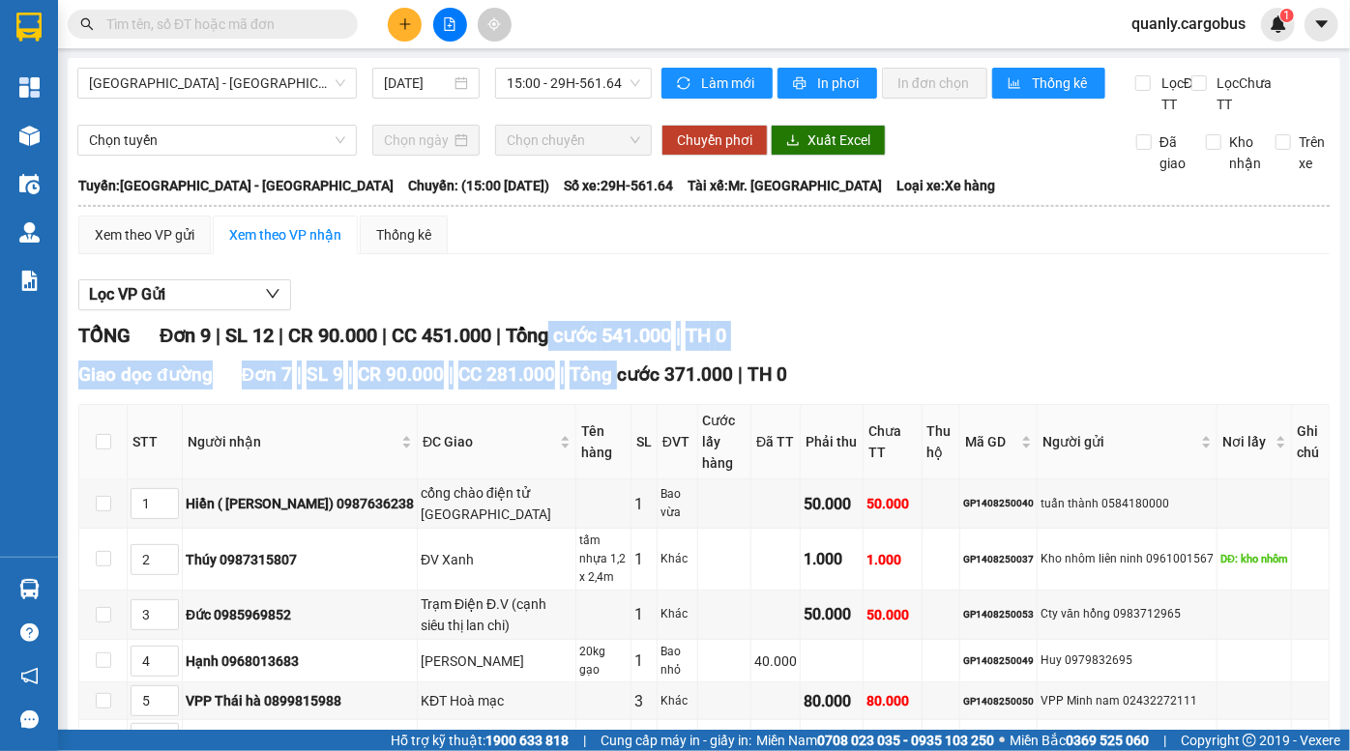
drag, startPoint x: 611, startPoint y: 397, endPoint x: 625, endPoint y: 404, distance: 15.1
click at [626, 404] on div "TỔNG Đơn 9 | SL 12 | CR 90.000 | CC 451.000 | Tổng cước 541.000 | TH 0 Giao dọc…" at bounding box center [703, 732] width 1251 height 823
click at [624, 386] on span "Tổng cước 371.000" at bounding box center [651, 375] width 163 height 22
drag, startPoint x: 532, startPoint y: 358, endPoint x: 575, endPoint y: 414, distance: 71.0
click at [574, 413] on div "TỔNG Đơn 9 | SL 12 | CR 90.000 | CC 451.000 | Tổng cước 541.000 | TH 0 Giao dọc…" at bounding box center [703, 732] width 1251 height 823
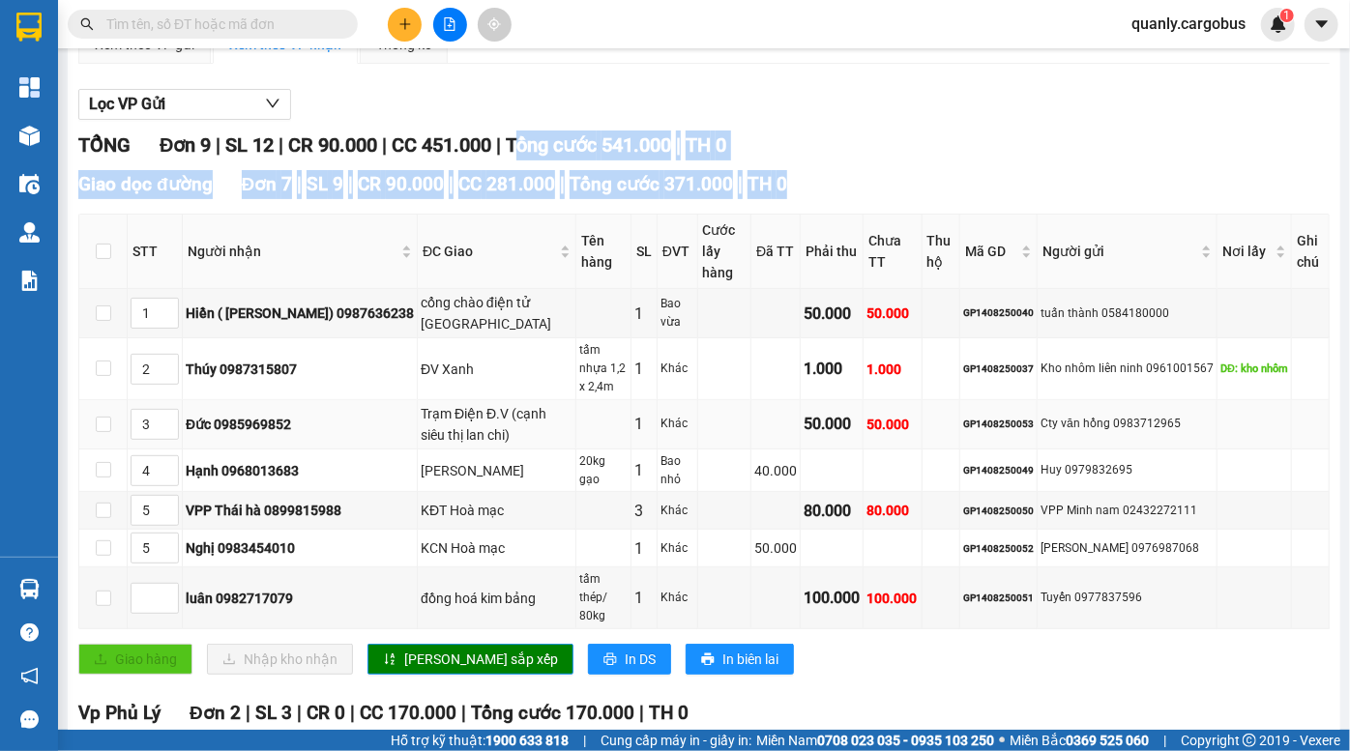
scroll to position [263, 0]
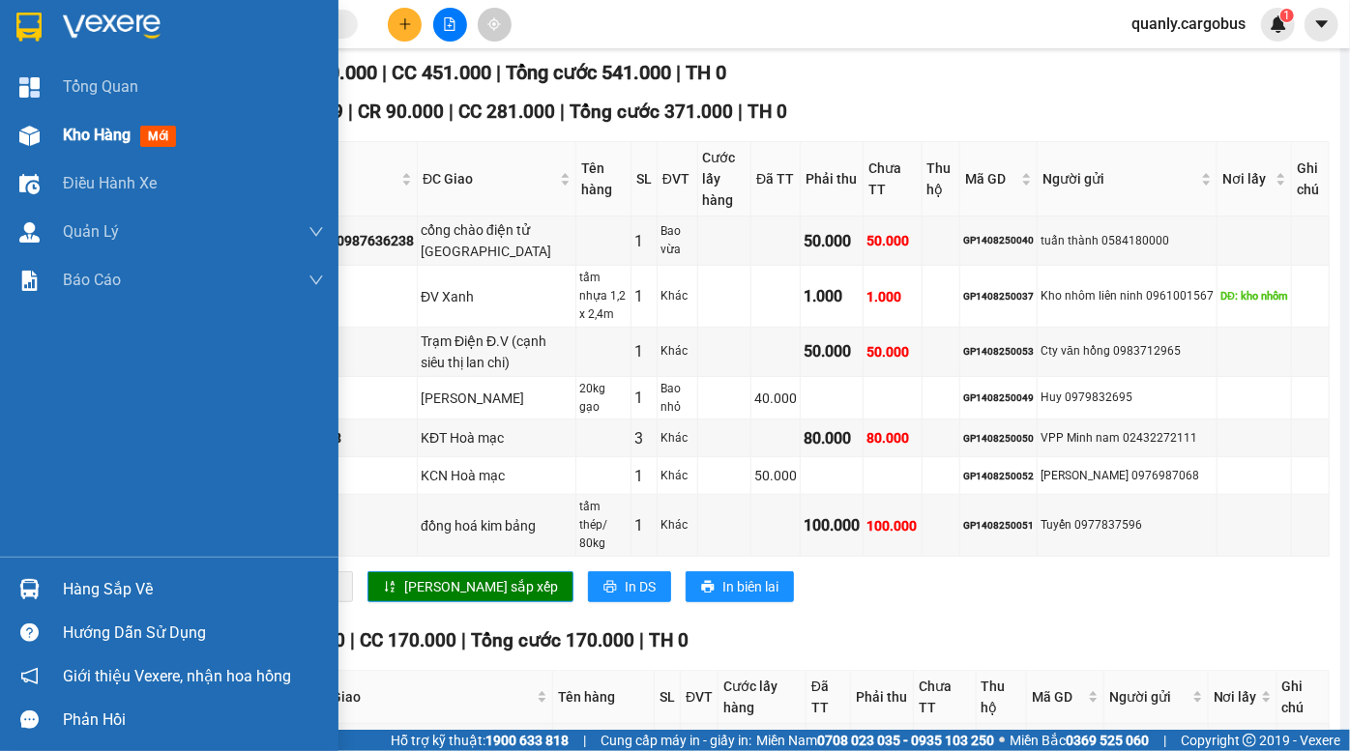
click at [60, 133] on div "Kho hàng mới" at bounding box center [169, 135] width 338 height 48
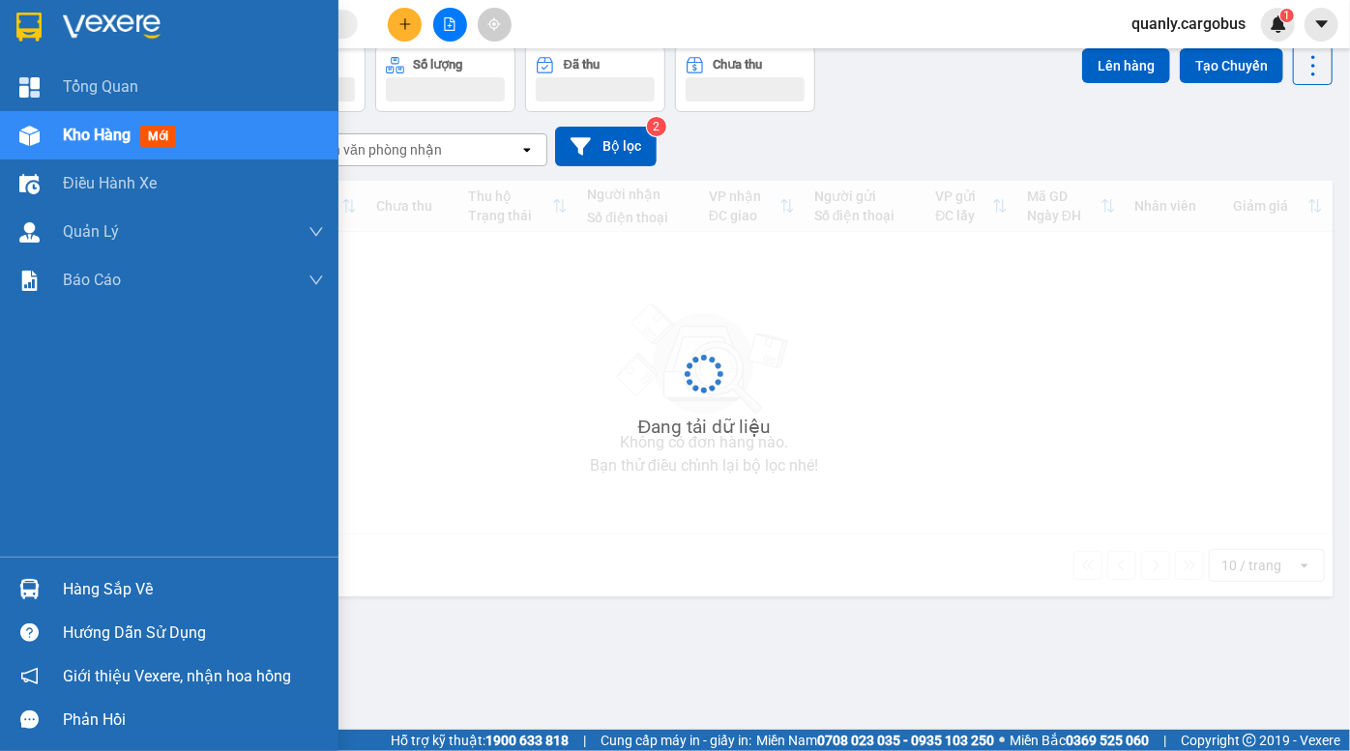
scroll to position [88, 0]
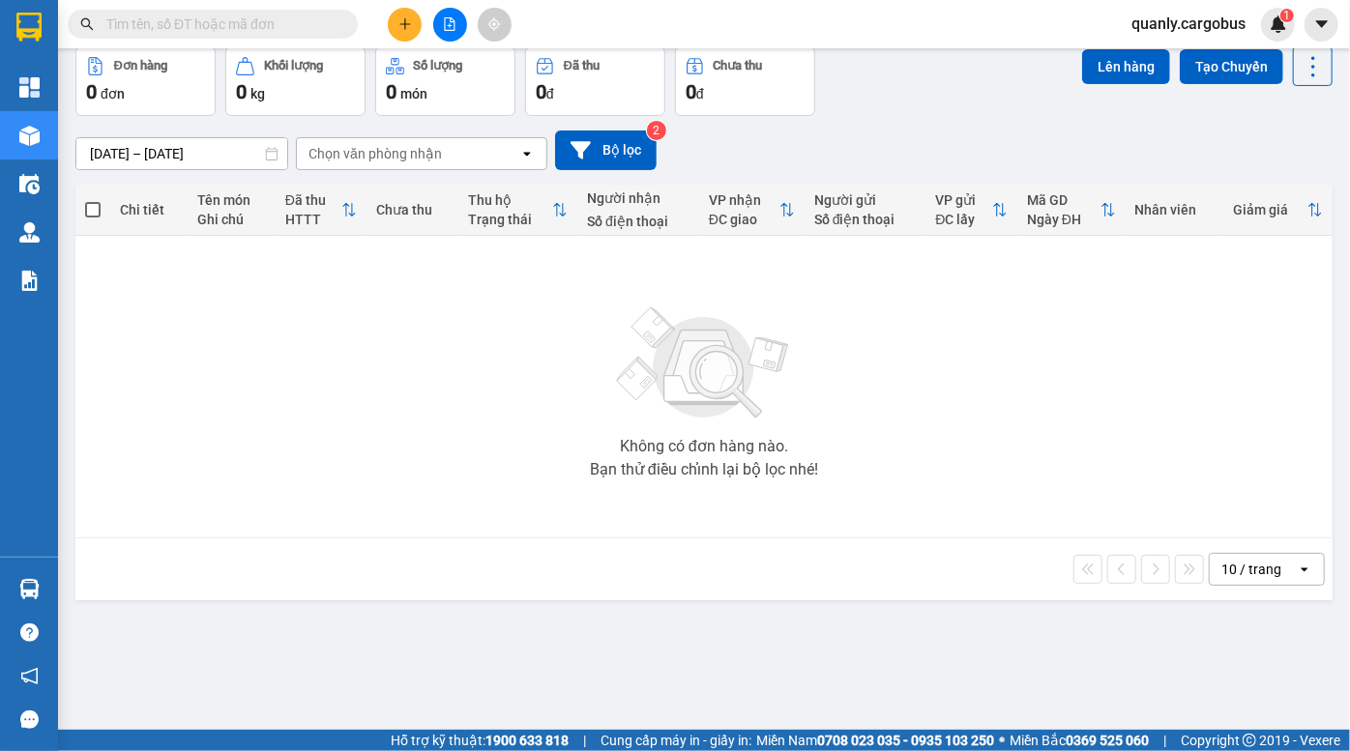
click at [865, 145] on div "[DATE] – [DATE] Press the down arrow key to interact with the calendar and sele…" at bounding box center [703, 151] width 1257 height 40
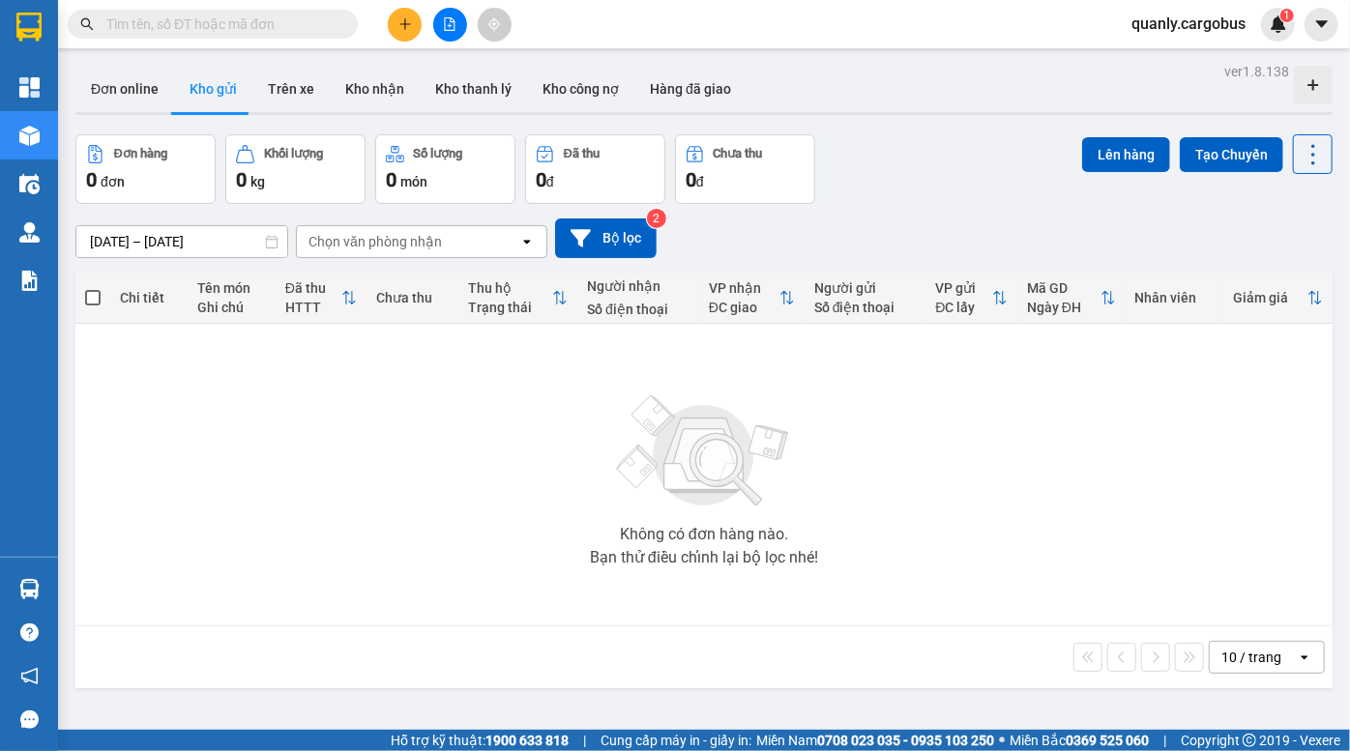
click at [957, 194] on div "Đơn hàng 0 đơn Khối lượng 0 kg Số lượng 0 món Đã thu 0 đ Chưa thu 0 đ Lên hàng …" at bounding box center [703, 169] width 1257 height 70
click at [933, 147] on div "Đơn hàng 0 đơn Khối lượng 0 kg Số lượng 0 món Đã thu 0 đ Chưa thu 0 đ Lên hàng …" at bounding box center [703, 169] width 1257 height 70
drag, startPoint x: 974, startPoint y: 163, endPoint x: 486, endPoint y: 14, distance: 509.9
click at [971, 162] on div "Đơn hàng 0 đơn Khối lượng 0 kg Số lượng 0 món Đã thu 0 đ Chưa thu 0 đ Lên hàng …" at bounding box center [703, 169] width 1257 height 70
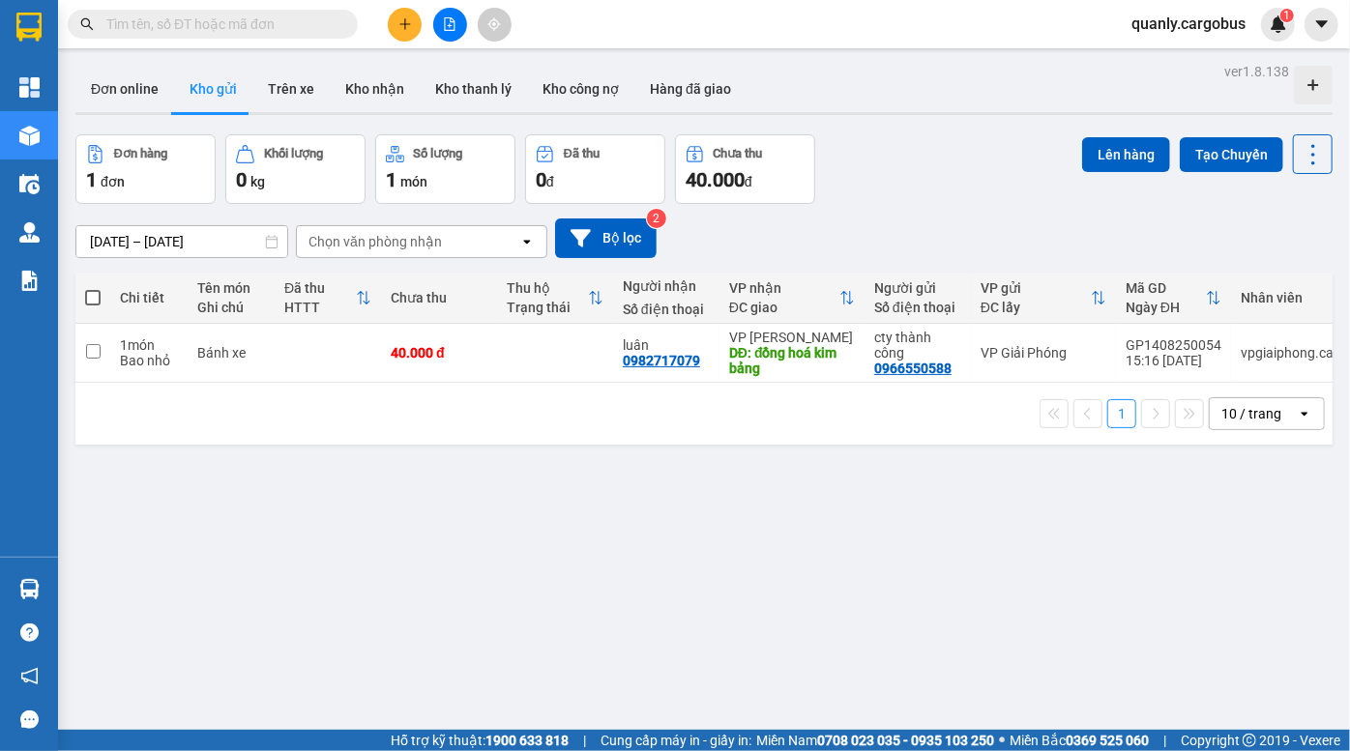
click at [909, 152] on div "Đơn hàng 1 đơn Khối lượng 0 kg Số lượng 1 món Đã thu 0 đ Chưa thu 40.000 đ Lên …" at bounding box center [703, 169] width 1257 height 70
click at [938, 201] on div "Đơn hàng 1 đơn Khối lượng 0 kg Số lượng 1 món Đã thu 0 đ Chưa thu 40.000 đ Lên …" at bounding box center [703, 169] width 1257 height 70
click at [947, 173] on div "Đơn hàng 1 đơn Khối lượng 0 kg Số lượng 1 món Đã thu 0 đ Chưa thu 40.000 đ Lên …" at bounding box center [703, 169] width 1257 height 70
click at [923, 122] on div "ver 1.8.138 Đơn online Kho gửi Trên xe Kho nhận Kho thanh lý Kho công nợ Hàng đ…" at bounding box center [704, 433] width 1273 height 751
click at [875, 134] on div "Đơn hàng 1 đơn Khối lượng 0 kg Số lượng 1 món Đã thu 0 đ Chưa thu 40.000 đ Lên …" at bounding box center [703, 169] width 1257 height 70
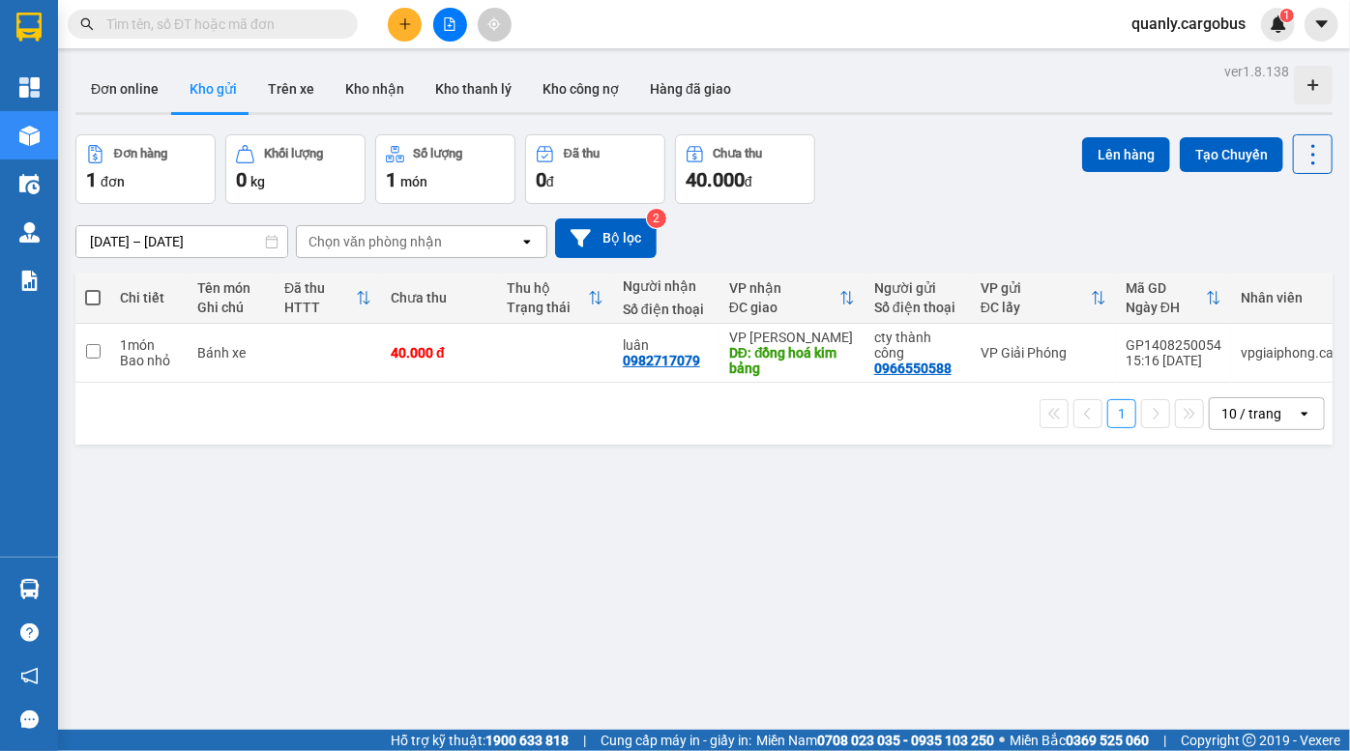
click at [930, 152] on div "Đơn hàng 1 đơn Khối lượng 0 kg Số lượng 1 món Đã thu 0 đ Chưa thu 40.000 đ Lên …" at bounding box center [703, 169] width 1257 height 70
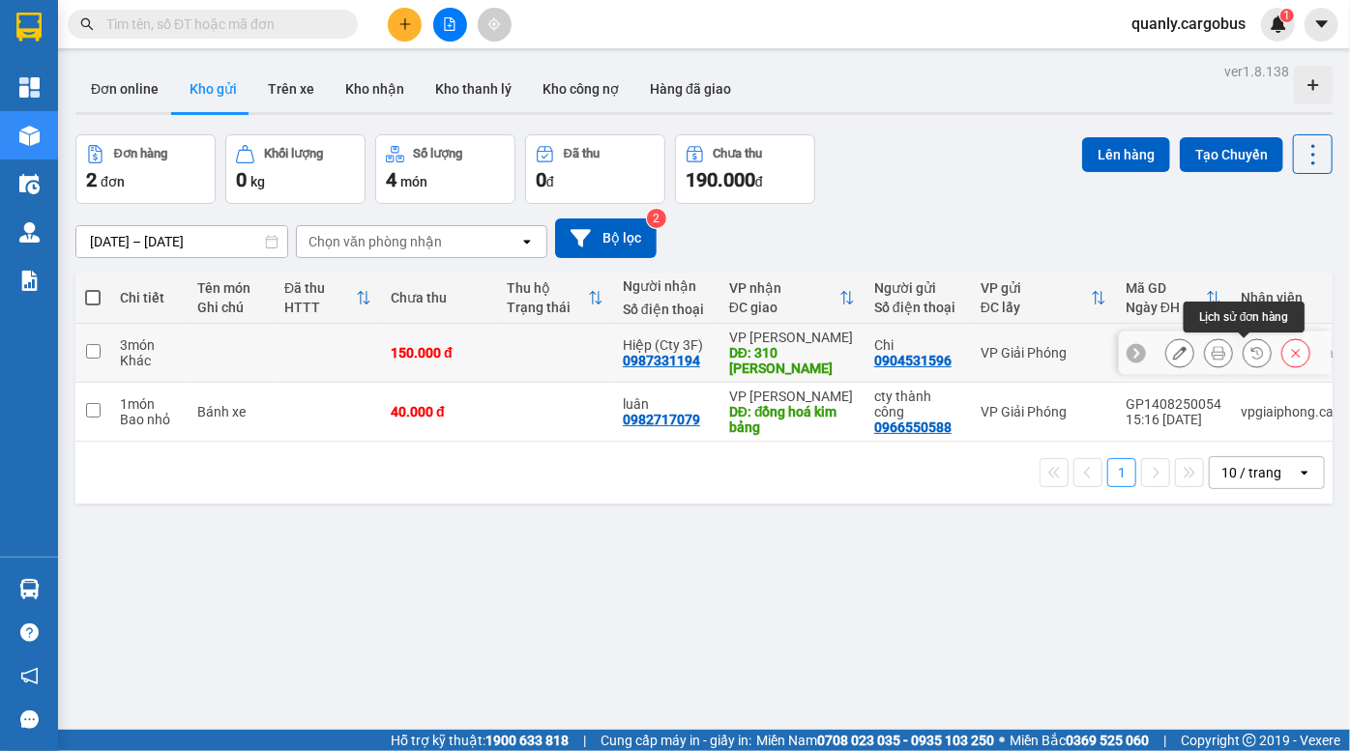
click at [1250, 350] on icon at bounding box center [1257, 353] width 14 height 14
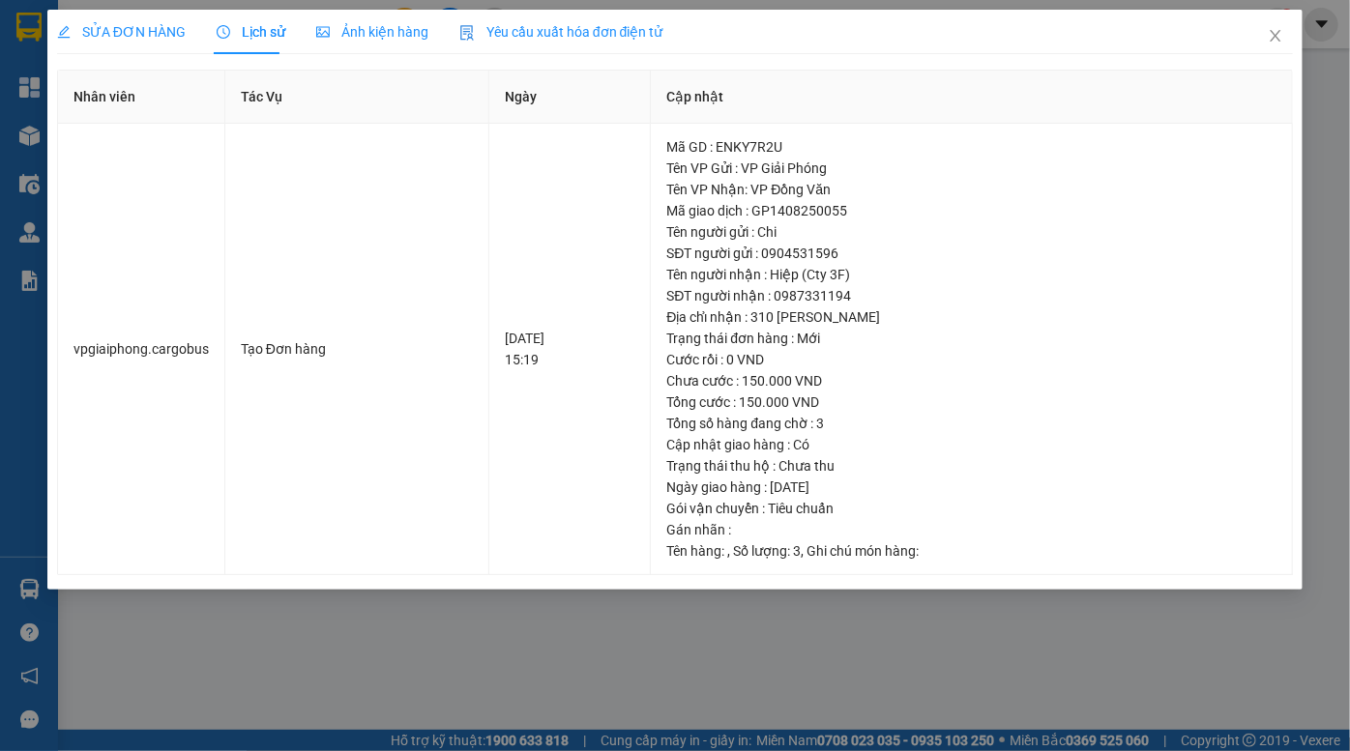
click at [387, 40] on div "Ảnh kiện hàng" at bounding box center [372, 31] width 112 height 21
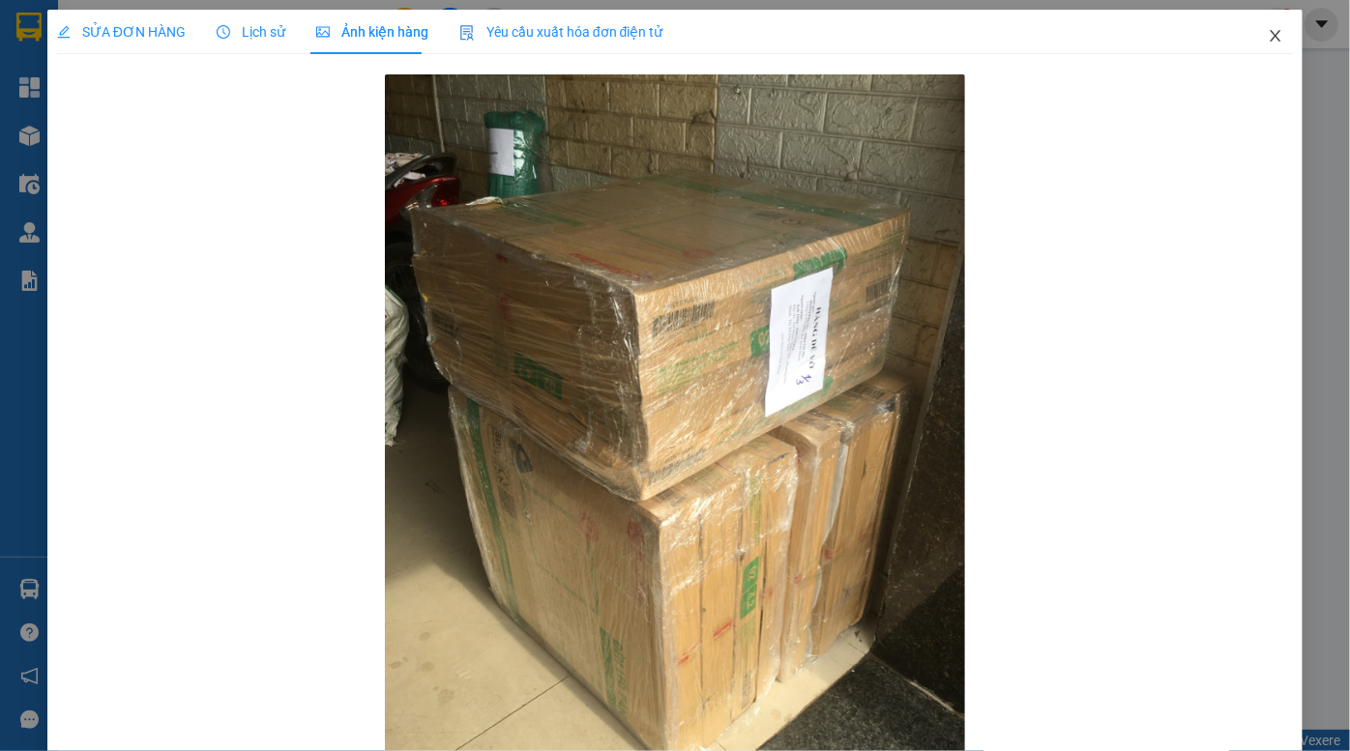
click at [1268, 41] on icon "close" at bounding box center [1275, 35] width 15 height 15
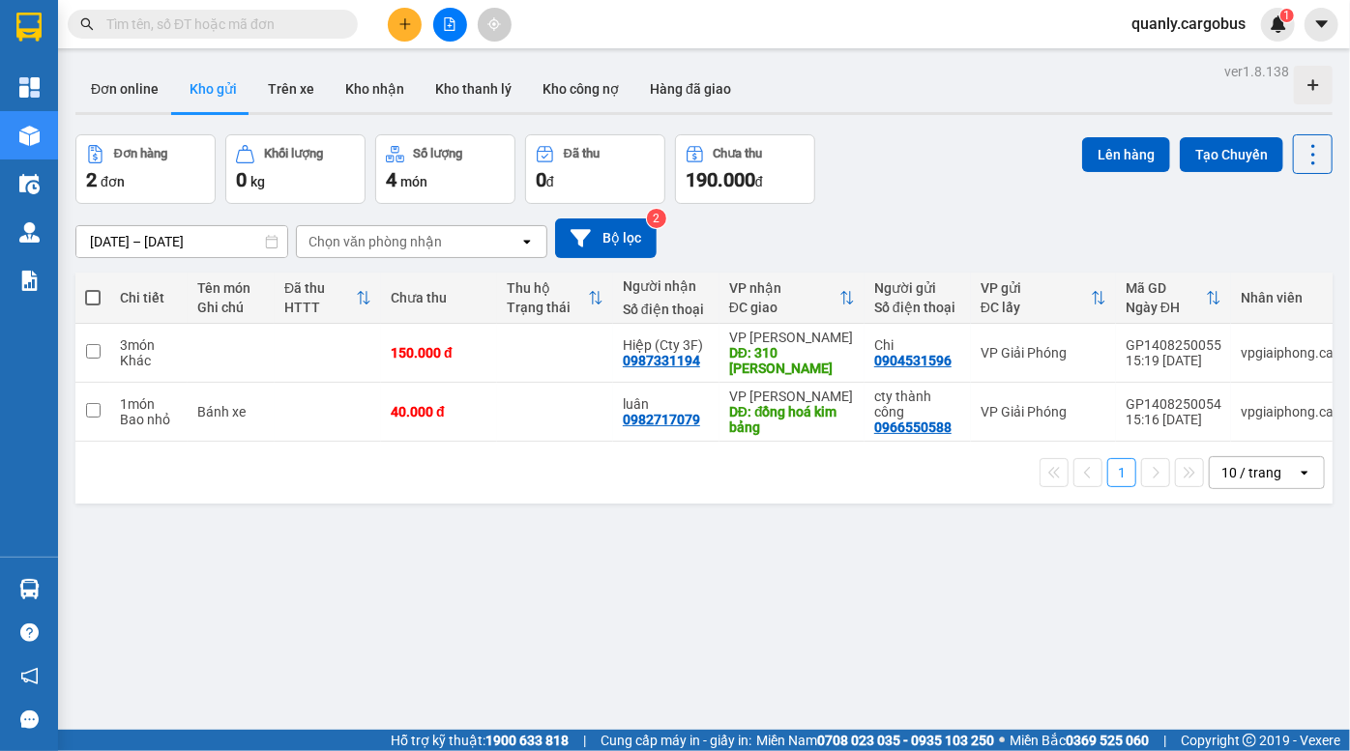
click at [915, 159] on div "Đơn hàng 2 đơn Khối lượng 0 kg Số lượng 4 món Đã thu 0 đ Chưa thu 190.000 đ Lên…" at bounding box center [703, 169] width 1257 height 70
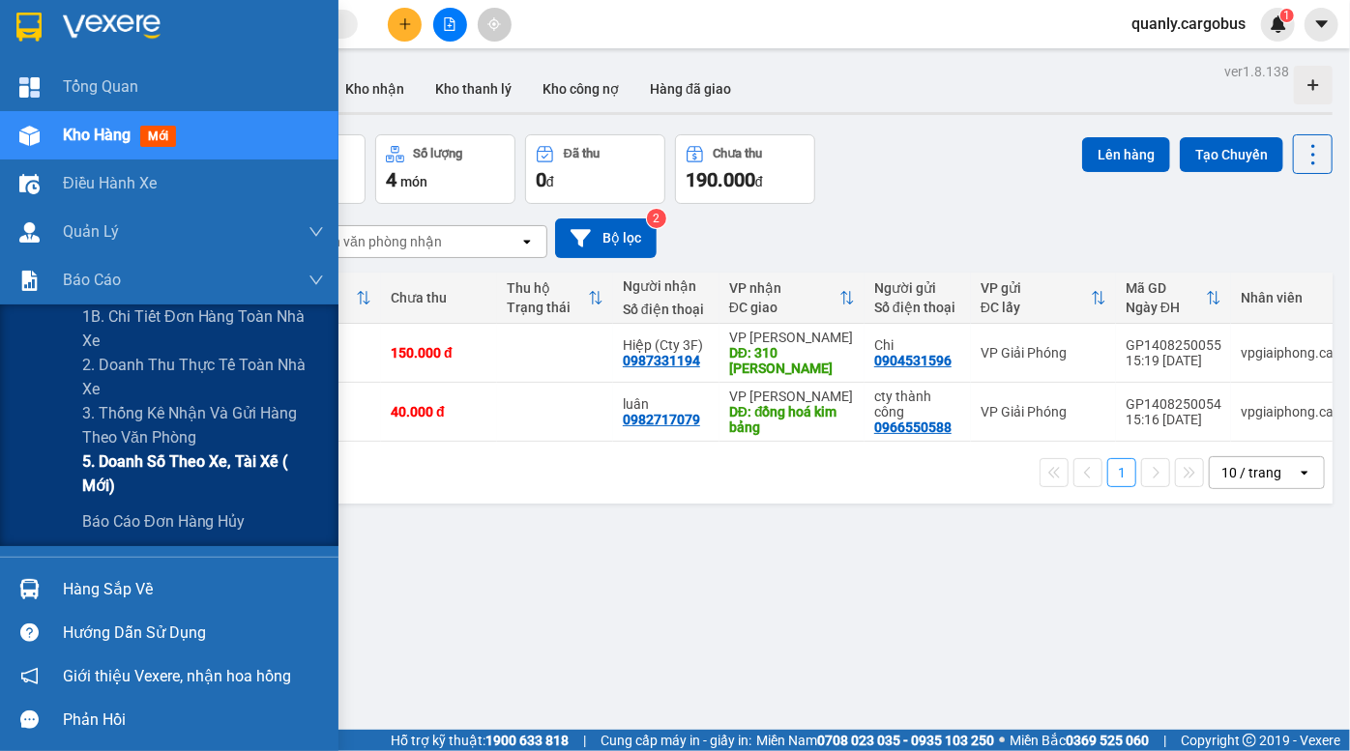
click at [193, 467] on span "5. Doanh số theo xe, tài xế ( mới)" at bounding box center [203, 474] width 242 height 48
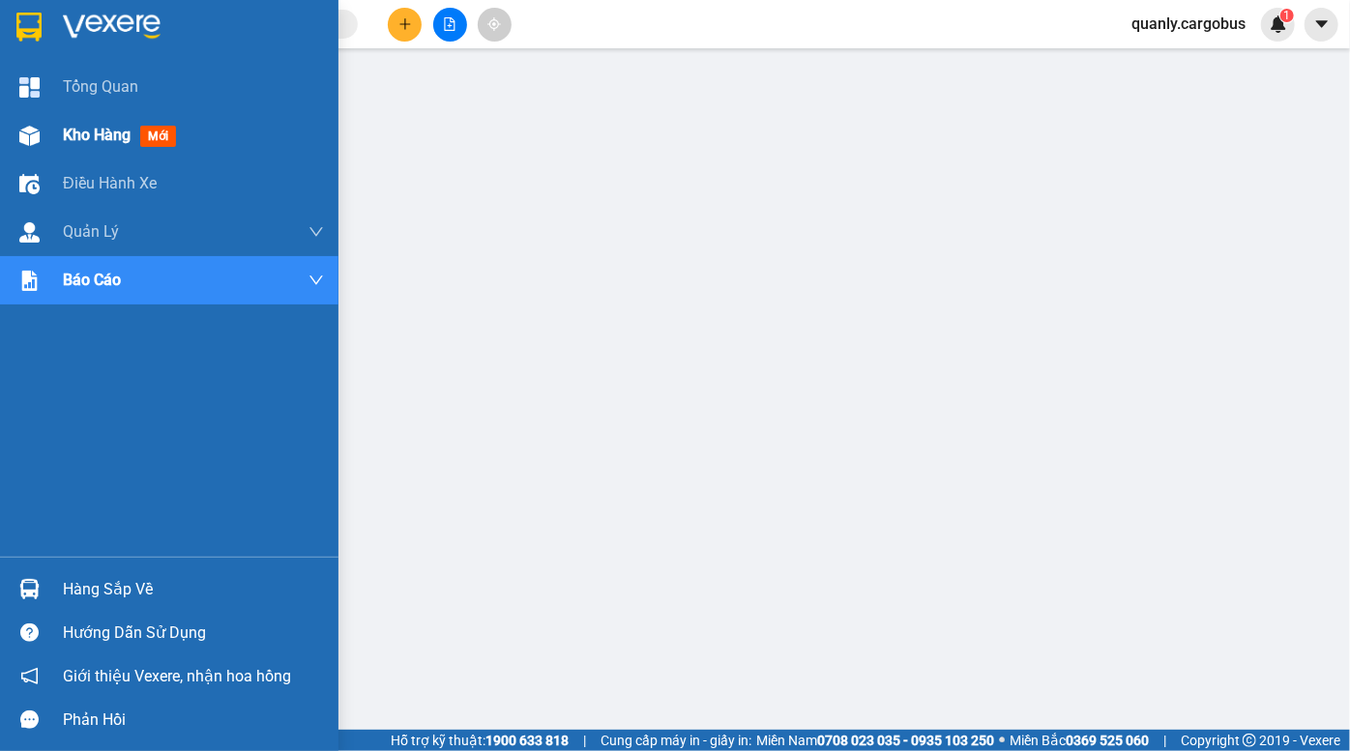
click at [28, 134] on img at bounding box center [29, 136] width 20 height 20
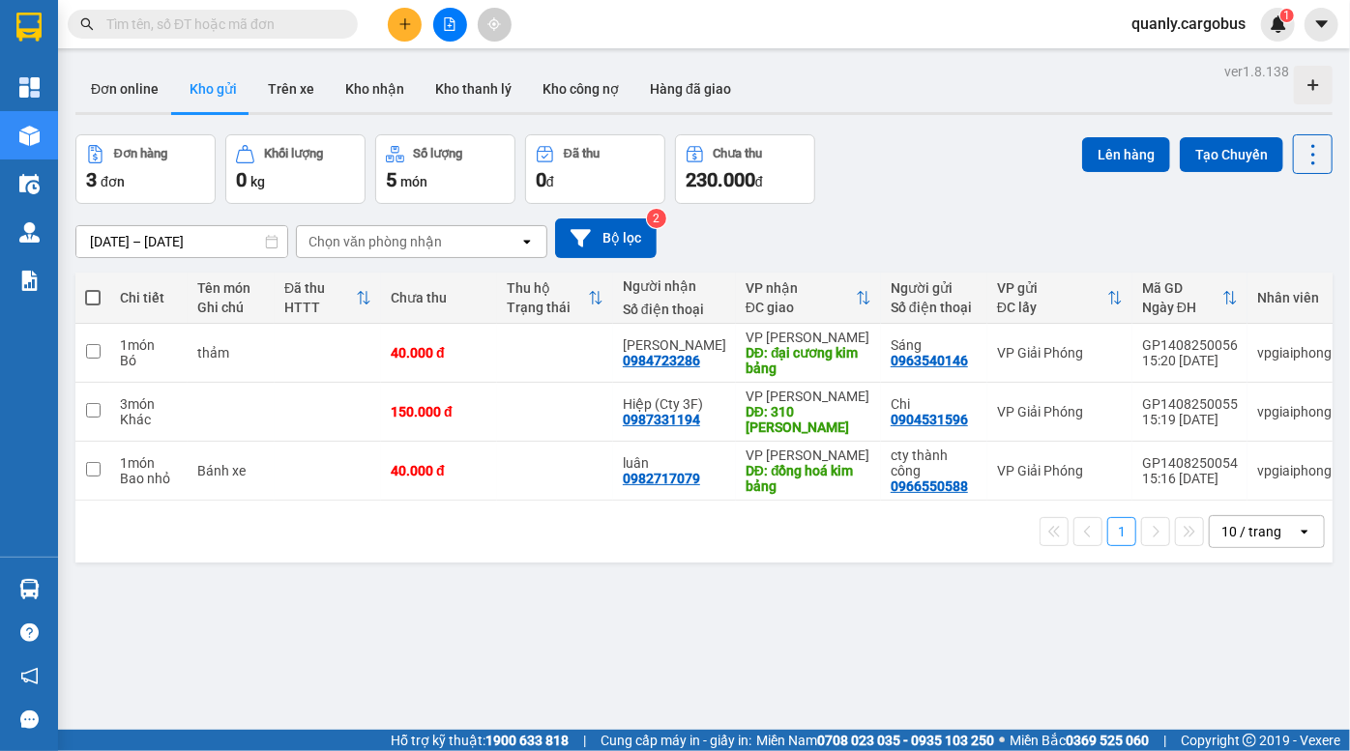
click at [943, 150] on div "Đơn hàng 3 đơn Khối lượng 0 kg Số lượng 5 món Đã thu 0 đ Chưa thu 230.000 đ Lên…" at bounding box center [703, 169] width 1257 height 70
click at [951, 161] on div "Đơn hàng 3 đơn Khối lượng 0 kg Số lượng 5 món Đã thu 0 đ Chưa thu 230.000 đ Lên…" at bounding box center [703, 169] width 1257 height 70
click at [451, 21] on icon "file-add" at bounding box center [450, 24] width 11 height 14
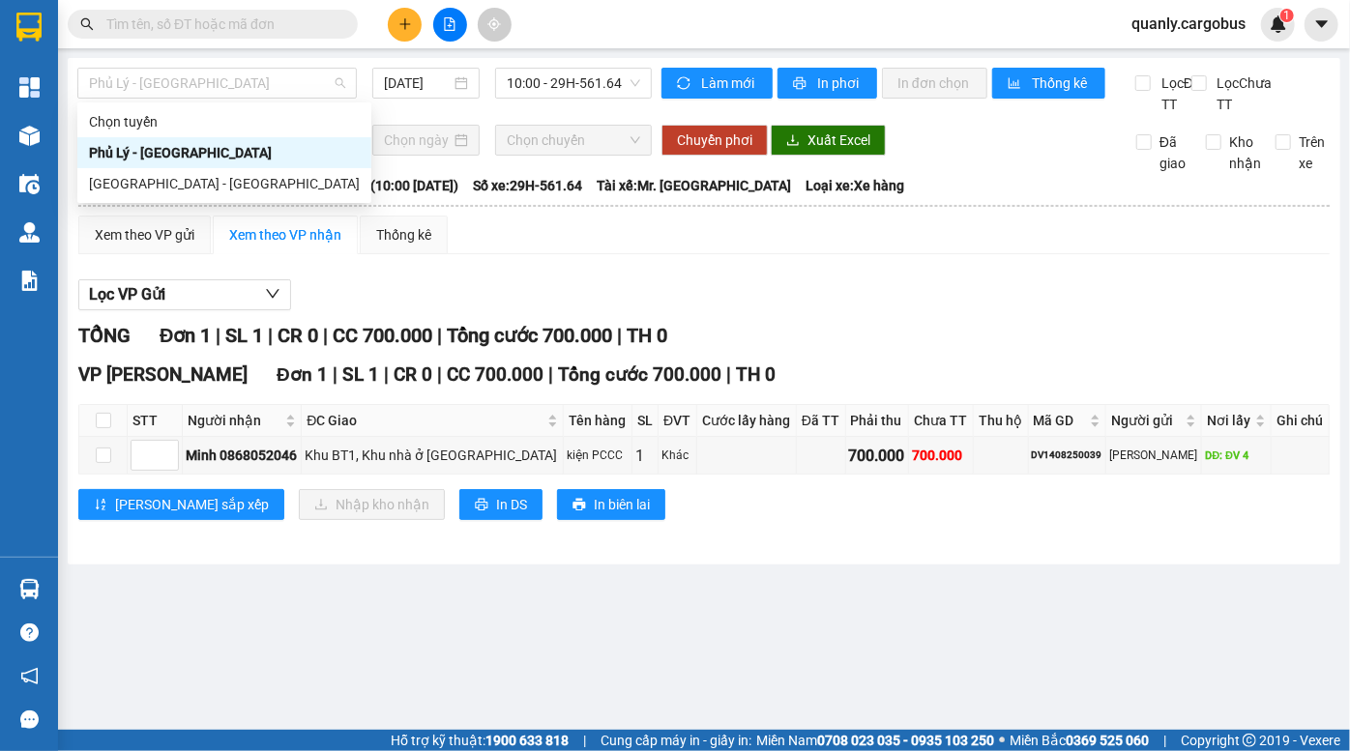
drag, startPoint x: 220, startPoint y: 77, endPoint x: 192, endPoint y: 139, distance: 67.9
click at [217, 85] on span "Phủ Lý - [GEOGRAPHIC_DATA]" at bounding box center [217, 83] width 256 height 29
click at [189, 178] on div "[GEOGRAPHIC_DATA] - [GEOGRAPHIC_DATA]" at bounding box center [224, 183] width 271 height 21
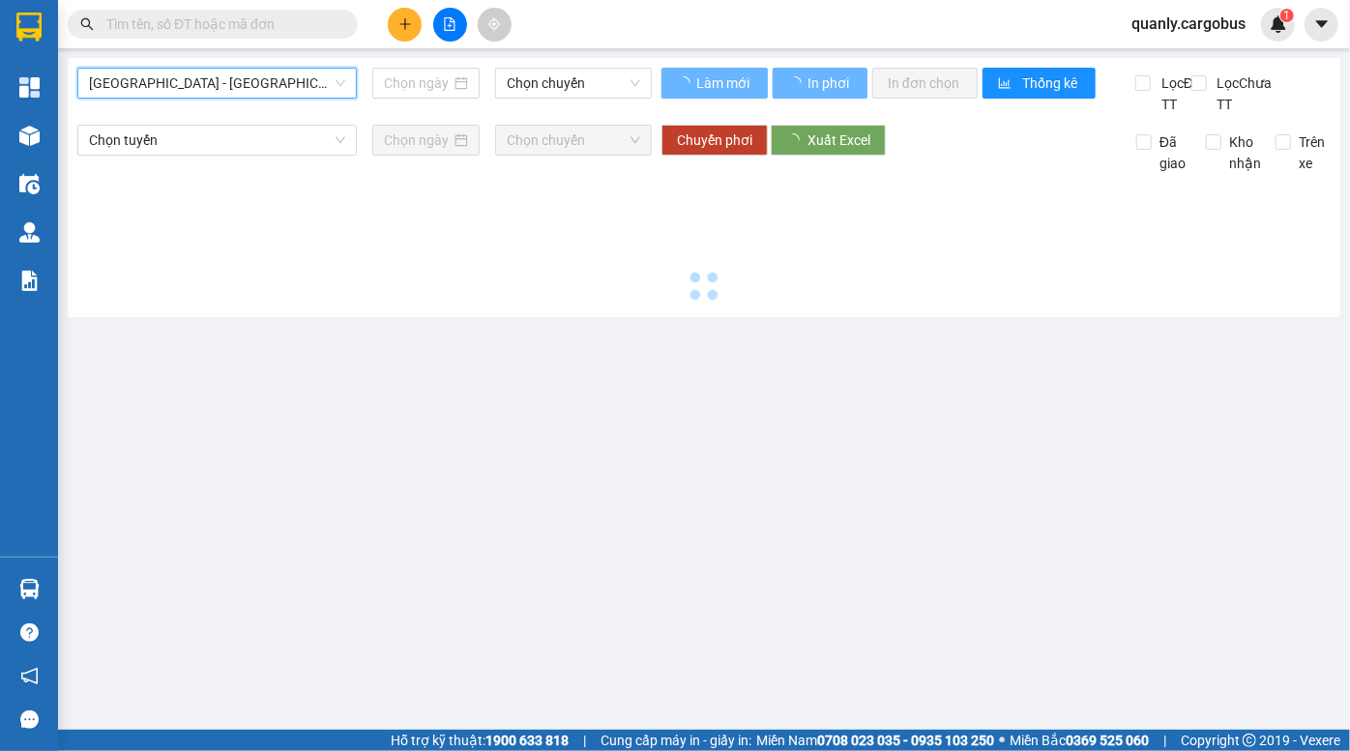
type input "[DATE]"
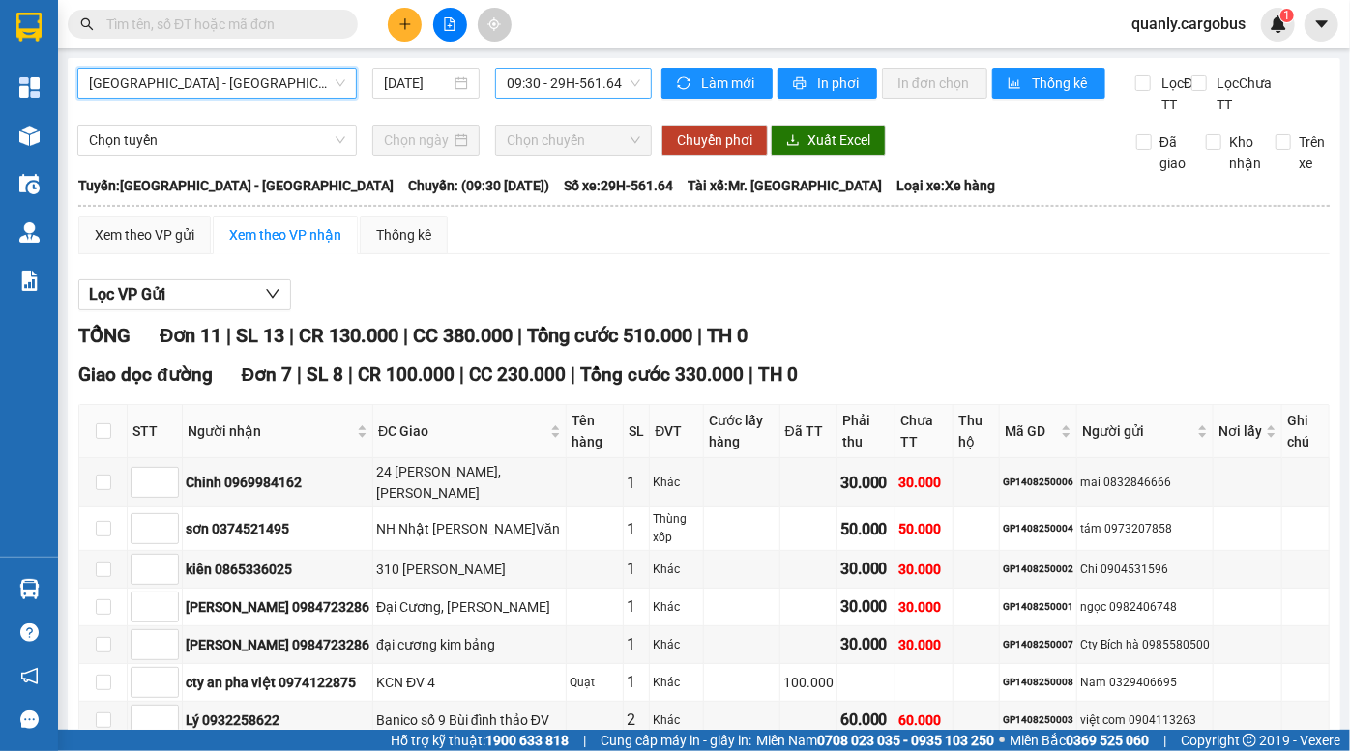
drag, startPoint x: 558, startPoint y: 81, endPoint x: 555, endPoint y: 97, distance: 15.7
click at [557, 87] on span "09:30 - 29H-561.64" at bounding box center [573, 83] width 133 height 29
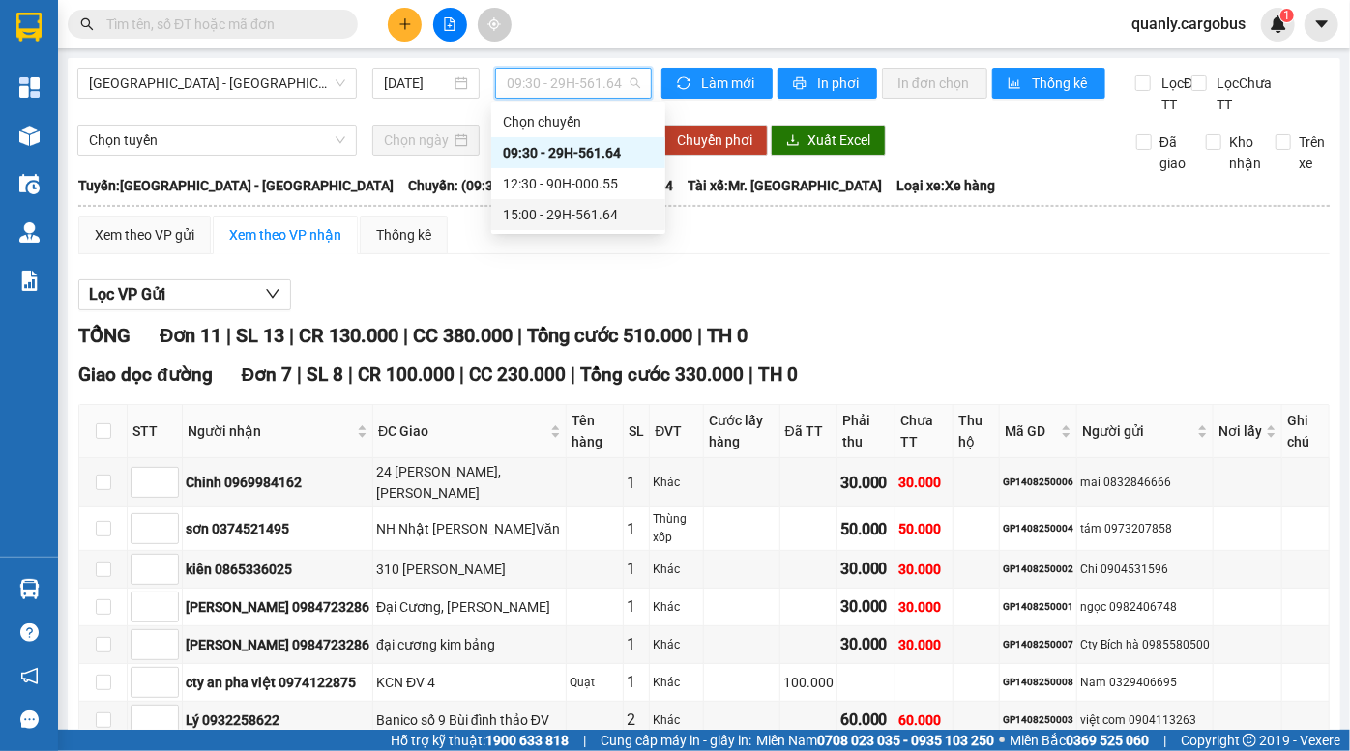
click at [542, 212] on div "15:00 - 29H-561.64" at bounding box center [578, 214] width 151 height 21
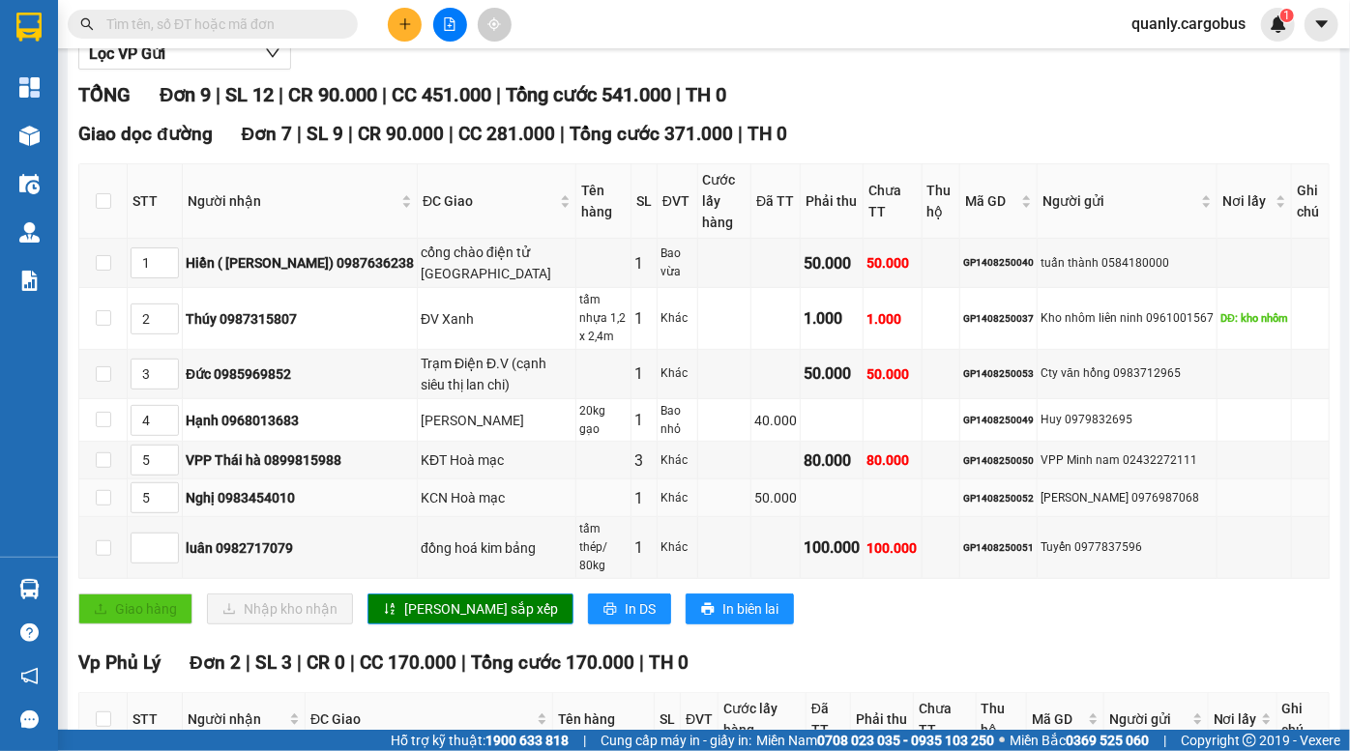
scroll to position [263, 0]
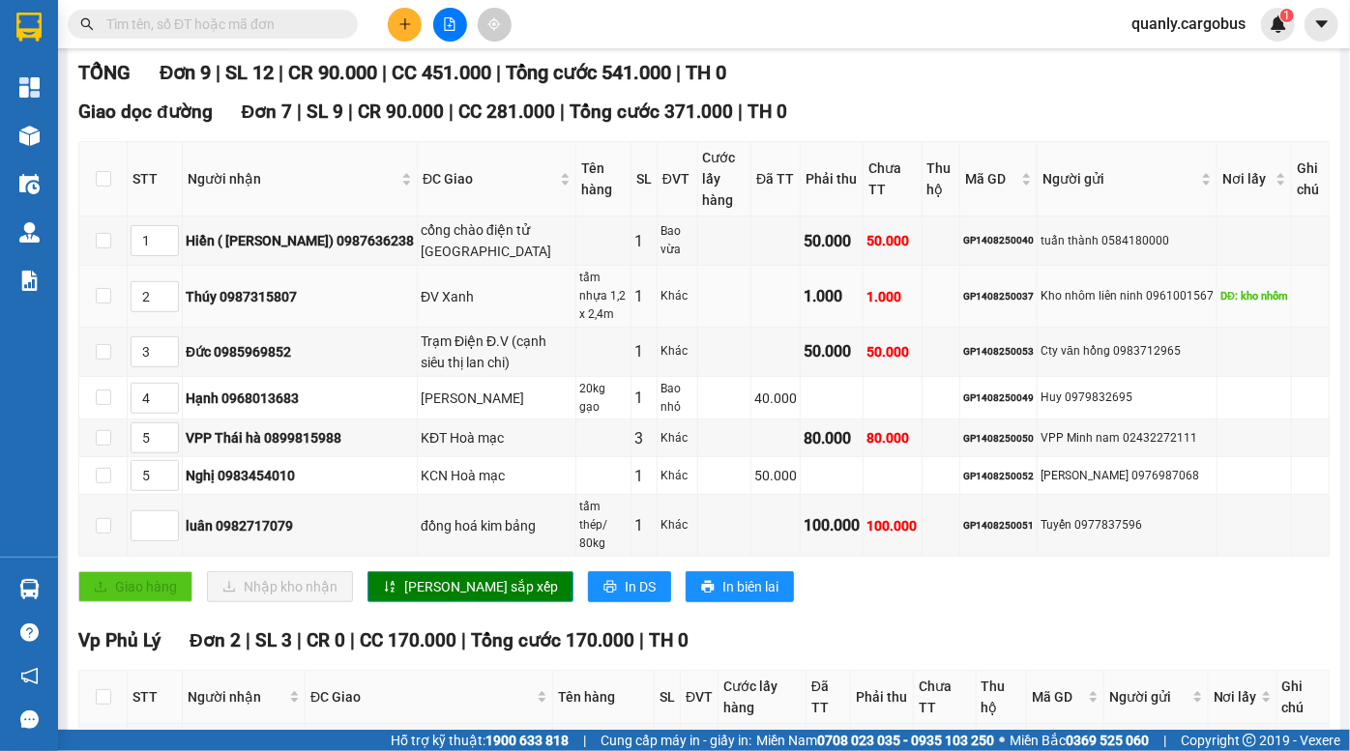
click at [994, 289] on div "GP1408250037" at bounding box center [998, 296] width 71 height 15
copy div "GP1408250037"
click at [293, 27] on input "text" at bounding box center [220, 24] width 228 height 21
paste input "GP1408250037"
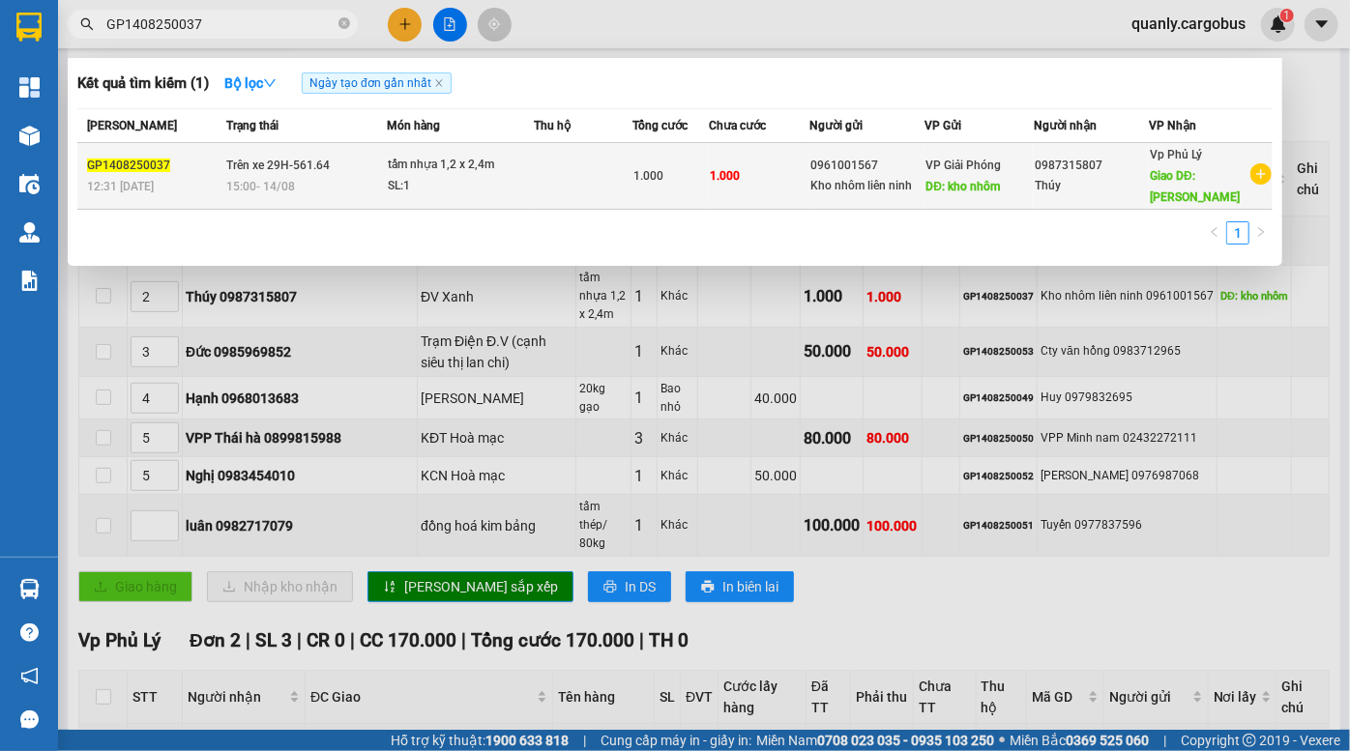
type input "GP1408250037"
click at [870, 172] on div "0961001567" at bounding box center [866, 166] width 113 height 20
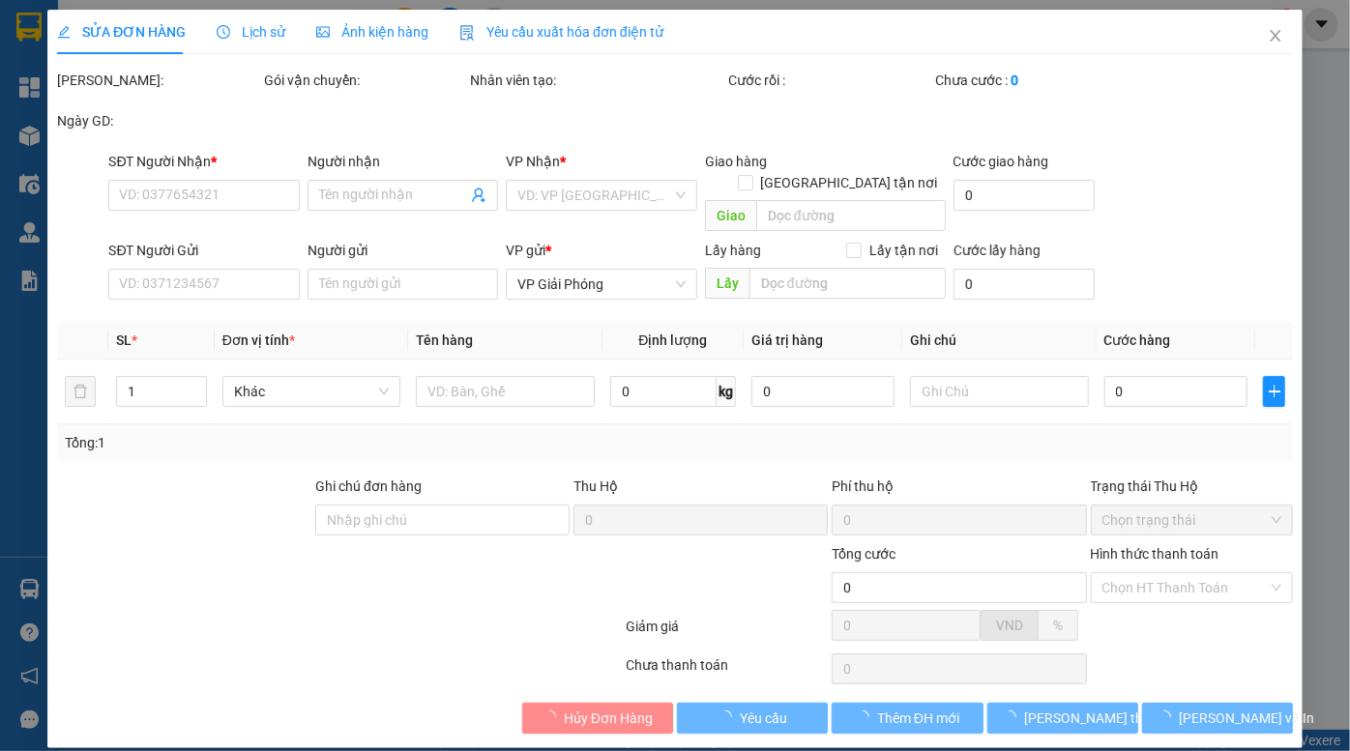
type input "0987315807"
type input "Thúy"
type input "ĐV Xanh"
type input "0961001567"
type input "Kho nhôm liên ninh"
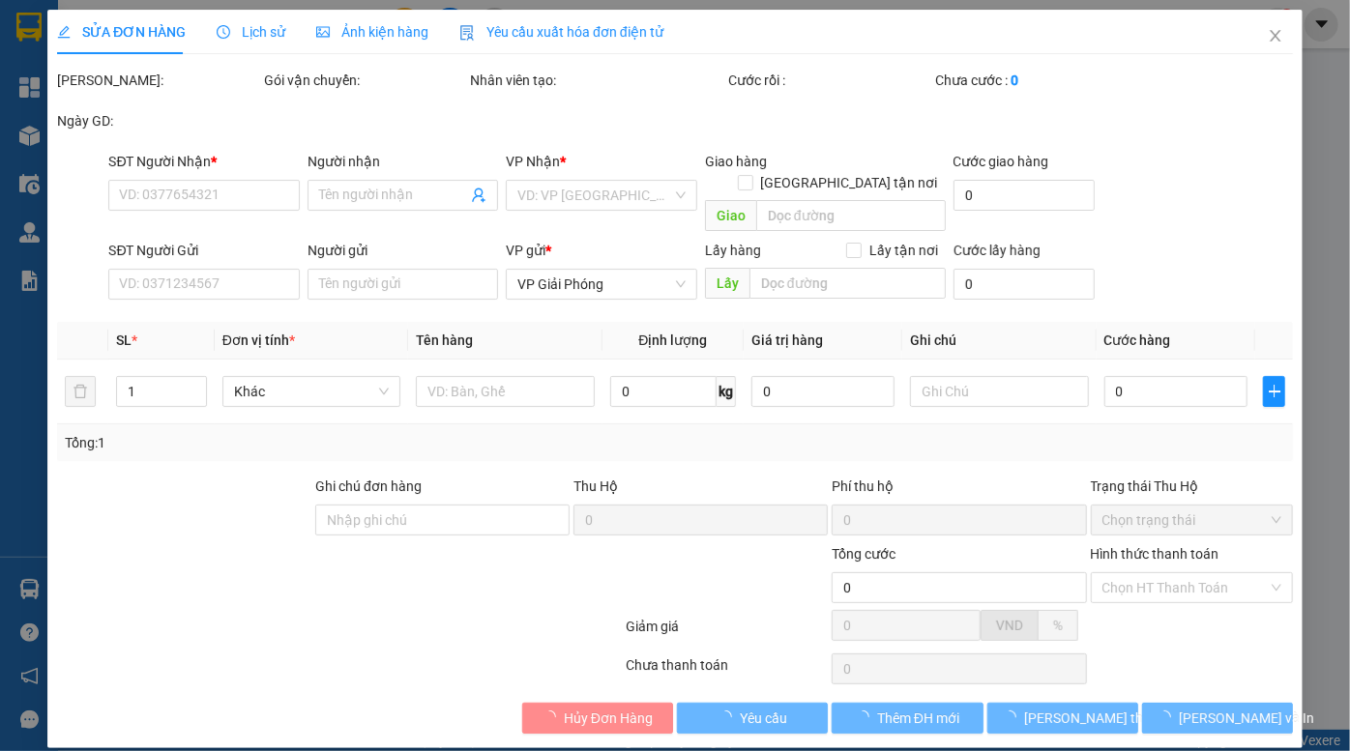
type input "kho nhôm"
type input "1.000"
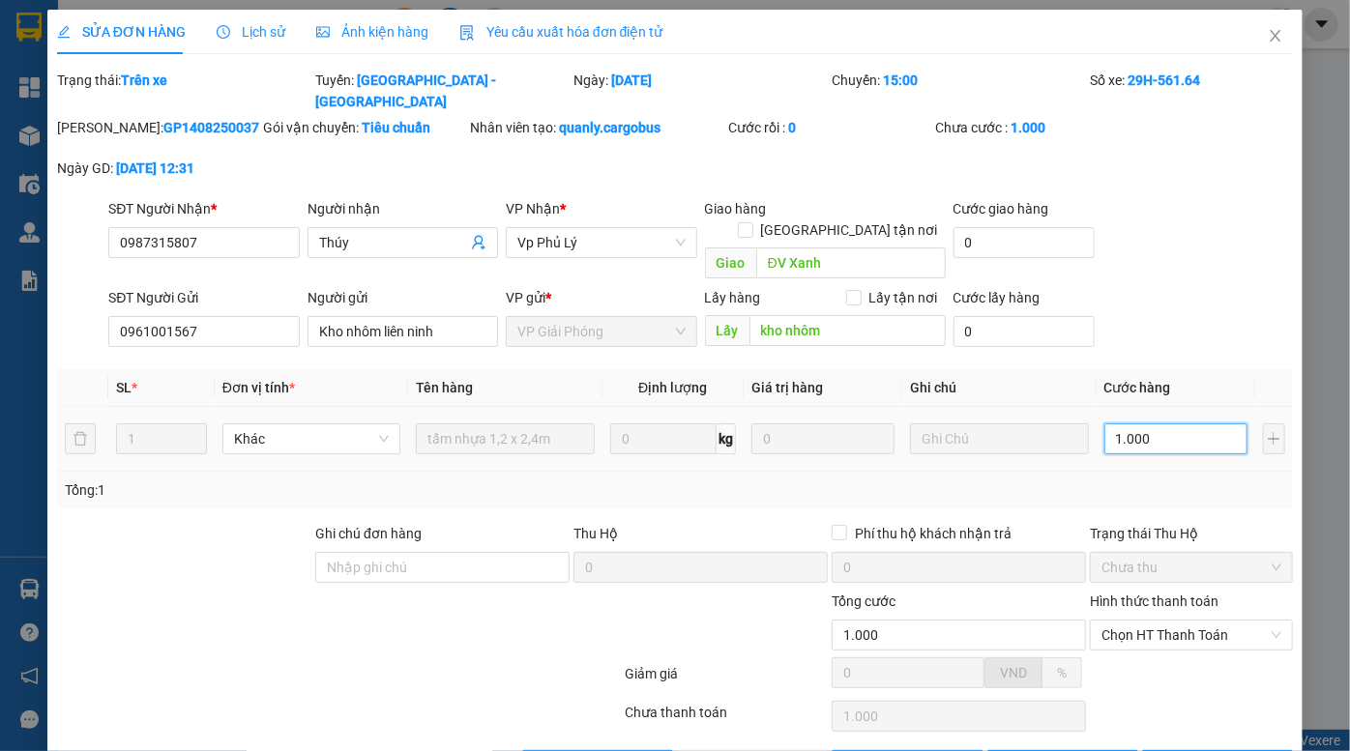
click at [1155, 424] on input "1.000" at bounding box center [1175, 439] width 143 height 31
type input "1"
type input "15"
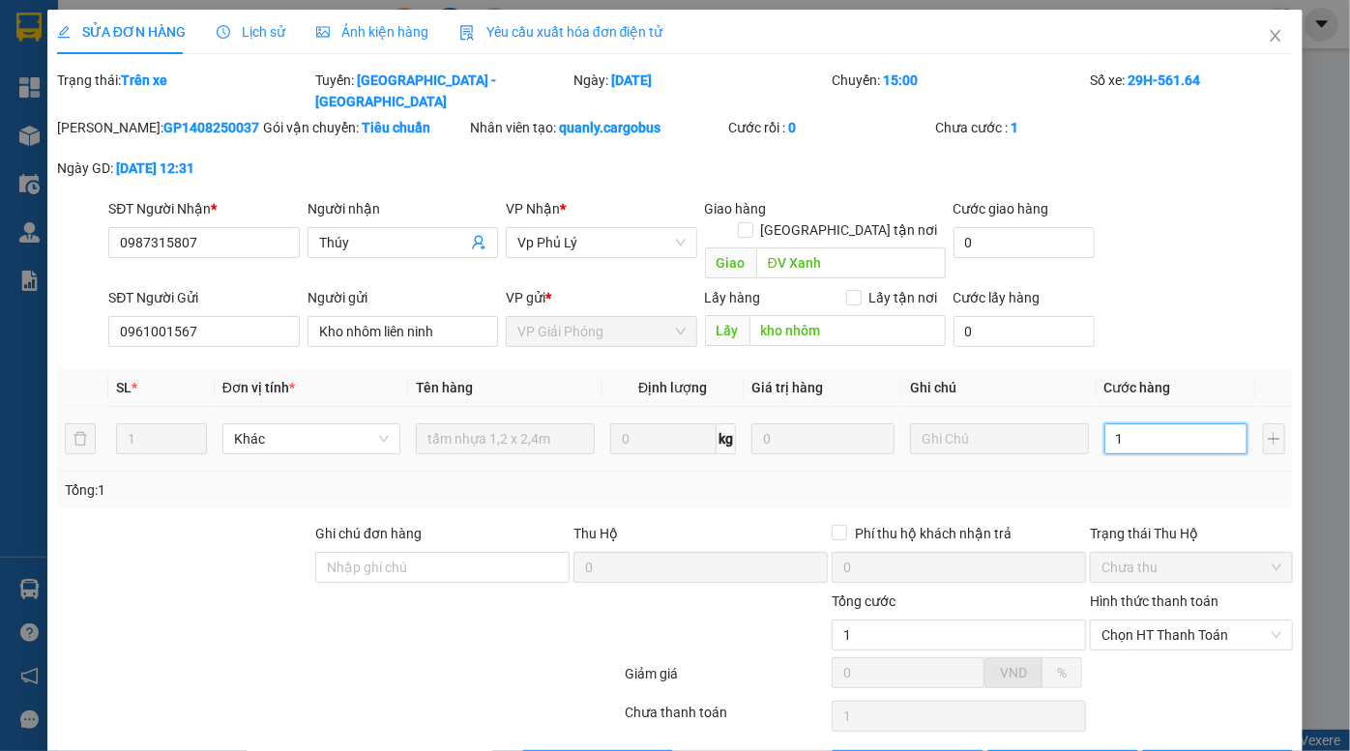
type input "15"
type input "150"
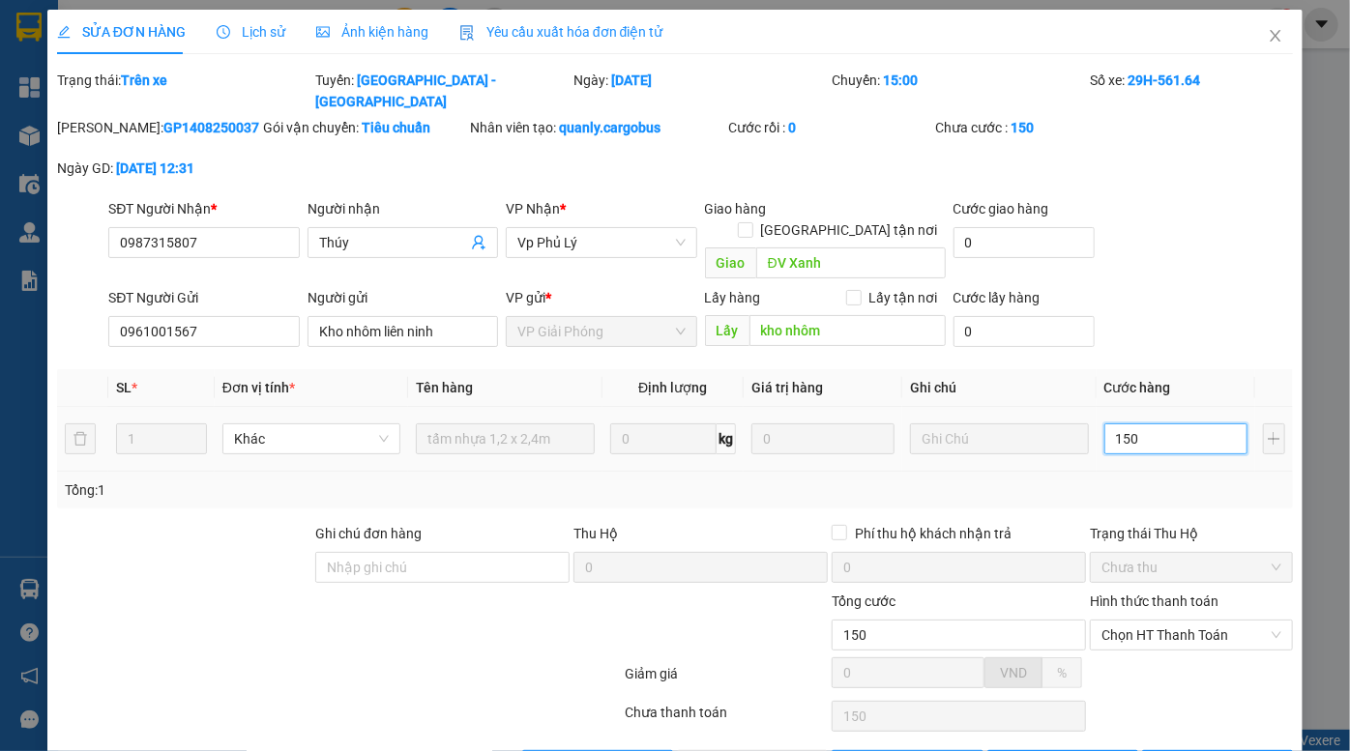
type input "1.500"
type input "15.000"
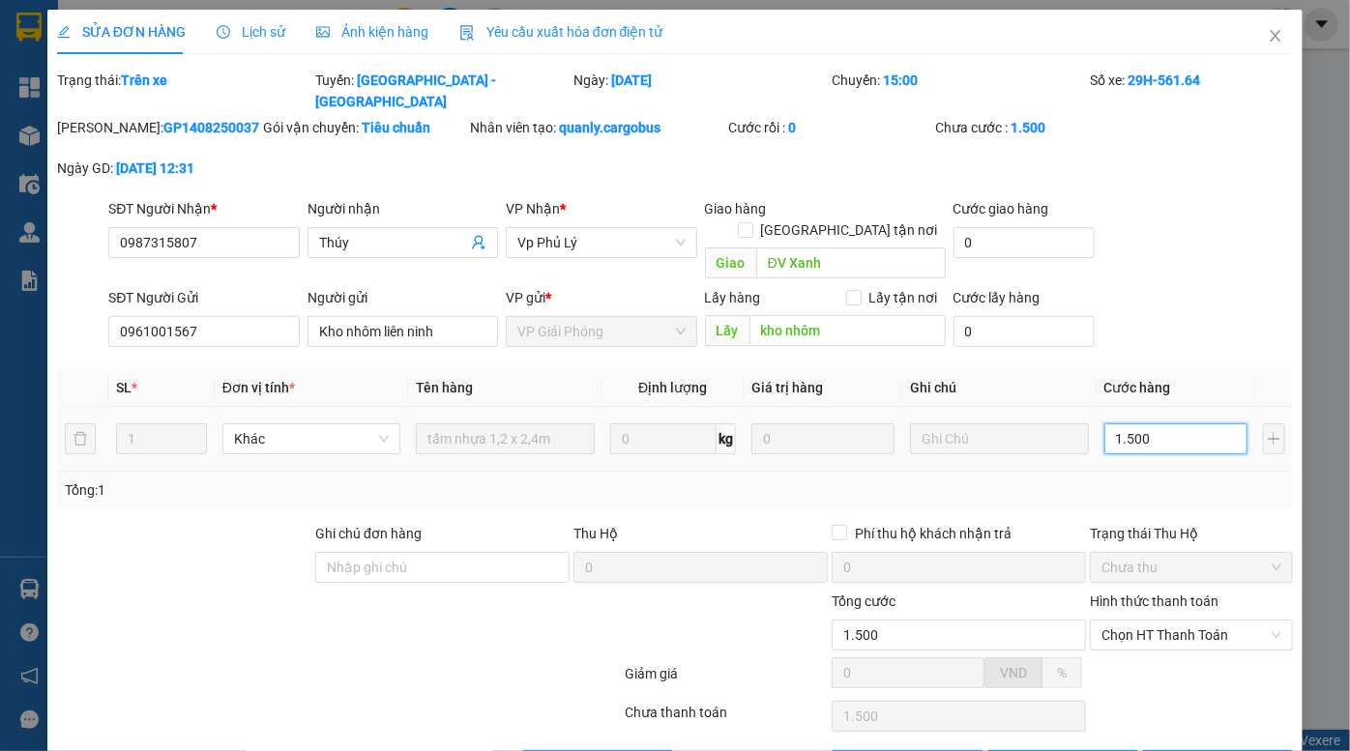
type input "15.000"
type input "150.000"
click at [1058, 750] on span "Lưu thay đổi" at bounding box center [1101, 765] width 155 height 21
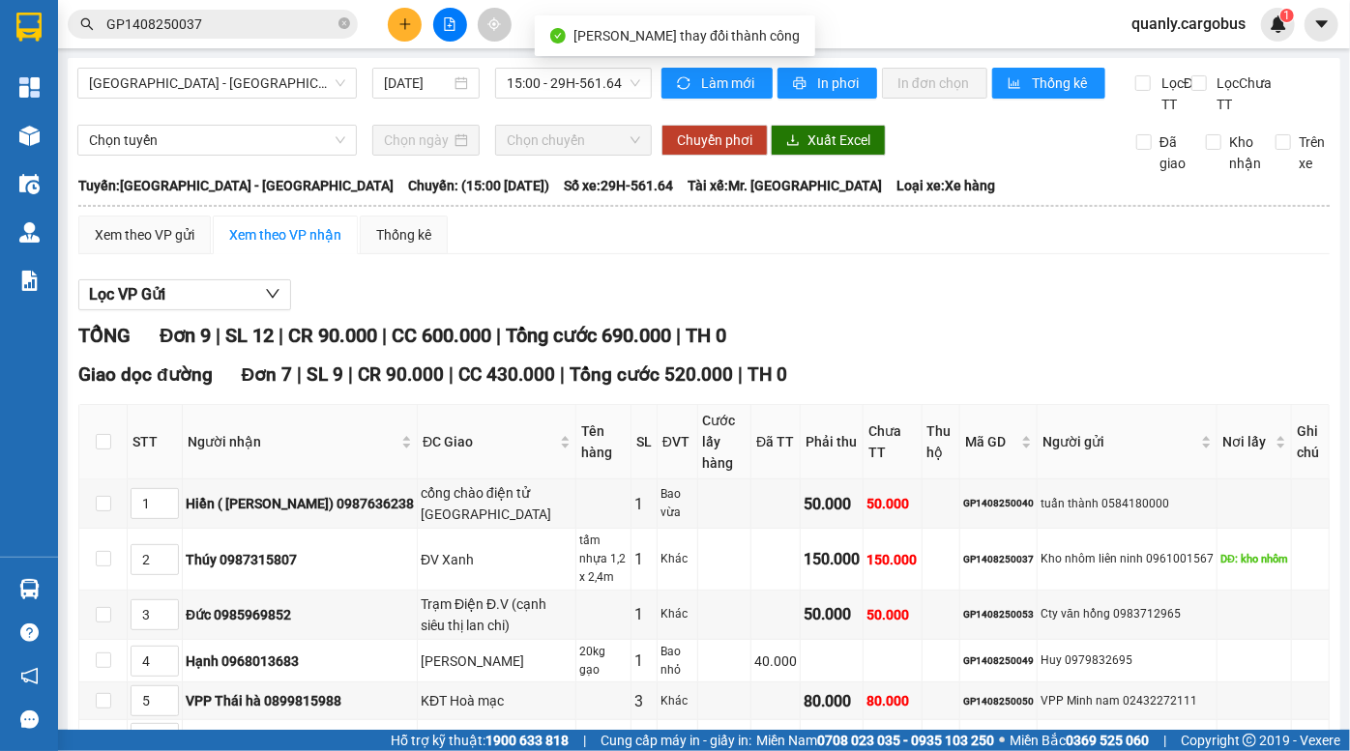
click at [890, 347] on div "TỔNG Đơn 9 | SL 12 | CR 90.000 | CC 600.000 | Tổng cước 690.000 | TH 0" at bounding box center [703, 336] width 1251 height 30
click at [592, 372] on div "TỔNG Đơn 9 | SL 12 | CR 90.000 | CC 600.000 | Tổng cước 690.000 | TH 0 Giao dọc…" at bounding box center [703, 732] width 1251 height 823
click at [342, 26] on icon "close-circle" at bounding box center [344, 23] width 12 height 12
click at [231, 25] on input "text" at bounding box center [220, 24] width 228 height 21
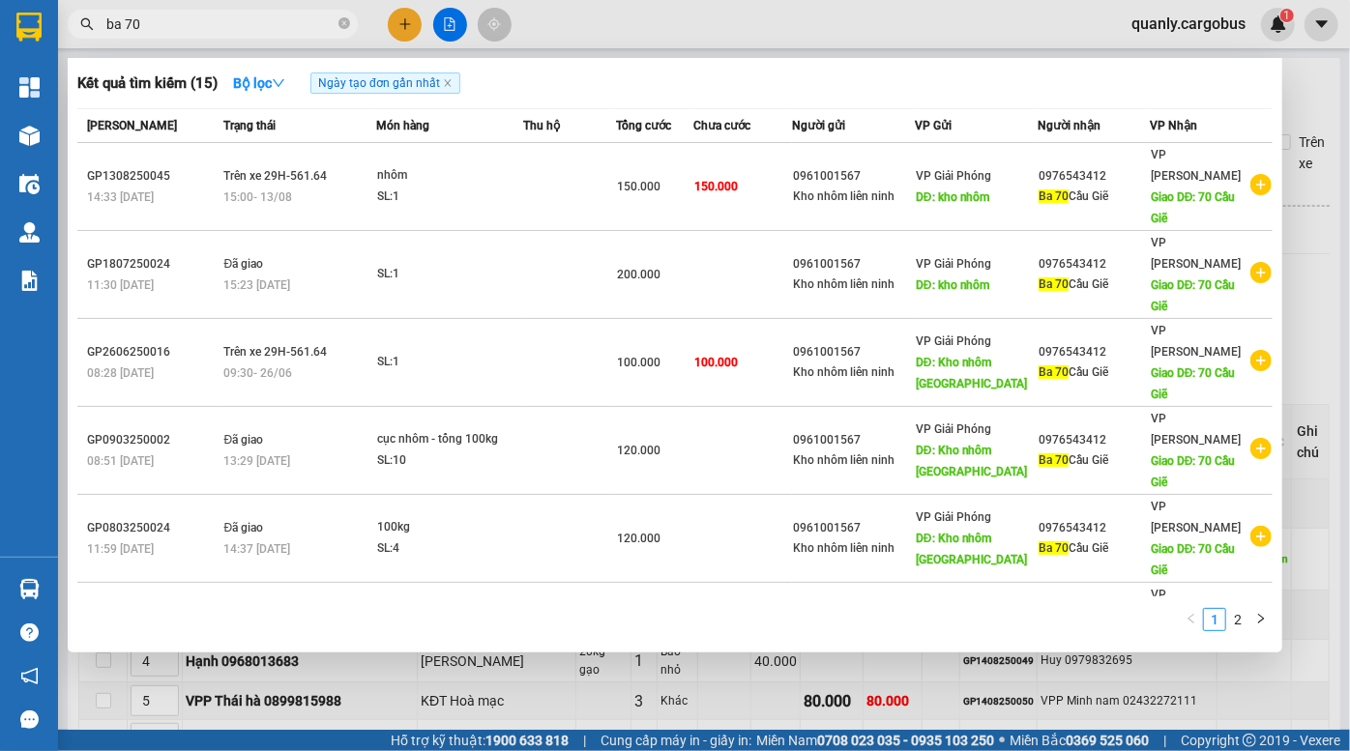
type input "ba 70"
click at [410, 18] on div at bounding box center [675, 375] width 1350 height 751
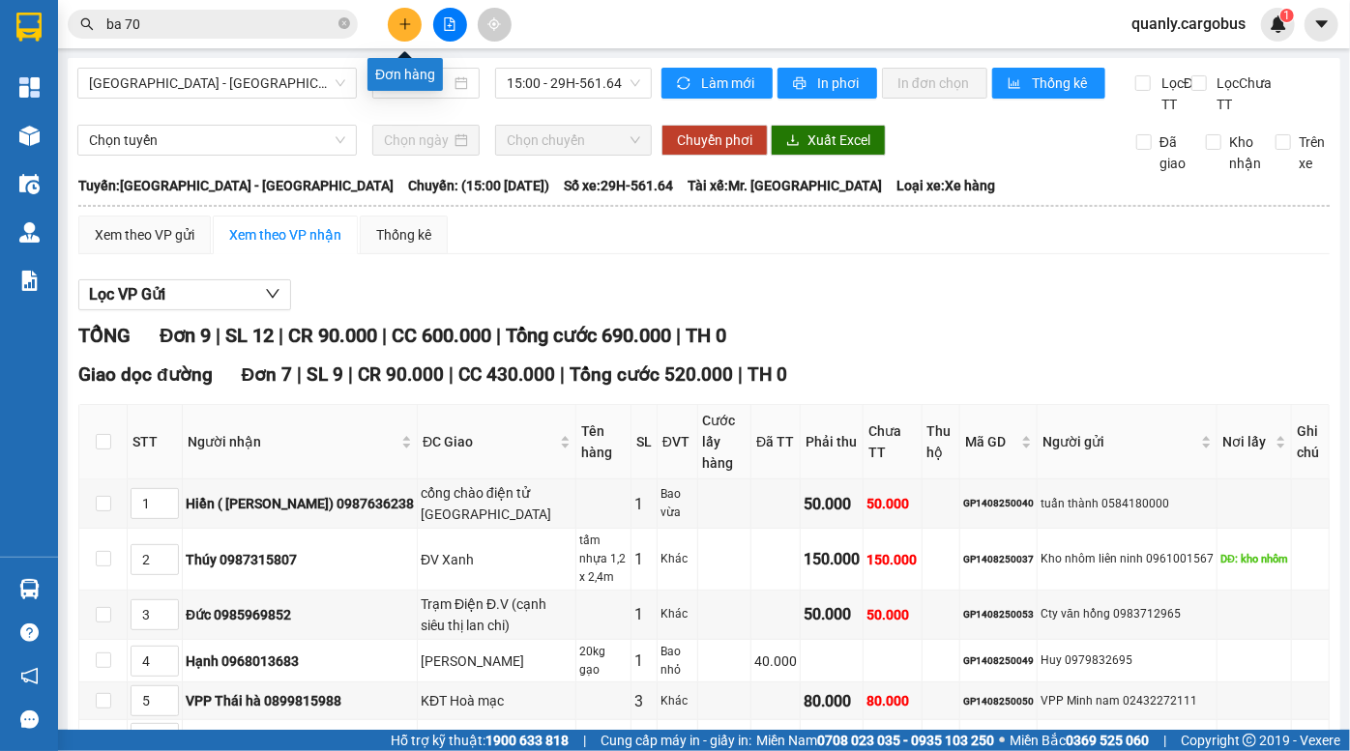
click at [396, 23] on button at bounding box center [405, 25] width 34 height 34
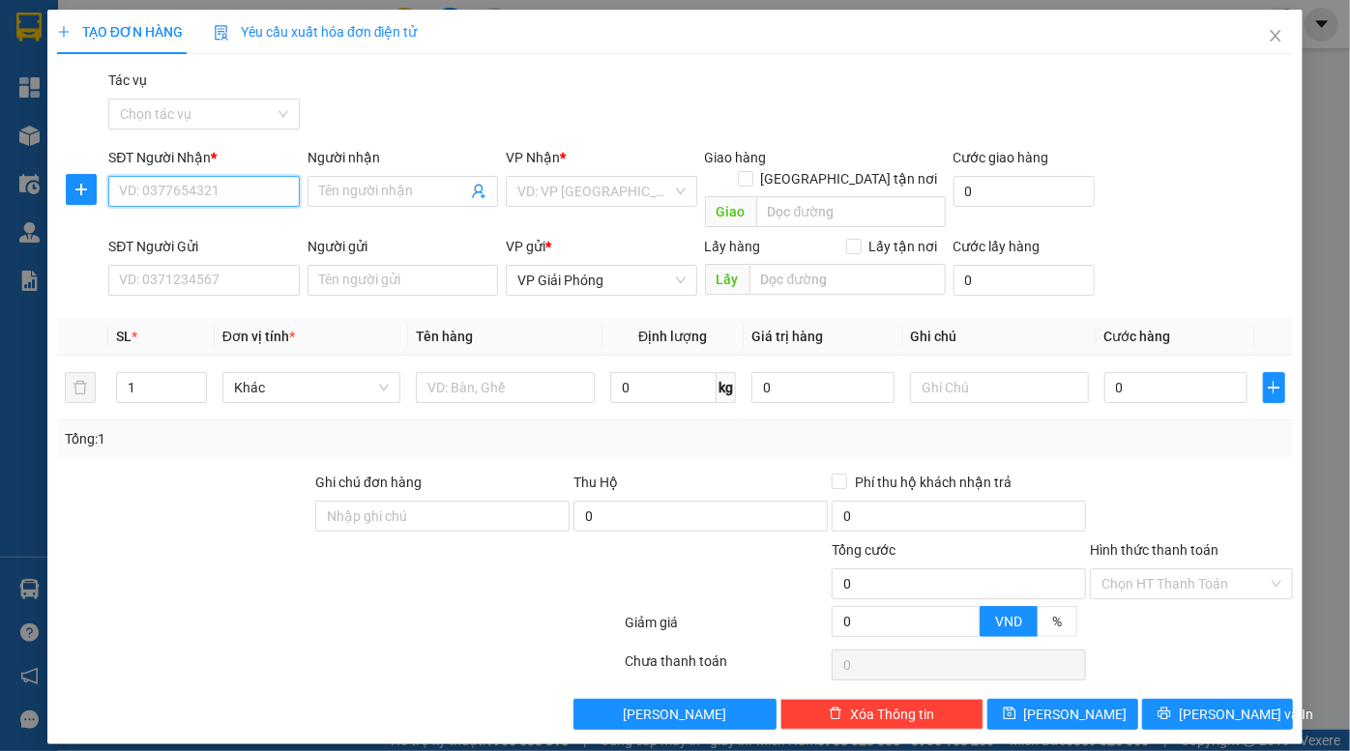
click at [223, 190] on input "SĐT Người Nhận *" at bounding box center [203, 191] width 191 height 31
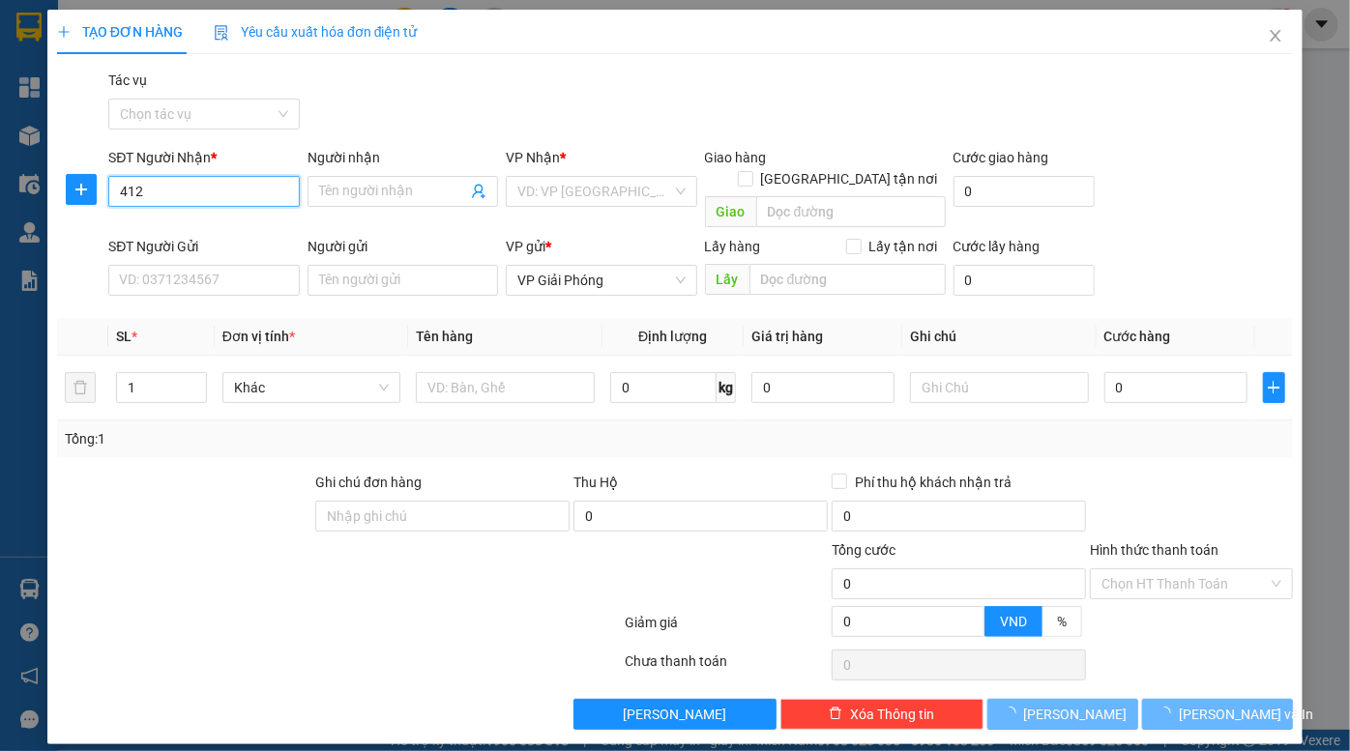
click at [223, 190] on input "412" at bounding box center [203, 191] width 191 height 31
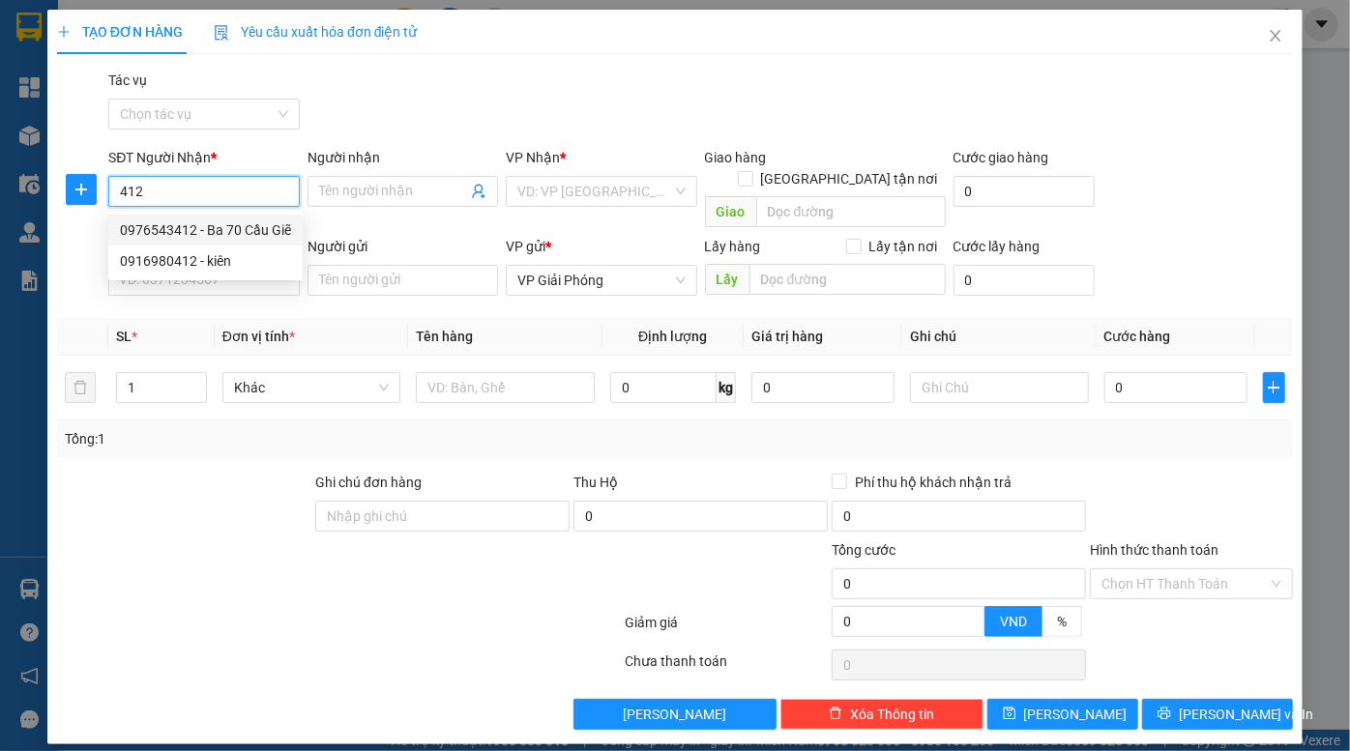
click at [229, 235] on div "0976543412 - Ba 70 Cầu Giẽ" at bounding box center [205, 230] width 171 height 21
type input "0976543412"
type input "Ba 70 Cầu Giẽ"
type input "70 Cầu Giẽ"
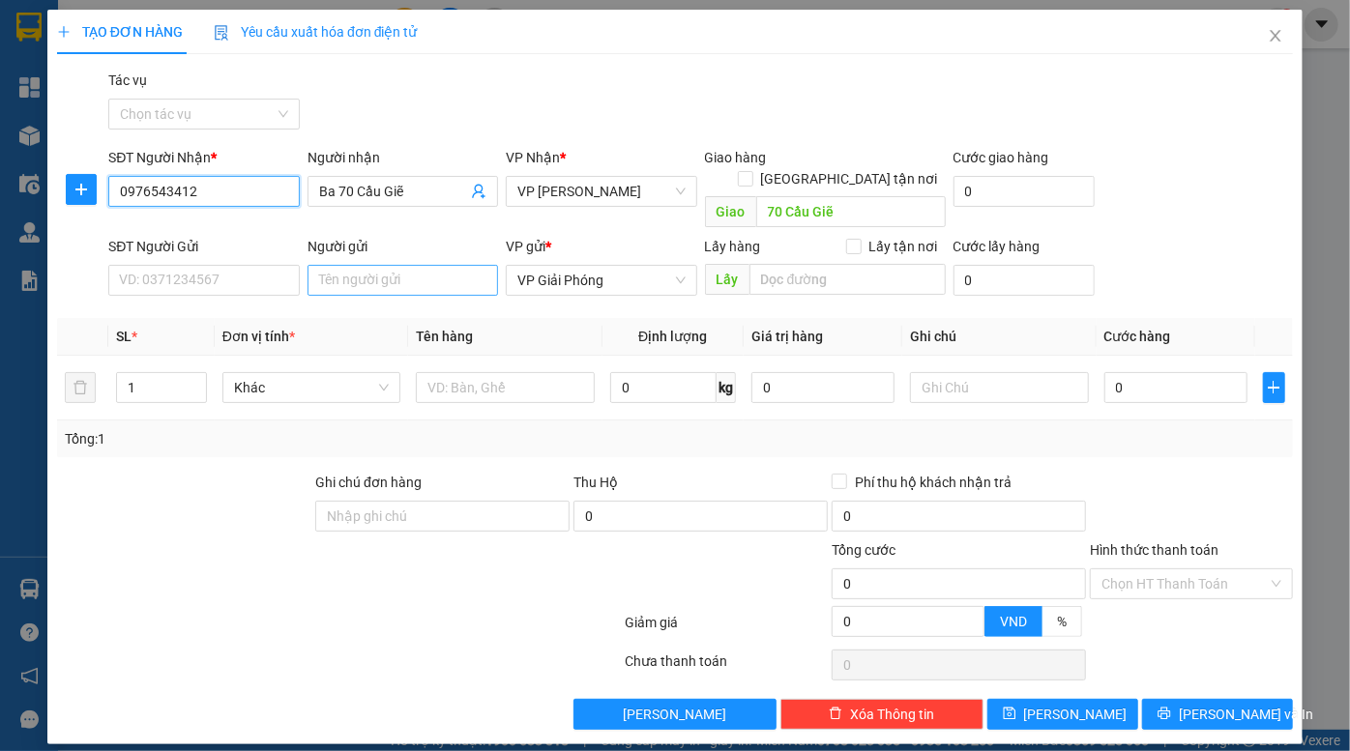
type input "0976543412"
click at [409, 265] on input "Người gửi" at bounding box center [403, 280] width 191 height 31
type input "kho nhôm"
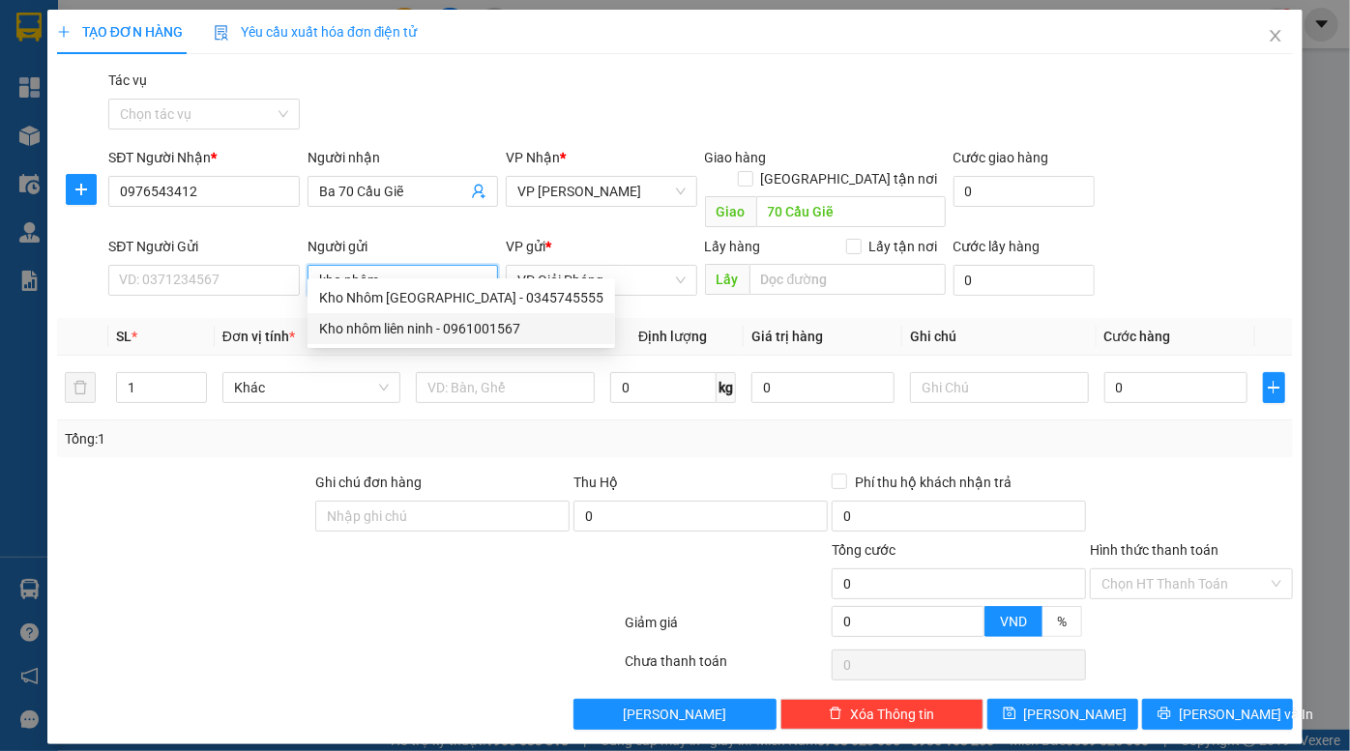
click at [454, 323] on div "Kho nhôm liên ninh - 0961001567" at bounding box center [461, 328] width 284 height 21
type input "0961001567"
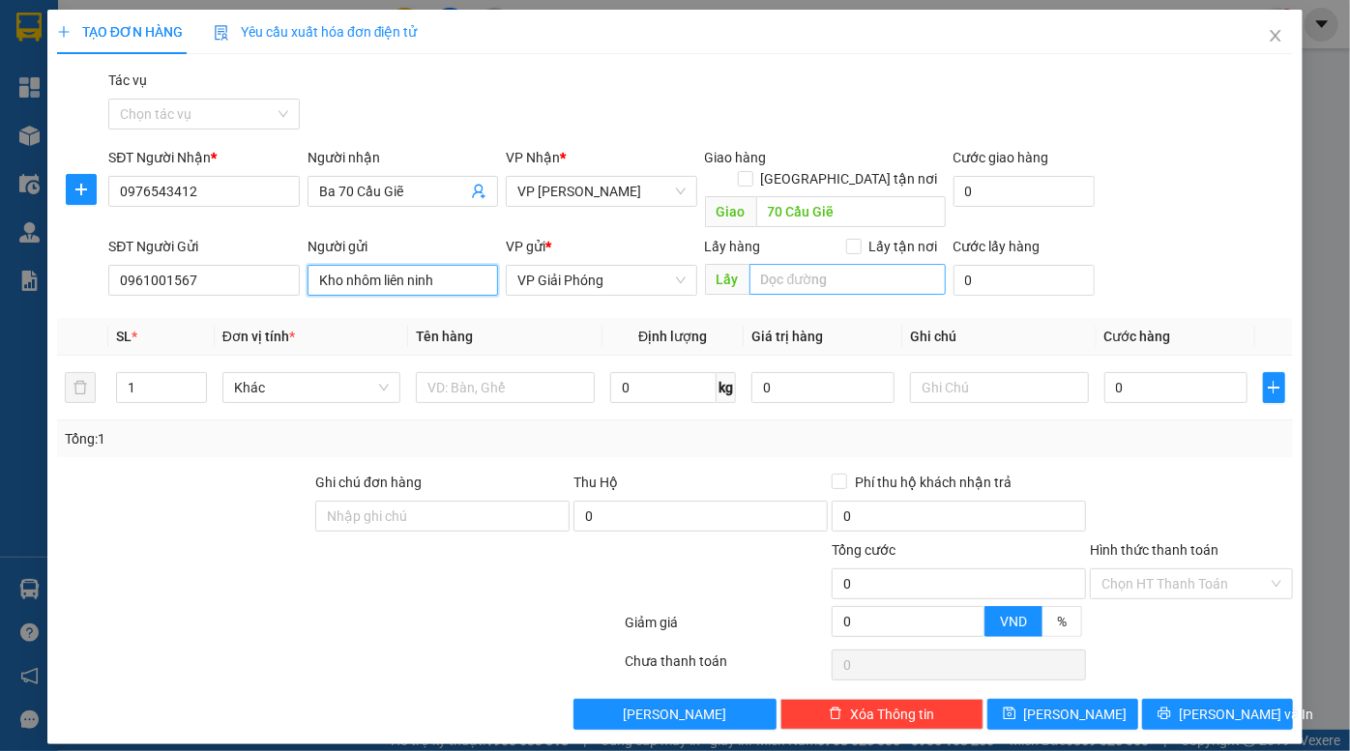
type input "Kho nhôm liên ninh"
click at [787, 264] on input "search" at bounding box center [847, 279] width 196 height 31
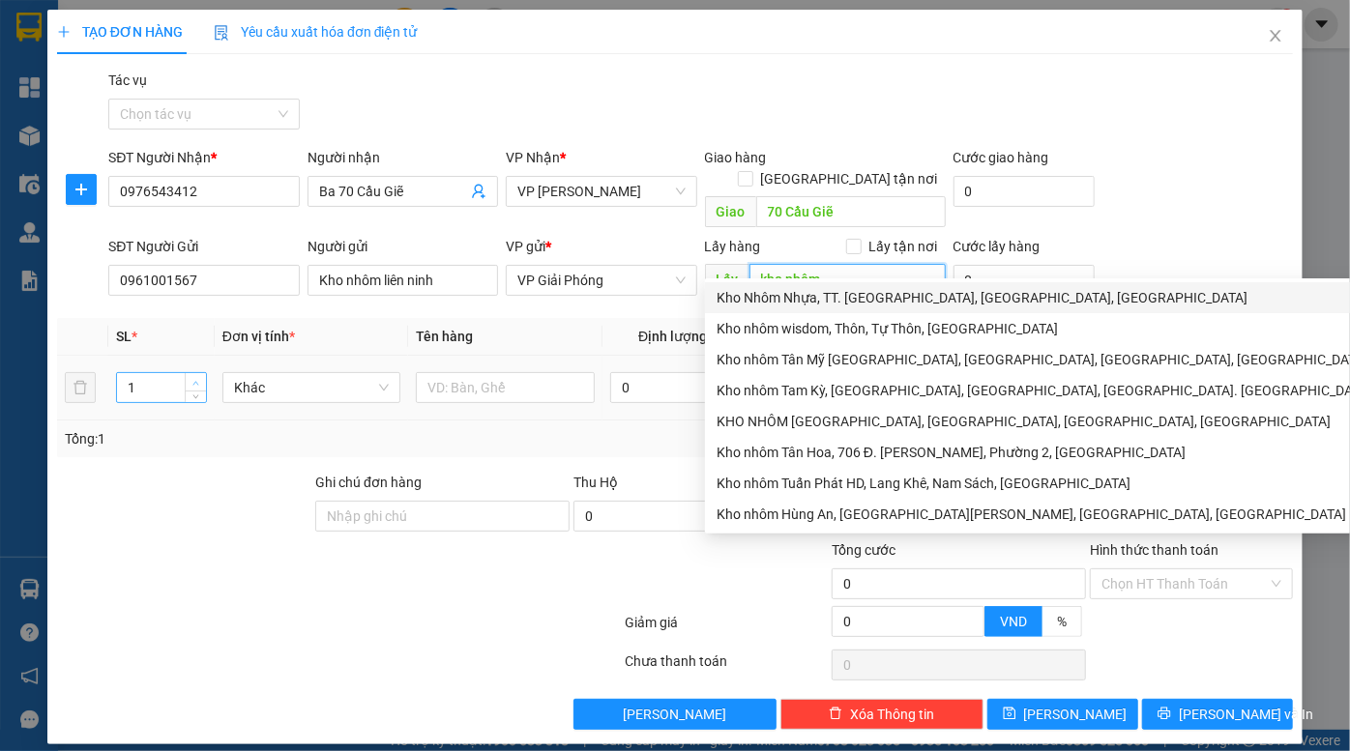
type input "kho nhôm"
type input "2"
click at [191, 377] on span "up" at bounding box center [197, 383] width 12 height 12
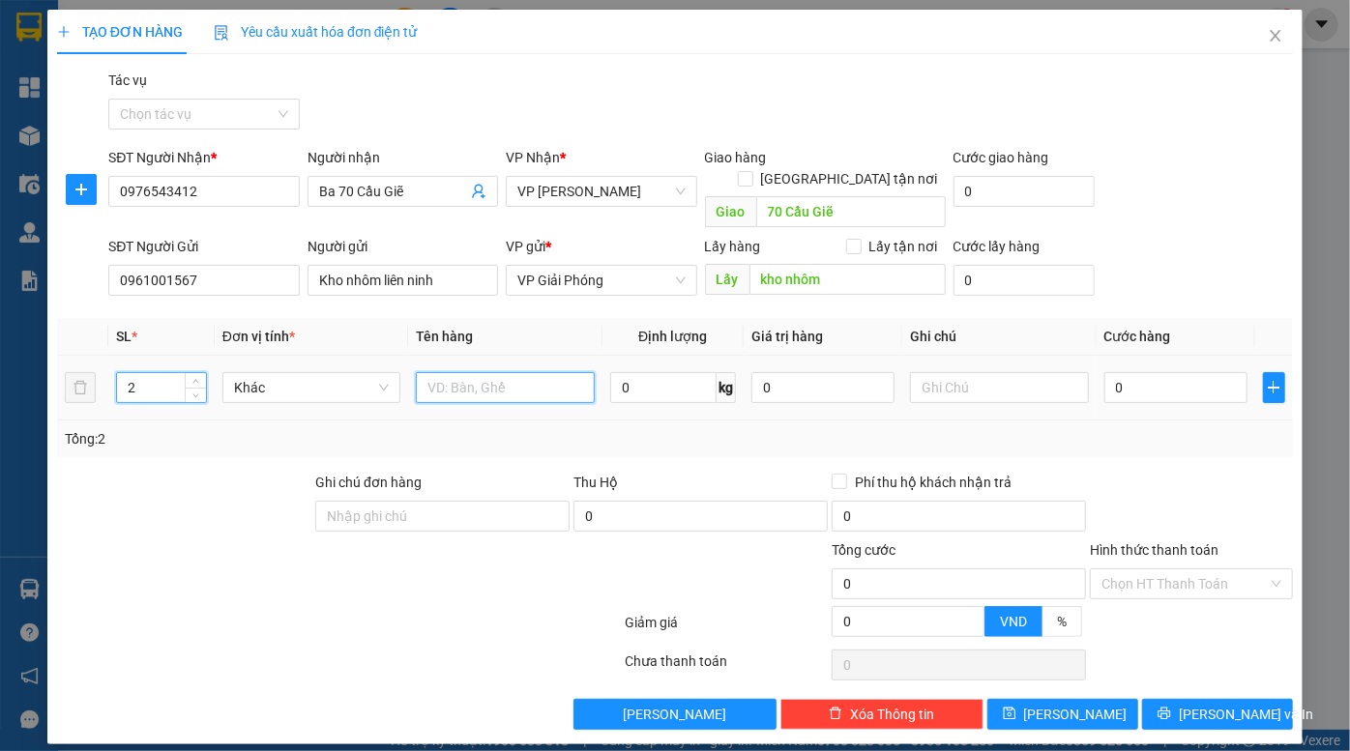
click at [474, 372] on input "text" at bounding box center [505, 387] width 179 height 31
type input "cục nhôm"
click at [1133, 372] on input "0" at bounding box center [1175, 387] width 143 height 31
type input "8"
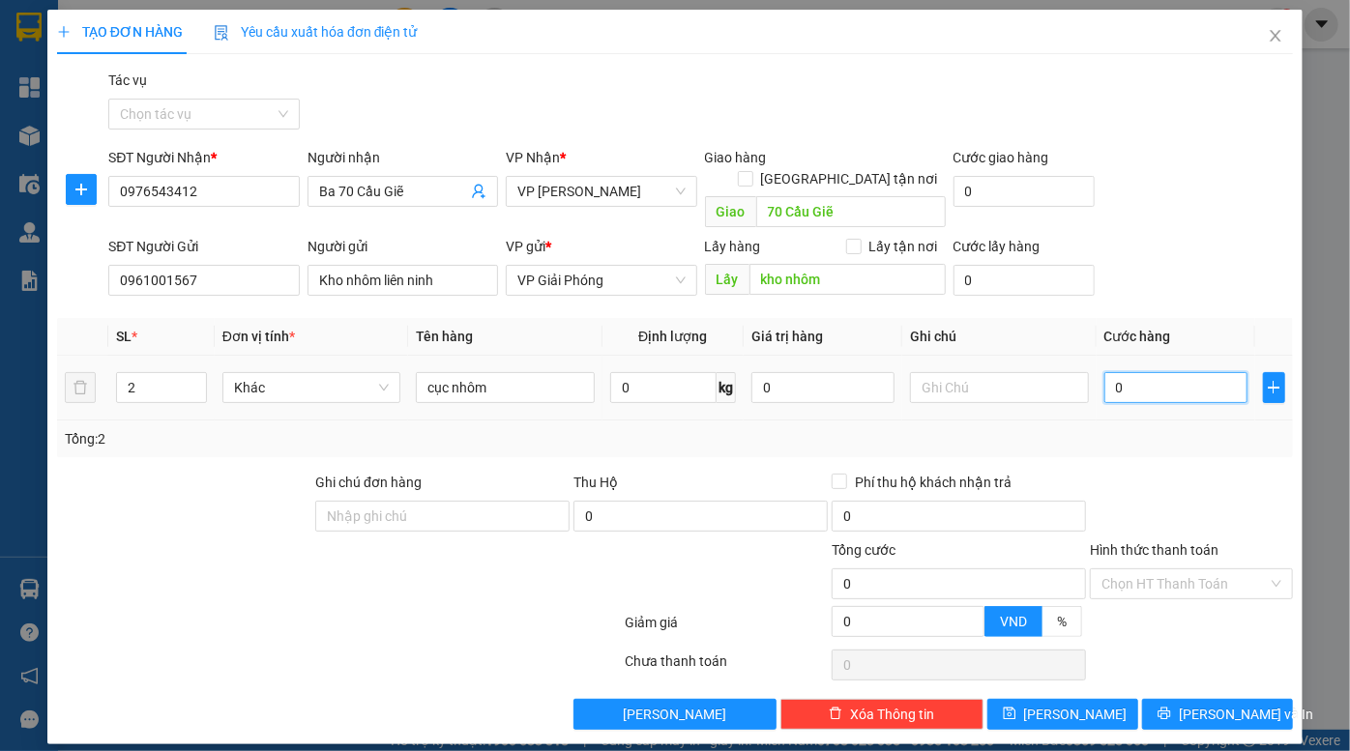
type input "8"
type input "80"
type input "800"
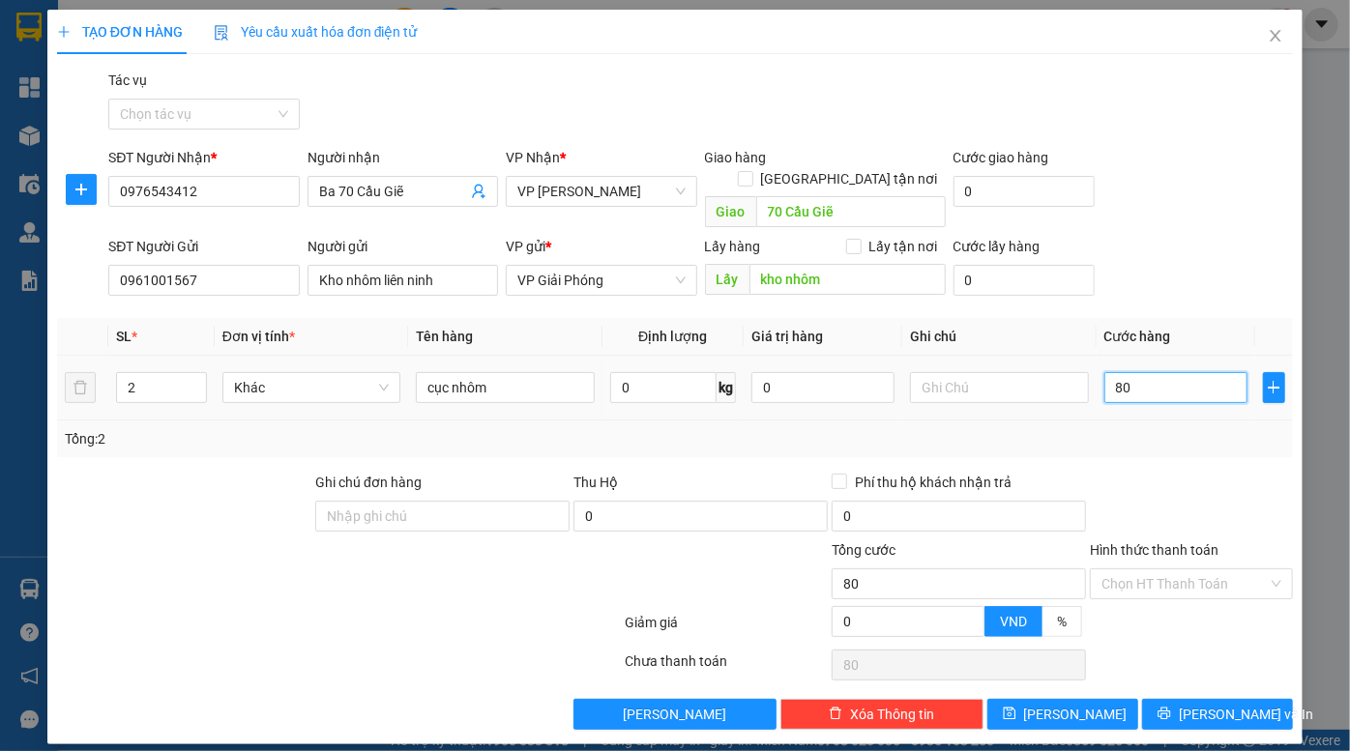
type input "800"
type input "8.000"
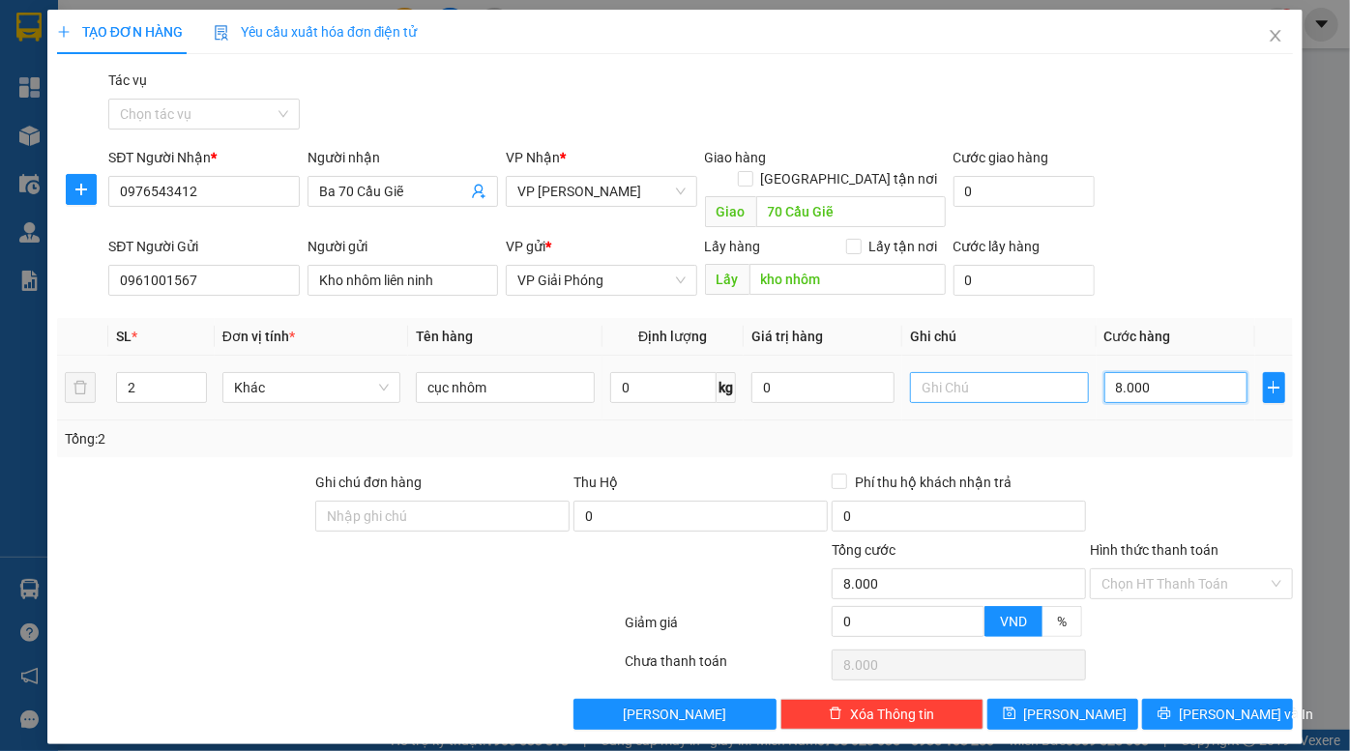
type input "80.000"
click at [1037, 372] on input "text" at bounding box center [999, 387] width 179 height 31
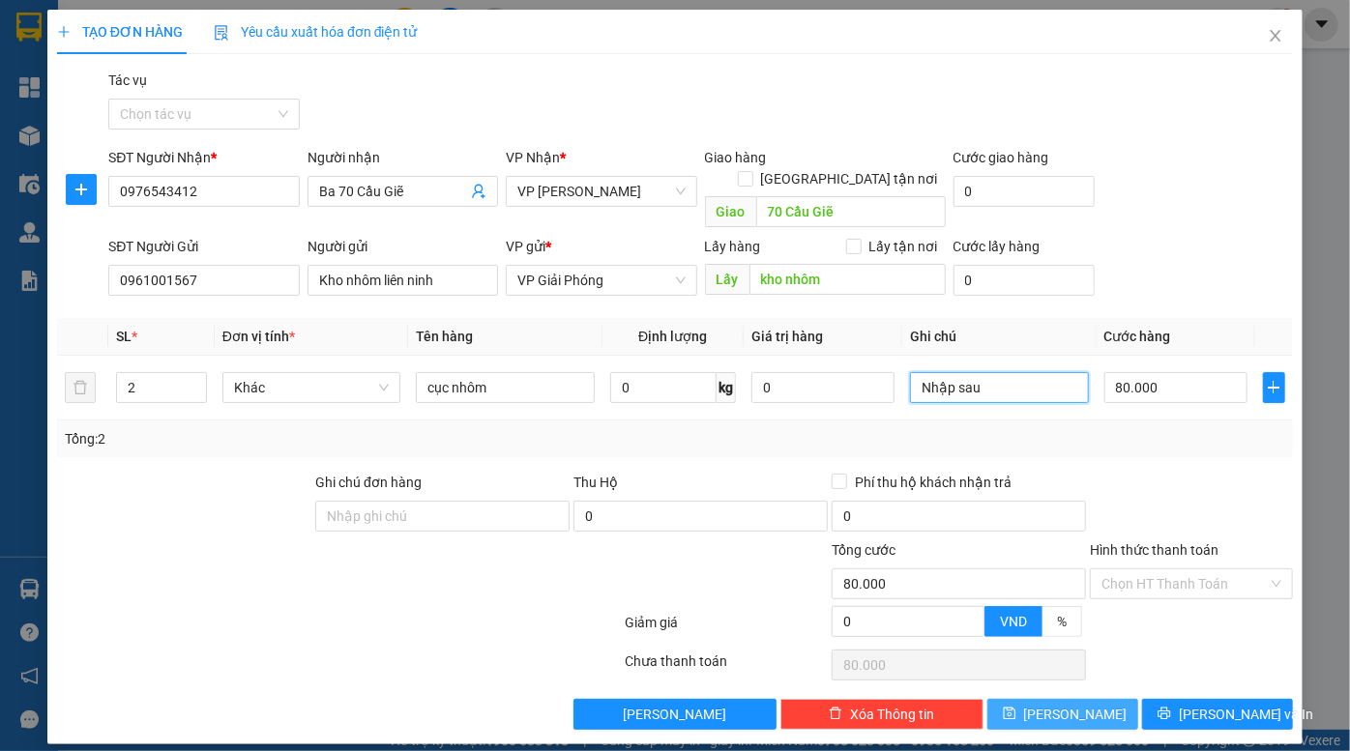
type input "Nhập sau"
click at [1085, 699] on button "Lưu" at bounding box center [1062, 714] width 151 height 31
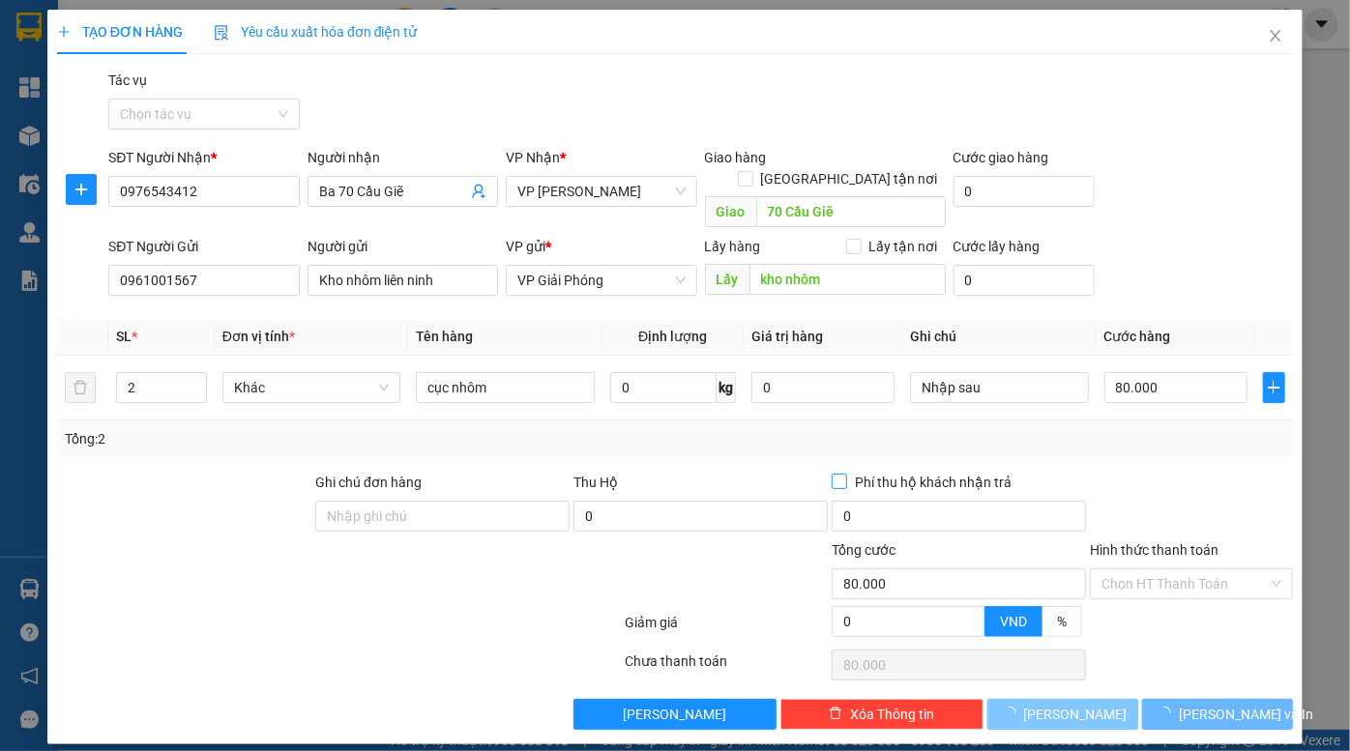
type input "1"
type input "0"
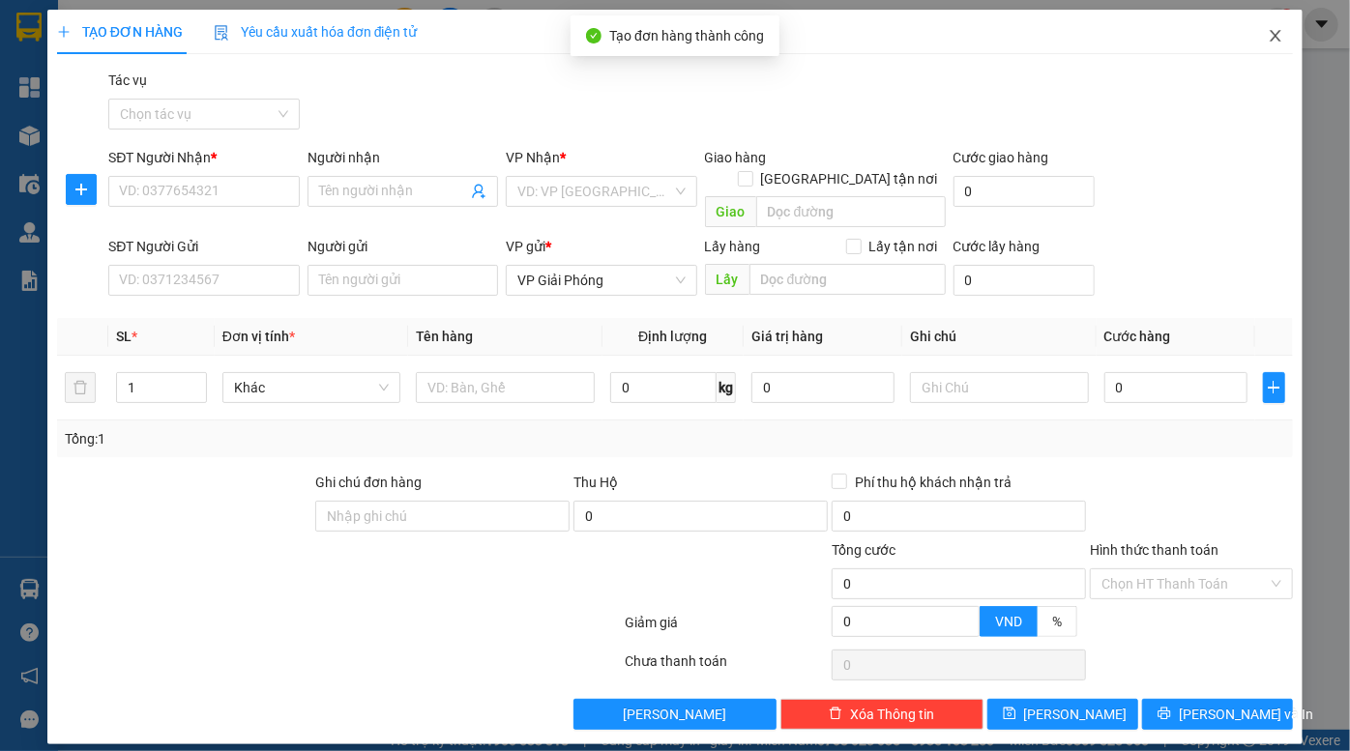
click at [1277, 41] on icon "close" at bounding box center [1275, 35] width 15 height 15
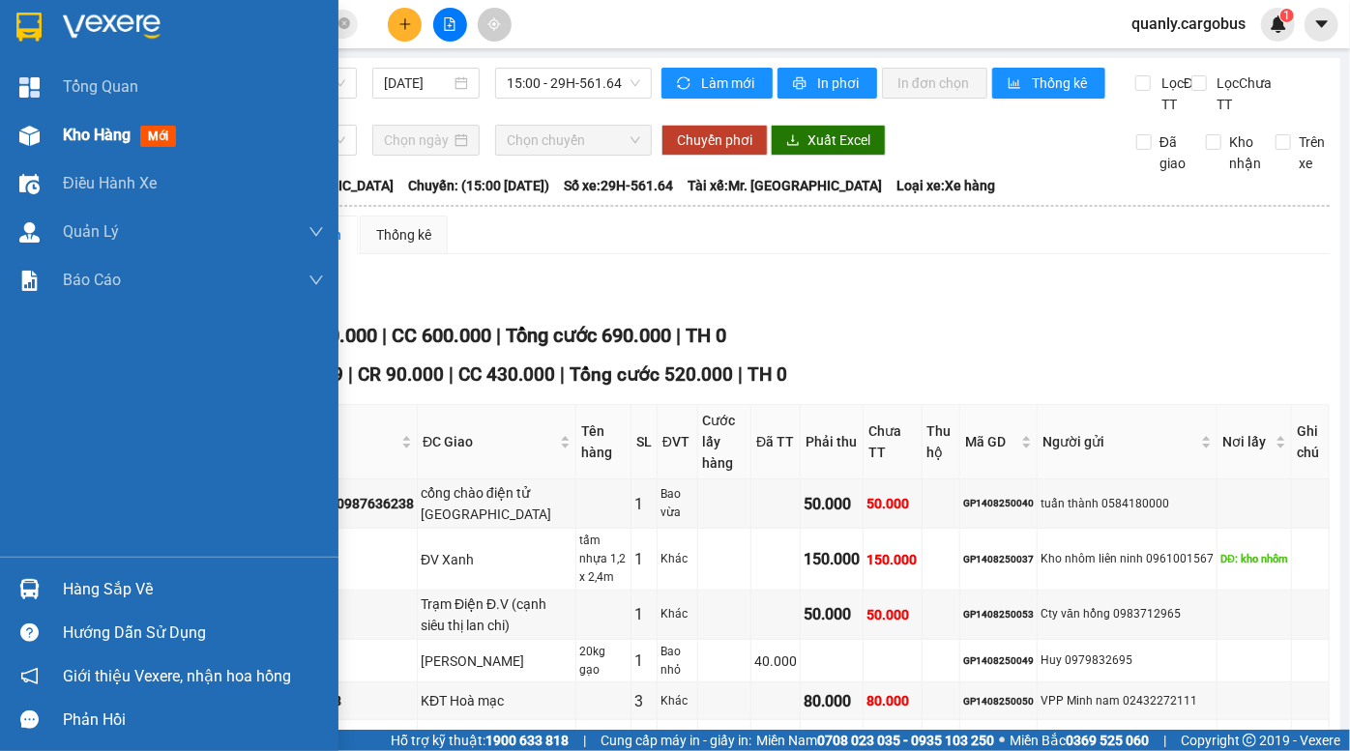
click at [41, 130] on div at bounding box center [30, 136] width 34 height 34
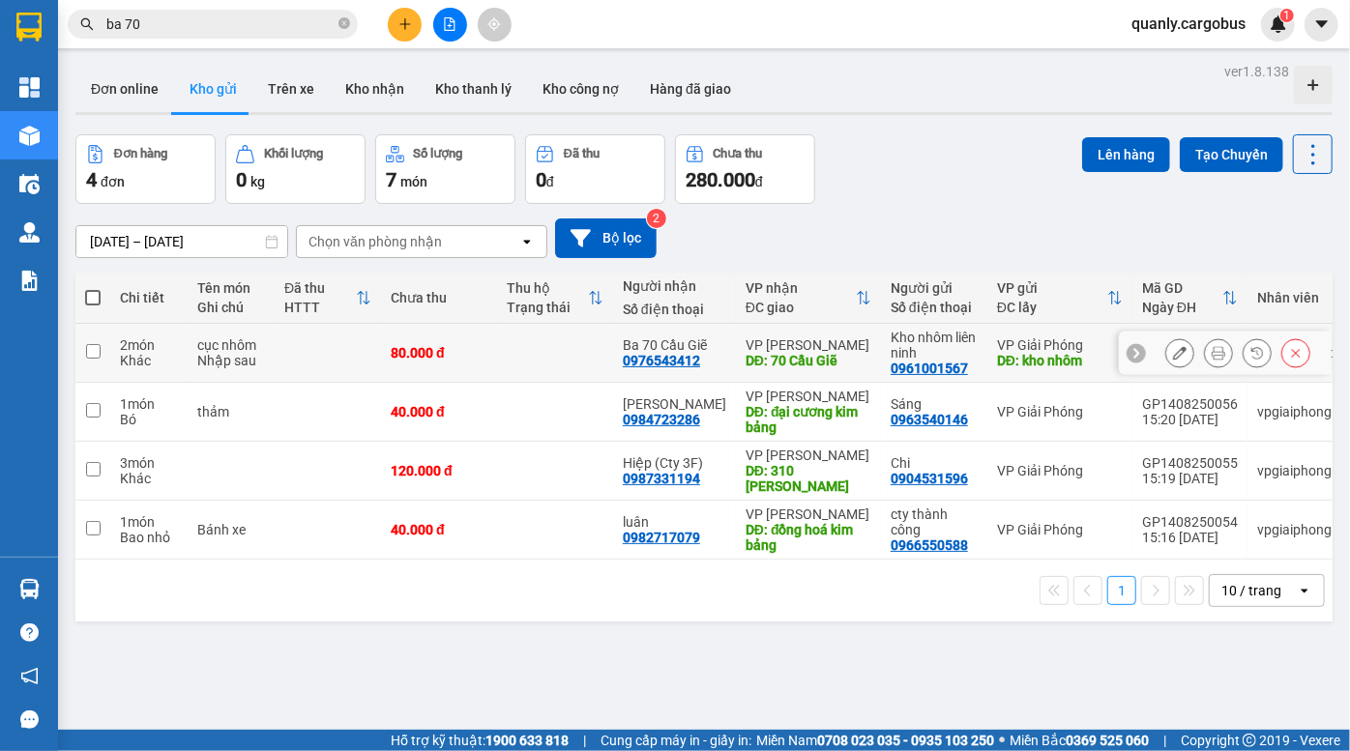
click at [348, 356] on td at bounding box center [328, 353] width 106 height 59
checkbox input "true"
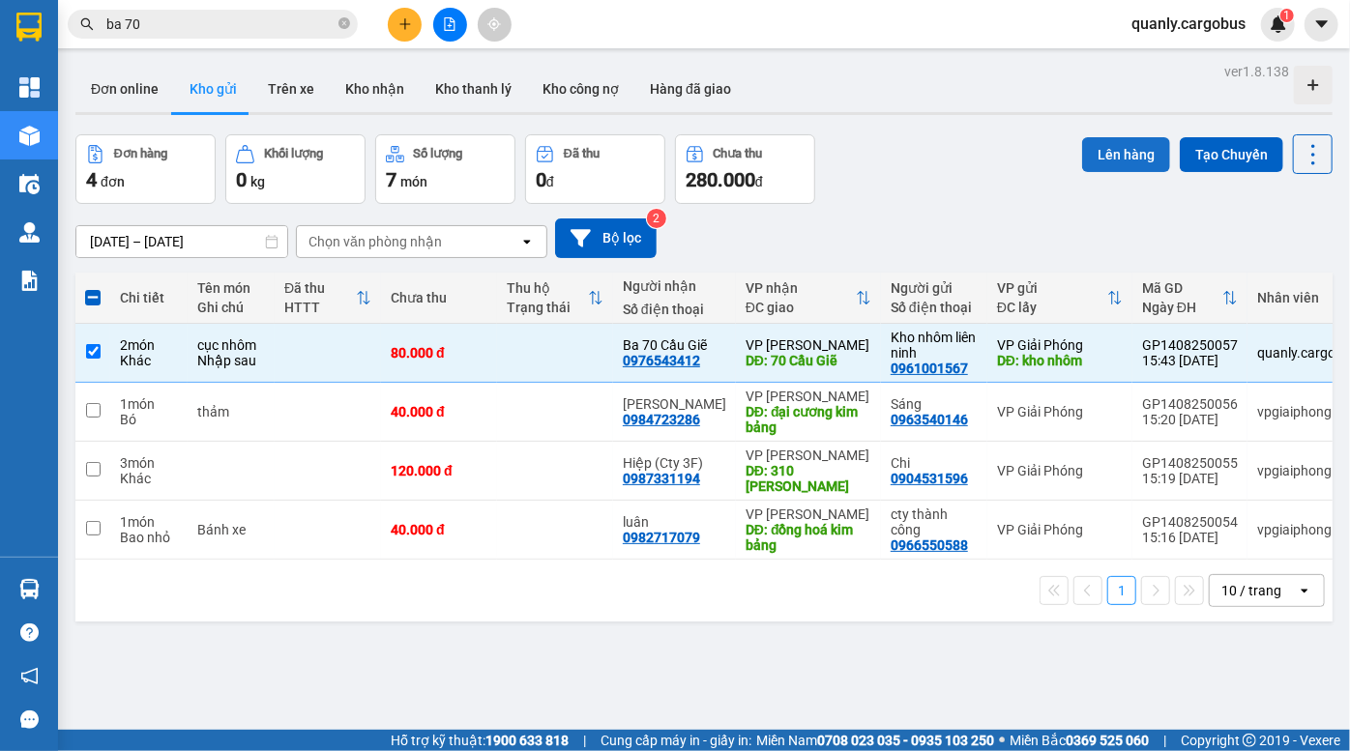
click at [1128, 157] on button "Lên hàng" at bounding box center [1126, 154] width 88 height 35
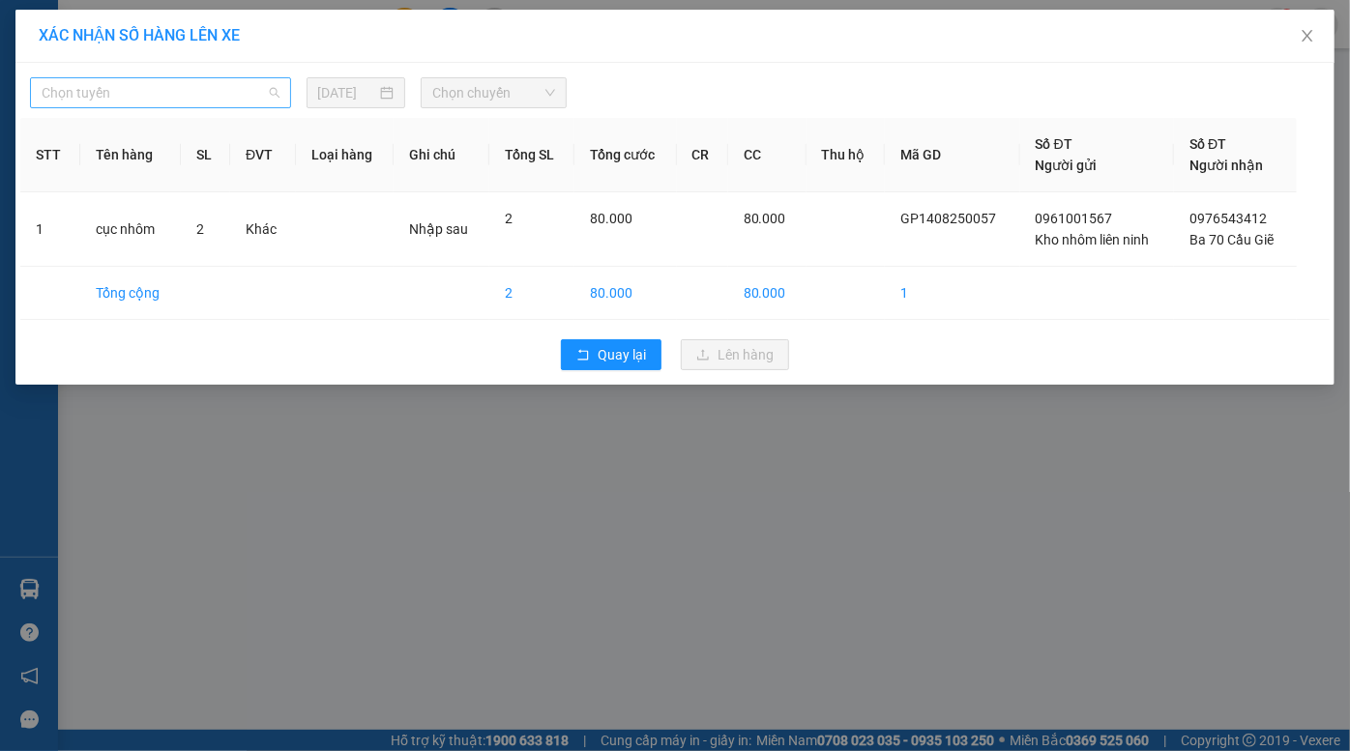
click at [124, 105] on span "Chọn tuyến" at bounding box center [161, 92] width 238 height 29
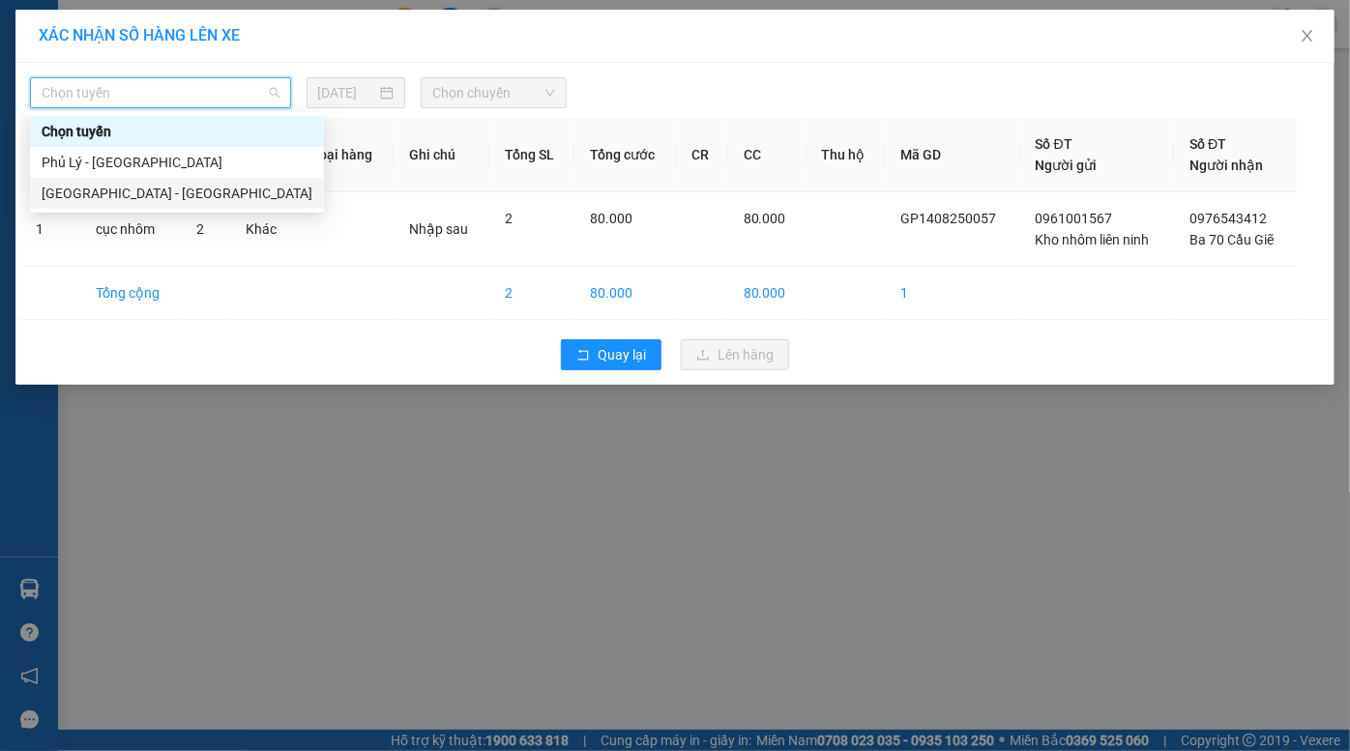
click at [132, 188] on div "[GEOGRAPHIC_DATA] - [GEOGRAPHIC_DATA]" at bounding box center [177, 193] width 271 height 21
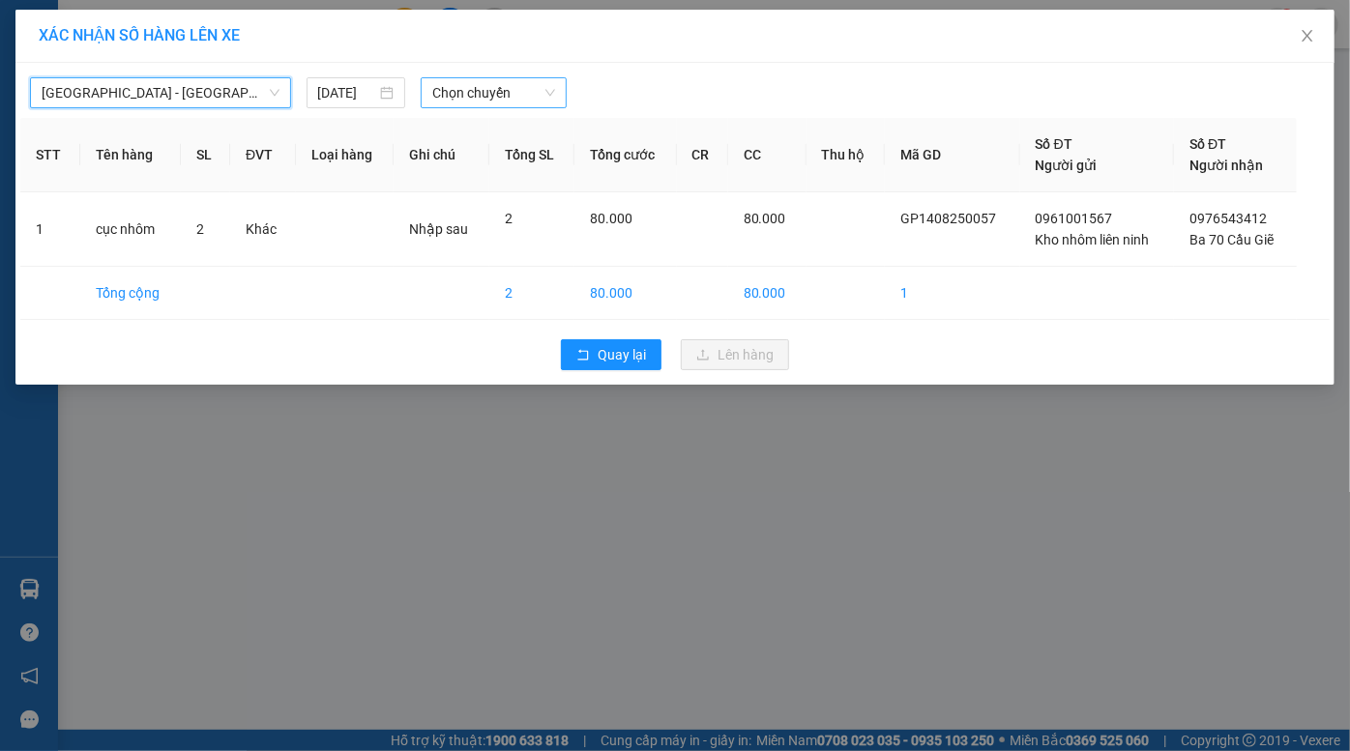
click at [482, 94] on span "Chọn chuyến" at bounding box center [493, 92] width 123 height 29
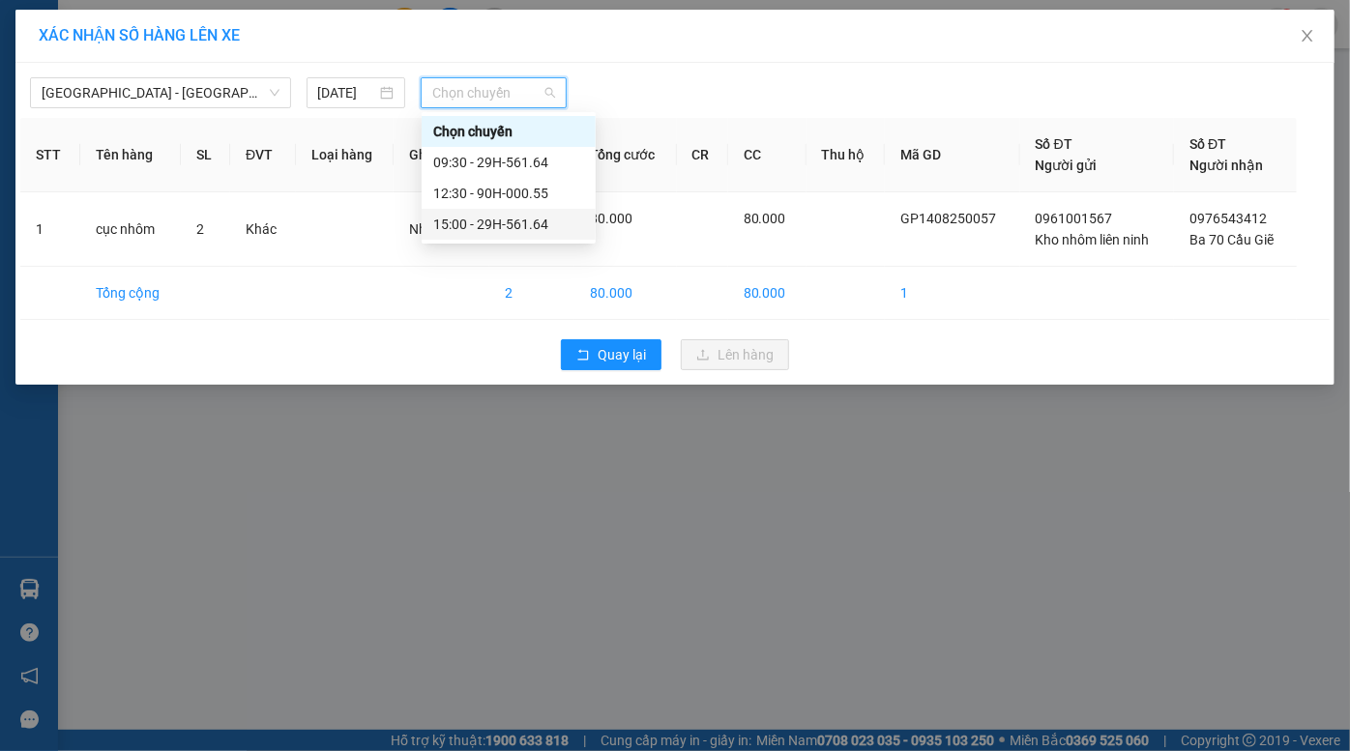
click at [471, 214] on div "15:00 - 29H-561.64" at bounding box center [508, 224] width 151 height 21
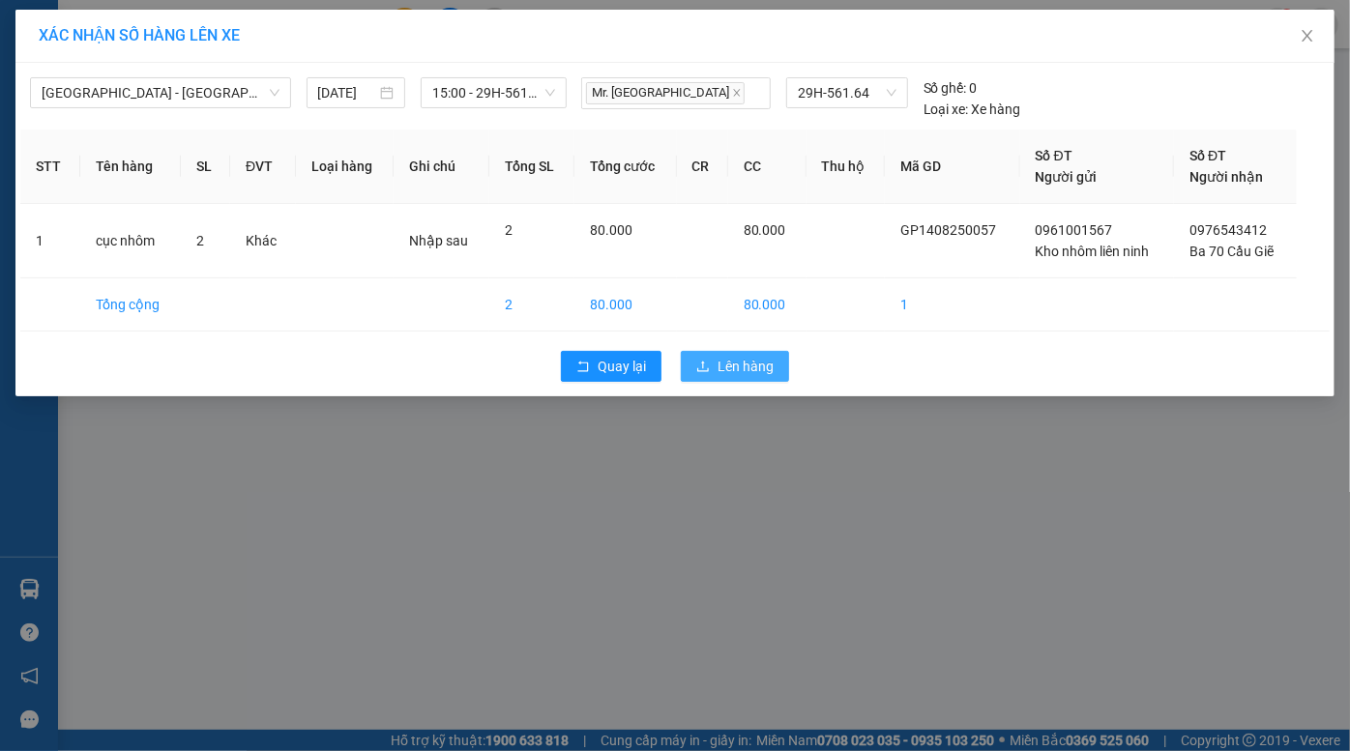
click at [744, 376] on span "Lên hàng" at bounding box center [746, 366] width 56 height 21
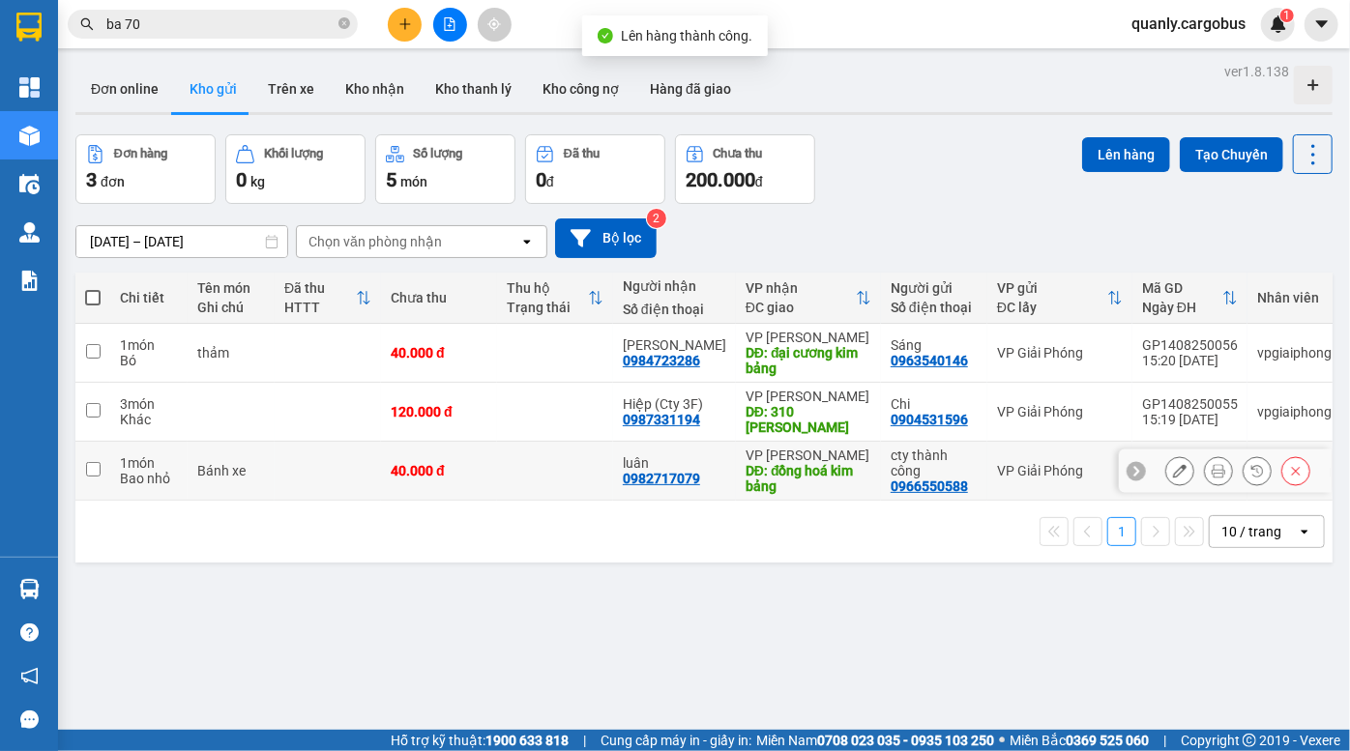
click at [228, 473] on div "Bánh xe" at bounding box center [231, 470] width 68 height 15
checkbox input "true"
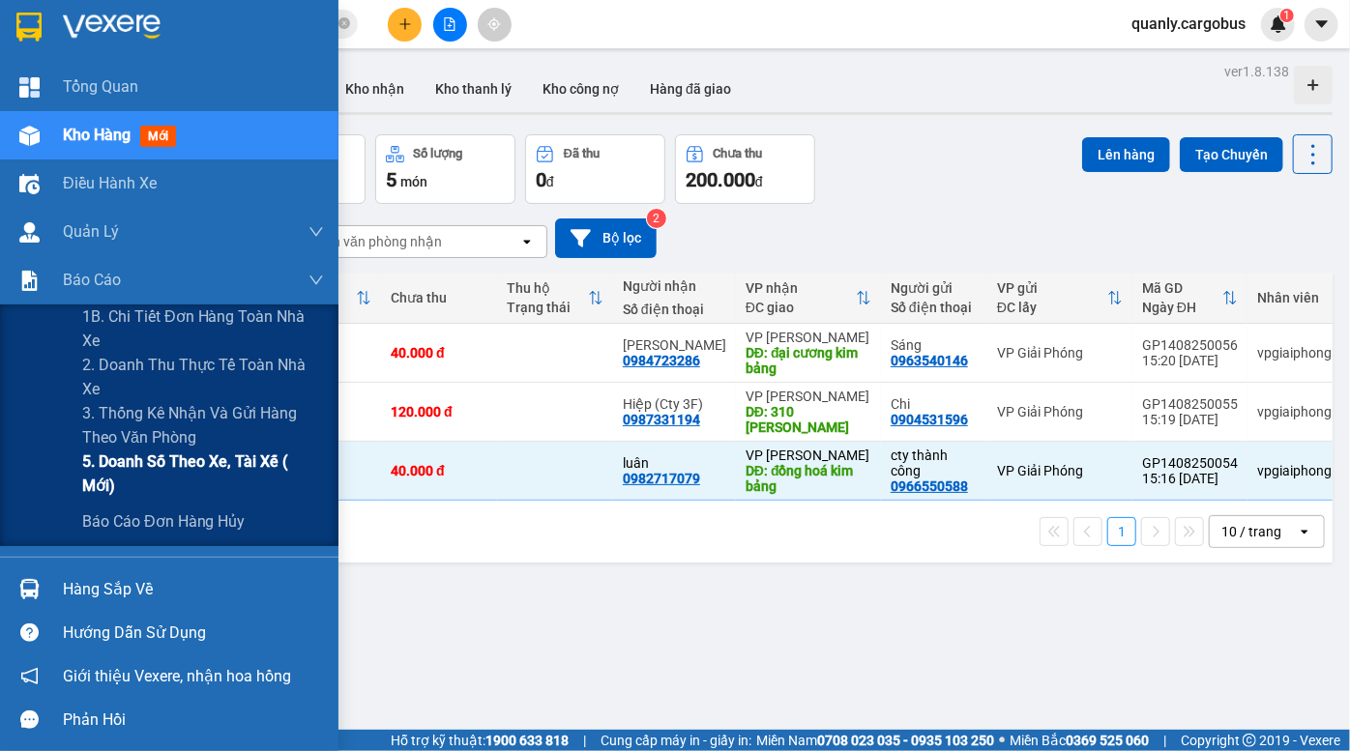
click at [187, 460] on span "5. Doanh số theo xe, tài xế ( mới)" at bounding box center [203, 474] width 242 height 48
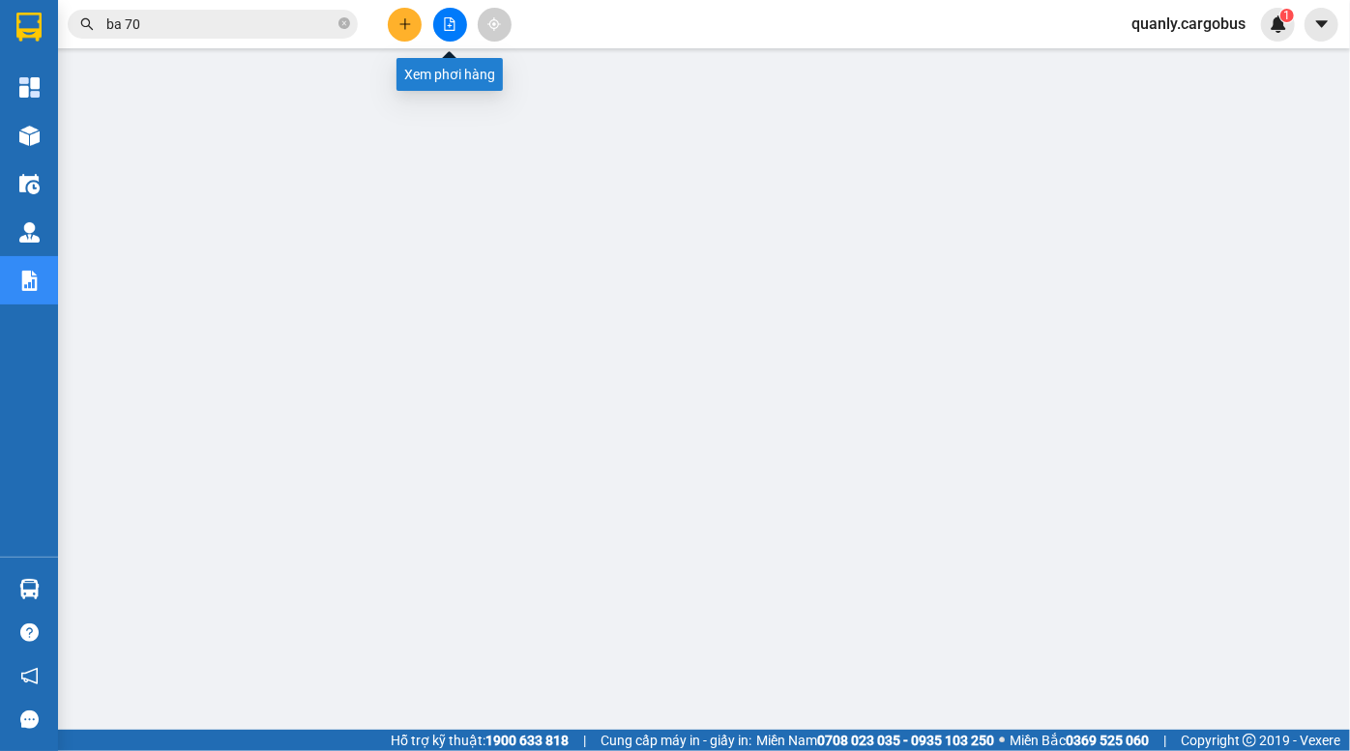
click at [452, 25] on icon "file-add" at bounding box center [450, 24] width 11 height 14
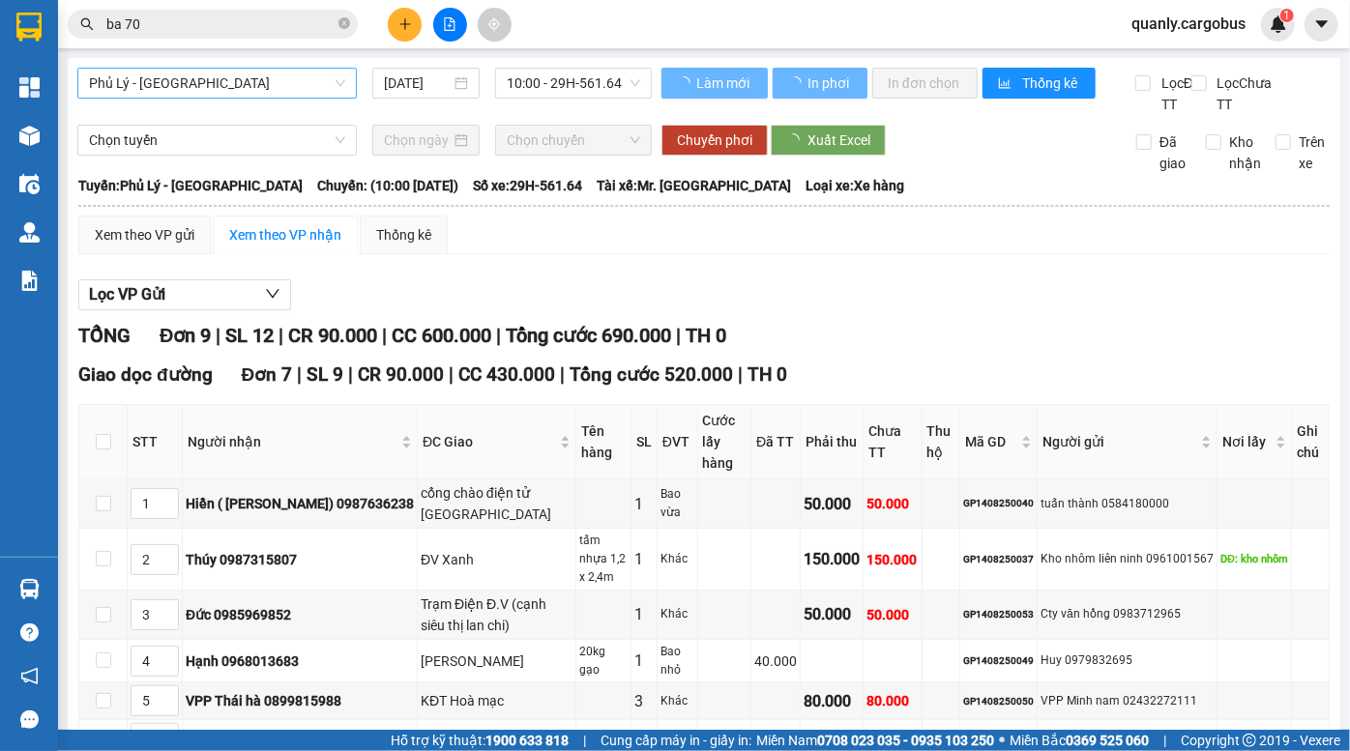
click at [253, 86] on span "Phủ Lý - [GEOGRAPHIC_DATA]" at bounding box center [217, 83] width 256 height 29
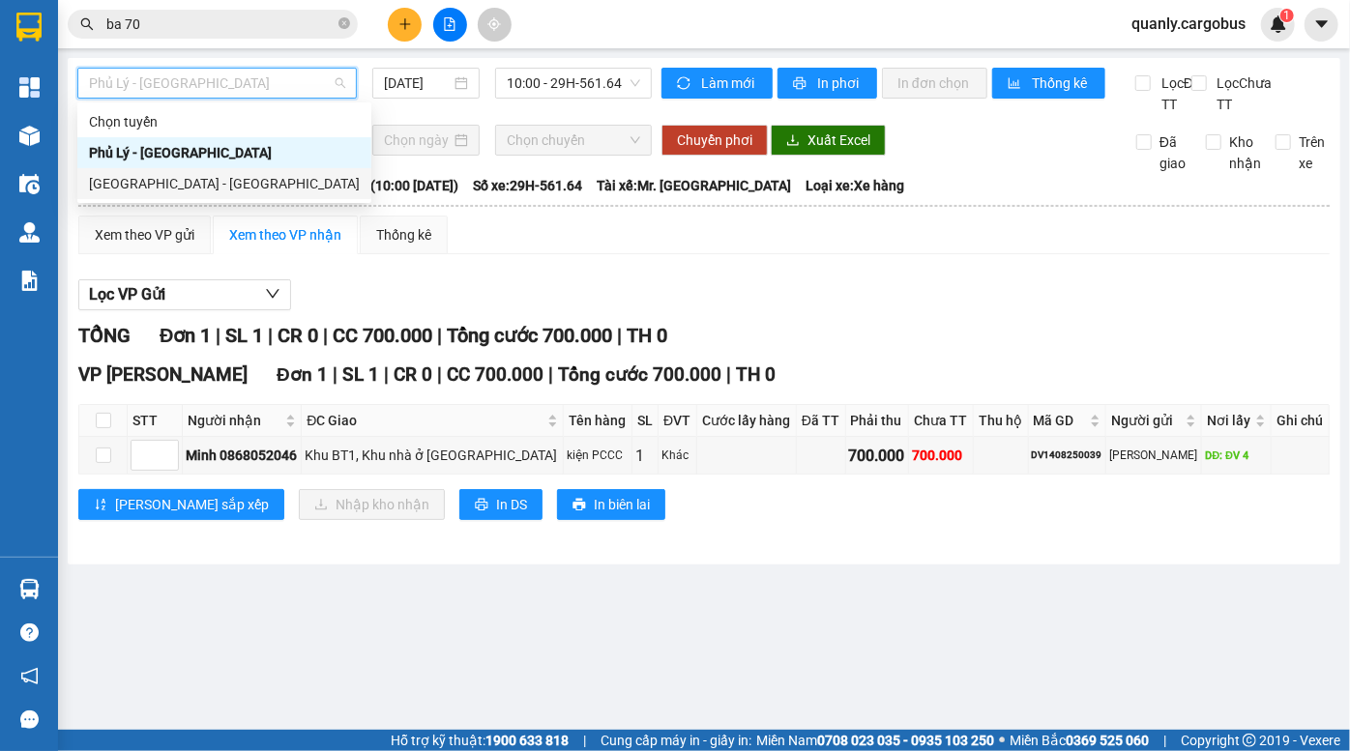
click at [190, 181] on div "[GEOGRAPHIC_DATA] - [GEOGRAPHIC_DATA]" at bounding box center [224, 183] width 271 height 21
type input "[DATE]"
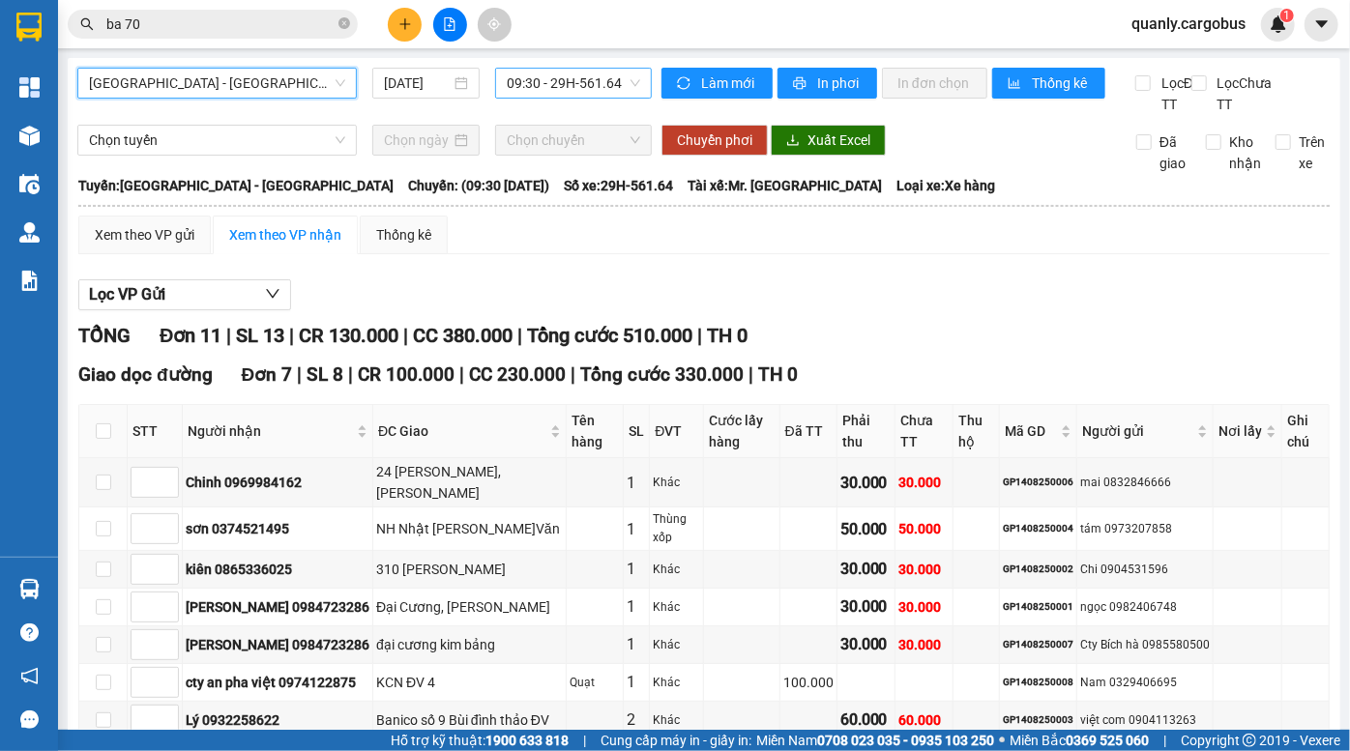
click at [536, 81] on span "09:30 - 29H-561.64" at bounding box center [573, 83] width 133 height 29
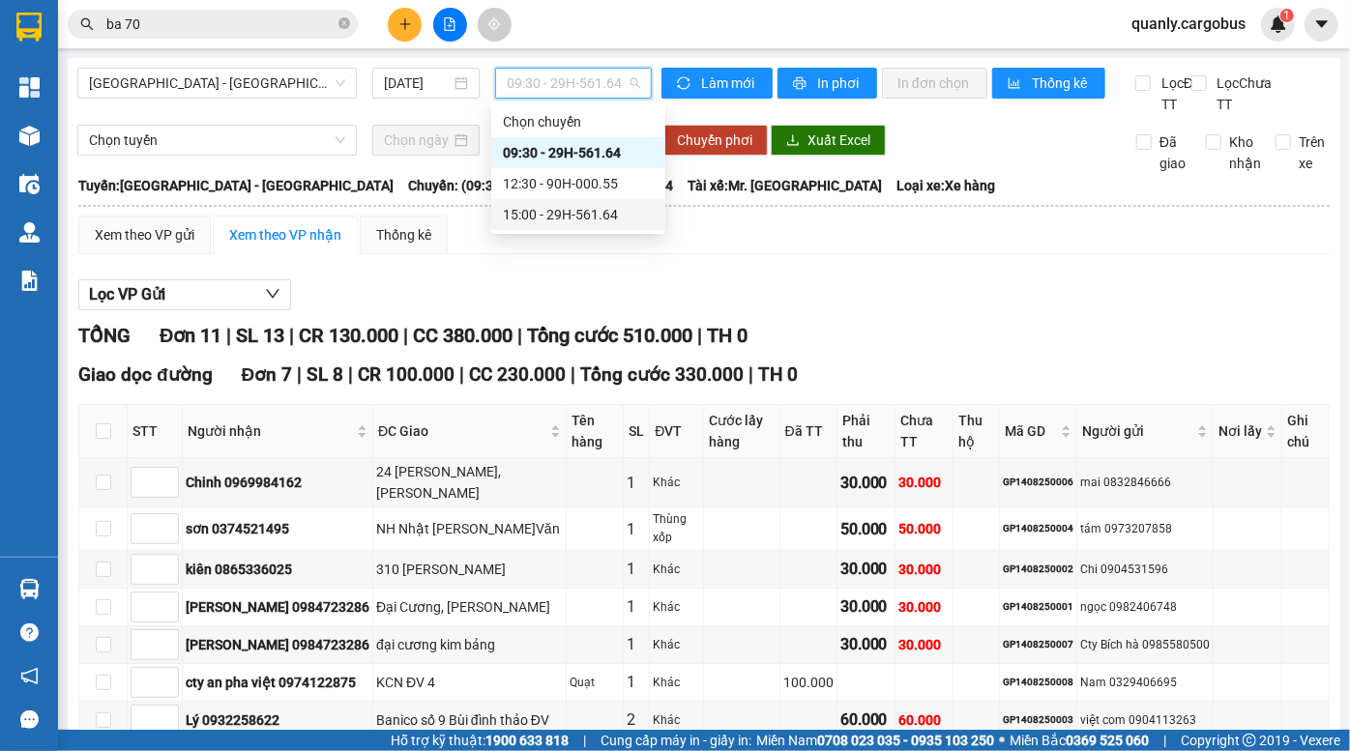
click at [541, 208] on div "15:00 - 29H-561.64" at bounding box center [578, 214] width 151 height 21
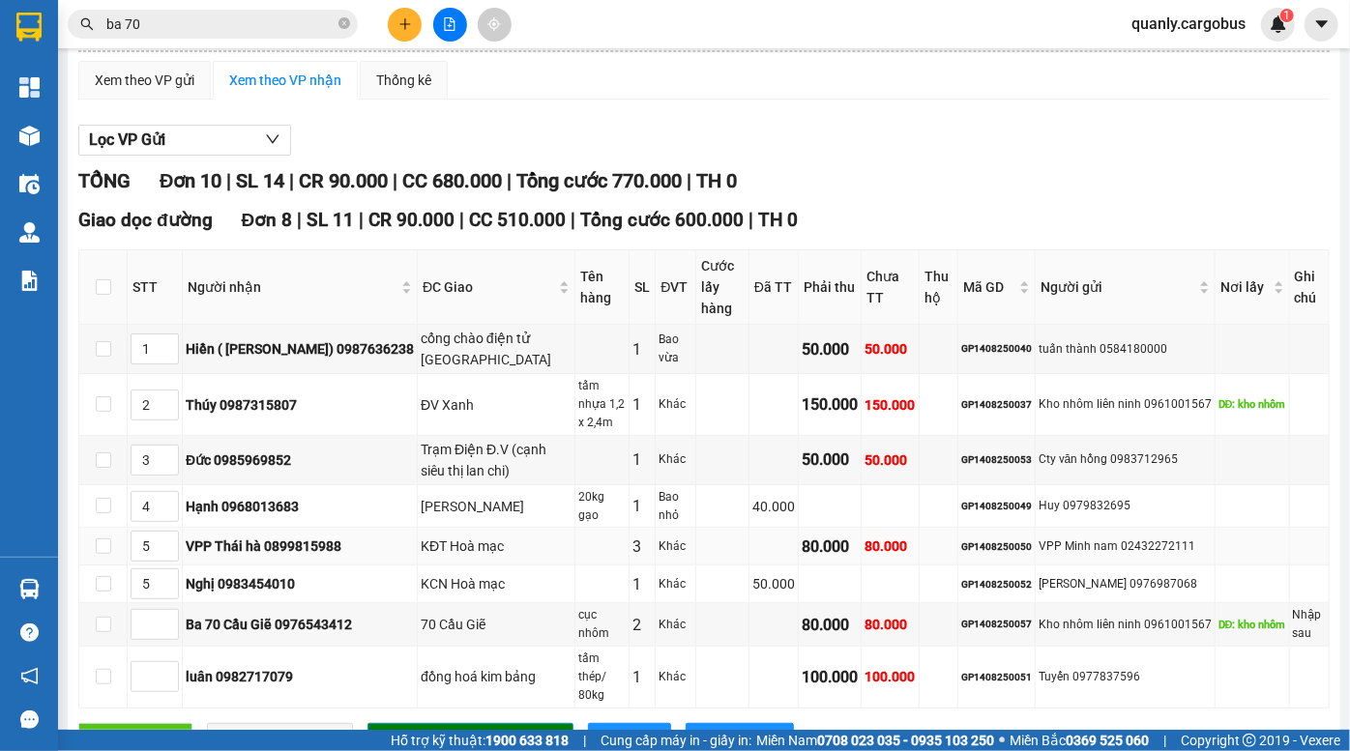
scroll to position [97, 0]
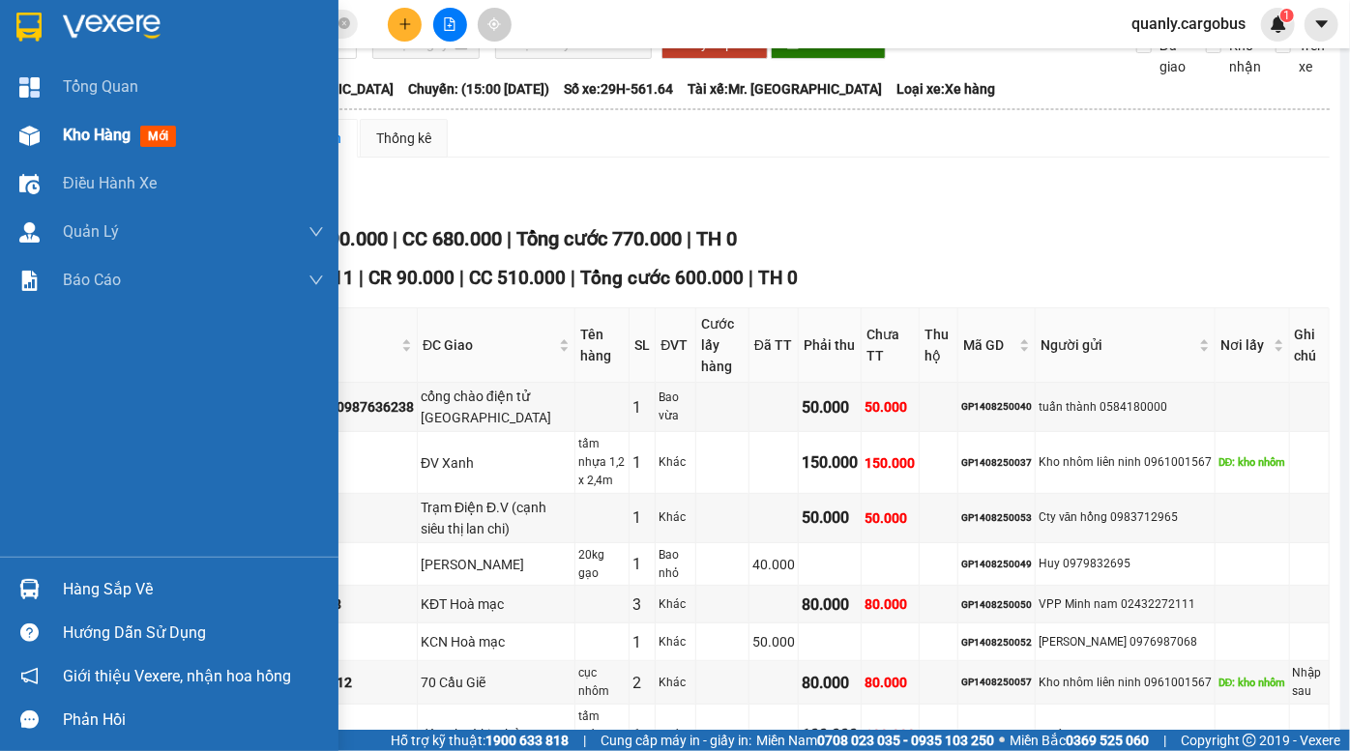
click at [46, 137] on div "Kho hàng mới" at bounding box center [169, 135] width 338 height 48
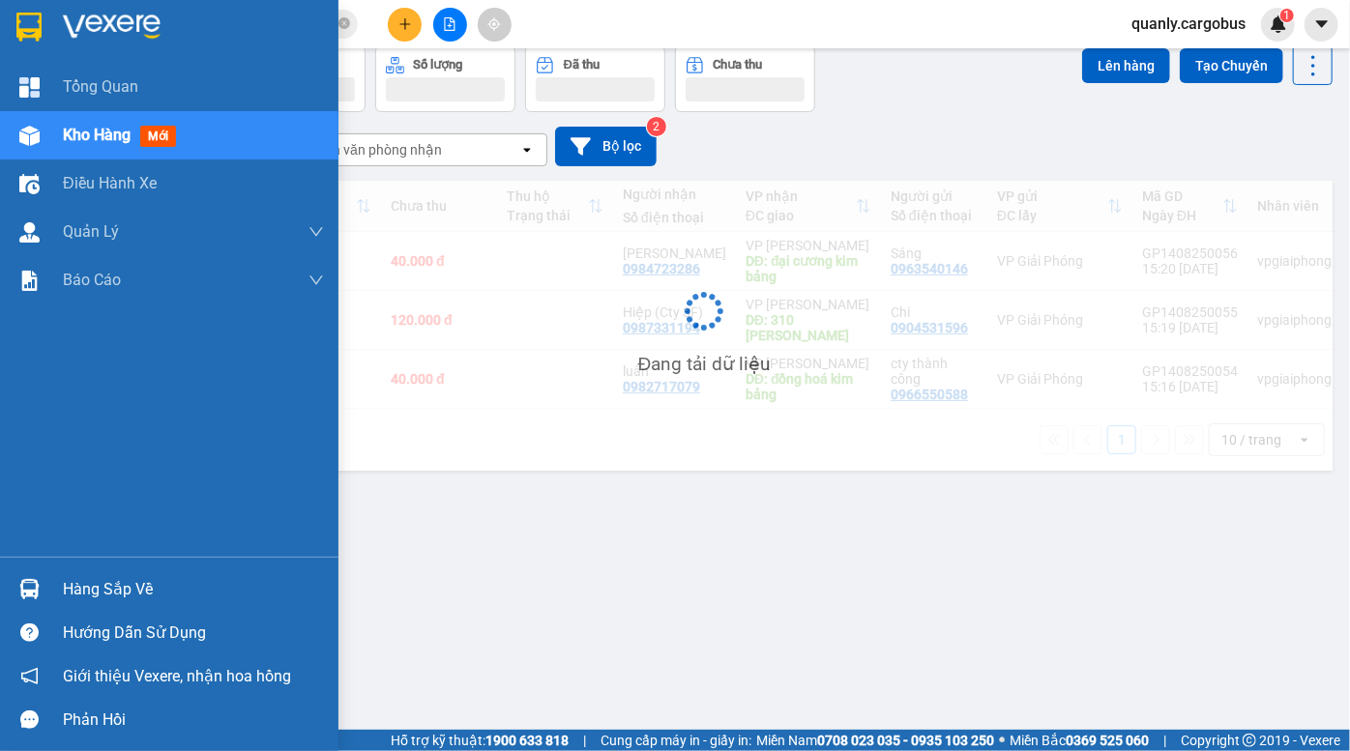
scroll to position [88, 0]
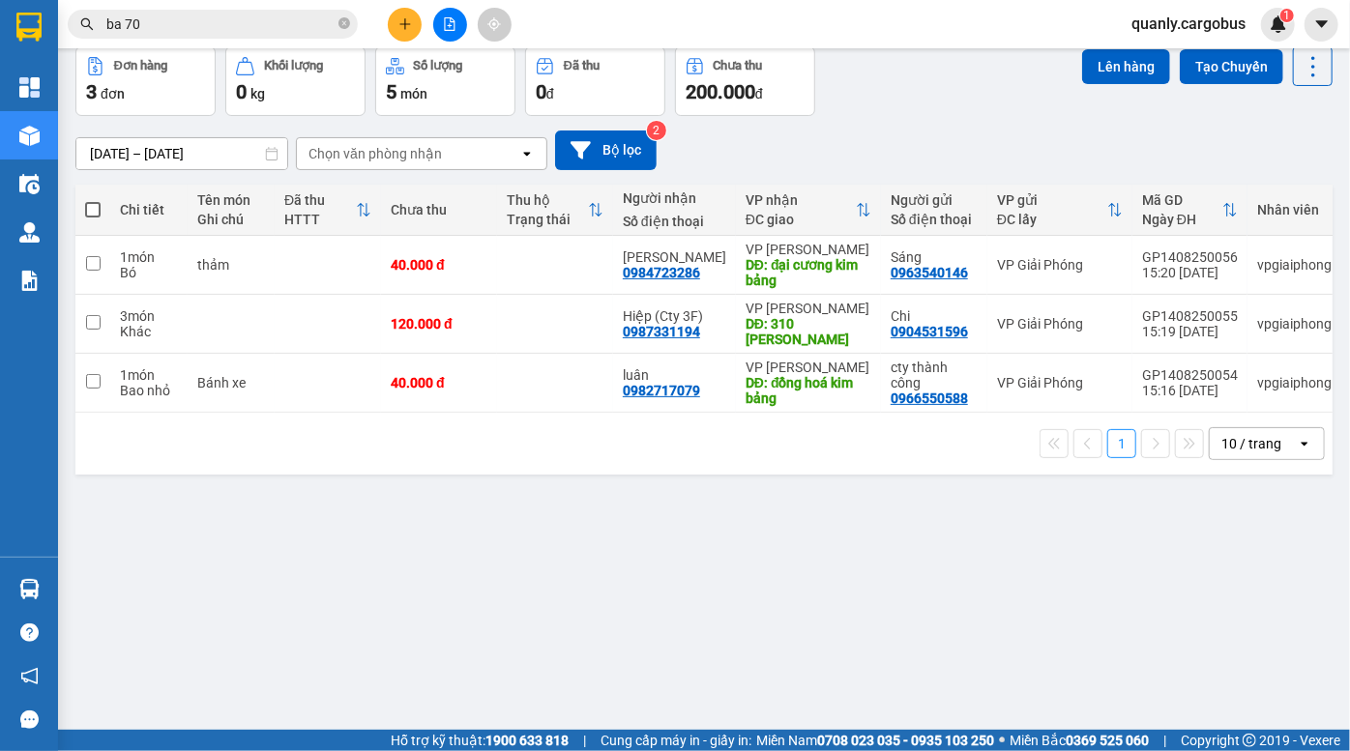
click at [974, 121] on div "12/08/2025 – 14/08/2025 Press the down arrow key to interact with the calendar …" at bounding box center [703, 150] width 1257 height 69
drag, startPoint x: 887, startPoint y: 155, endPoint x: 819, endPoint y: 74, distance: 105.0
click at [887, 154] on div "12/08/2025 – 14/08/2025 Press the down arrow key to interact with the calendar …" at bounding box center [703, 151] width 1257 height 40
drag, startPoint x: 889, startPoint y: 131, endPoint x: 612, endPoint y: 42, distance: 290.5
click at [883, 126] on div "12/08/2025 – 14/08/2025 Press the down arrow key to interact with the calendar …" at bounding box center [703, 150] width 1257 height 69
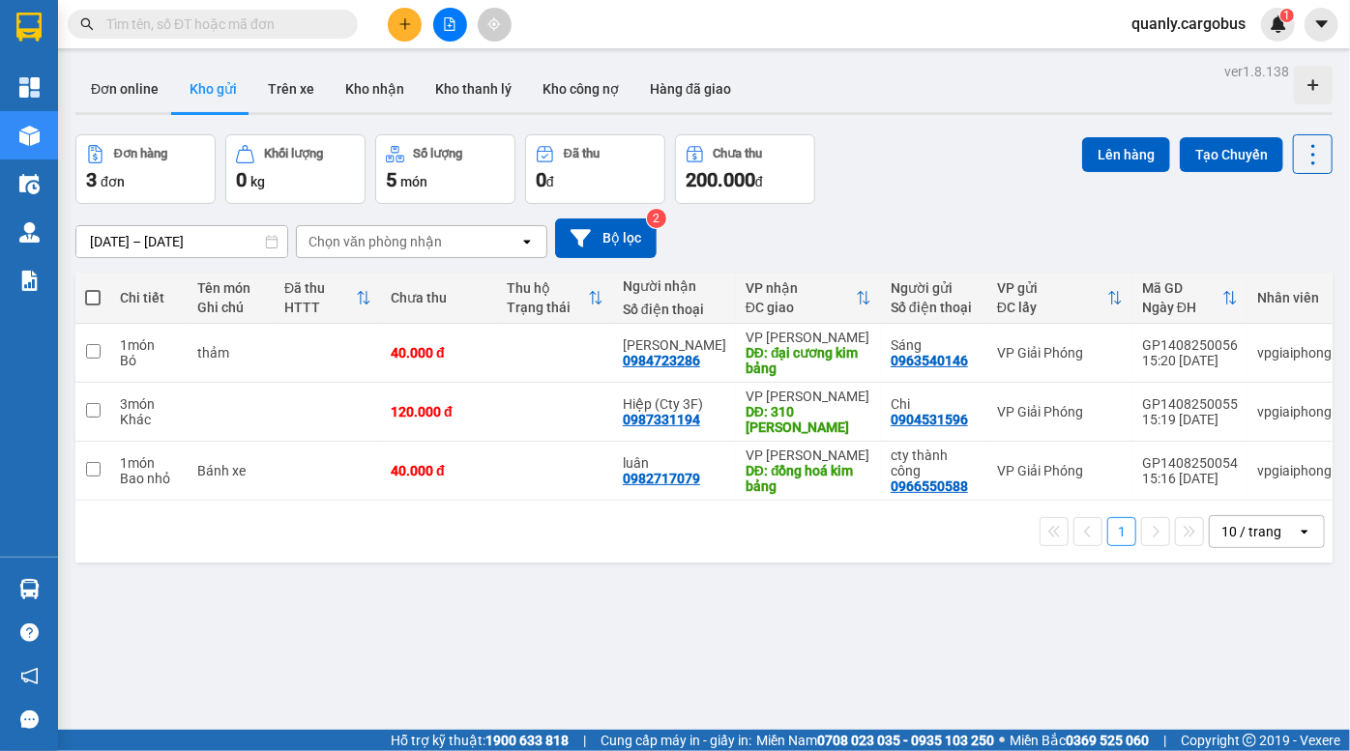
click at [927, 198] on div "Đơn hàng 3 đơn Khối lượng 0 kg Số lượng 5 món Đã thu 0 đ Chưa thu 200.000 đ Lên…" at bounding box center [703, 169] width 1257 height 70
click at [945, 249] on div "[DATE] – [DATE] Press the down arrow key to interact with the calendar and sele…" at bounding box center [703, 239] width 1257 height 40
click at [455, 26] on icon "file-add" at bounding box center [450, 24] width 14 height 14
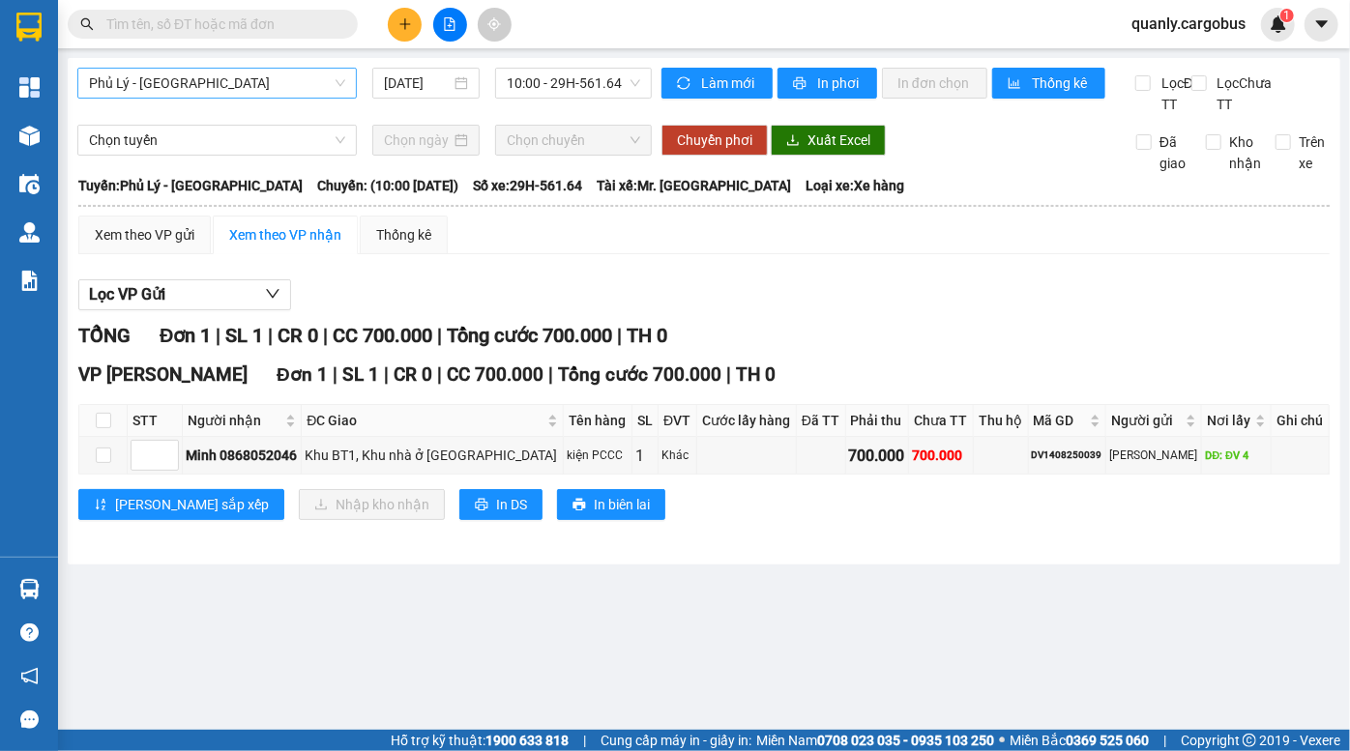
click at [169, 89] on span "Phủ Lý - [GEOGRAPHIC_DATA]" at bounding box center [217, 83] width 256 height 29
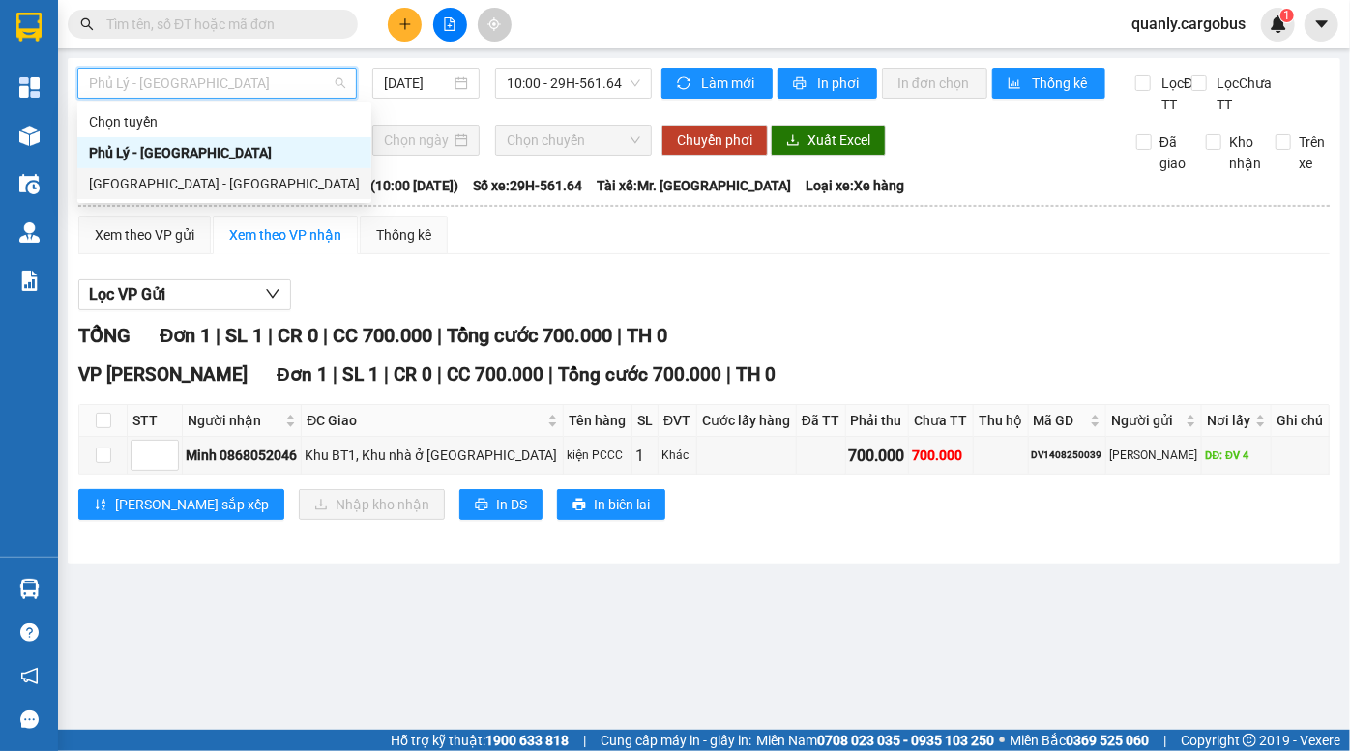
click at [182, 187] on div "[GEOGRAPHIC_DATA] - [GEOGRAPHIC_DATA]" at bounding box center [224, 183] width 271 height 21
type input "[DATE]"
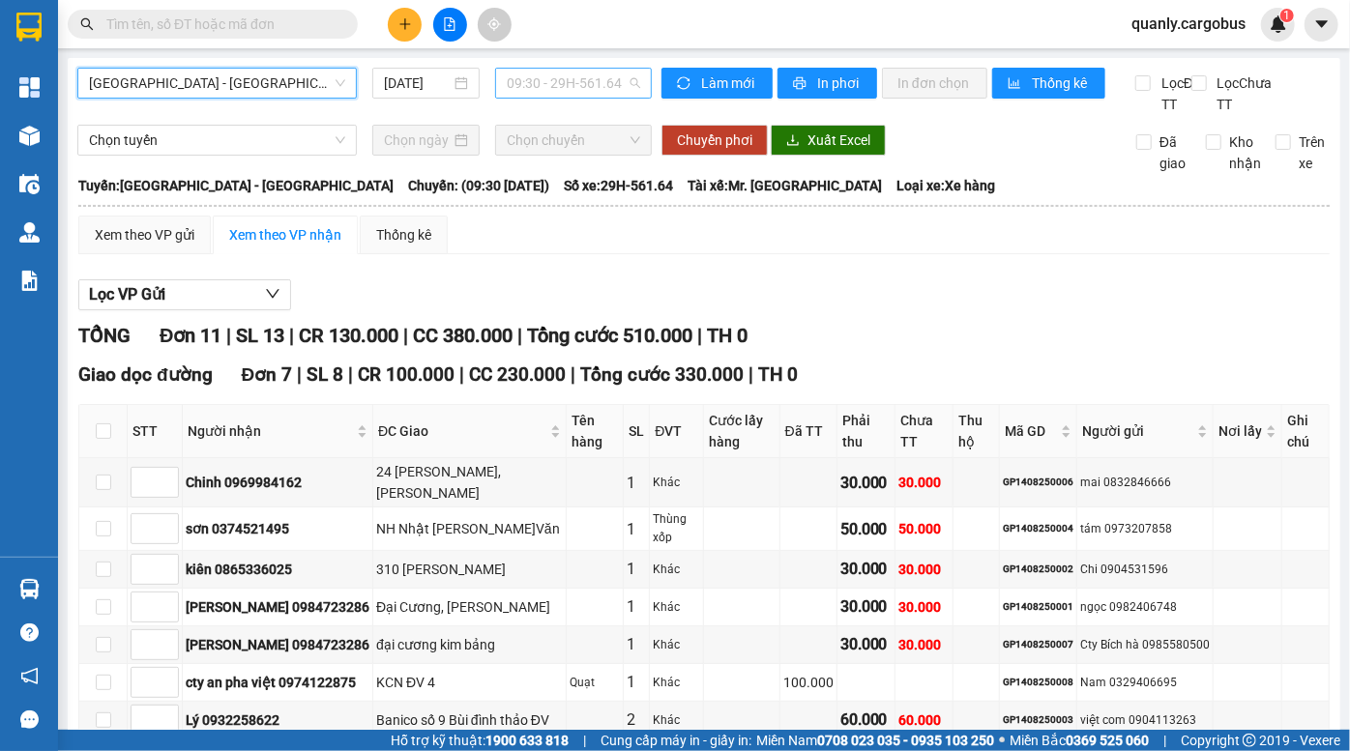
click at [522, 86] on span "09:30 - 29H-561.64" at bounding box center [573, 83] width 133 height 29
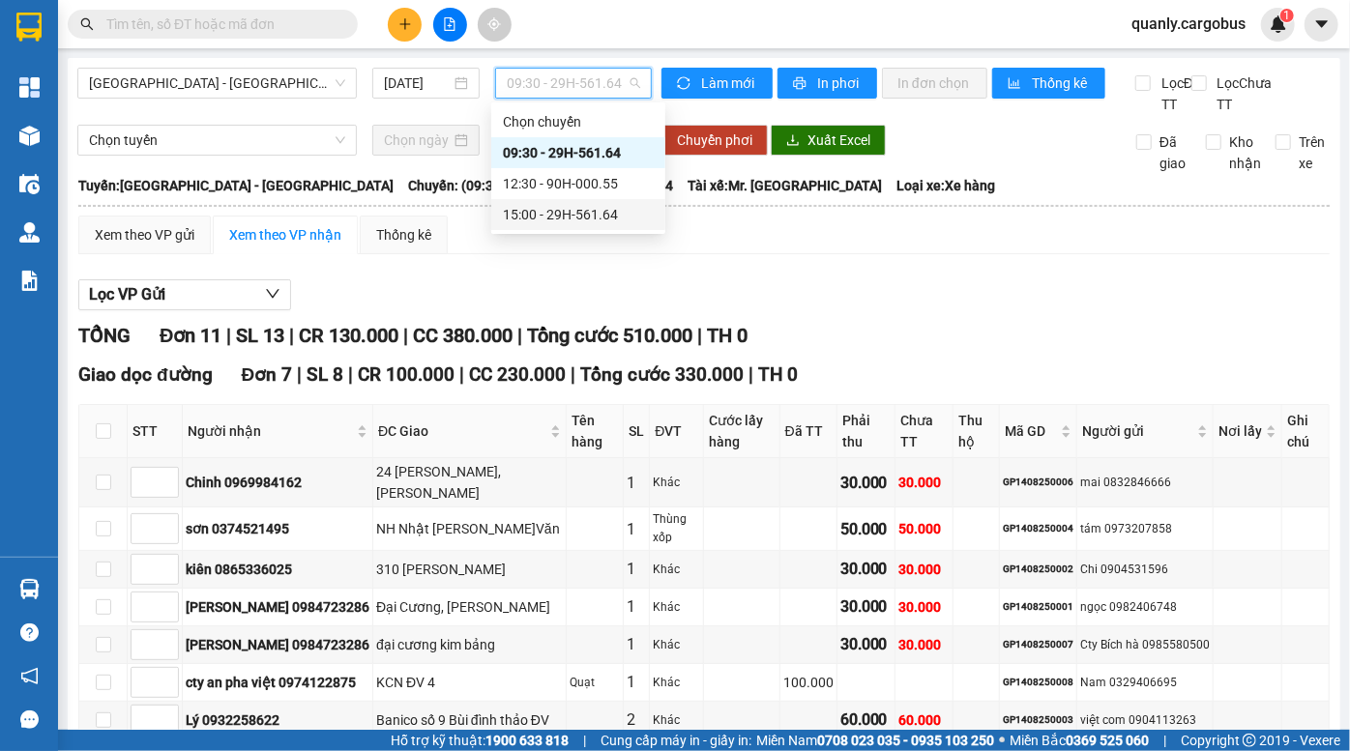
click at [544, 219] on div "15:00 - 29H-561.64" at bounding box center [578, 214] width 151 height 21
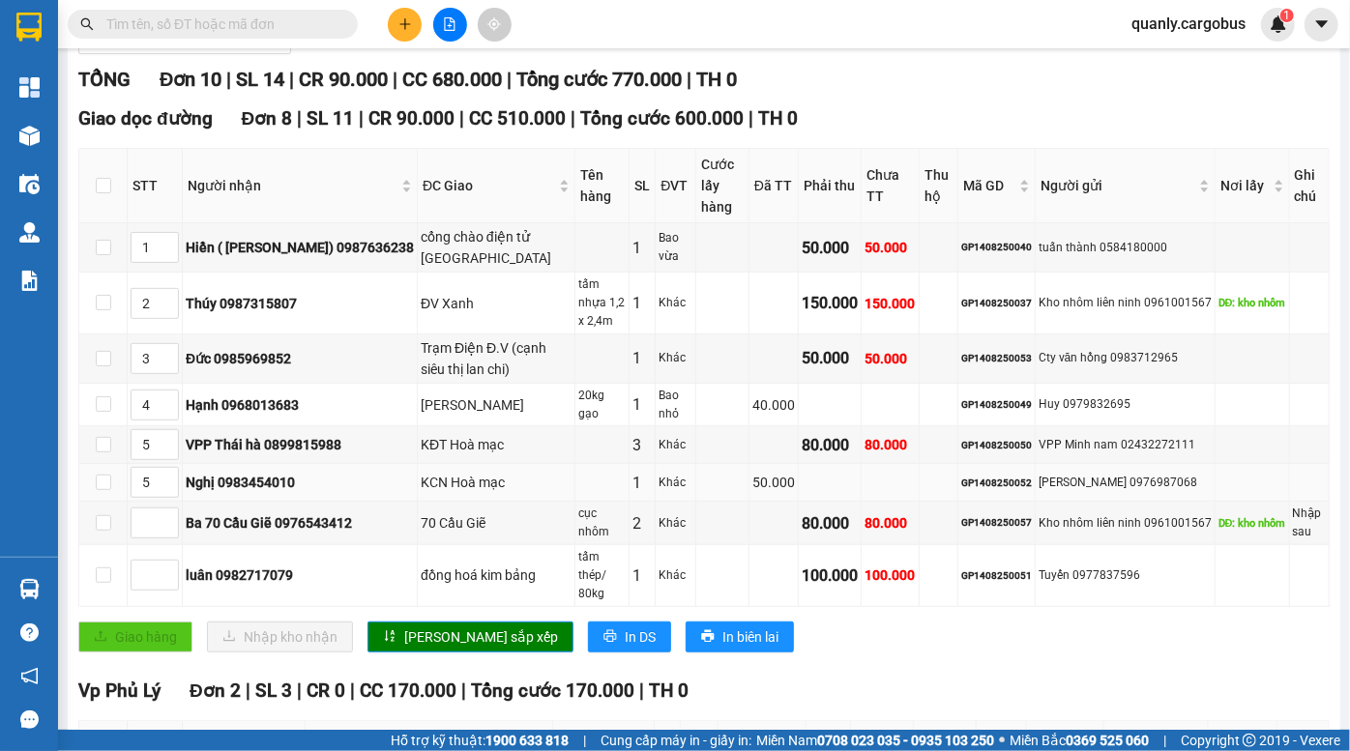
scroll to position [351, 0]
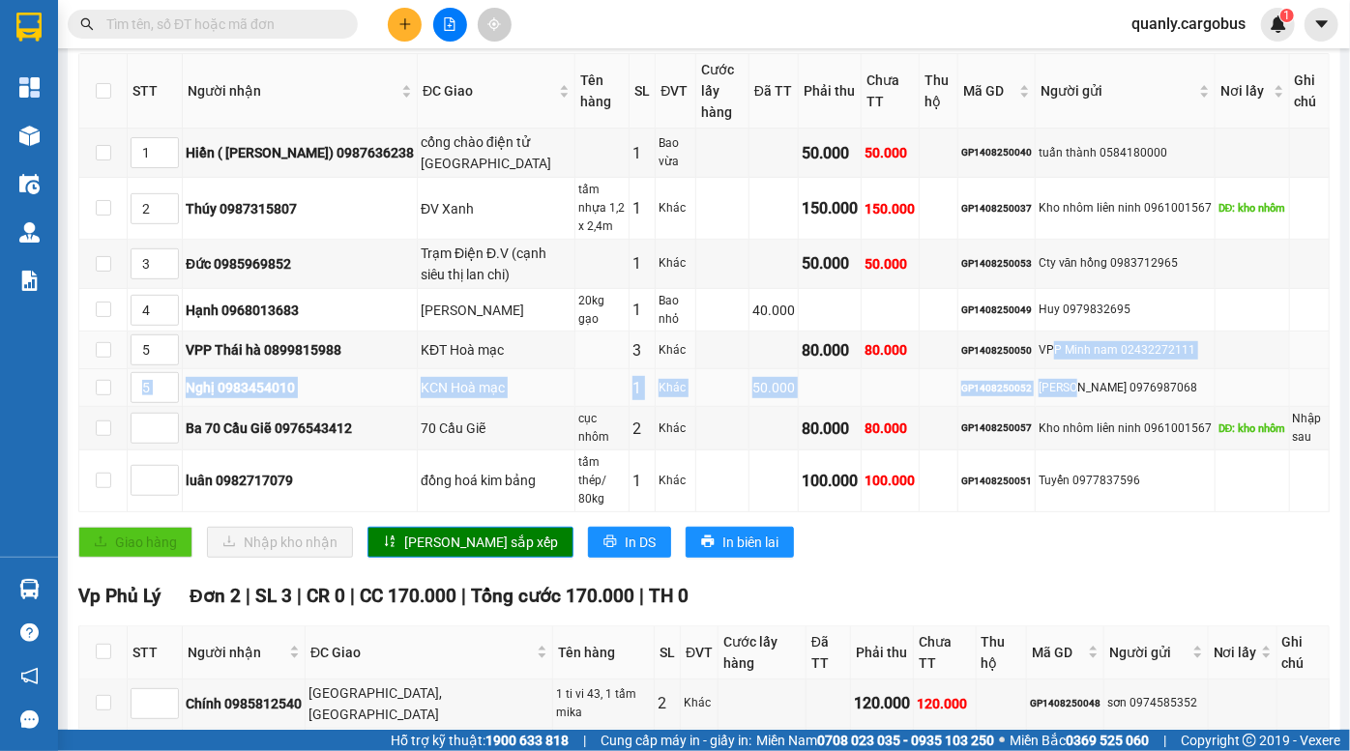
drag, startPoint x: 1040, startPoint y: 344, endPoint x: 1064, endPoint y: 400, distance: 61.1
click at [1064, 400] on tbody "1 Hiền ( Gara Hoàng Hiền) 0987636238 cổng chào điện tử [GEOGRAPHIC_DATA] 1 Bao …" at bounding box center [704, 320] width 1250 height 383
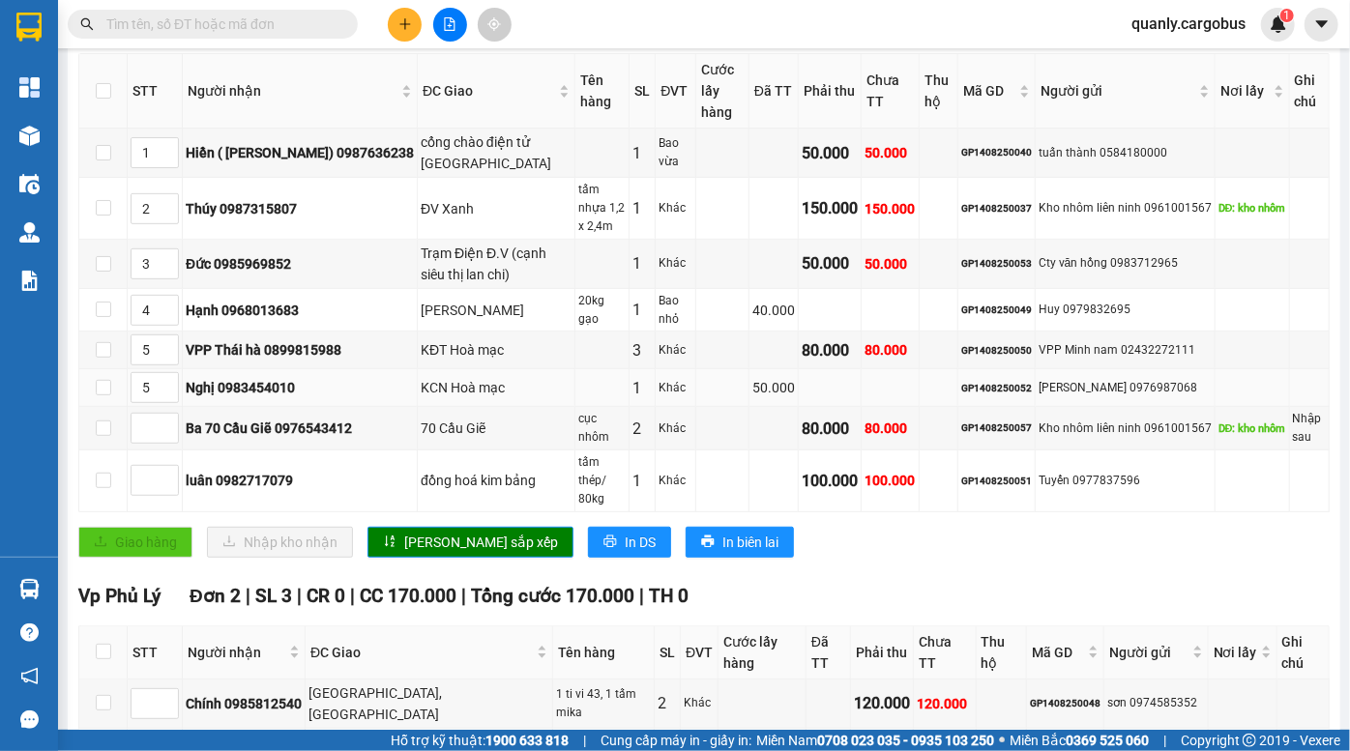
click at [1068, 406] on td "[PERSON_NAME] 0976987068" at bounding box center [1126, 388] width 180 height 38
drag, startPoint x: 1050, startPoint y: 388, endPoint x: 1061, endPoint y: 412, distance: 26.4
click at [1061, 407] on td "[PERSON_NAME] 0976987068" at bounding box center [1126, 388] width 180 height 38
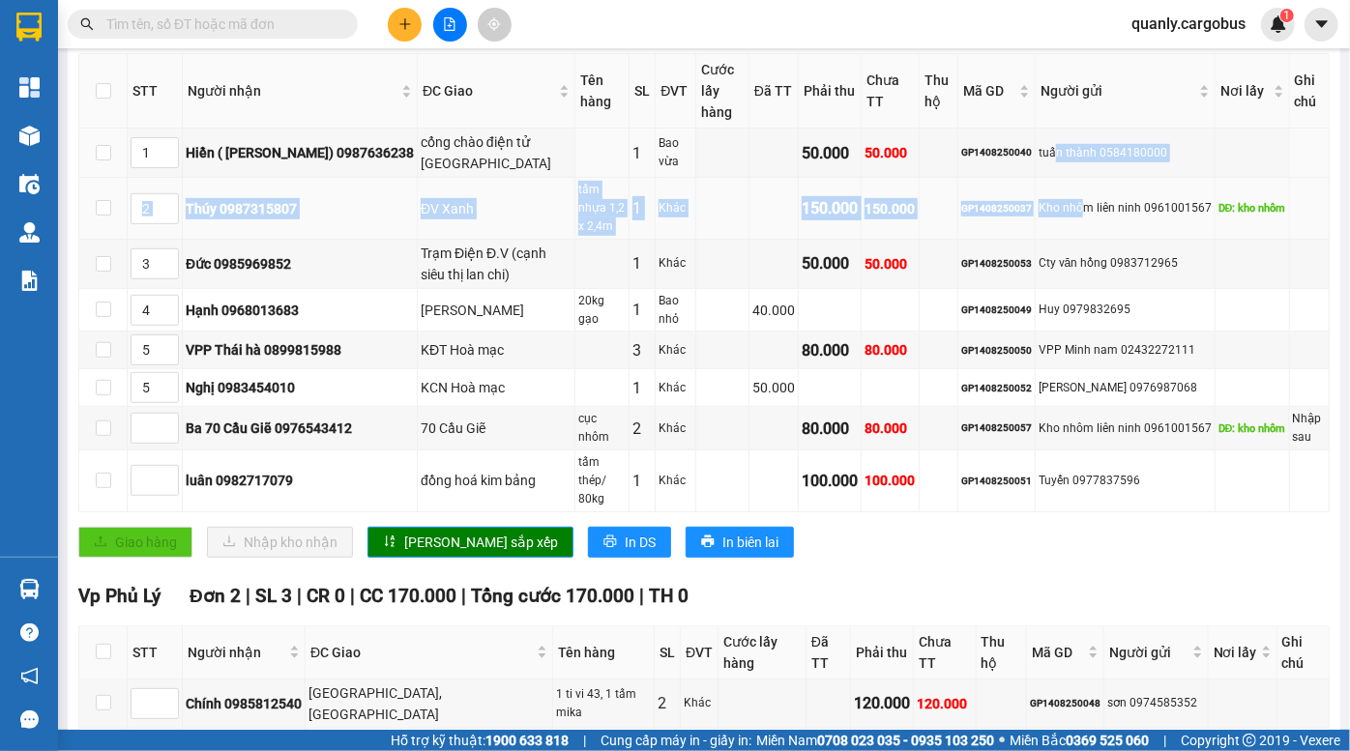
drag, startPoint x: 1042, startPoint y: 146, endPoint x: 1071, endPoint y: 203, distance: 63.6
click at [1071, 202] on tbody "1 Hiền ( Gara Hoàng Hiền) 0987636238 cổng chào điện tử [GEOGRAPHIC_DATA] 1 Bao …" at bounding box center [704, 320] width 1250 height 383
click at [1071, 203] on div "Kho nhôm liên ninh 0961001567" at bounding box center [1125, 208] width 173 height 18
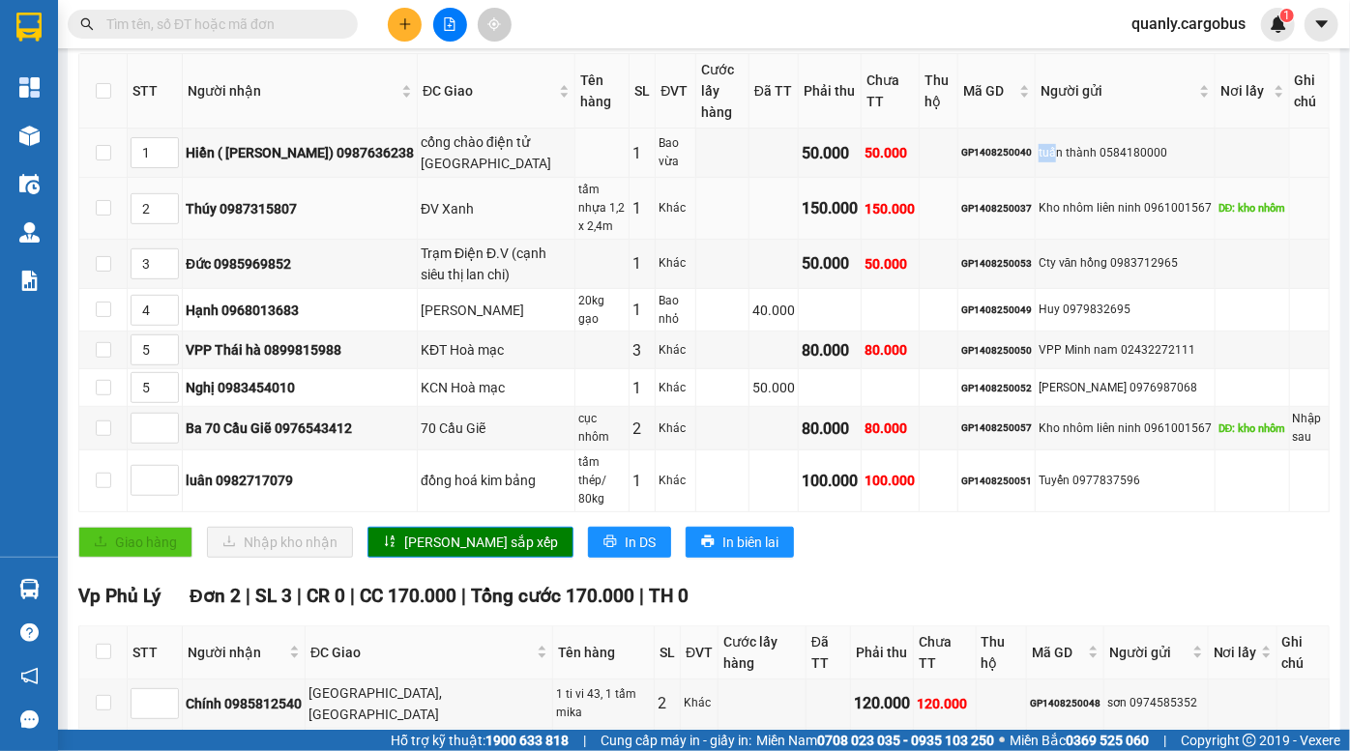
drag, startPoint x: 1025, startPoint y: 148, endPoint x: 1054, endPoint y: 184, distance: 46.1
click at [1053, 182] on tbody "1 Hiền ( Gara Hoàng Hiền) 0987636238 cổng chào điện tử [GEOGRAPHIC_DATA] 1 Bao …" at bounding box center [704, 320] width 1250 height 383
click at [1055, 199] on div "Kho nhôm liên ninh 0961001567" at bounding box center [1125, 208] width 173 height 18
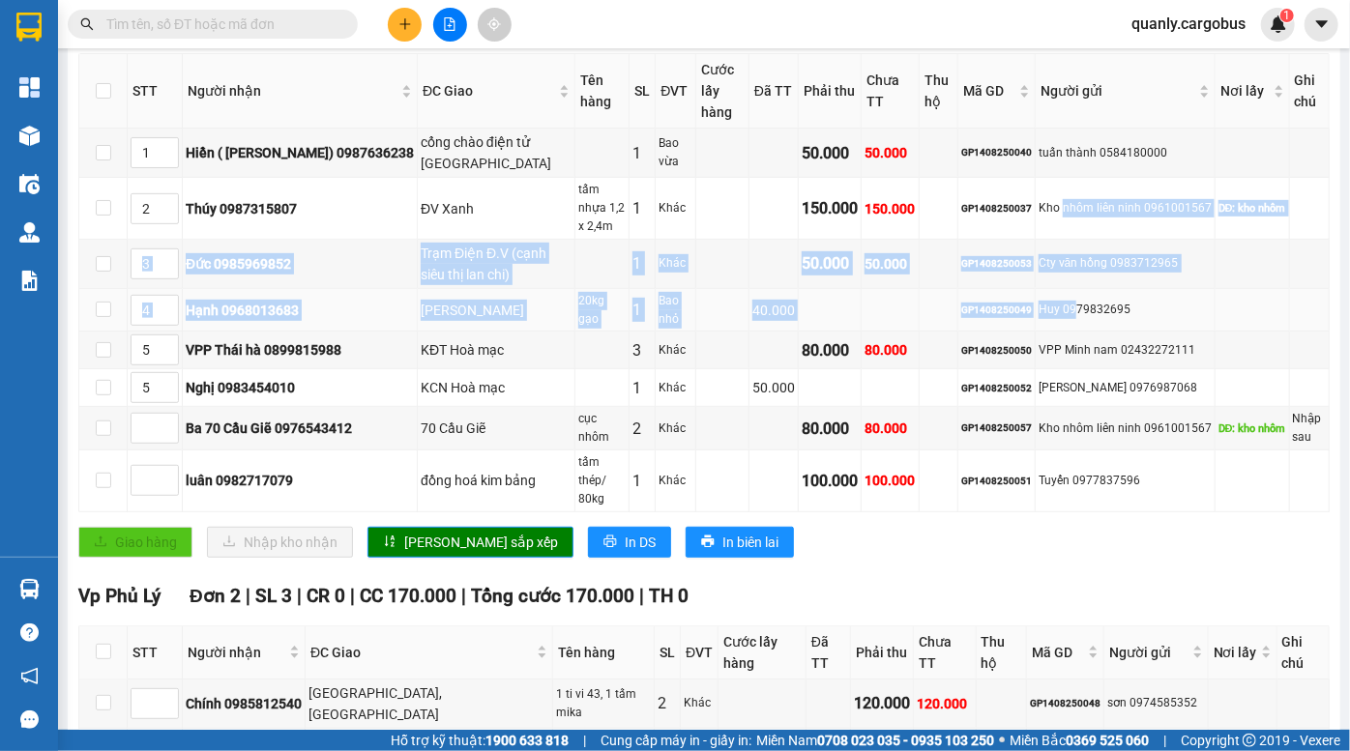
drag, startPoint x: 1053, startPoint y: 195, endPoint x: 1067, endPoint y: 325, distance: 130.3
click at [1065, 319] on tbody "1 Hiền ( Gara Hoàng Hiền) 0987636238 cổng chào điện tử [GEOGRAPHIC_DATA] 1 Bao …" at bounding box center [704, 320] width 1250 height 383
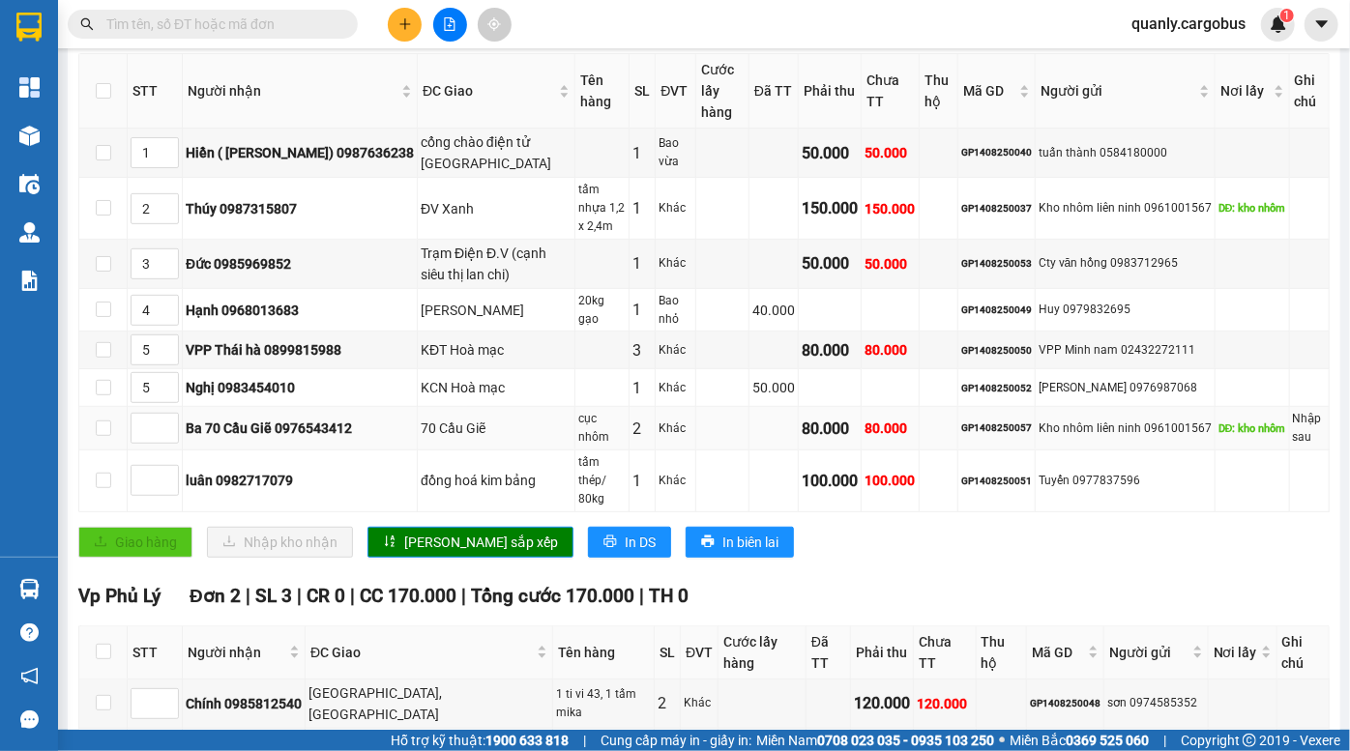
drag, startPoint x: 1078, startPoint y: 434, endPoint x: 1093, endPoint y: 449, distance: 20.5
click at [1090, 447] on td "Kho nhôm liên ninh 0961001567" at bounding box center [1126, 429] width 180 height 44
drag, startPoint x: 1093, startPoint y: 447, endPoint x: 1062, endPoint y: 394, distance: 61.5
click at [1092, 442] on td "Kho nhôm liên ninh 0961001567" at bounding box center [1126, 429] width 180 height 44
drag, startPoint x: 1058, startPoint y: 387, endPoint x: 1080, endPoint y: 417, distance: 37.3
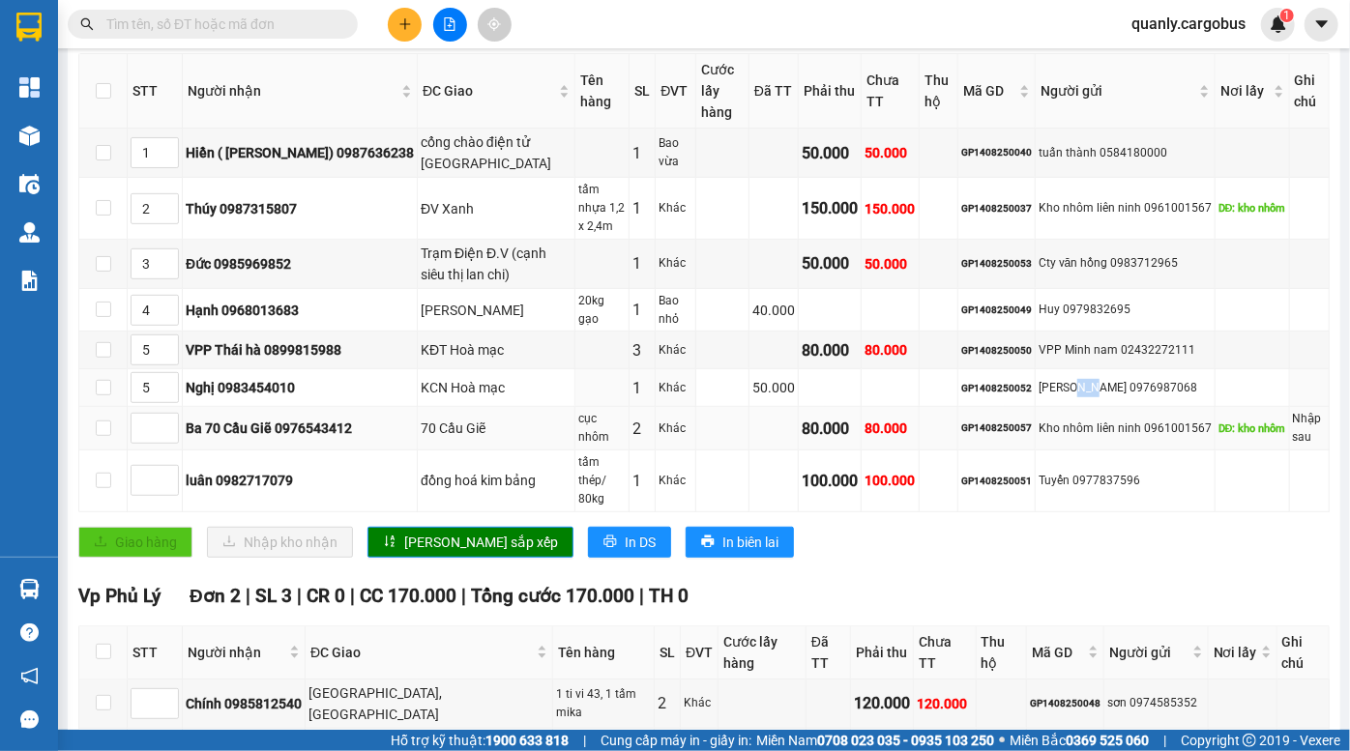
click at [1080, 416] on tbody "1 Hiền ( Gara Hoàng Hiền) 0987636238 cổng chào điện tử [GEOGRAPHIC_DATA] 1 Bao …" at bounding box center [704, 320] width 1250 height 383
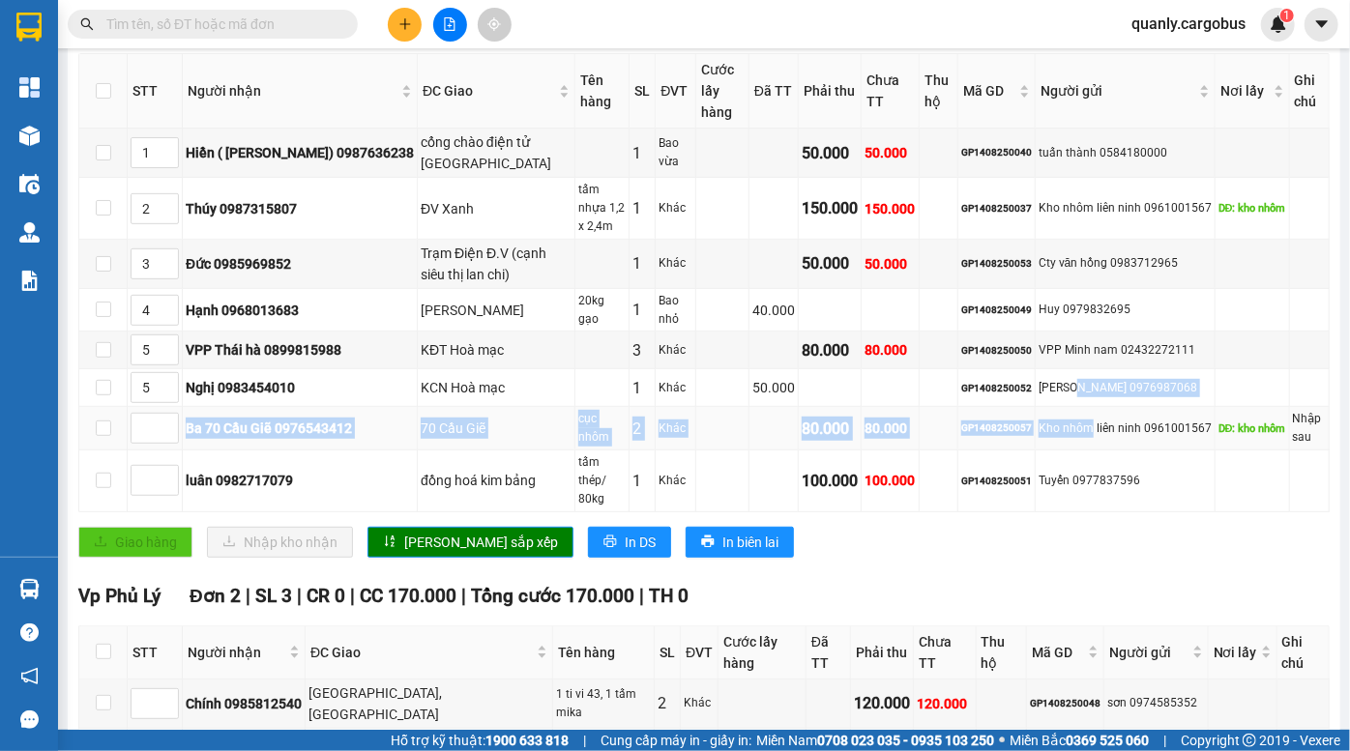
click at [1080, 417] on td "Kho nhôm liên ninh 0961001567" at bounding box center [1126, 429] width 180 height 44
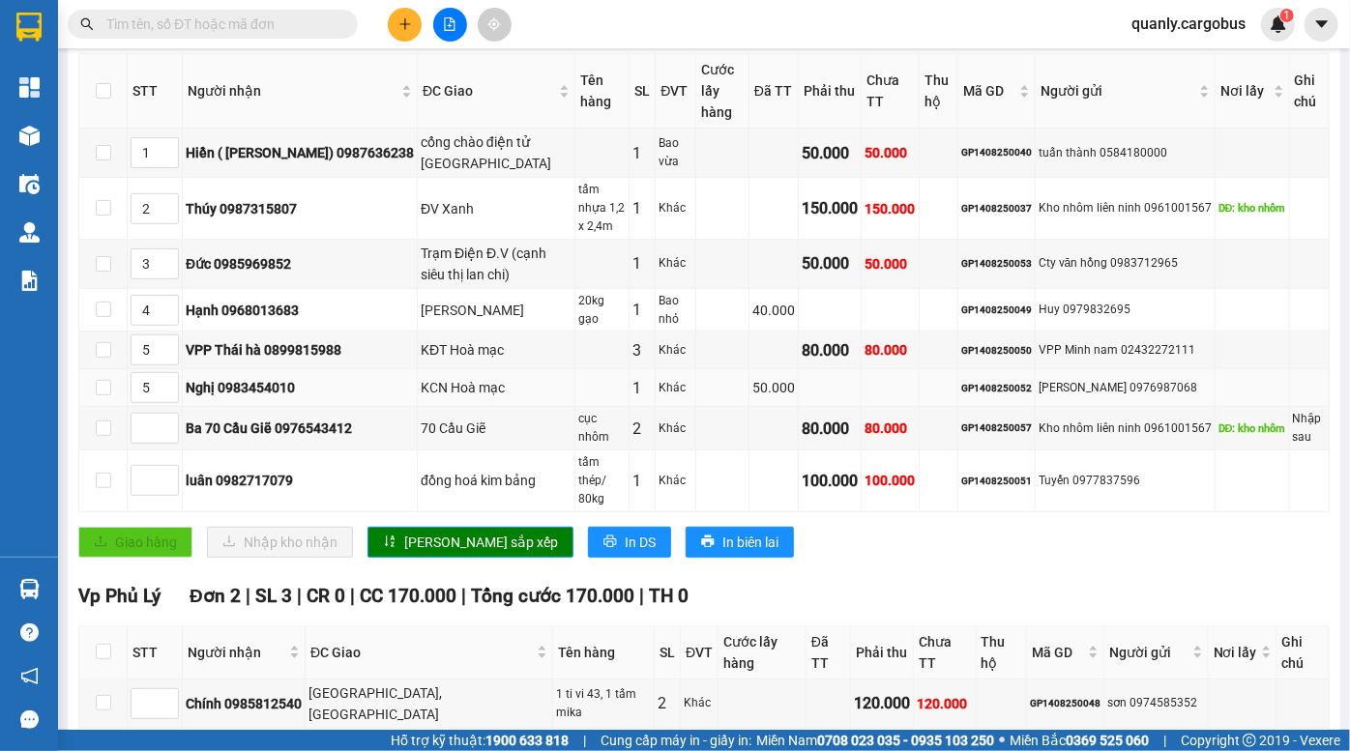
click at [824, 406] on td at bounding box center [830, 388] width 63 height 38
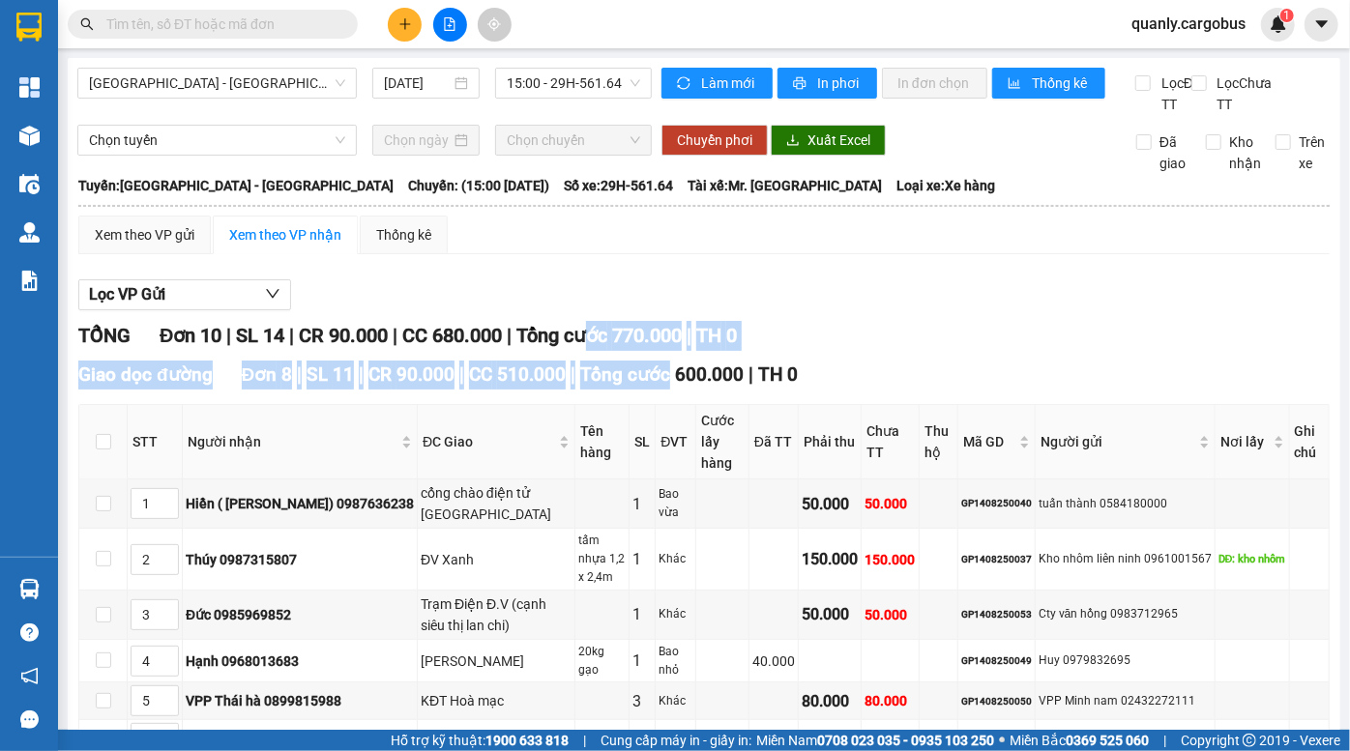
drag, startPoint x: 601, startPoint y: 357, endPoint x: 683, endPoint y: 393, distance: 89.6
click at [677, 393] on div "TỔNG Đơn 10 | SL 14 | CR 90.000 | CC 680.000 | Tổng cước 770.000 | TH 0 Giao dọ…" at bounding box center [703, 754] width 1251 height 866
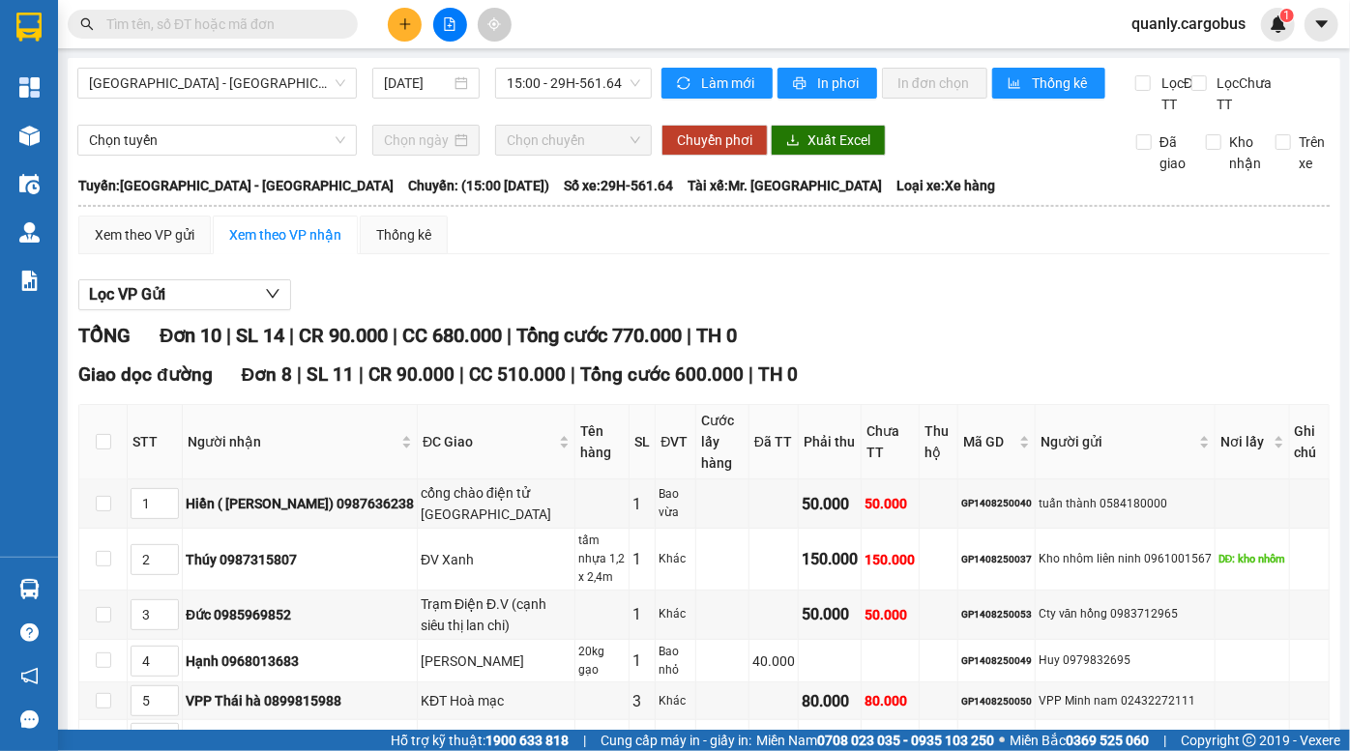
drag, startPoint x: 684, startPoint y: 393, endPoint x: 648, endPoint y: 367, distance: 43.7
click at [684, 386] on span "Tổng cước 600.000" at bounding box center [661, 375] width 163 height 22
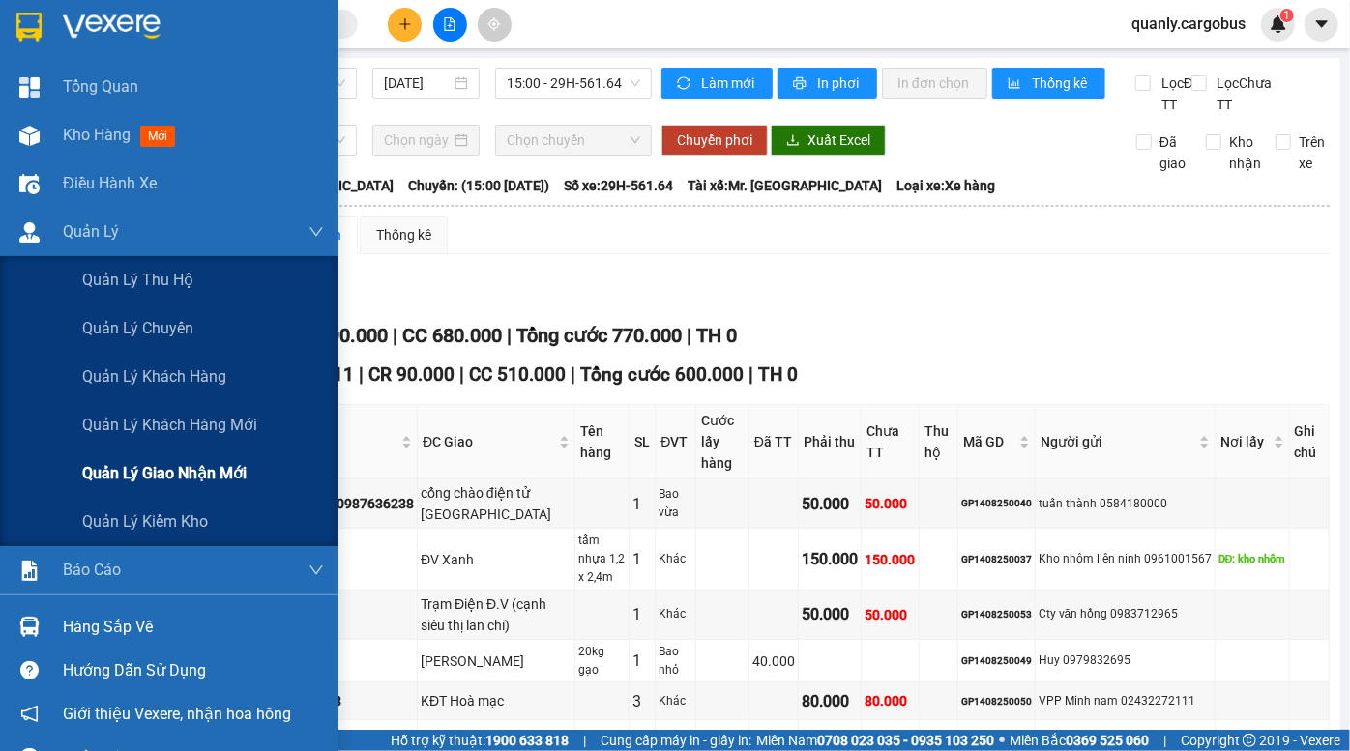
click at [179, 469] on span "Quản lý giao nhận mới" at bounding box center [164, 473] width 164 height 24
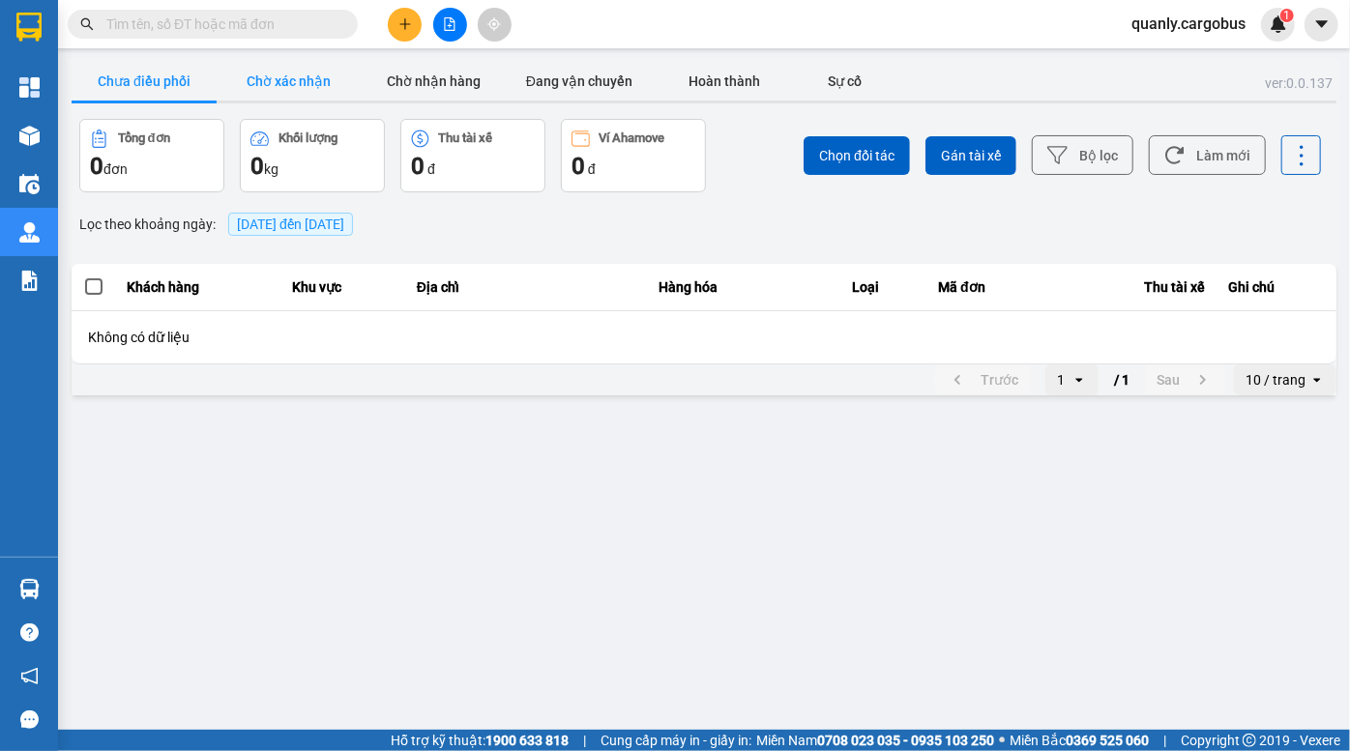
click at [289, 85] on button "Chờ xác nhận" at bounding box center [289, 81] width 145 height 39
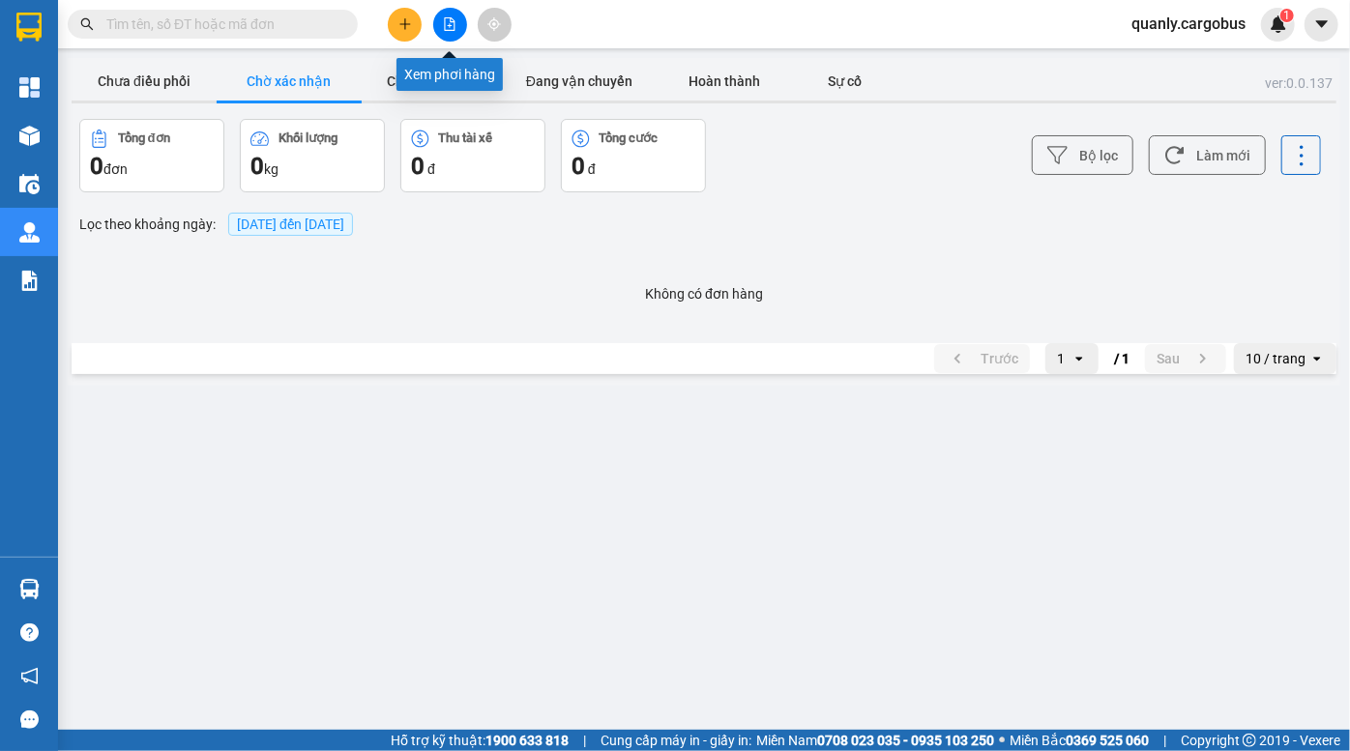
click at [455, 30] on icon "file-add" at bounding box center [450, 24] width 14 height 14
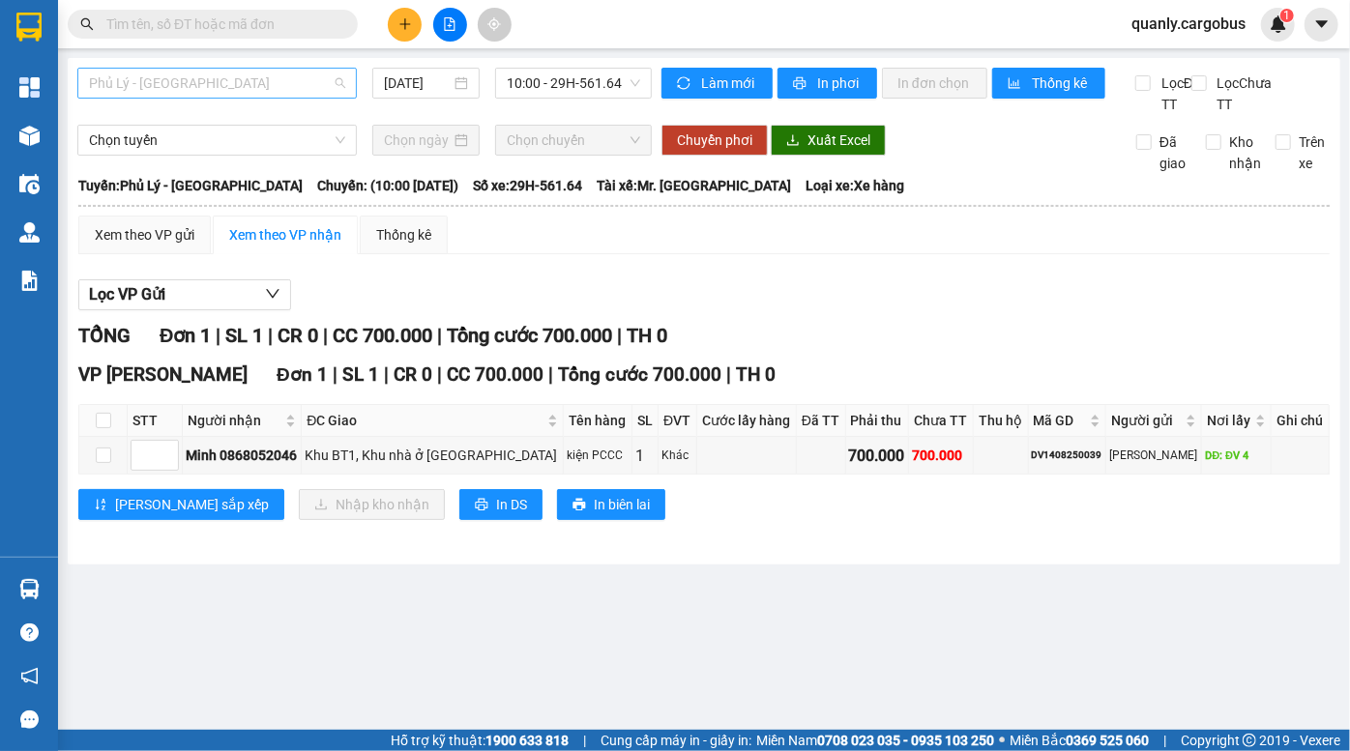
click at [187, 81] on span "Phủ Lý - [GEOGRAPHIC_DATA]" at bounding box center [217, 83] width 256 height 29
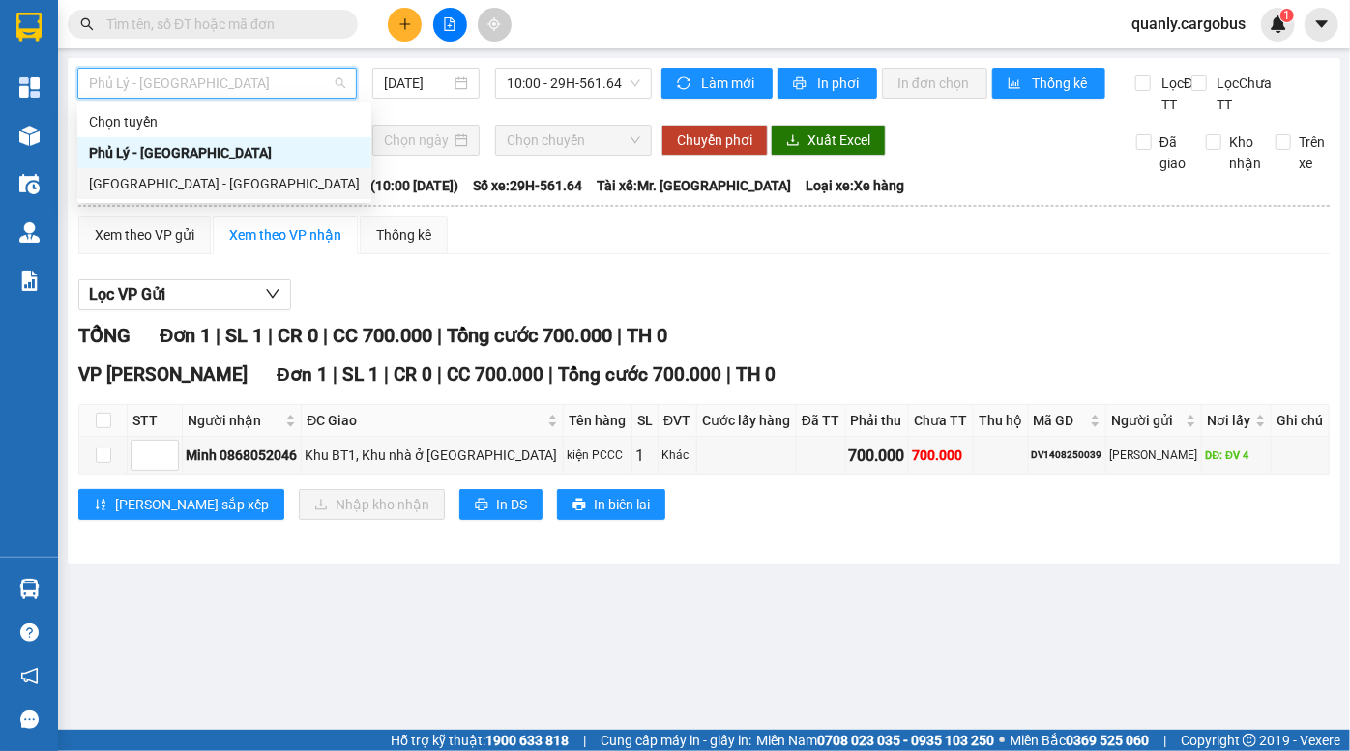
click at [200, 183] on div "Hà Nội - Phủ Lý" at bounding box center [224, 183] width 271 height 21
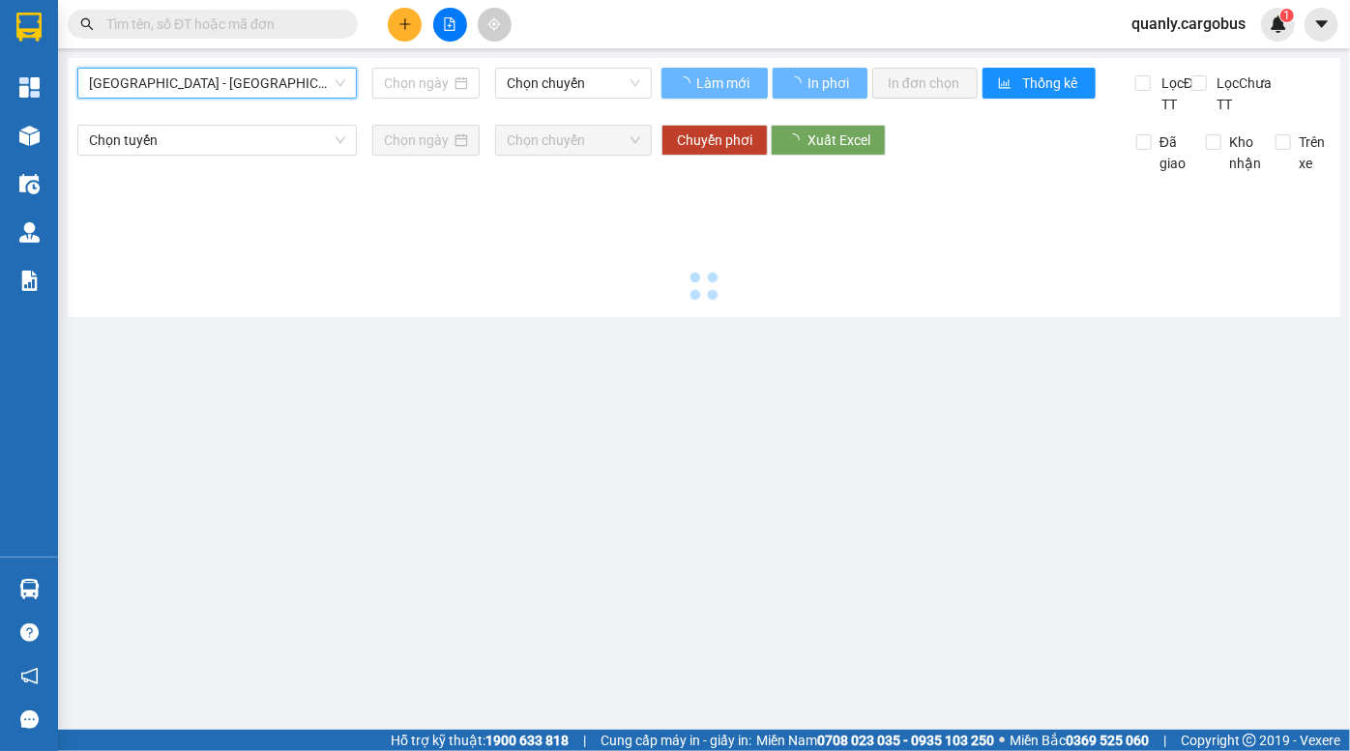
type input "14/08/2025"
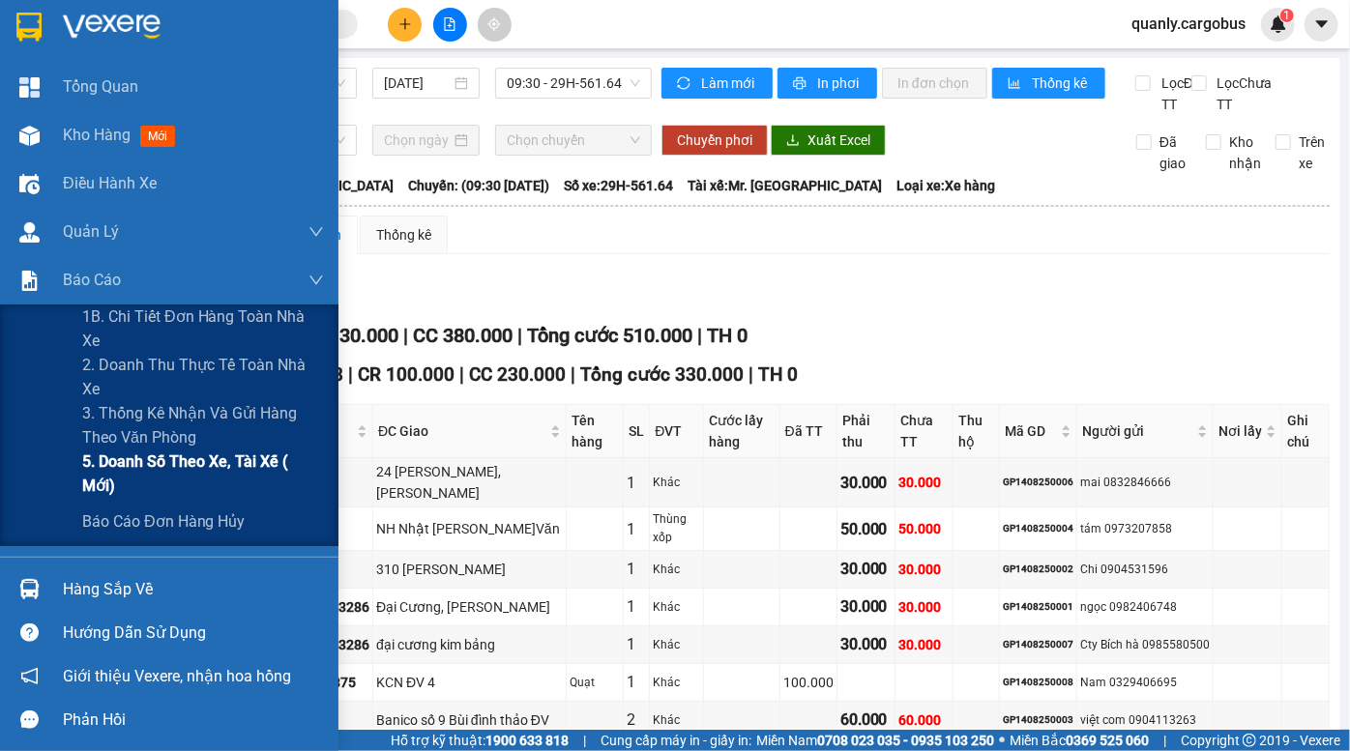
click span "5. Doanh số theo xe, tài xế ( mới)"
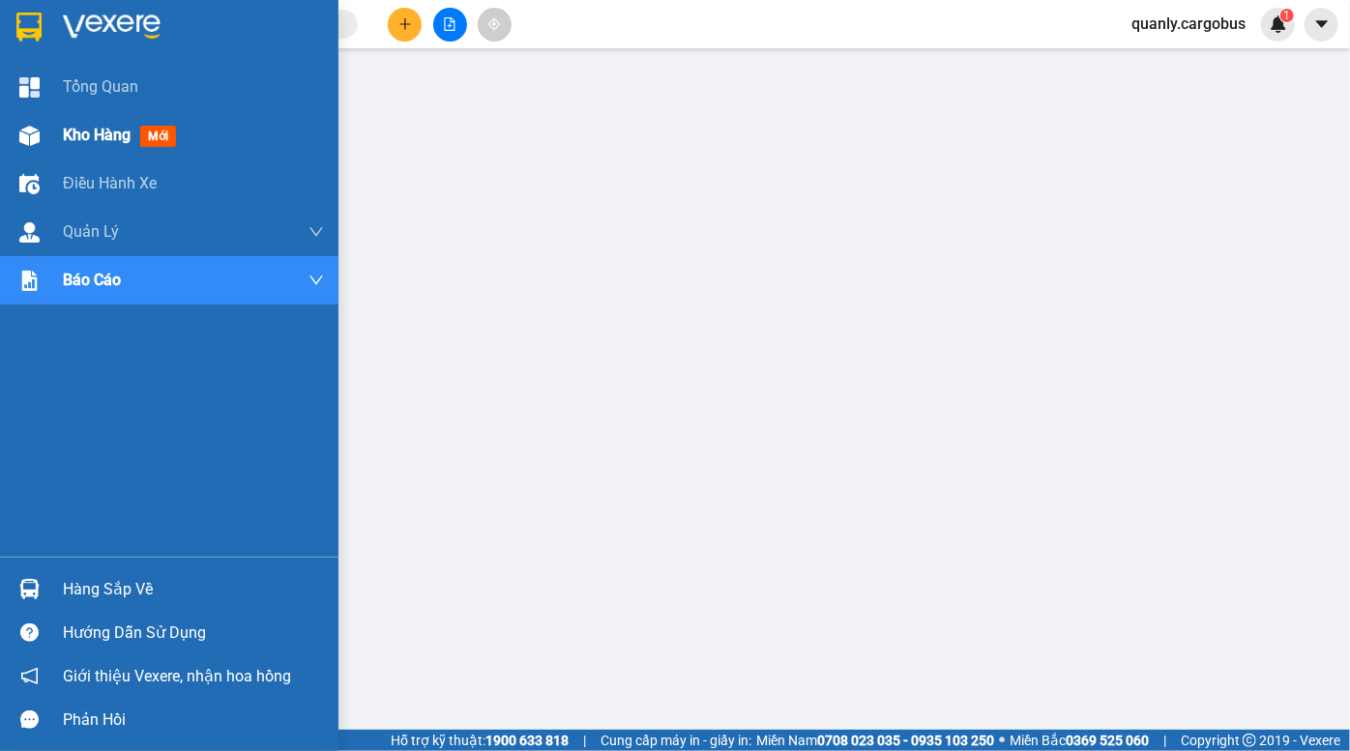
click div "Kho hàng mới"
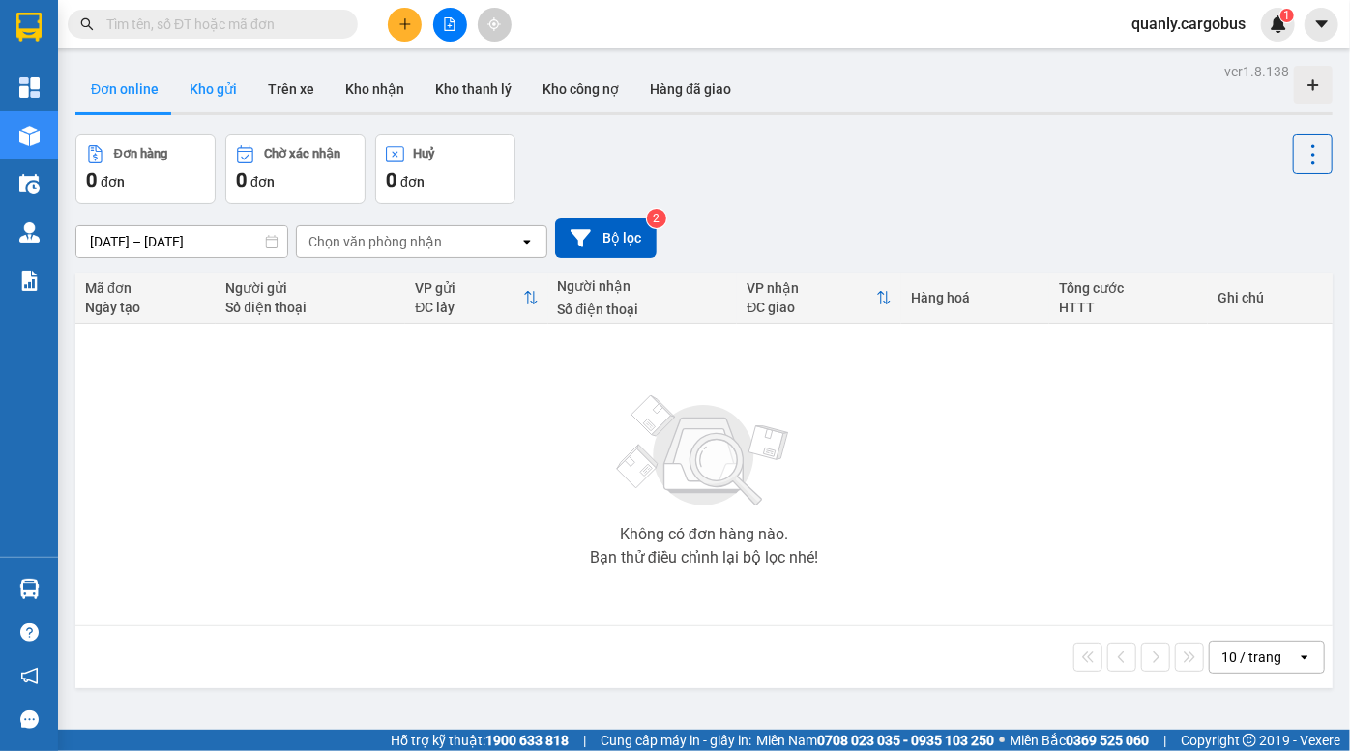
click button "Kho gửi"
type input "[DATE] – [DATE]"
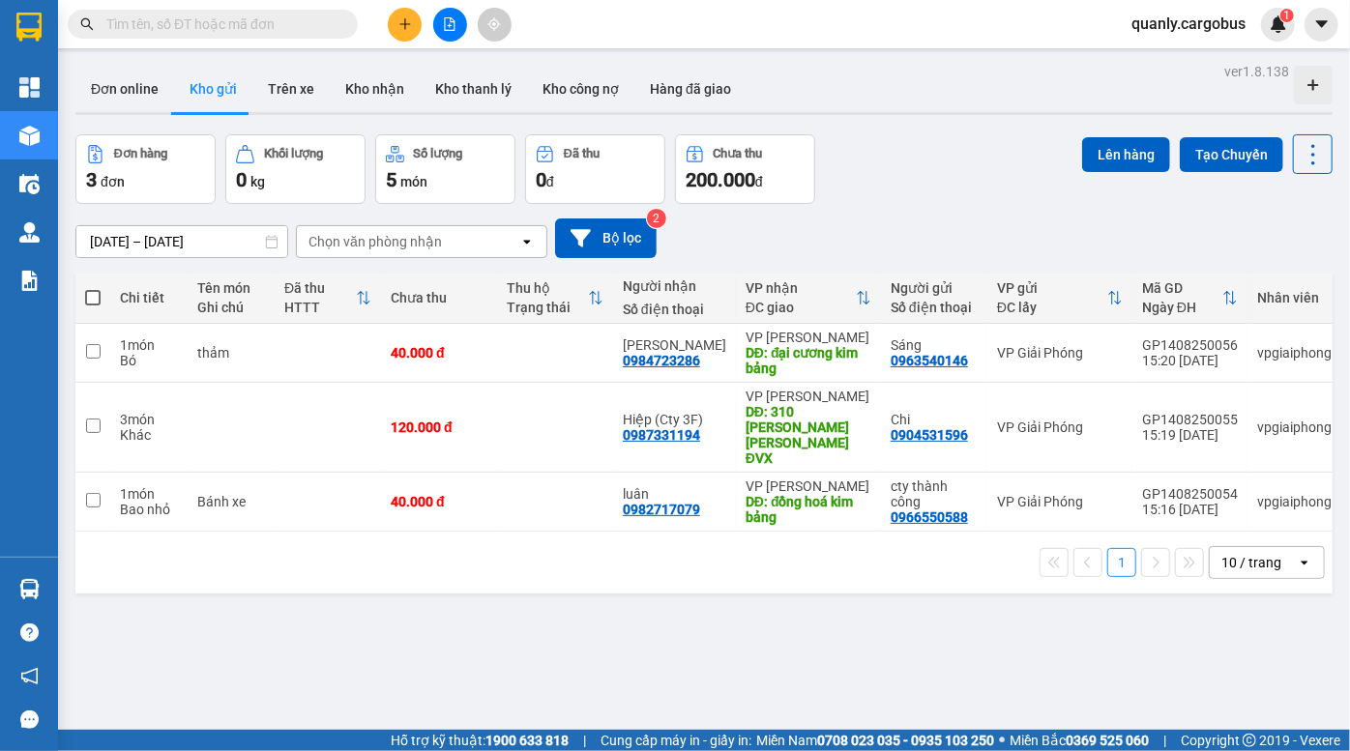
click at [879, 144] on div "Đơn hàng 3 đơn Khối lượng 0 kg Số lượng 5 món Đã thu 0 đ Chưa thu 200.000 đ Lên…" at bounding box center [703, 169] width 1257 height 70
drag, startPoint x: 1041, startPoint y: 234, endPoint x: 976, endPoint y: 211, distance: 68.8
click at [1033, 231] on div "[DATE] – [DATE] Press the down arrow key to interact with the calendar and sele…" at bounding box center [703, 239] width 1257 height 40
drag, startPoint x: 974, startPoint y: 210, endPoint x: 965, endPoint y: 199, distance: 13.7
click at [971, 206] on div "[DATE] – [DATE] Press the down arrow key to interact with the calendar and sele…" at bounding box center [703, 238] width 1257 height 69
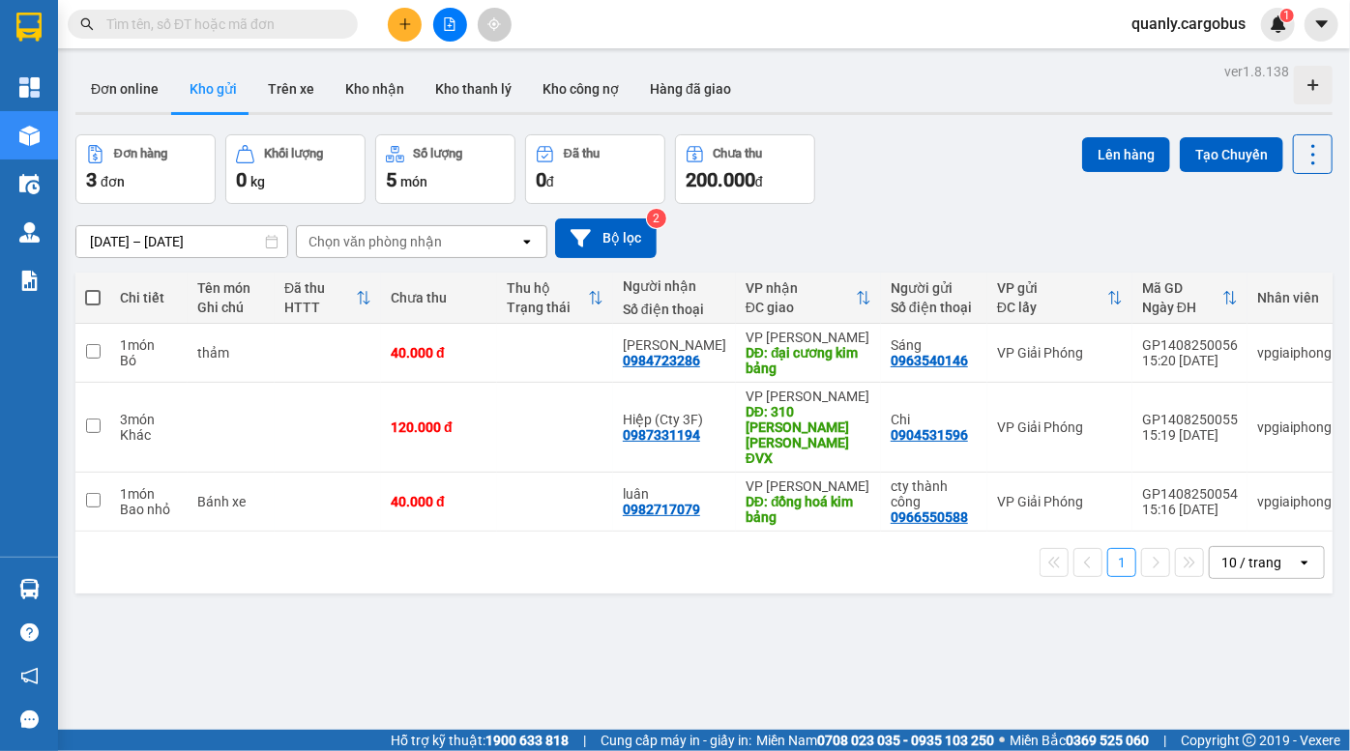
click at [954, 204] on div "[DATE] – [DATE] Press the down arrow key to interact with the calendar and sele…" at bounding box center [703, 238] width 1257 height 69
click at [854, 195] on div "Đơn hàng 3 đơn Khối lượng 0 kg Số lượng 5 món Đã thu 0 đ Chưa thu 200.000 đ Lên…" at bounding box center [703, 169] width 1257 height 70
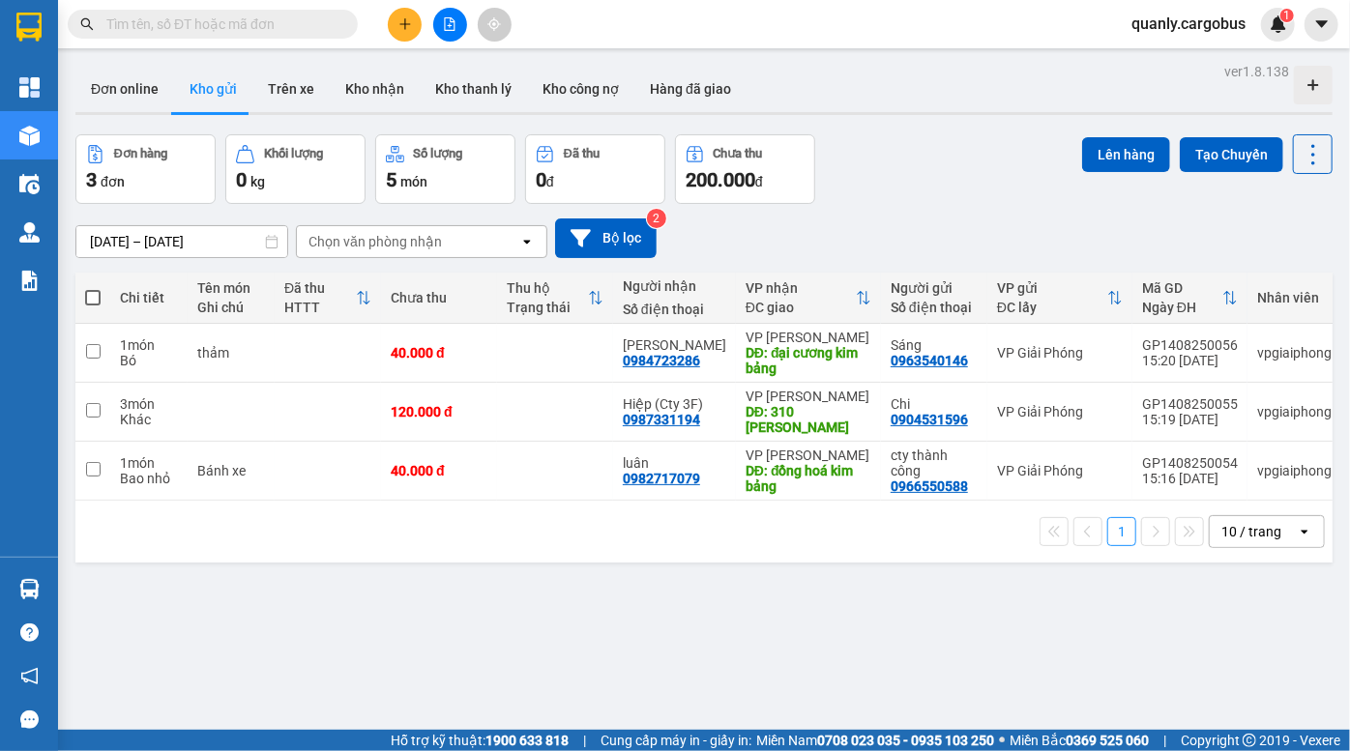
click at [921, 178] on div "Đơn hàng 3 đơn Khối lượng 0 kg Số lượng 5 món Đã thu 0 đ Chưa thu 200.000 đ Lên…" at bounding box center [703, 169] width 1257 height 70
click at [918, 139] on div "Đơn hàng 3 đơn Khối lượng 0 kg Số lượng 5 món Đã thu 0 đ Chưa thu 200.000 đ Lên…" at bounding box center [703, 169] width 1257 height 70
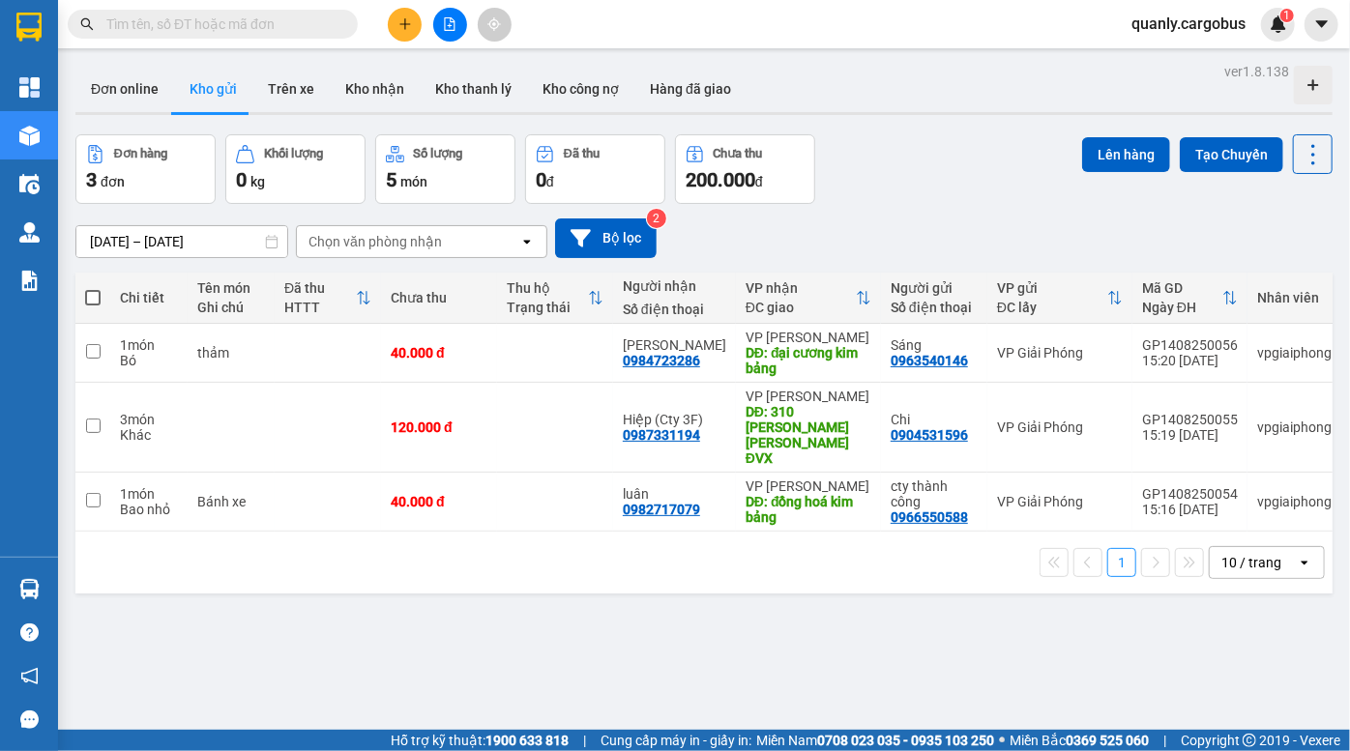
click at [894, 178] on div "Đơn hàng 3 đơn Khối lượng 0 kg Số lượng 5 món Đã thu 0 đ Chưa thu 200.000 đ Lên…" at bounding box center [703, 169] width 1257 height 70
click at [925, 226] on div "[DATE] – [DATE] Press the down arrow key to interact with the calendar and sele…" at bounding box center [703, 239] width 1257 height 40
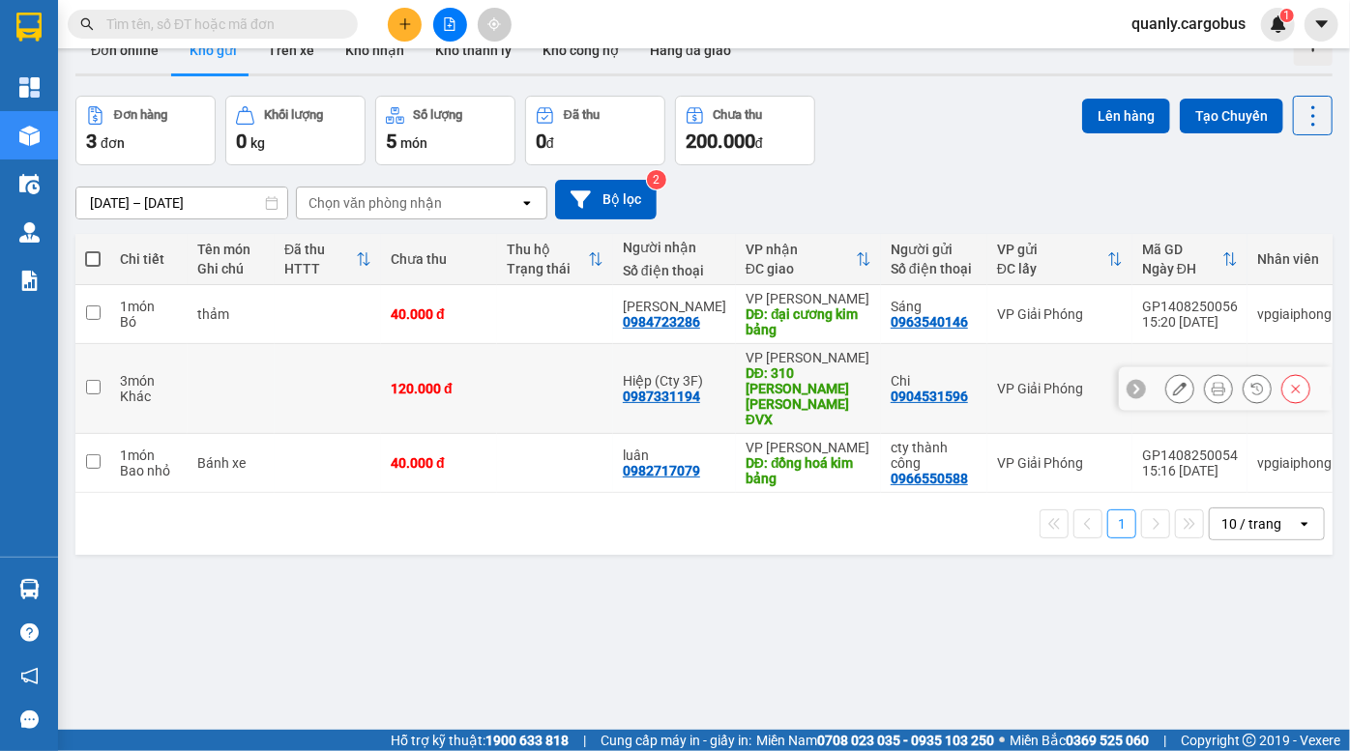
scroll to position [88, 0]
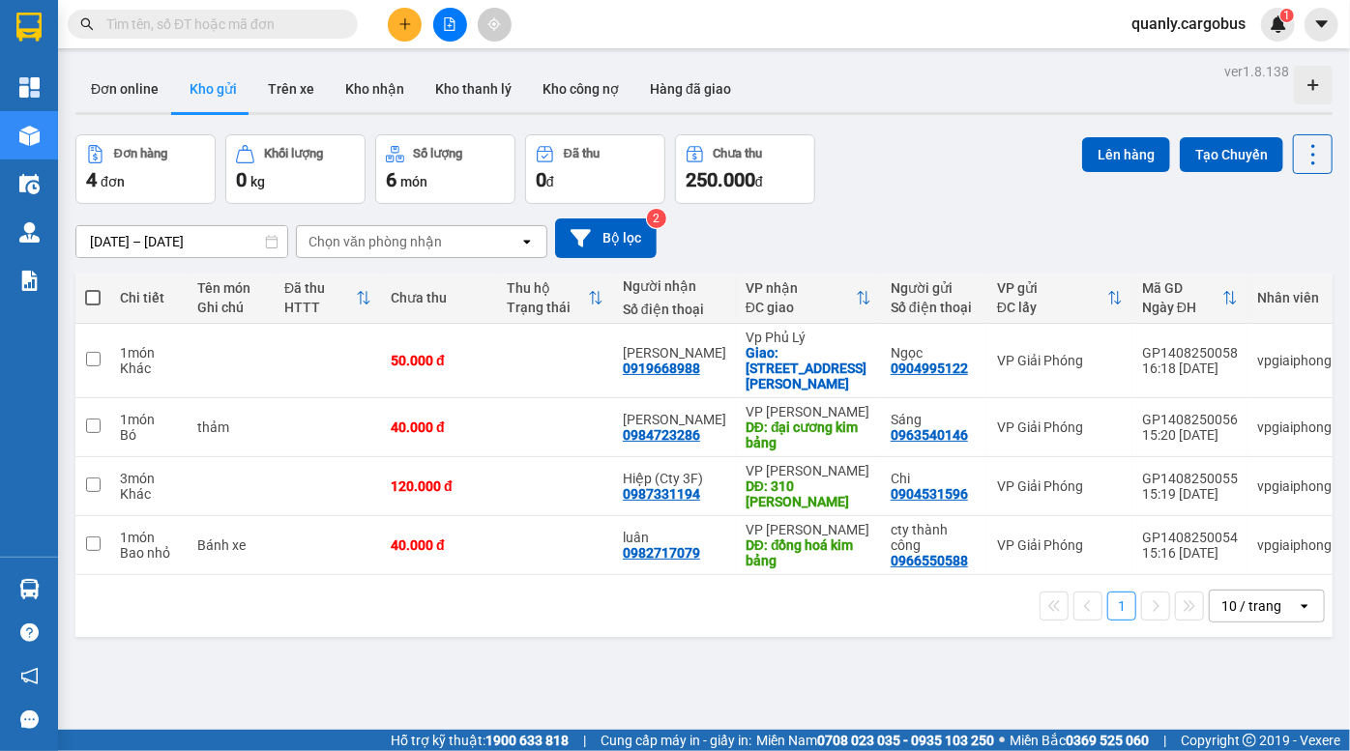
click at [947, 191] on div "Đơn hàng 4 đơn Khối lượng 0 kg Số lượng 6 món Đã thu 0 đ Chưa thu 250.000 đ Lên…" at bounding box center [703, 169] width 1257 height 70
click at [451, 33] on button at bounding box center [450, 25] width 34 height 34
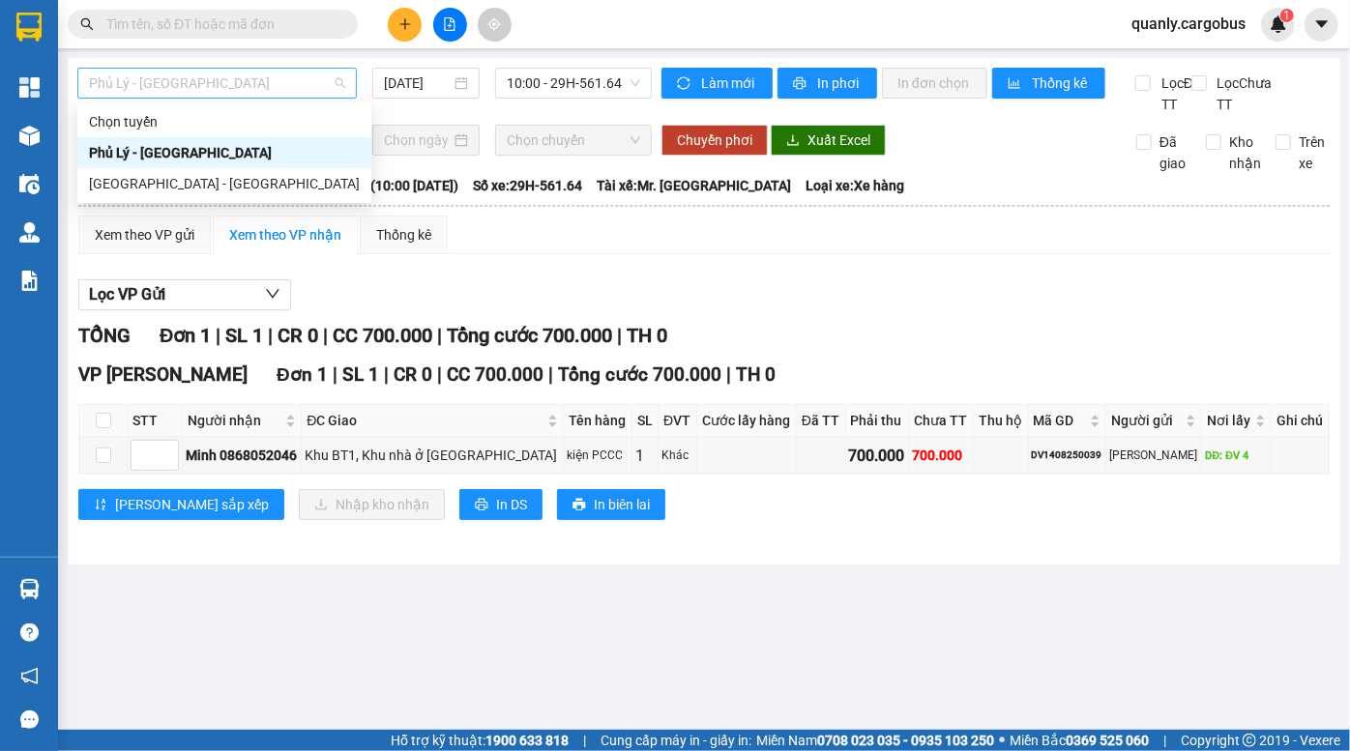
click at [302, 85] on span "Phủ Lý - [GEOGRAPHIC_DATA]" at bounding box center [217, 83] width 256 height 29
click at [245, 189] on div "[GEOGRAPHIC_DATA] - [GEOGRAPHIC_DATA]" at bounding box center [224, 183] width 271 height 21
type input "[DATE]"
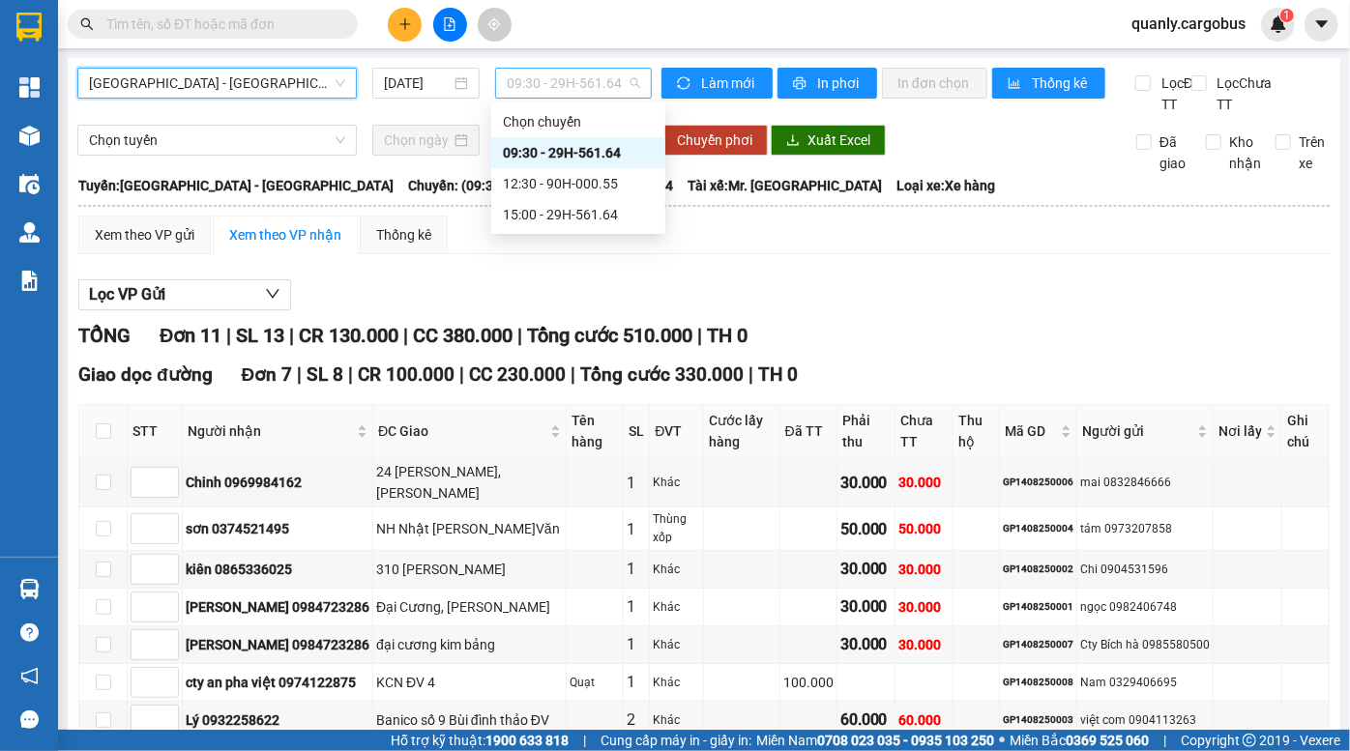
click at [533, 74] on span "09:30 - 29H-561.64" at bounding box center [573, 83] width 133 height 29
click at [940, 311] on div "Lọc VP Gửi" at bounding box center [703, 295] width 1251 height 32
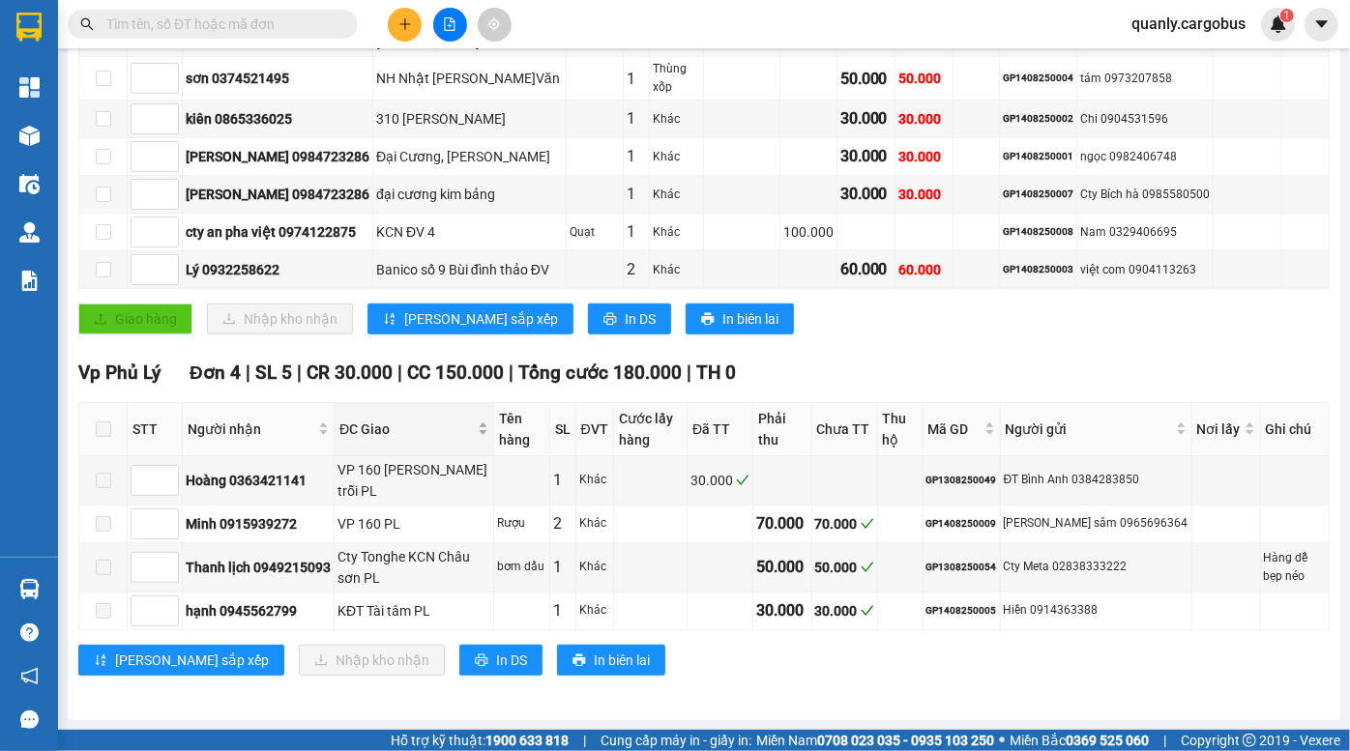
scroll to position [455, 0]
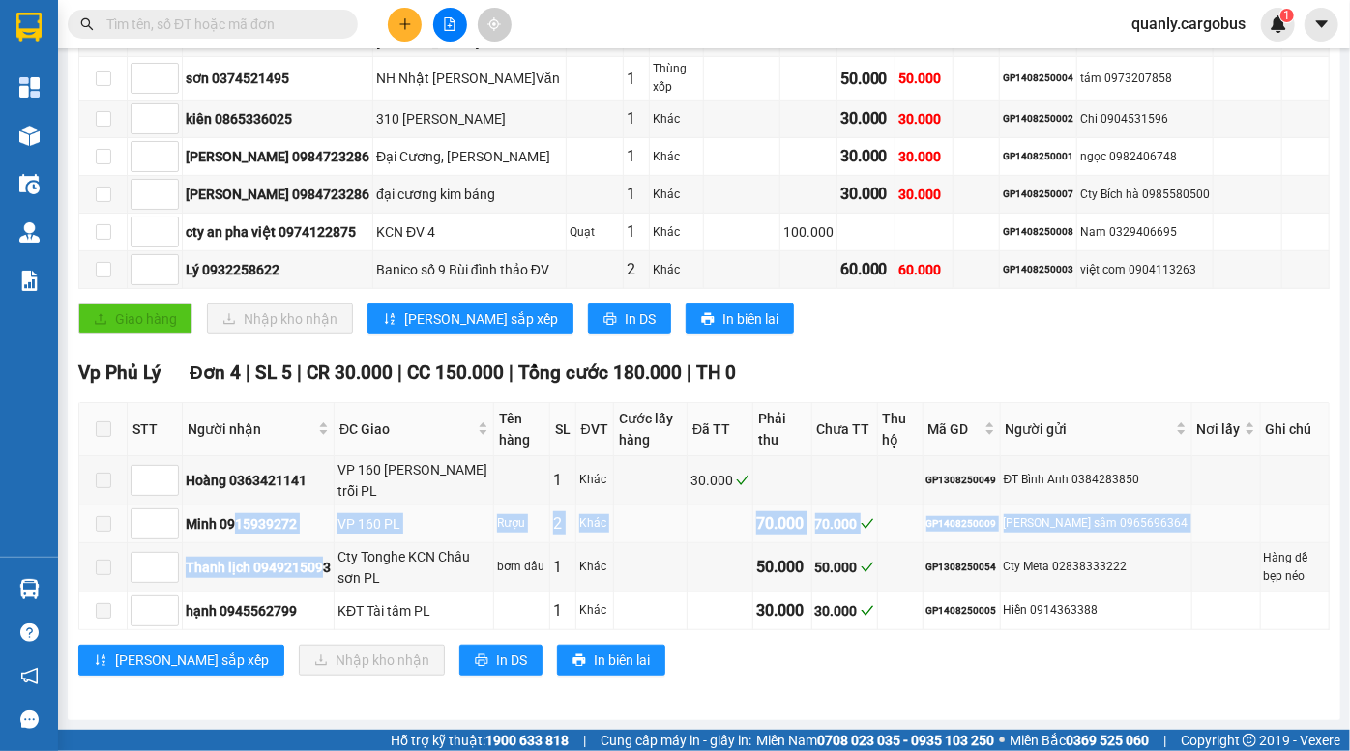
drag, startPoint x: 285, startPoint y: 542, endPoint x: 497, endPoint y: 538, distance: 211.8
click at [425, 553] on tbody "Hoàng 0363421141 VP 160 nguyễn v trỗi PL 1 Khác 30.000 GP1308250049 ĐT Bình Anh…" at bounding box center [704, 543] width 1250 height 174
click at [507, 536] on td "Rượu" at bounding box center [522, 525] width 56 height 38
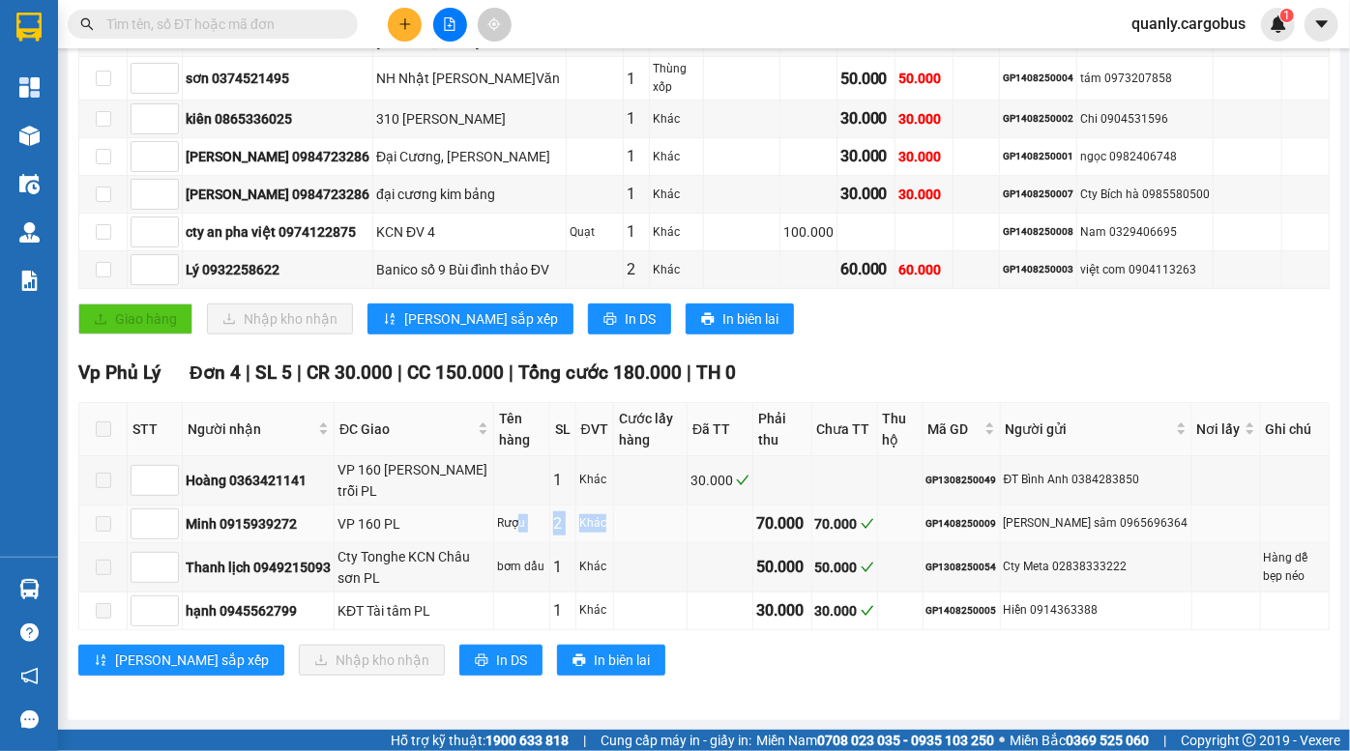
drag, startPoint x: 522, startPoint y: 524, endPoint x: 640, endPoint y: 531, distance: 118.2
click at [632, 532] on tr "Minh 0915939272 VP 160 PL Rượu 2 Khác 70.000 70.000 GP1408250009 Quang sâm 0965…" at bounding box center [704, 525] width 1250 height 38
drag, startPoint x: 789, startPoint y: 520, endPoint x: 866, endPoint y: 516, distance: 76.5
click at [801, 520] on div "70.000" at bounding box center [781, 524] width 51 height 24
drag, startPoint x: 866, startPoint y: 516, endPoint x: 1018, endPoint y: 529, distance: 153.3
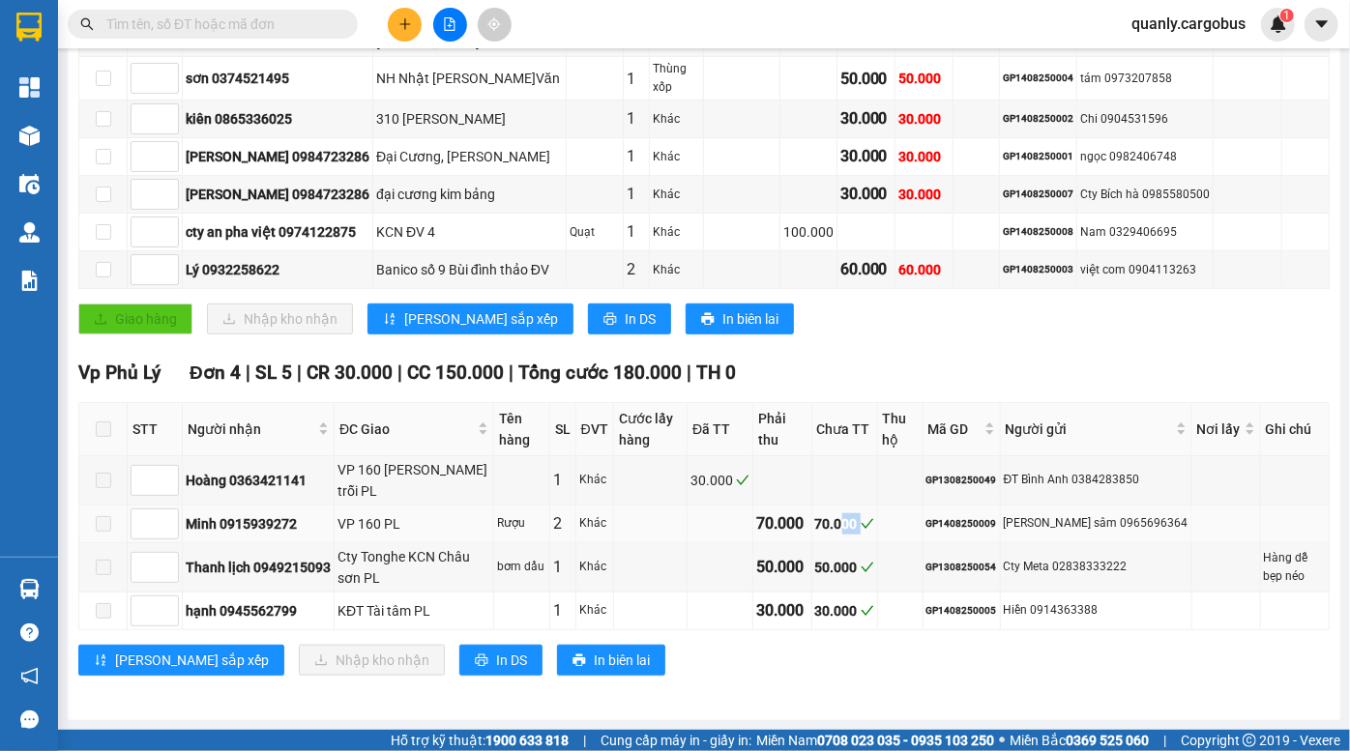
click at [1006, 529] on tr "Minh 0915939272 VP 160 PL Rượu 2 Khác 70.000 70.000 GP1408250009 Quang sâm 0965…" at bounding box center [704, 525] width 1250 height 38
click at [1042, 524] on div "[PERSON_NAME] sâm 0965696364" at bounding box center [1096, 523] width 185 height 18
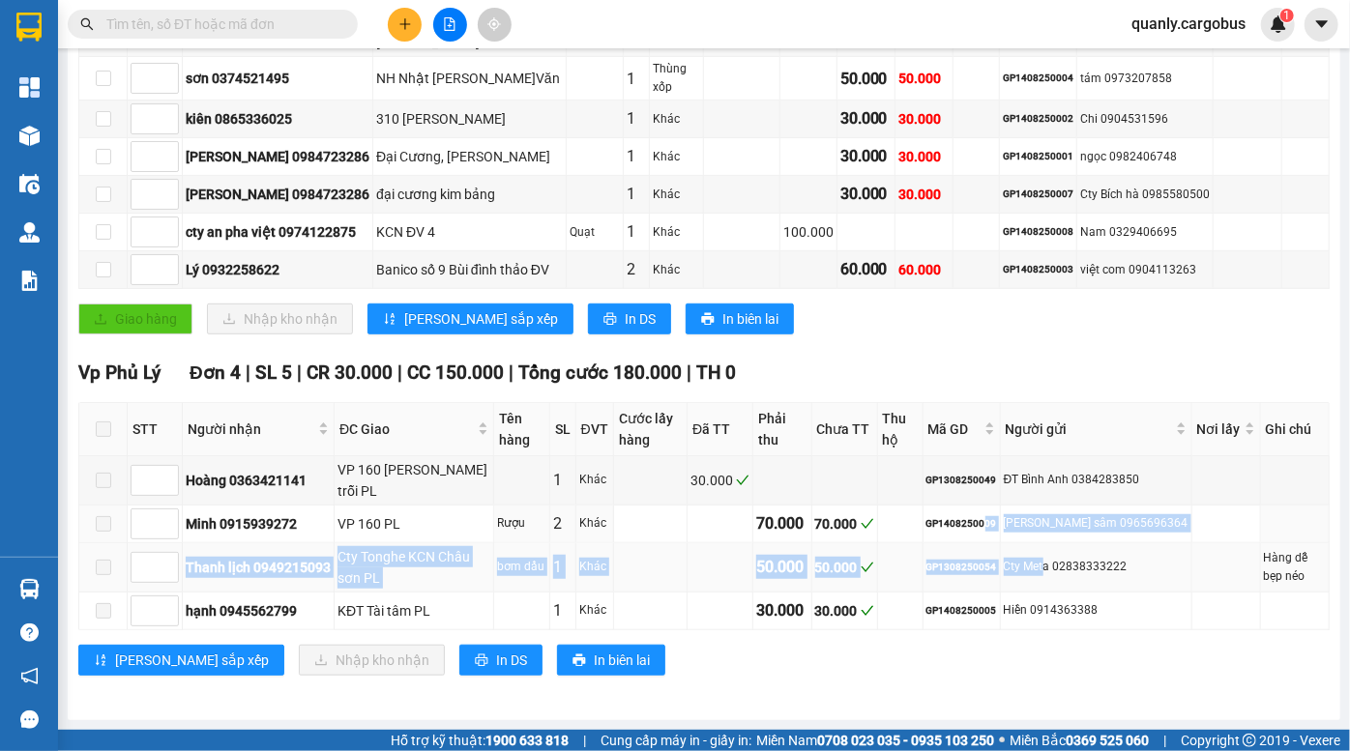
drag, startPoint x: 1009, startPoint y: 527, endPoint x: 1075, endPoint y: 545, distance: 69.2
click at [1071, 545] on tbody "Hoàng 0363421141 VP 160 nguyễn v trỗi PL 1 Khác 30.000 GP1308250049 ĐT Bình Anh…" at bounding box center [704, 543] width 1250 height 174
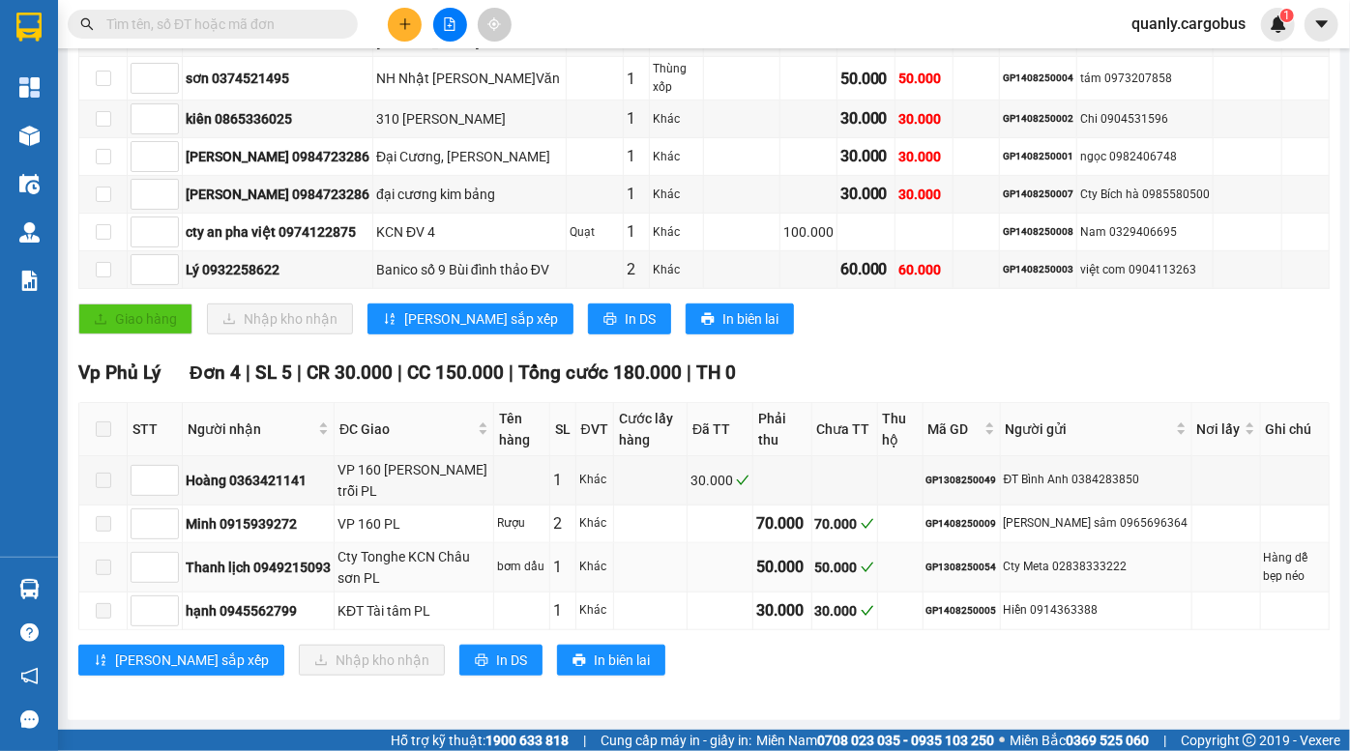
click at [1075, 545] on td "Cty Meta 02838333222" at bounding box center [1096, 567] width 191 height 49
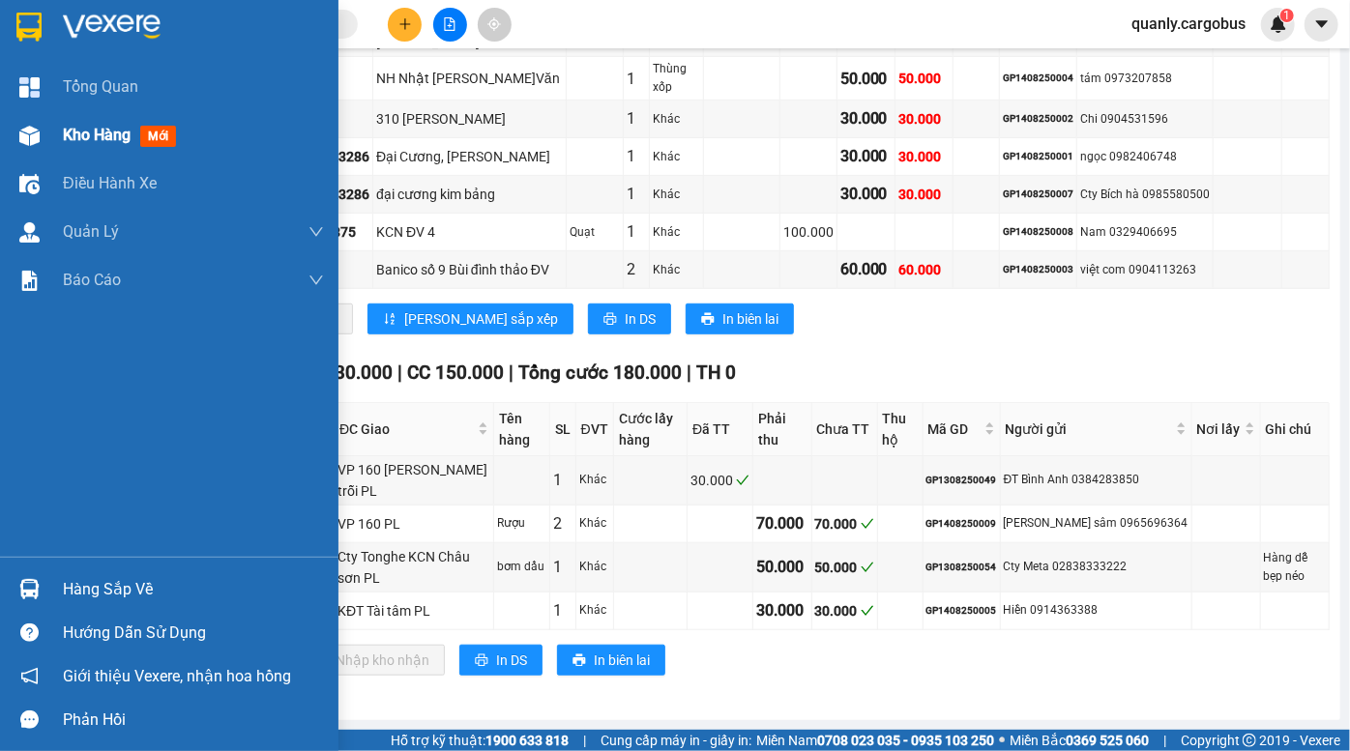
click at [28, 131] on img at bounding box center [29, 136] width 20 height 20
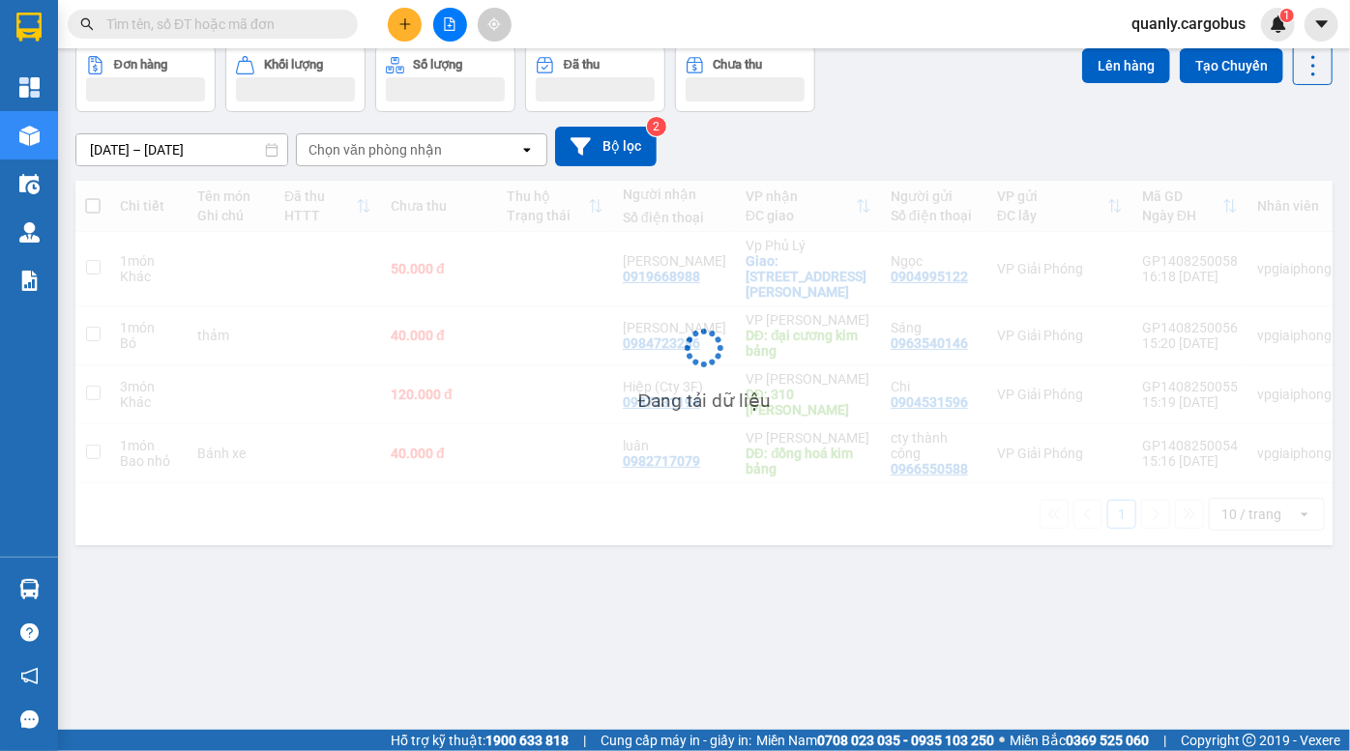
scroll to position [88, 0]
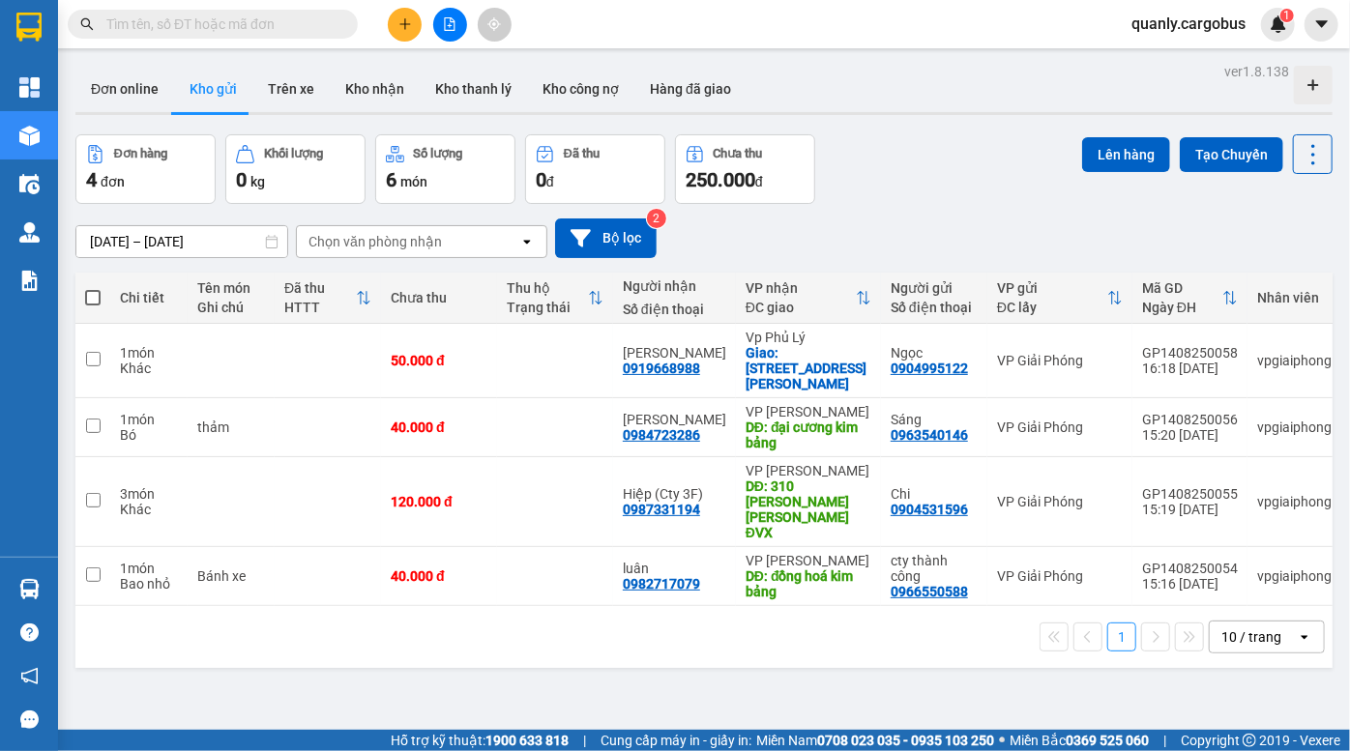
click at [1033, 75] on div "Đơn online Kho gửi Trên xe Kho nhận Kho thanh lý Kho công nợ Hàng đã giao" at bounding box center [703, 91] width 1257 height 51
click at [455, 15] on button at bounding box center [450, 25] width 34 height 34
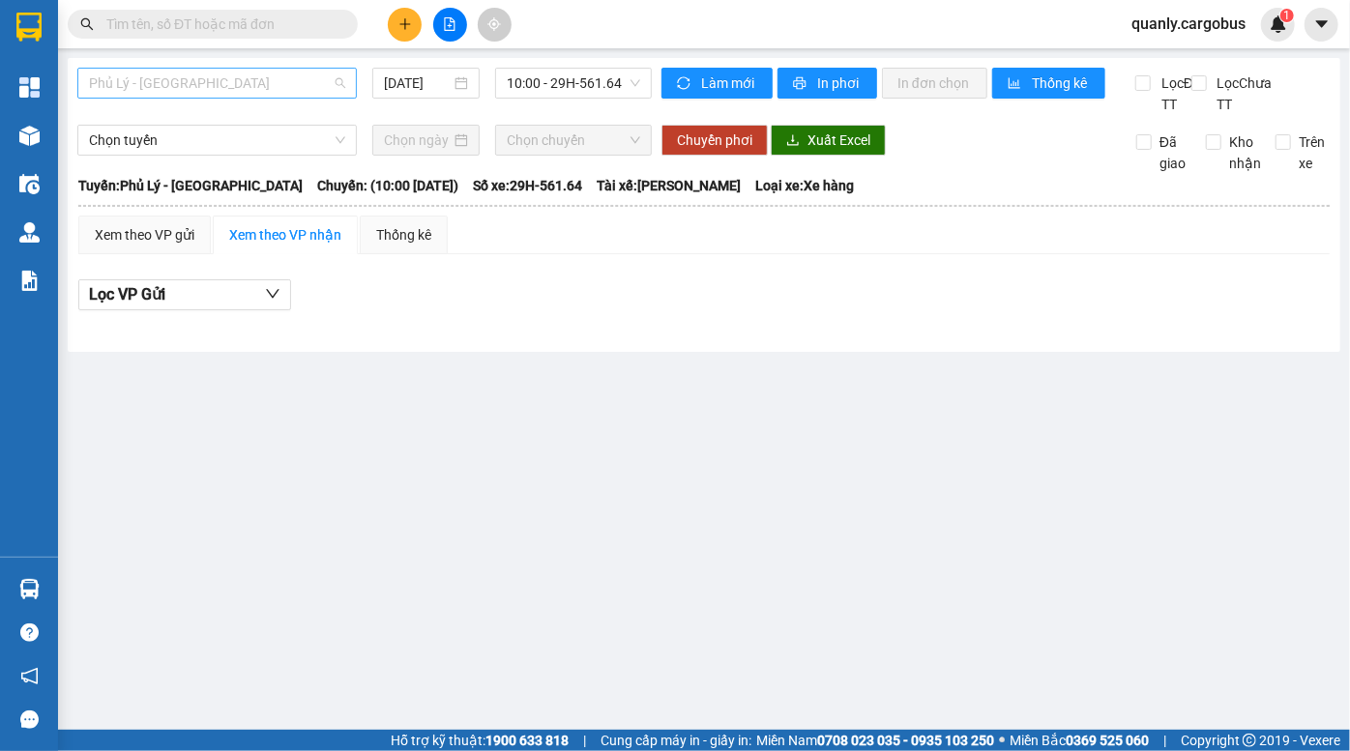
click at [220, 87] on span "Phủ Lý - [GEOGRAPHIC_DATA]" at bounding box center [217, 83] width 256 height 29
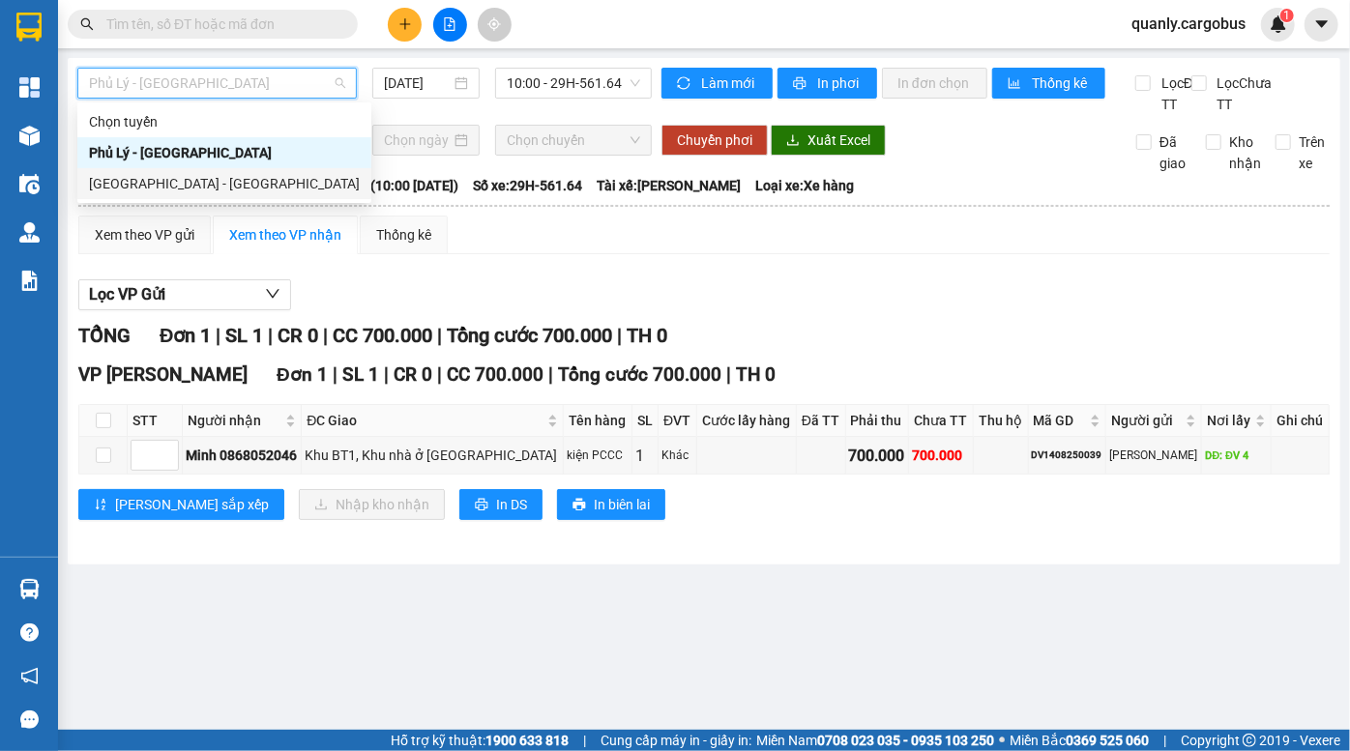
click at [175, 180] on div "[GEOGRAPHIC_DATA] - [GEOGRAPHIC_DATA]" at bounding box center [224, 183] width 271 height 21
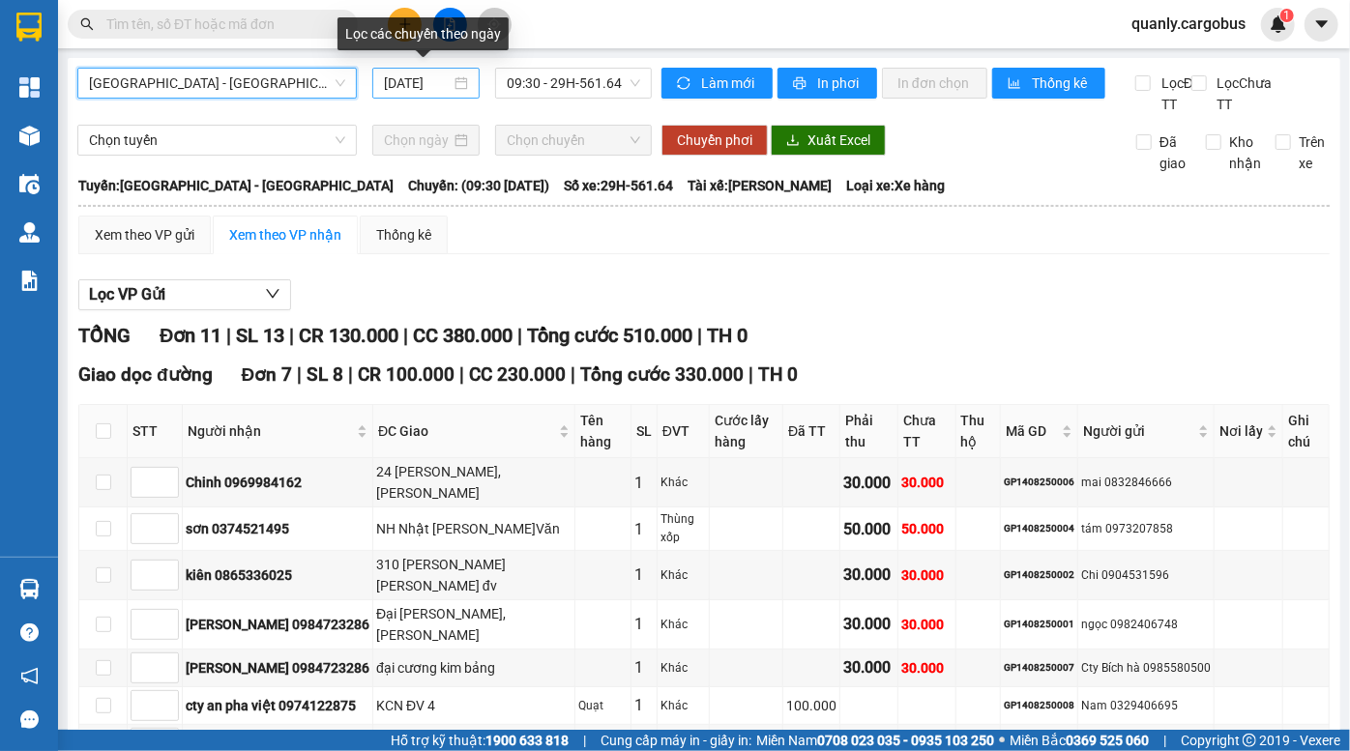
click at [420, 88] on input "[DATE]" at bounding box center [417, 83] width 67 height 21
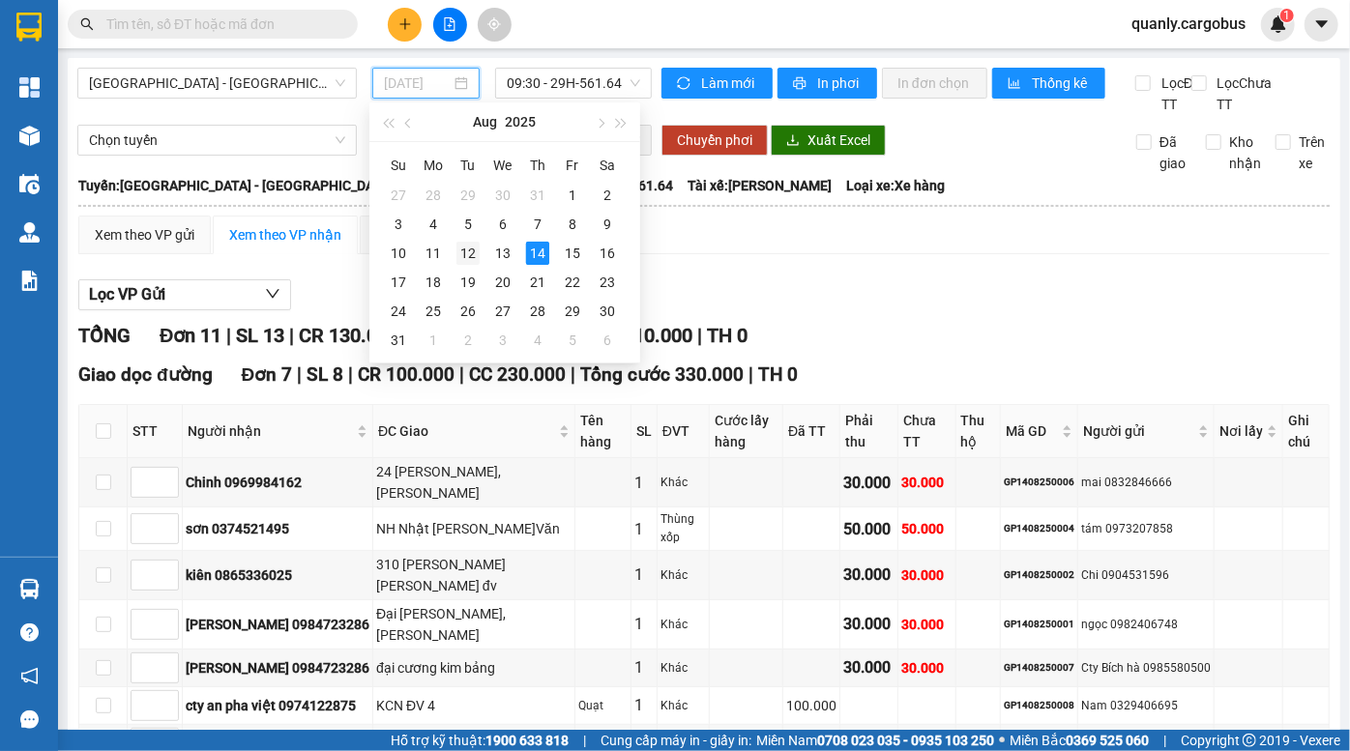
click at [469, 254] on div "12" at bounding box center [467, 253] width 23 height 23
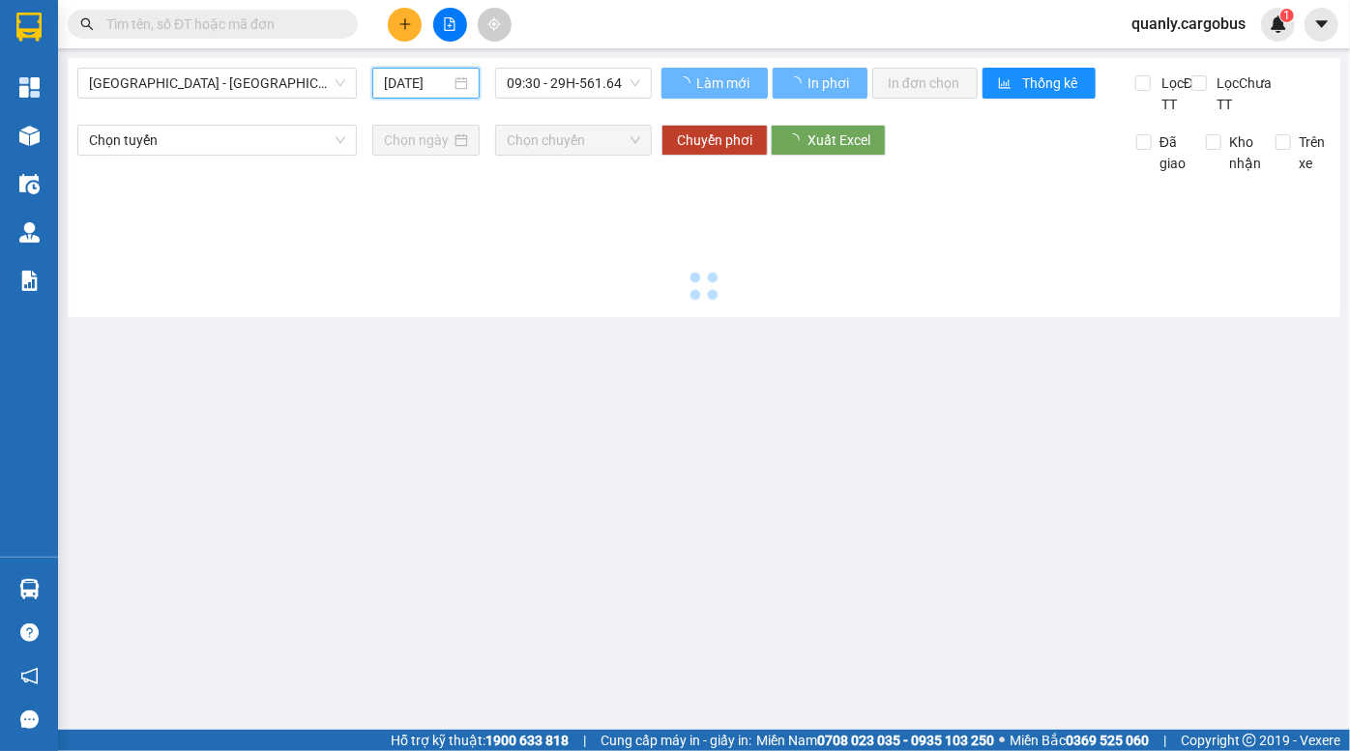
type input "[DATE]"
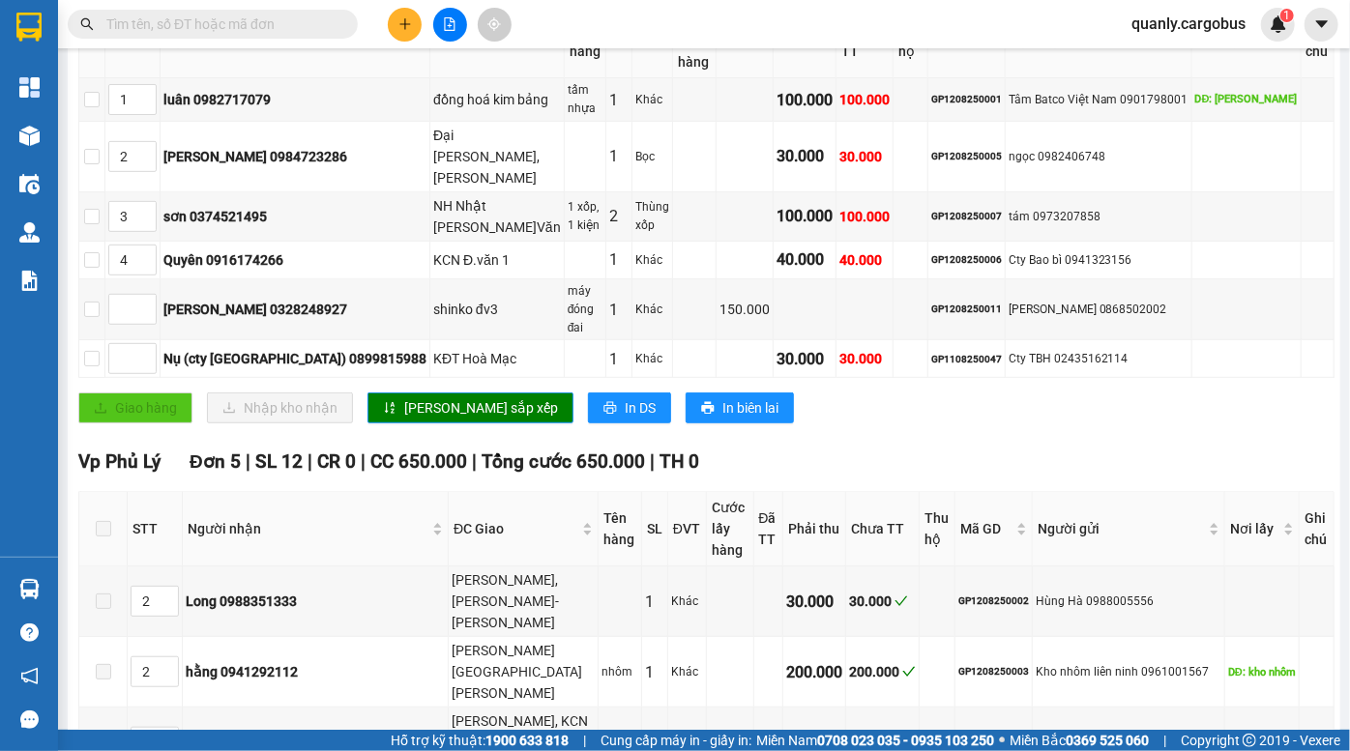
scroll to position [509, 0]
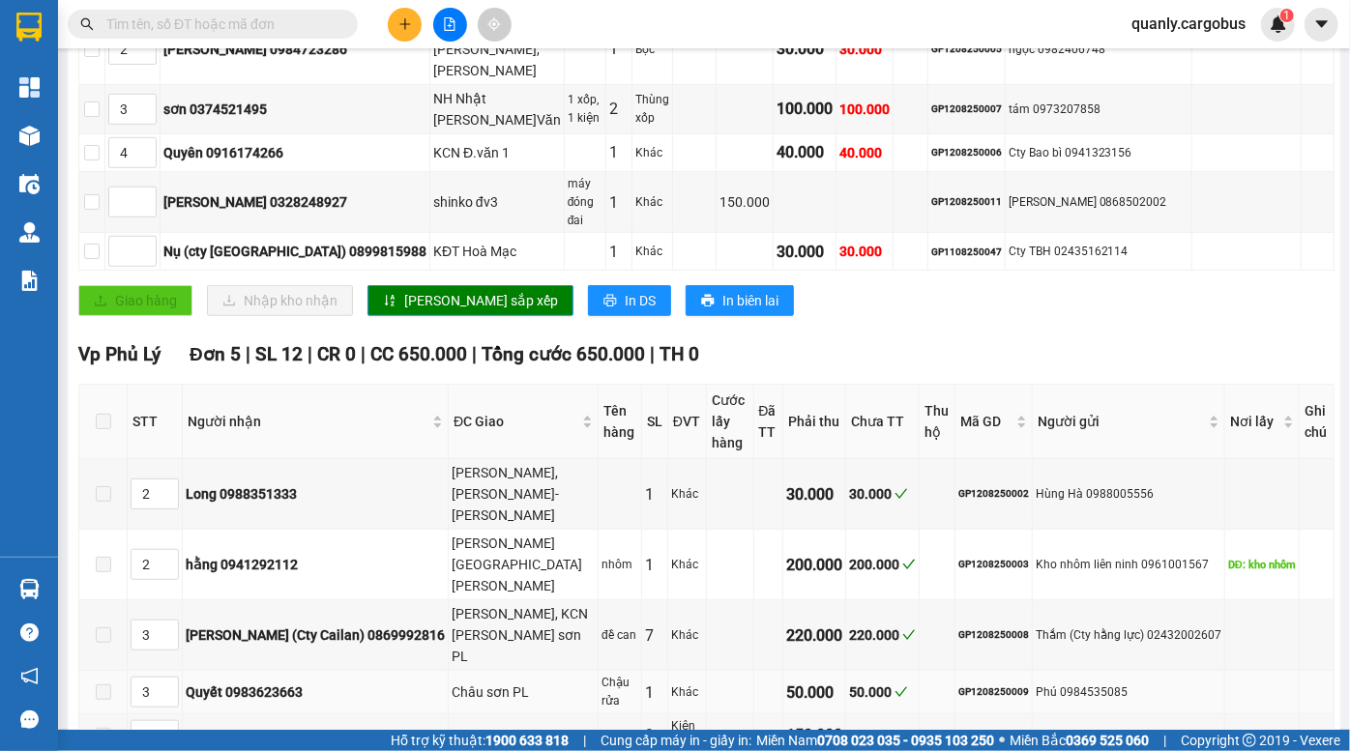
drag, startPoint x: 967, startPoint y: 573, endPoint x: 978, endPoint y: 572, distance: 10.7
click at [974, 685] on div "GP1208250009" at bounding box center [993, 692] width 71 height 15
click at [978, 685] on div "GP1208250009" at bounding box center [993, 692] width 71 height 15
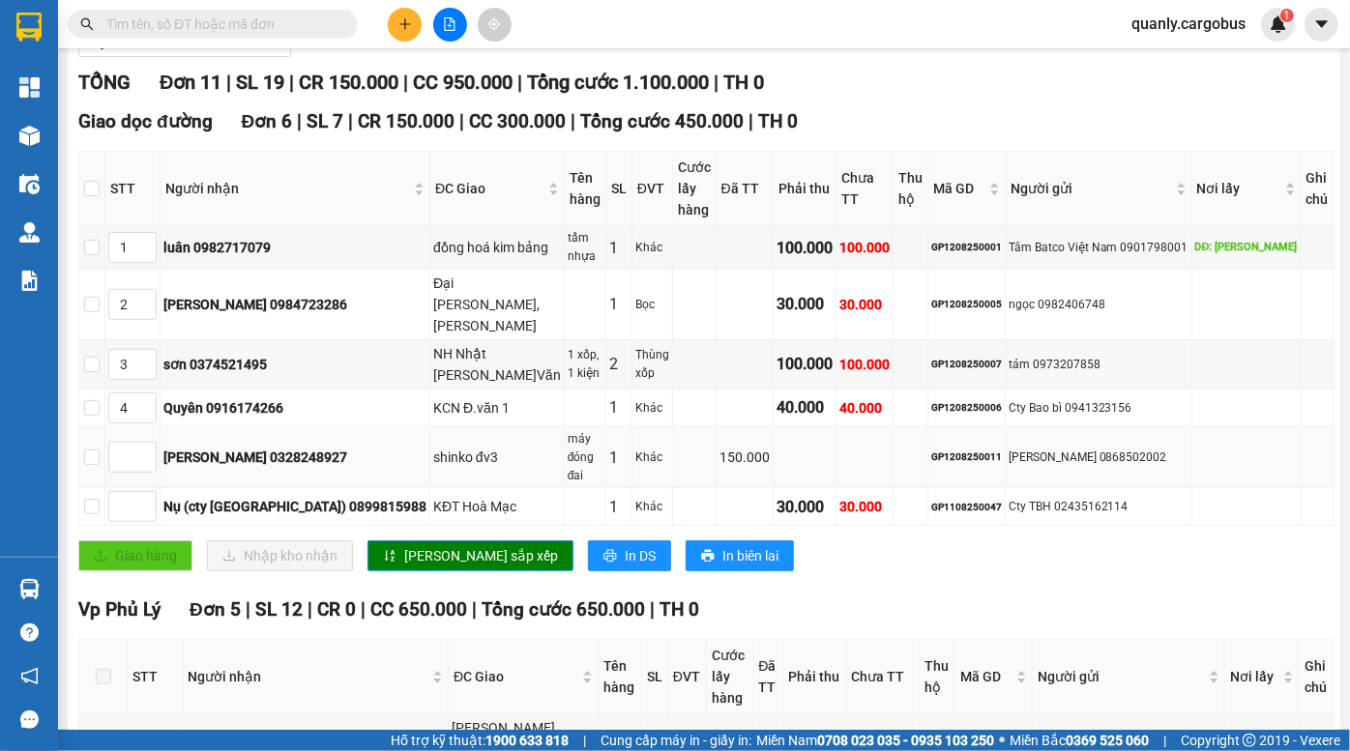
scroll to position [245, 0]
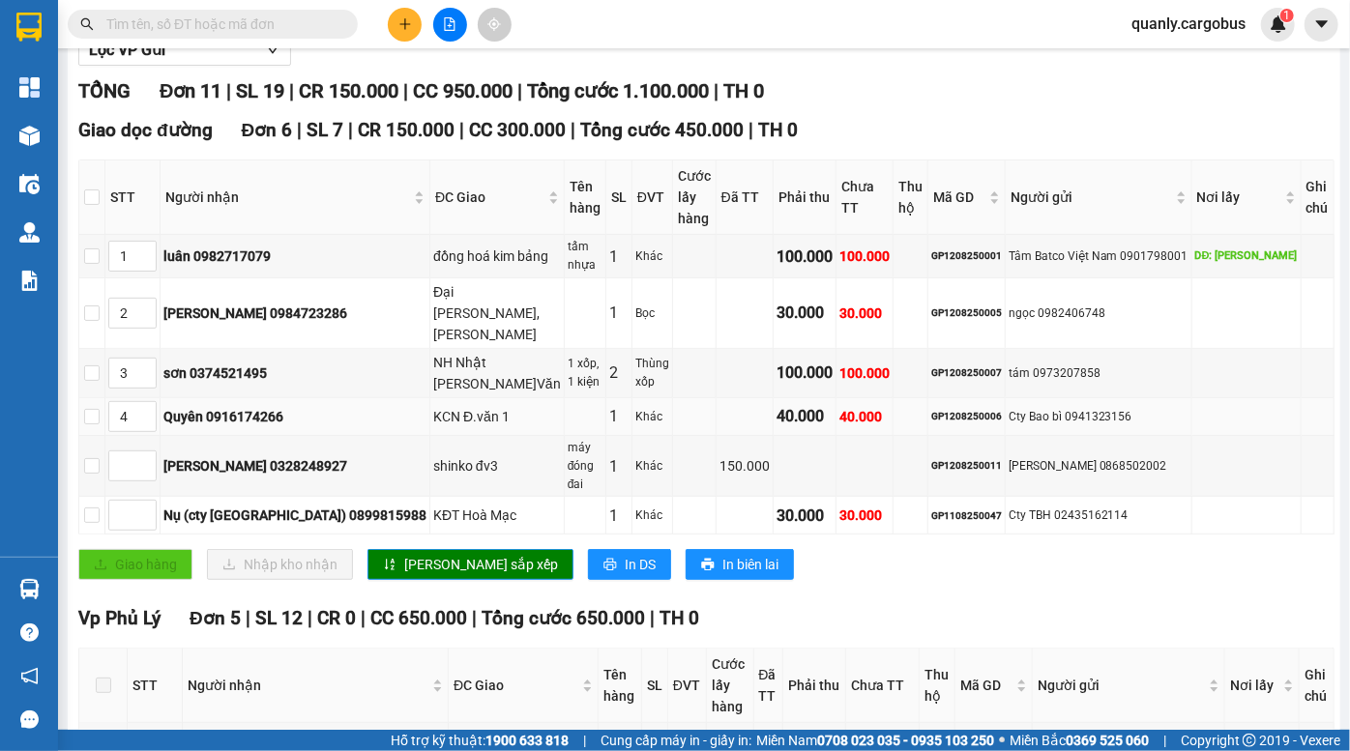
click at [284, 406] on div "Quyên 0916174266" at bounding box center [294, 416] width 263 height 21
copy div "0916174266"
click at [976, 412] on td "GP1208250006" at bounding box center [966, 417] width 77 height 38
click at [976, 409] on div "GP1208250006" at bounding box center [966, 416] width 71 height 15
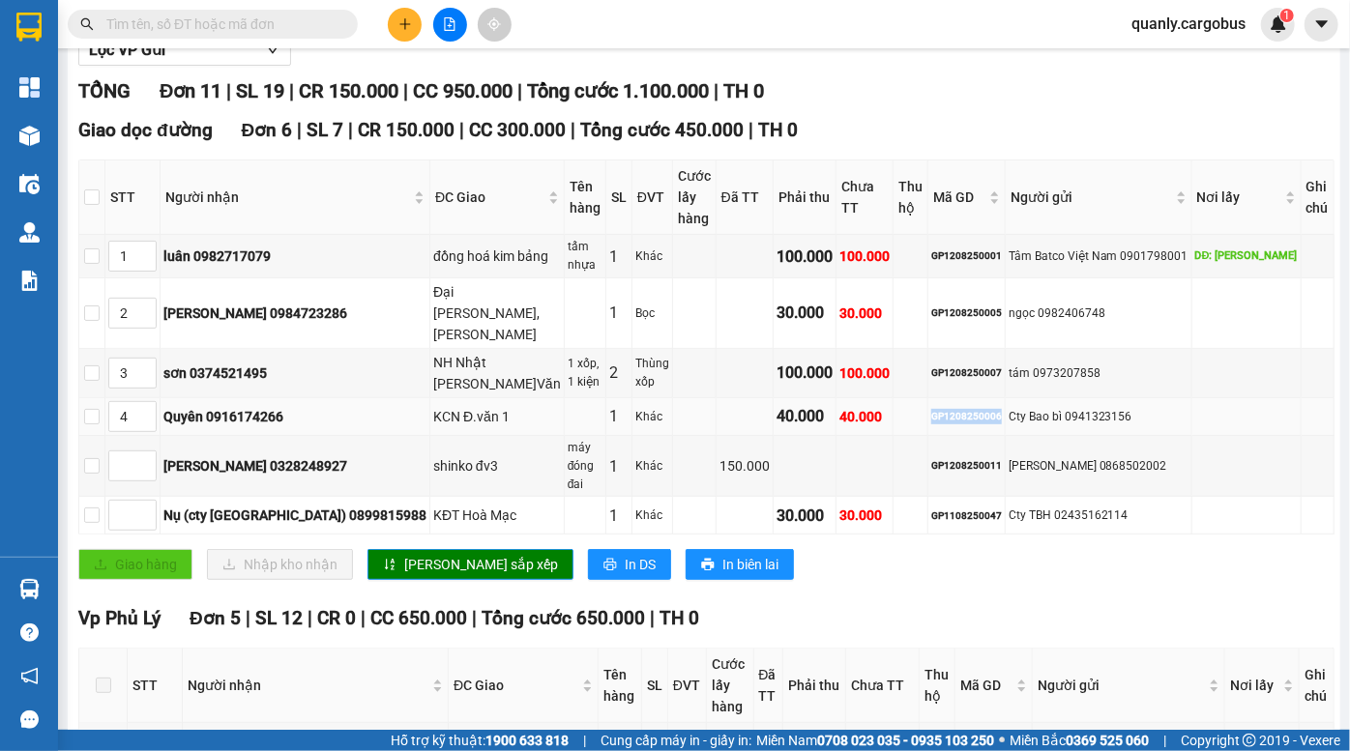
click at [976, 409] on div "GP1208250006" at bounding box center [966, 416] width 71 height 15
copy div "GP1208250006"
click at [248, 24] on input "text" at bounding box center [220, 24] width 228 height 21
paste input "GP1208250006"
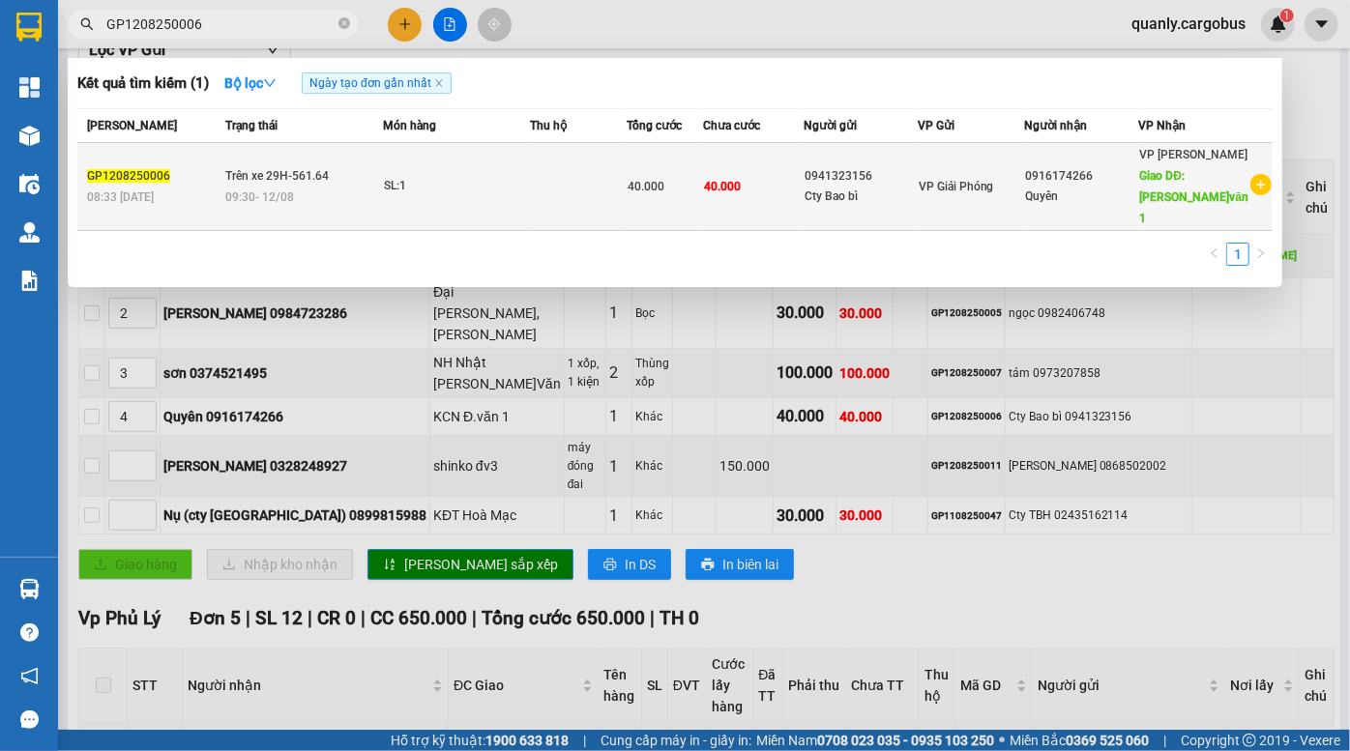
type input "GP1208250006"
click at [797, 149] on td "40.000" at bounding box center [753, 187] width 100 height 88
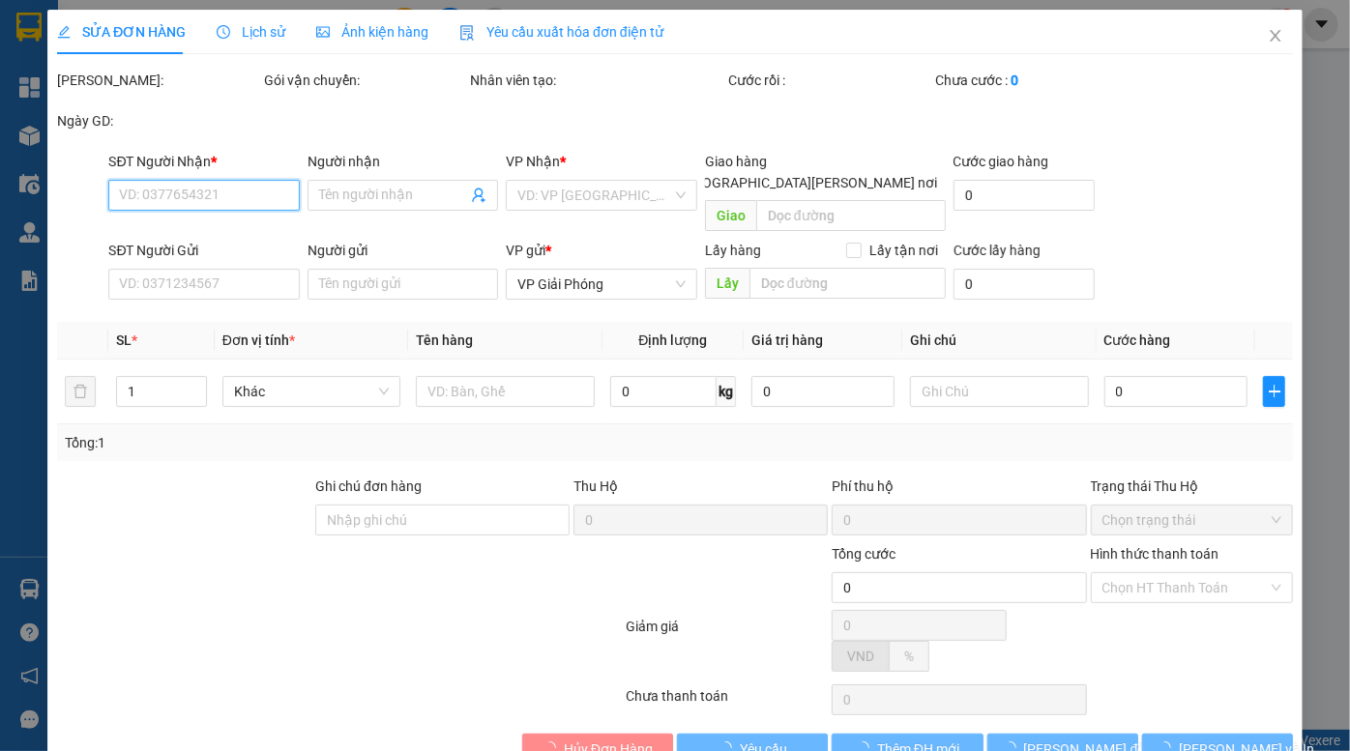
type input "0916174266"
type input "Quyên"
type input "KCN Đ.văn 1"
type input "0941323156"
type input "Cty Bao bì"
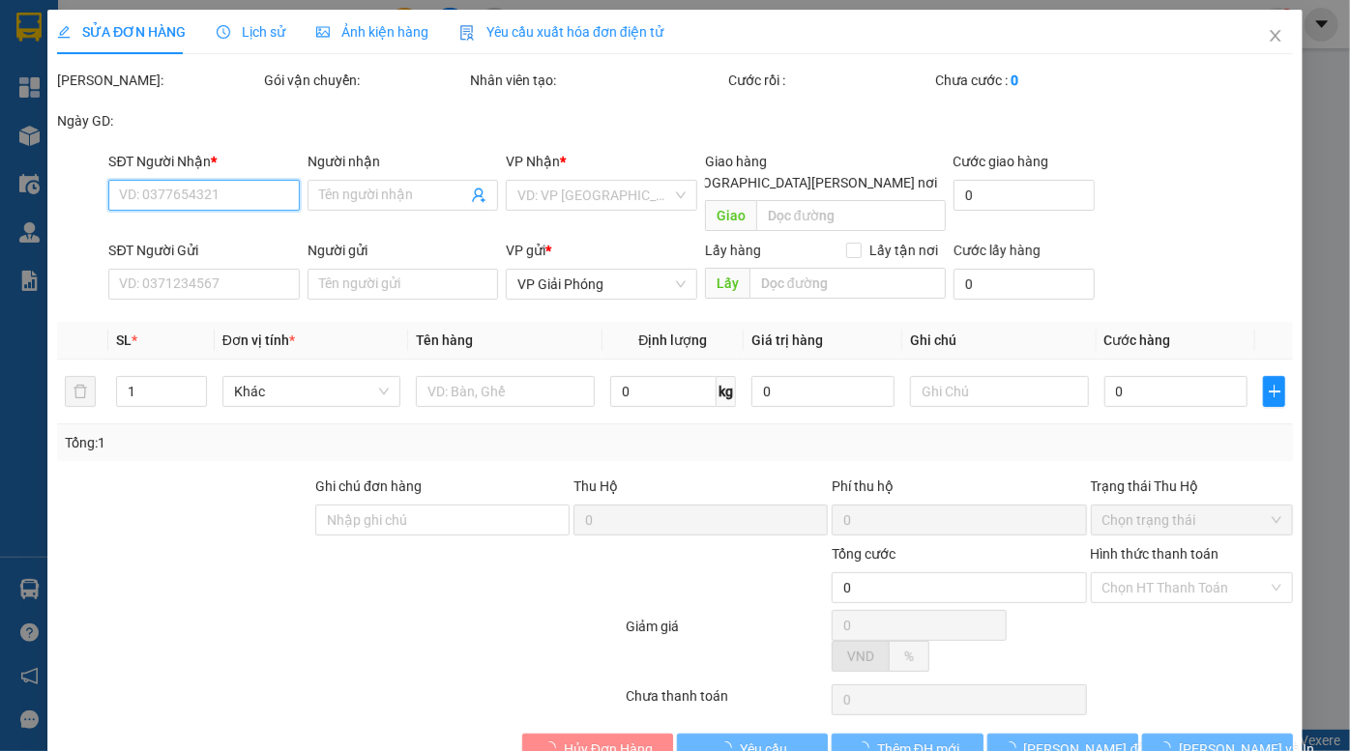
type input "40.000"
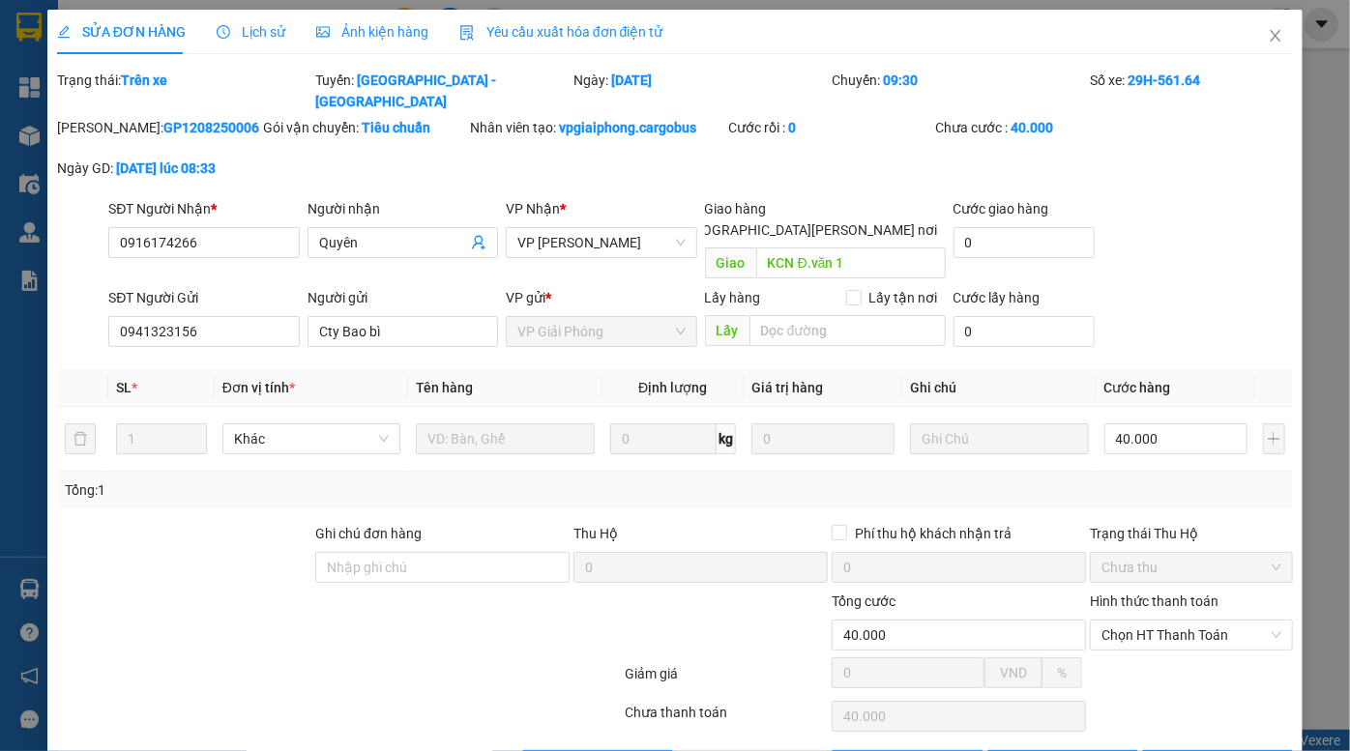
click at [348, 31] on span "Ảnh kiện hàng" at bounding box center [372, 31] width 112 height 15
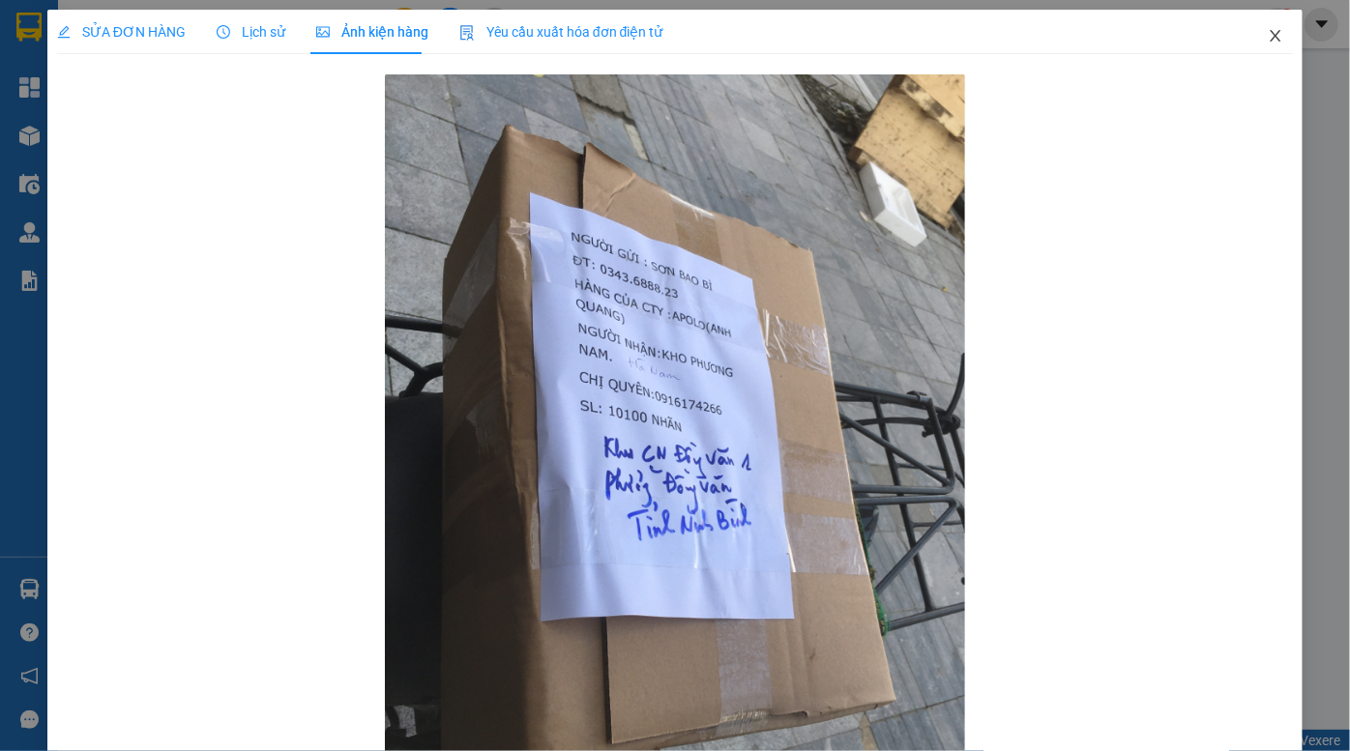
click at [1268, 39] on icon "close" at bounding box center [1275, 35] width 15 height 15
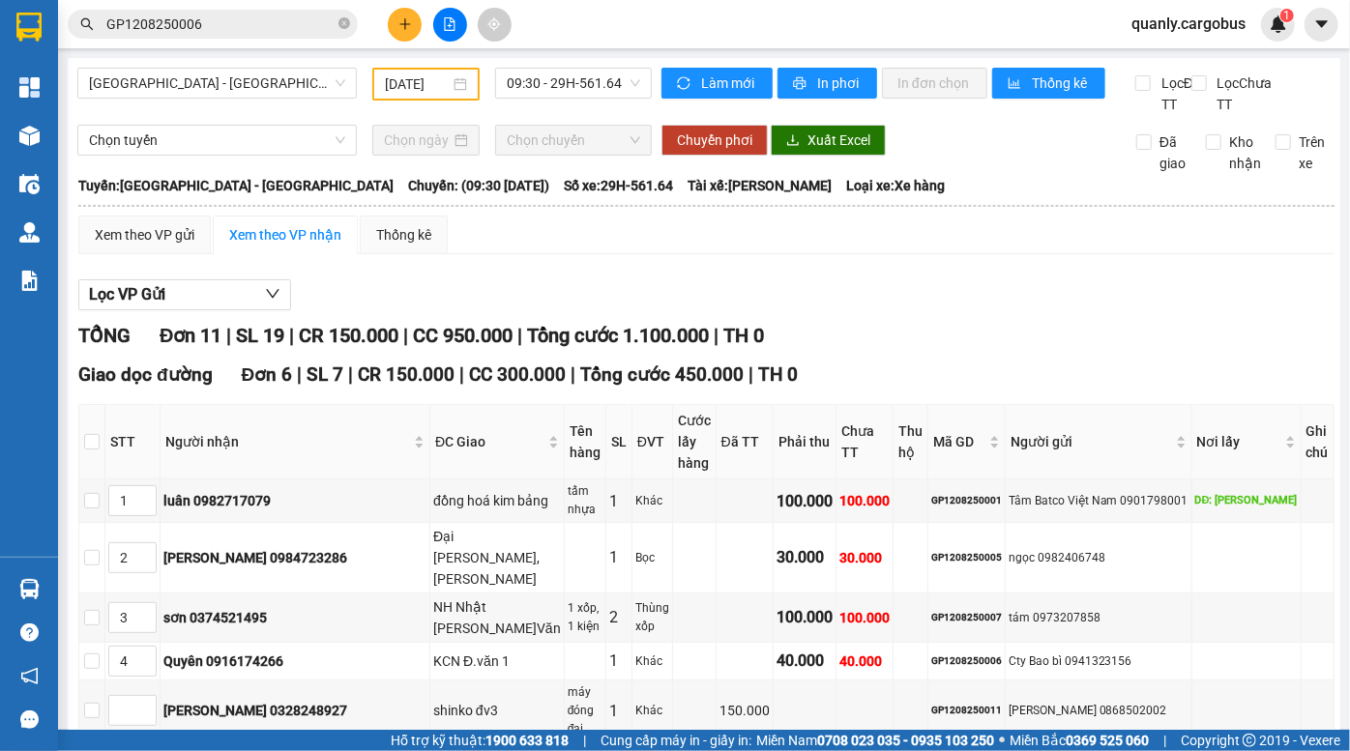
click at [907, 310] on div "Lọc VP Gửi" at bounding box center [706, 295] width 1256 height 32
drag, startPoint x: 617, startPoint y: 363, endPoint x: 686, endPoint y: 374, distance: 69.6
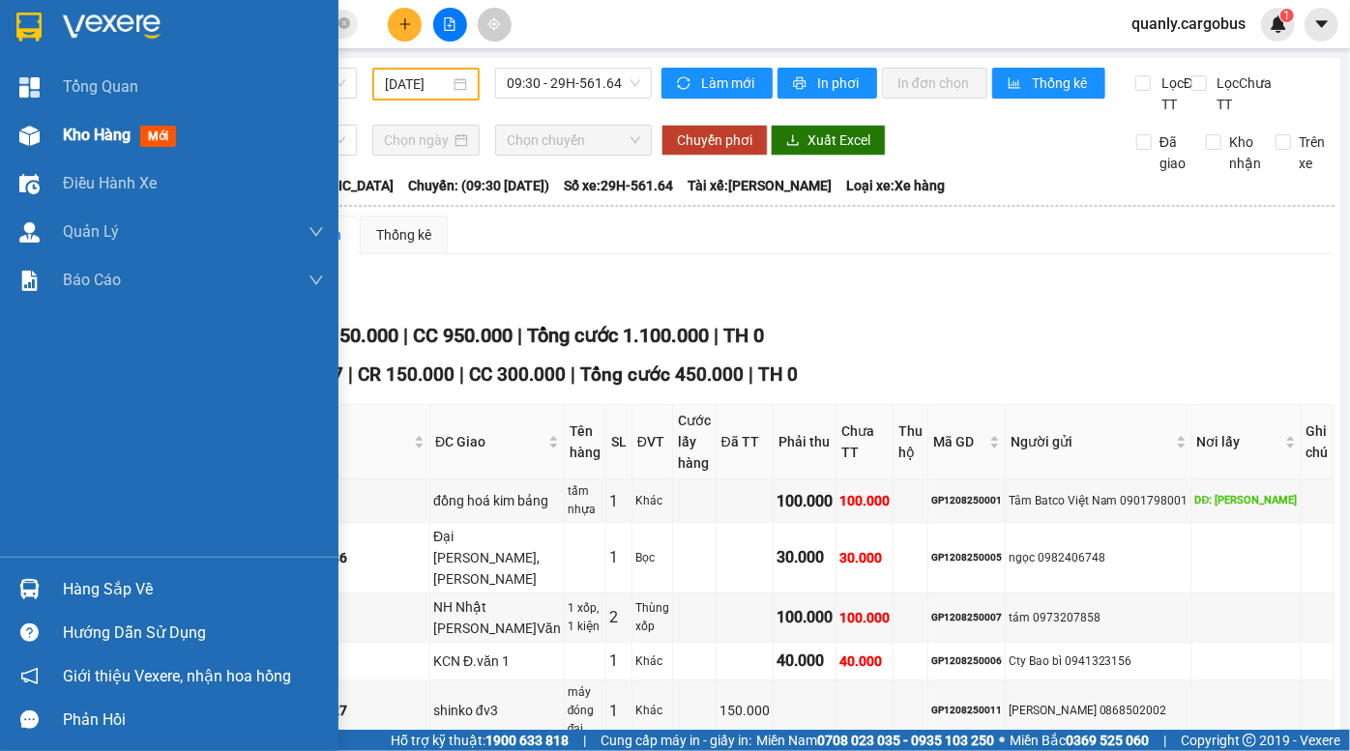
click at [39, 150] on div at bounding box center [30, 136] width 34 height 34
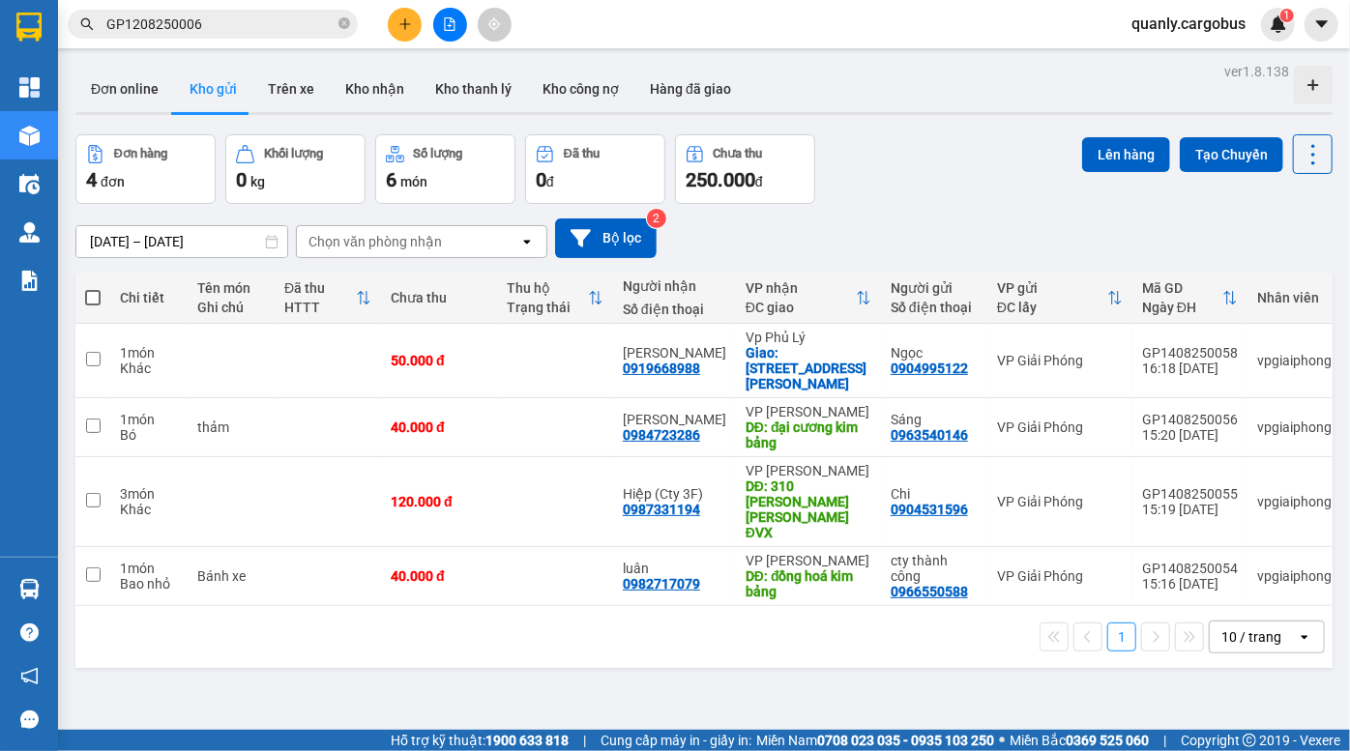
click at [902, 181] on div "Đơn hàng 4 đơn Khối lượng 0 kg Số lượng 6 món Đã thu 0 đ Chưa thu 250.000 đ Lên…" at bounding box center [703, 169] width 1257 height 70
drag, startPoint x: 902, startPoint y: 185, endPoint x: 891, endPoint y: 181, distance: 12.2
click at [901, 184] on div "Đơn hàng 4 đơn Khối lượng 0 kg Số lượng 6 món Đã thu 0 đ Chưa thu 250.000 đ Lên…" at bounding box center [703, 169] width 1257 height 70
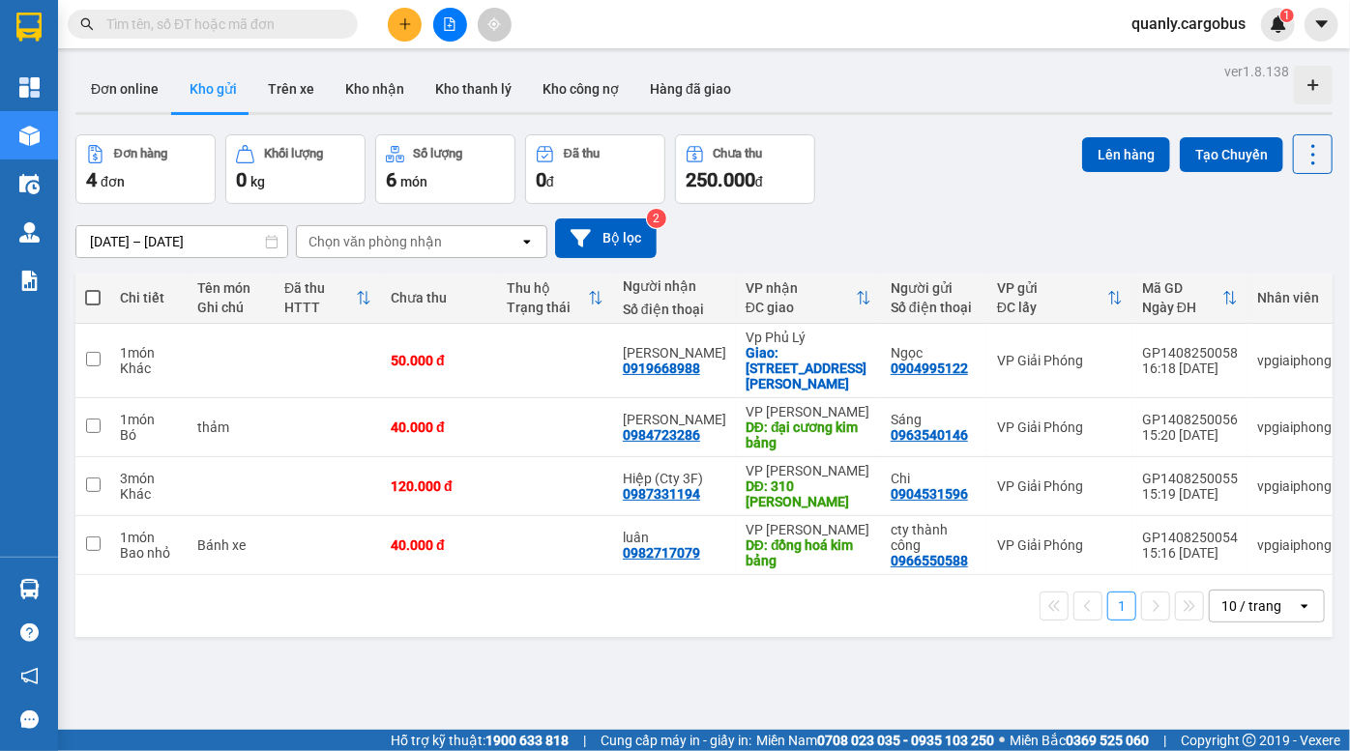
click at [202, 22] on input "text" at bounding box center [220, 24] width 228 height 21
click at [447, 27] on icon "file-add" at bounding box center [450, 24] width 14 height 14
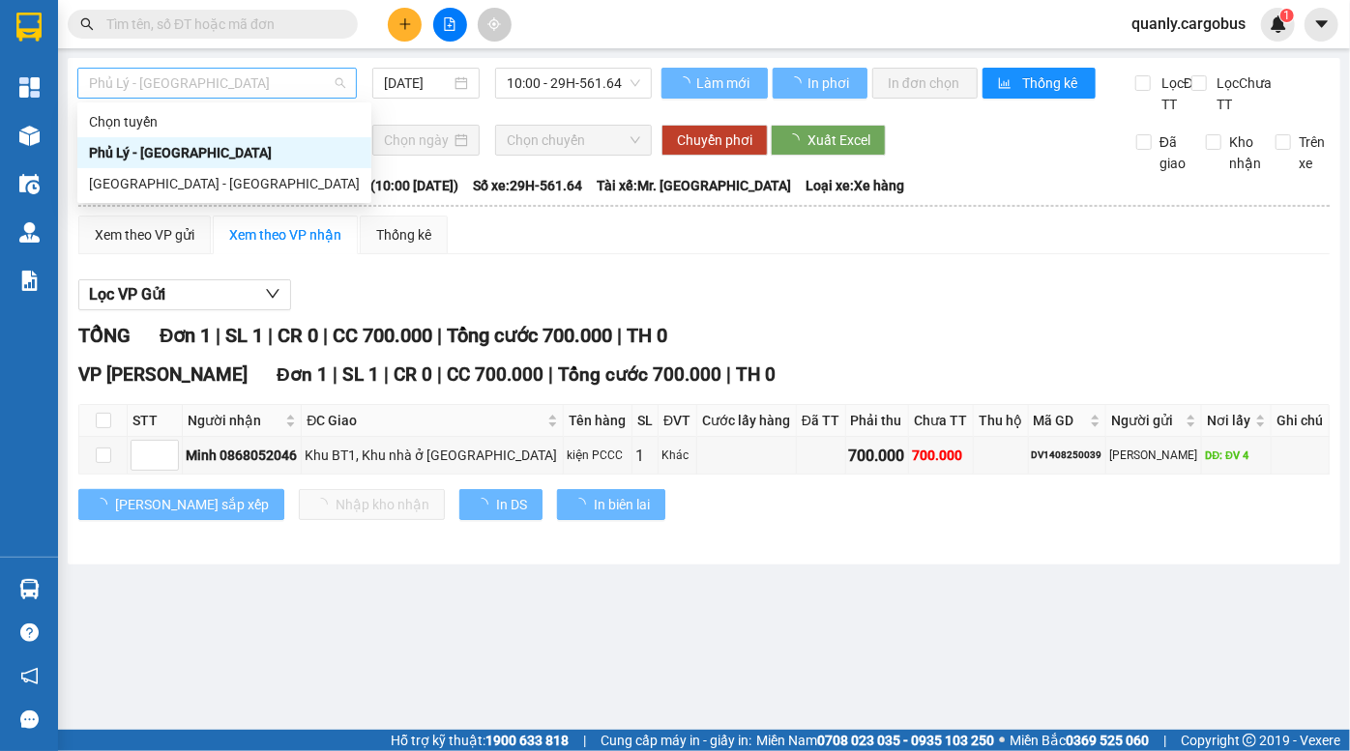
click at [220, 87] on span "Phủ Lý - [GEOGRAPHIC_DATA]" at bounding box center [217, 83] width 256 height 29
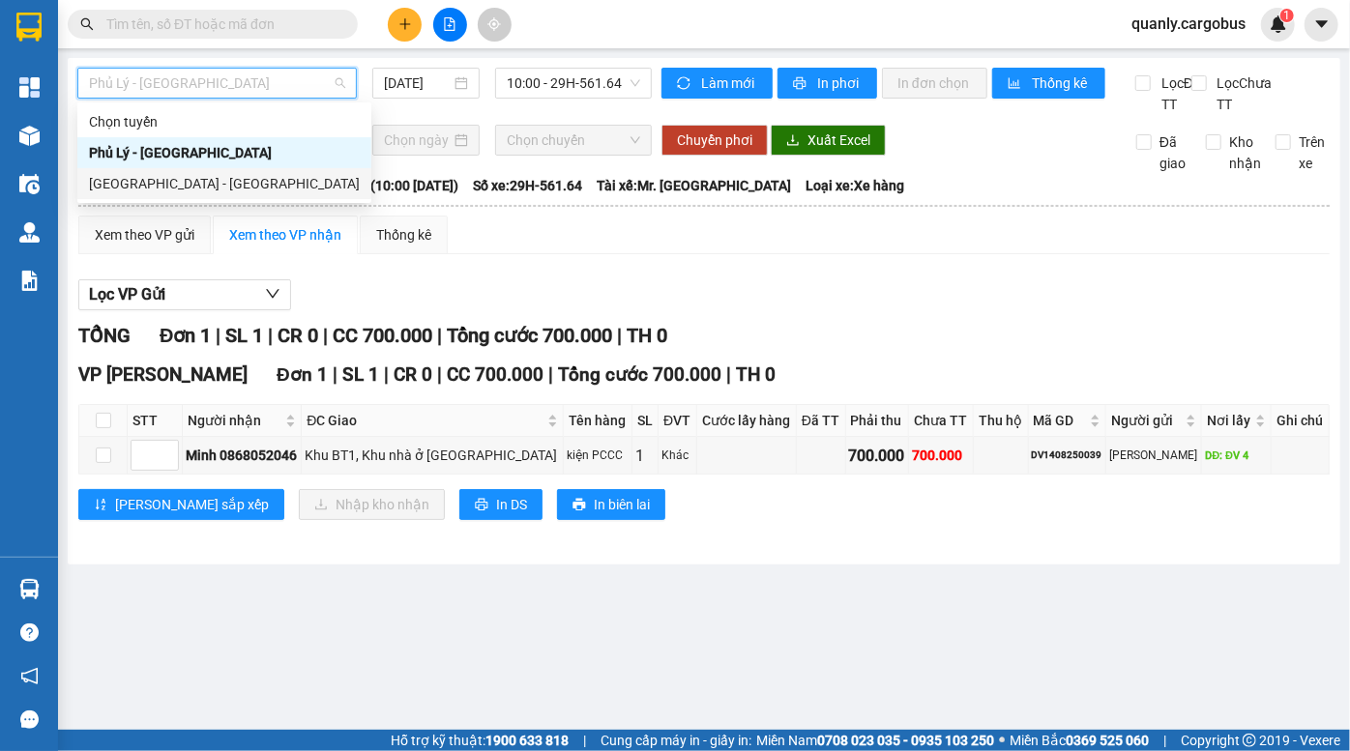
click at [193, 180] on div "[GEOGRAPHIC_DATA] - [GEOGRAPHIC_DATA]" at bounding box center [224, 183] width 271 height 21
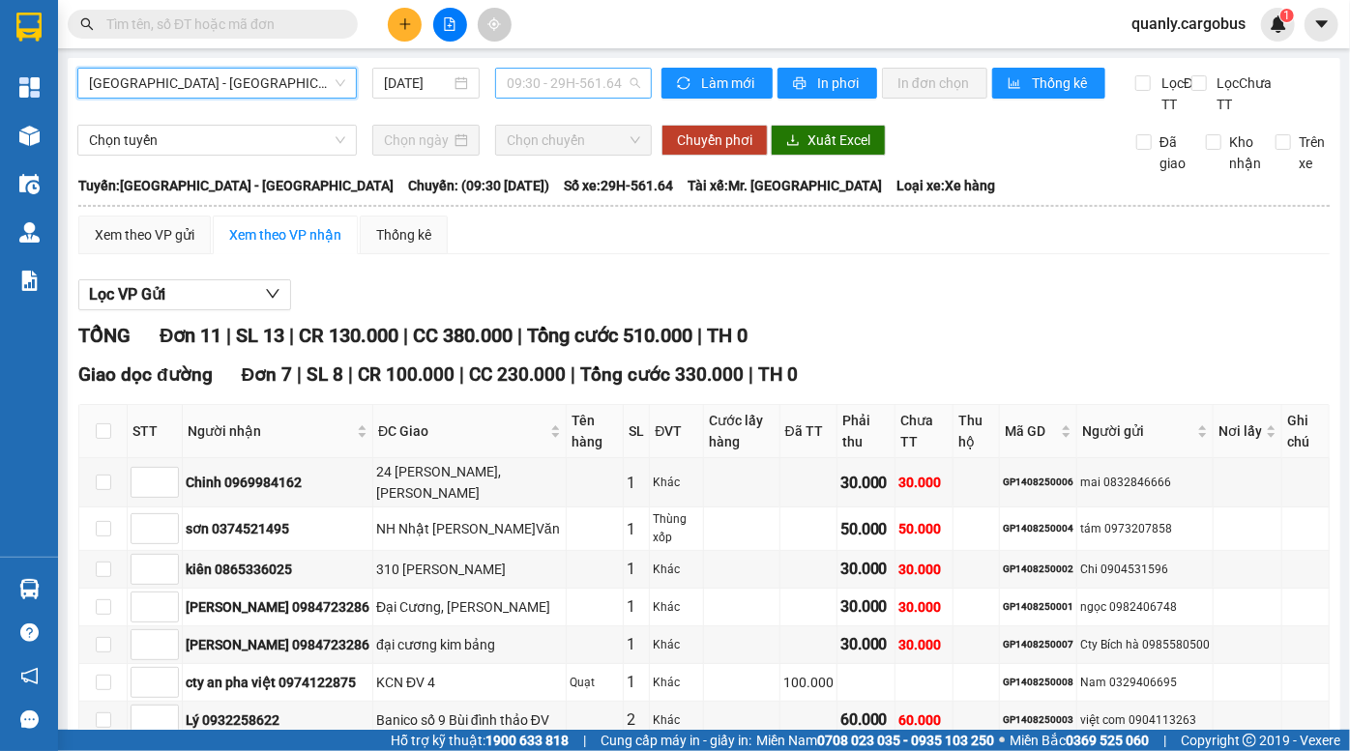
click at [551, 82] on span "09:30 - 29H-561.64" at bounding box center [573, 83] width 133 height 29
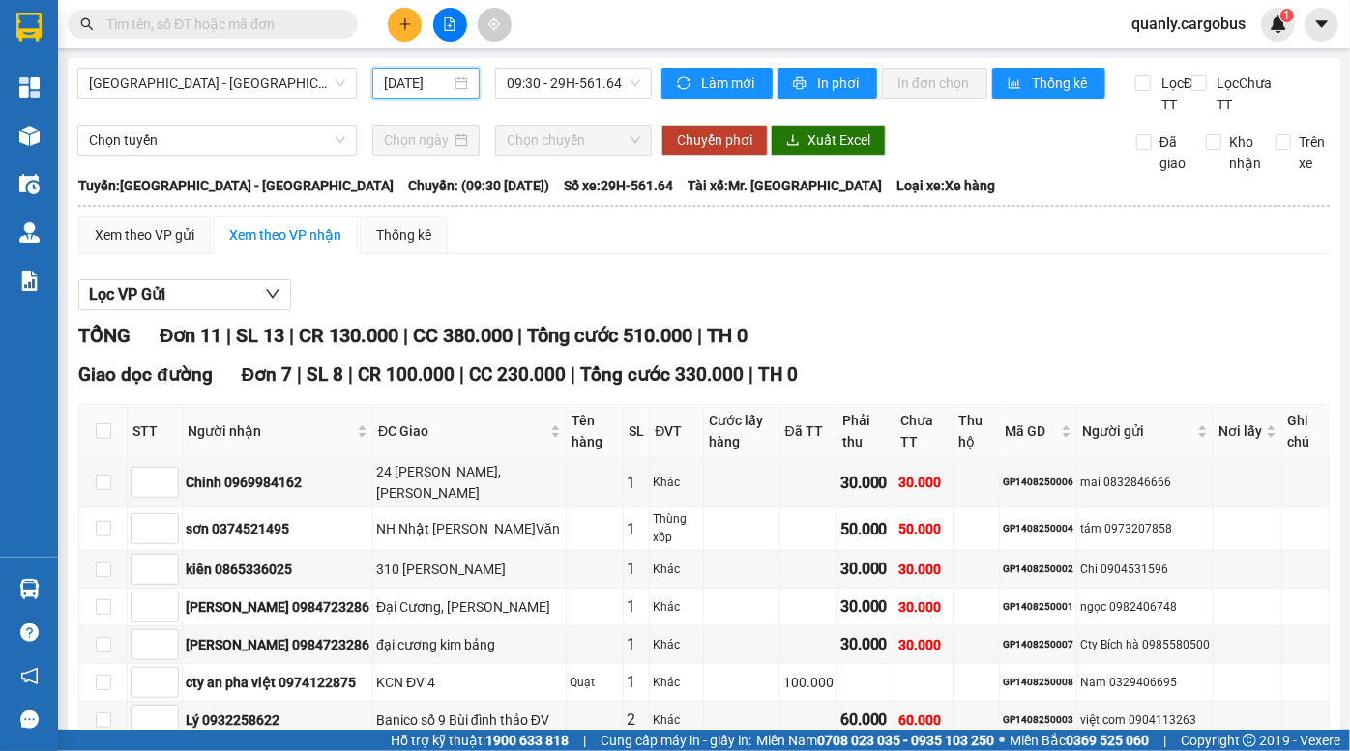
click at [404, 87] on input "[DATE]" at bounding box center [417, 83] width 67 height 21
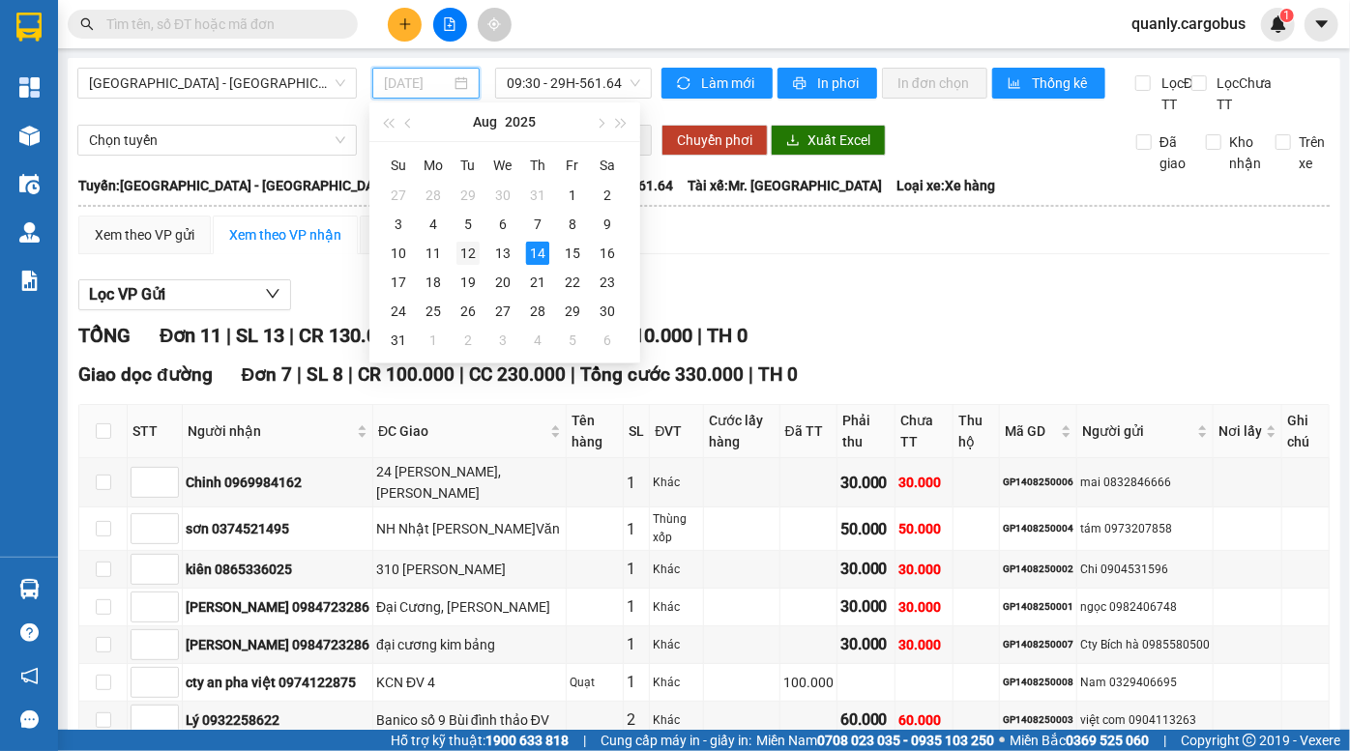
click at [469, 253] on div "12" at bounding box center [467, 253] width 23 height 23
type input "[DATE]"
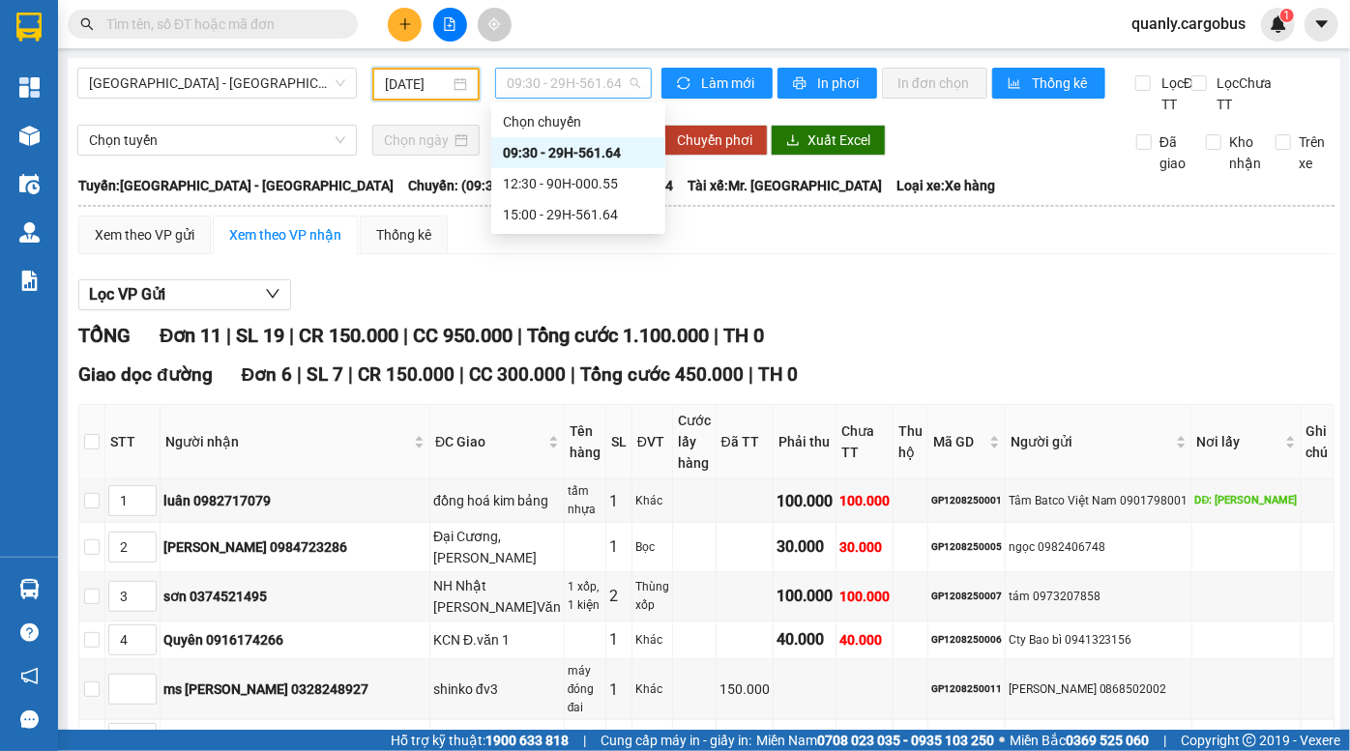
click at [549, 82] on span "09:30 - 29H-561.64" at bounding box center [573, 83] width 133 height 29
click at [933, 453] on div "Mã GD" at bounding box center [966, 441] width 67 height 21
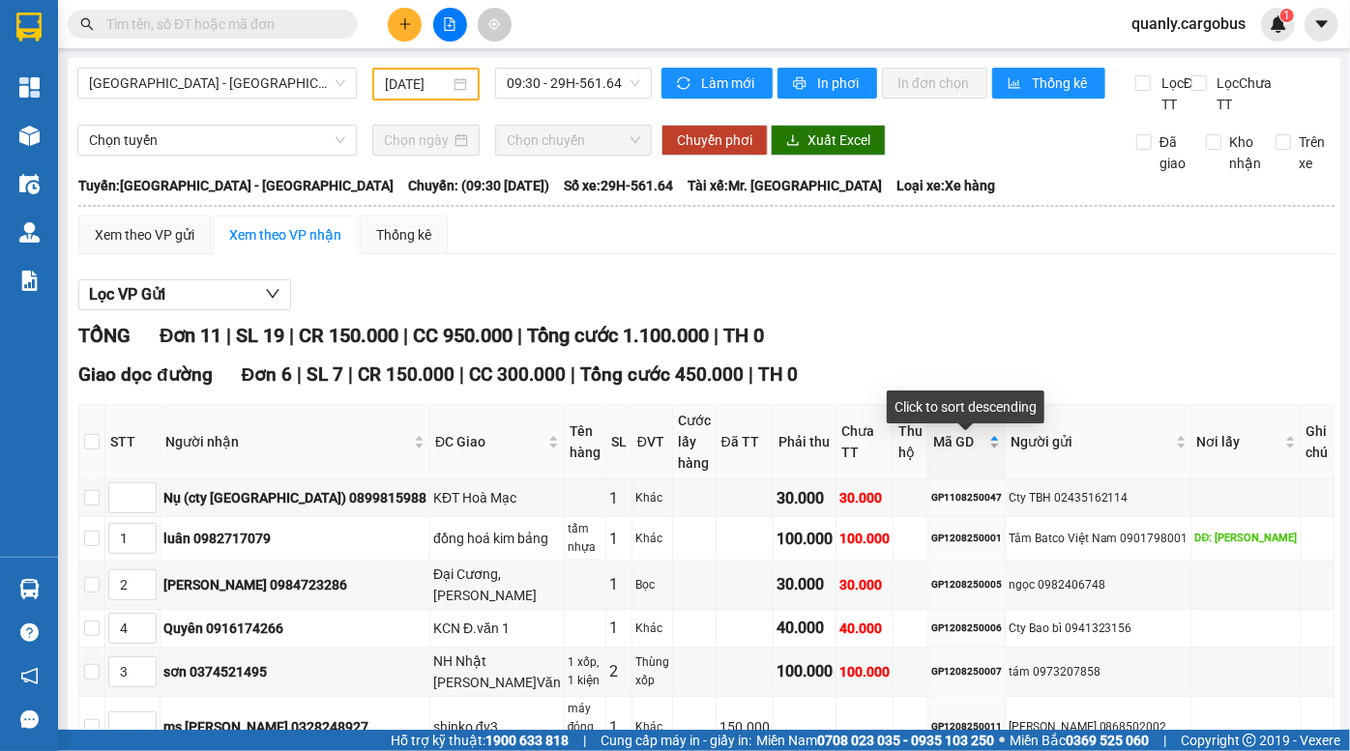
click at [933, 453] on span "Mã GD" at bounding box center [959, 441] width 52 height 21
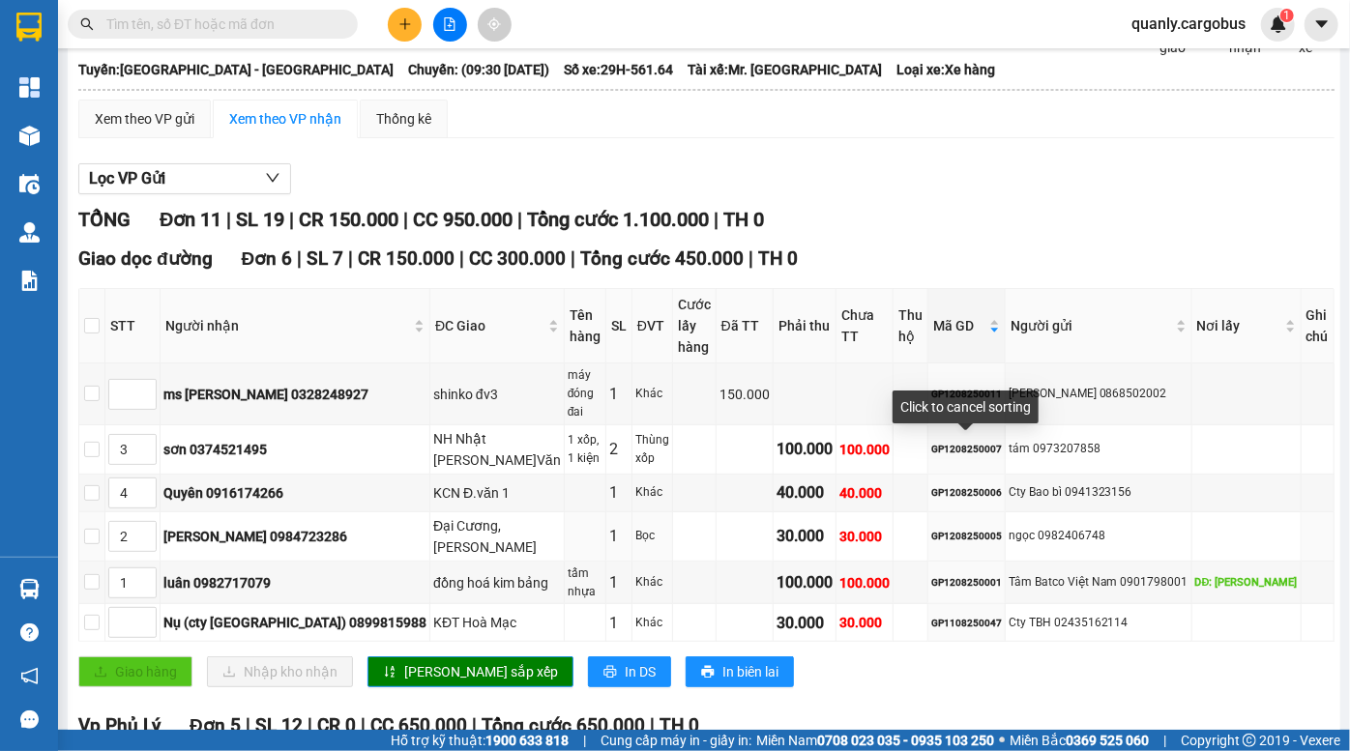
scroll to position [351, 0]
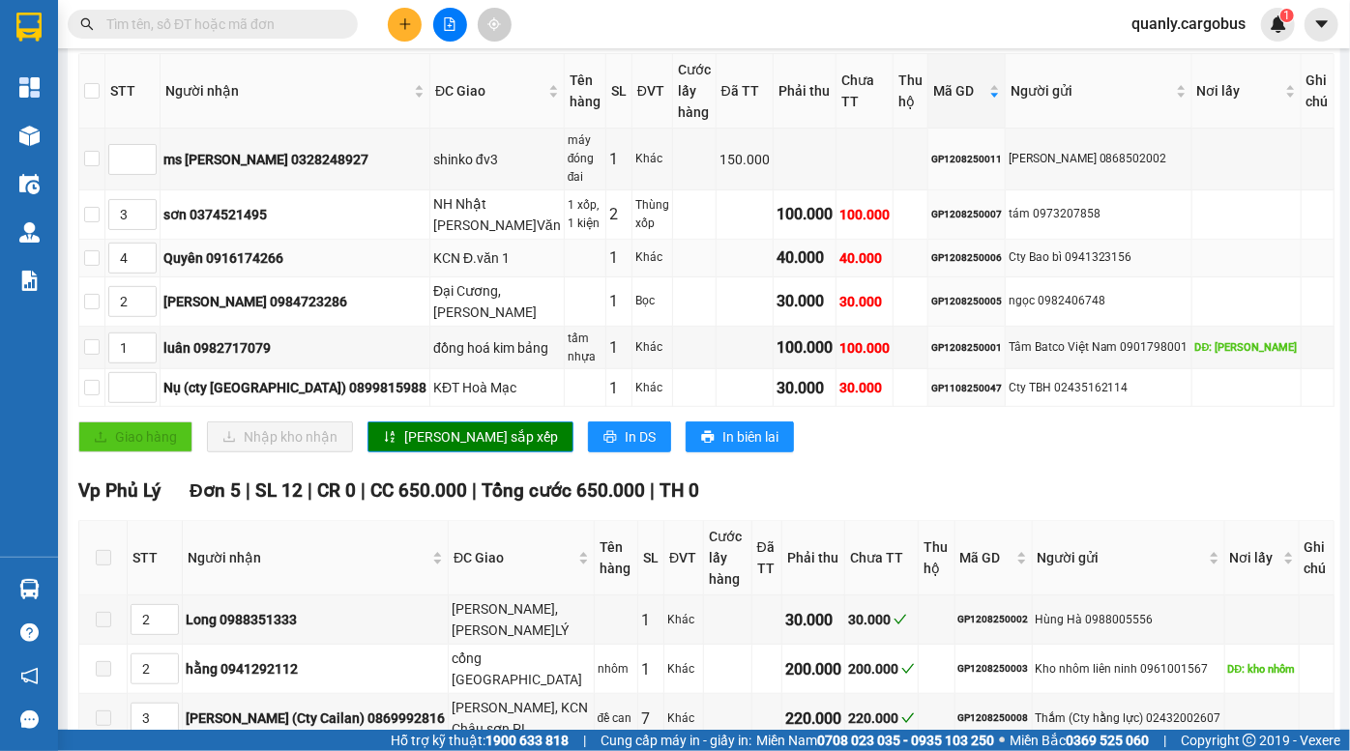
click at [1098, 249] on div "Cty Bao bì 0941323156" at bounding box center [1099, 258] width 180 height 18
copy div "0941323156"
click at [966, 250] on div "GP1208250006" at bounding box center [966, 257] width 71 height 15
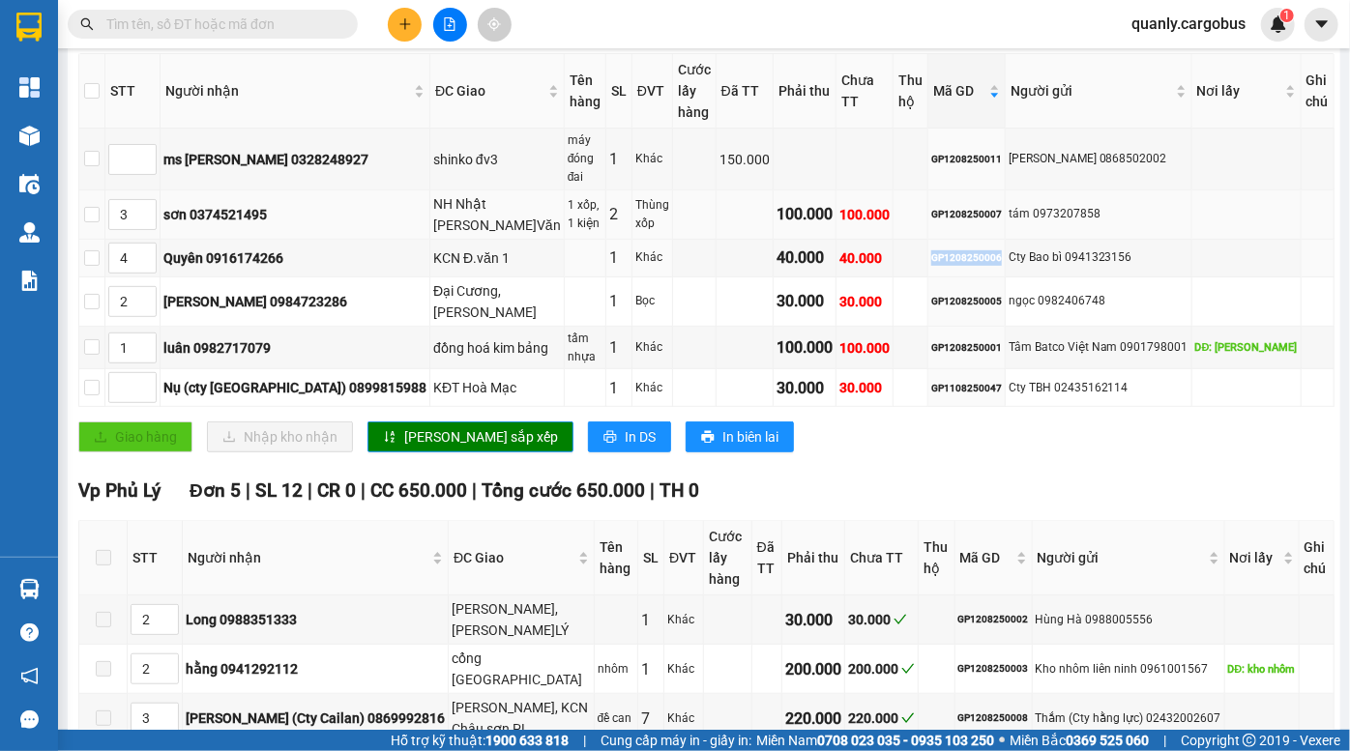
copy div "GP1208250006"
click at [269, 26] on input "text" at bounding box center [220, 24] width 228 height 21
paste input "GP1208250006"
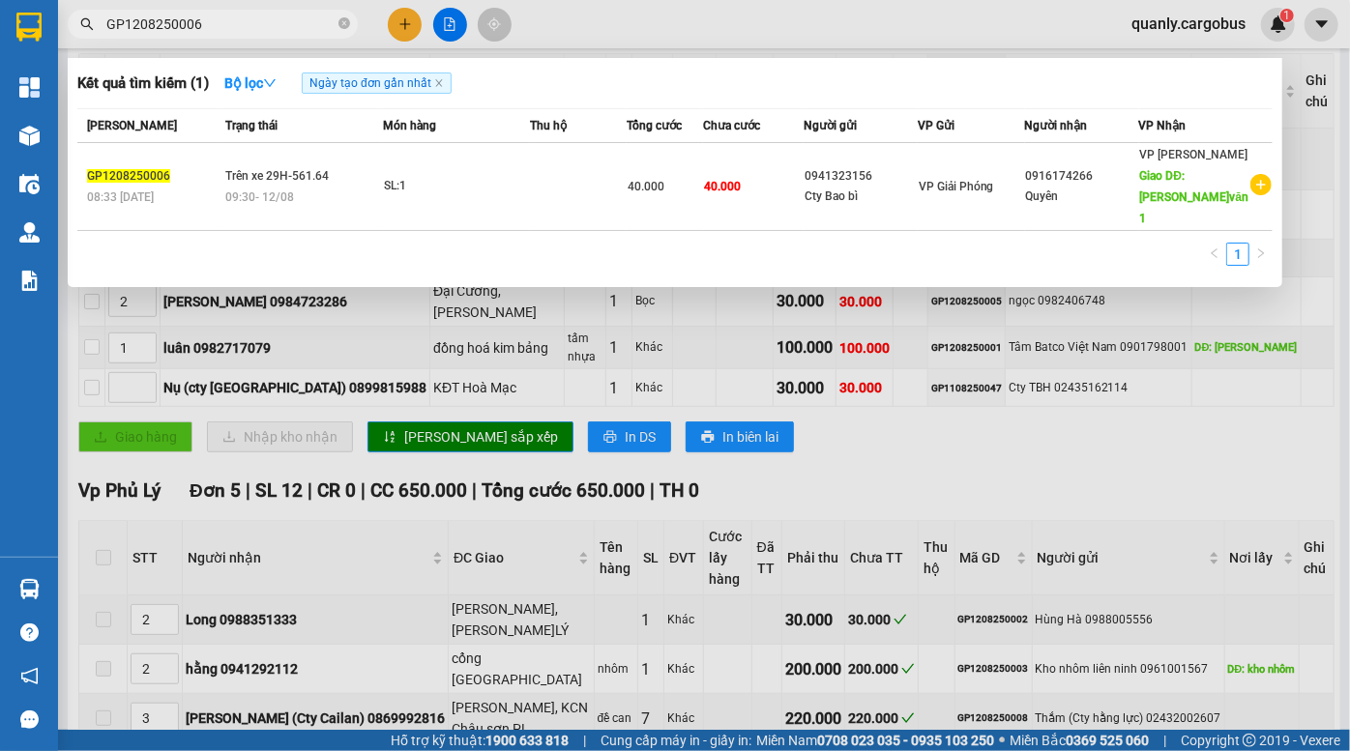
type input "GP1208250006"
click at [896, 187] on div "Cty Bao bì" at bounding box center [861, 197] width 112 height 20
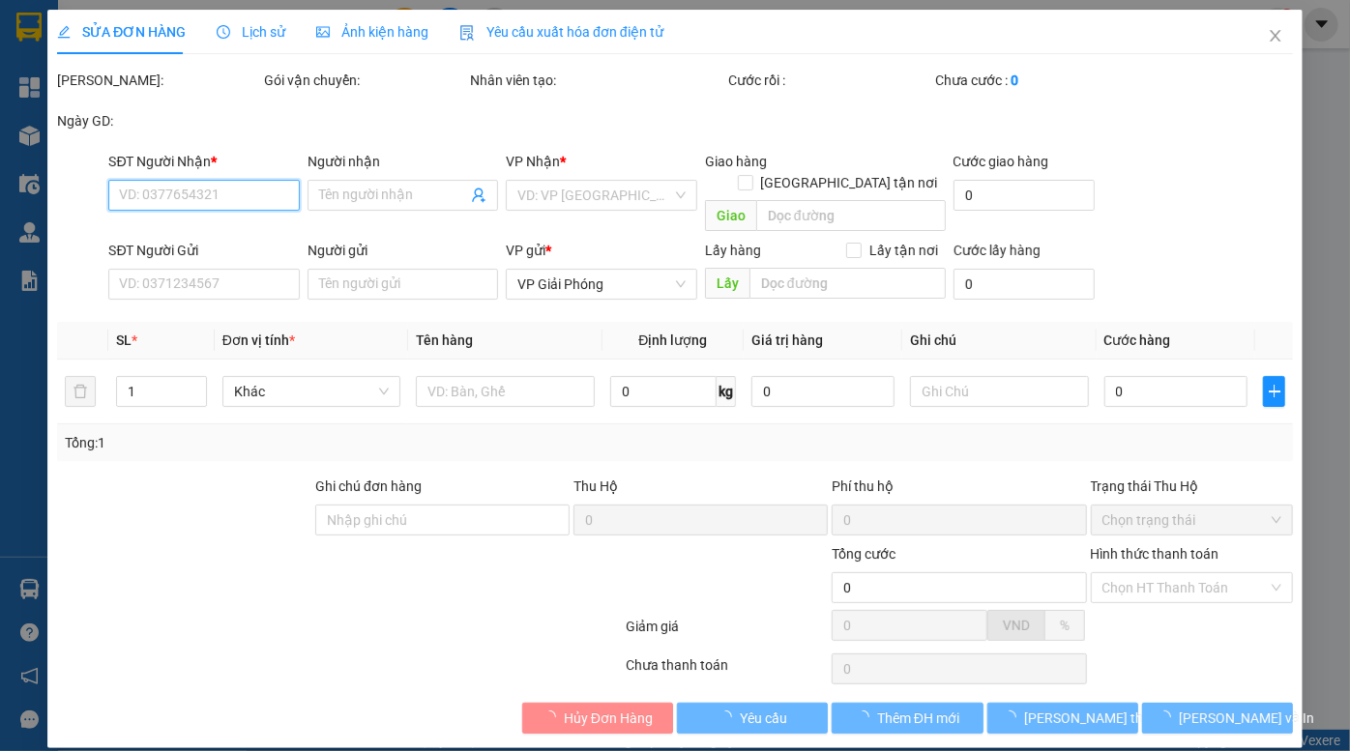
type input "0916174266"
type input "Quyên"
type input "KCN Đ.văn 1"
type input "0941323156"
type input "Cty Bao bì"
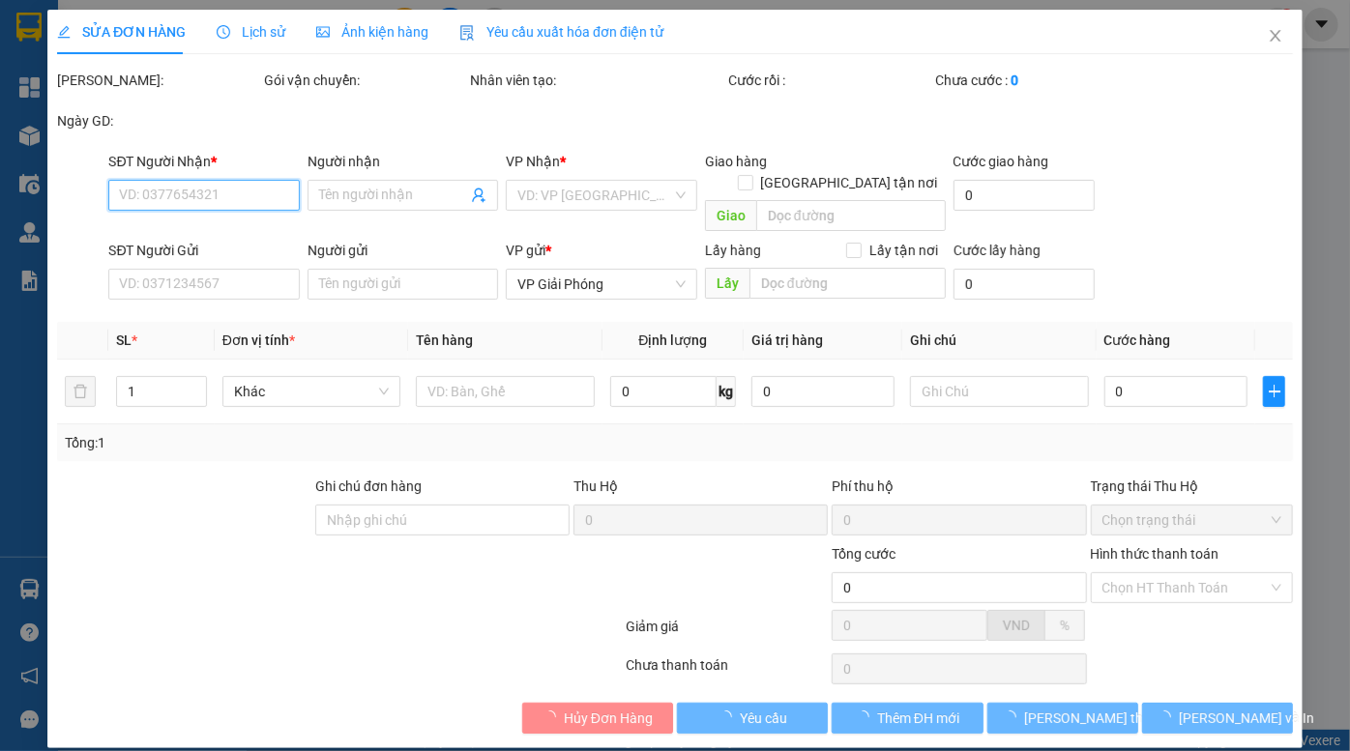
type input "40.000"
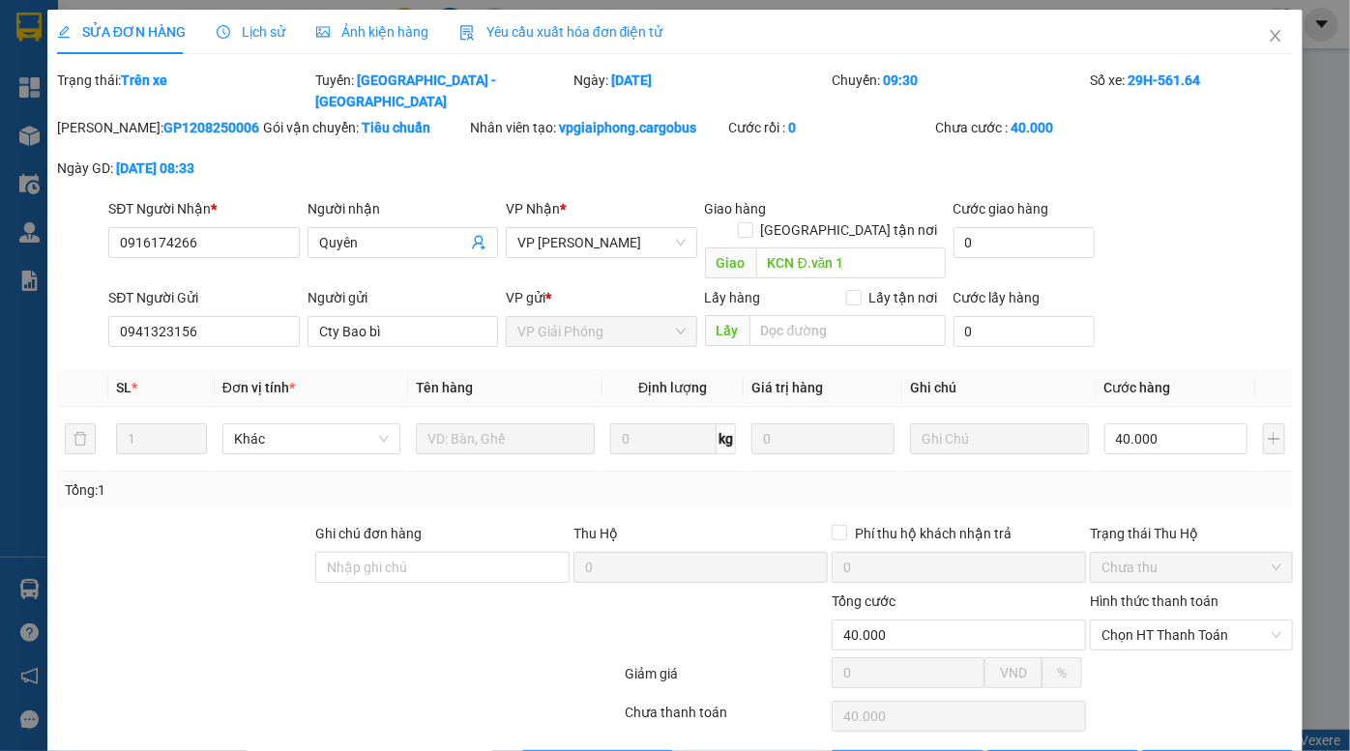
click at [363, 35] on span "Ảnh kiện hàng" at bounding box center [372, 31] width 112 height 15
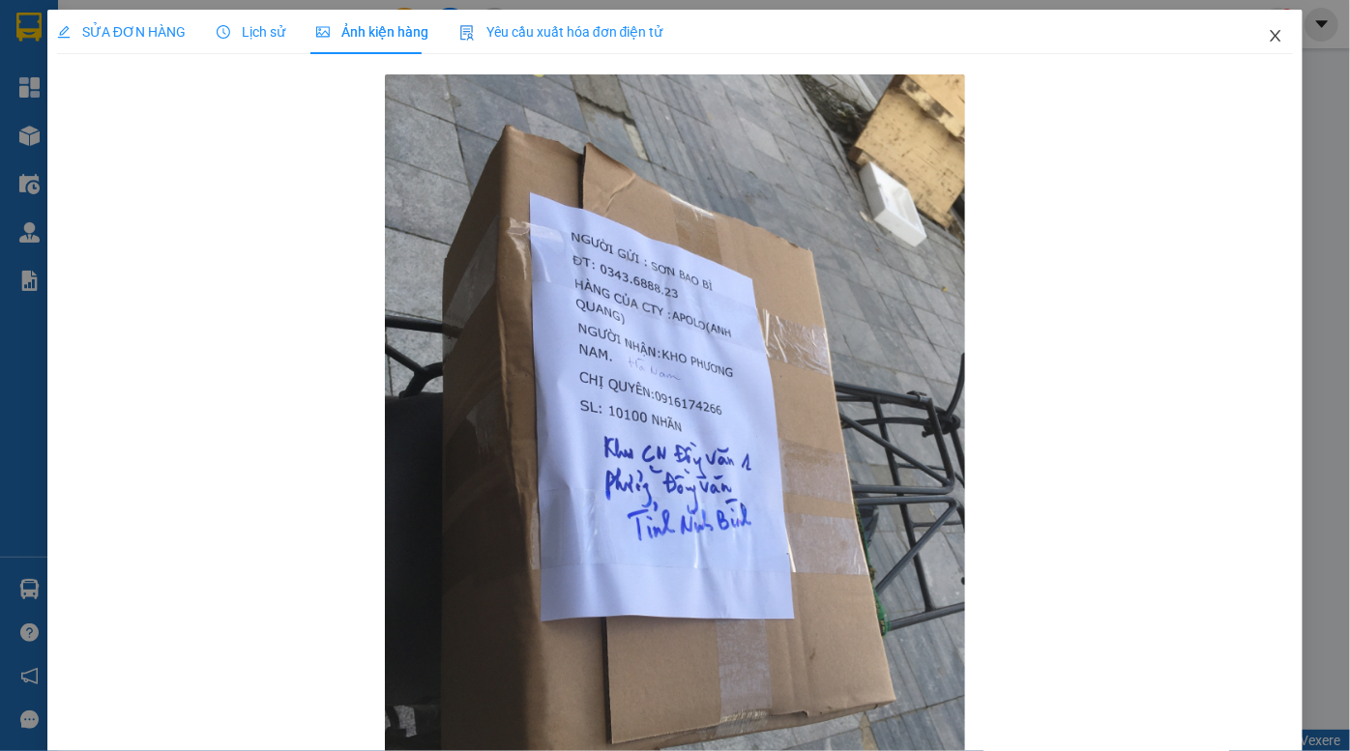
click at [1268, 29] on icon "close" at bounding box center [1275, 35] width 15 height 15
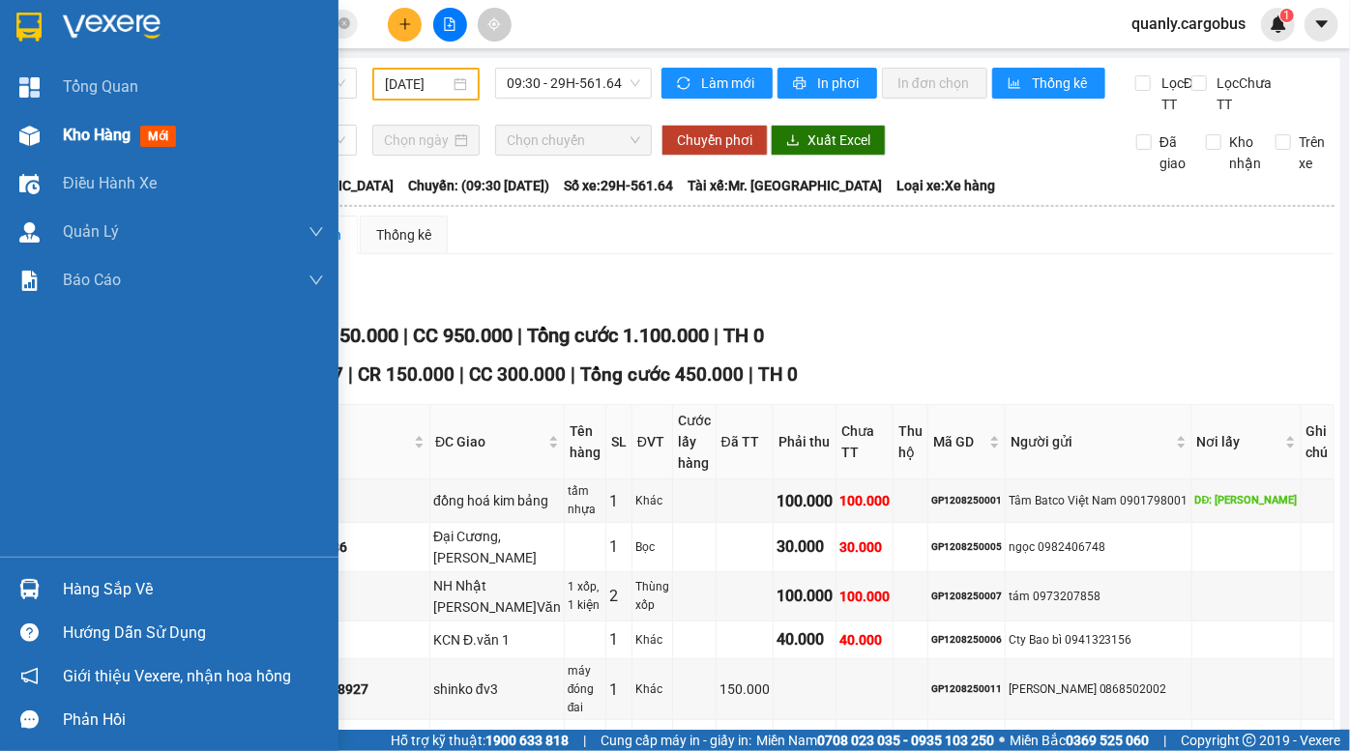
click at [37, 141] on img at bounding box center [29, 136] width 20 height 20
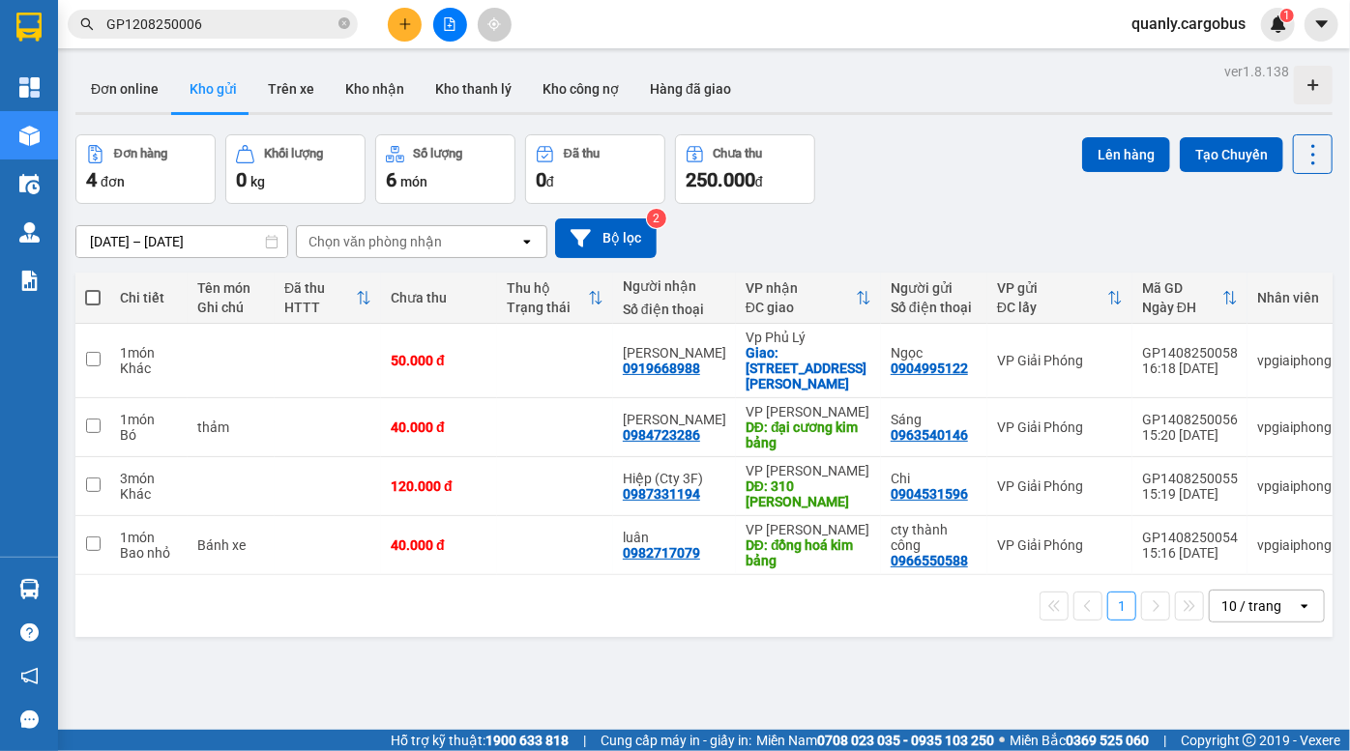
click at [935, 132] on div "ver 1.8.138 Đơn online Kho gửi Trên xe Kho nhận Kho thanh lý Kho công nợ Hàng đ…" at bounding box center [704, 433] width 1273 height 751
drag, startPoint x: 953, startPoint y: 136, endPoint x: 309, endPoint y: 10, distance: 655.4
click at [943, 135] on div "Đơn hàng 4 đơn Khối lượng 0 kg Số lượng 6 món Đã thu 0 đ Chưa thu 250.000 đ Lên…" at bounding box center [703, 169] width 1257 height 70
click at [940, 155] on div "Đơn hàng 4 đơn Khối lượng 0 kg Số lượng 6 món Đã thu 0 đ Chưa thu 250.000 đ Lên…" at bounding box center [703, 169] width 1257 height 70
drag, startPoint x: 907, startPoint y: 165, endPoint x: 859, endPoint y: 153, distance: 50.0
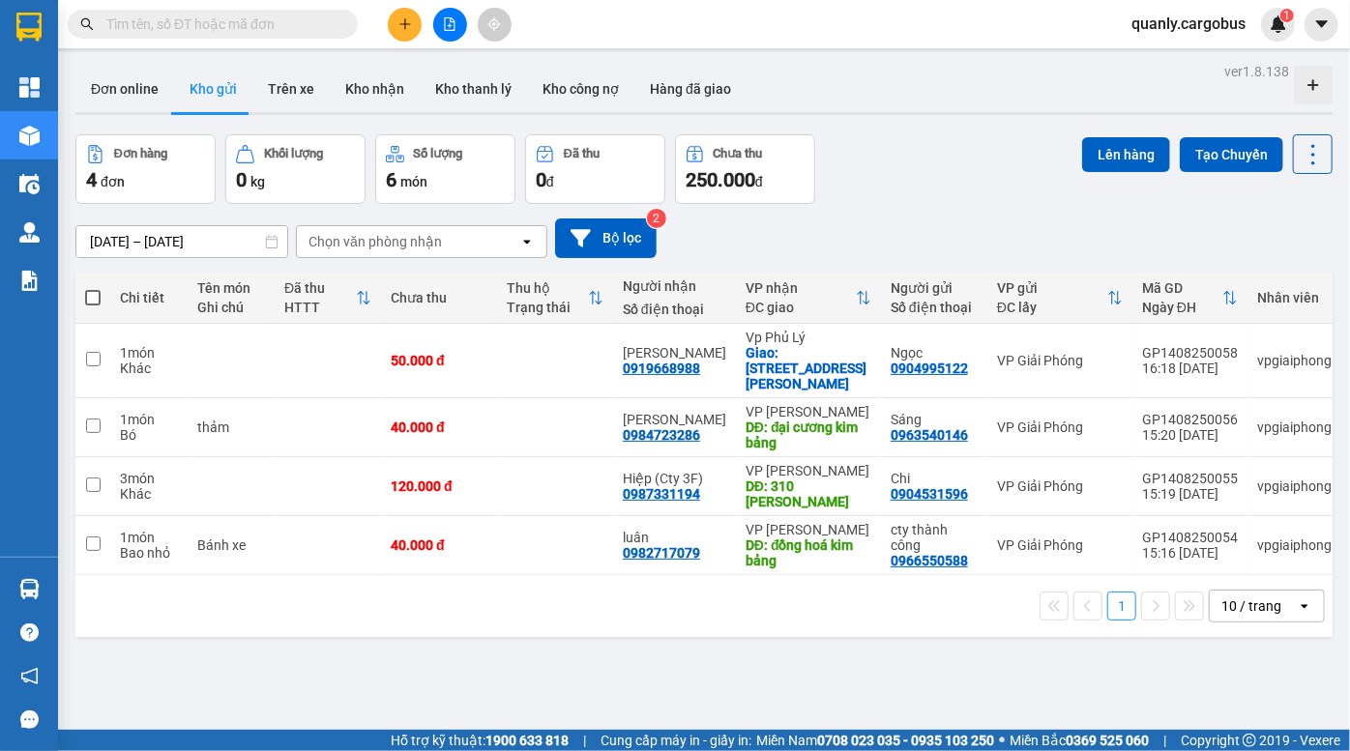
click at [886, 161] on div "Đơn hàng 4 đơn Khối lượng 0 kg Số lượng 6 món Đã thu 0 đ Chưa thu 250.000 đ Lên…" at bounding box center [703, 169] width 1257 height 70
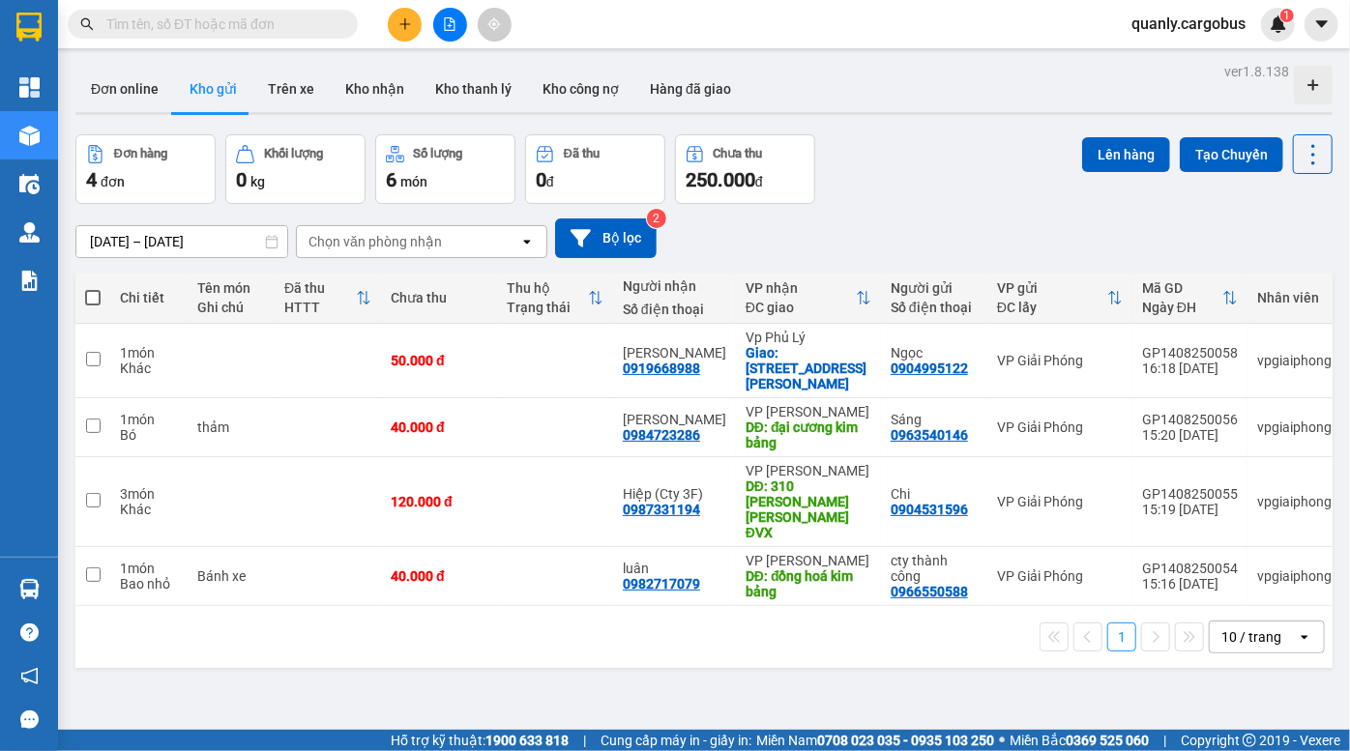
click at [919, 213] on div "[DATE] – [DATE] Press the down arrow key to interact with the calendar and sele…" at bounding box center [703, 238] width 1257 height 69
drag, startPoint x: 956, startPoint y: 166, endPoint x: 939, endPoint y: 161, distance: 18.1
click at [955, 165] on div "Đơn hàng 4 đơn Khối lượng 0 kg Số lượng 6 món Đã thu 0 đ Chưa thu 250.000 đ Lên…" at bounding box center [703, 169] width 1257 height 70
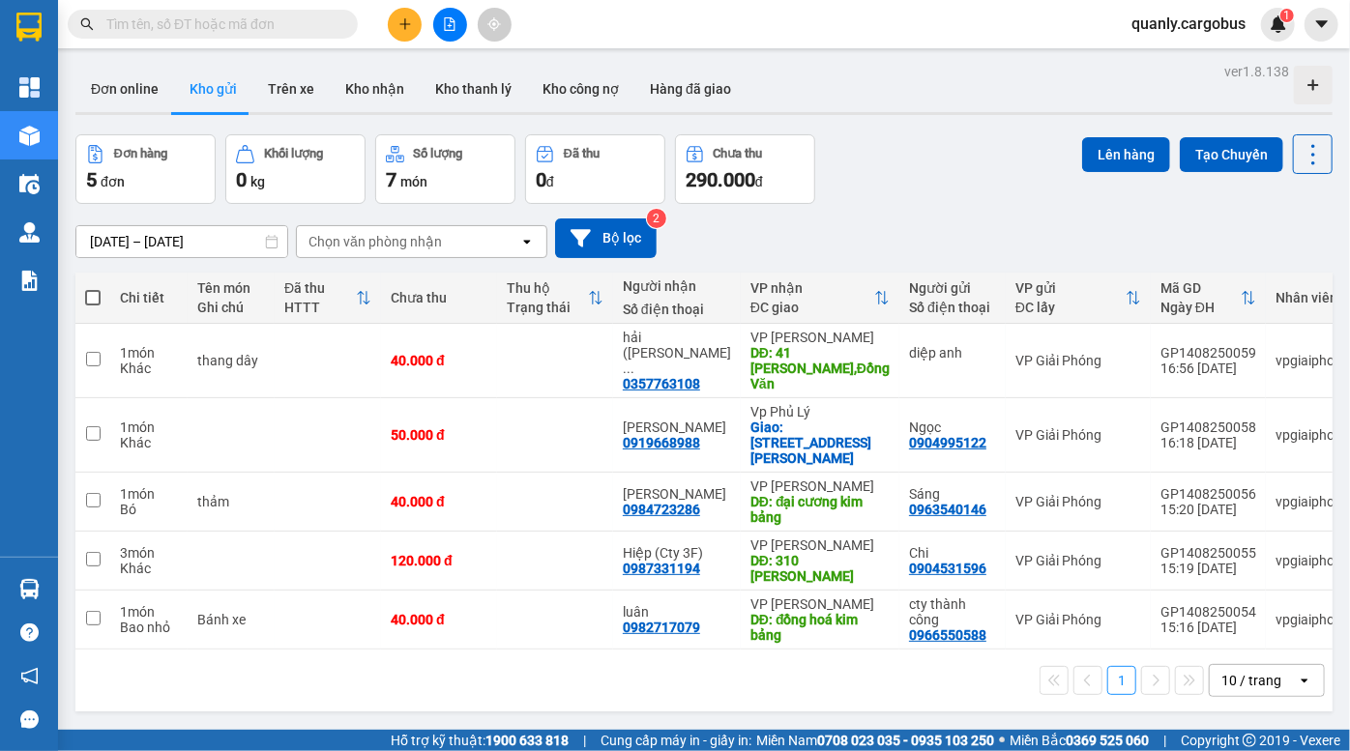
click at [961, 90] on div "Đơn online Kho gửi Trên xe Kho nhận Kho thanh lý Kho công nợ Hàng đã giao" at bounding box center [703, 91] width 1257 height 51
drag, startPoint x: 930, startPoint y: 212, endPoint x: 343, endPoint y: 0, distance: 624.0
click at [926, 209] on div "[DATE] – [DATE] Press the down arrow key to interact with the calendar and sele…" at bounding box center [703, 238] width 1257 height 69
